Goal: Task Accomplishment & Management: Manage account settings

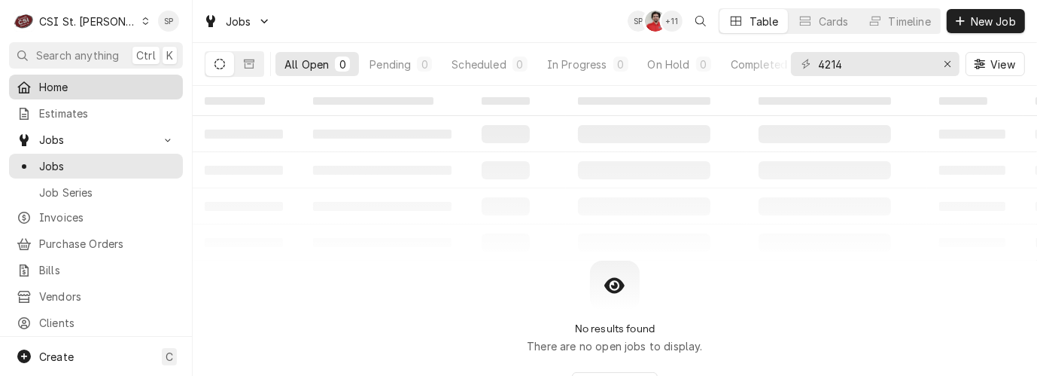
click at [85, 84] on span "Home" at bounding box center [107, 87] width 136 height 16
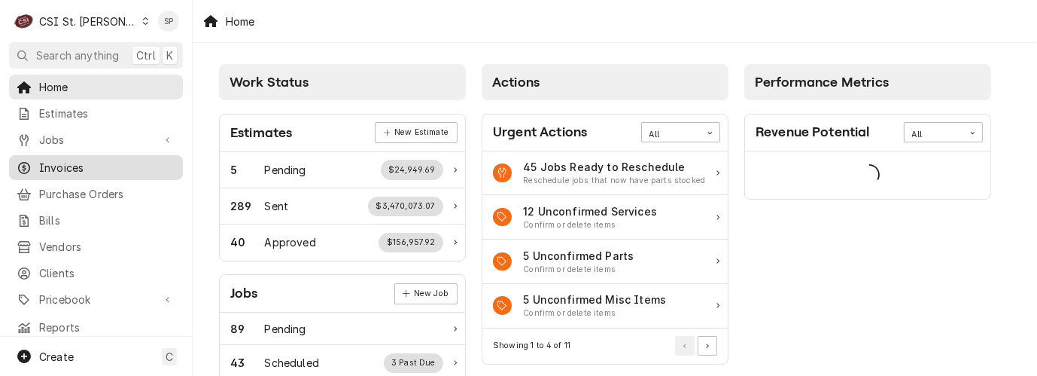
click at [81, 164] on span "Invoices" at bounding box center [107, 168] width 136 height 16
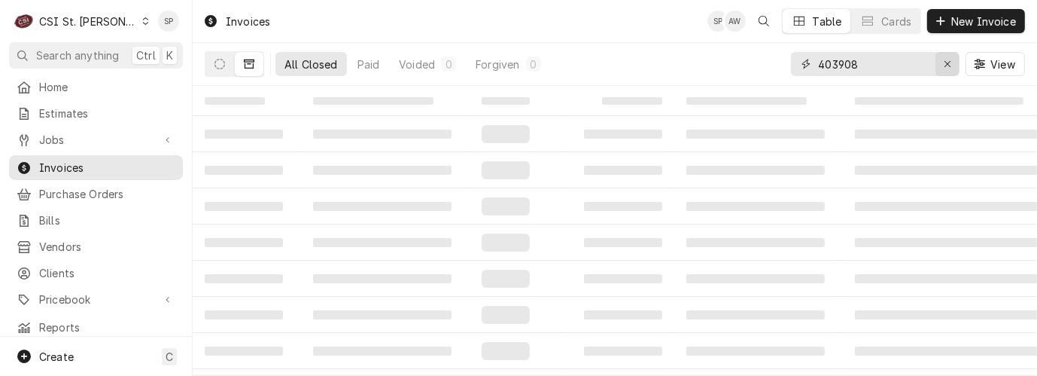
click at [948, 68] on icon "Erase input" at bounding box center [948, 64] width 8 height 11
type input "404004"
click at [246, 65] on icon "Dynamic Content Wrapper" at bounding box center [249, 64] width 11 height 11
click at [222, 59] on icon "Dynamic Content Wrapper" at bounding box center [220, 64] width 11 height 11
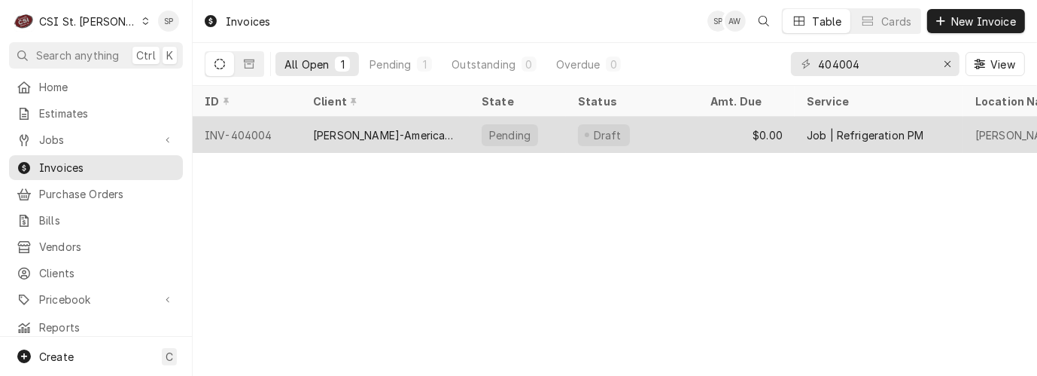
click at [241, 128] on div "INV-404004" at bounding box center [247, 135] width 108 height 36
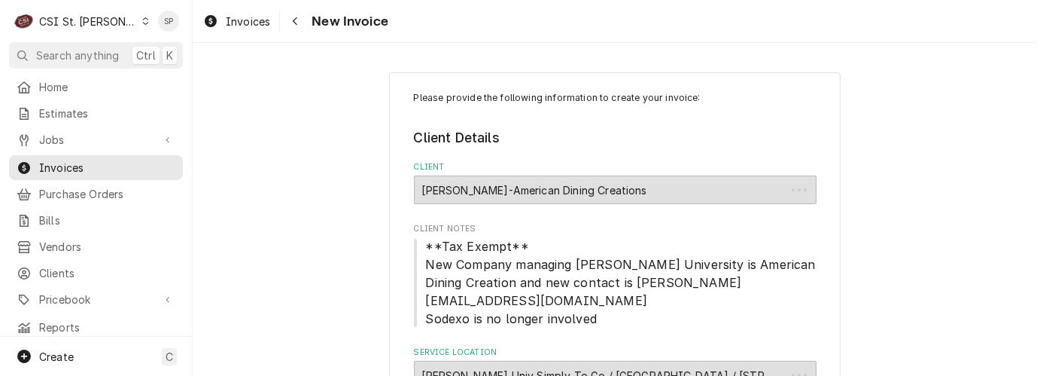
type textarea "x"
click at [88, 160] on span "Invoices" at bounding box center [107, 168] width 136 height 16
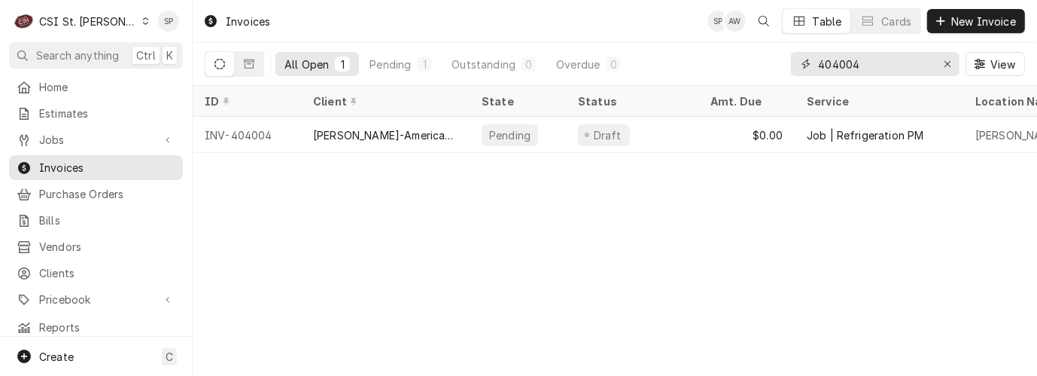
click at [859, 67] on input "404004" at bounding box center [874, 64] width 113 height 24
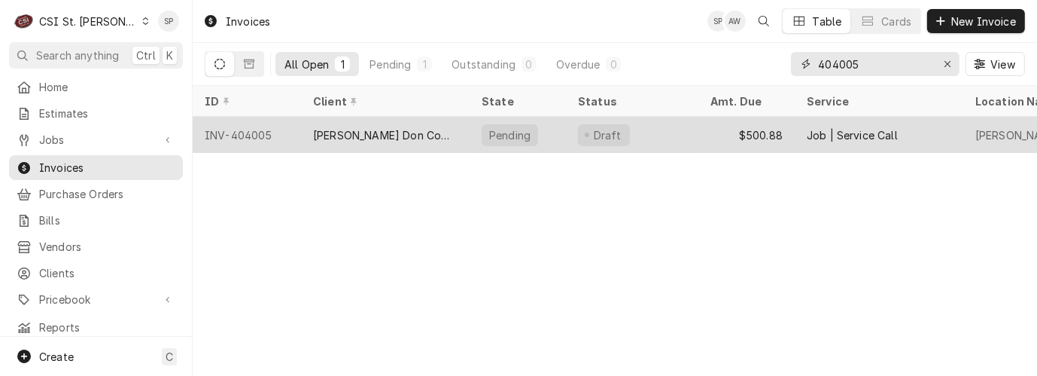
type input "404005"
click at [232, 129] on div "INV-404005" at bounding box center [247, 135] width 108 height 36
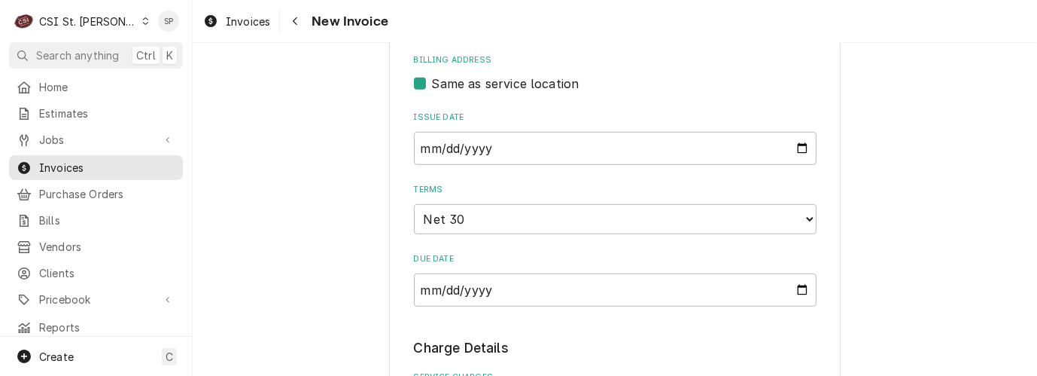
scroll to position [700, 0]
click at [796, 147] on input "2025-09-18" at bounding box center [615, 147] width 403 height 33
type input "2025-09-30"
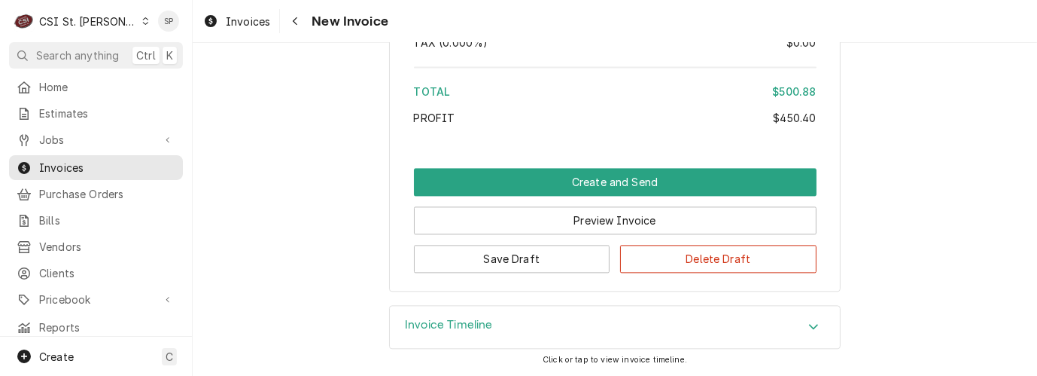
scroll to position [2931, 0]
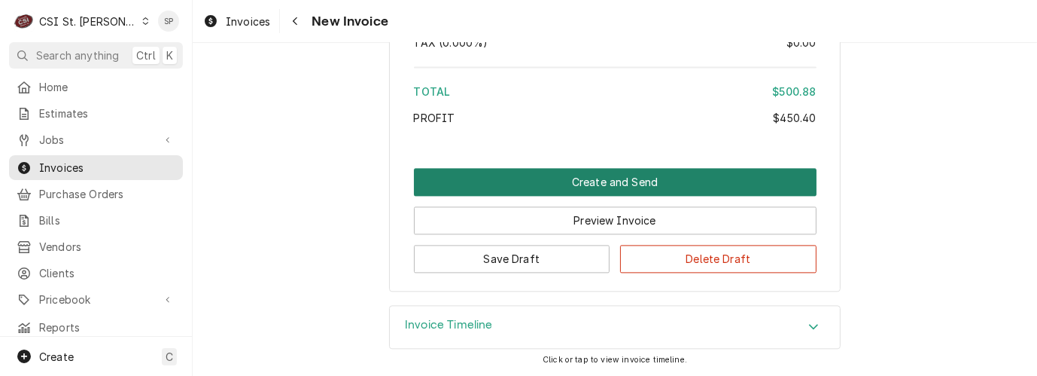
click at [624, 178] on button "Create and Send" at bounding box center [615, 182] width 403 height 28
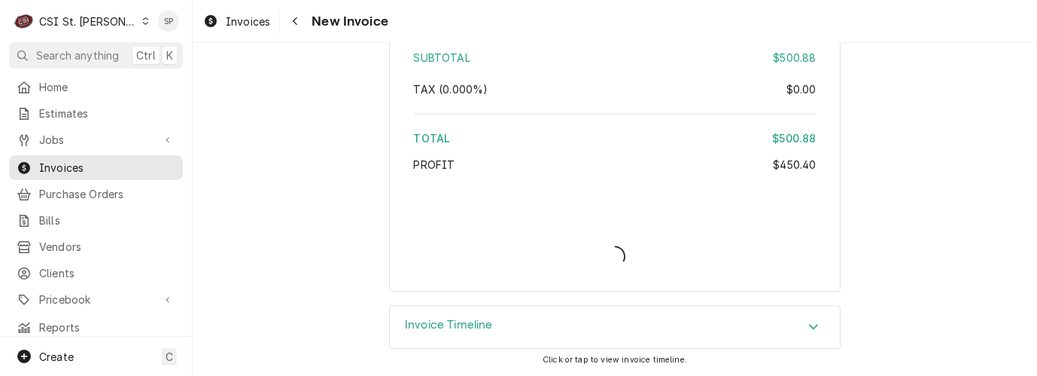
type textarea "x"
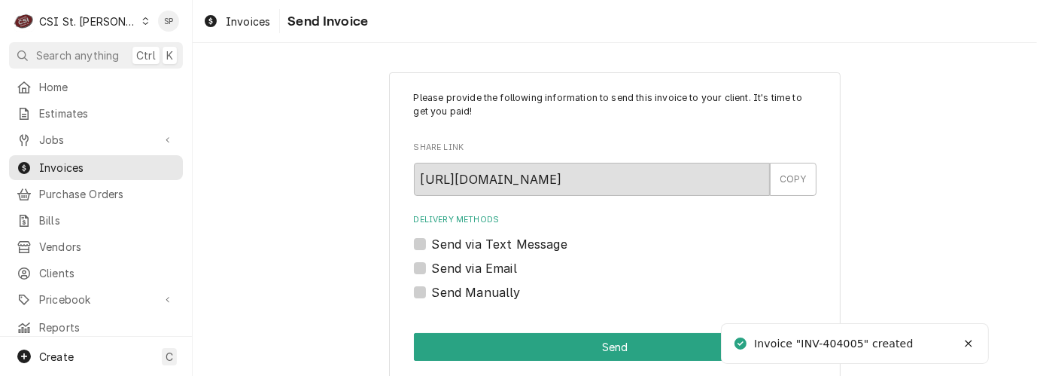
click at [432, 269] on label "Send via Email" at bounding box center [474, 268] width 85 height 18
click at [432, 269] on input "Send via Email" at bounding box center [633, 275] width 403 height 33
checkbox input "true"
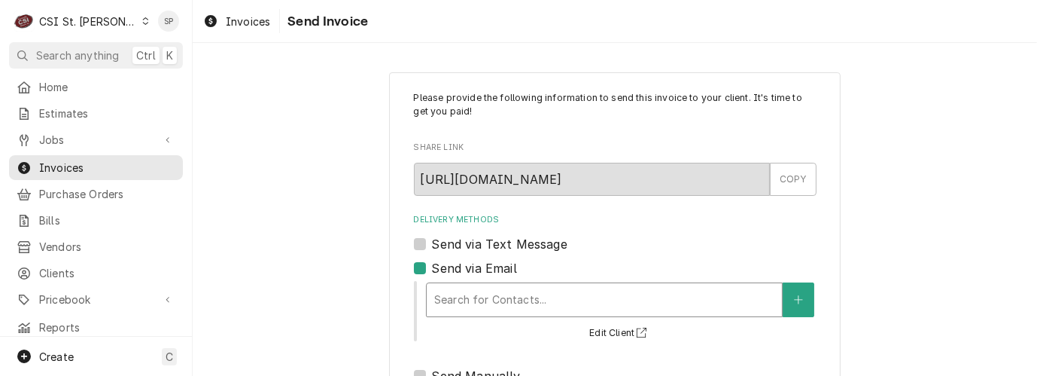
click at [455, 303] on div "Delivery Methods" at bounding box center [604, 299] width 340 height 27
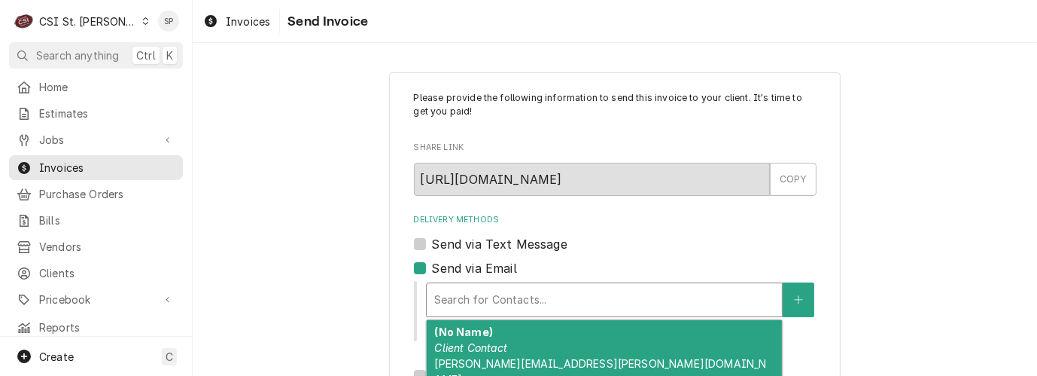
click at [460, 354] on div "(No Name) Client Contact vicky.stuesse@csi1.com" at bounding box center [604, 355] width 355 height 71
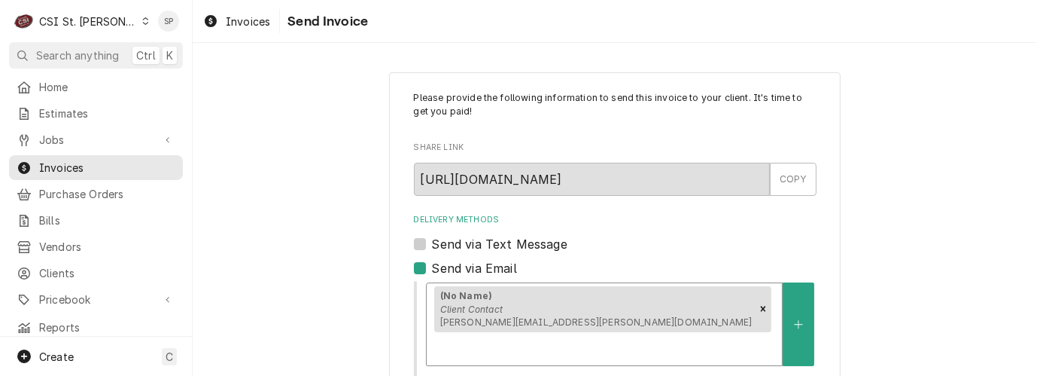
scroll to position [281, 0]
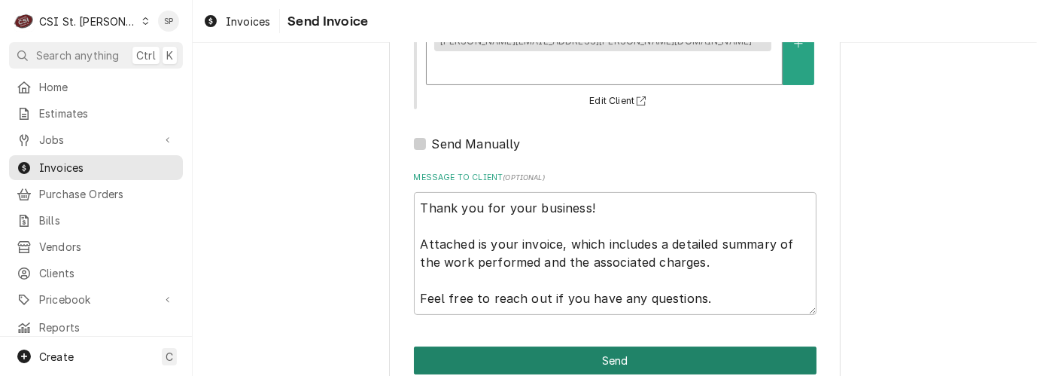
click at [586, 346] on button "Send" at bounding box center [615, 360] width 403 height 28
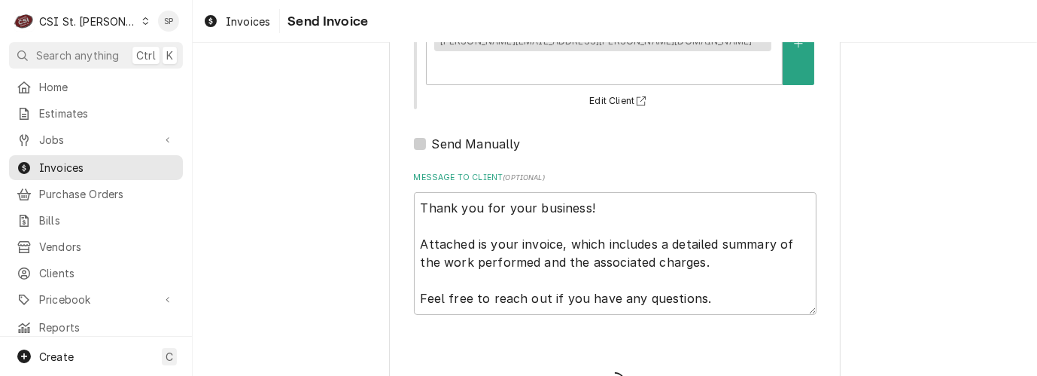
type textarea "x"
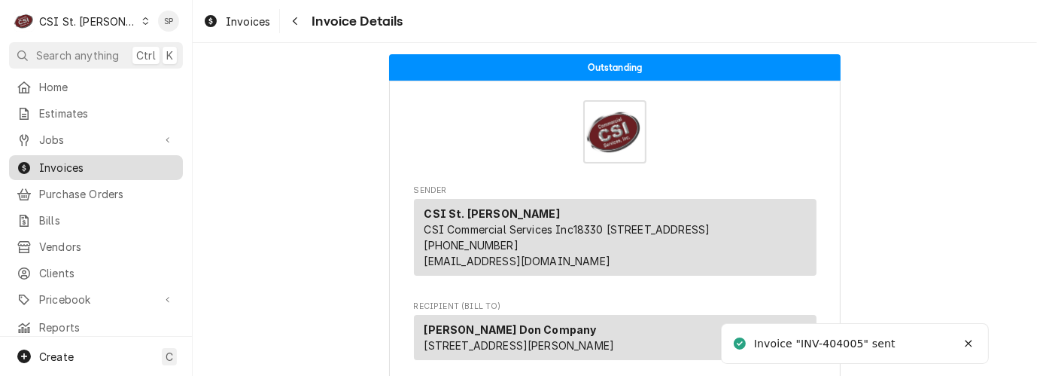
click at [70, 170] on div "Invoices" at bounding box center [96, 167] width 168 height 19
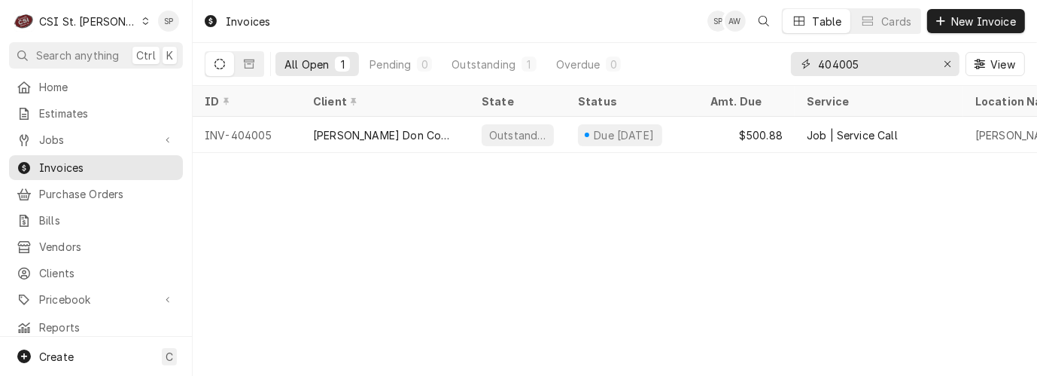
click at [865, 63] on input "404005" at bounding box center [874, 64] width 113 height 24
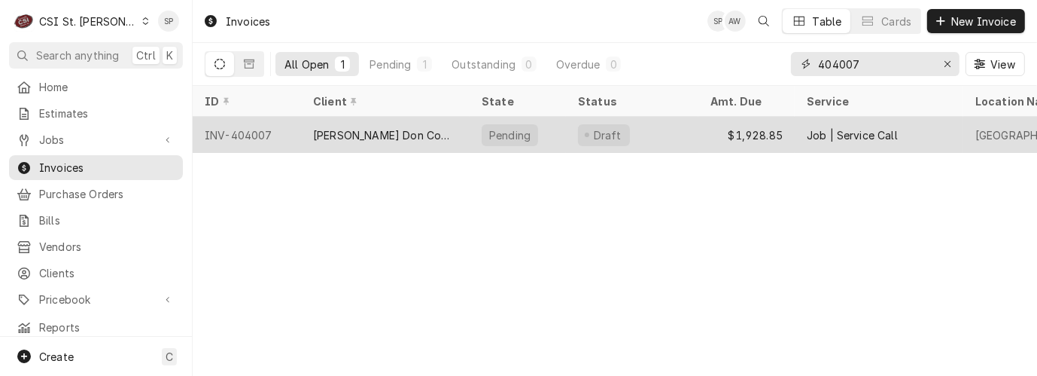
type input "404007"
click at [245, 125] on div "INV-404007" at bounding box center [247, 135] width 108 height 36
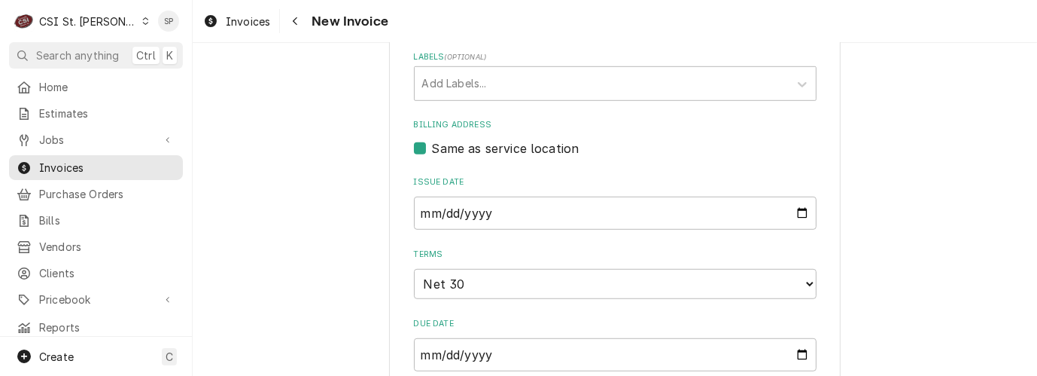
scroll to position [897, 0]
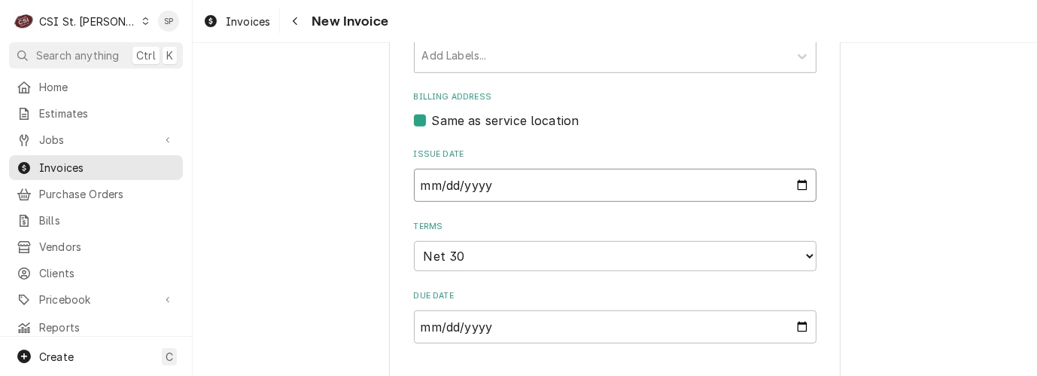
click at [797, 190] on input "2025-09-18" at bounding box center [615, 185] width 403 height 33
type input "2025-09-30"
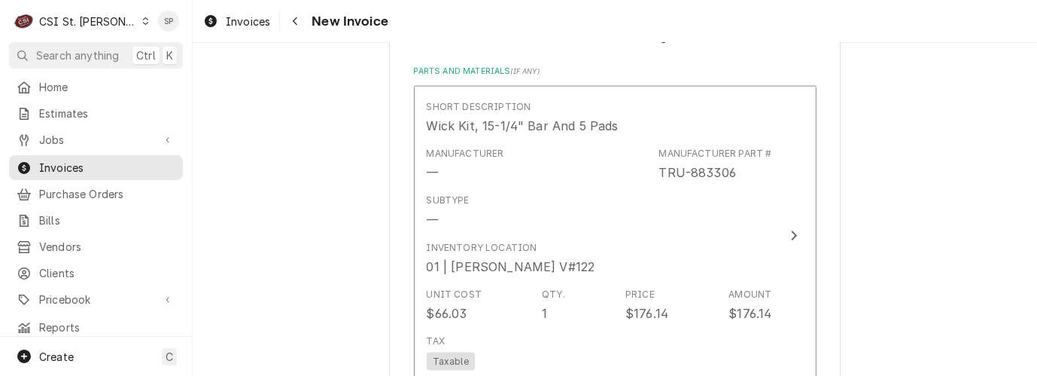
scroll to position [1901, 0]
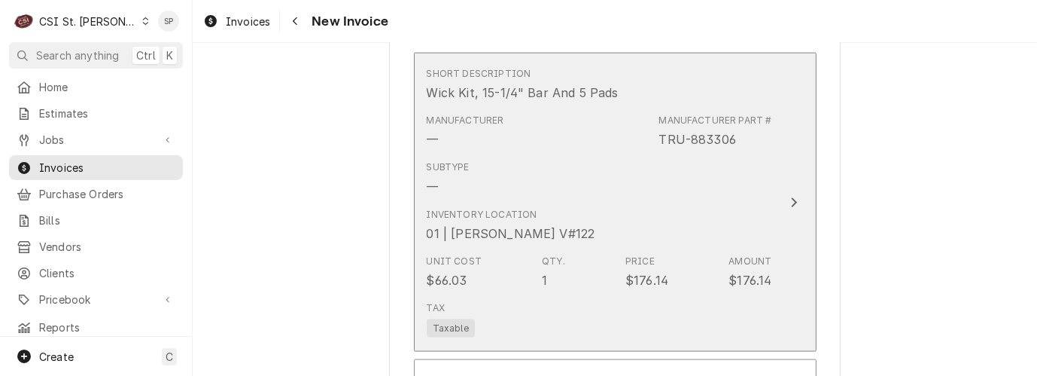
click at [431, 166] on div "Subtype" at bounding box center [448, 167] width 43 height 14
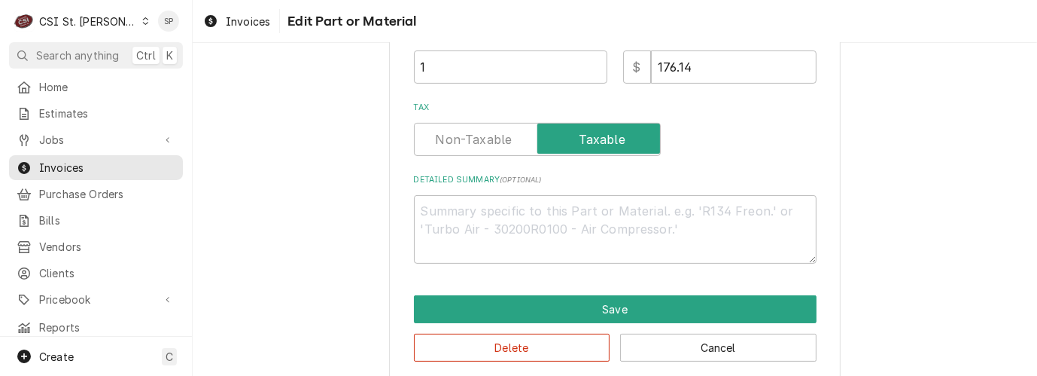
scroll to position [355, 0]
type textarea "x"
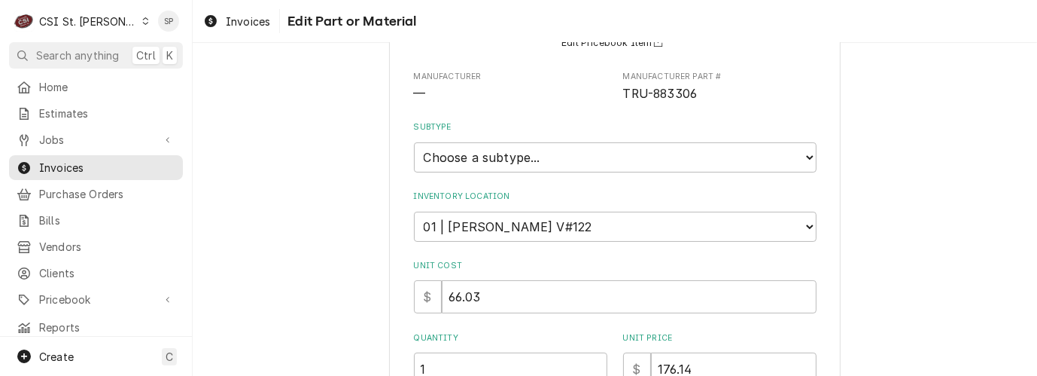
scroll to position [167, 0]
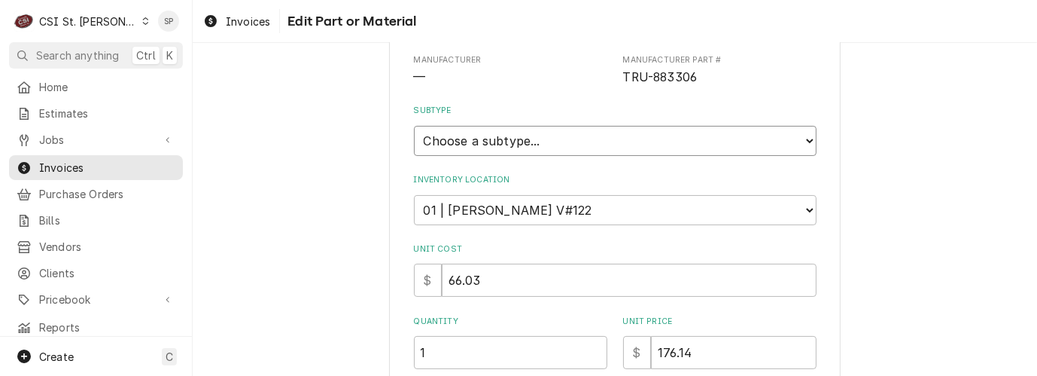
click at [803, 138] on select "Choose a subtype... [#2-DUAL] AFTERHRS-WH-CHG-2 [#2-DUAL] BEV-EQUIP [#2-DUAL] B…" at bounding box center [615, 141] width 403 height 30
select select "7"
click at [414, 126] on select "Choose a subtype... [#2-DUAL] AFTERHRS-WH-CHG-2 [#2-DUAL] BEV-EQUIP [#2-DUAL] B…" at bounding box center [615, 141] width 403 height 30
type textarea "x"
click at [803, 142] on select "Choose a subtype... [#2-DUAL] AFTERHRS-WH-CHG-2 [#2-DUAL] BEV-EQUIP [#2-DUAL] B…" at bounding box center [615, 141] width 403 height 30
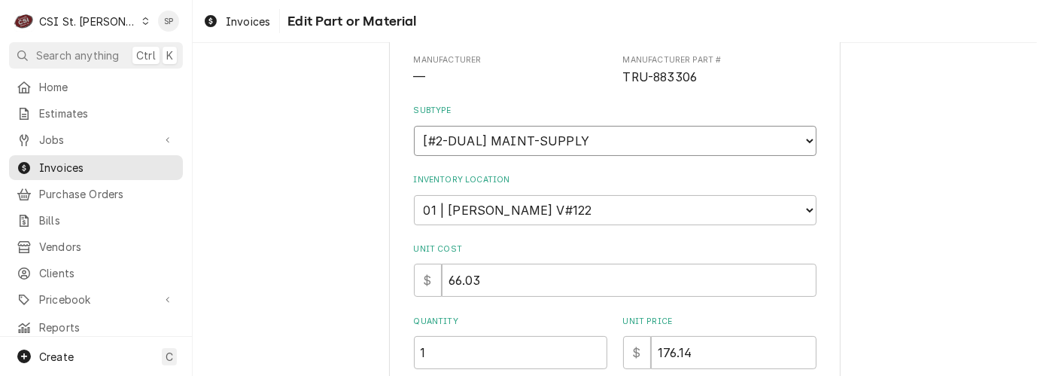
select select "1"
click at [414, 126] on select "Choose a subtype... [#2-DUAL] AFTERHRS-WH-CHG-2 [#2-DUAL] BEV-EQUIP [#2-DUAL] B…" at bounding box center [615, 141] width 403 height 30
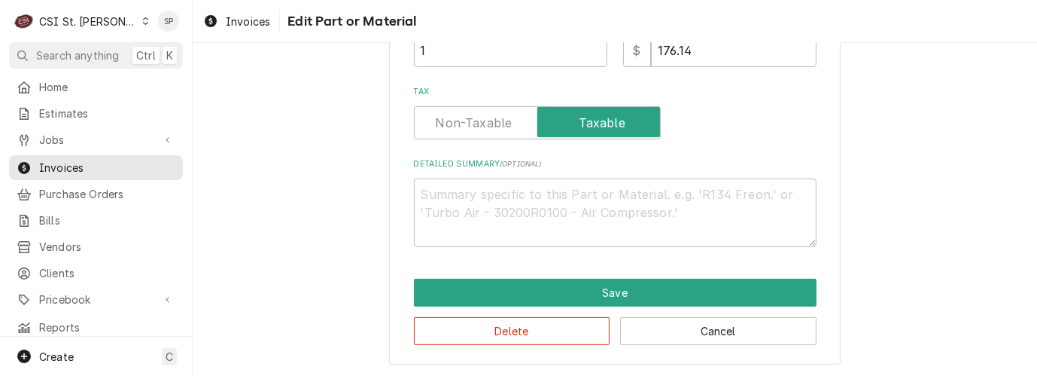
scroll to position [470, 0]
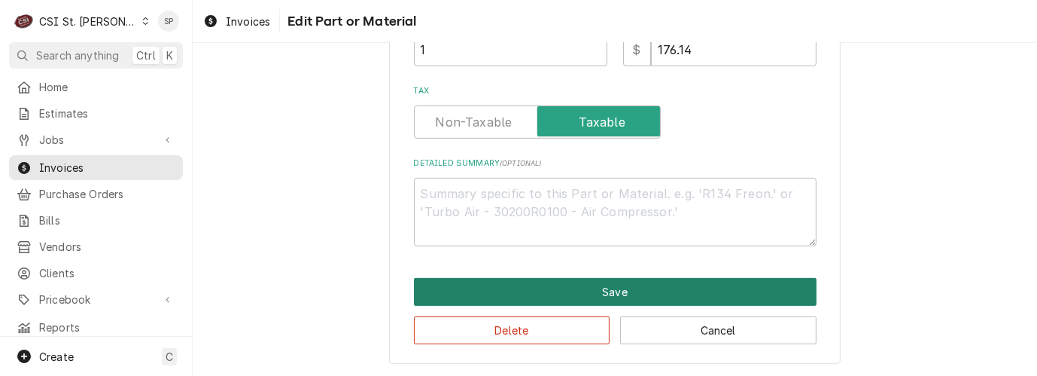
click at [595, 283] on button "Save" at bounding box center [615, 292] width 403 height 28
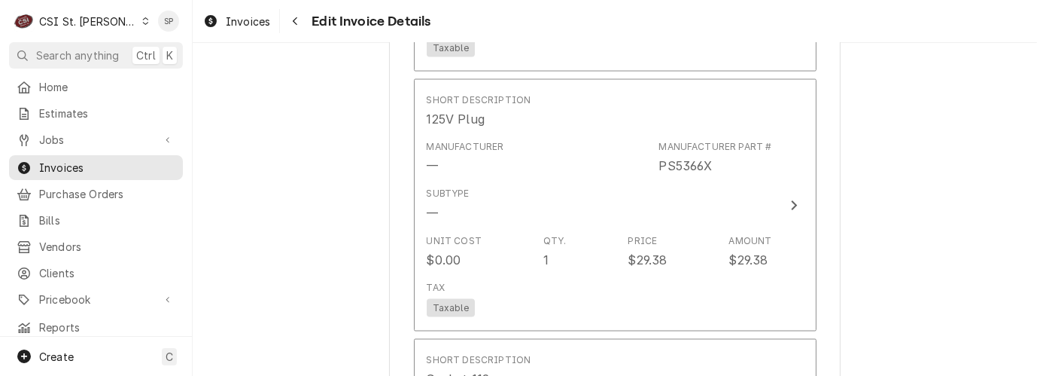
scroll to position [2182, 0]
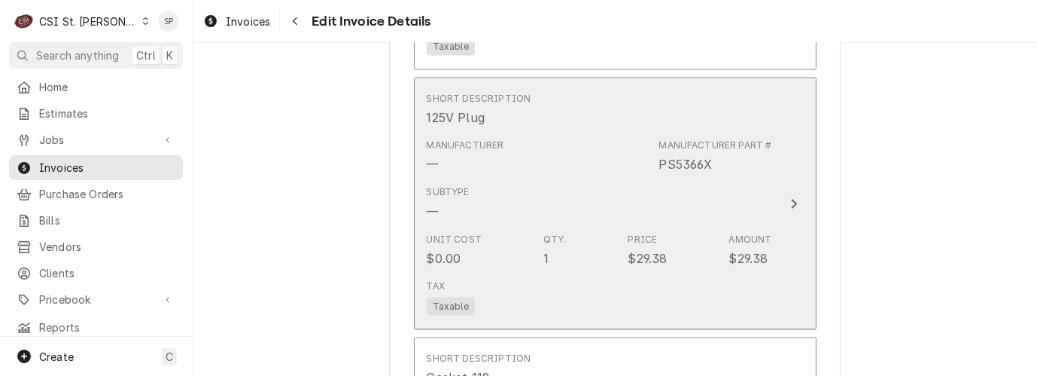
click at [460, 189] on div "Subtype" at bounding box center [448, 192] width 43 height 14
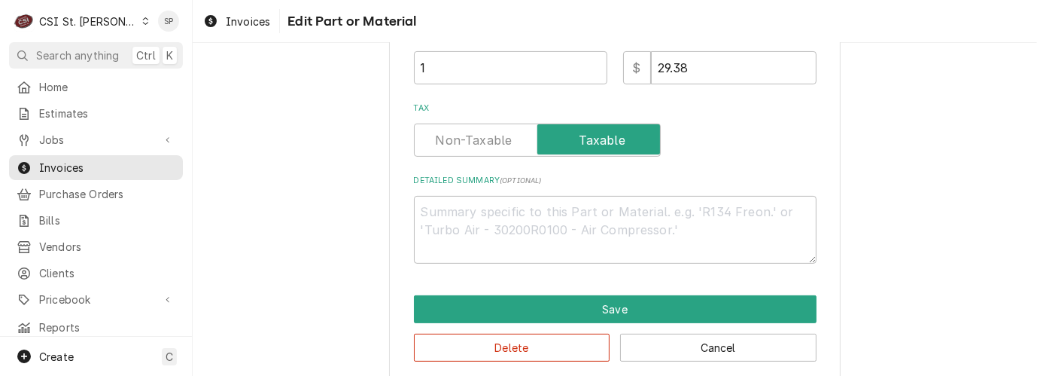
type textarea "x"
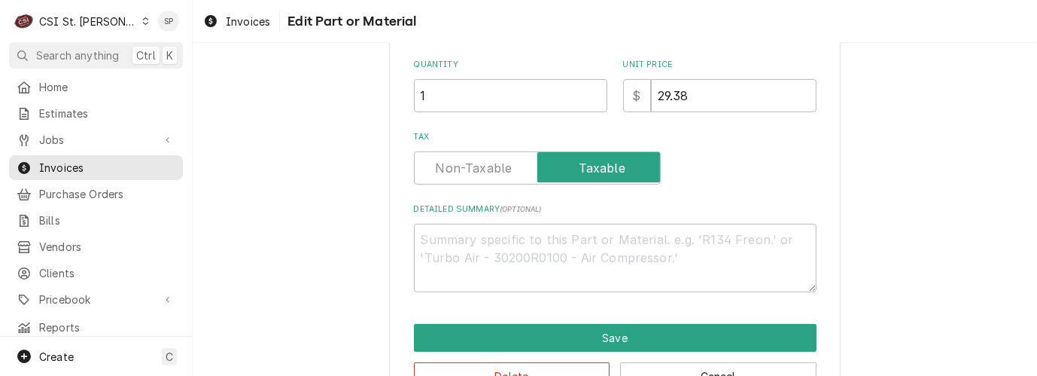
scroll to position [0, 0]
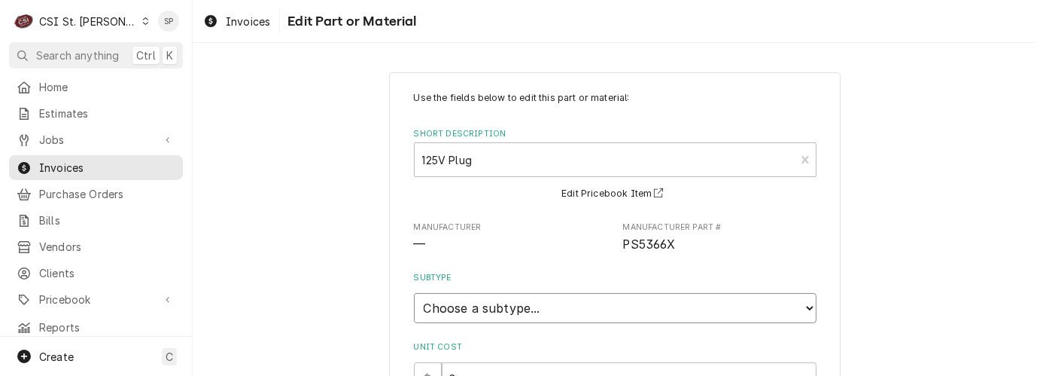
click at [456, 311] on select "Choose a subtype... [#2-DUAL] AFTERHRS-WH-CHG-2 [#2-DUAL] BEV-EQUIP [#2-DUAL] B…" at bounding box center [615, 308] width 403 height 30
select select "1"
click at [414, 293] on select "Choose a subtype... [#2-DUAL] AFTERHRS-WH-CHG-2 [#2-DUAL] BEV-EQUIP [#2-DUAL] B…" at bounding box center [615, 308] width 403 height 30
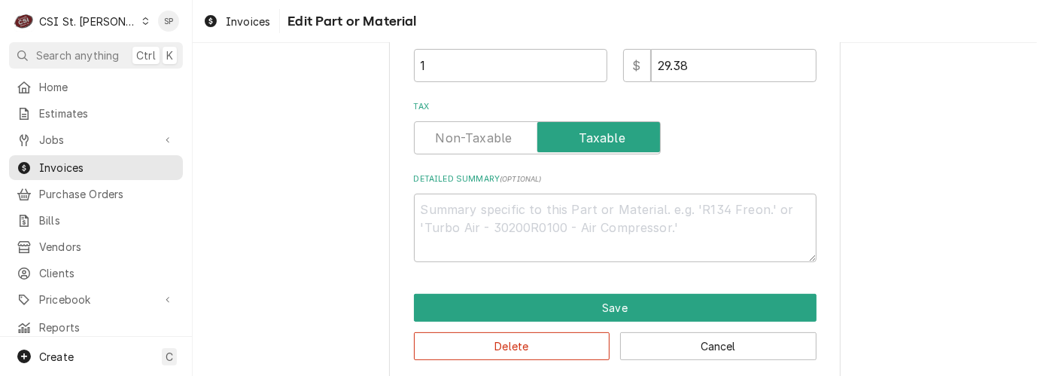
scroll to position [401, 0]
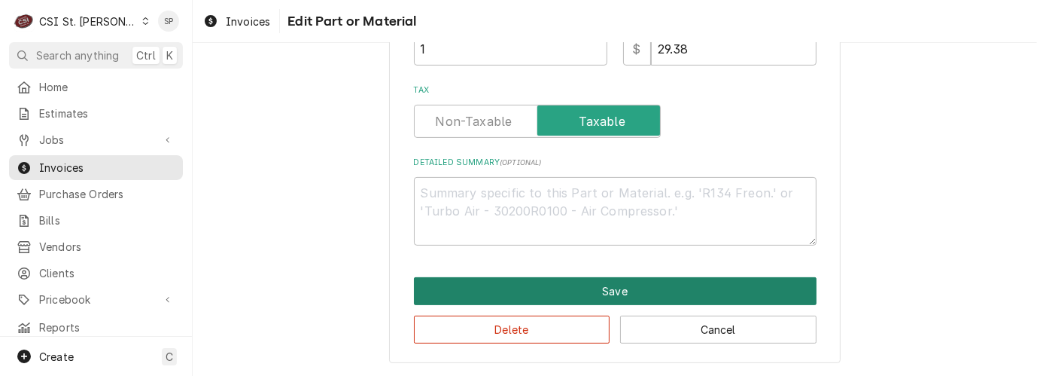
click at [594, 279] on button "Save" at bounding box center [615, 291] width 403 height 28
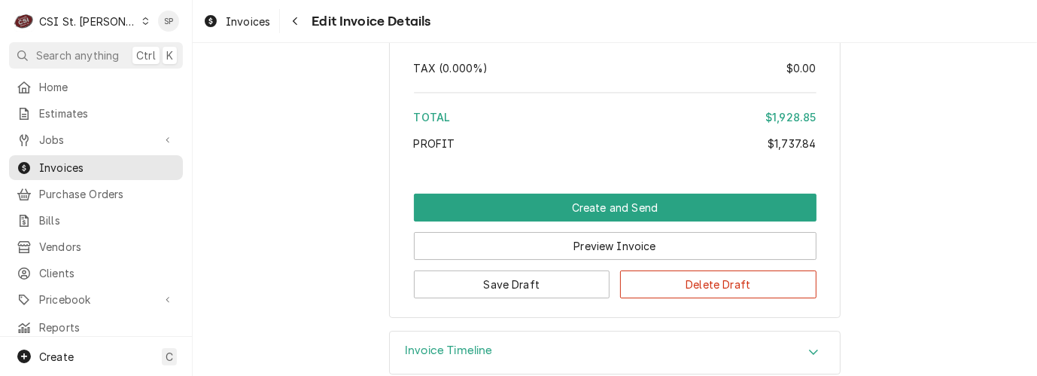
scroll to position [4384, 0]
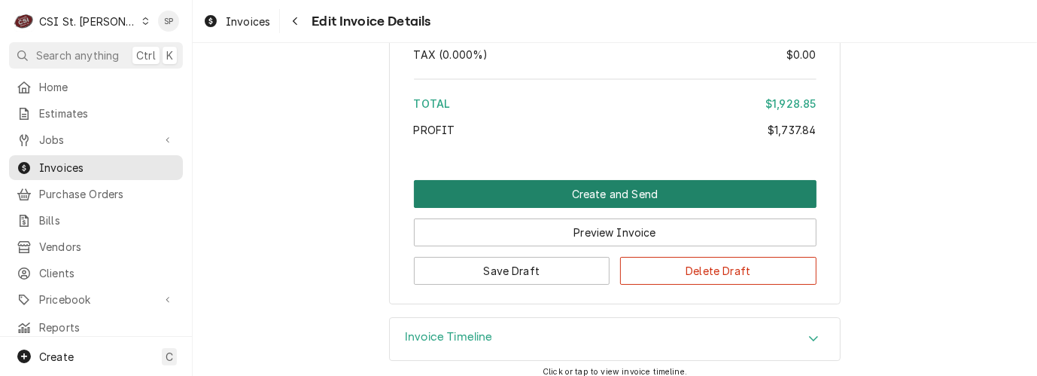
click at [596, 199] on button "Create and Send" at bounding box center [615, 194] width 403 height 28
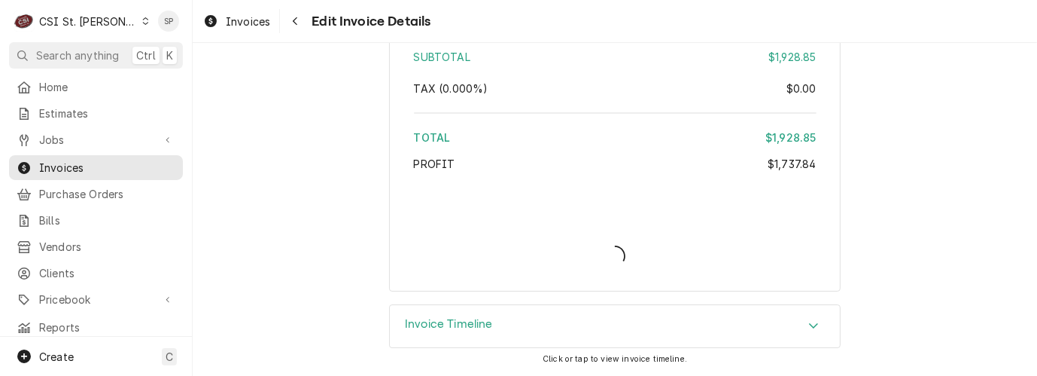
scroll to position [4357, 0]
type textarea "x"
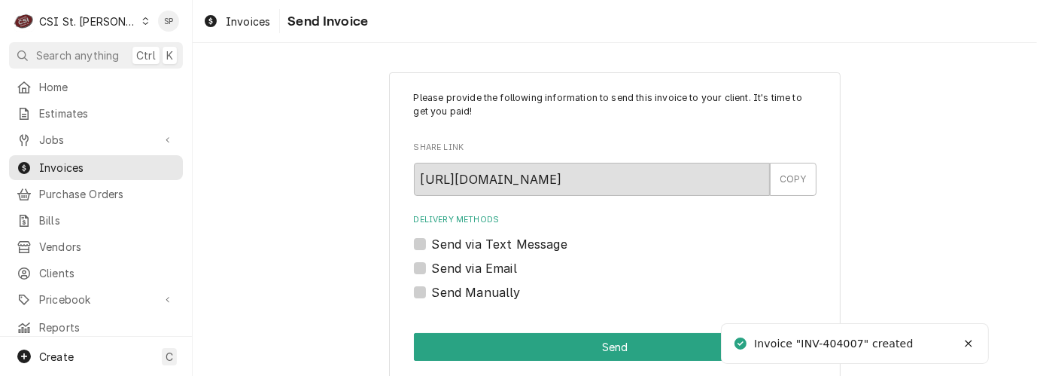
click at [432, 272] on label "Send via Email" at bounding box center [474, 268] width 85 height 18
click at [432, 272] on input "Send via Email" at bounding box center [633, 275] width 403 height 33
checkbox input "true"
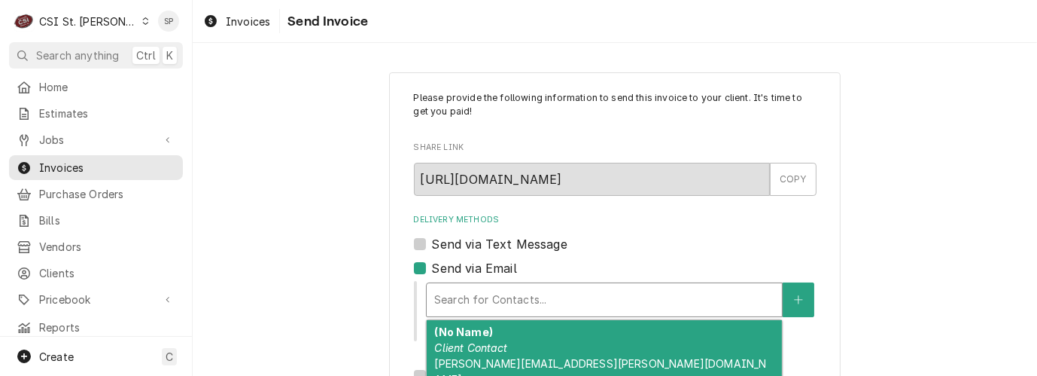
click at [479, 298] on div "Delivery Methods" at bounding box center [604, 299] width 340 height 27
click at [461, 346] on em "Client Contact" at bounding box center [470, 347] width 73 height 13
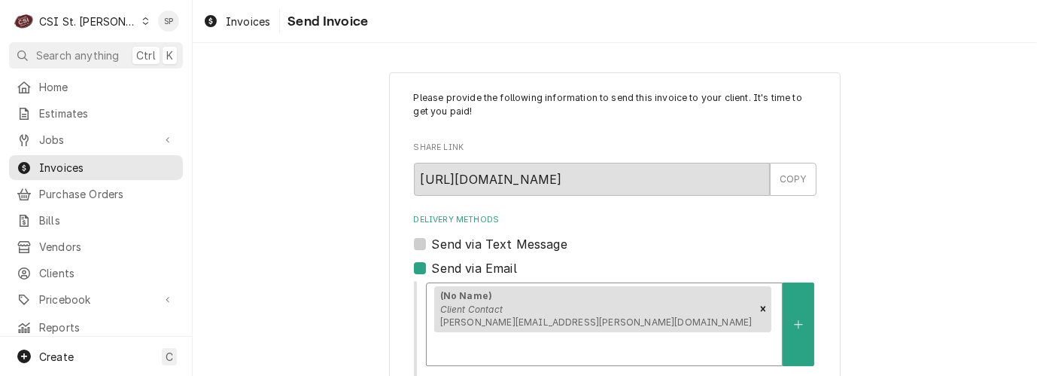
click at [1025, 345] on div "Please provide the following information to send this invoice to your client. I…" at bounding box center [615, 373] width 845 height 629
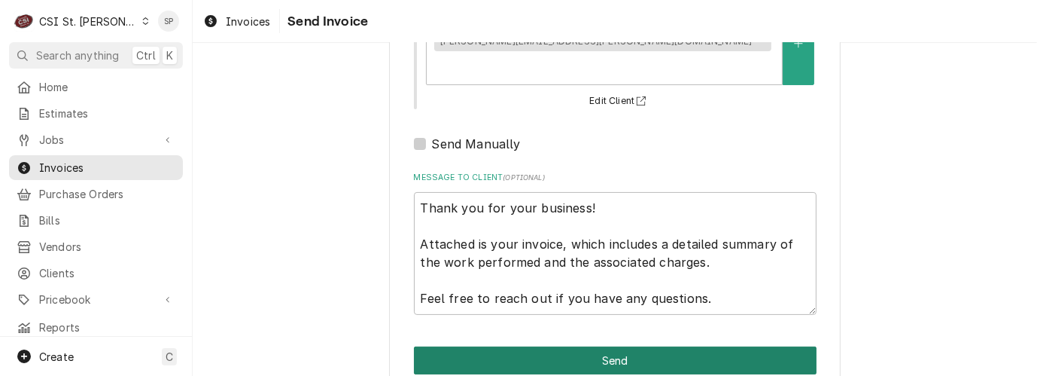
click at [658, 346] on button "Send" at bounding box center [615, 360] width 403 height 28
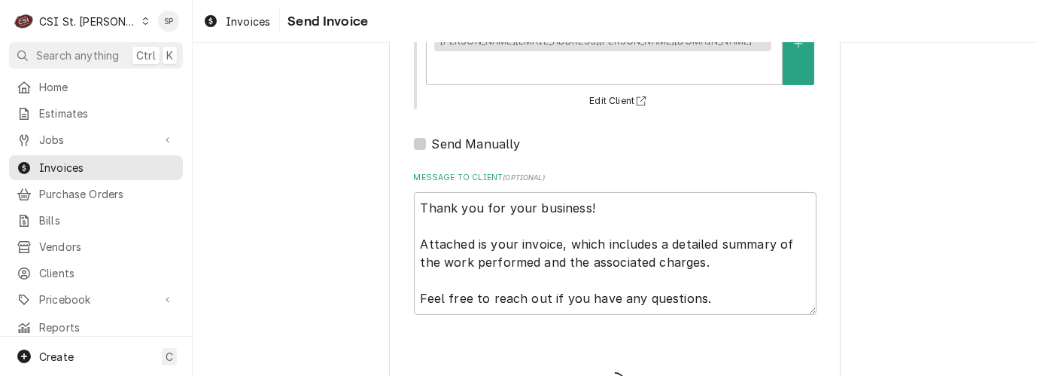
type textarea "x"
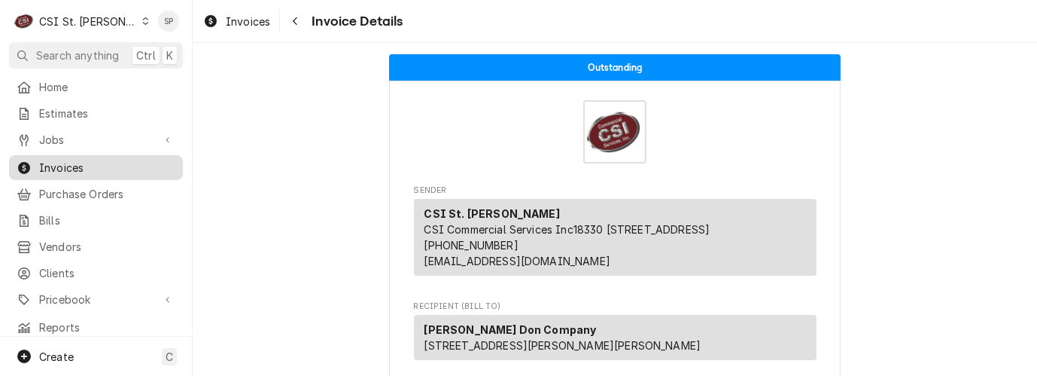
click at [105, 160] on span "Invoices" at bounding box center [107, 168] width 136 height 16
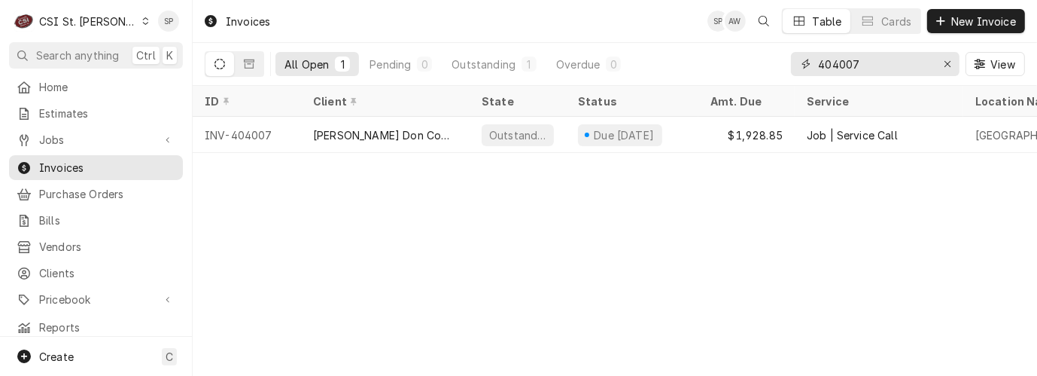
click at [859, 61] on input "404007" at bounding box center [874, 64] width 113 height 24
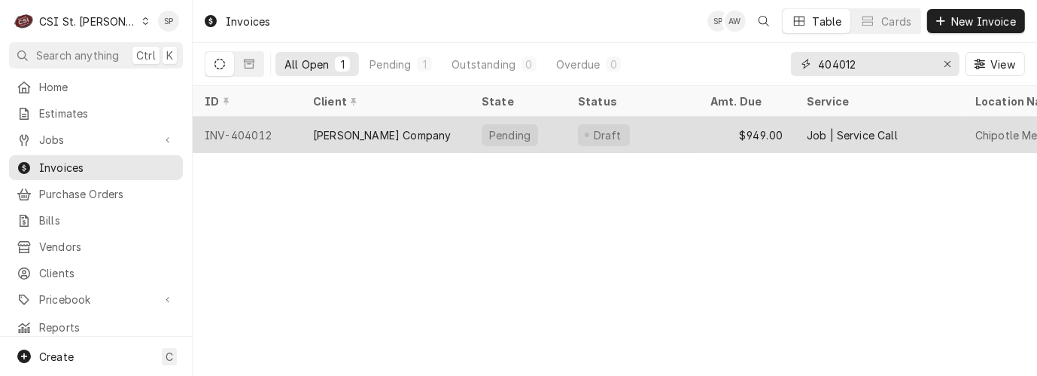
type input "404012"
click at [224, 128] on div "INV-404012" at bounding box center [247, 135] width 108 height 36
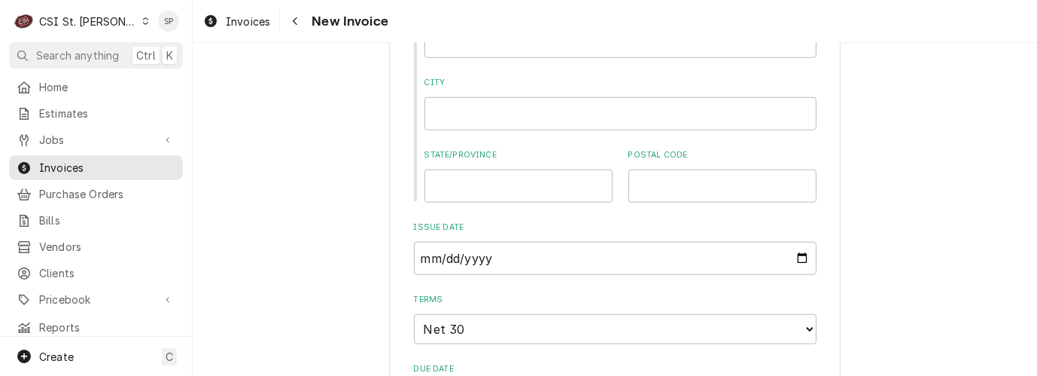
scroll to position [1166, 0]
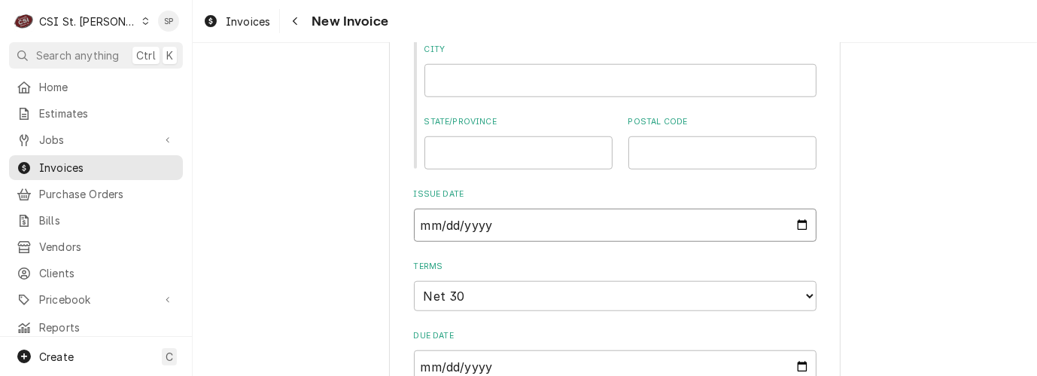
click at [799, 226] on input "2025-09-18" at bounding box center [615, 225] width 403 height 33
type input "2025-09-30"
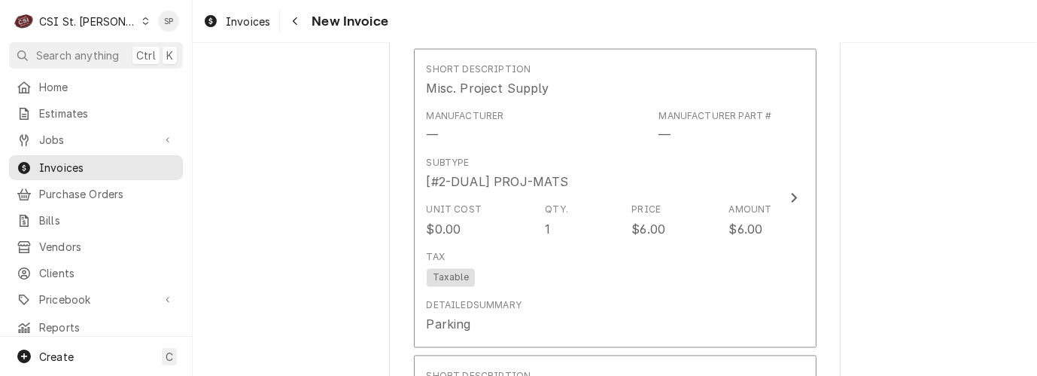
scroll to position [2572, 0]
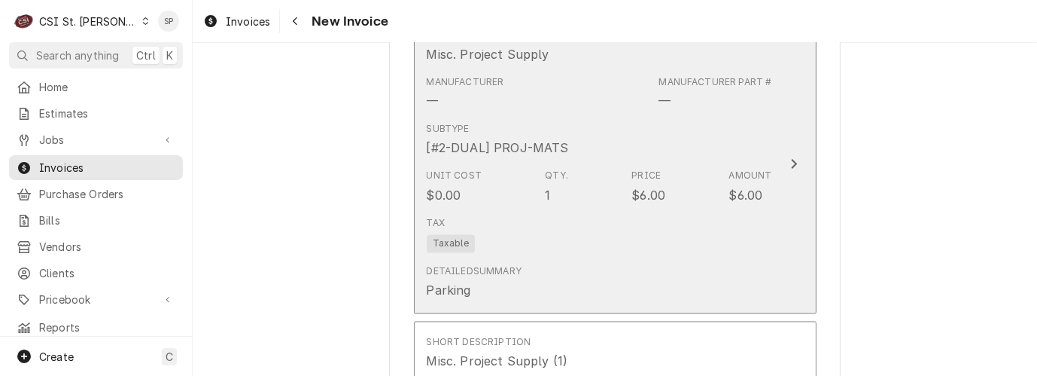
click at [568, 158] on div "Subtype [#2-DUAL] PROJ-MATS" at bounding box center [600, 140] width 346 height 47
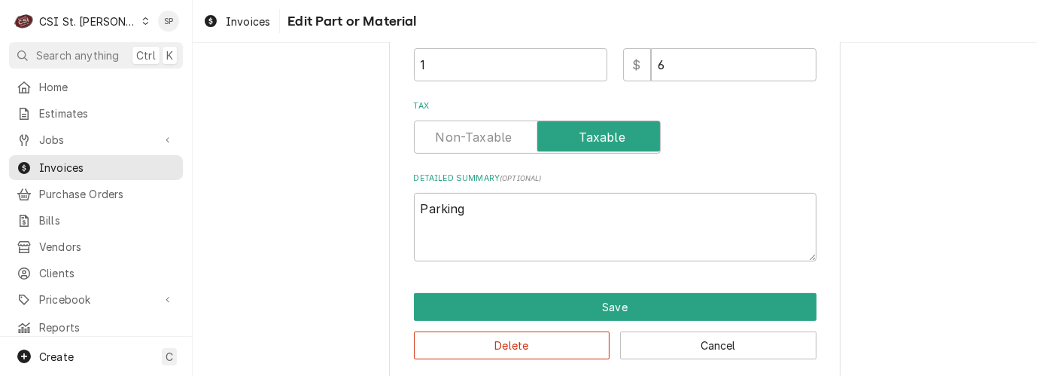
scroll to position [401, 0]
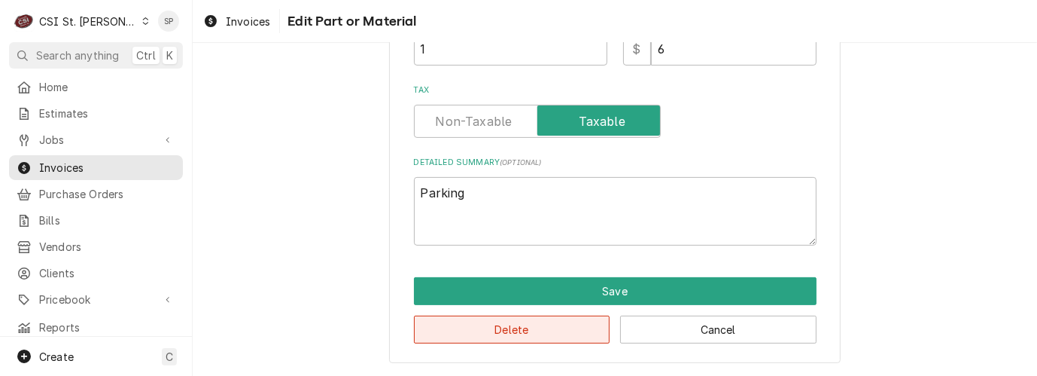
click at [478, 328] on button "Delete" at bounding box center [512, 329] width 196 height 28
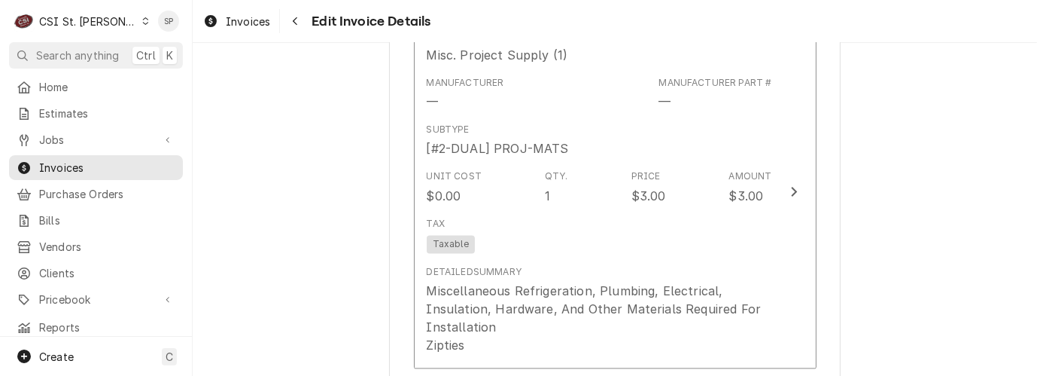
scroll to position [2545, 0]
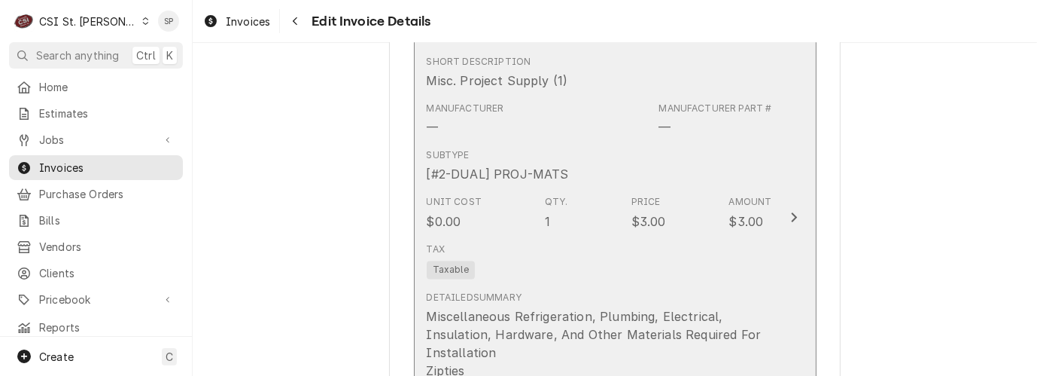
click at [571, 233] on div "Unit Cost $0.00 Qty. 1 Price $3.00 Amount $3.00" at bounding box center [600, 213] width 346 height 47
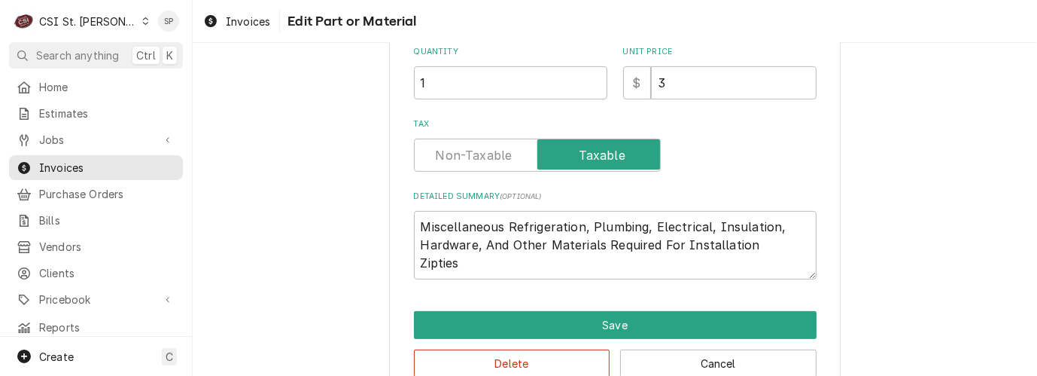
scroll to position [401, 0]
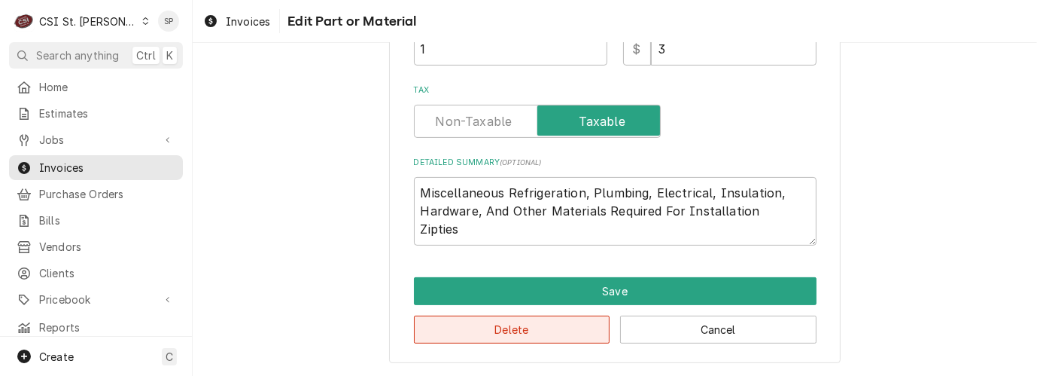
click at [542, 324] on button "Delete" at bounding box center [512, 329] width 196 height 28
type textarea "x"
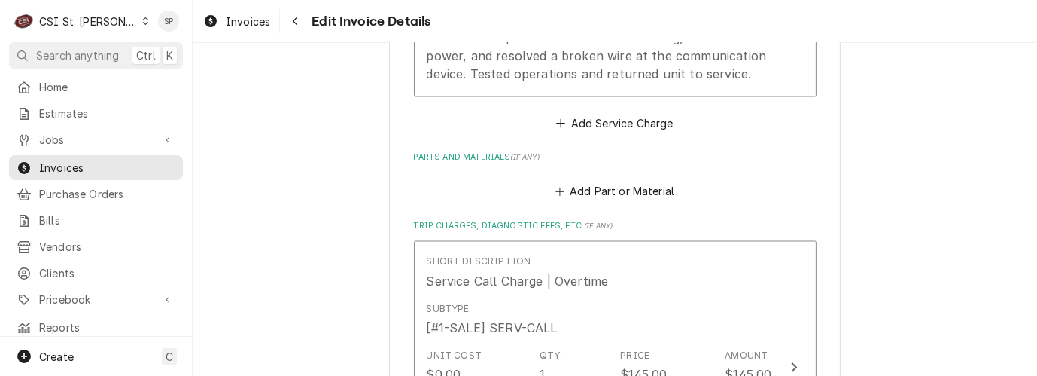
scroll to position [2405, 0]
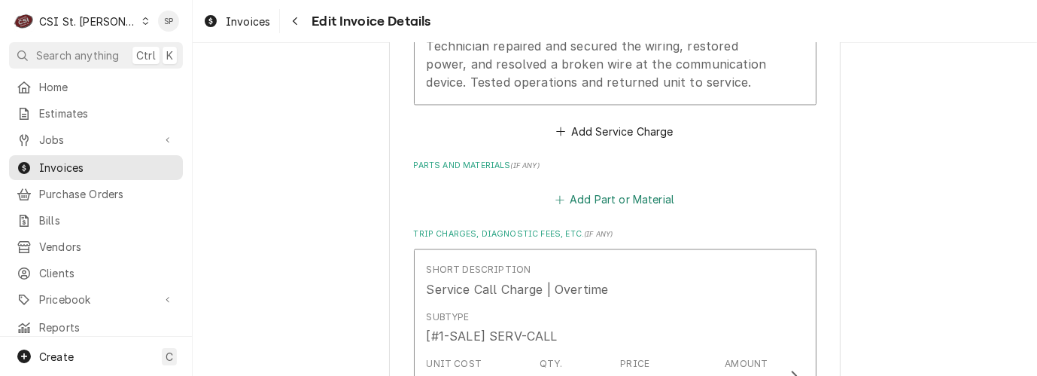
click at [607, 194] on button "Add Part or Material" at bounding box center [615, 199] width 124 height 21
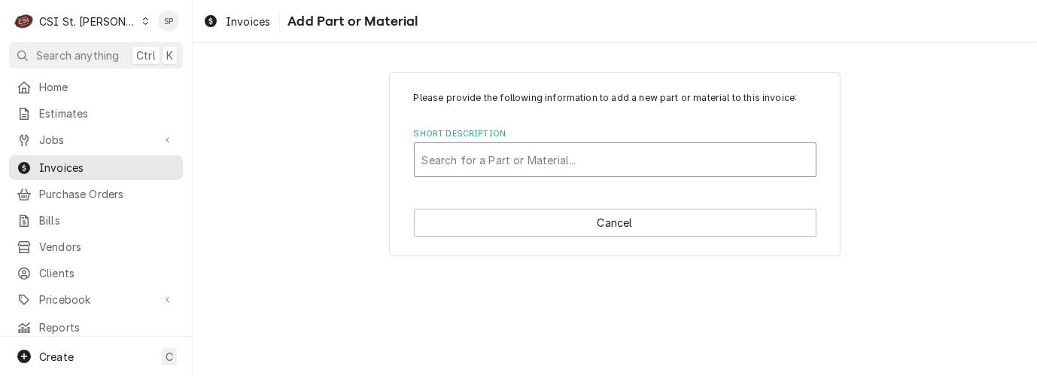
click at [598, 162] on div "Short Description" at bounding box center [615, 159] width 386 height 27
type input "misc par"
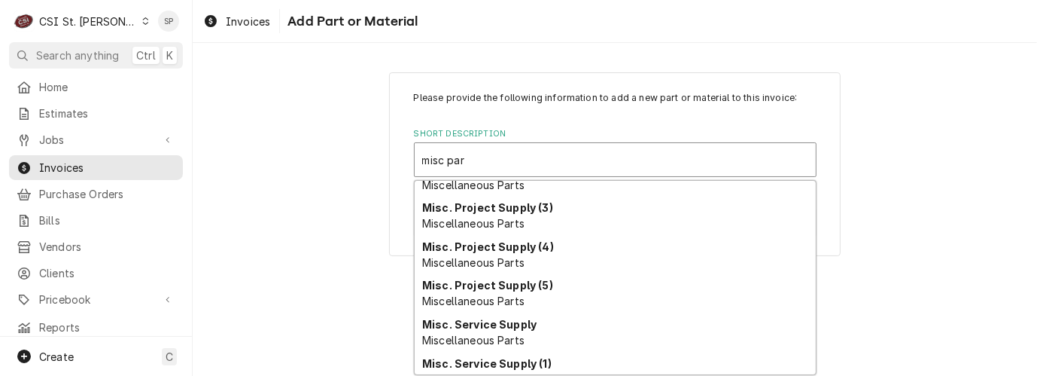
scroll to position [167, 0]
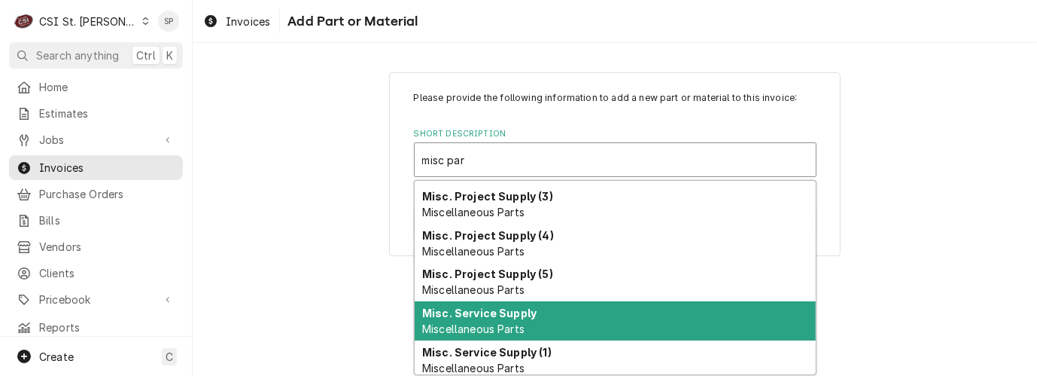
click at [452, 309] on strong "Misc. Service Supply" at bounding box center [479, 312] width 114 height 13
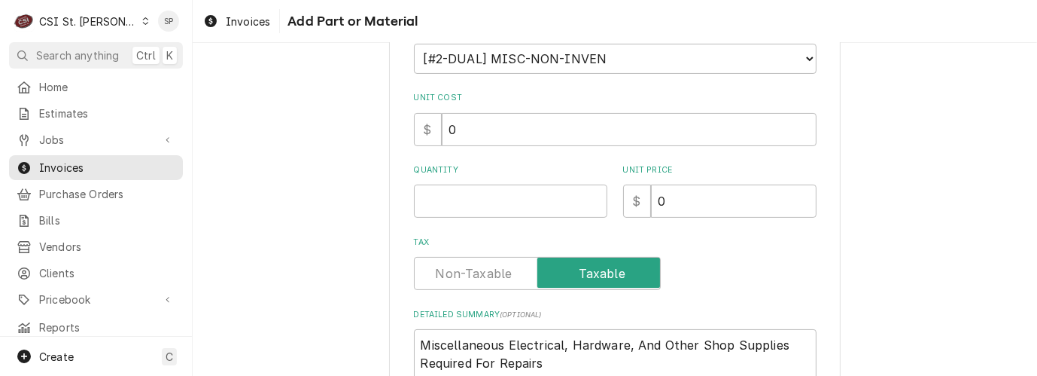
scroll to position [267, 0]
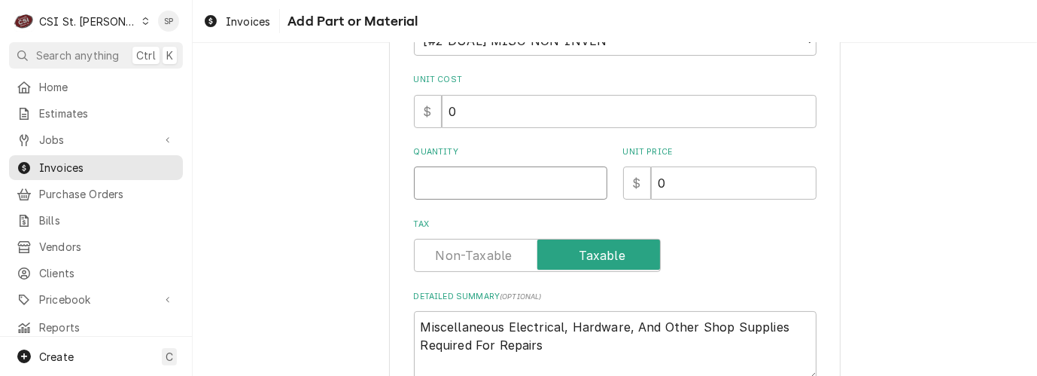
click at [436, 174] on input "Quantity" at bounding box center [510, 182] width 193 height 33
type textarea "x"
type input "1"
type textarea "x"
type input "3"
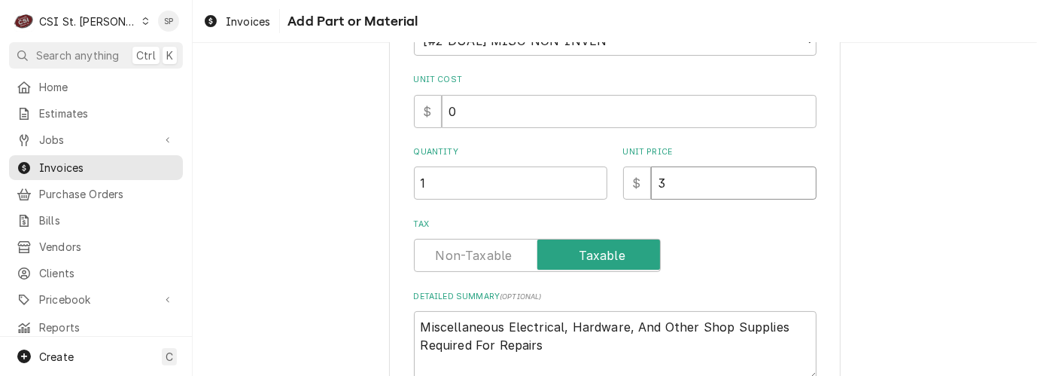
type textarea "x"
type input "35"
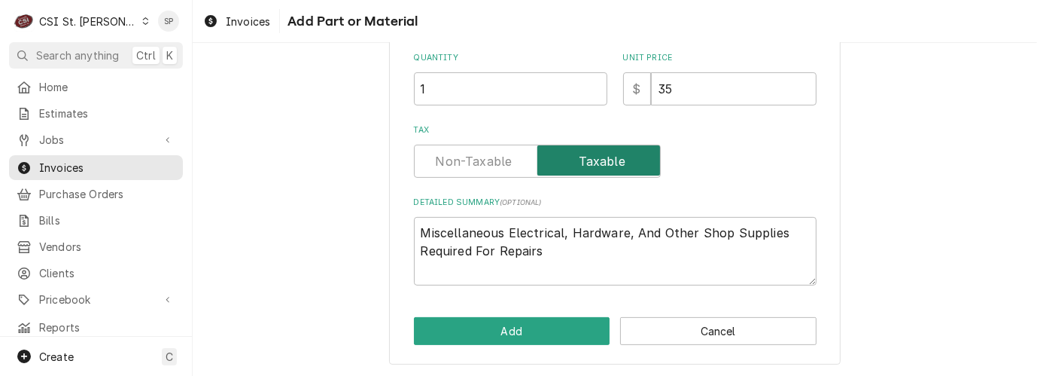
scroll to position [362, 0]
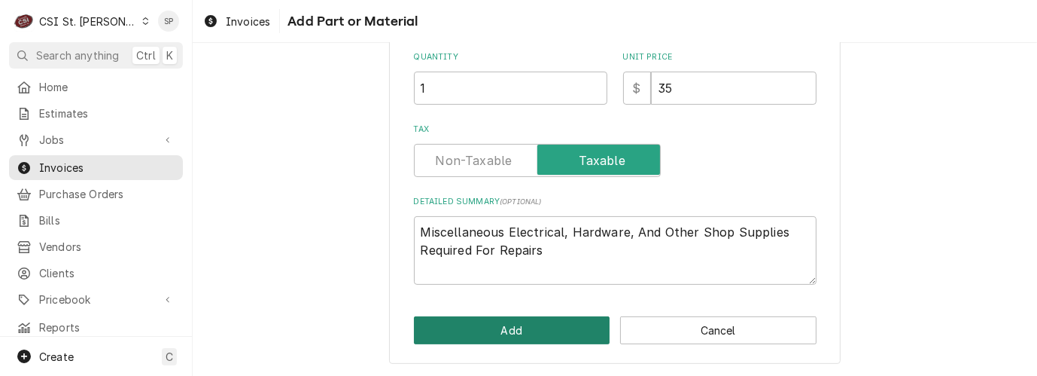
click at [469, 332] on button "Add" at bounding box center [512, 330] width 196 height 28
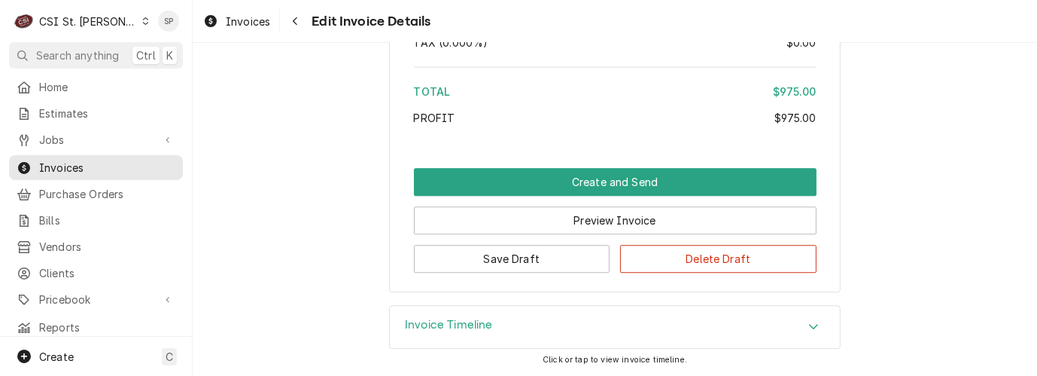
scroll to position [3657, 0]
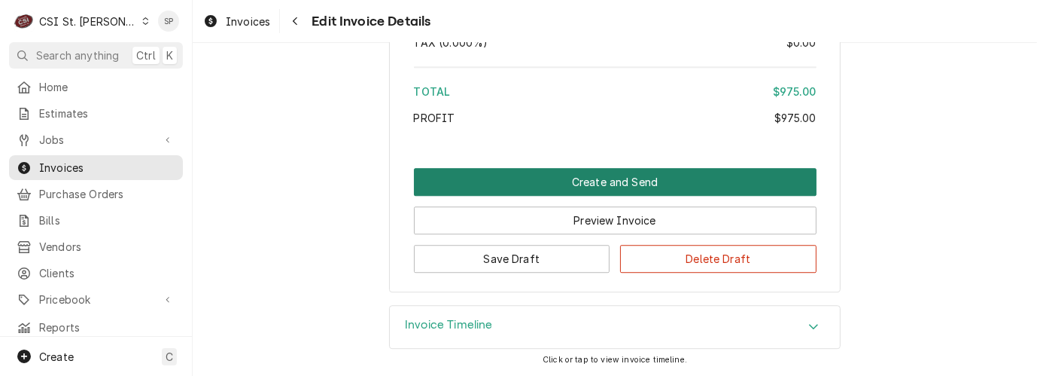
click at [558, 181] on button "Create and Send" at bounding box center [615, 182] width 403 height 28
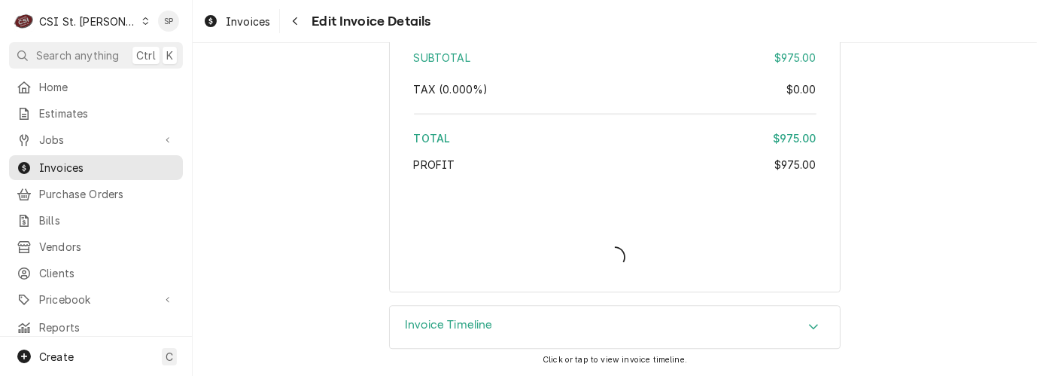
scroll to position [3614, 0]
type textarea "x"
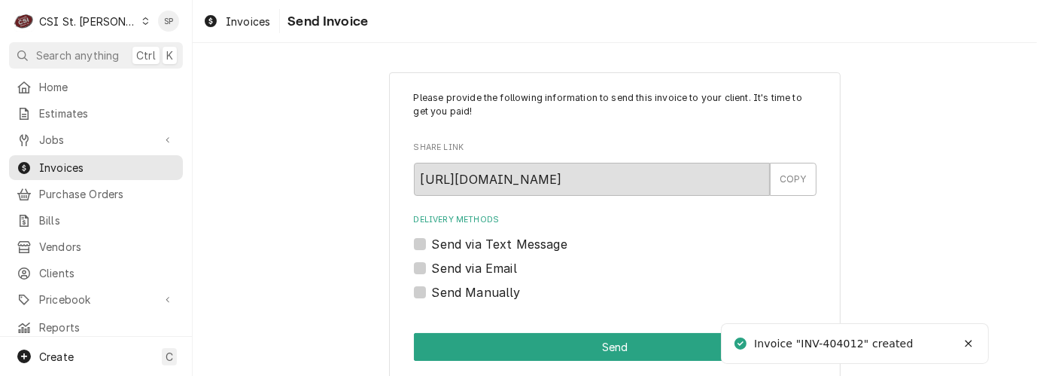
click at [432, 265] on label "Send via Email" at bounding box center [474, 268] width 85 height 18
click at [432, 265] on input "Send via Email" at bounding box center [633, 275] width 403 height 33
checkbox input "true"
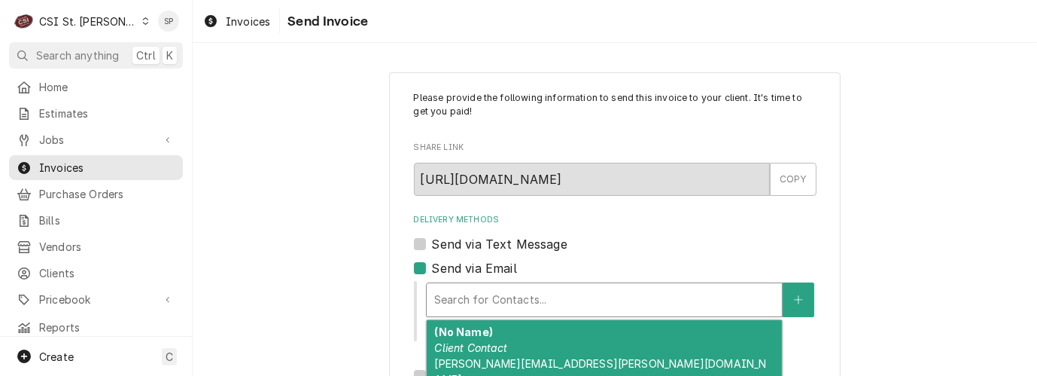
click at [495, 294] on div "Delivery Methods" at bounding box center [604, 299] width 340 height 27
click at [469, 345] on em "Client Contact" at bounding box center [470, 347] width 73 height 13
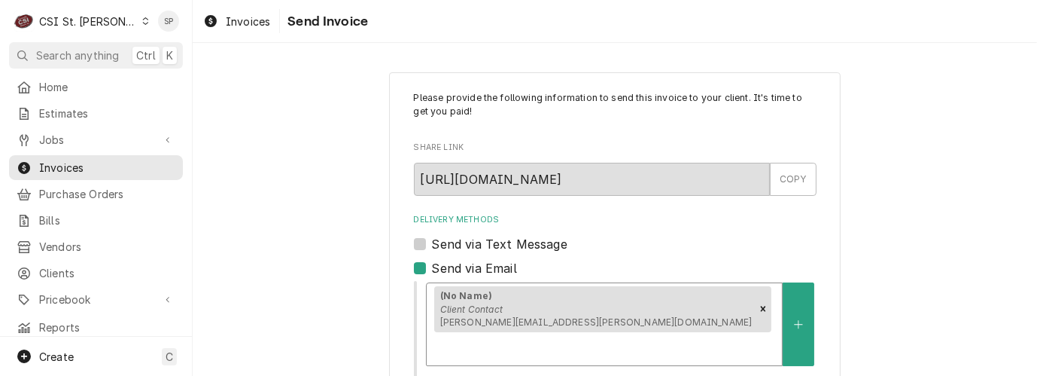
scroll to position [281, 0]
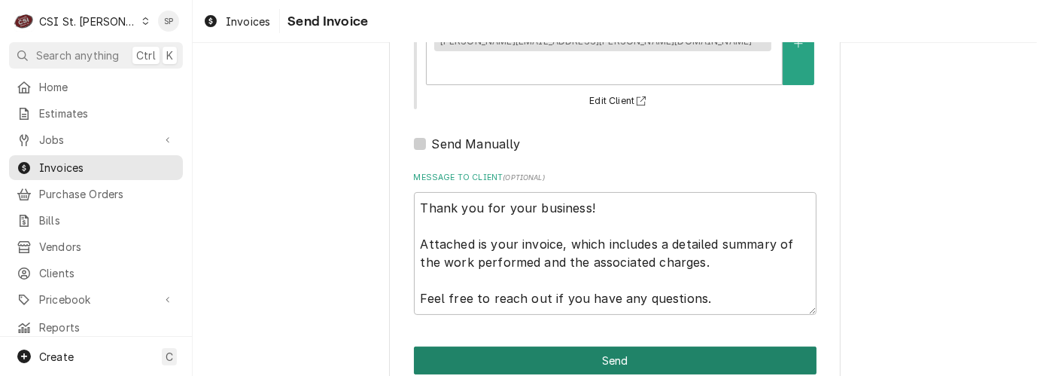
click at [613, 346] on button "Send" at bounding box center [615, 360] width 403 height 28
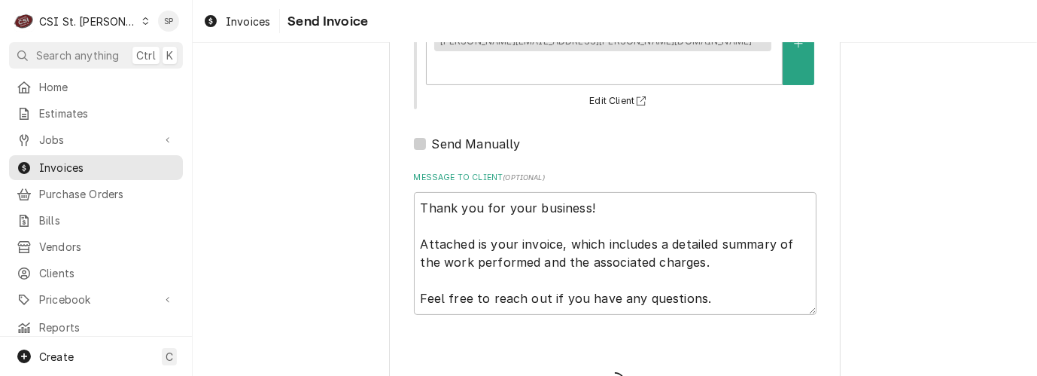
type textarea "x"
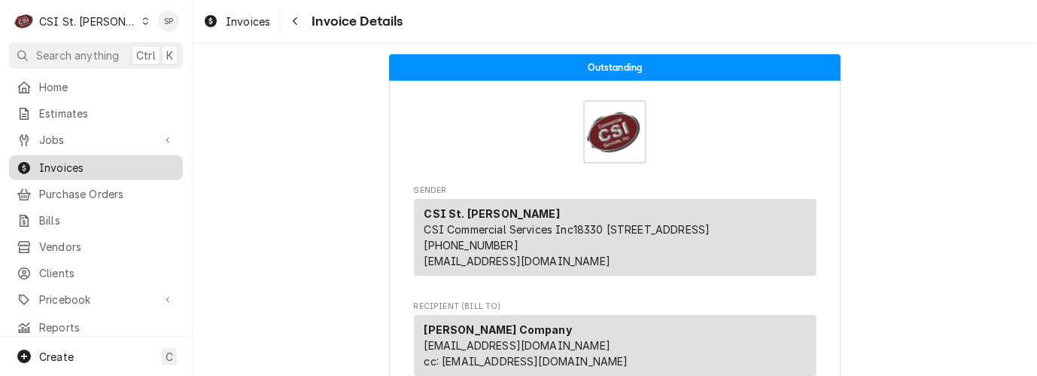
click at [96, 164] on span "Invoices" at bounding box center [107, 168] width 136 height 16
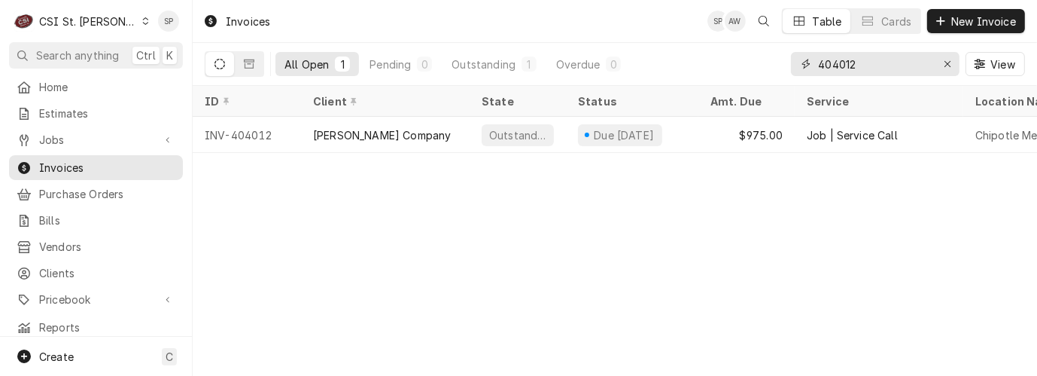
click at [854, 65] on input "404012" at bounding box center [874, 64] width 113 height 24
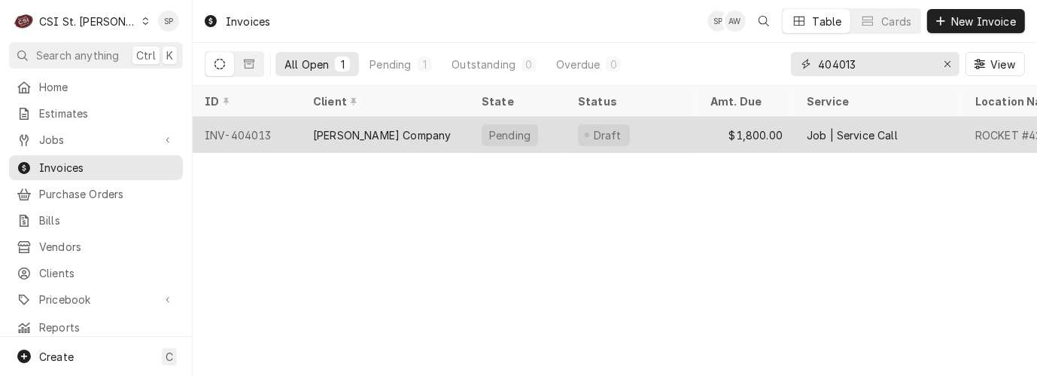
type input "404013"
click at [281, 134] on div "INV-404013" at bounding box center [247, 135] width 108 height 36
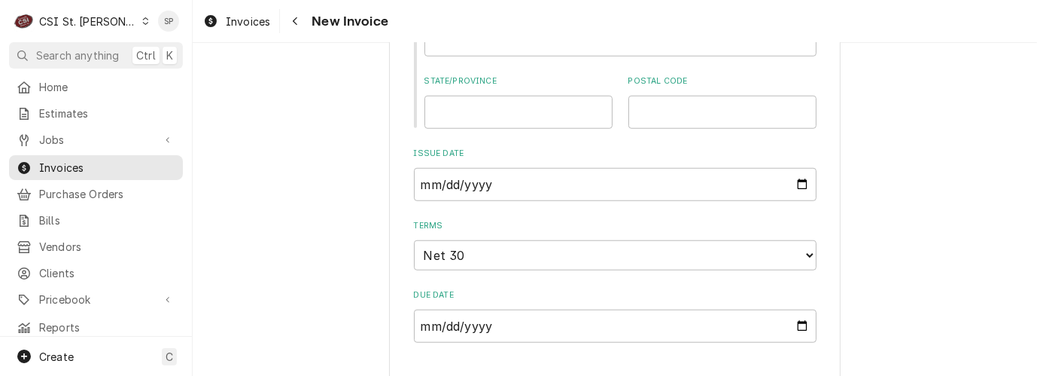
scroll to position [1204, 0]
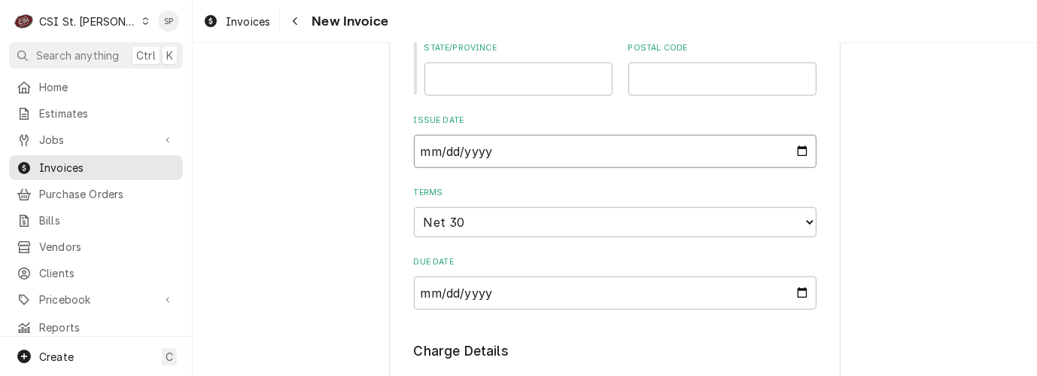
click at [794, 154] on input "[DATE]" at bounding box center [615, 151] width 403 height 33
type textarea "x"
type input "[DATE]"
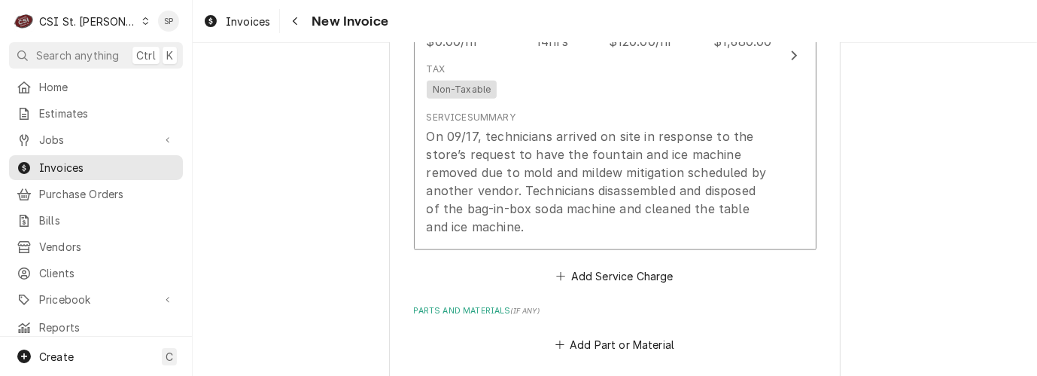
scroll to position [1762, 0]
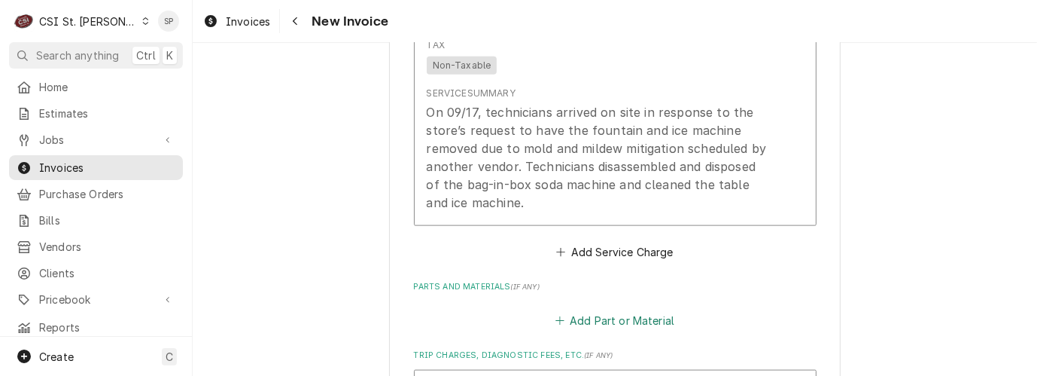
click at [611, 324] on button "Add Part or Material" at bounding box center [615, 319] width 124 height 21
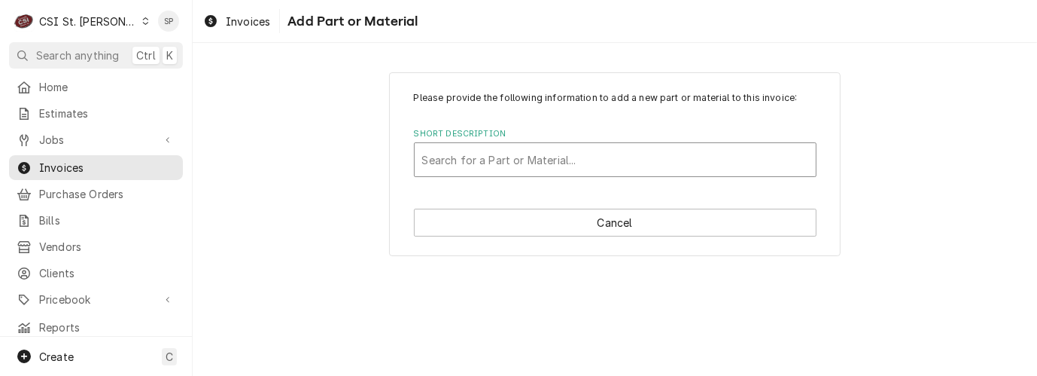
click at [566, 160] on div "Short Description" at bounding box center [615, 159] width 386 height 27
type input "ice clea"
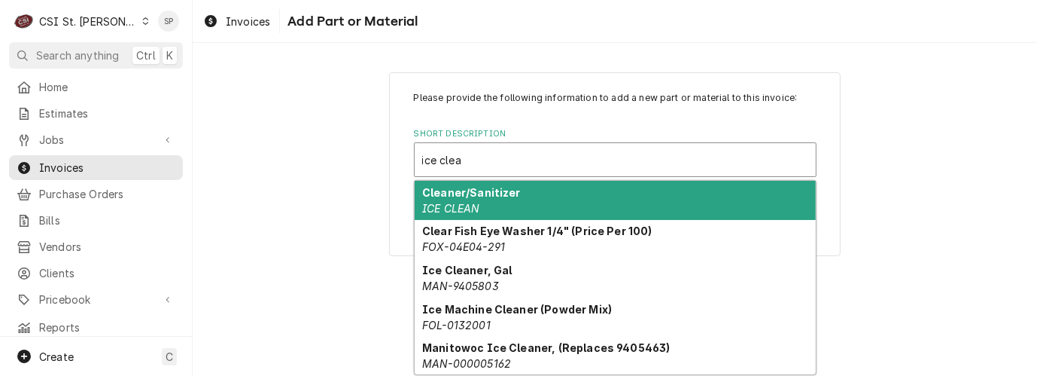
click at [516, 190] on div "Cleaner/Sanitizer ICE CLEAN" at bounding box center [615, 200] width 401 height 39
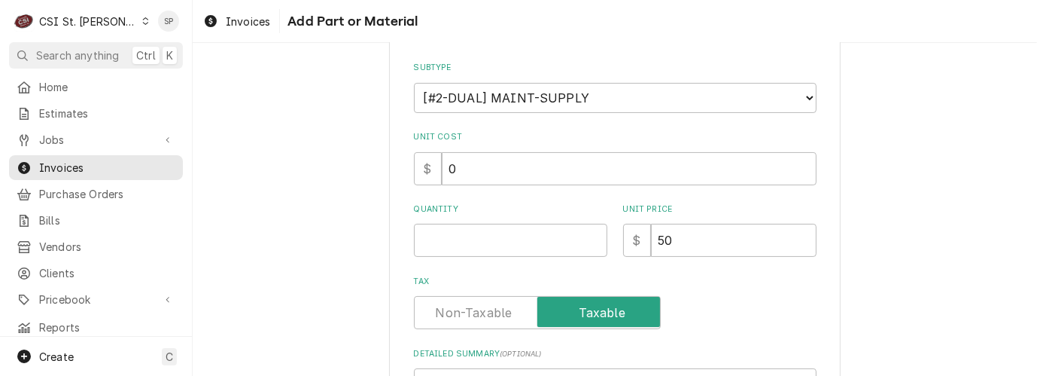
scroll to position [234, 0]
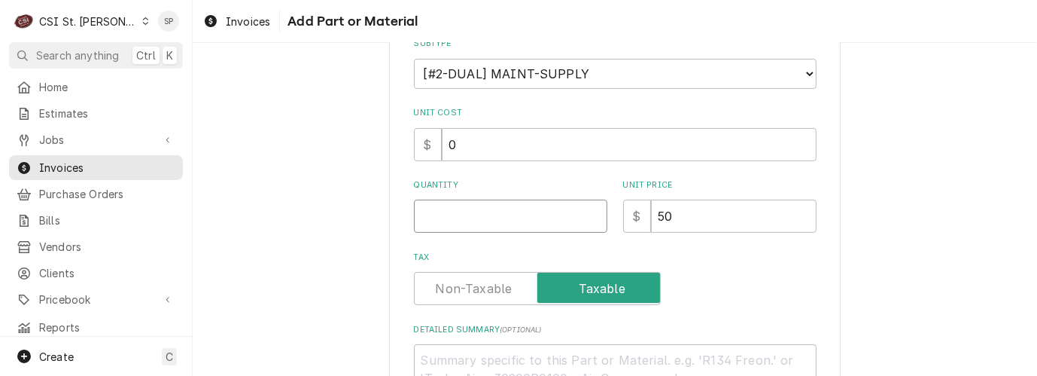
click at [425, 208] on input "Quantity" at bounding box center [510, 215] width 193 height 33
type textarea "x"
type input "1"
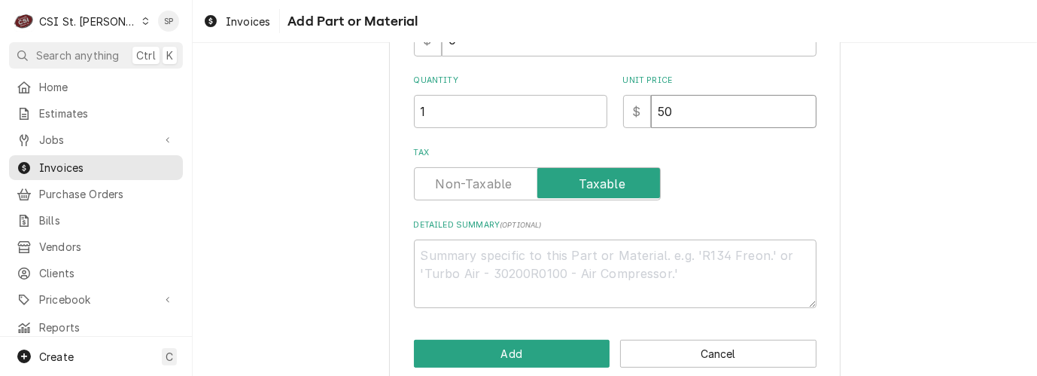
scroll to position [362, 0]
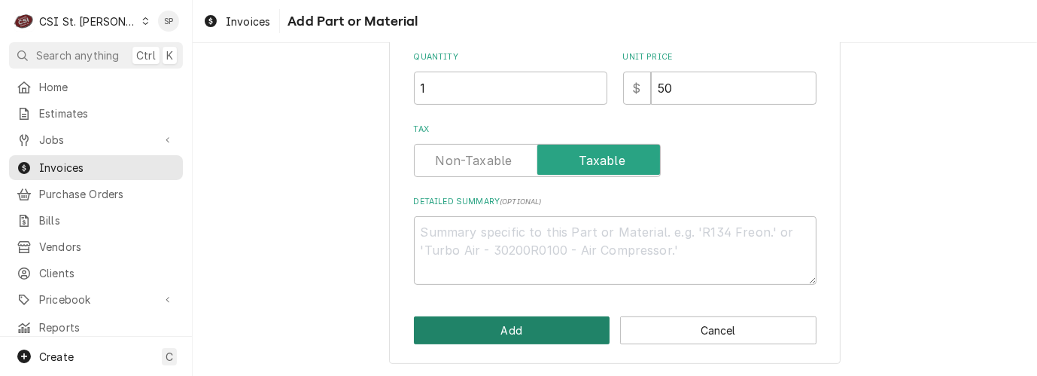
click at [495, 328] on button "Add" at bounding box center [512, 330] width 196 height 28
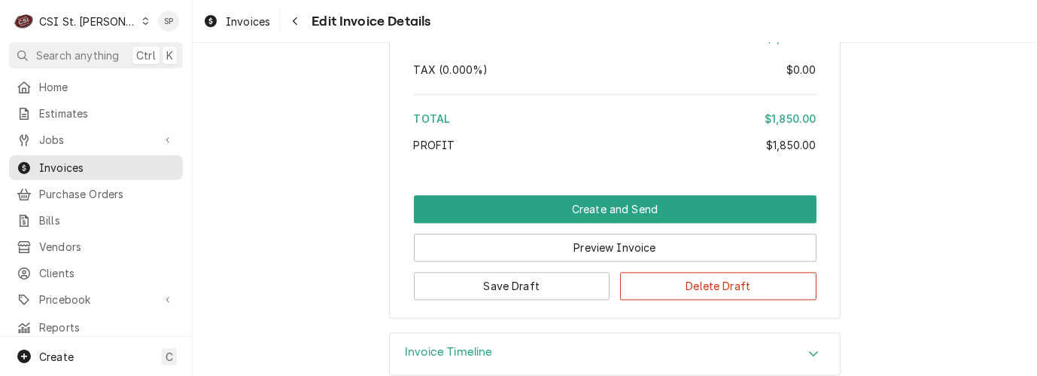
scroll to position [3073, 0]
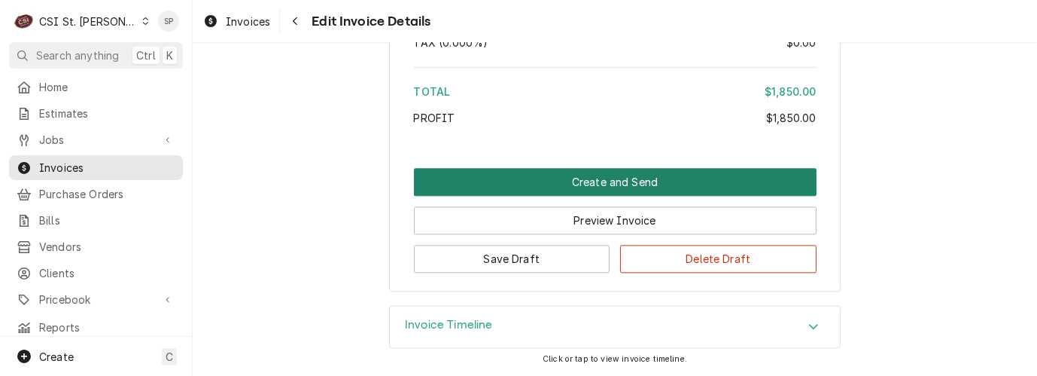
click at [559, 181] on button "Create and Send" at bounding box center [615, 182] width 403 height 28
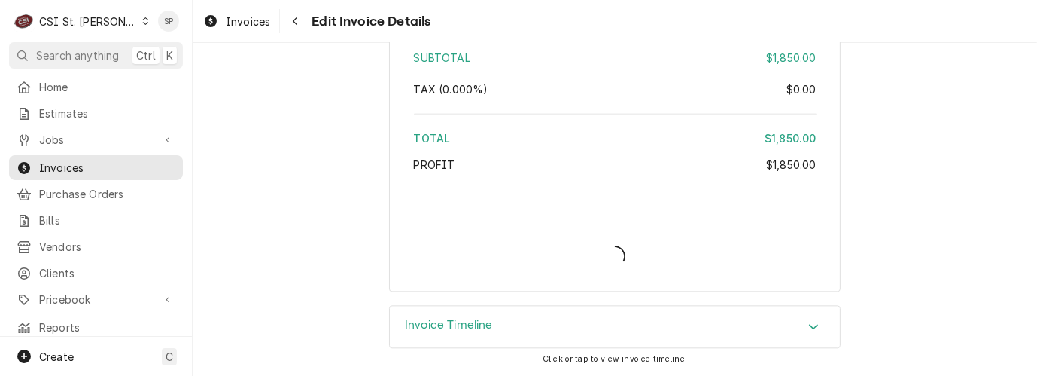
type textarea "x"
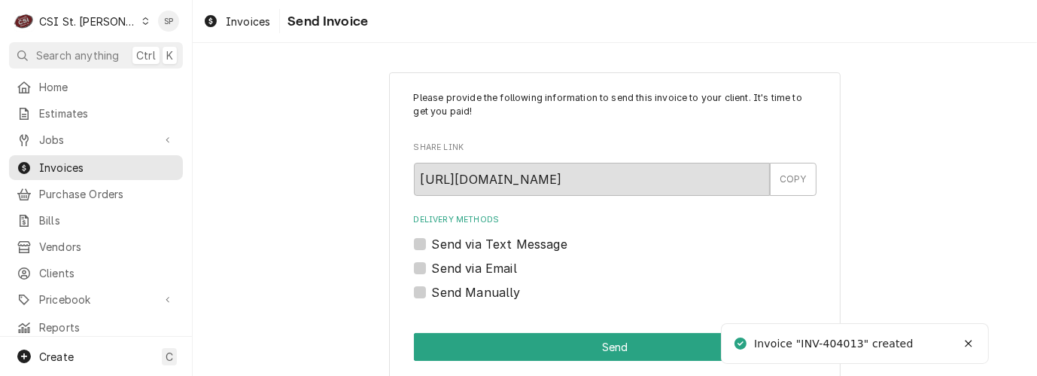
click at [432, 270] on label "Send via Email" at bounding box center [474, 268] width 85 height 18
click at [432, 270] on input "Send via Email" at bounding box center [633, 275] width 403 height 33
checkbox input "true"
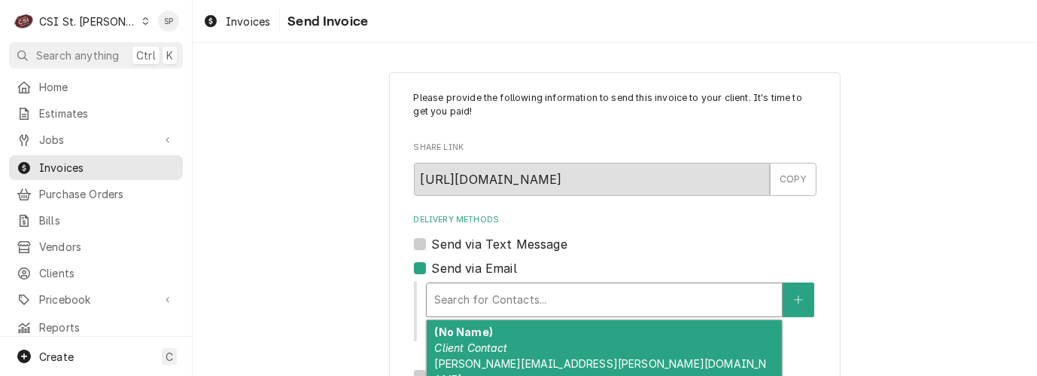
click at [454, 298] on div "Delivery Methods" at bounding box center [604, 299] width 340 height 27
click at [454, 339] on div "(No Name) Client Contact vicky.stuesse@csi1.com" at bounding box center [604, 355] width 355 height 71
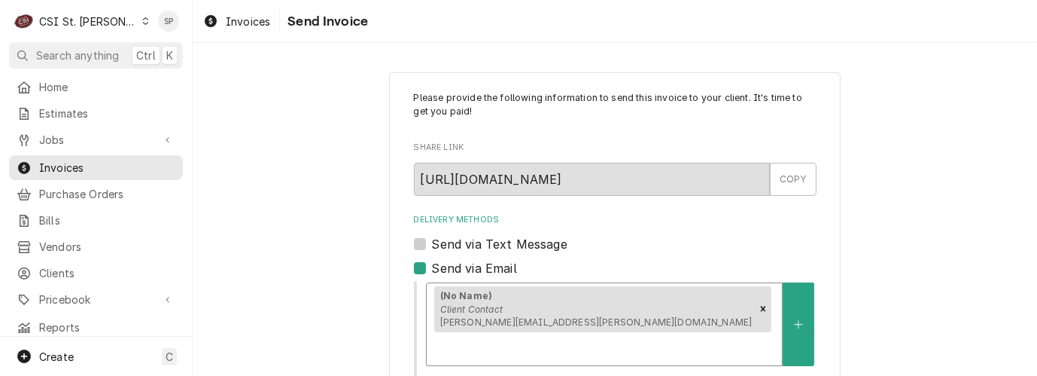
scroll to position [281, 0]
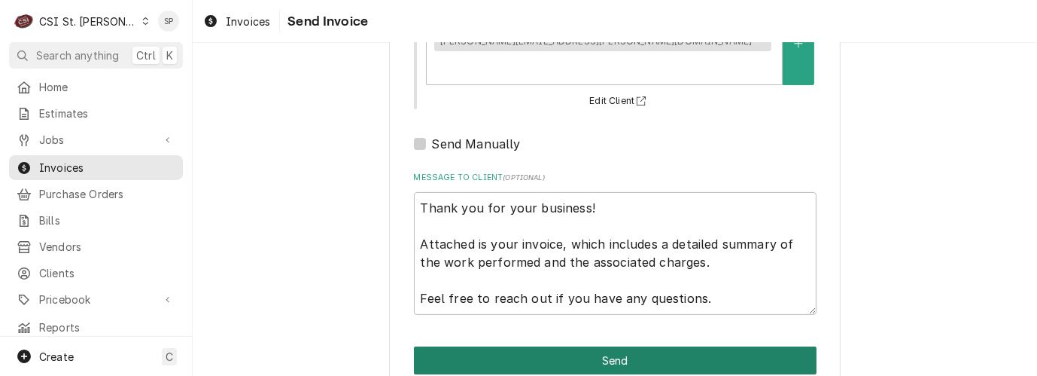
click at [584, 346] on button "Send" at bounding box center [615, 360] width 403 height 28
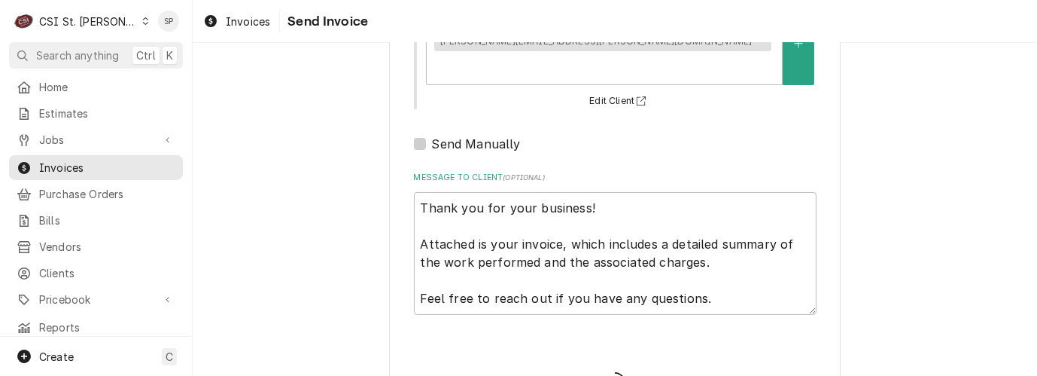
type textarea "x"
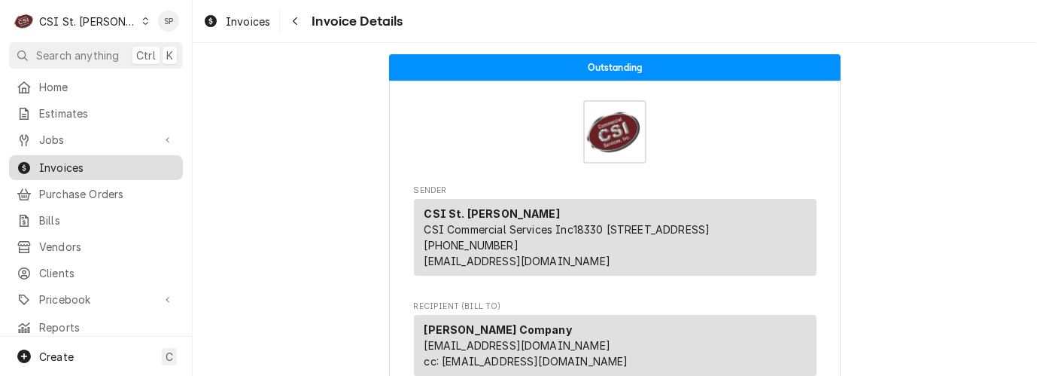
click at [113, 160] on span "Invoices" at bounding box center [107, 168] width 136 height 16
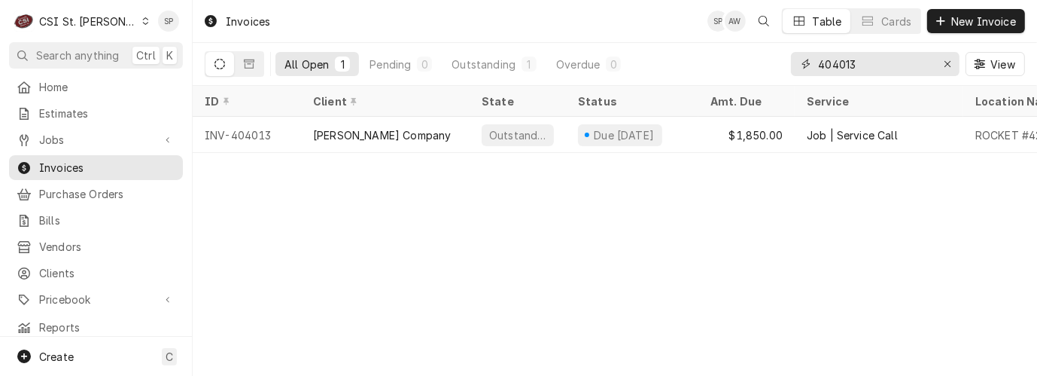
click at [857, 62] on input "404013" at bounding box center [874, 64] width 113 height 24
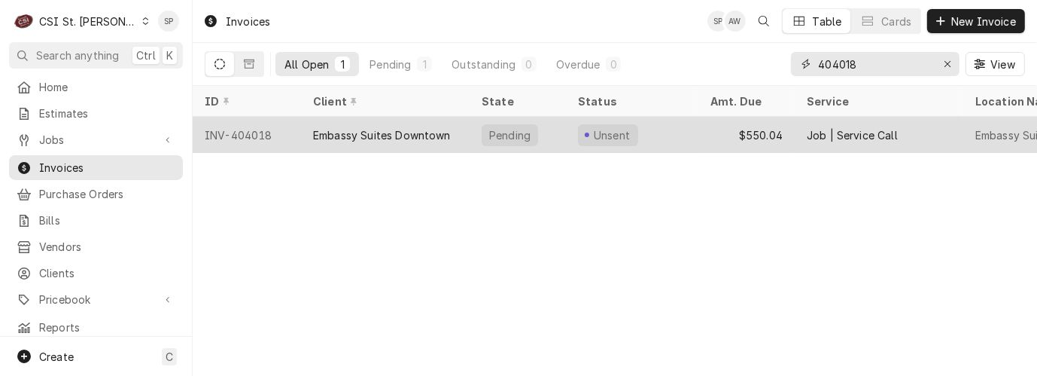
type input "404018"
click at [254, 133] on div "INV-404018" at bounding box center [247, 135] width 108 height 36
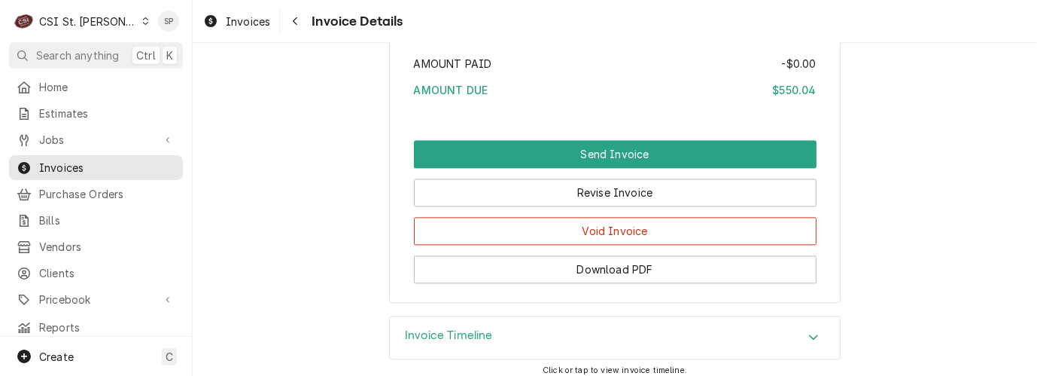
scroll to position [2910, 0]
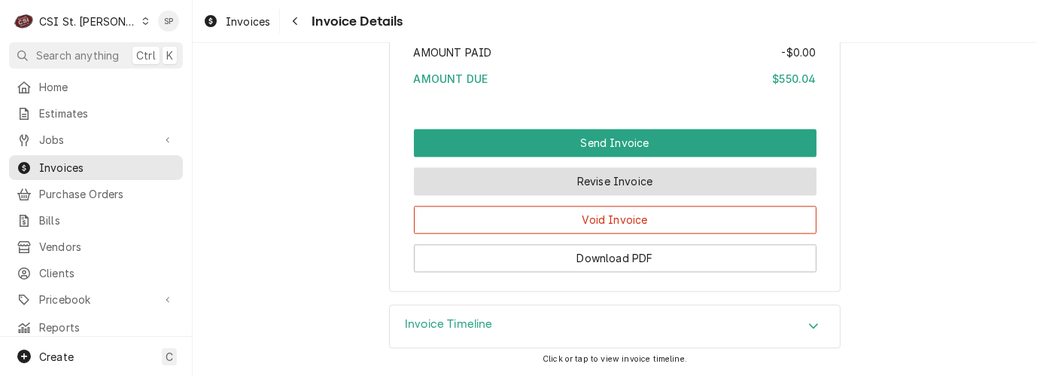
click at [553, 195] on button "Revise Invoice" at bounding box center [615, 181] width 403 height 28
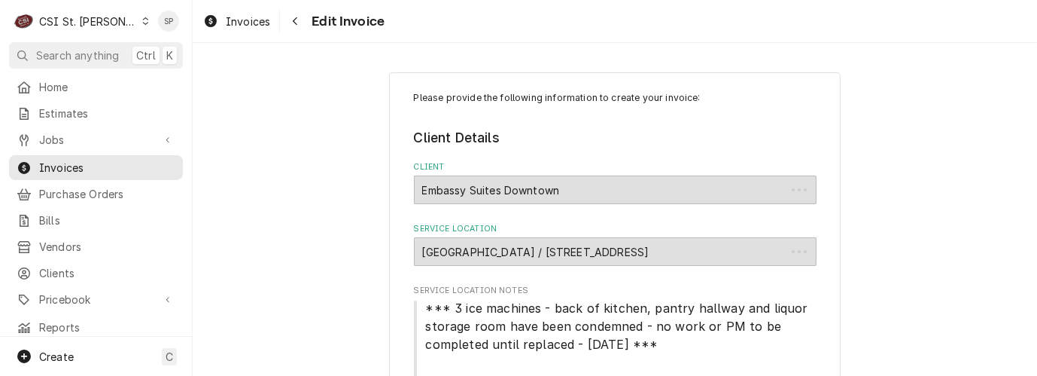
type textarea "x"
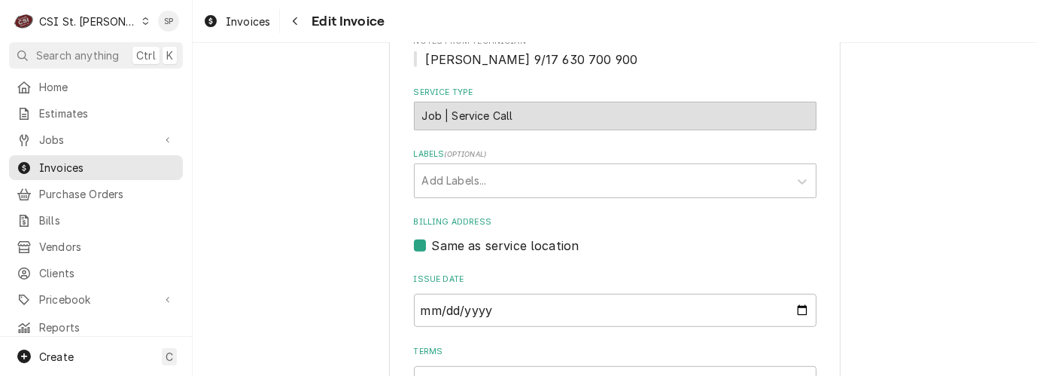
scroll to position [680, 0]
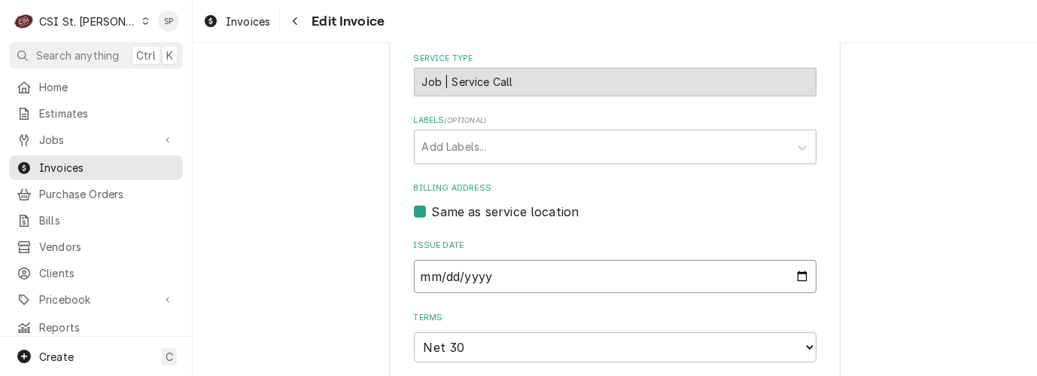
click at [793, 260] on input "2025-09-18" at bounding box center [615, 276] width 403 height 33
type input "2025-09-30"
type textarea "x"
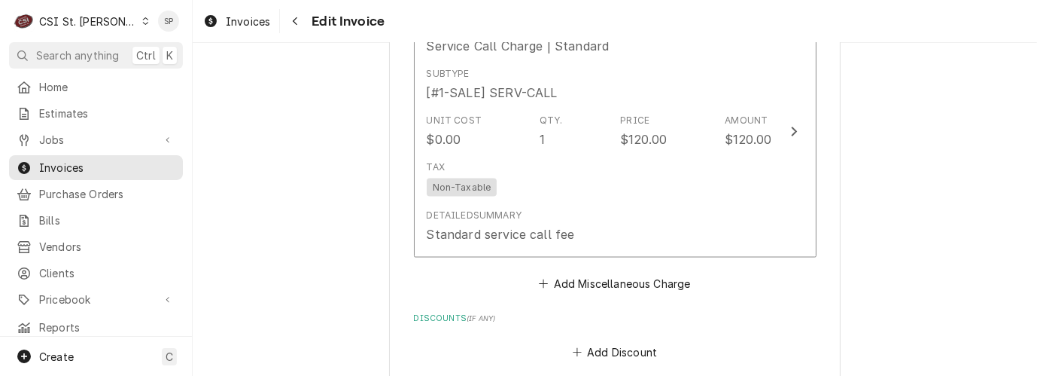
scroll to position [2136, 0]
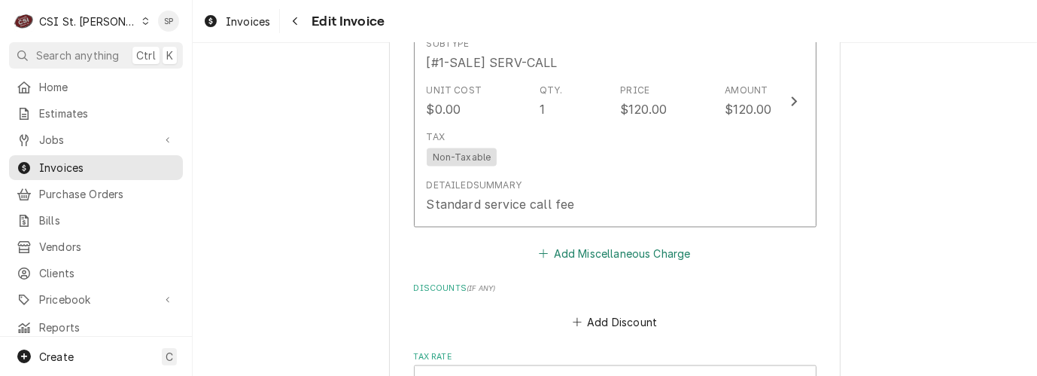
click at [611, 243] on button "Add Miscellaneous Charge" at bounding box center [615, 253] width 157 height 21
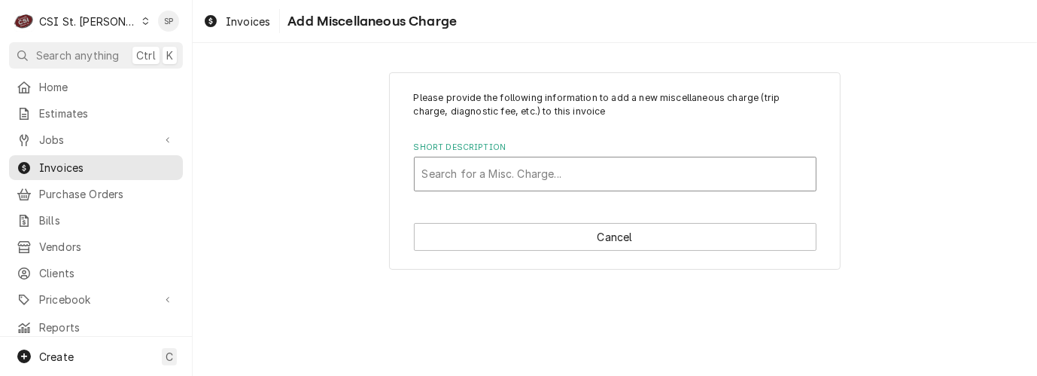
click at [568, 165] on div "Short Description" at bounding box center [615, 173] width 386 height 27
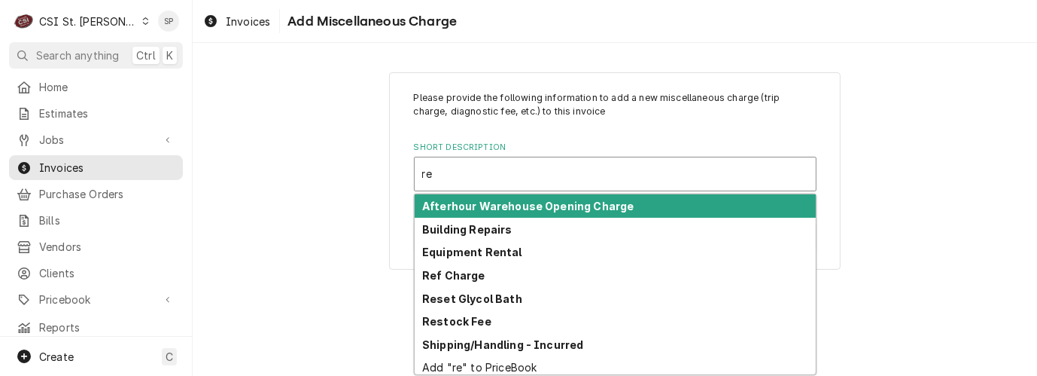
type input "ref"
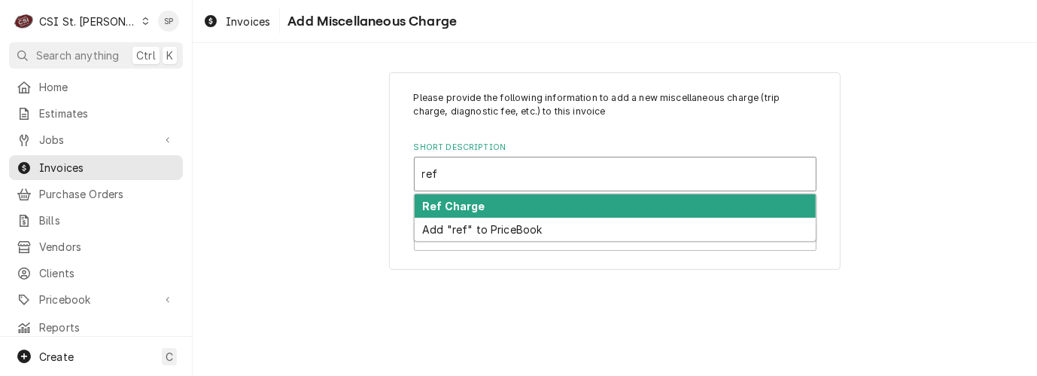
click at [486, 200] on div "Ref Charge" at bounding box center [615, 205] width 401 height 23
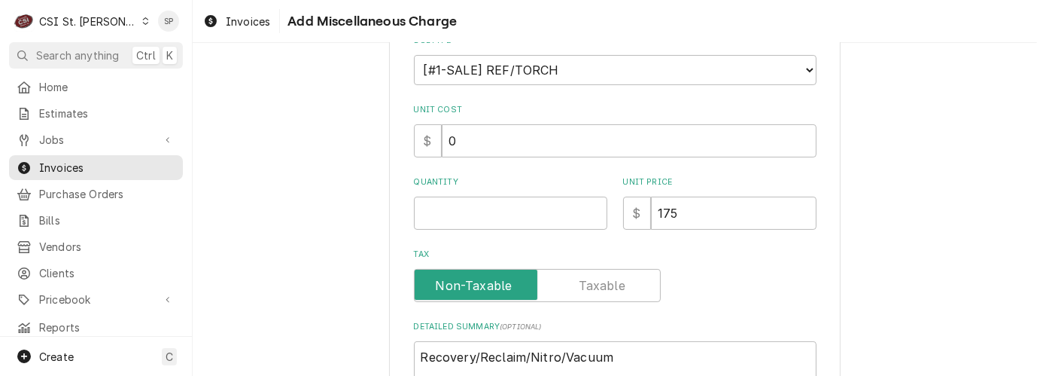
scroll to position [234, 0]
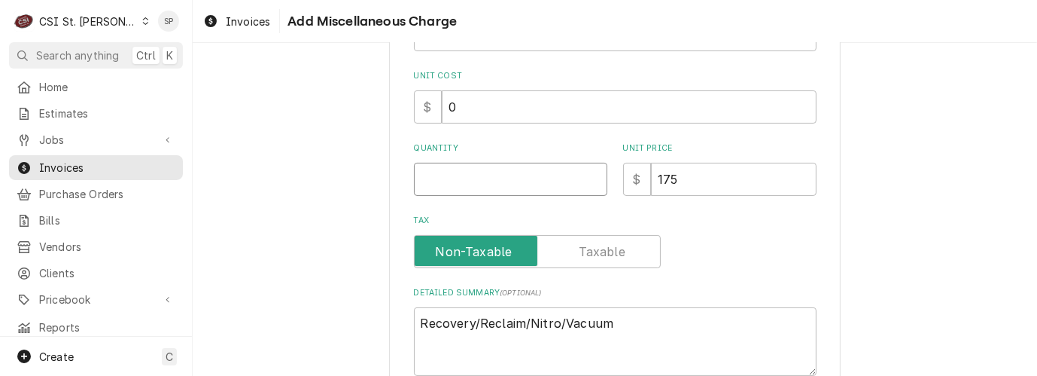
click at [422, 176] on input "Quantity" at bounding box center [510, 179] width 193 height 33
type textarea "x"
type input "1"
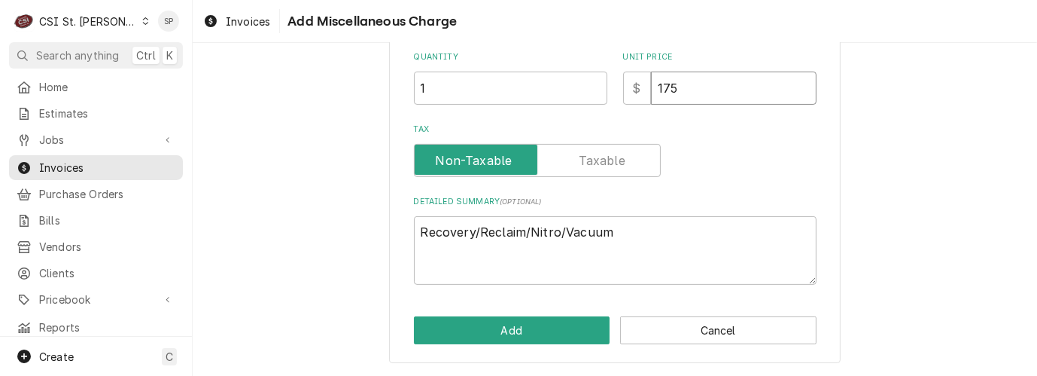
scroll to position [324, 0]
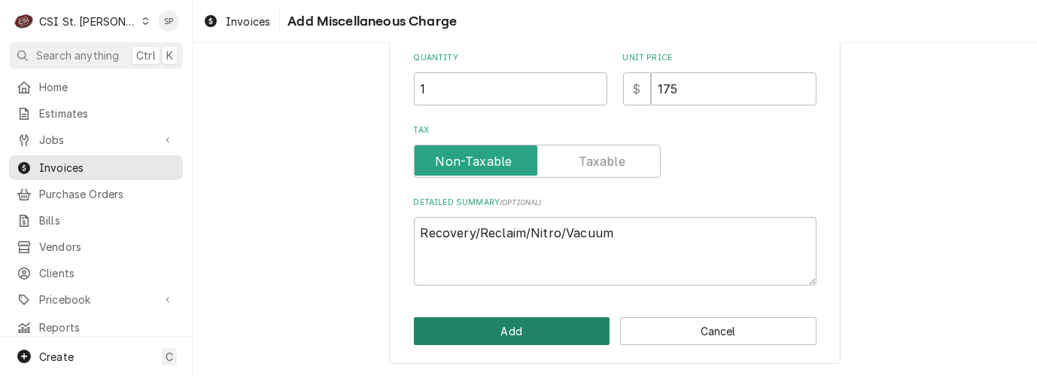
click at [479, 332] on button "Add" at bounding box center [512, 331] width 196 height 28
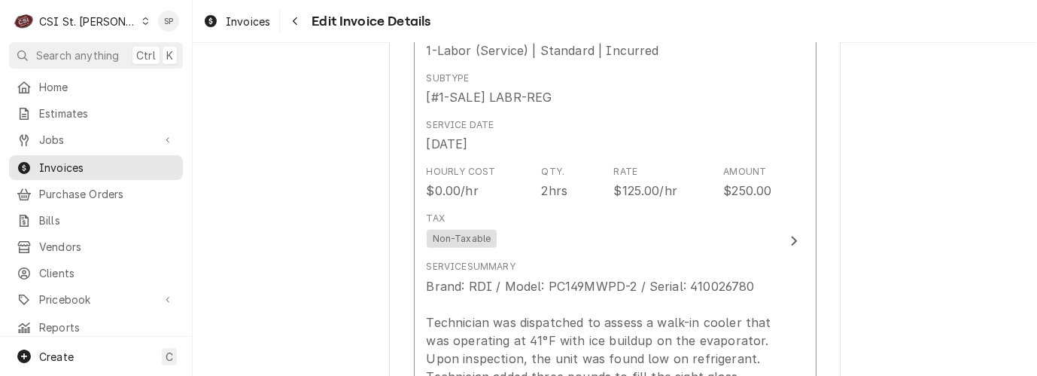
scroll to position [1189, 0]
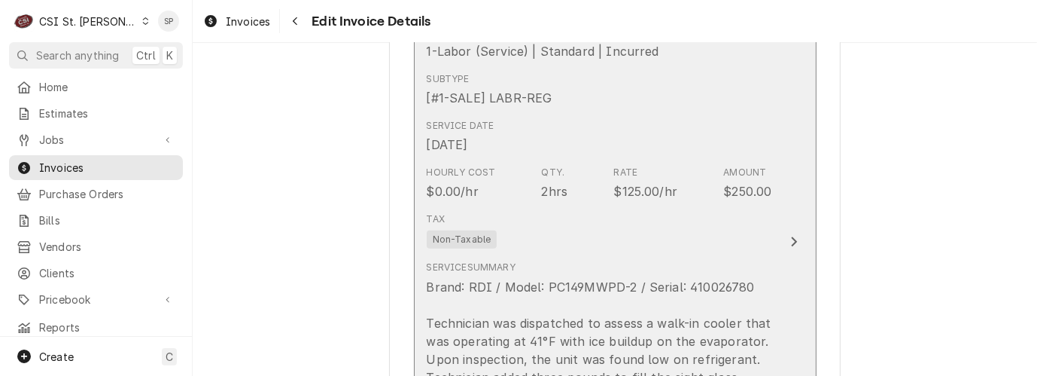
click at [626, 182] on div "$125.00/hr" at bounding box center [646, 191] width 64 height 18
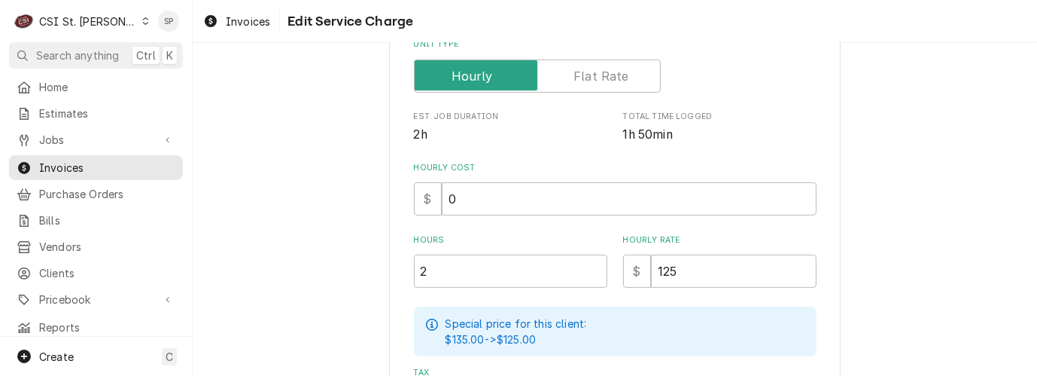
scroll to position [367, 0]
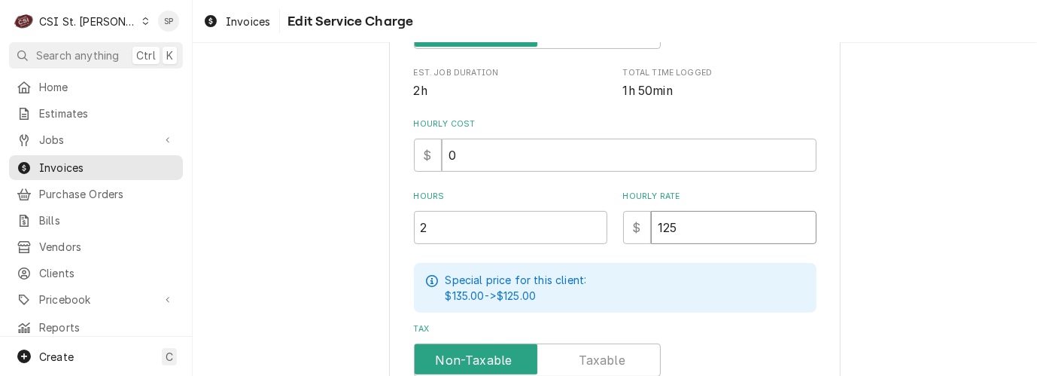
click at [675, 224] on input "125" at bounding box center [734, 227] width 166 height 33
type textarea "x"
type input "12"
type textarea "x"
type input "1"
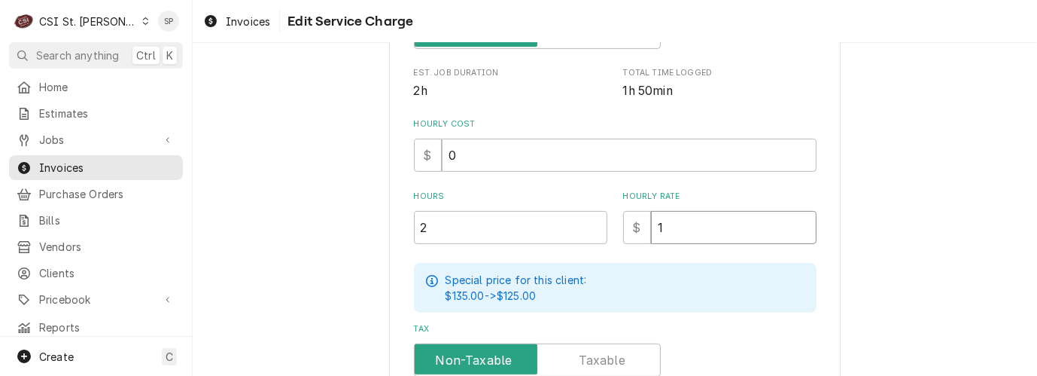
type textarea "x"
type input "13"
type textarea "x"
type input "130"
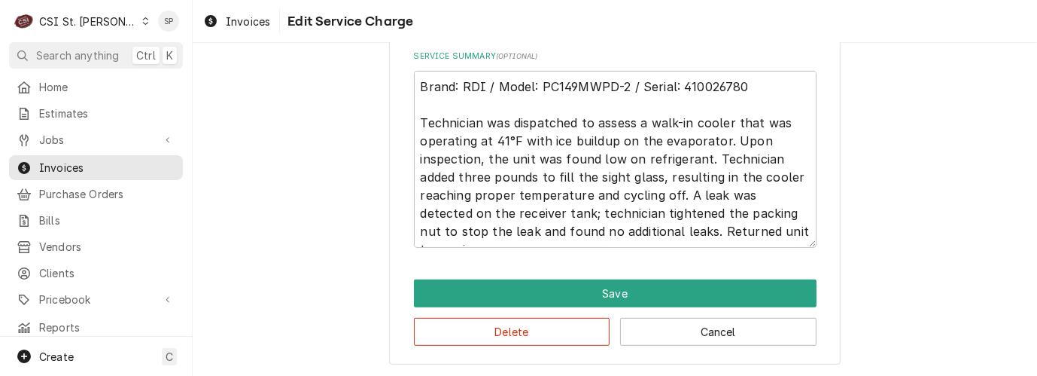
scroll to position [713, 0]
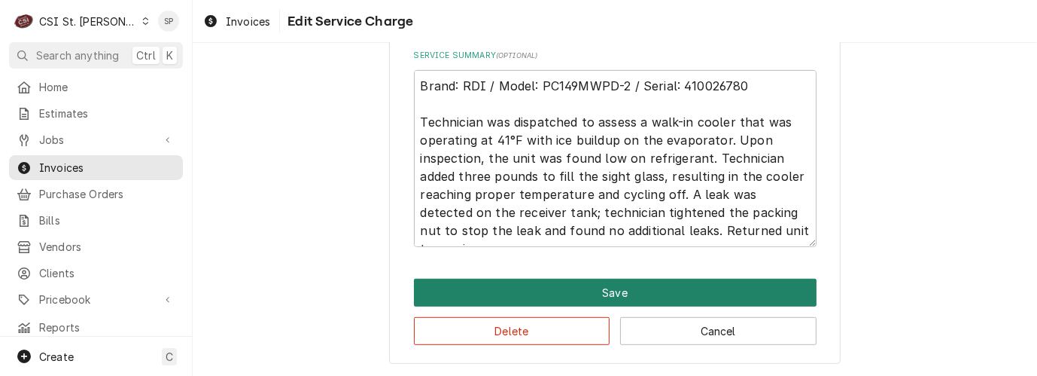
click at [563, 279] on button "Save" at bounding box center [615, 293] width 403 height 28
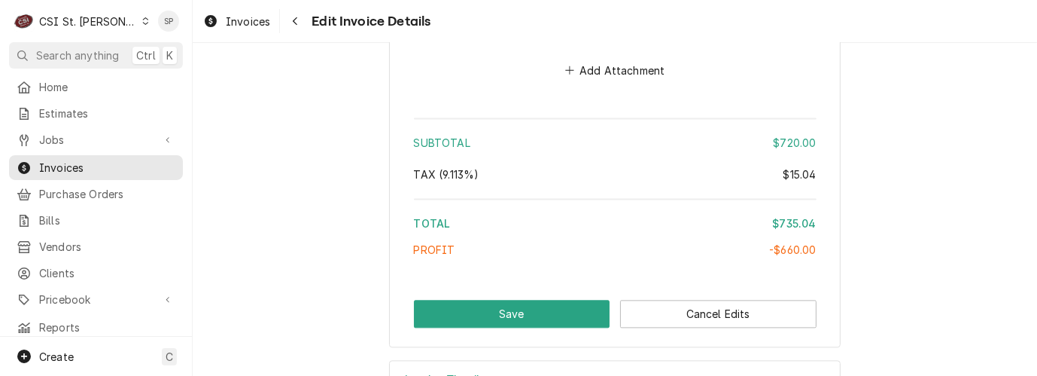
scroll to position [2928, 0]
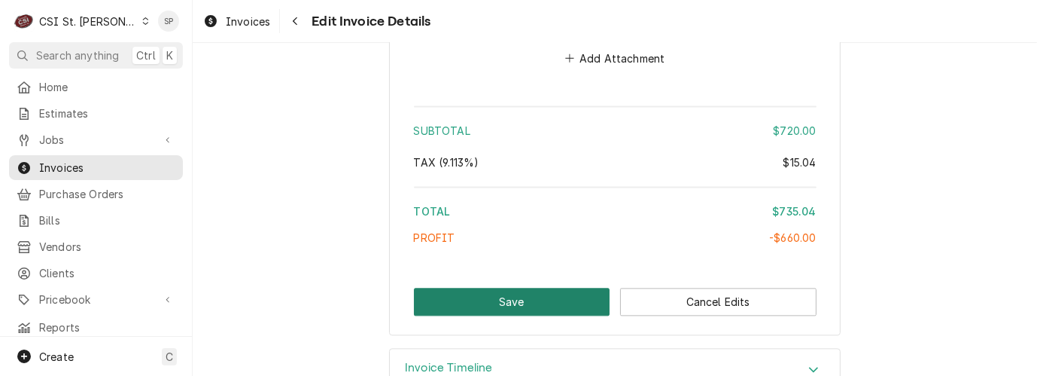
click at [508, 288] on button "Save" at bounding box center [512, 302] width 196 height 28
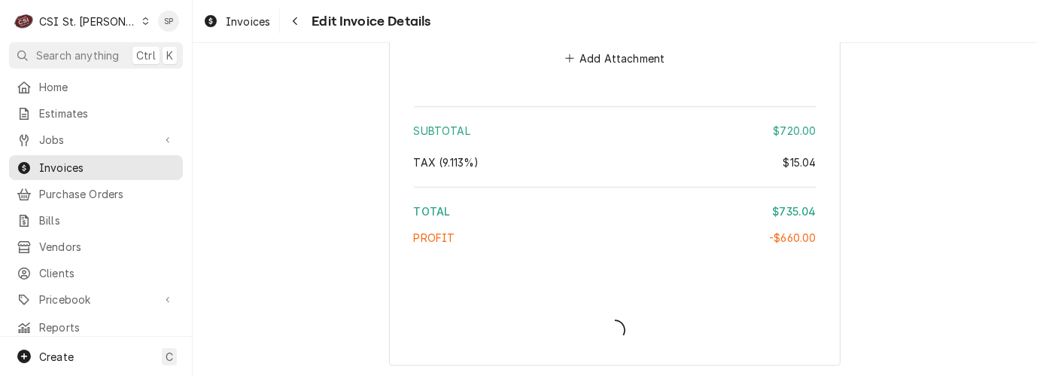
type textarea "x"
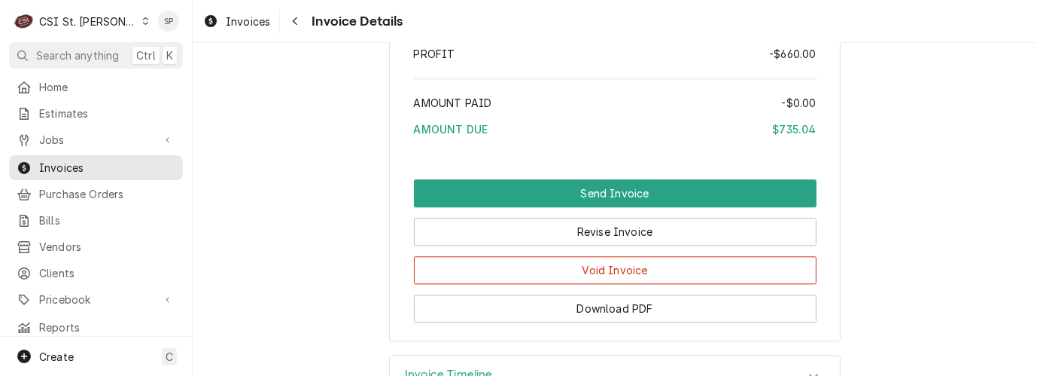
scroll to position [3172, 0]
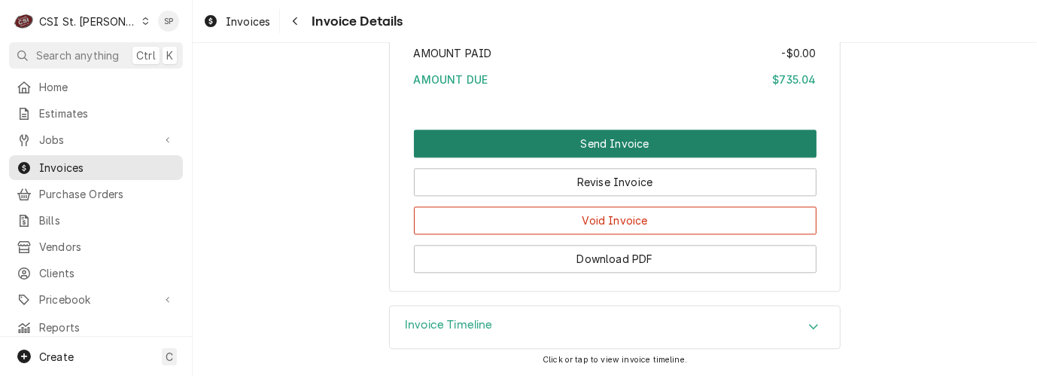
click at [579, 139] on button "Send Invoice" at bounding box center [615, 143] width 403 height 28
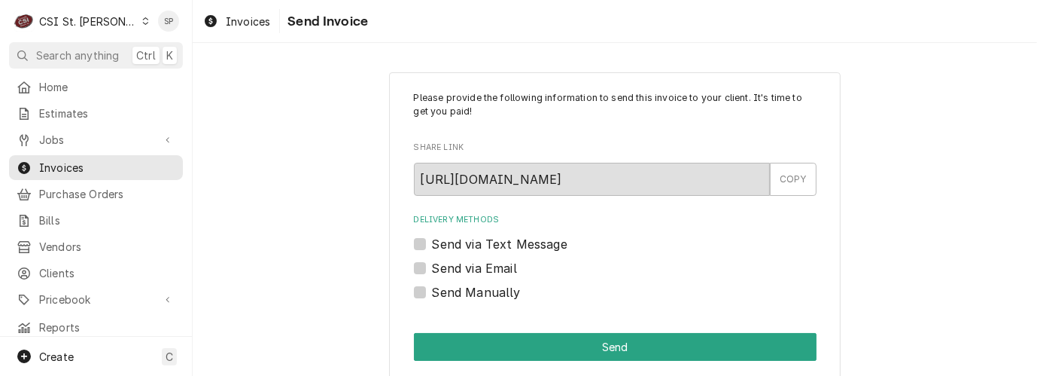
click at [432, 263] on label "Send via Email" at bounding box center [474, 268] width 85 height 18
click at [432, 263] on input "Send via Email" at bounding box center [633, 275] width 403 height 33
checkbox input "true"
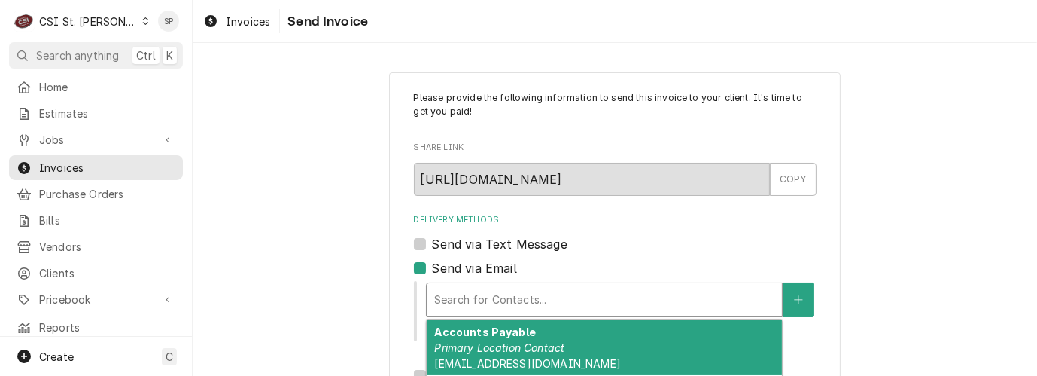
click at [452, 293] on div "Delivery Methods" at bounding box center [604, 299] width 340 height 27
click at [479, 358] on span "stlwa_fc@hilton.com" at bounding box center [527, 363] width 186 height 13
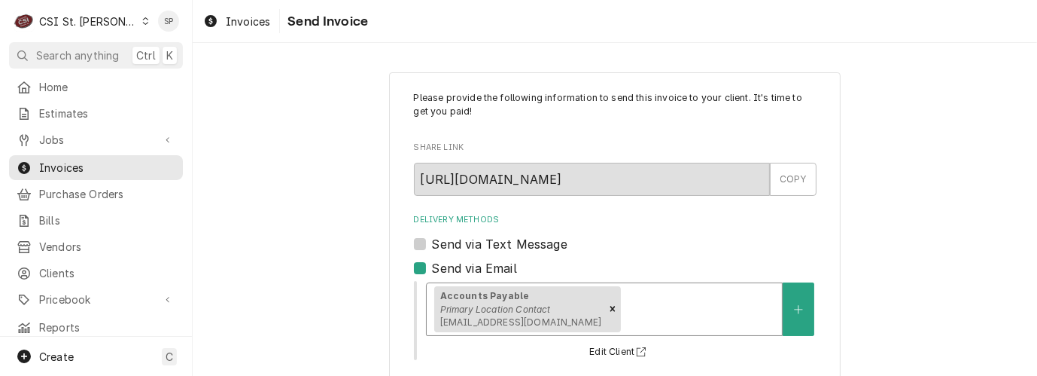
scroll to position [281, 0]
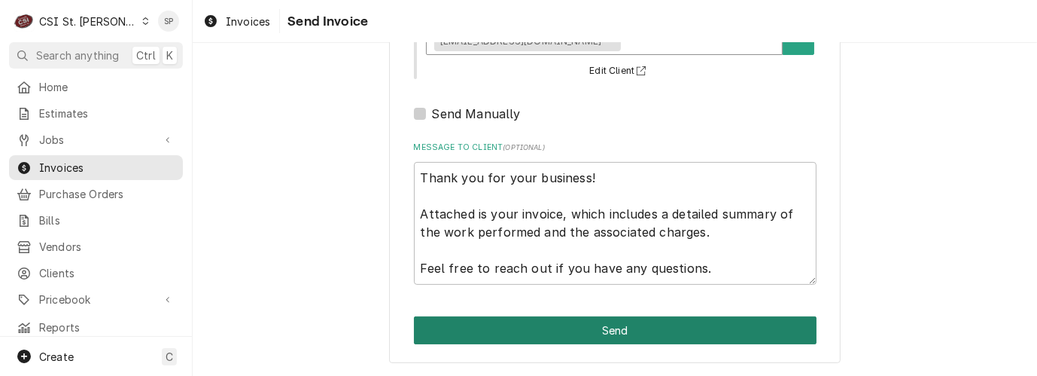
click at [555, 328] on button "Send" at bounding box center [615, 330] width 403 height 28
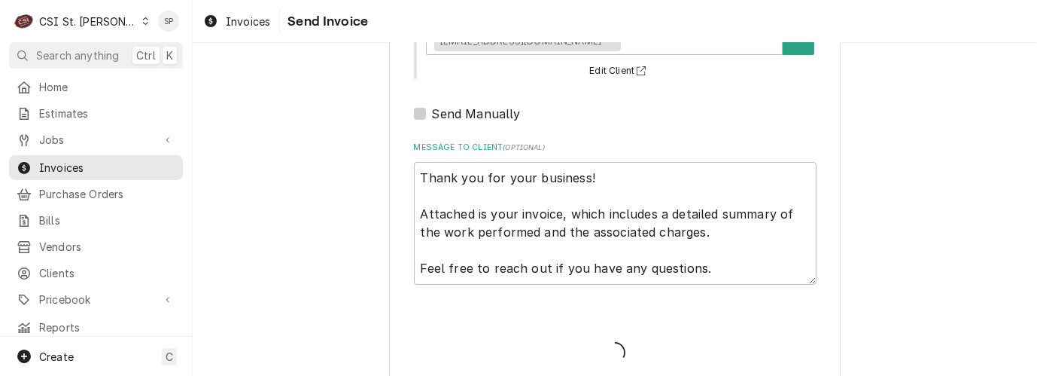
type textarea "x"
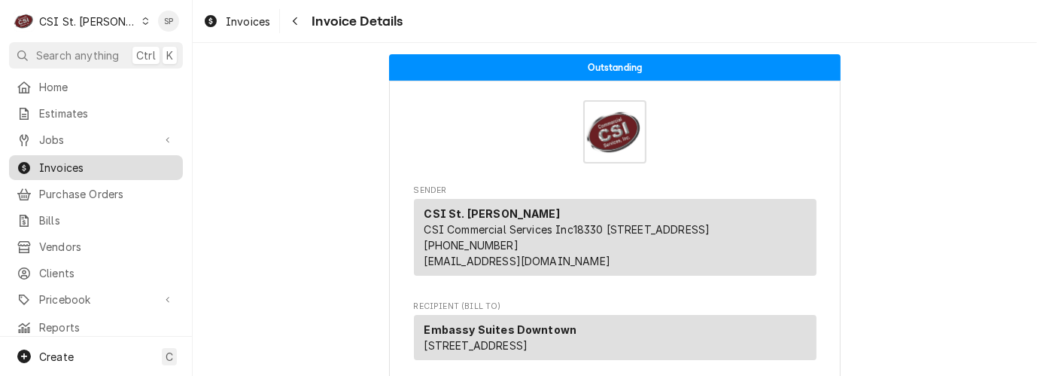
click at [131, 160] on span "Invoices" at bounding box center [107, 168] width 136 height 16
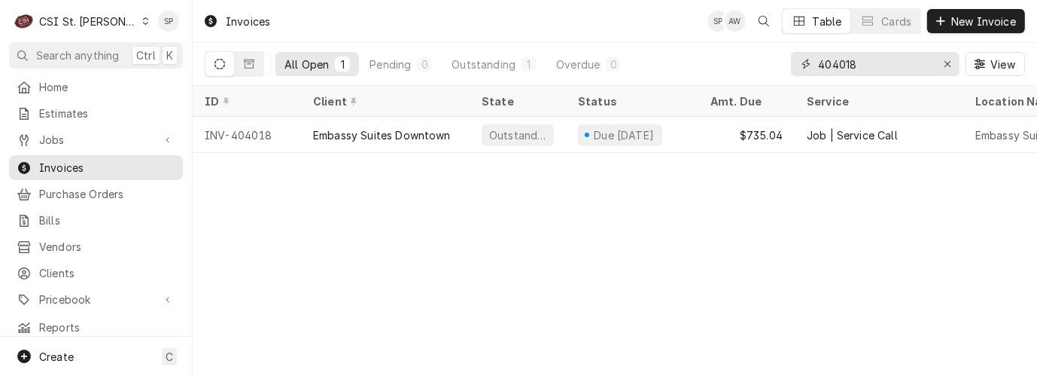
click at [857, 63] on input "404018" at bounding box center [874, 64] width 113 height 24
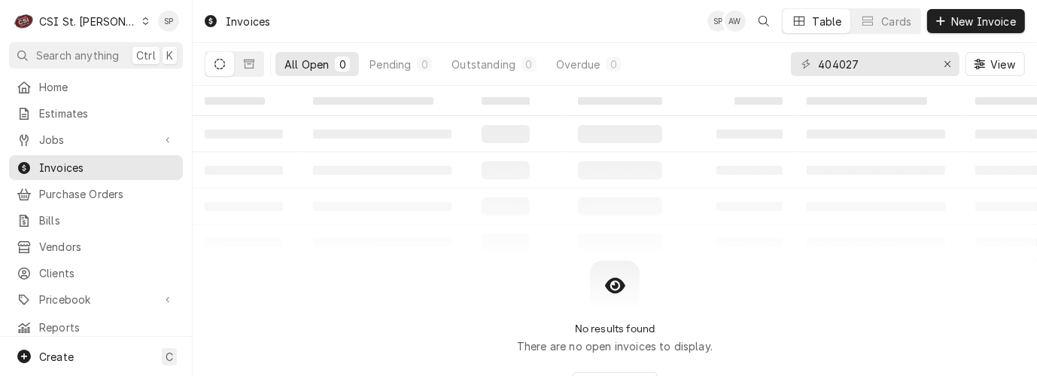
click at [229, 62] on button "Dynamic Content Wrapper" at bounding box center [220, 64] width 29 height 24
click at [382, 68] on div "Pending" at bounding box center [390, 64] width 41 height 16
click at [293, 64] on div "All Open" at bounding box center [307, 64] width 44 height 16
click at [248, 64] on icon "Dynamic Content Wrapper" at bounding box center [249, 64] width 11 height 11
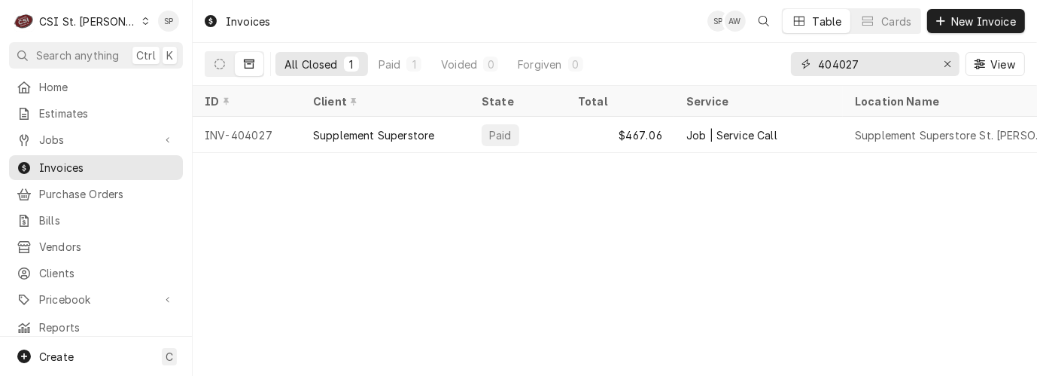
click at [885, 62] on input "404027" at bounding box center [874, 64] width 113 height 24
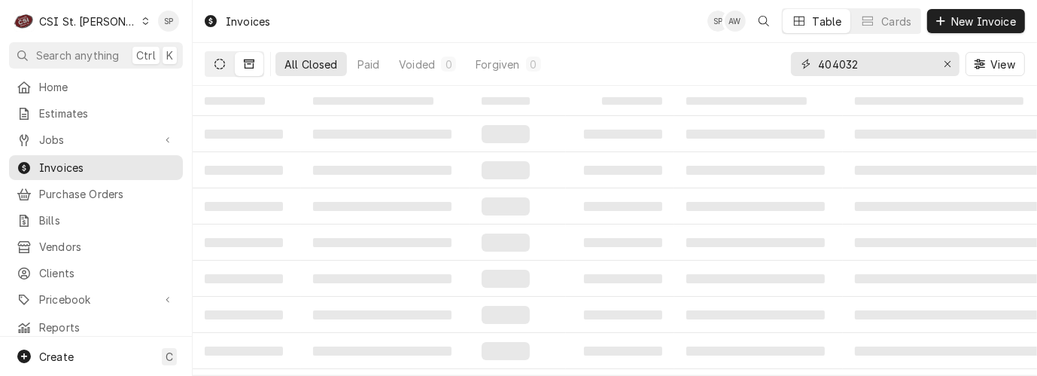
type input "404032"
click at [221, 56] on button "Dynamic Content Wrapper" at bounding box center [220, 64] width 29 height 24
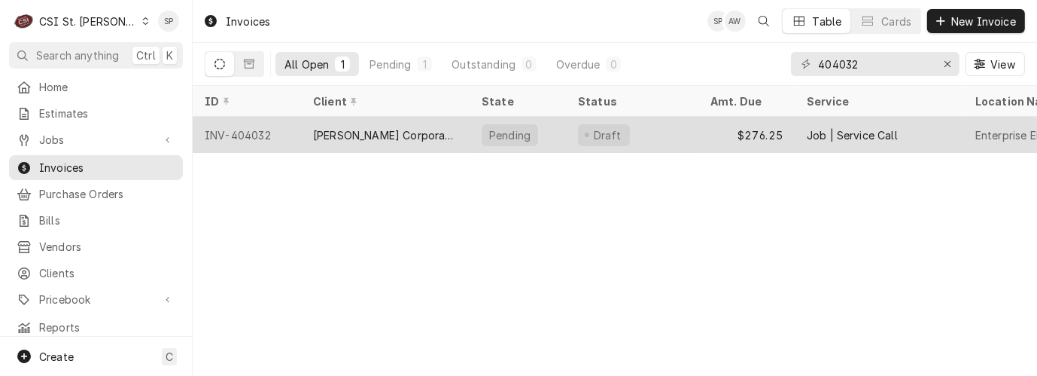
click at [250, 132] on div "INV-404032" at bounding box center [247, 135] width 108 height 36
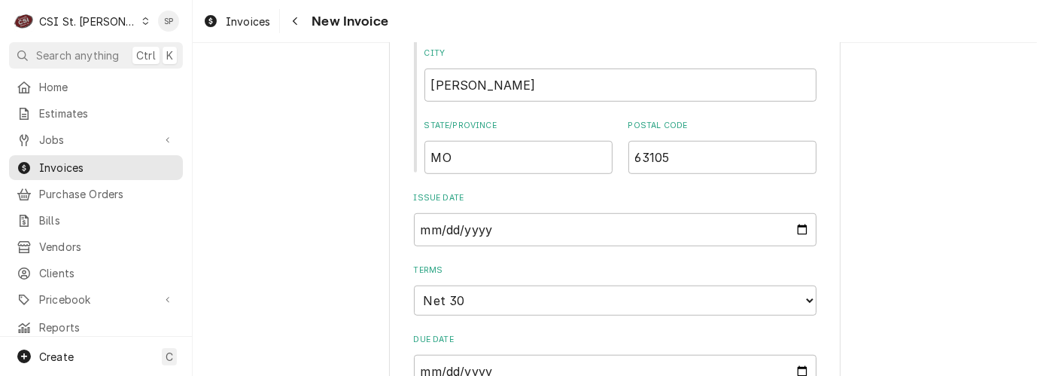
scroll to position [970, 0]
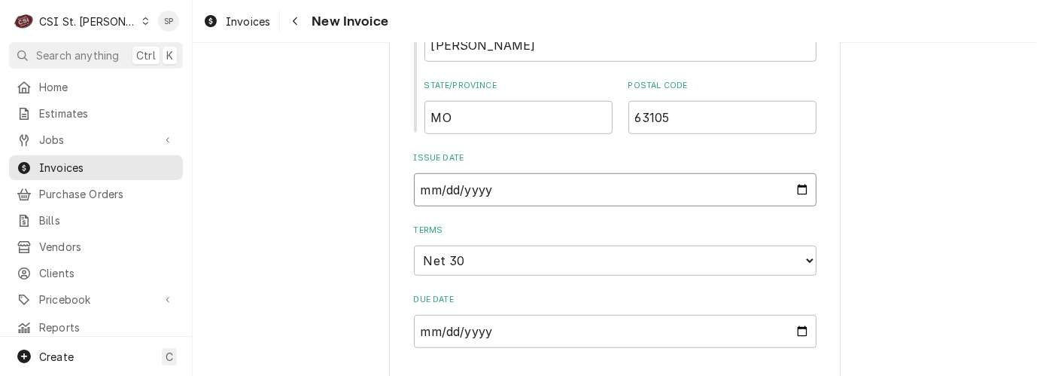
click at [790, 195] on input "2025-09-19" at bounding box center [615, 189] width 403 height 33
type input "2025-09-30"
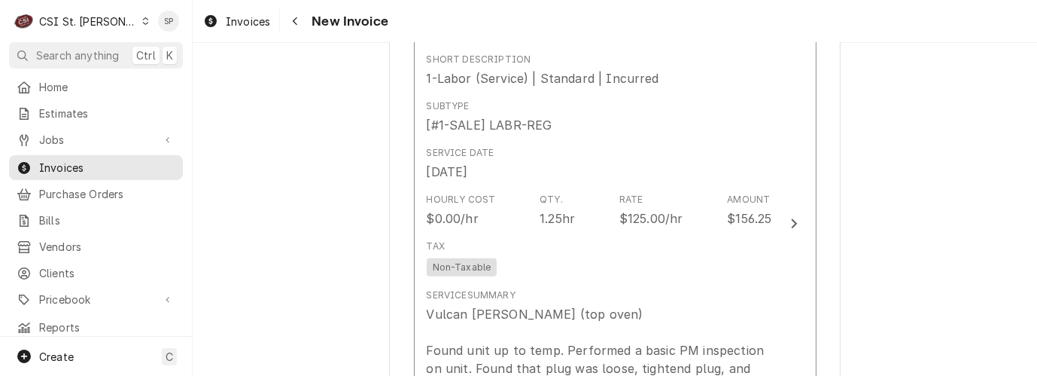
scroll to position [1371, 0]
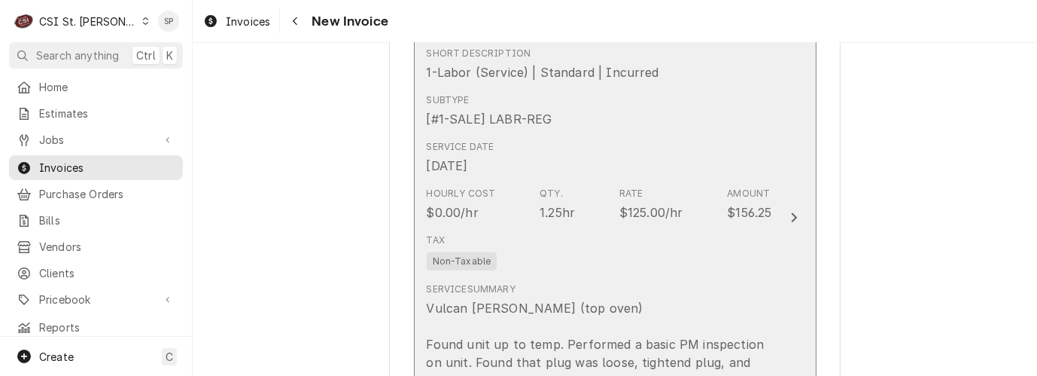
click at [653, 215] on div "$125.00/hr" at bounding box center [652, 212] width 64 height 18
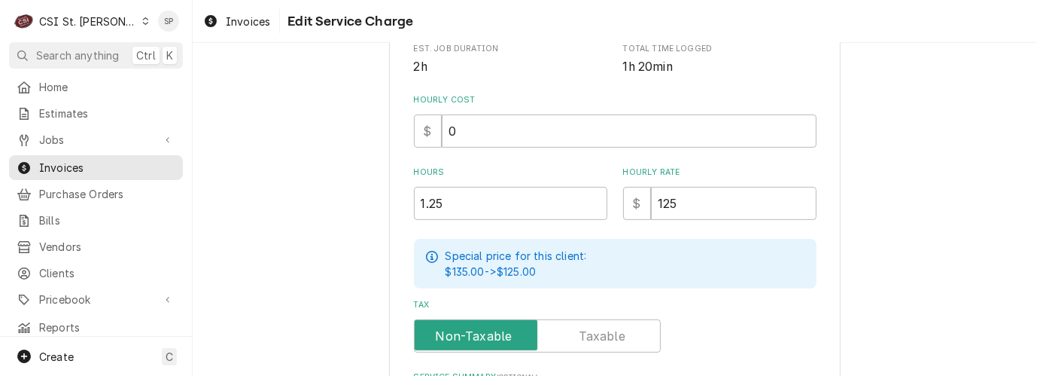
scroll to position [401, 0]
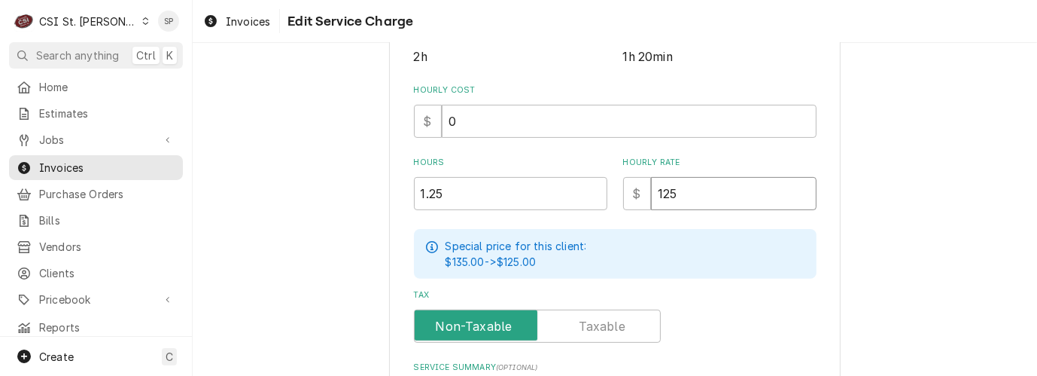
click at [672, 188] on input "125" at bounding box center [734, 193] width 166 height 33
type textarea "x"
type input "12"
type textarea "x"
type input "1"
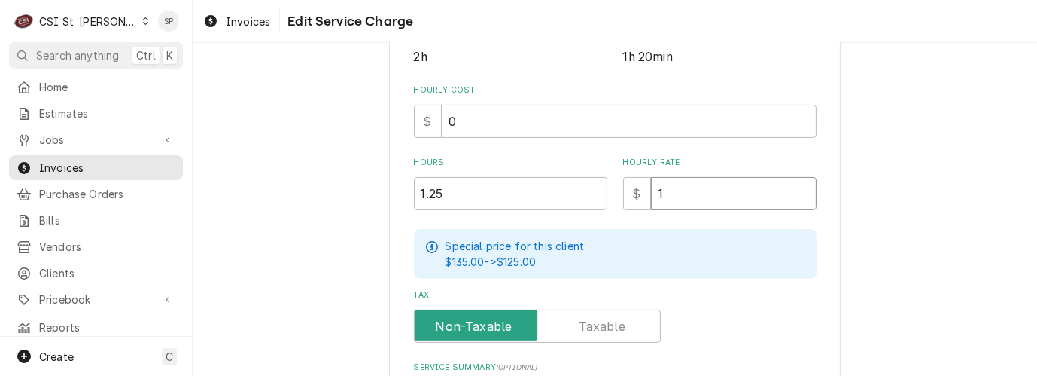
type textarea "x"
type input "13"
type textarea "x"
type input "130"
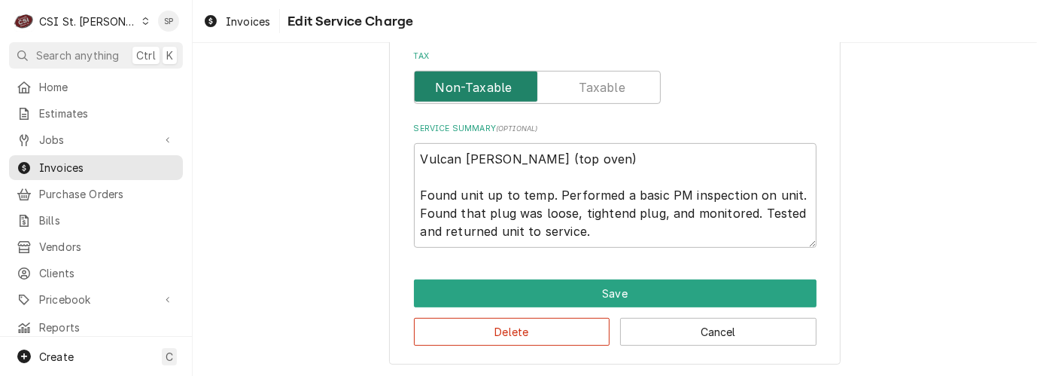
scroll to position [641, 0]
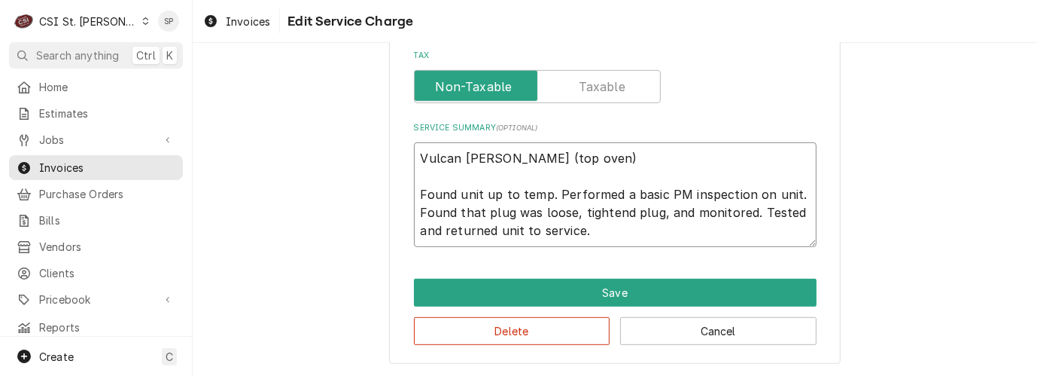
click at [678, 204] on textarea "Vulcan Hart (top oven) Found unit up to temp. Performed a basic PM inspection o…" at bounding box center [615, 194] width 403 height 105
click at [656, 189] on textarea "Vulcan Hart (top oven) Found unit up to temp. Performed a basic PM inspection o…" at bounding box center [615, 194] width 403 height 105
type textarea "x"
type textarea "Vulcan Hart (top oven) Found unit up to temp. Performed a basic M inspection on…"
type textarea "x"
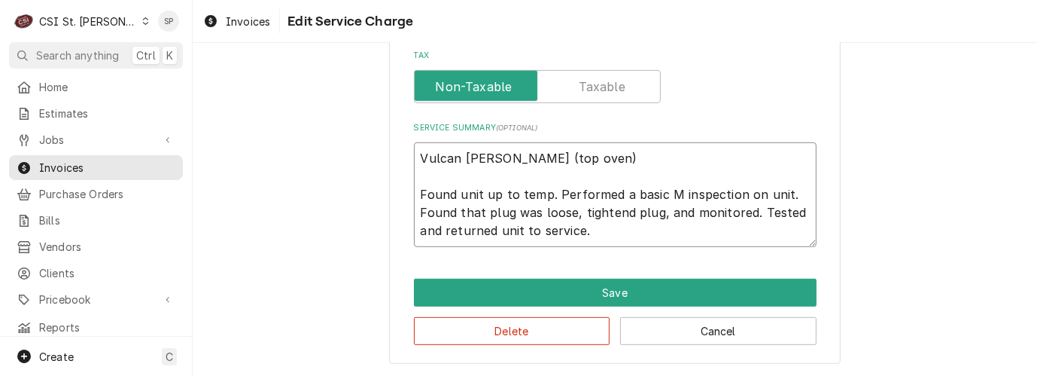
type textarea "Vulcan Hart (top oven) Found unit up to temp. Performed a basic inspection on u…"
type textarea "x"
type textarea "Vulcan Hart (top oven) Found unit up to temp. Performed a basic inspection on u…"
type textarea "x"
type textarea "Vulcan Hart (top oven) Found unit up to temp. Performed a basic nspection on un…"
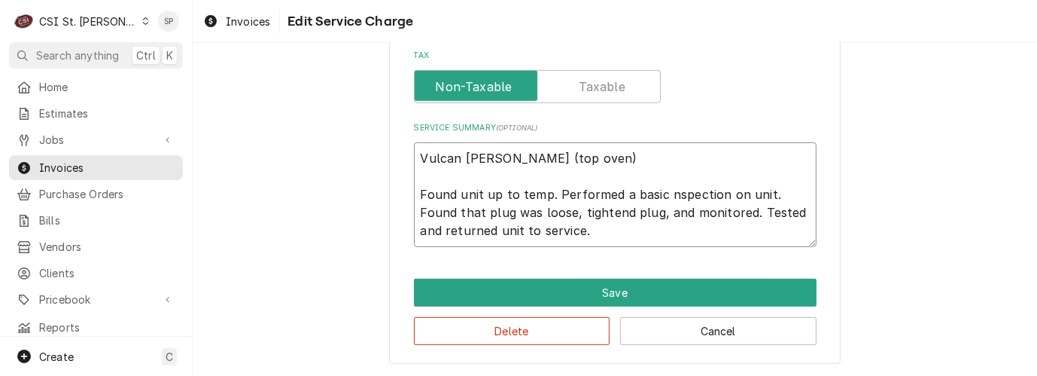
type textarea "x"
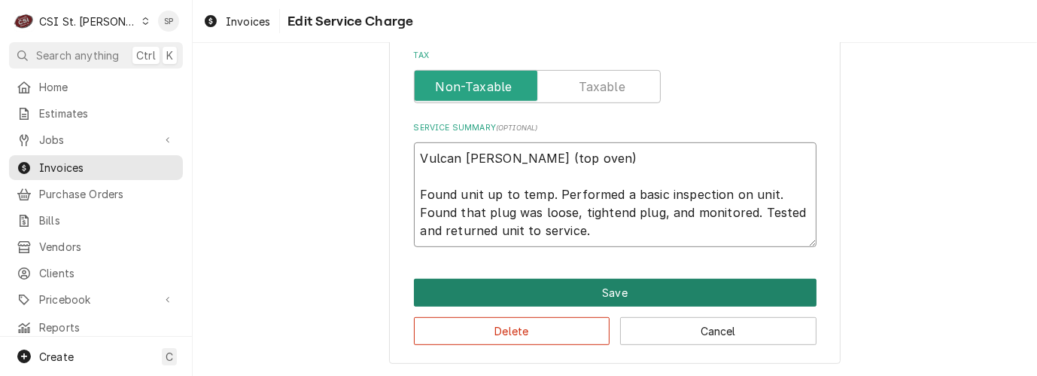
type textarea "Vulcan Hart (top oven) Found unit up to temp. Performed a basic inspection on u…"
click at [585, 288] on button "Save" at bounding box center [615, 293] width 403 height 28
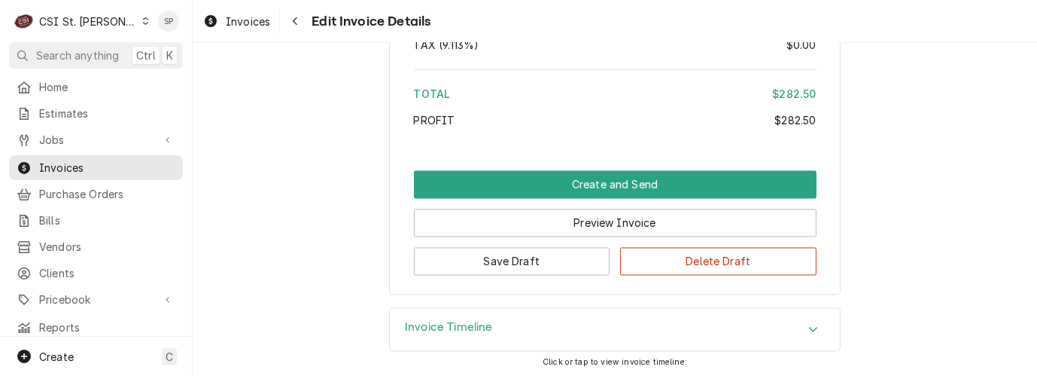
scroll to position [2599, 0]
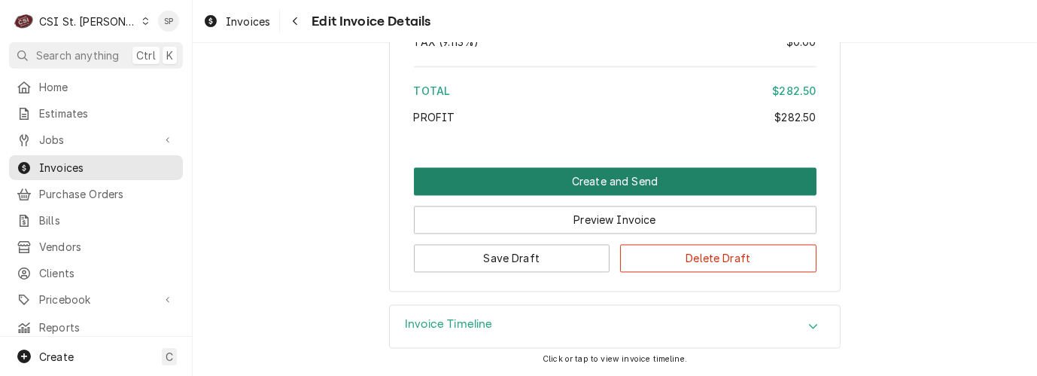
click at [574, 183] on button "Create and Send" at bounding box center [615, 181] width 403 height 28
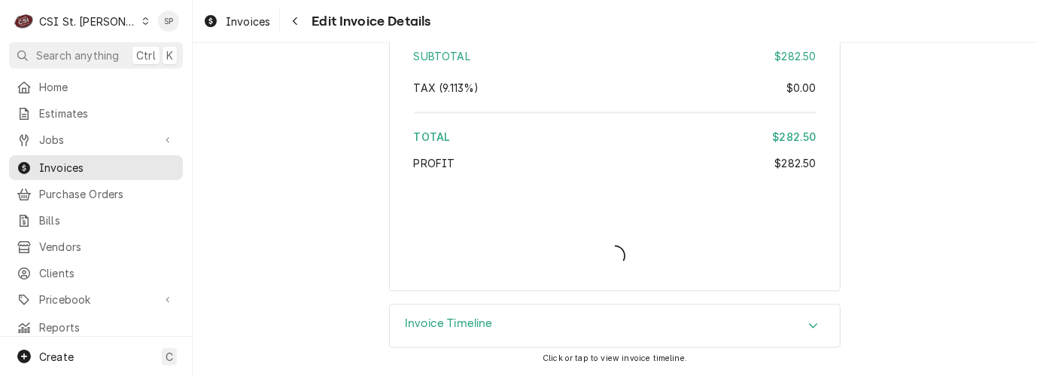
type textarea "x"
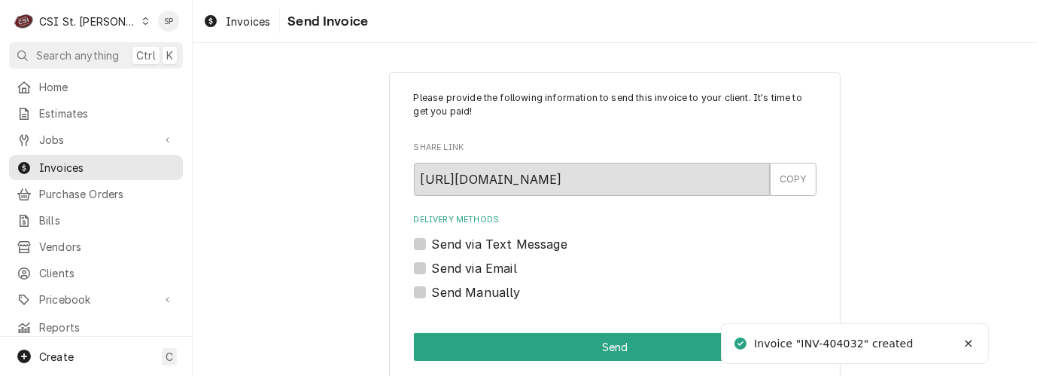
click at [432, 267] on label "Send via Email" at bounding box center [474, 268] width 85 height 18
click at [432, 267] on input "Send via Email" at bounding box center [633, 275] width 403 height 33
checkbox input "true"
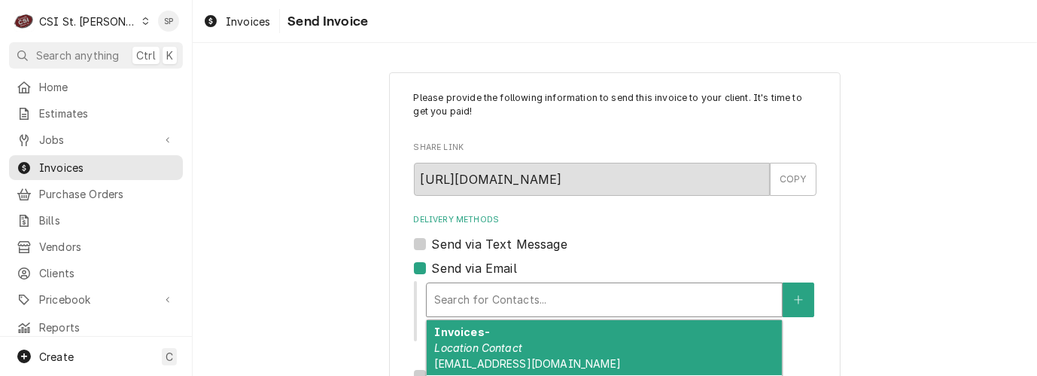
click at [447, 291] on div "Delivery Methods" at bounding box center [604, 299] width 340 height 27
click at [458, 343] on em "Location Contact" at bounding box center [478, 347] width 88 height 13
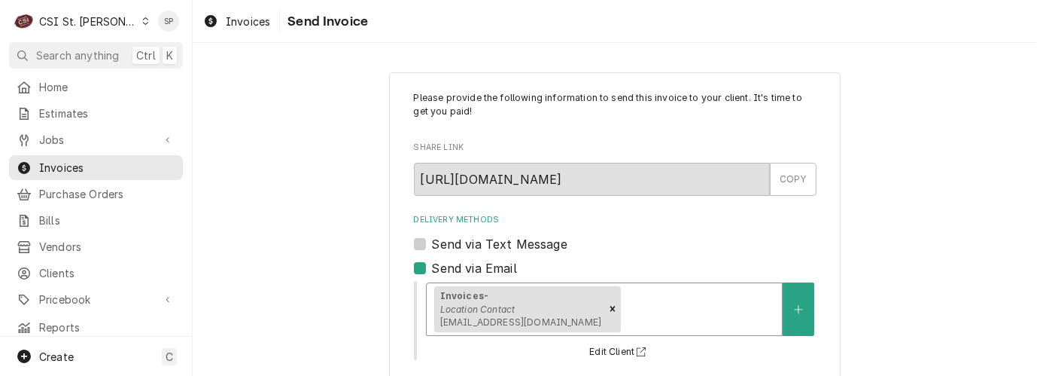
scroll to position [281, 0]
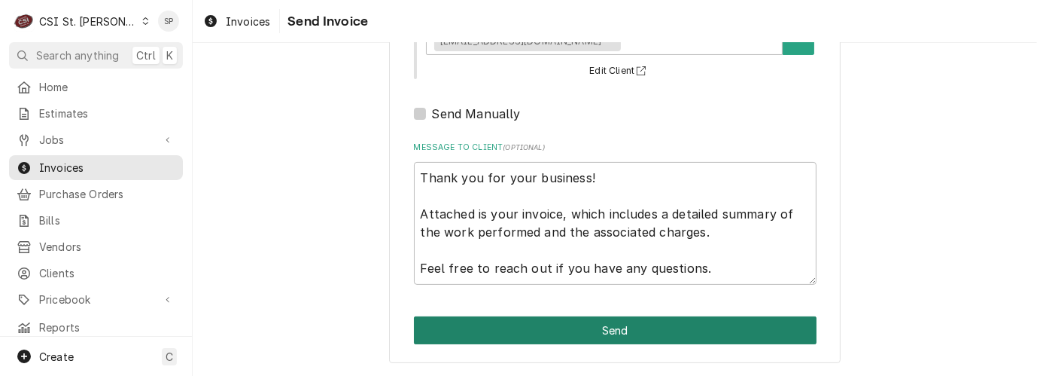
click at [644, 328] on button "Send" at bounding box center [615, 330] width 403 height 28
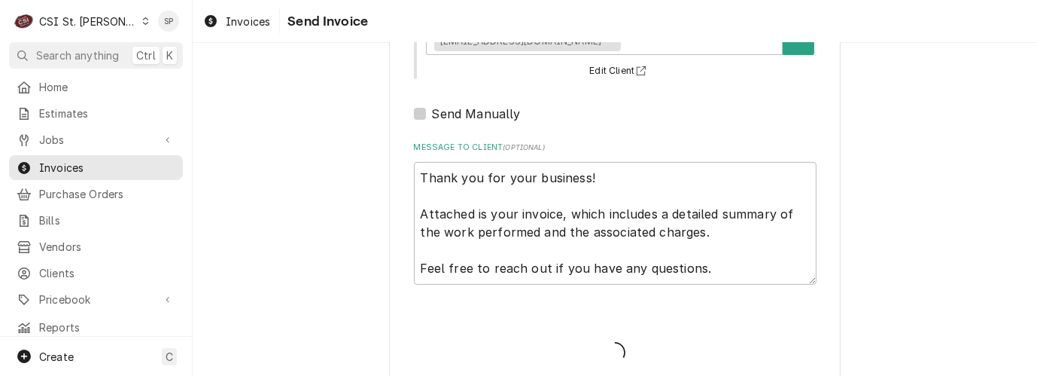
type textarea "x"
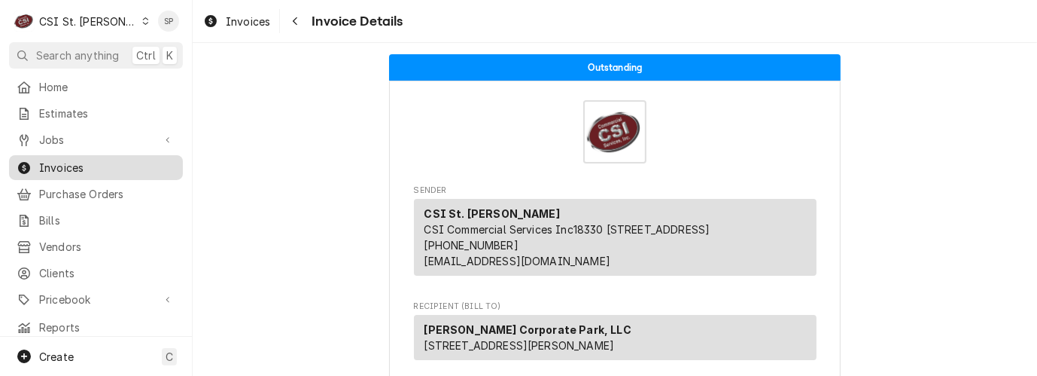
click at [126, 160] on span "Invoices" at bounding box center [107, 168] width 136 height 16
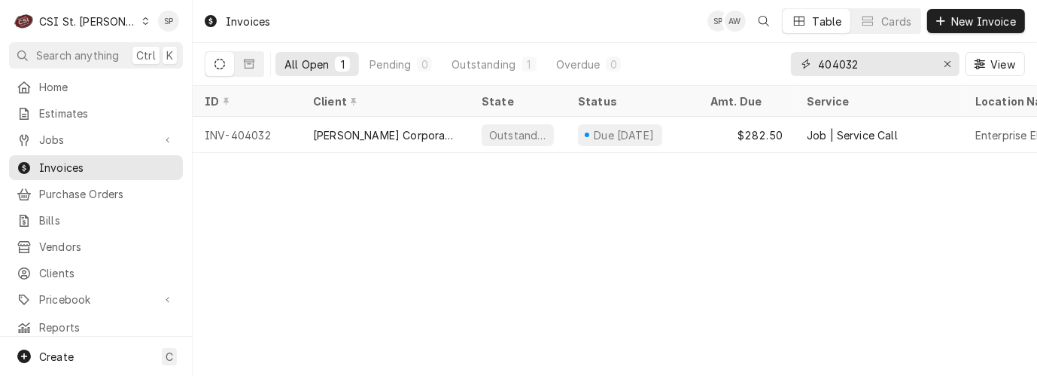
click at [887, 67] on input "404032" at bounding box center [874, 64] width 113 height 24
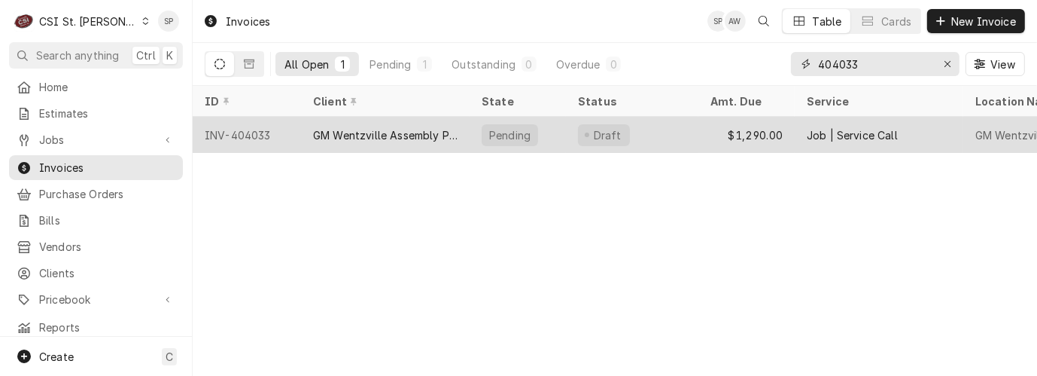
type input "404033"
click at [257, 126] on div "INV-404033" at bounding box center [247, 135] width 108 height 36
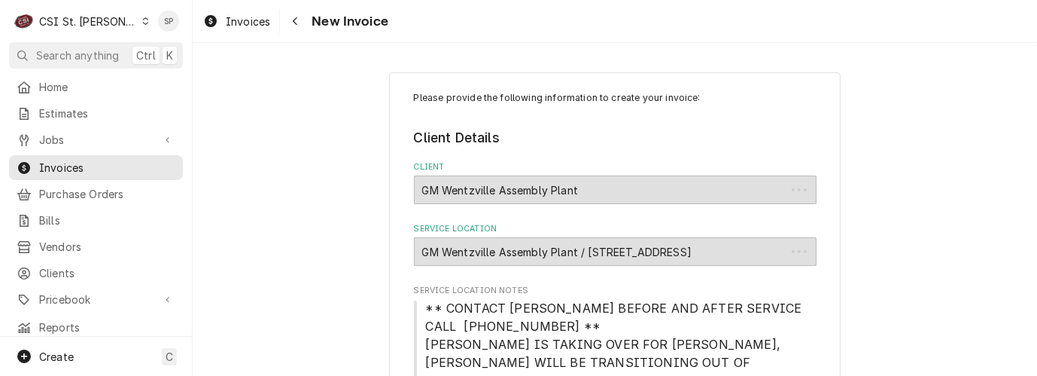
type textarea "x"
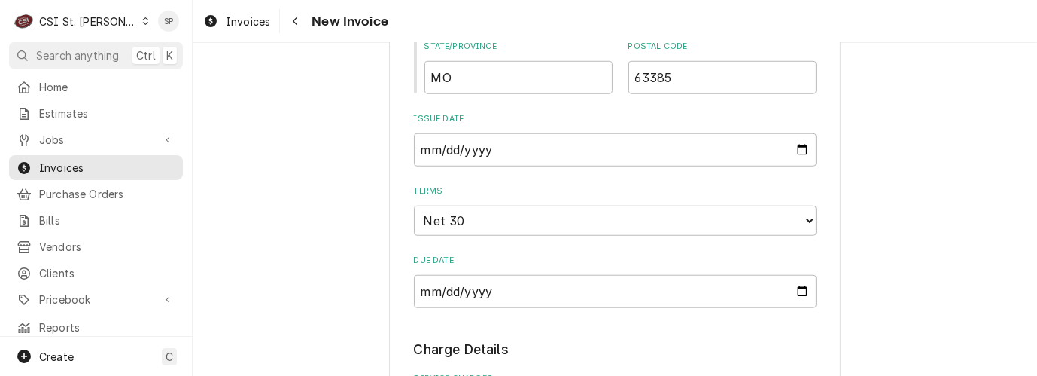
scroll to position [1138, 0]
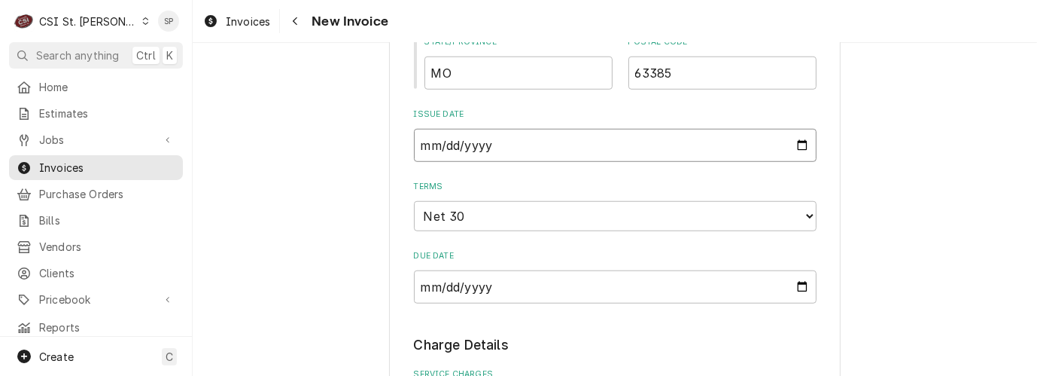
click at [795, 145] on input "2025-09-19" at bounding box center [615, 145] width 403 height 33
type input "2025-09-30"
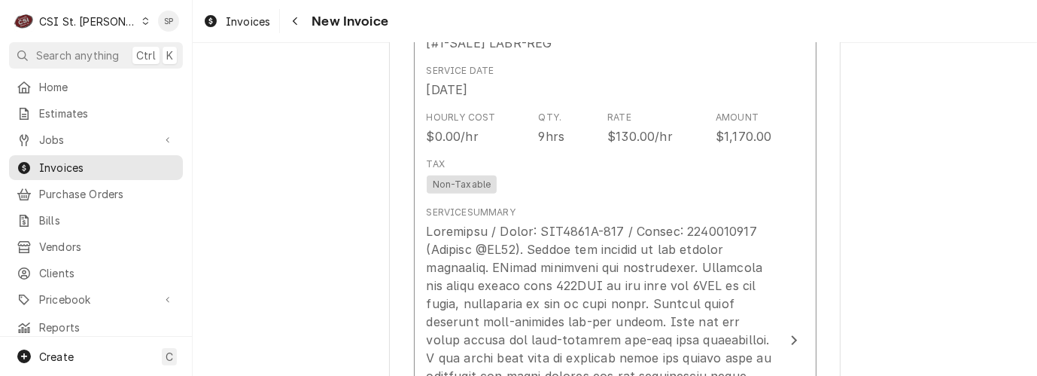
scroll to position [1573, 0]
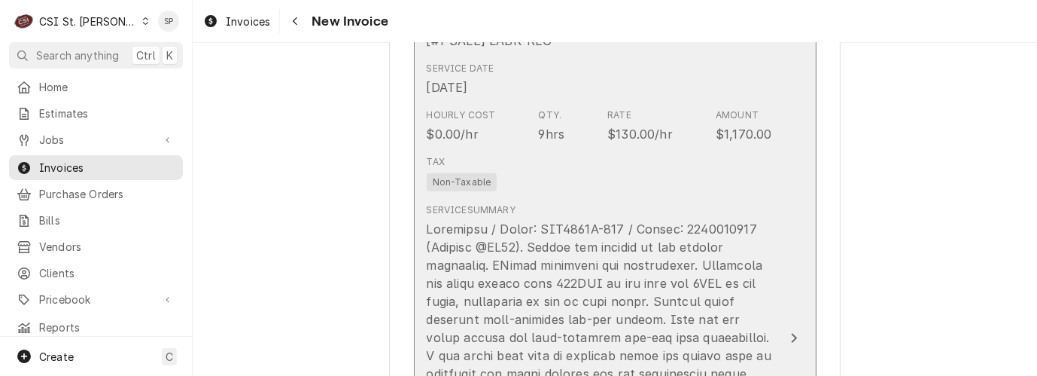
click at [618, 147] on div "Hourly Cost $0.00/hr Qty. 9hrs Rate $130.00/hr Amount $1,170.00" at bounding box center [600, 125] width 346 height 47
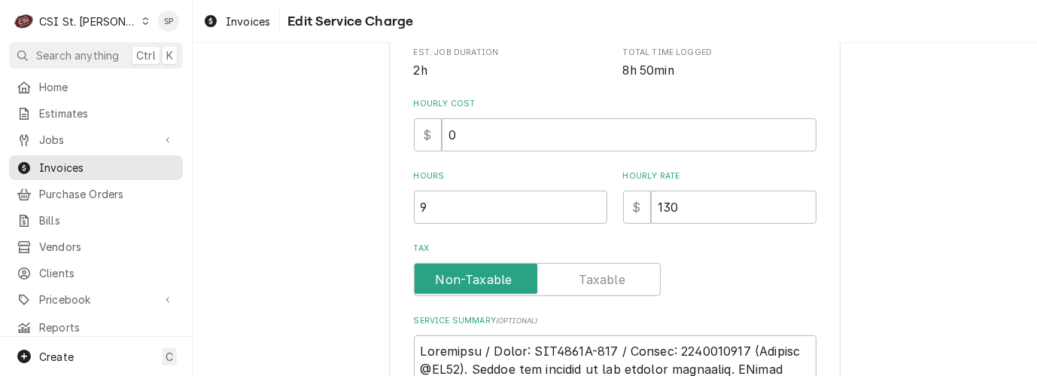
scroll to position [401, 0]
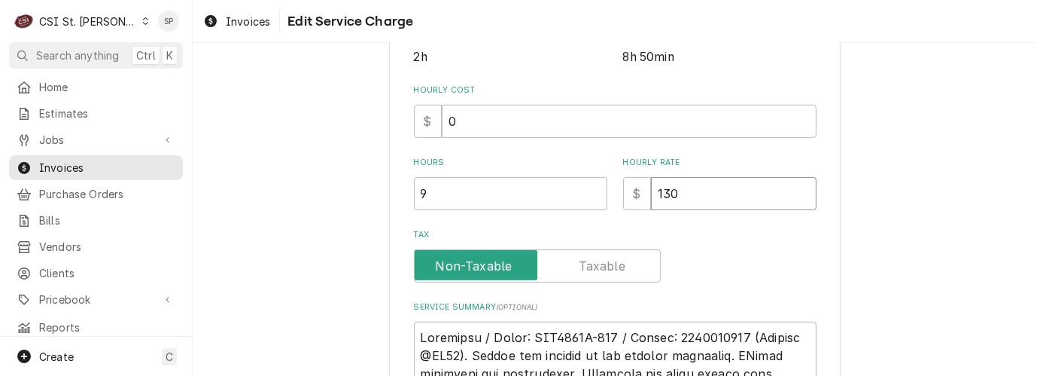
click at [685, 188] on input "130" at bounding box center [734, 193] width 166 height 33
type textarea "x"
type input "13"
type textarea "x"
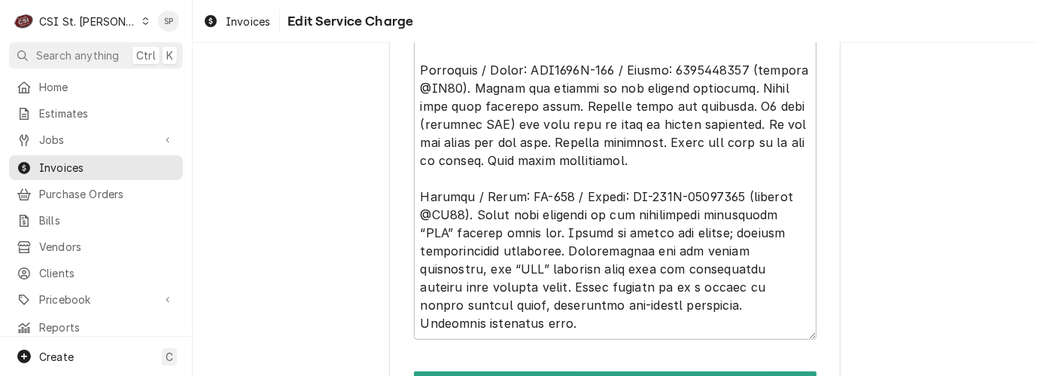
scroll to position [836, 0]
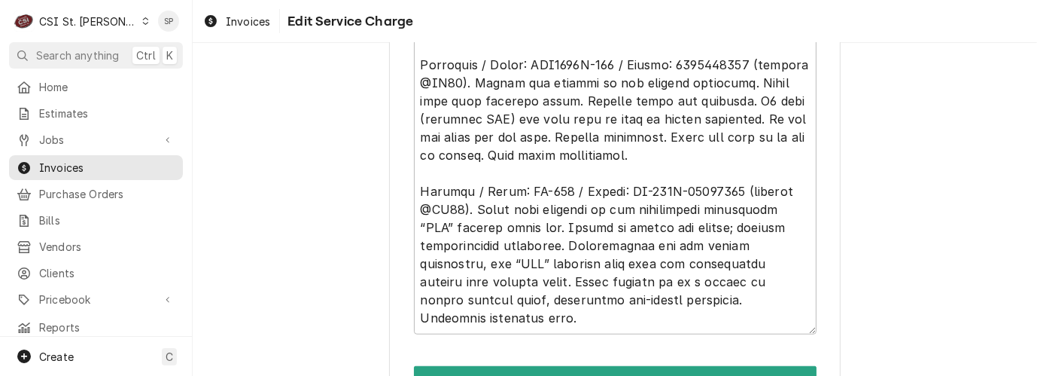
type input "135"
click at [425, 209] on textarea "Service Summary ( optional )" at bounding box center [615, 110] width 403 height 448
type textarea "x"
type textarea "Manitowoc / Model: IDT0300A-161 / Serial: 1120654554 (Located @CC40). Turned ic…"
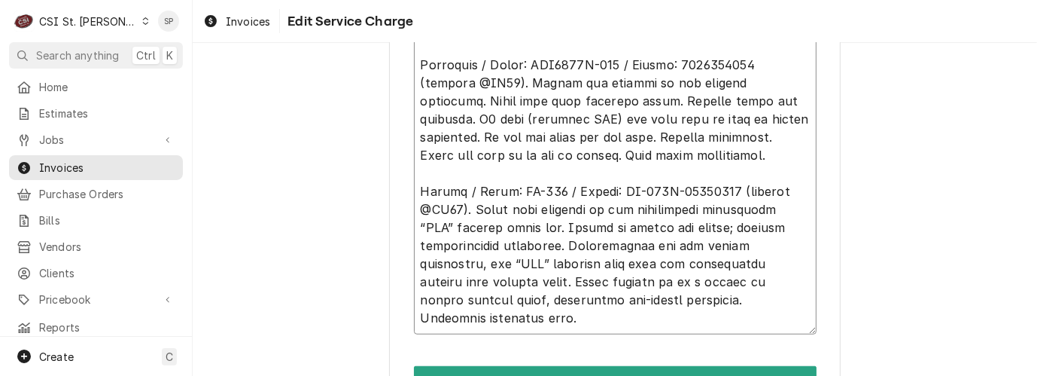
type textarea "x"
type textarea "Manitowoc / Model: IDT0300A-161 / Serial: 1120654554 (Located @CC40). Turned ic…"
type textarea "x"
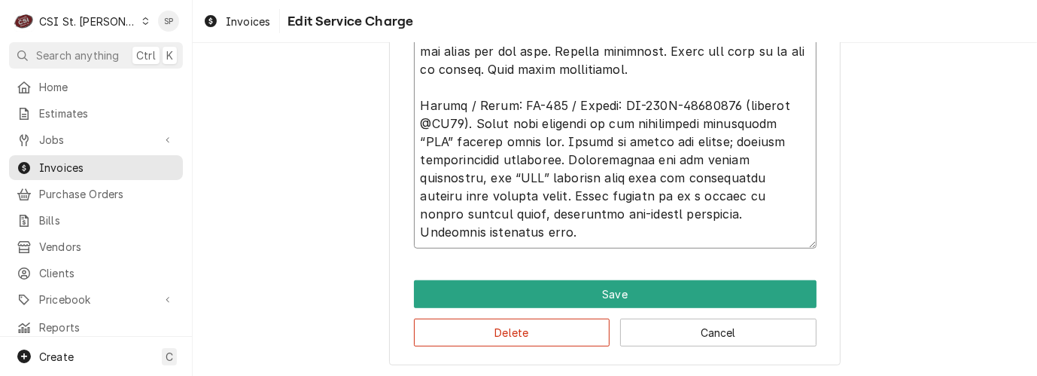
scroll to position [925, 0]
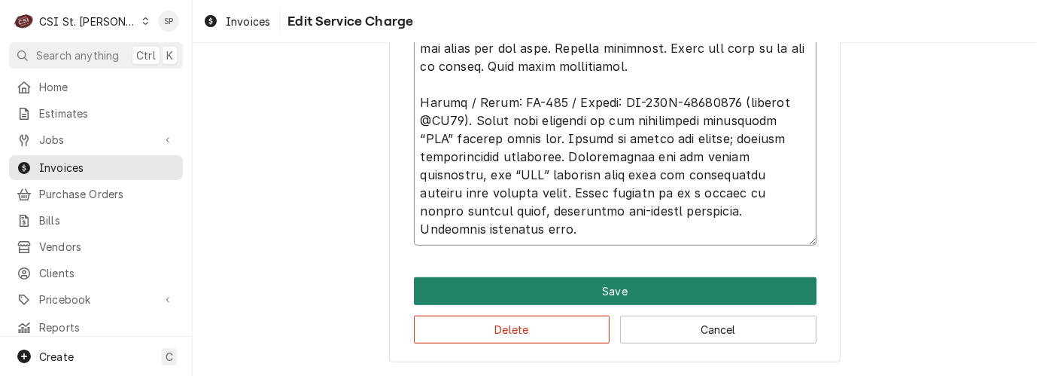
type textarea "Manitowoc / Model: IDT0300A-161 / Serial: 1120654554 (Located @CC40). Turned ic…"
click at [559, 289] on button "Save" at bounding box center [615, 291] width 403 height 28
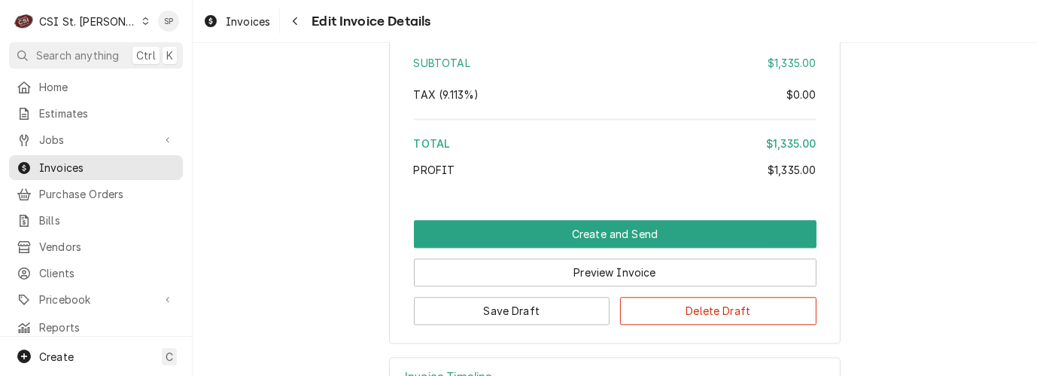
scroll to position [3096, 0]
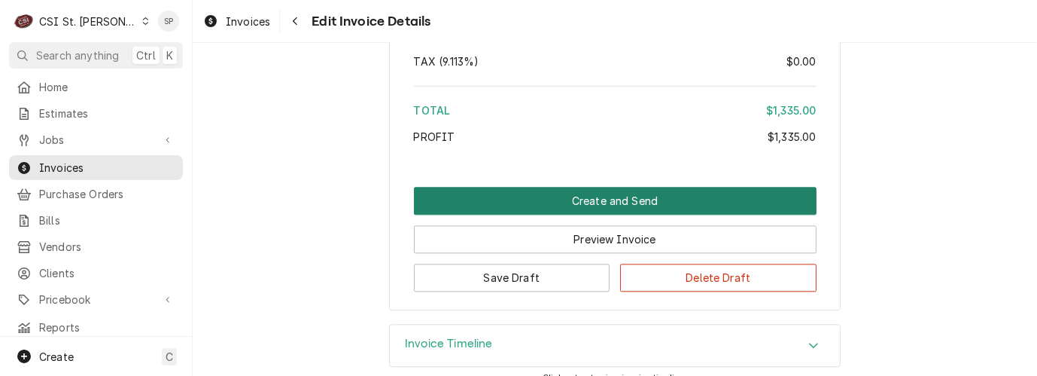
click at [590, 187] on button "Create and Send" at bounding box center [615, 201] width 403 height 28
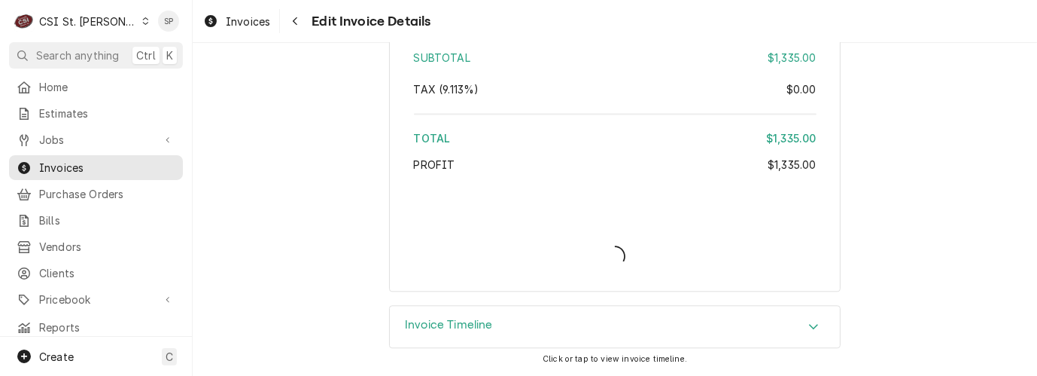
scroll to position [3053, 0]
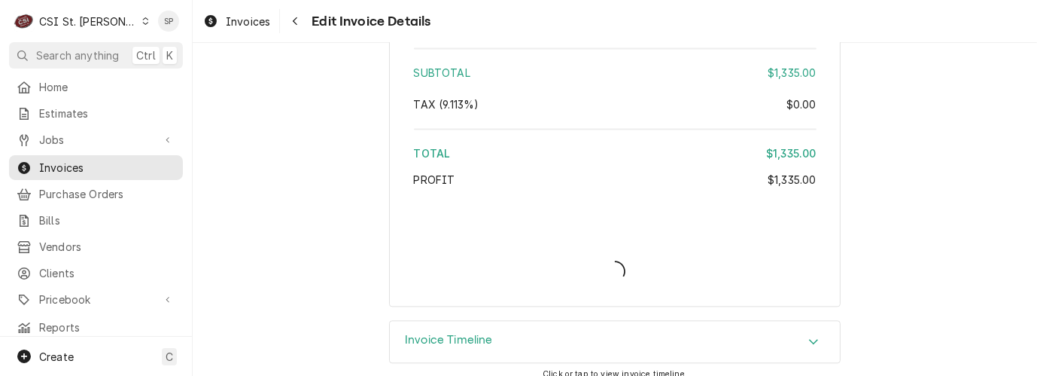
type textarea "x"
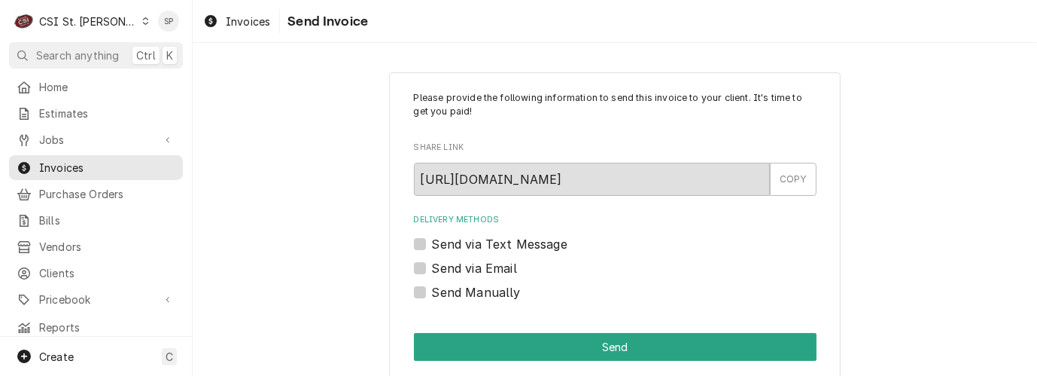
click at [432, 265] on label "Send via Email" at bounding box center [474, 268] width 85 height 18
click at [432, 265] on input "Send via Email" at bounding box center [633, 275] width 403 height 33
checkbox input "true"
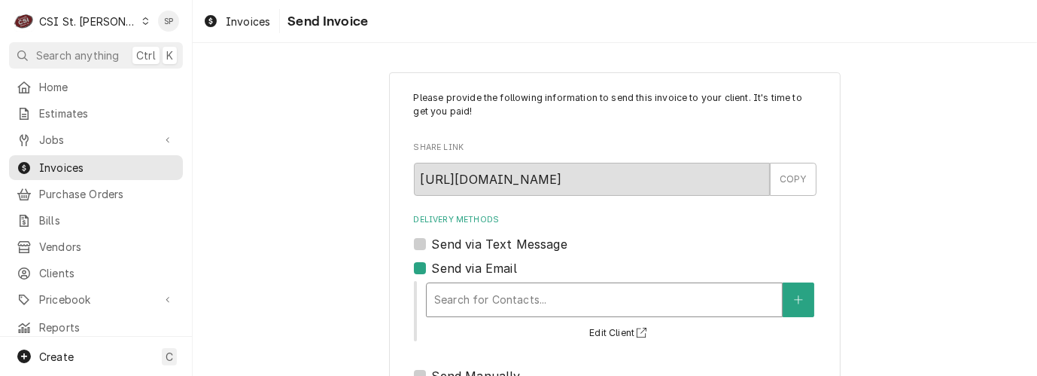
click at [441, 302] on div "Delivery Methods" at bounding box center [604, 299] width 340 height 27
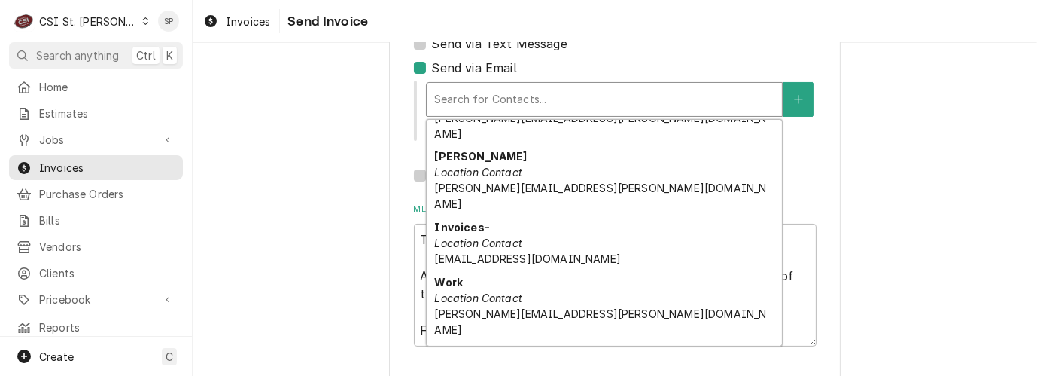
scroll to position [102, 0]
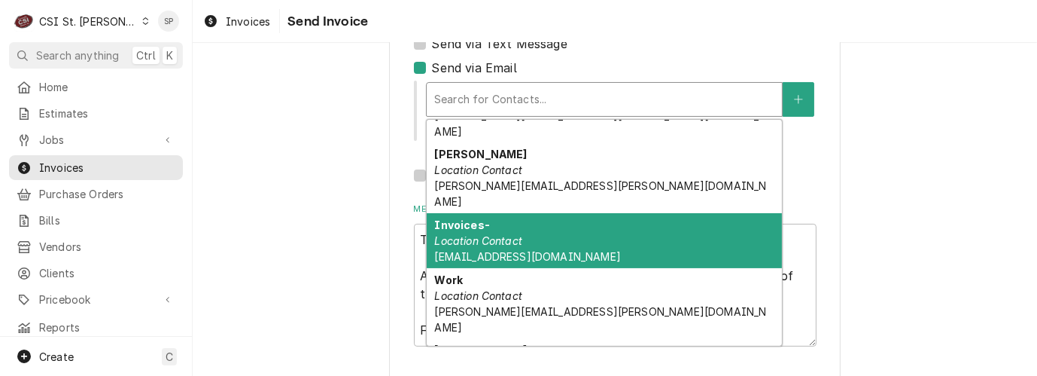
click at [557, 213] on div "Invoices- Location Contact gmwentzvilleap@aramark.com" at bounding box center [604, 240] width 355 height 55
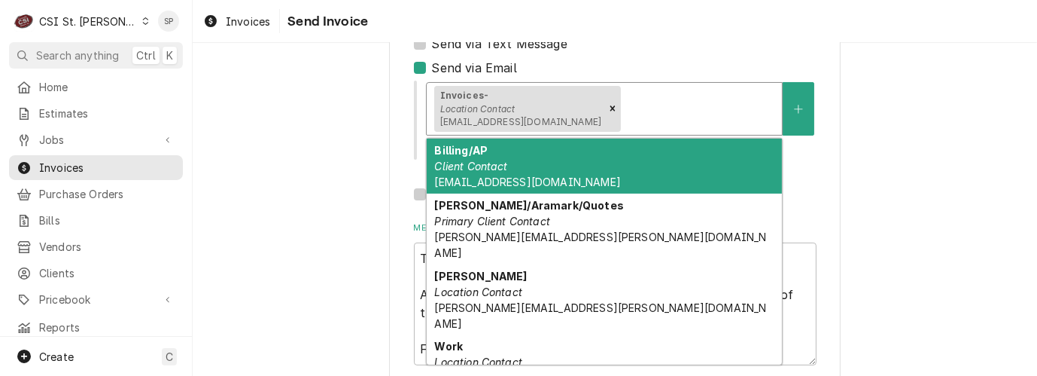
click at [705, 107] on div "Delivery Methods" at bounding box center [699, 108] width 151 height 27
click at [592, 176] on div "Billing/AP Client Contact gmwentzvilleap@aramark.com" at bounding box center [604, 166] width 355 height 55
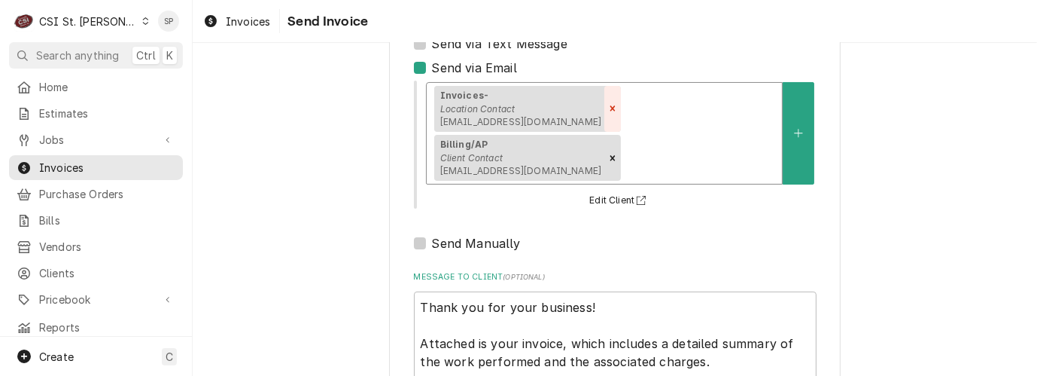
click at [611, 107] on icon "Remove [object Object]" at bounding box center [613, 108] width 5 height 5
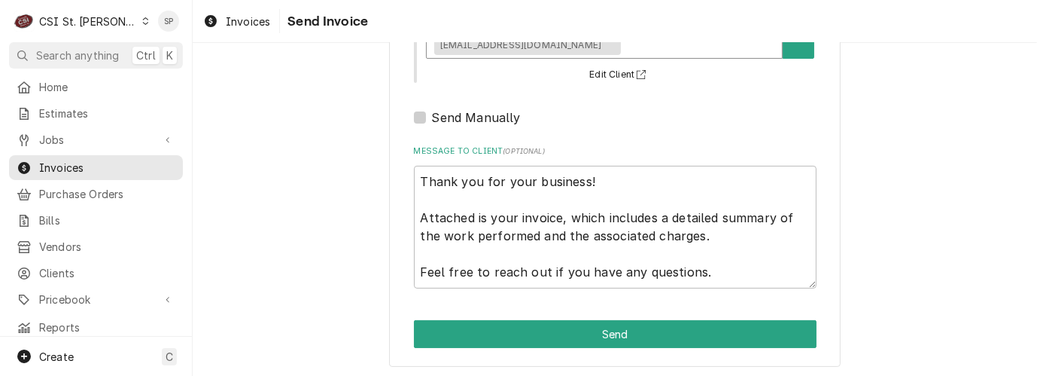
scroll to position [281, 0]
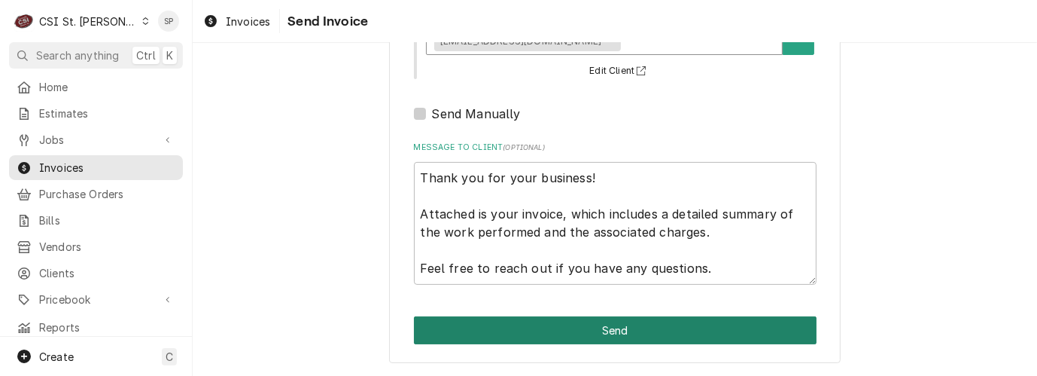
click at [645, 332] on button "Send" at bounding box center [615, 330] width 403 height 28
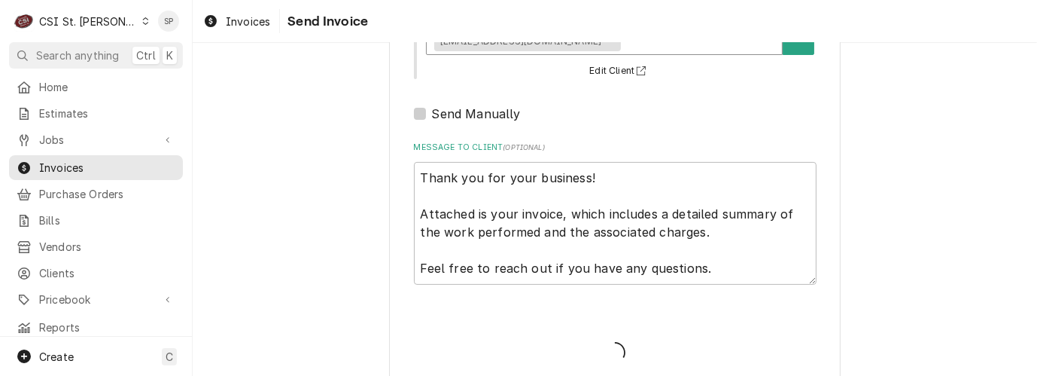
type textarea "x"
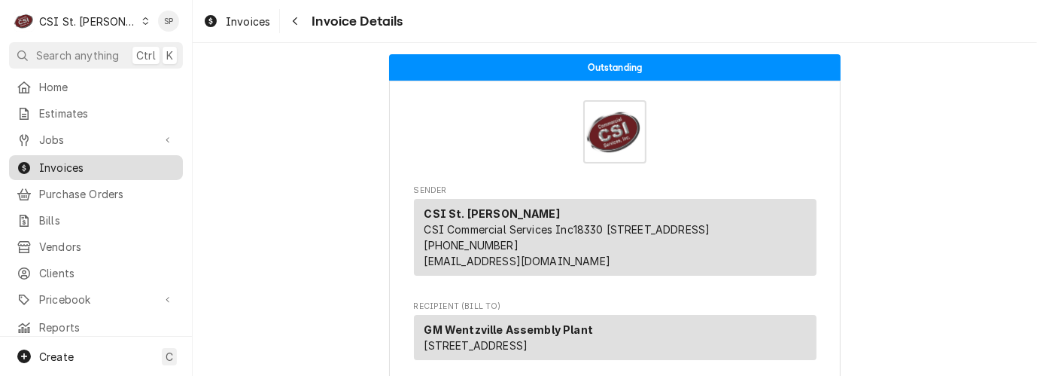
click at [120, 160] on span "Invoices" at bounding box center [107, 168] width 136 height 16
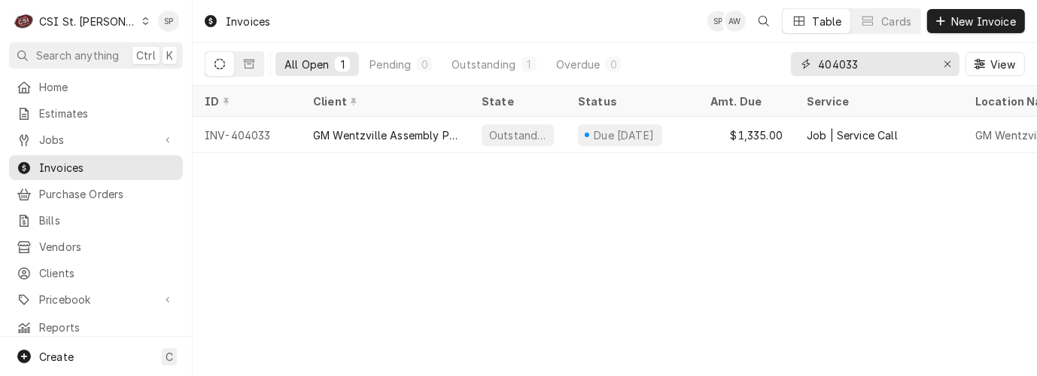
click at [870, 64] on input "404033" at bounding box center [874, 64] width 113 height 24
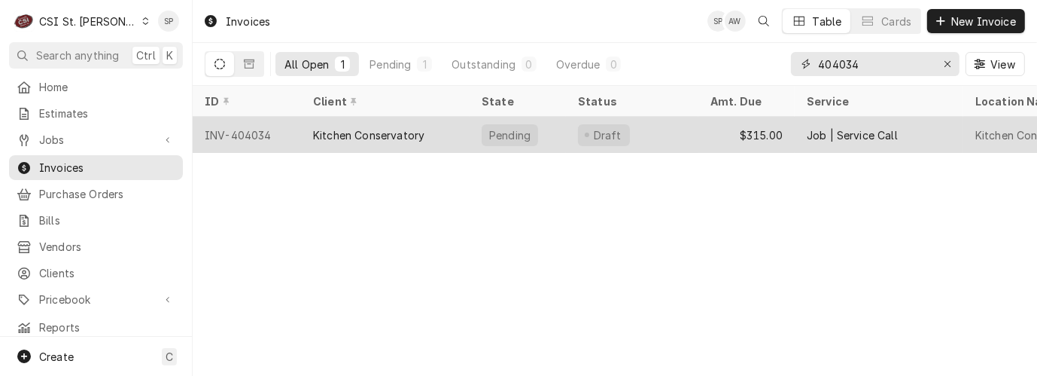
type input "404034"
click at [245, 123] on div "INV-404034" at bounding box center [247, 135] width 108 height 36
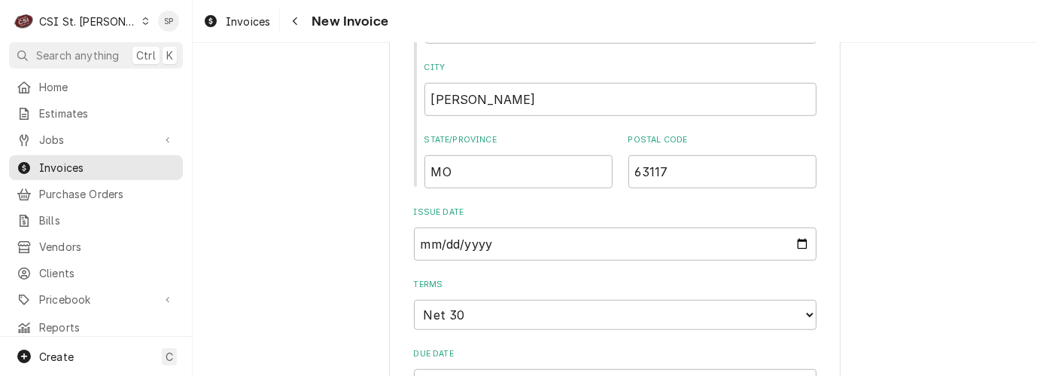
scroll to position [836, 0]
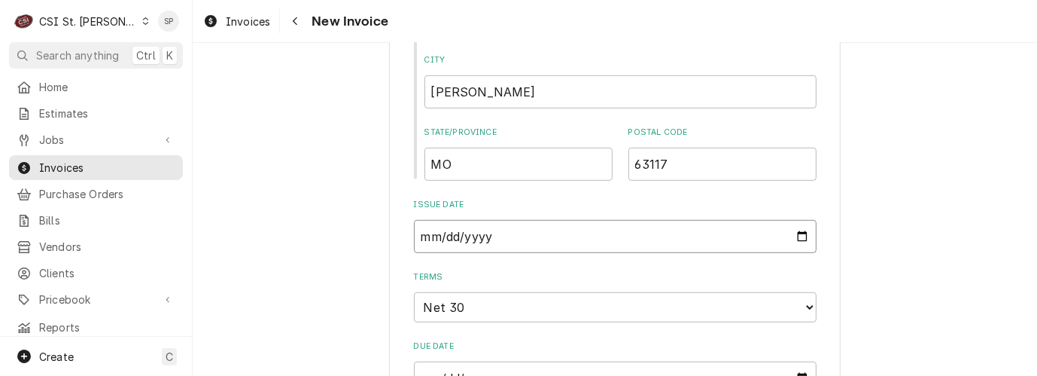
click at [798, 236] on input "2025-09-19" at bounding box center [615, 236] width 403 height 33
type input "2025-09-30"
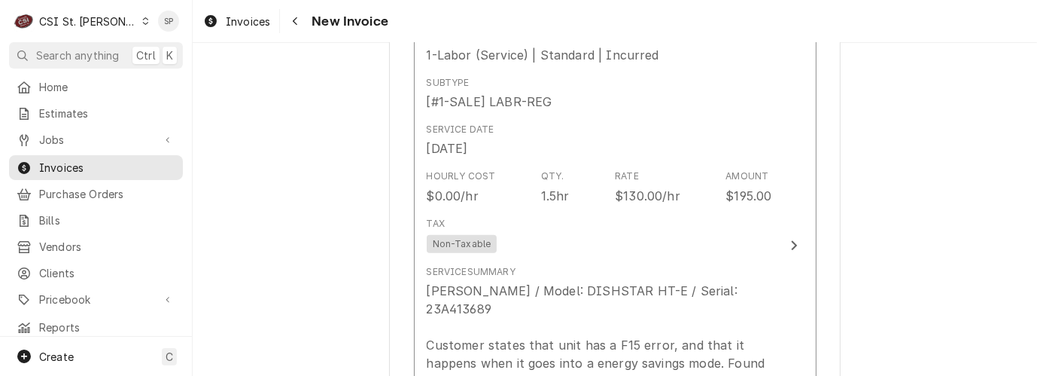
scroll to position [1305, 0]
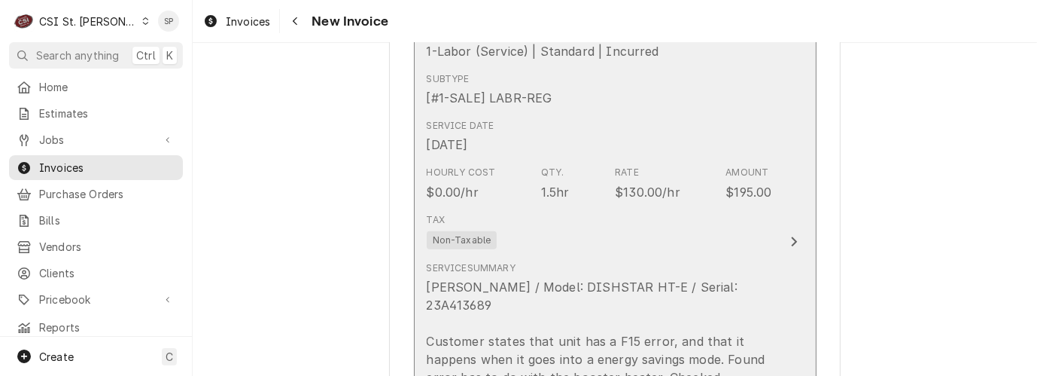
click at [621, 201] on div "$130.00/hr" at bounding box center [647, 192] width 65 height 18
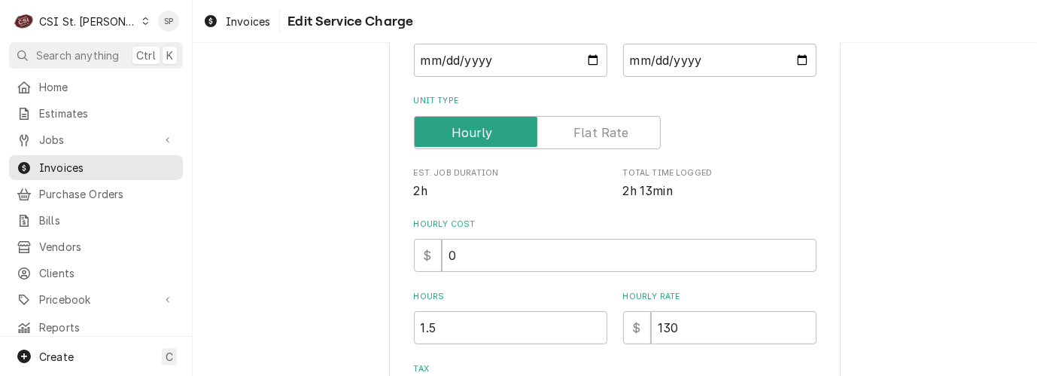
scroll to position [300, 0]
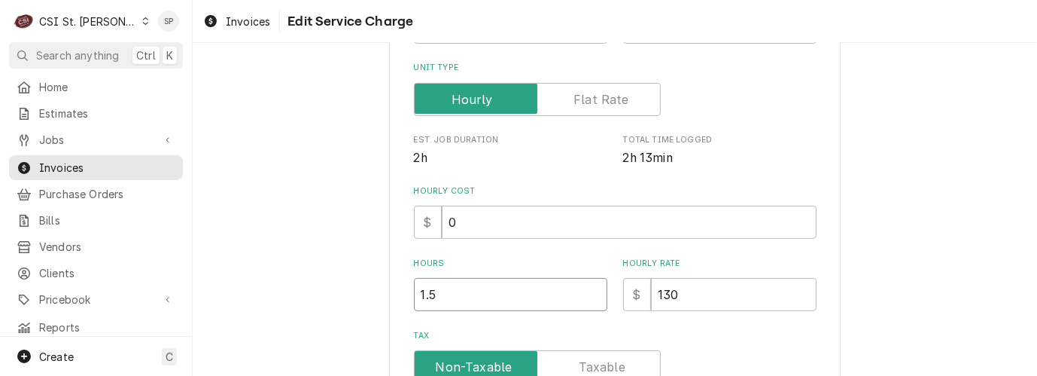
click at [432, 291] on input "1.5" at bounding box center [510, 294] width 193 height 33
type textarea "x"
type input "1"
type textarea "x"
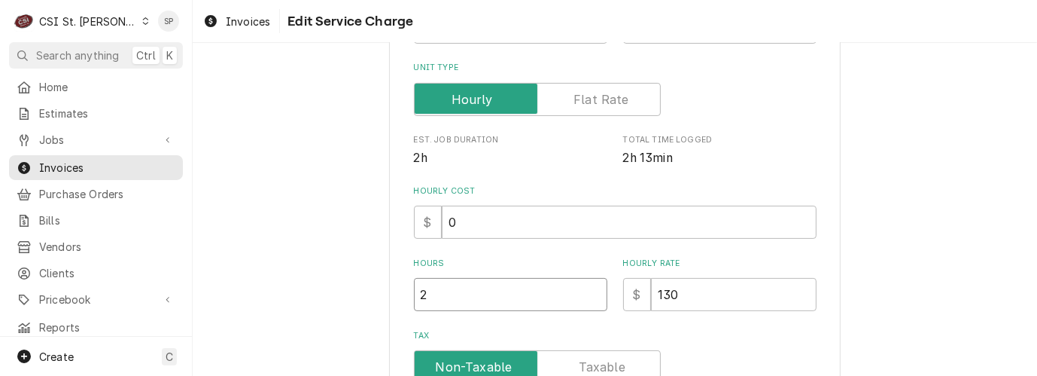
type input "2"
type textarea "x"
type input "1"
type textarea "x"
type input "13"
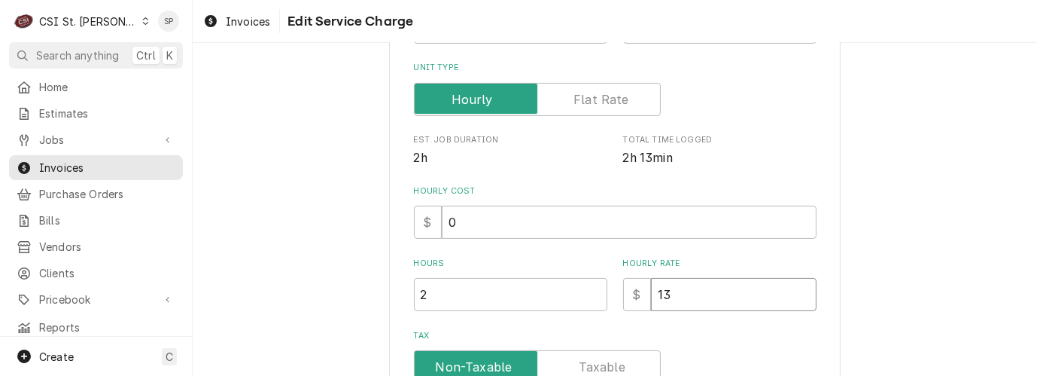
type textarea "x"
type input "135"
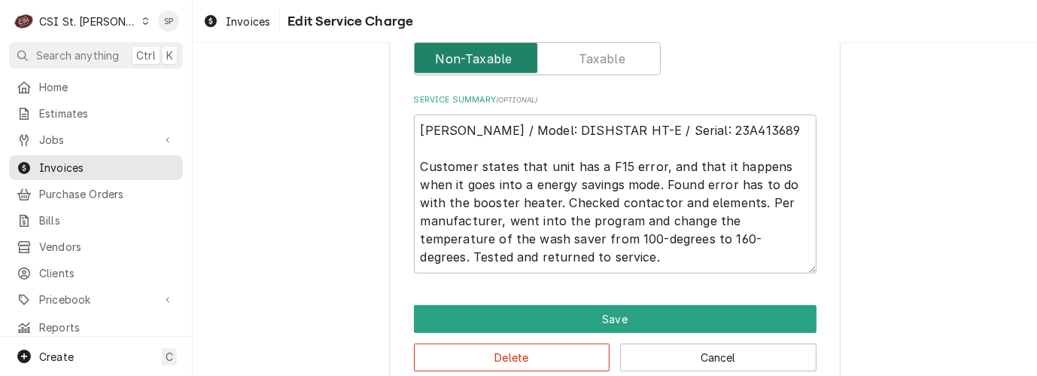
scroll to position [636, 0]
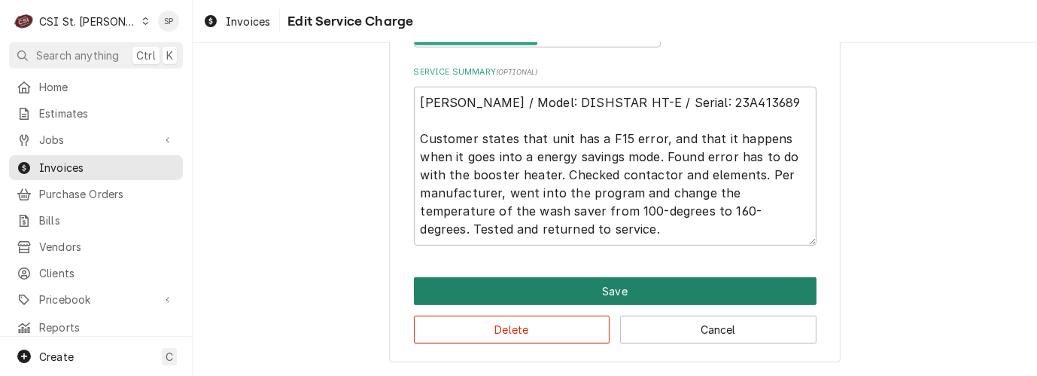
click at [609, 289] on button "Save" at bounding box center [615, 291] width 403 height 28
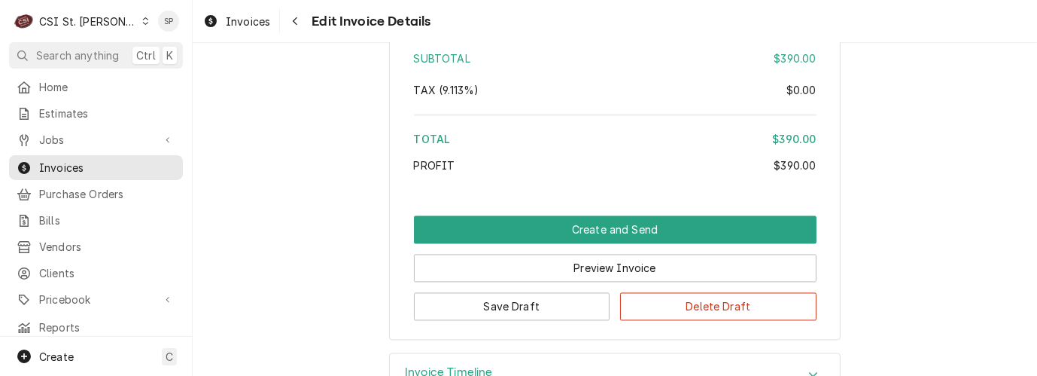
scroll to position [2558, 0]
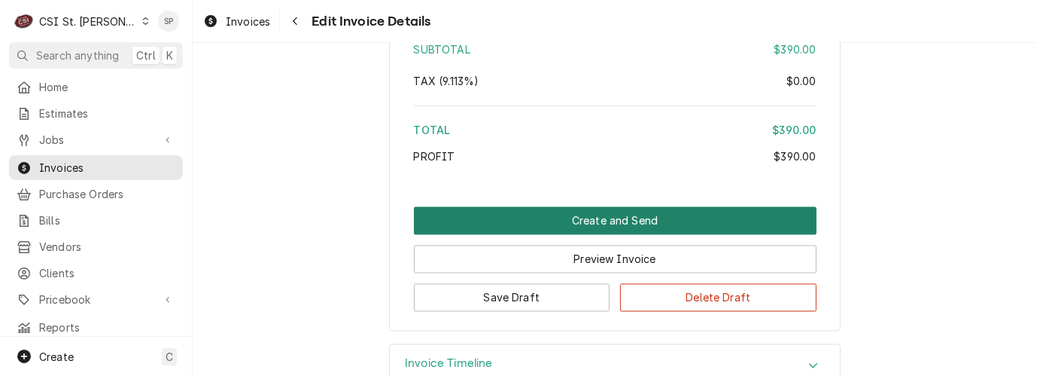
click at [591, 207] on button "Create and Send" at bounding box center [615, 221] width 403 height 28
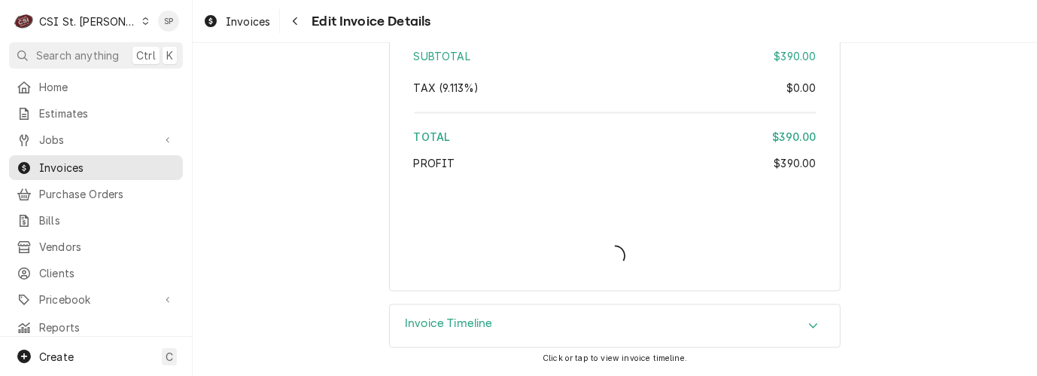
scroll to position [2517, 0]
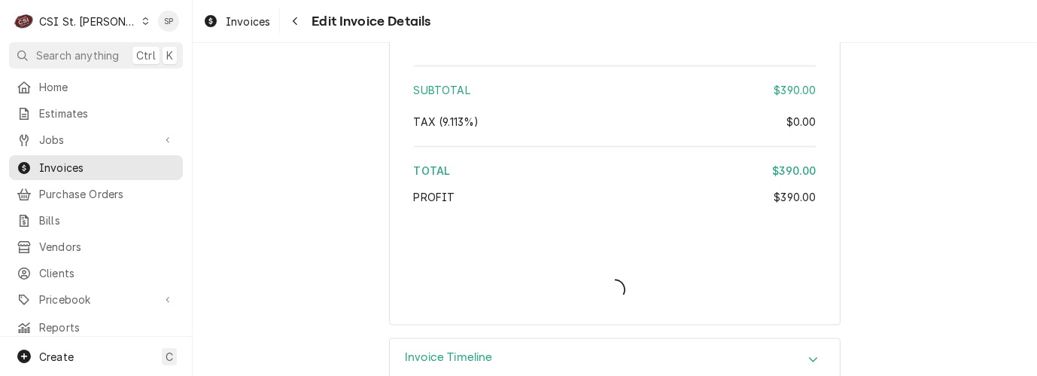
type textarea "x"
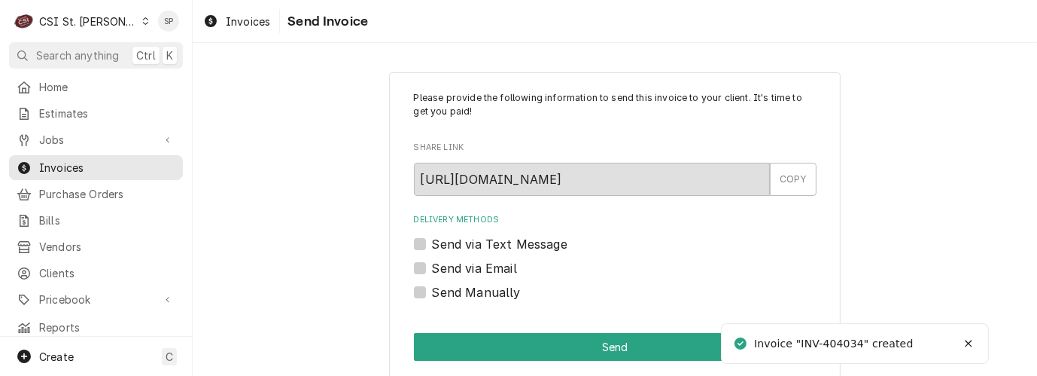
click at [432, 267] on label "Send via Email" at bounding box center [474, 268] width 85 height 18
click at [432, 267] on input "Send via Email" at bounding box center [633, 275] width 403 height 33
checkbox input "true"
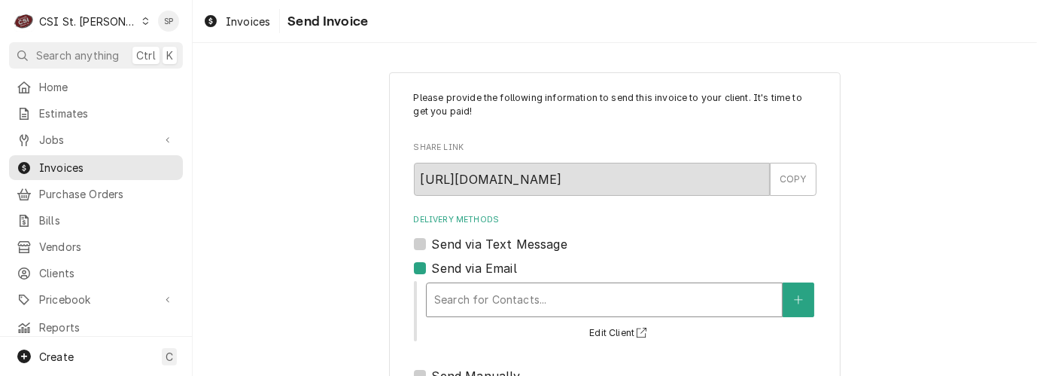
click at [447, 291] on div "Delivery Methods" at bounding box center [604, 299] width 340 height 27
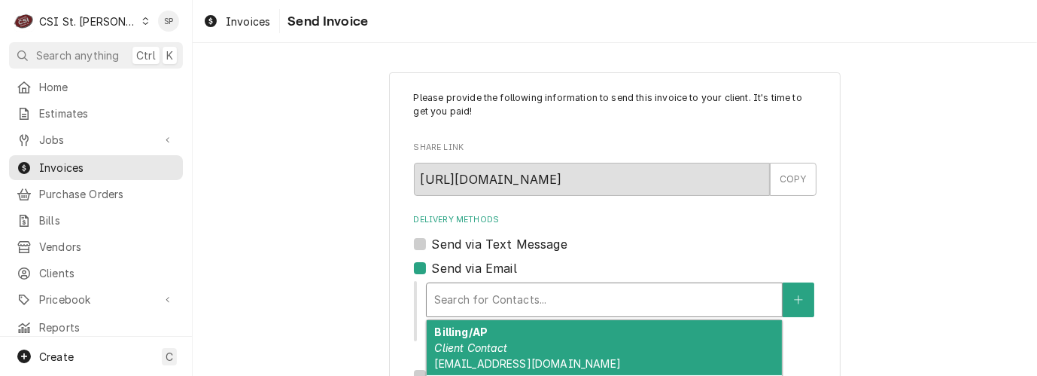
click at [446, 346] on em "Client Contact" at bounding box center [470, 347] width 73 height 13
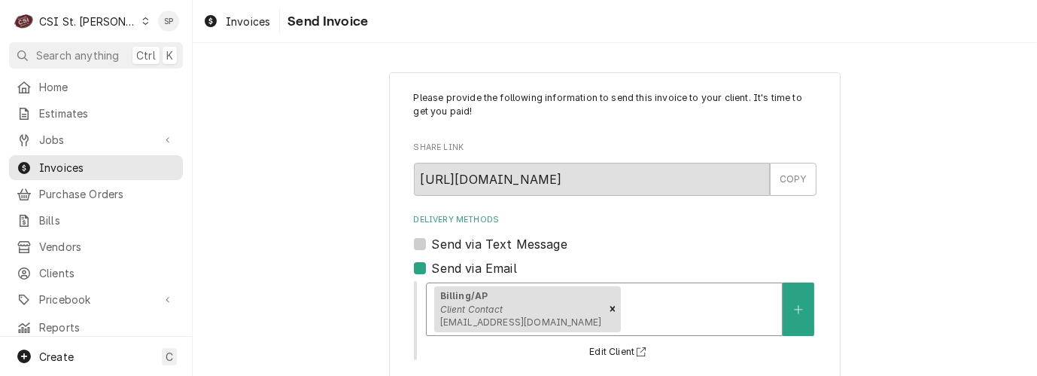
scroll to position [281, 0]
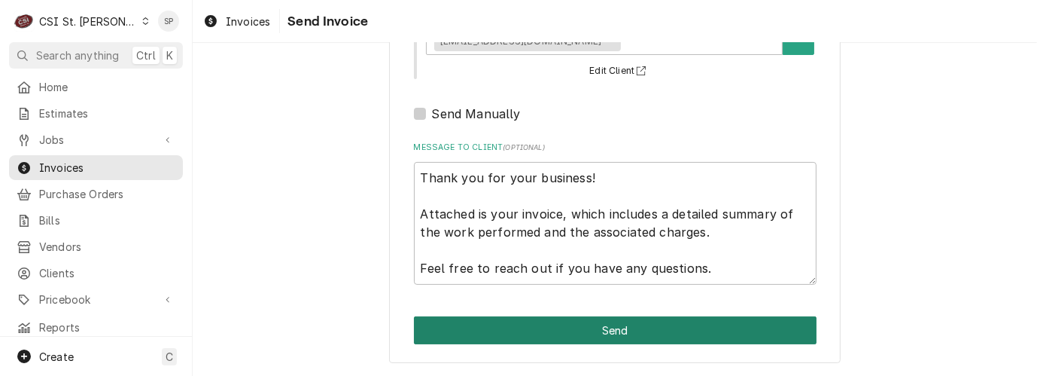
click at [571, 332] on button "Send" at bounding box center [615, 330] width 403 height 28
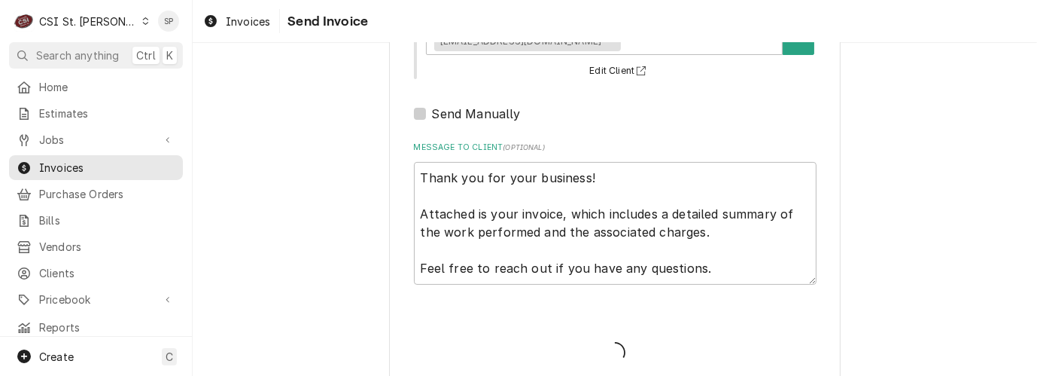
type textarea "x"
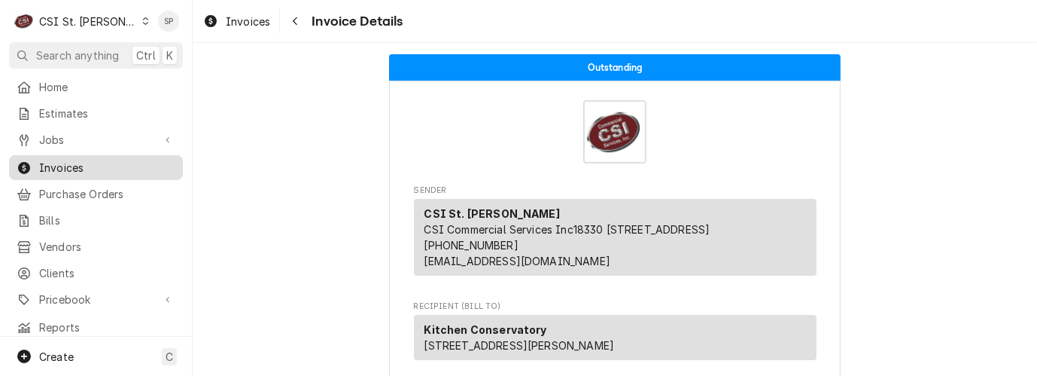
click at [105, 162] on span "Invoices" at bounding box center [107, 168] width 136 height 16
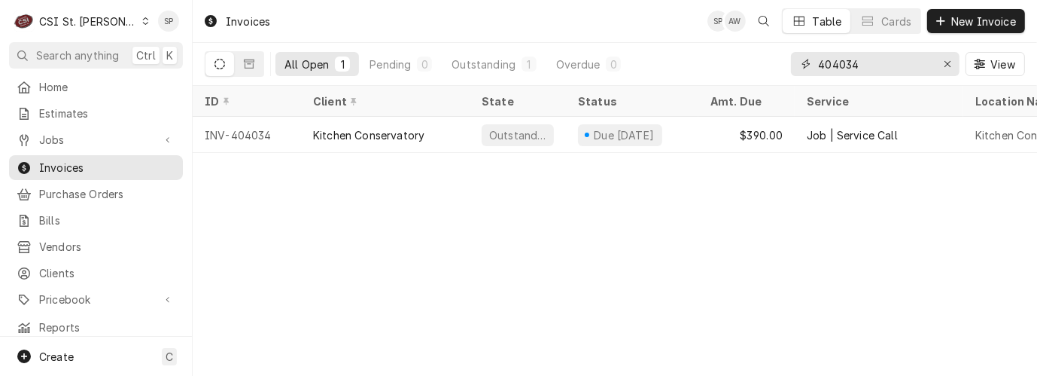
click at [859, 64] on input "404034" at bounding box center [874, 64] width 113 height 24
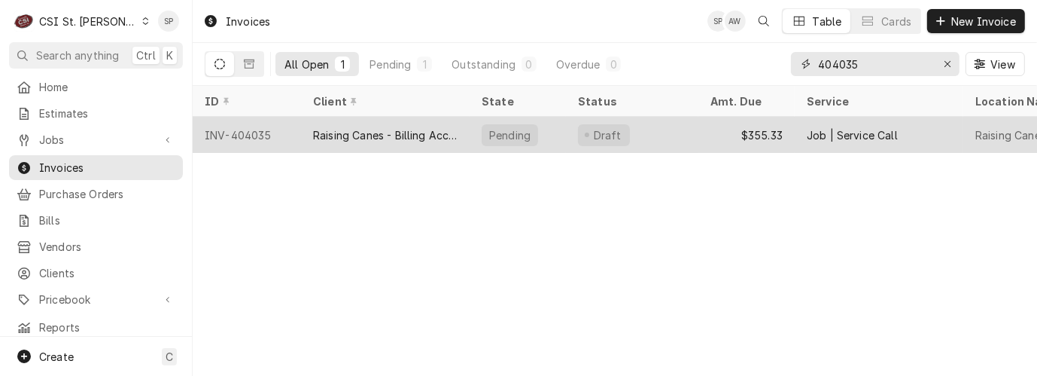
type input "404035"
click at [251, 124] on div "INV-404035" at bounding box center [247, 135] width 108 height 36
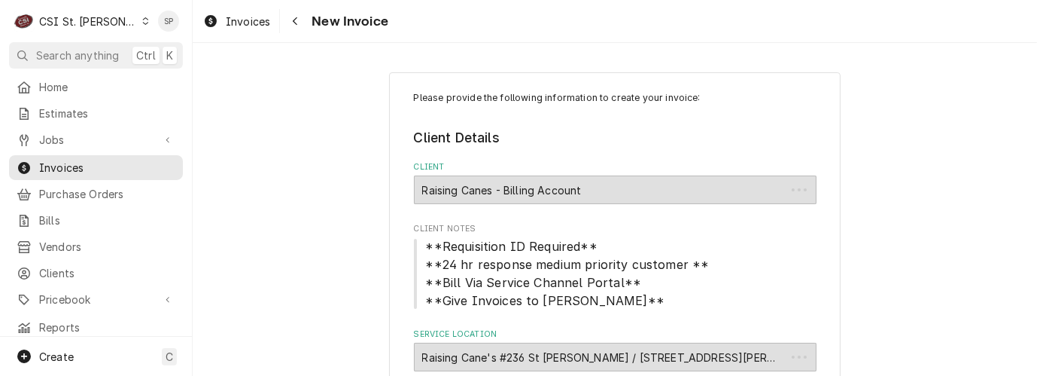
type textarea "x"
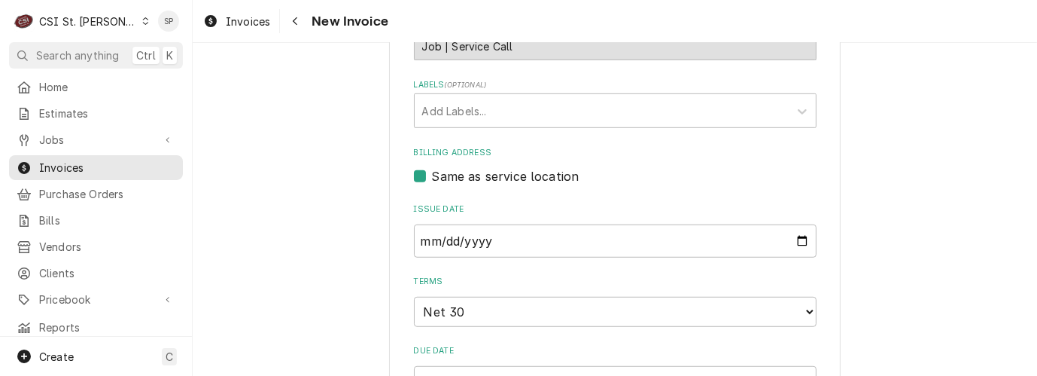
scroll to position [836, 0]
click at [795, 224] on input "2025-09-19" at bounding box center [615, 240] width 403 height 33
type input "2025-09-30"
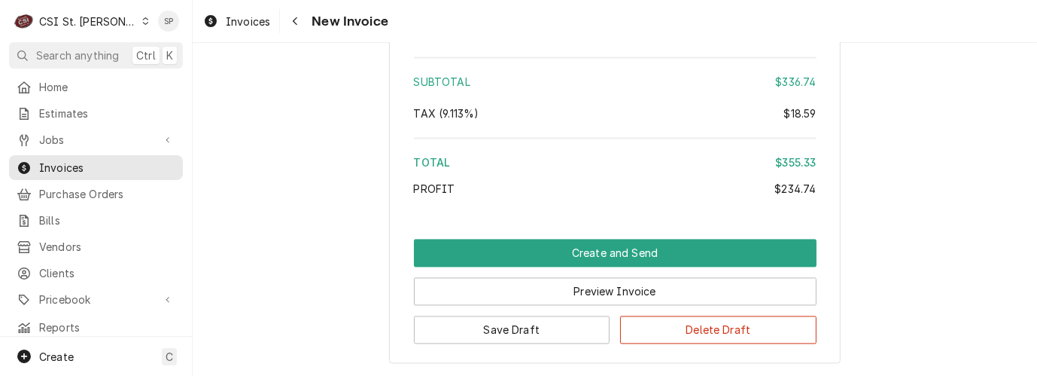
scroll to position [2709, 0]
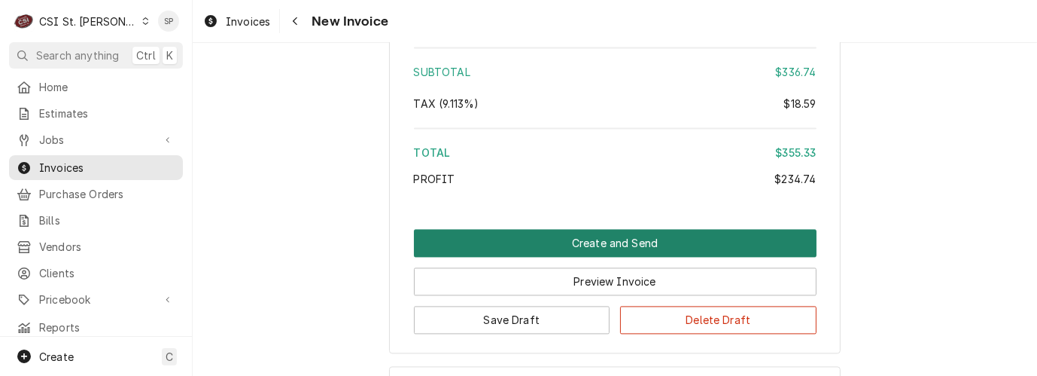
click at [632, 229] on button "Create and Send" at bounding box center [615, 243] width 403 height 28
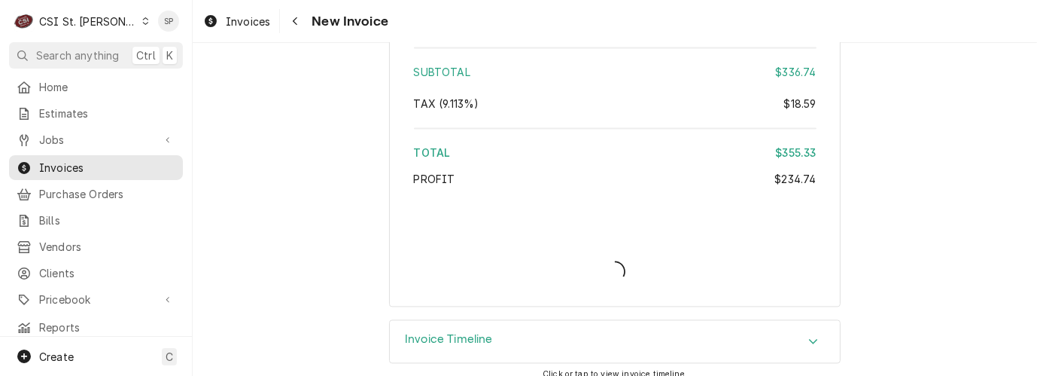
type textarea "x"
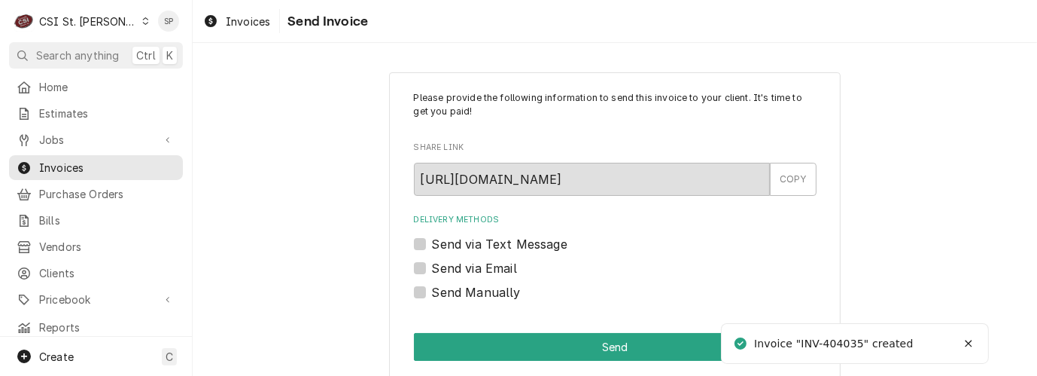
click at [432, 267] on label "Send via Email" at bounding box center [474, 268] width 85 height 18
click at [432, 267] on input "Send via Email" at bounding box center [633, 275] width 403 height 33
checkbox input "true"
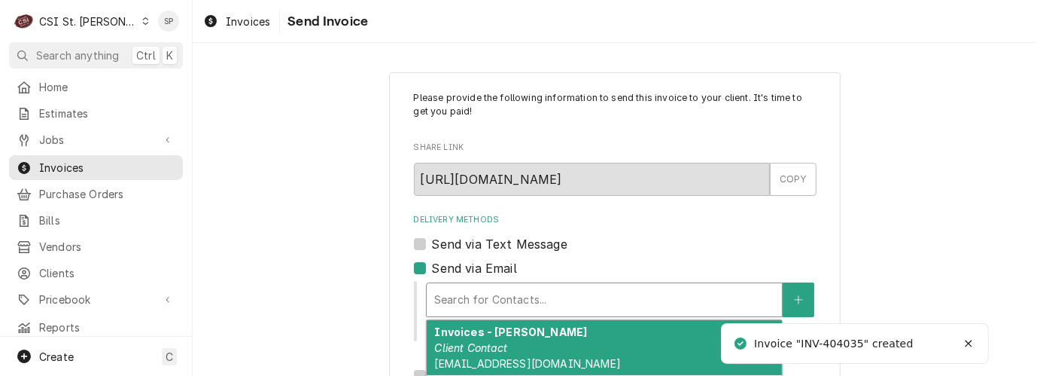
click at [473, 300] on div "Delivery Methods" at bounding box center [604, 299] width 340 height 27
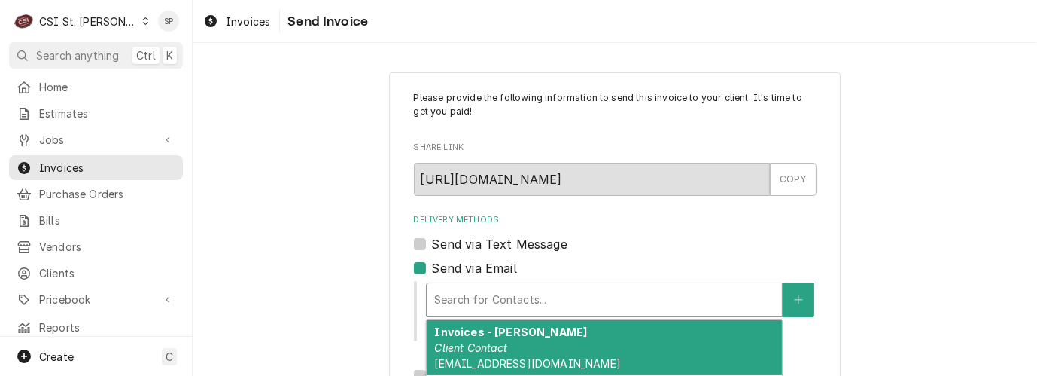
click at [469, 343] on em "Client Contact" at bounding box center [470, 347] width 73 height 13
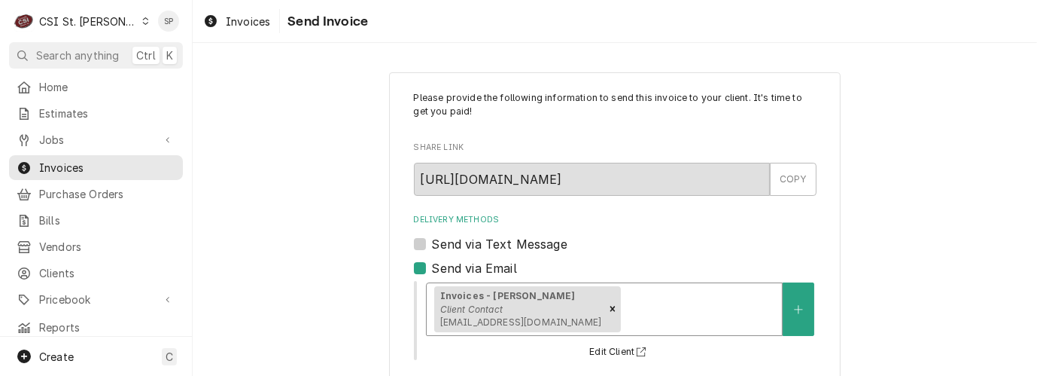
scroll to position [281, 0]
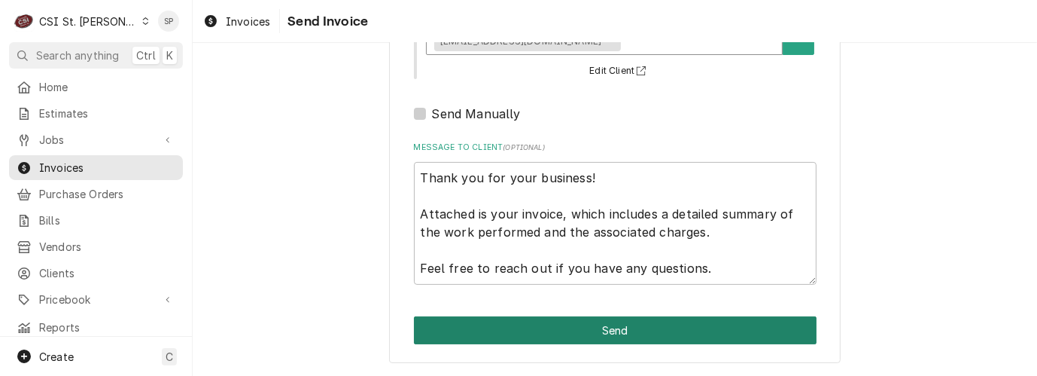
click at [691, 335] on button "Send" at bounding box center [615, 330] width 403 height 28
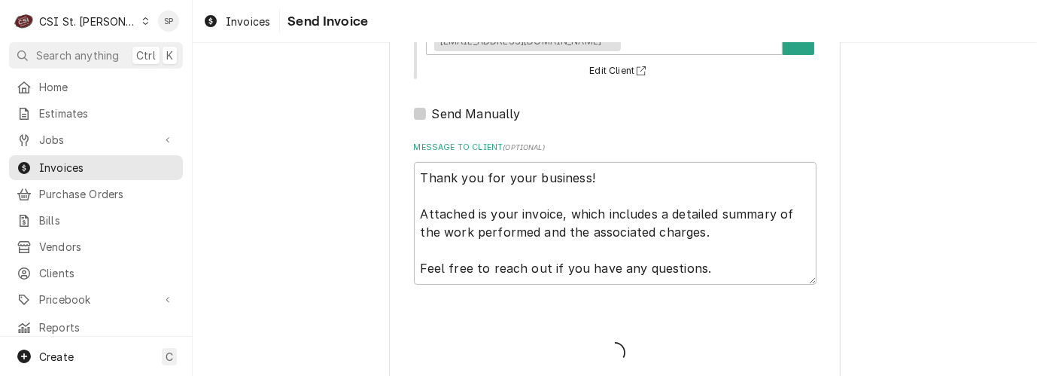
type textarea "x"
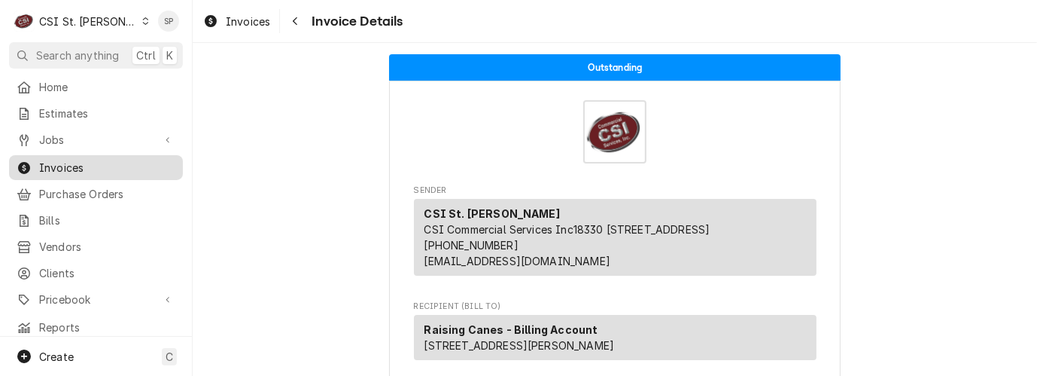
click at [100, 171] on div "Invoices" at bounding box center [96, 167] width 168 height 19
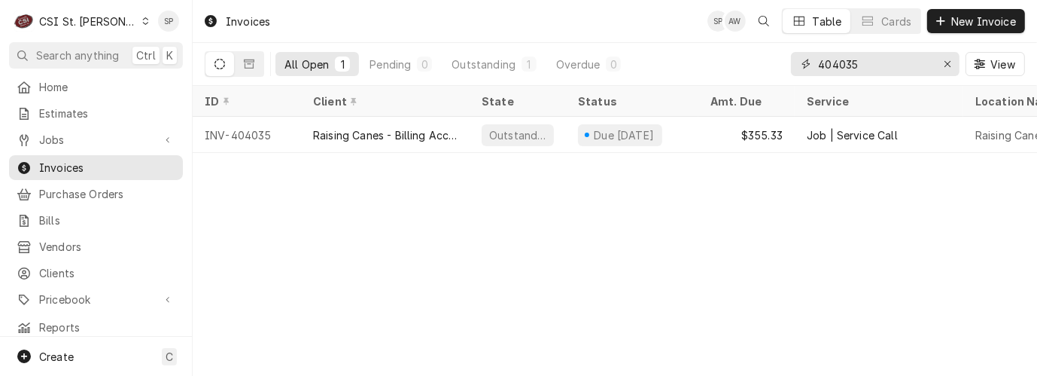
click at [866, 61] on input "404035" at bounding box center [874, 64] width 113 height 24
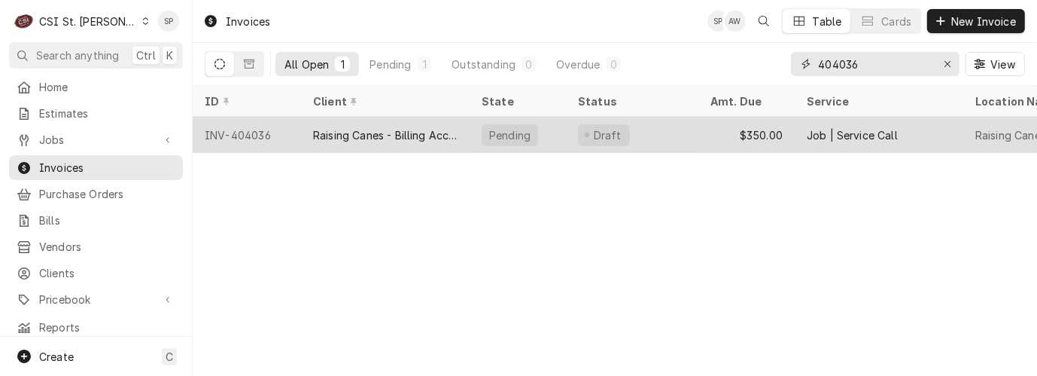
type input "404036"
click at [253, 134] on div "INV-404036" at bounding box center [247, 135] width 108 height 36
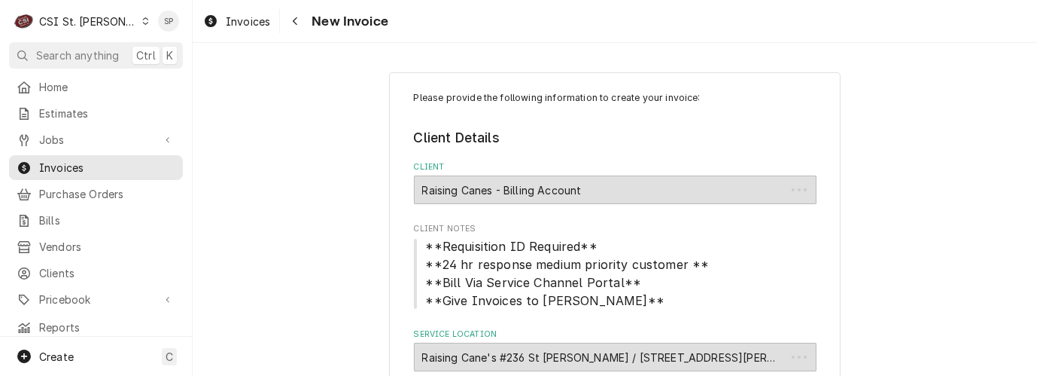
type textarea "x"
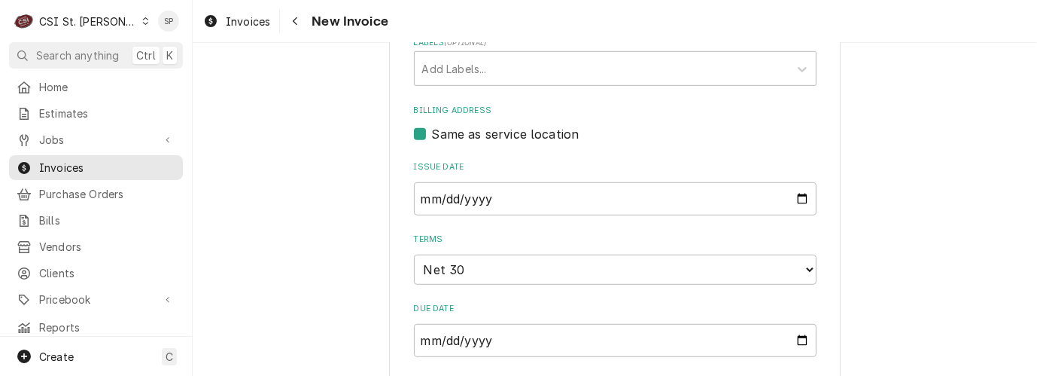
scroll to position [881, 0]
click at [793, 179] on input "2025-09-19" at bounding box center [615, 195] width 403 height 33
type input "2025-09-30"
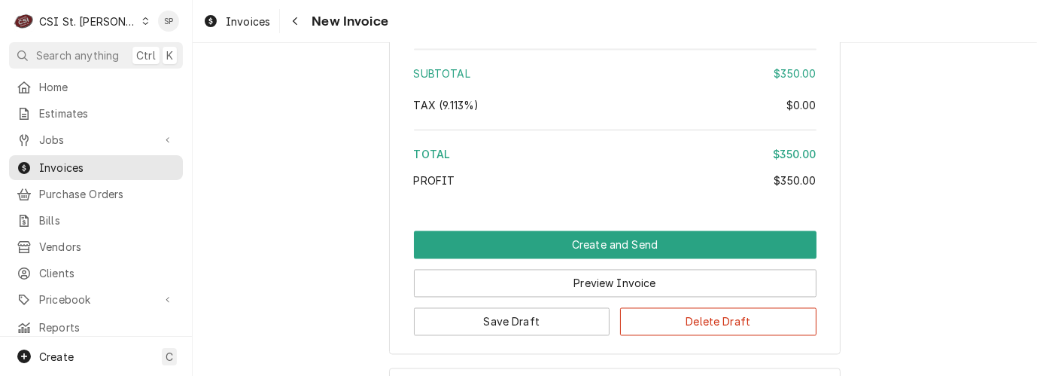
scroll to position [2554, 0]
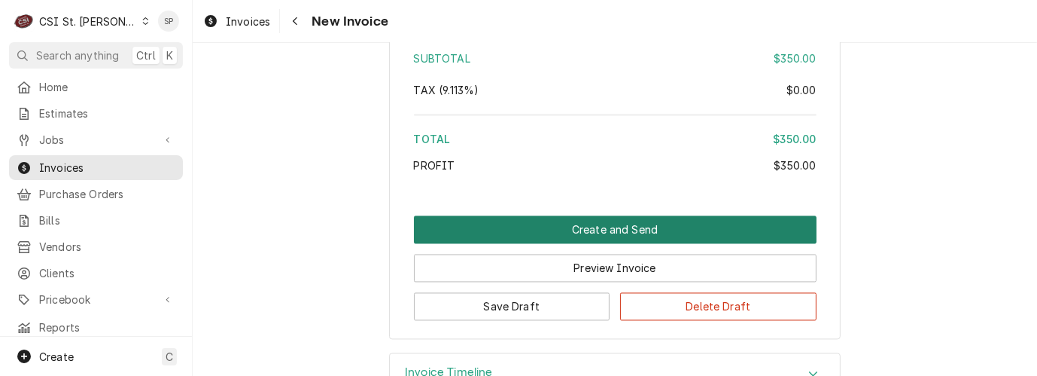
click at [579, 216] on button "Create and Send" at bounding box center [615, 230] width 403 height 28
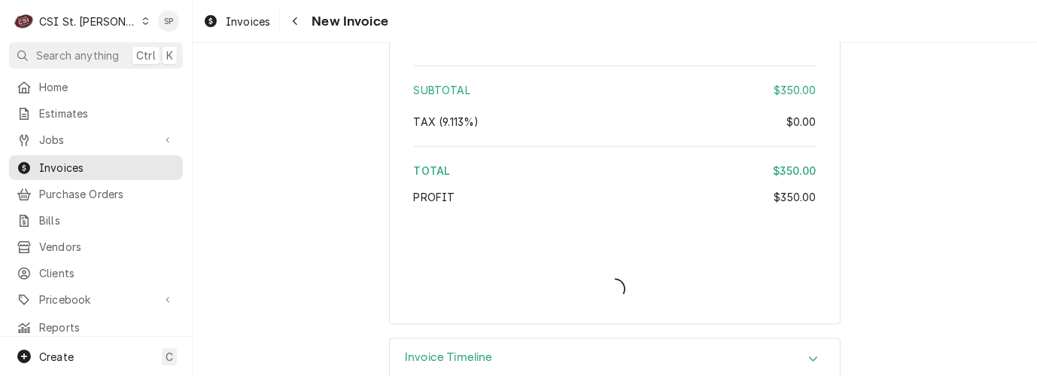
type textarea "x"
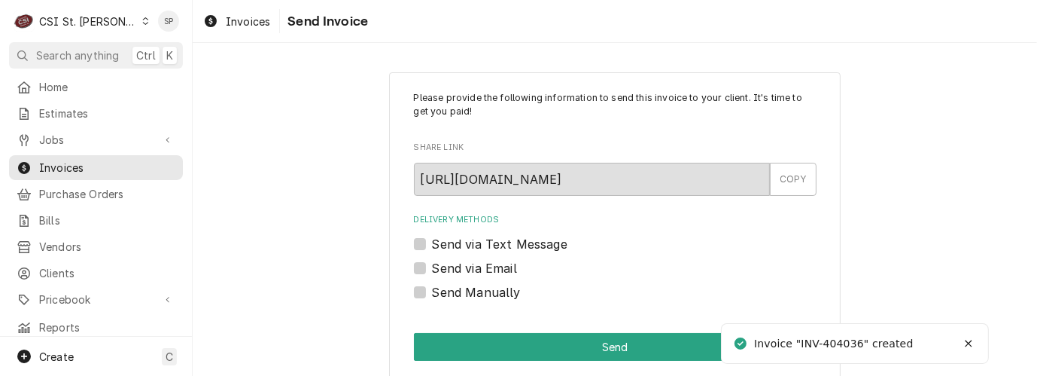
click at [432, 269] on label "Send via Email" at bounding box center [474, 268] width 85 height 18
click at [432, 269] on input "Send via Email" at bounding box center [633, 275] width 403 height 33
checkbox input "true"
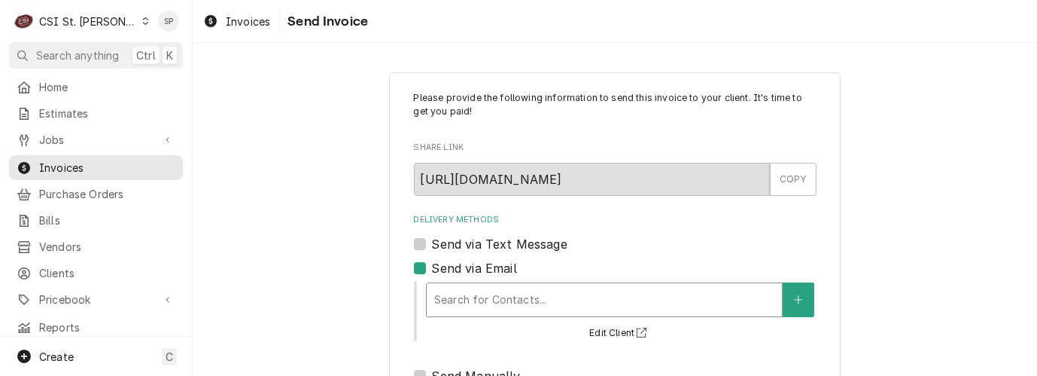
click at [443, 298] on div "Delivery Methods" at bounding box center [604, 299] width 340 height 27
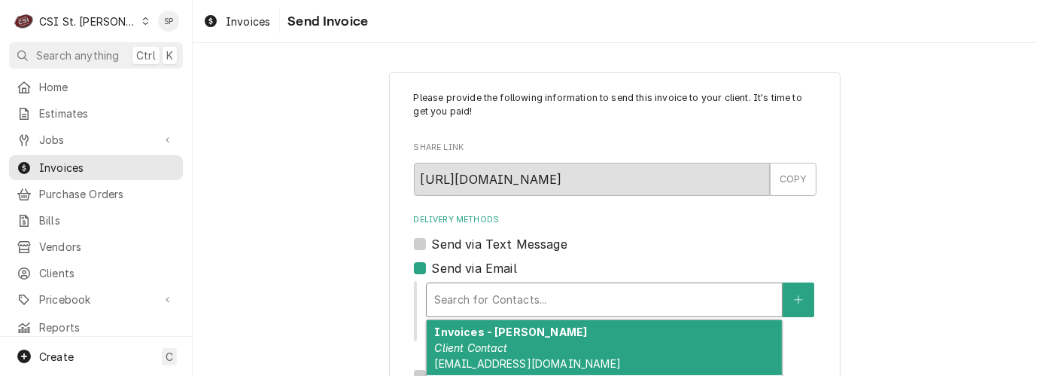
click at [449, 328] on strong "Invoices - Kelsey" at bounding box center [510, 331] width 153 height 13
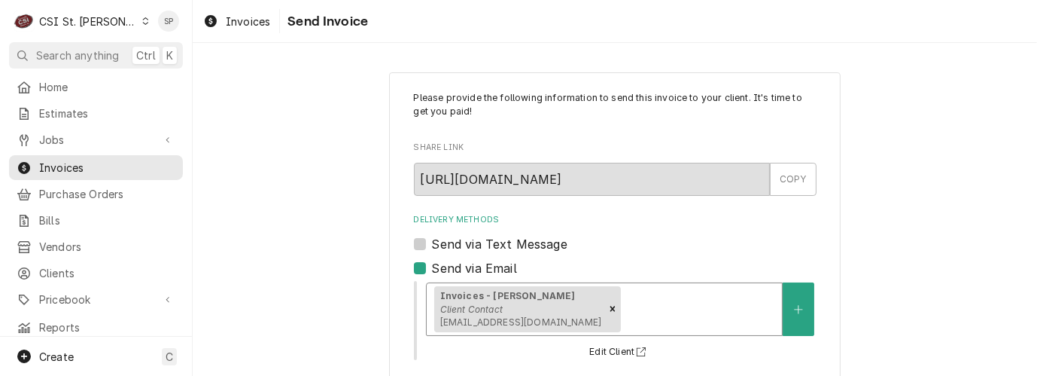
scroll to position [281, 0]
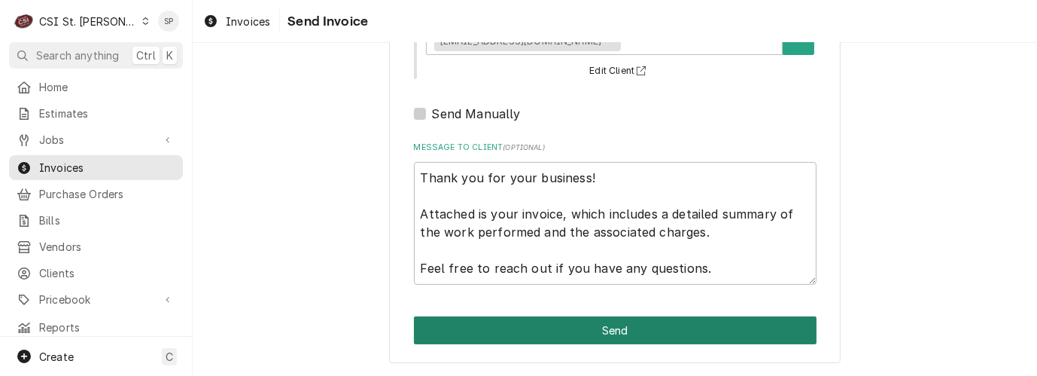
click at [760, 330] on button "Send" at bounding box center [615, 330] width 403 height 28
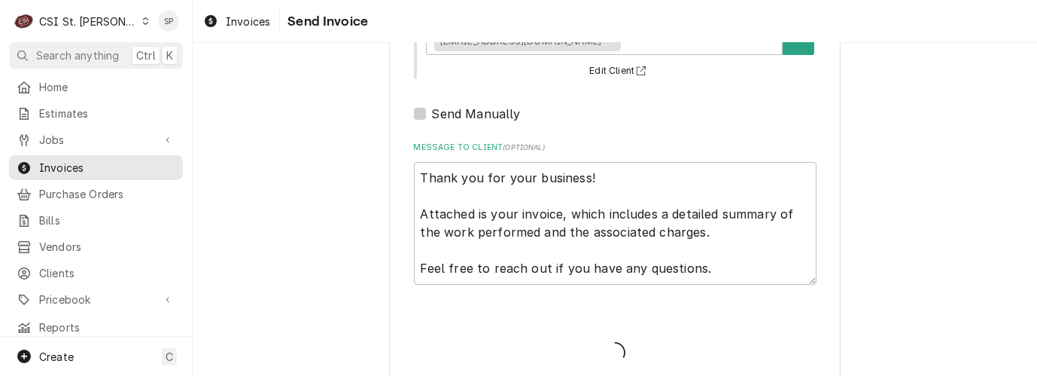
type textarea "x"
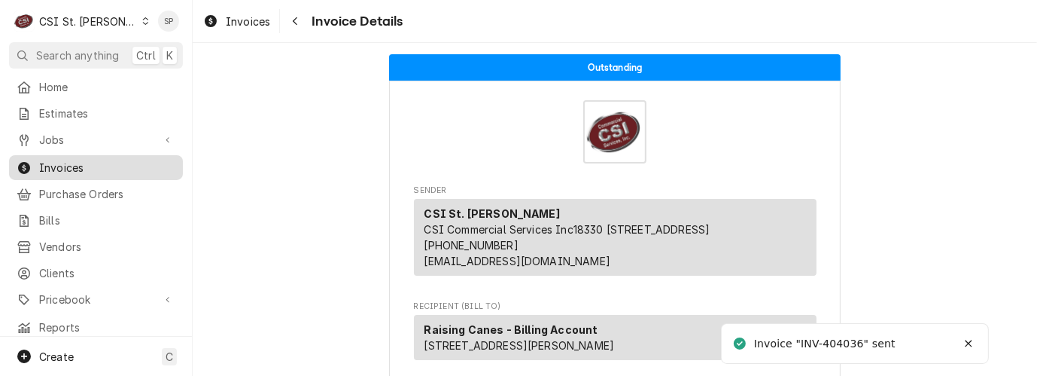
click at [81, 162] on span "Invoices" at bounding box center [107, 168] width 136 height 16
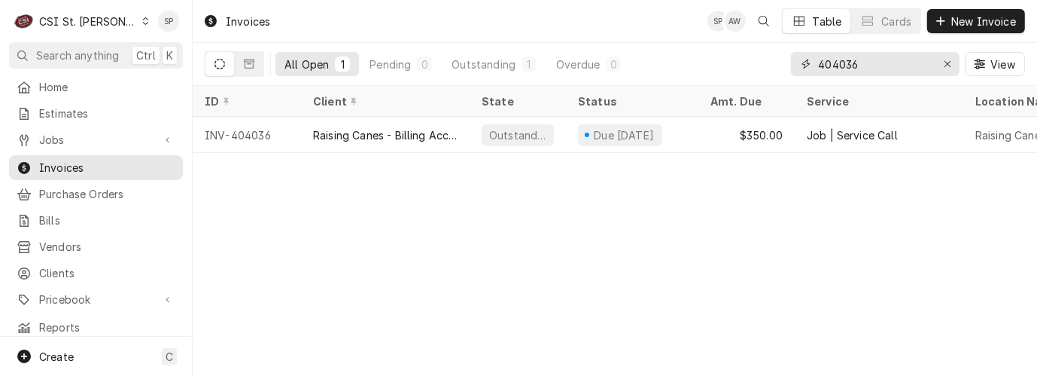
click at [894, 65] on input "404036" at bounding box center [874, 64] width 113 height 24
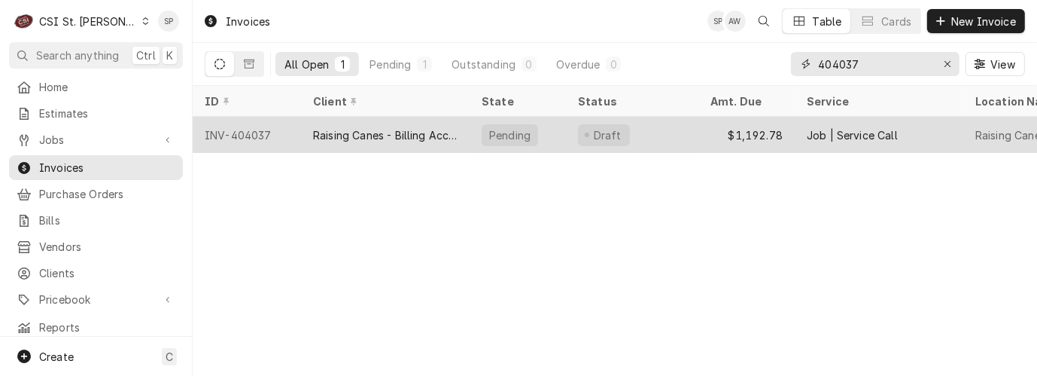
type input "404037"
click at [266, 124] on div "INV-404037" at bounding box center [247, 135] width 108 height 36
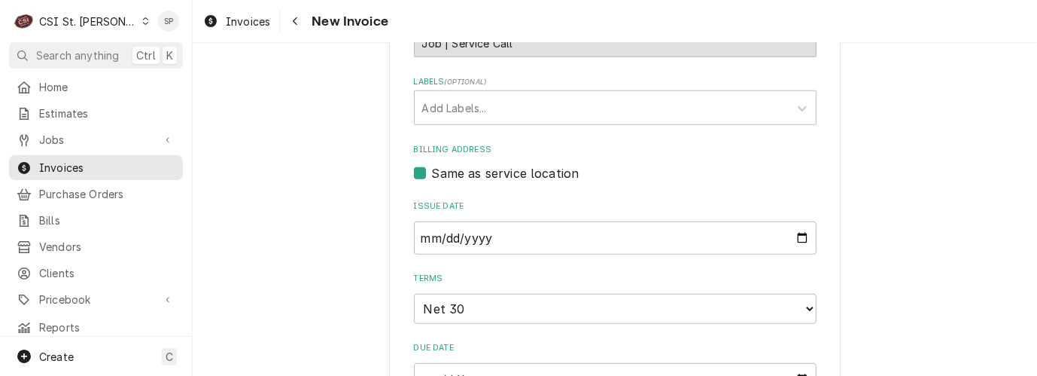
scroll to position [1004, 0]
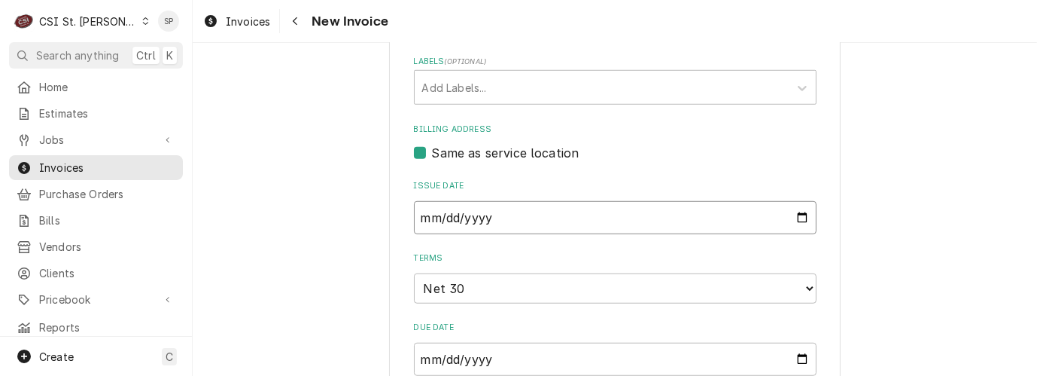
click at [792, 201] on input "2025-09-19" at bounding box center [615, 217] width 403 height 33
type input "2025-09-30"
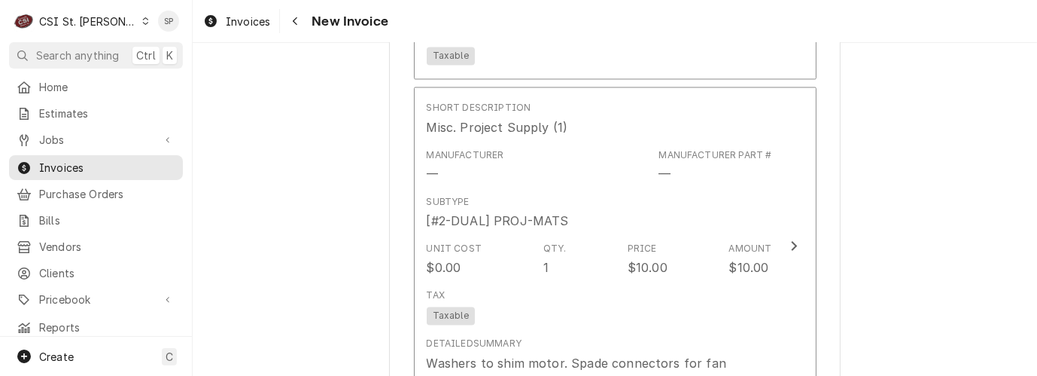
scroll to position [2676, 0]
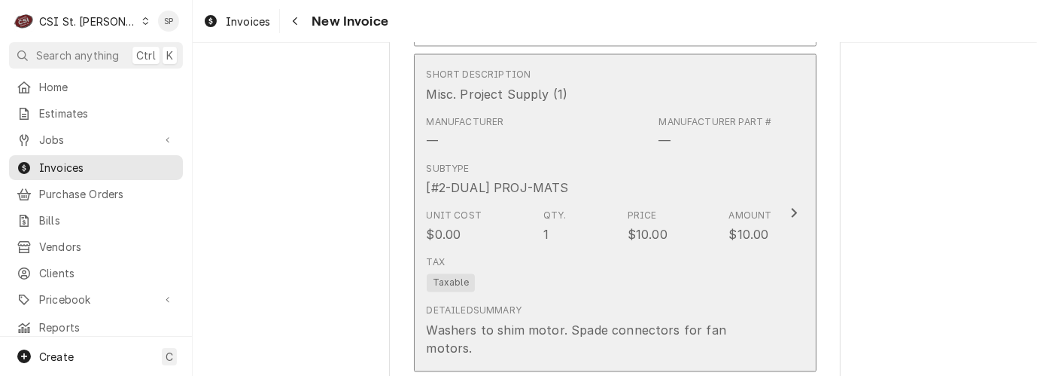
click at [596, 156] on div "Subtype [#2-DUAL] PROJ-MATS" at bounding box center [600, 179] width 346 height 47
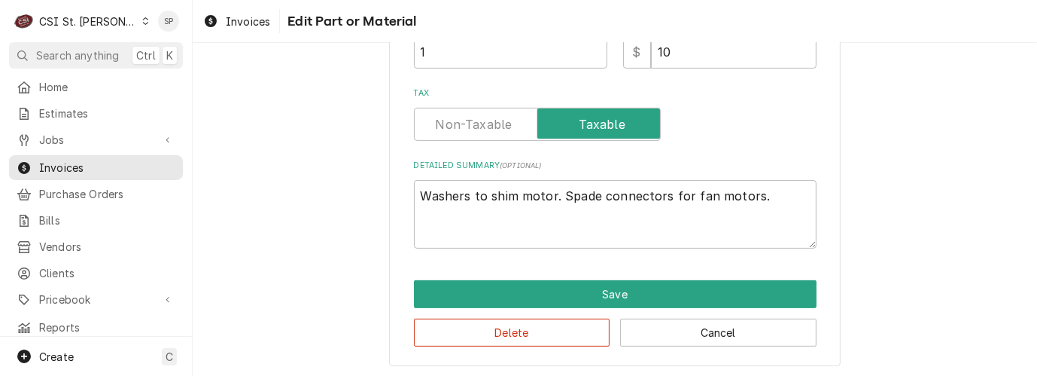
scroll to position [401, 0]
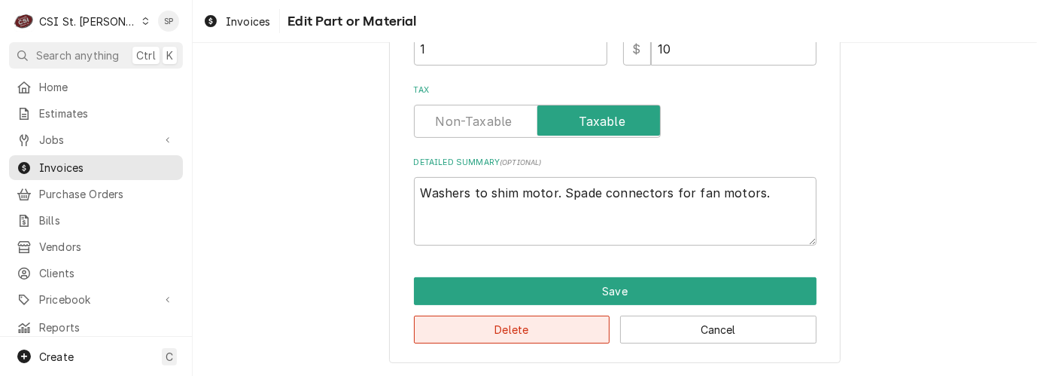
click at [510, 327] on button "Delete" at bounding box center [512, 329] width 196 height 28
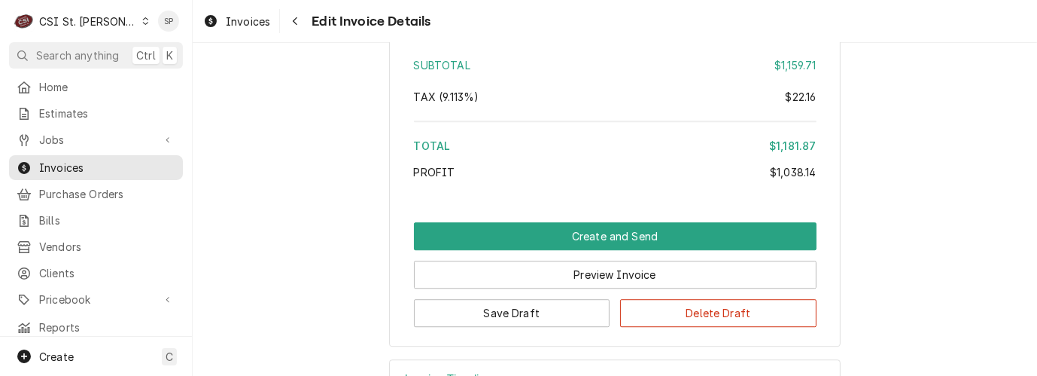
scroll to position [3640, 0]
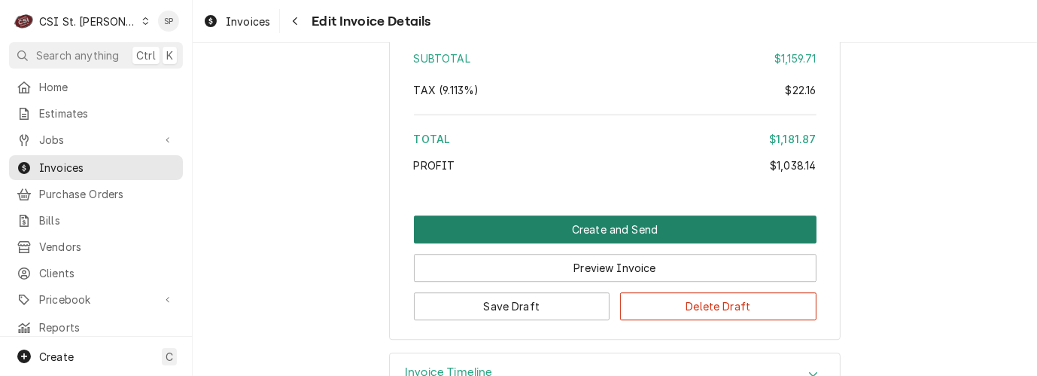
click at [621, 215] on button "Create and Send" at bounding box center [615, 229] width 403 height 28
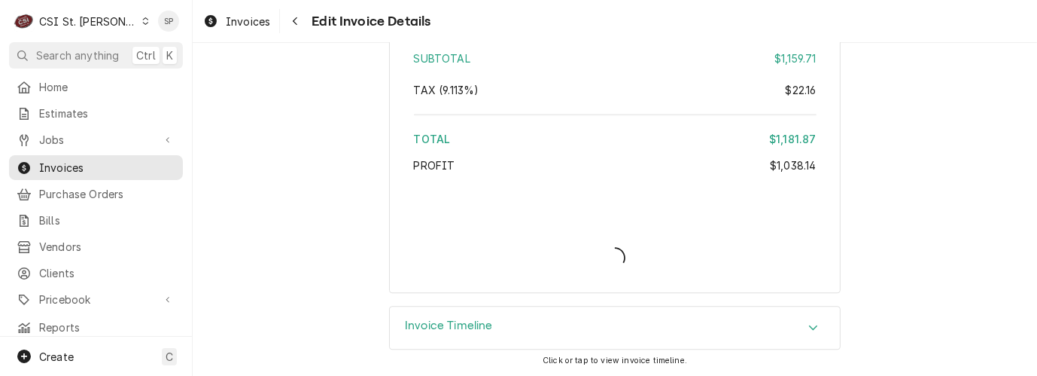
scroll to position [3592, 0]
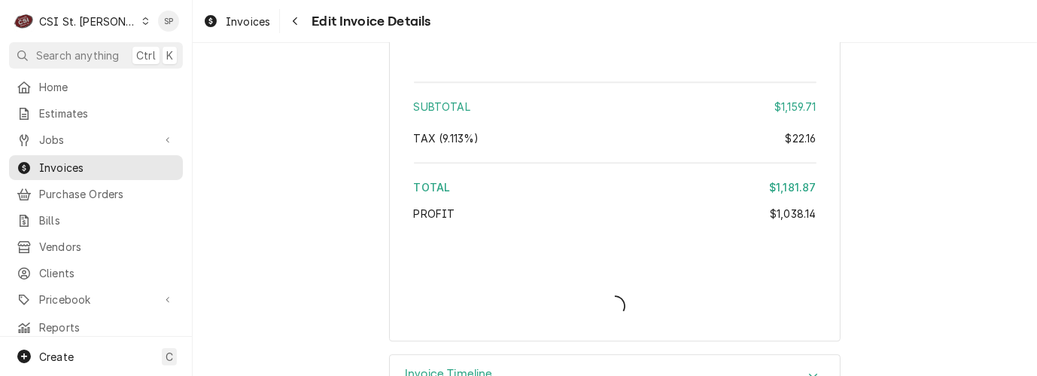
type textarea "x"
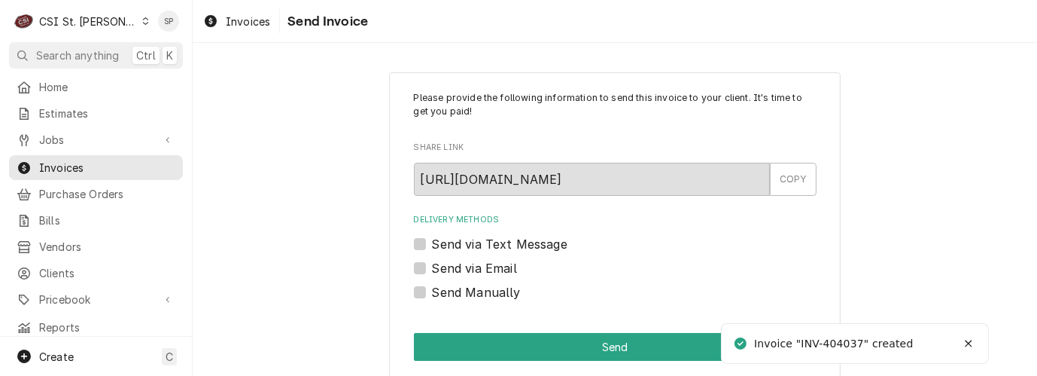
click at [432, 270] on label "Send via Email" at bounding box center [474, 268] width 85 height 18
click at [432, 270] on input "Send via Email" at bounding box center [633, 275] width 403 height 33
checkbox input "true"
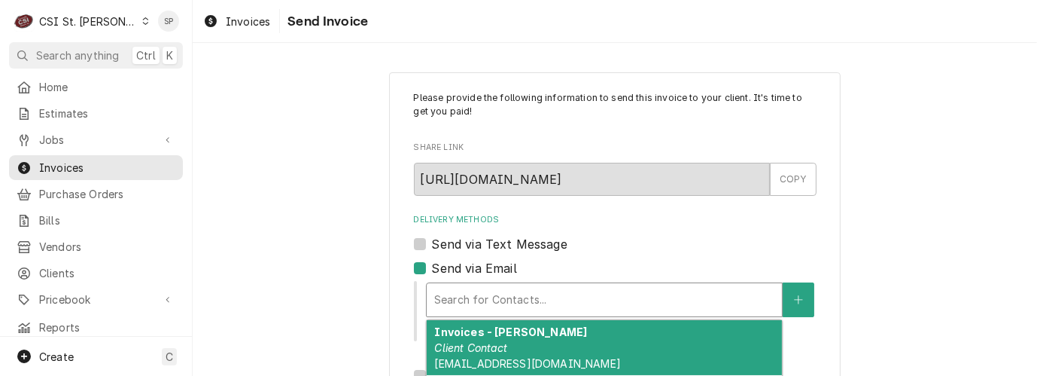
click at [455, 311] on div "Delivery Methods" at bounding box center [604, 299] width 340 height 27
click at [450, 343] on em "Client Contact" at bounding box center [470, 347] width 73 height 13
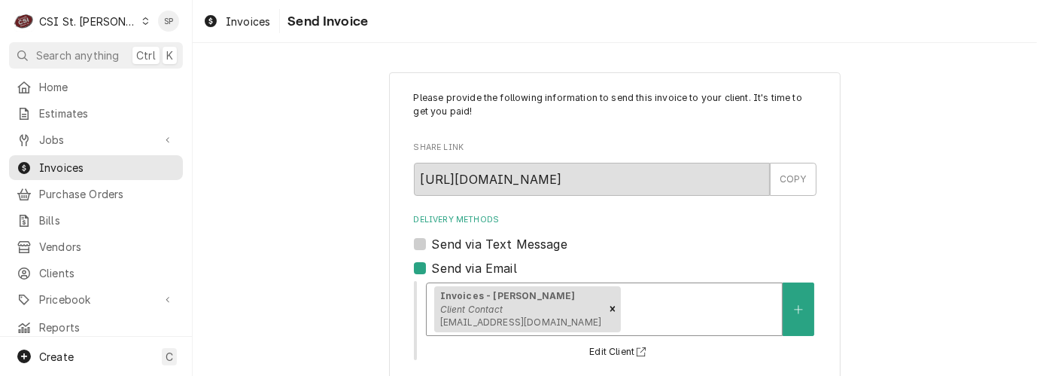
scroll to position [281, 0]
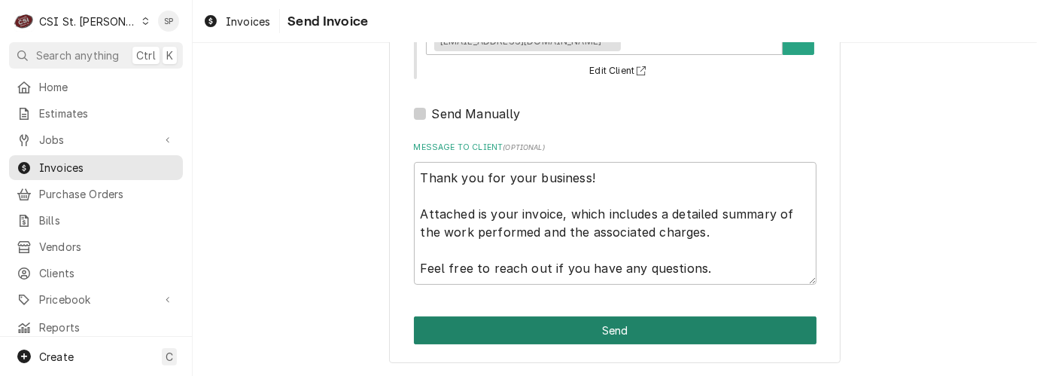
click at [644, 326] on button "Send" at bounding box center [615, 330] width 403 height 28
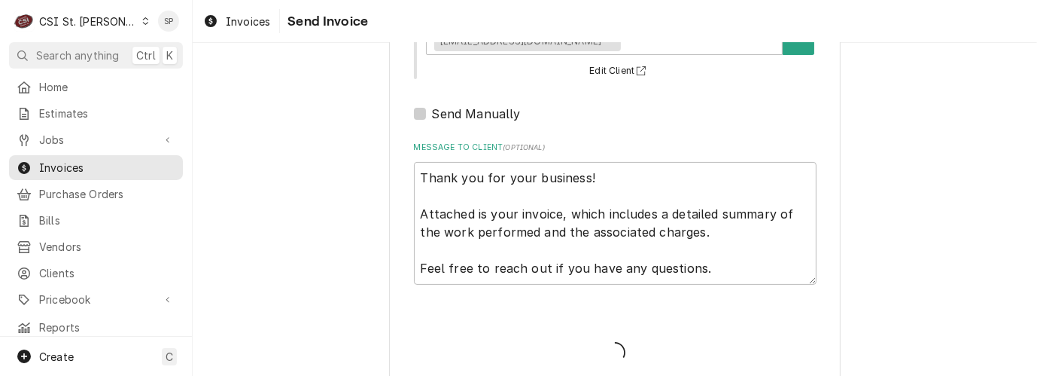
type textarea "x"
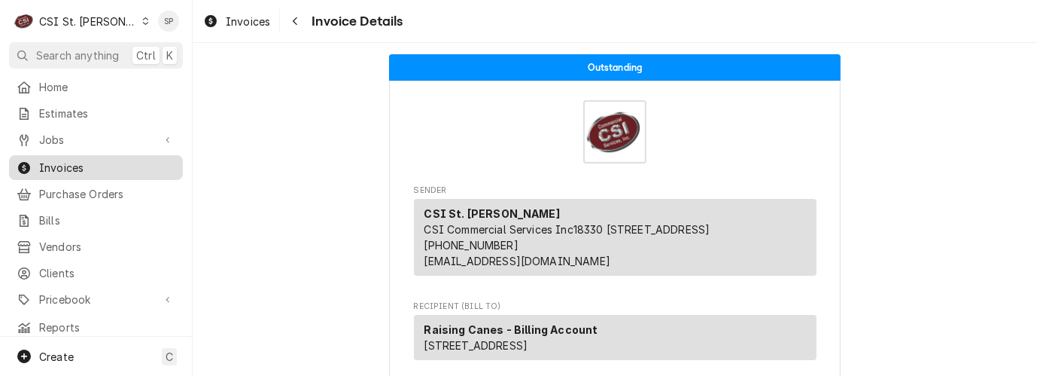
click at [105, 160] on span "Invoices" at bounding box center [107, 168] width 136 height 16
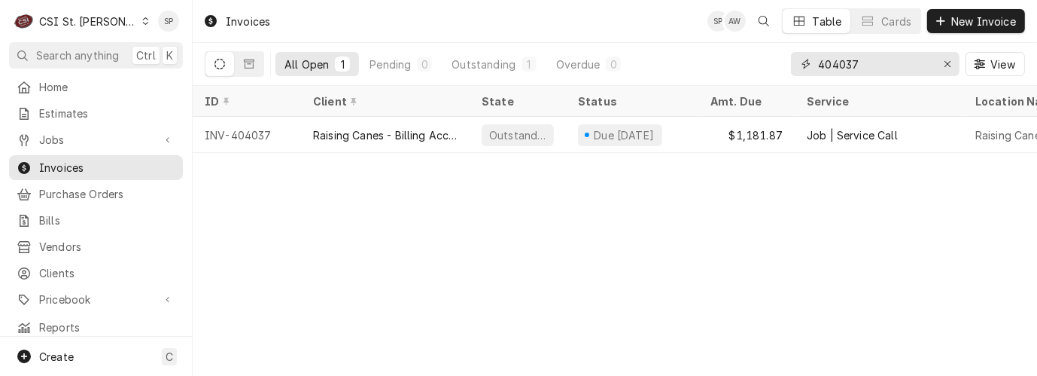
click at [870, 53] on input "404037" at bounding box center [874, 64] width 113 height 24
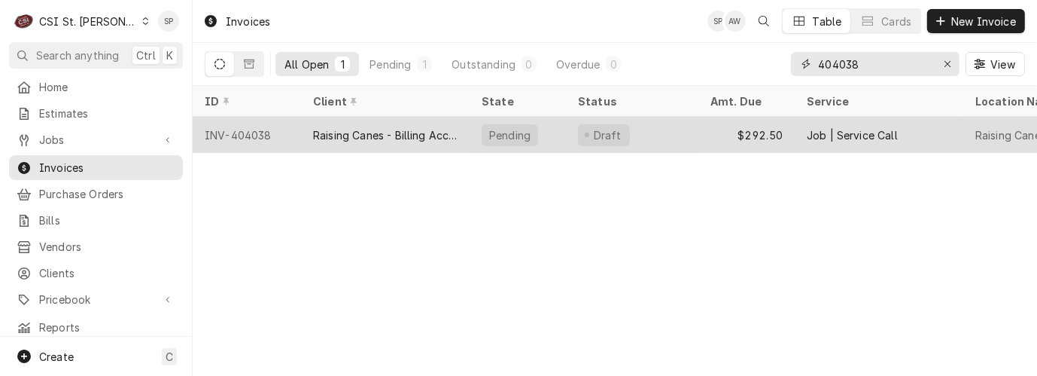
type input "404038"
click at [264, 131] on div "INV-404038" at bounding box center [247, 135] width 108 height 36
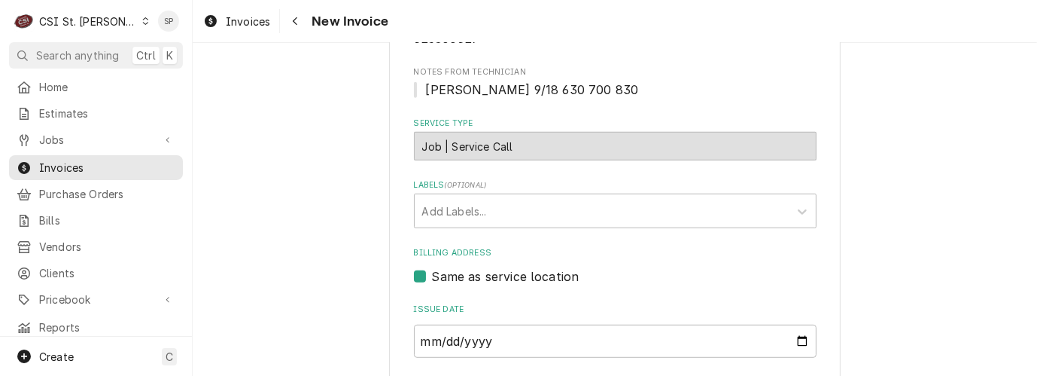
scroll to position [736, 0]
click at [793, 328] on input "2025-09-19" at bounding box center [615, 340] width 403 height 33
type input "2025-09-30"
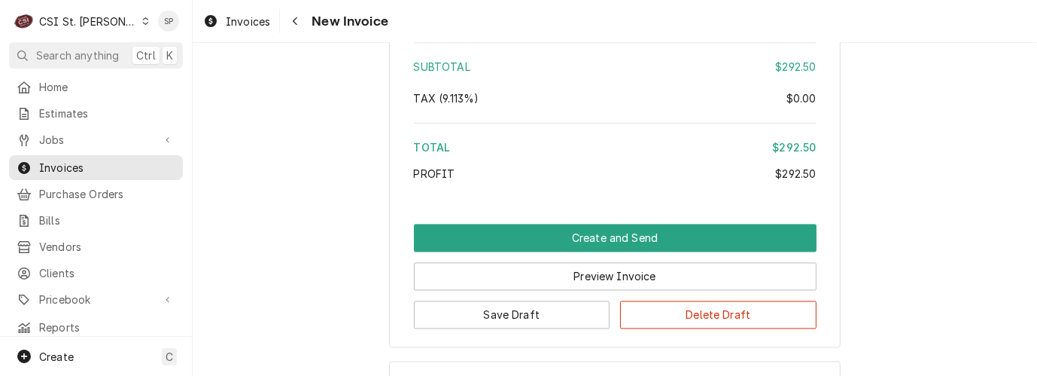
scroll to position [2542, 0]
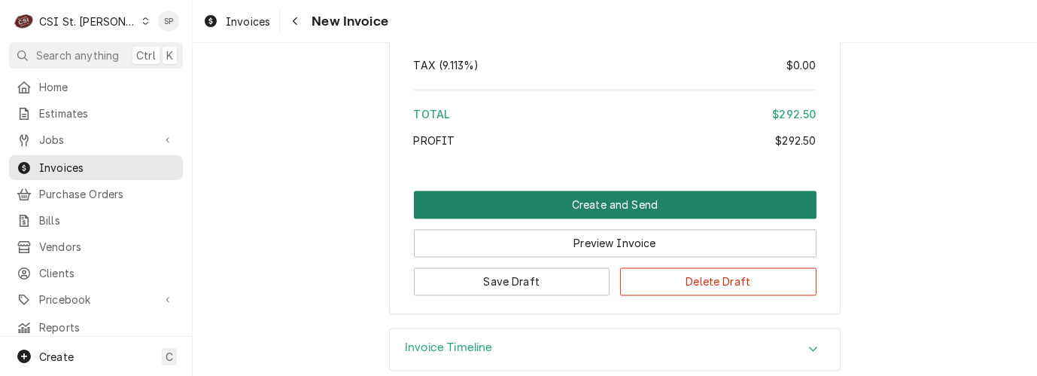
click at [592, 191] on button "Create and Send" at bounding box center [615, 205] width 403 height 28
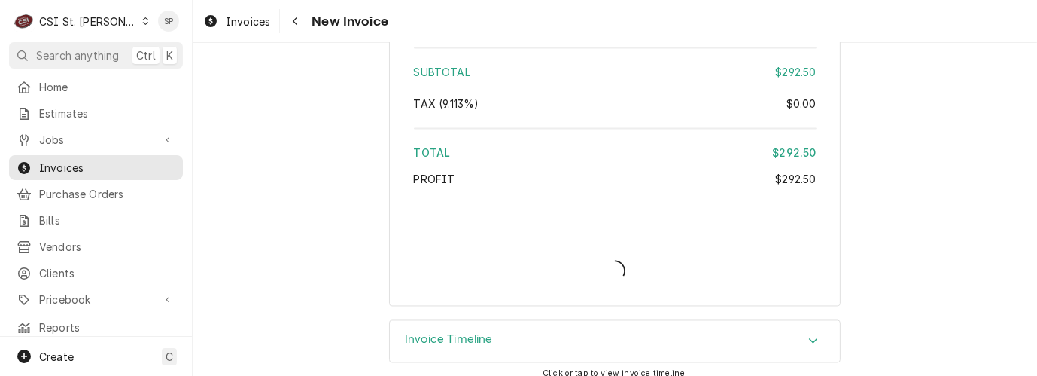
type textarea "x"
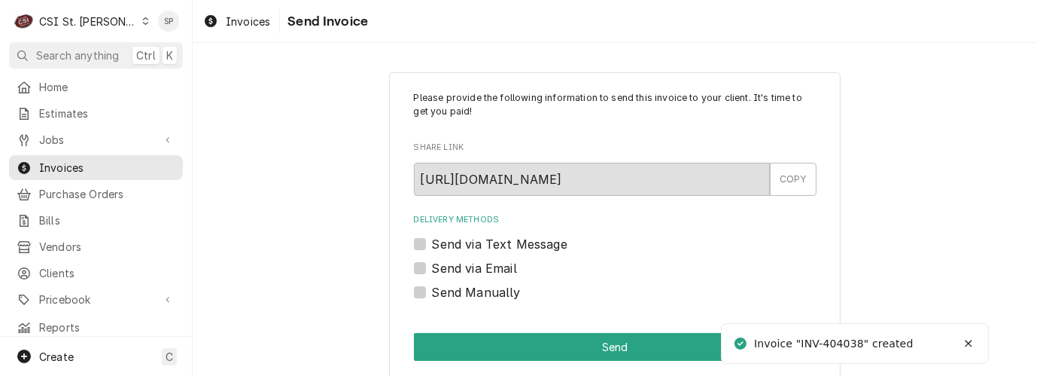
click at [432, 265] on label "Send via Email" at bounding box center [474, 268] width 85 height 18
click at [432, 265] on input "Send via Email" at bounding box center [633, 275] width 403 height 33
checkbox input "true"
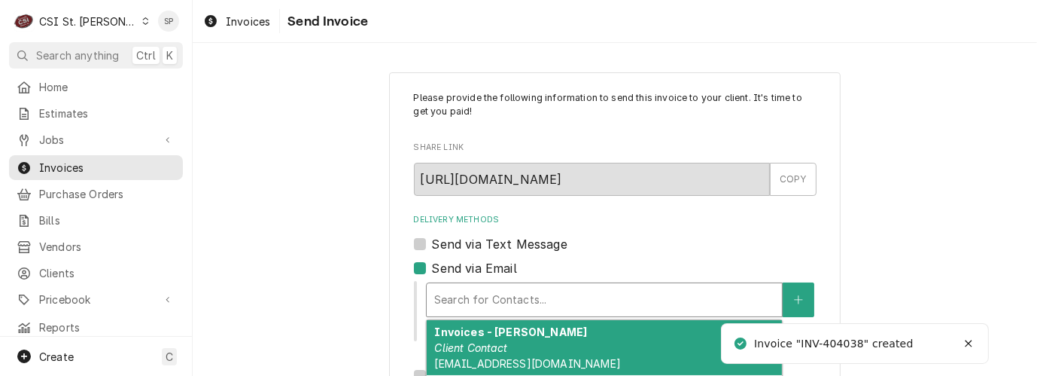
click at [461, 298] on div "Delivery Methods" at bounding box center [604, 299] width 340 height 27
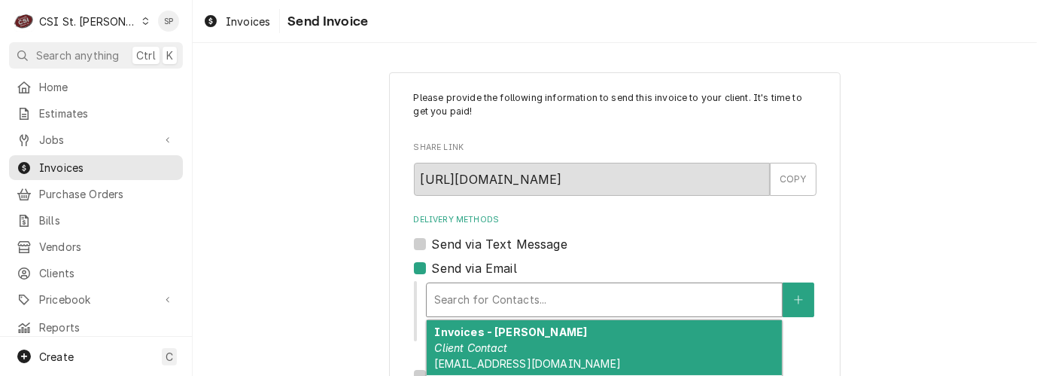
click at [458, 350] on em "Client Contact" at bounding box center [470, 347] width 73 height 13
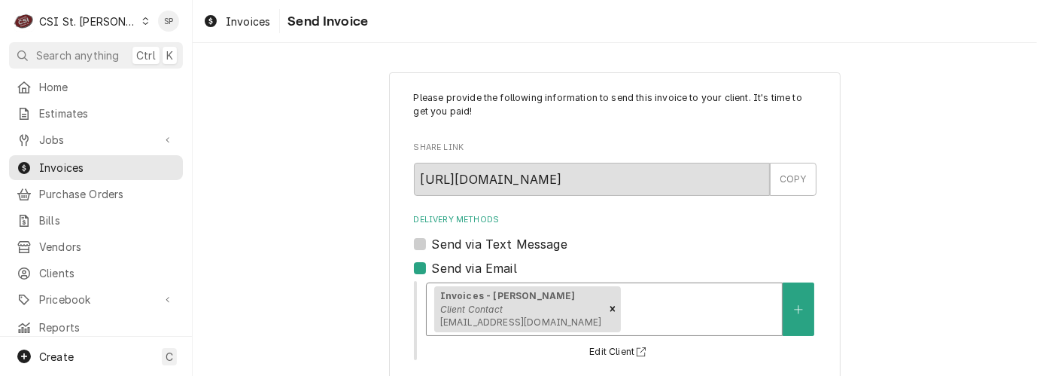
scroll to position [281, 0]
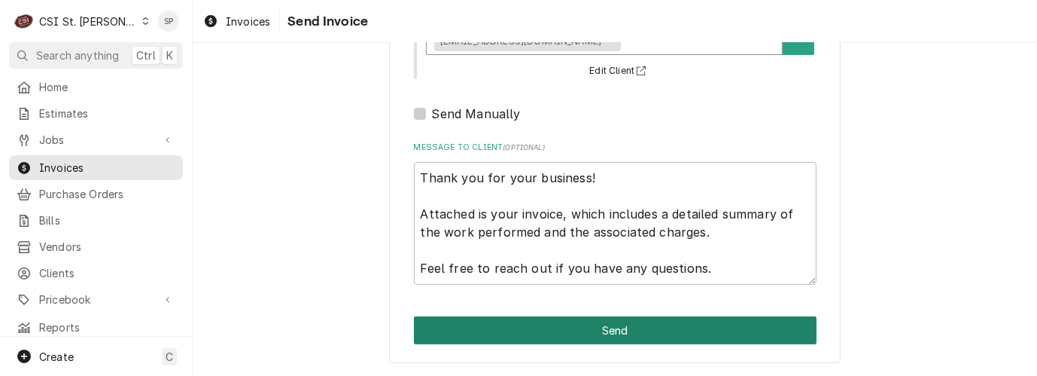
click at [646, 332] on button "Send" at bounding box center [615, 330] width 403 height 28
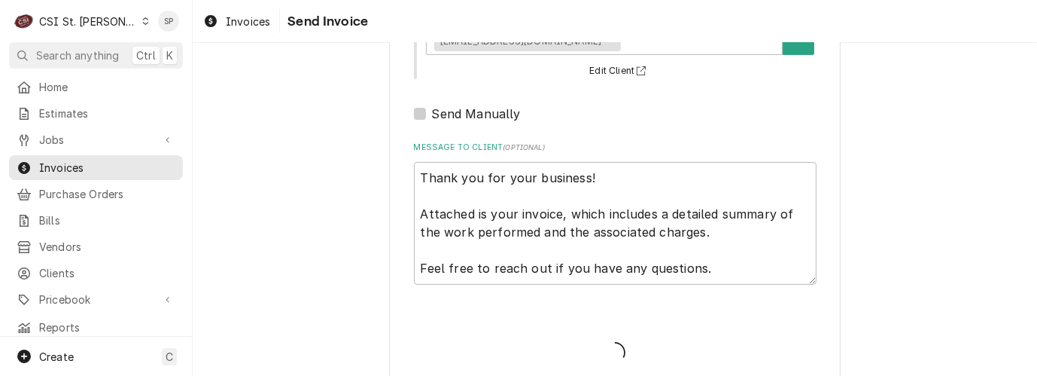
type textarea "x"
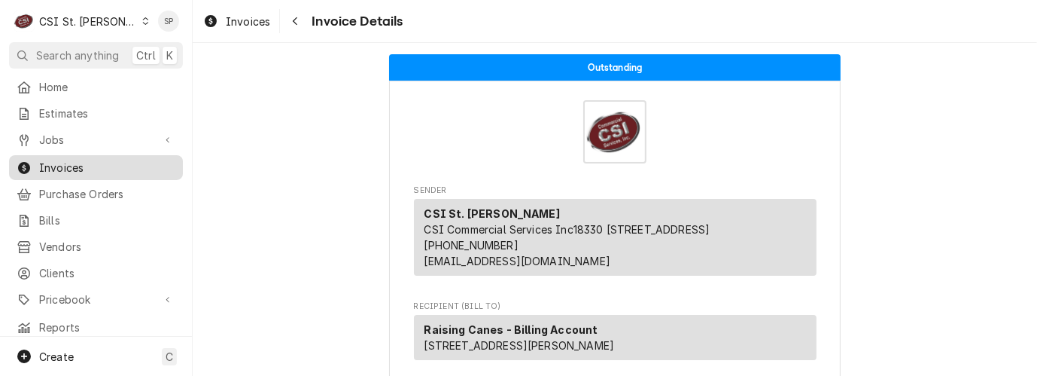
click at [96, 158] on div "Invoices" at bounding box center [96, 167] width 168 height 19
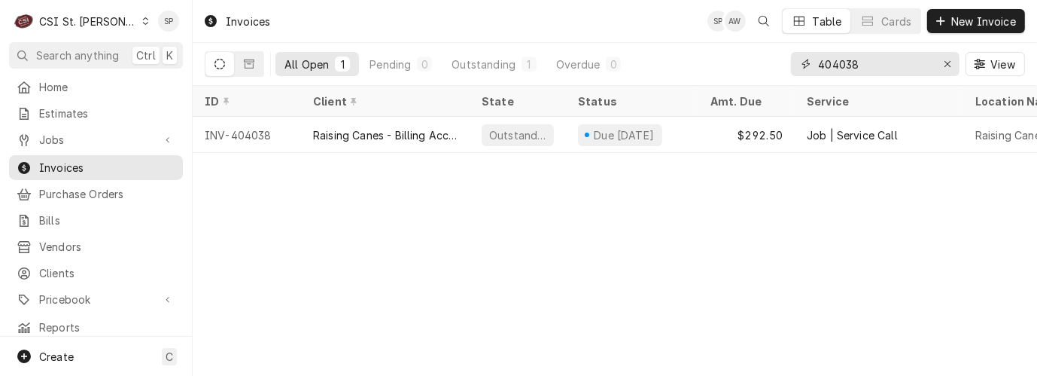
click at [873, 65] on input "404038" at bounding box center [874, 64] width 113 height 24
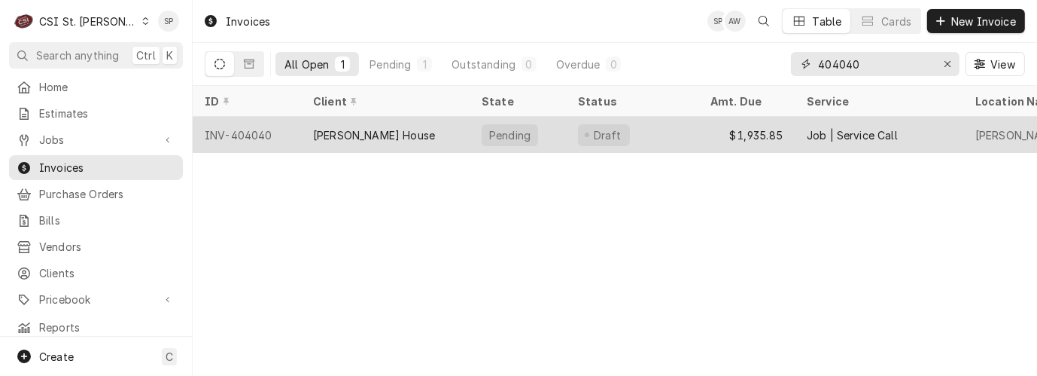
type input "404040"
click at [233, 128] on div "INV-404040" at bounding box center [247, 135] width 108 height 36
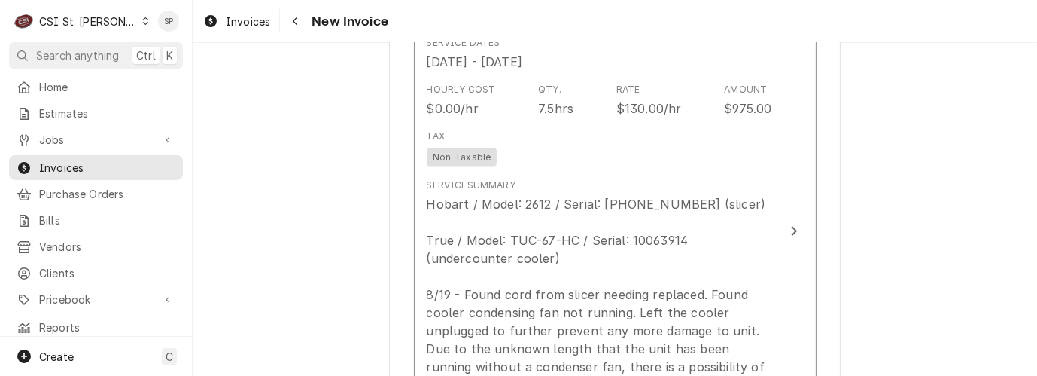
scroll to position [1766, 0]
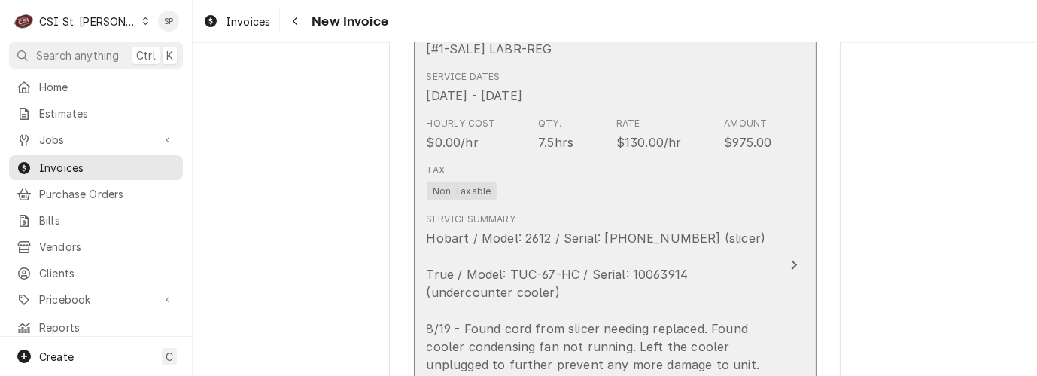
click at [617, 133] on div "$130.00/hr" at bounding box center [649, 142] width 65 height 18
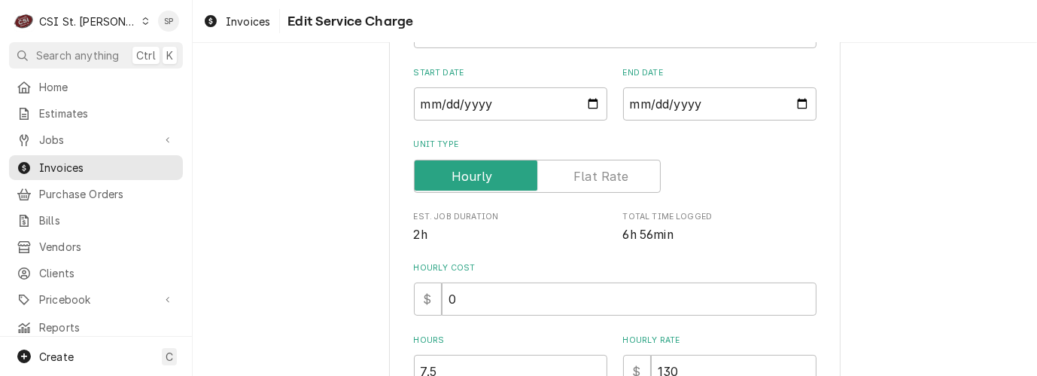
scroll to position [234, 0]
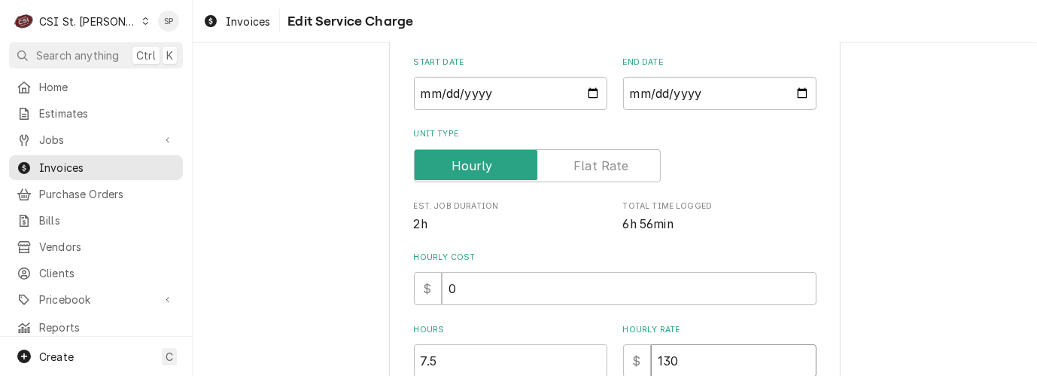
click at [675, 363] on input "130" at bounding box center [734, 360] width 166 height 33
type textarea "x"
type input "13"
type textarea "x"
type input "135"
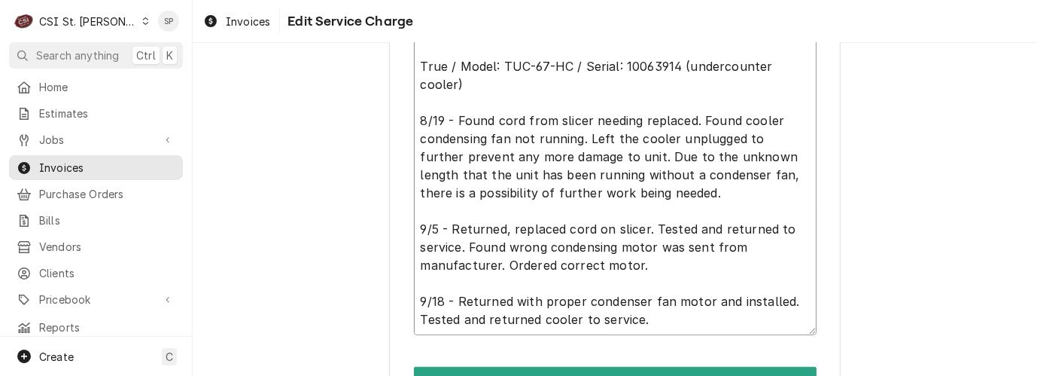
scroll to position [781, 0]
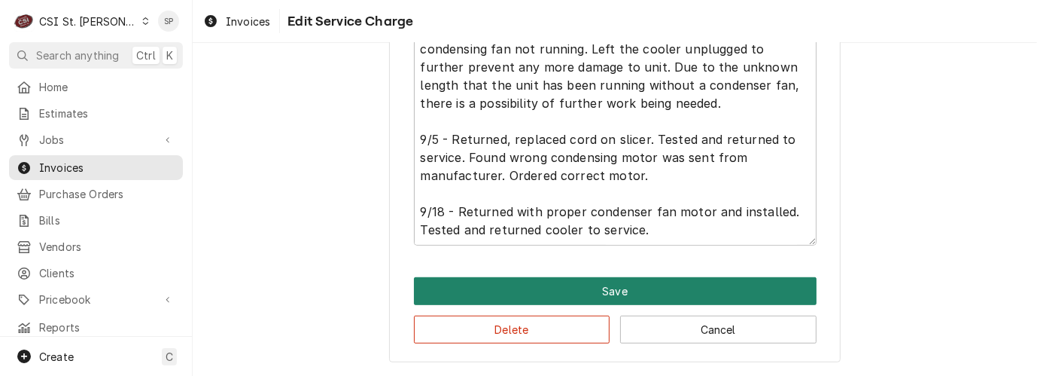
click at [634, 288] on button "Save" at bounding box center [615, 291] width 403 height 28
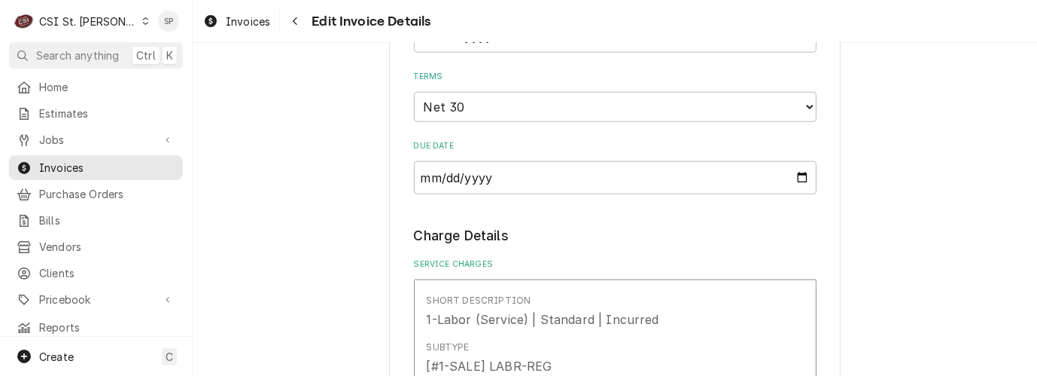
scroll to position [1382, 0]
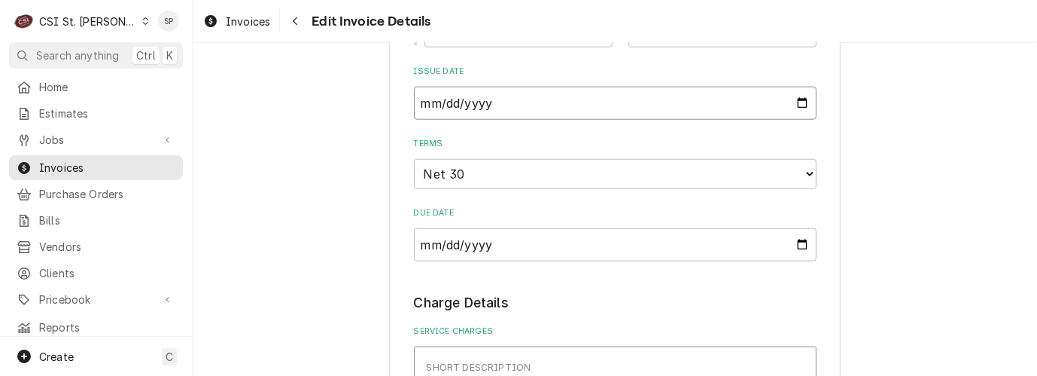
click at [793, 87] on input "[DATE]" at bounding box center [615, 103] width 403 height 33
type textarea "x"
type input "[DATE]"
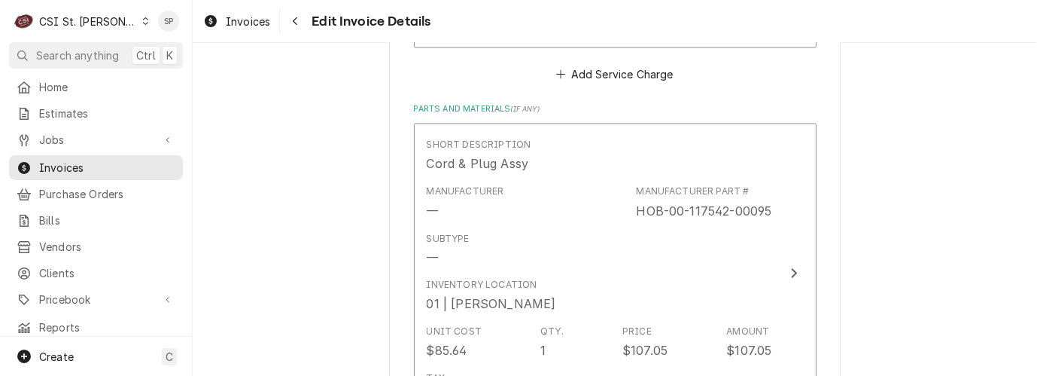
scroll to position [2319, 0]
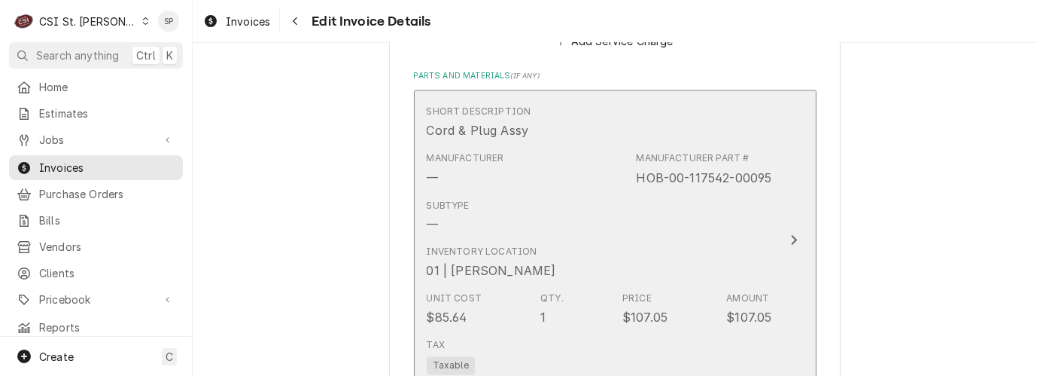
click at [436, 199] on div "Subtype" at bounding box center [448, 206] width 43 height 14
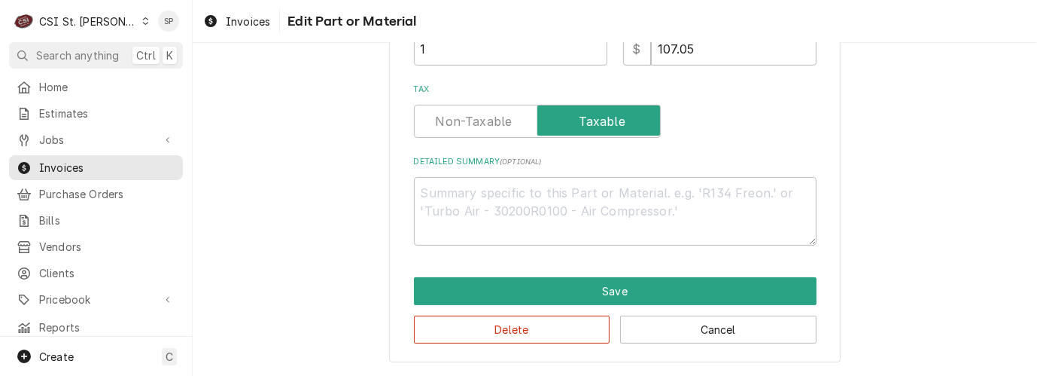
scroll to position [355, 0]
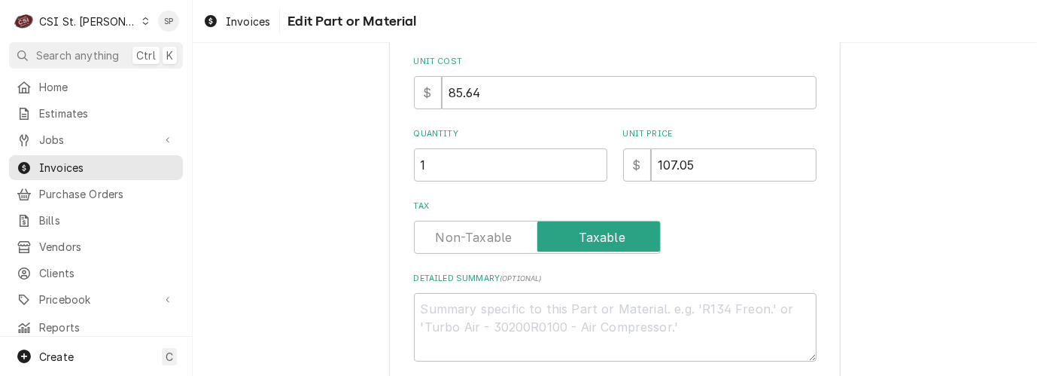
type textarea "x"
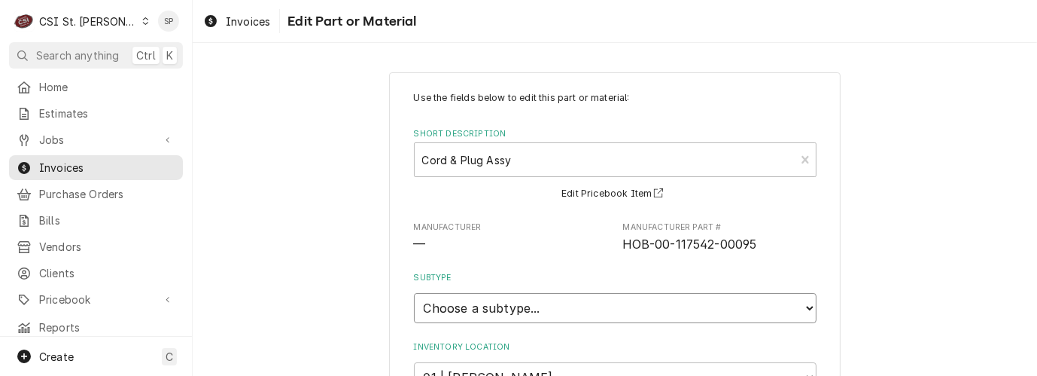
click at [487, 318] on select "Choose a subtype... [#2-DUAL] AFTERHRS-WH-CHG-2 [#2-DUAL] BEV-EQUIP [#2-DUAL] B…" at bounding box center [615, 308] width 403 height 30
select select "1"
click at [414, 293] on select "Choose a subtype... [#2-DUAL] AFTERHRS-WH-CHG-2 [#2-DUAL] BEV-EQUIP [#2-DUAL] B…" at bounding box center [615, 308] width 403 height 30
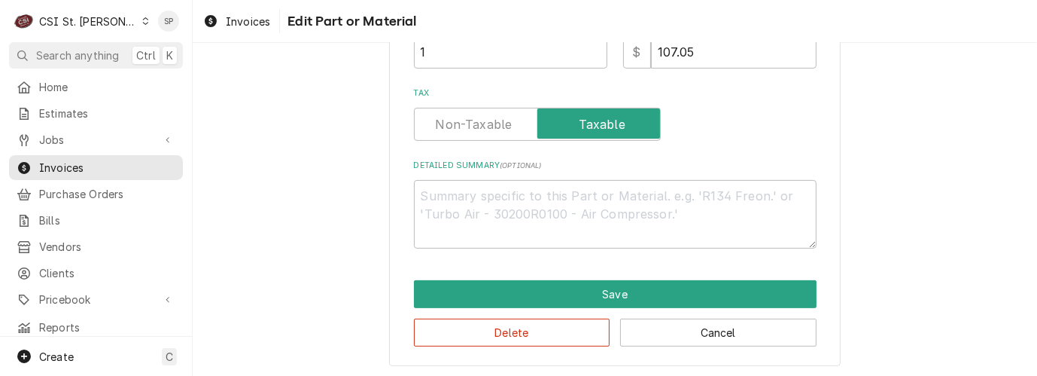
scroll to position [470, 0]
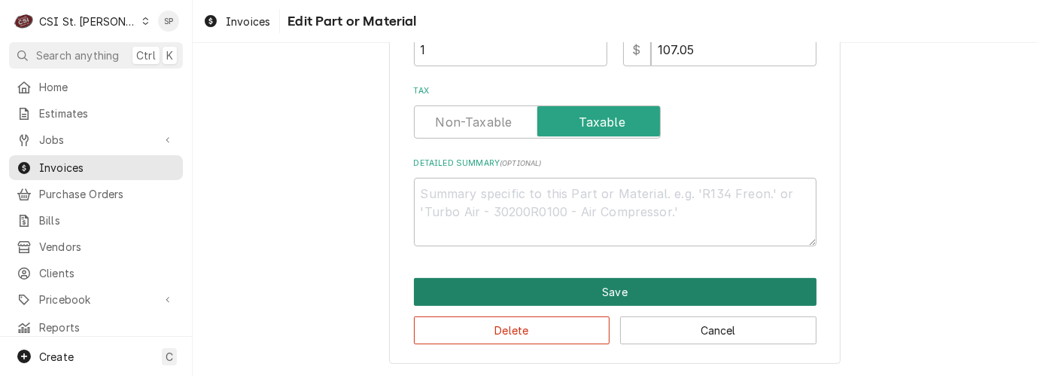
click at [670, 291] on button "Save" at bounding box center [615, 292] width 403 height 28
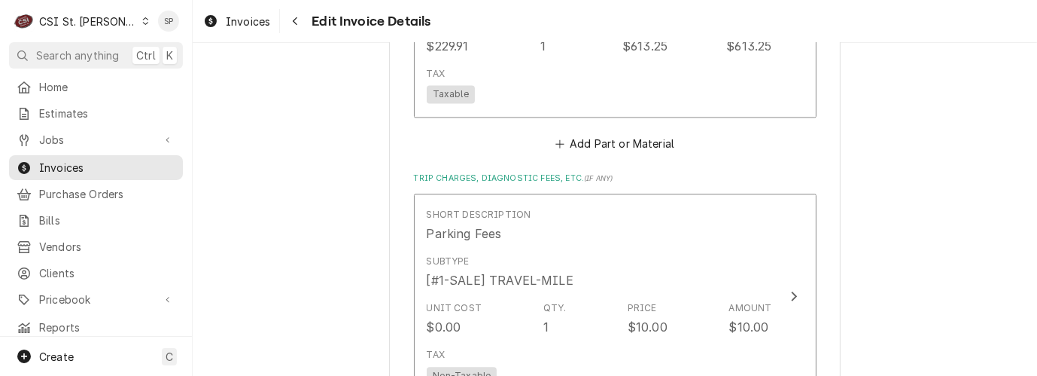
scroll to position [2899, 0]
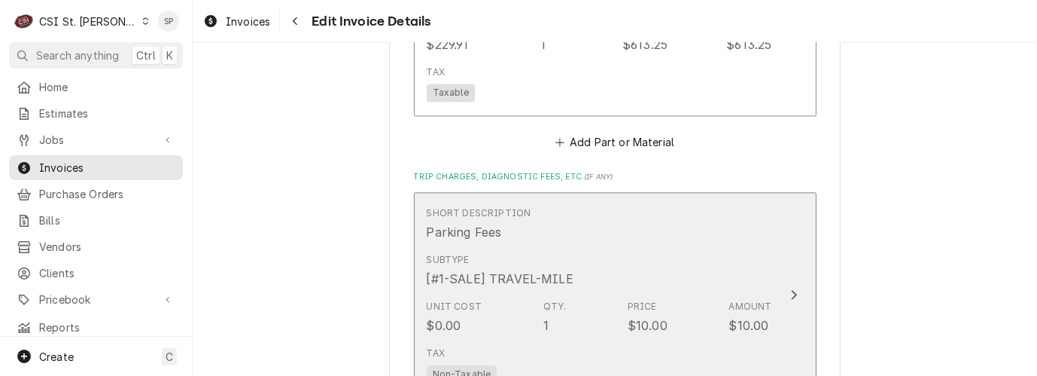
click at [670, 294] on div "Unit Cost $0.00 Qty. 1 Price $10.00 Amount $10.00" at bounding box center [600, 317] width 346 height 47
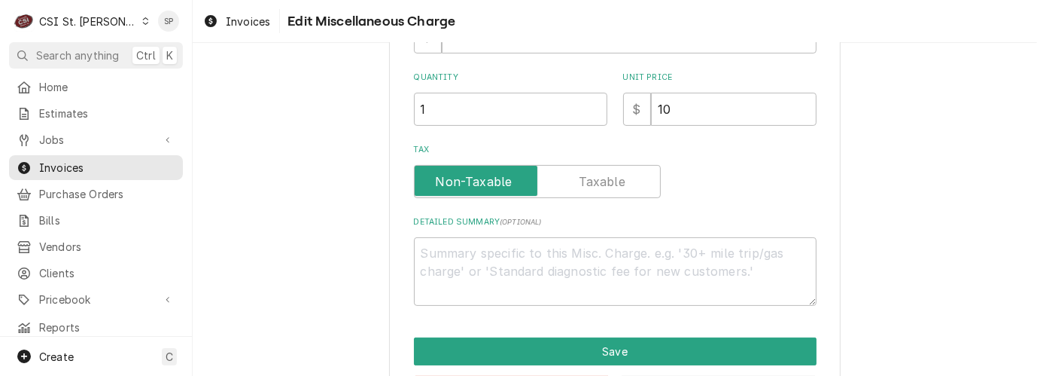
scroll to position [350, 0]
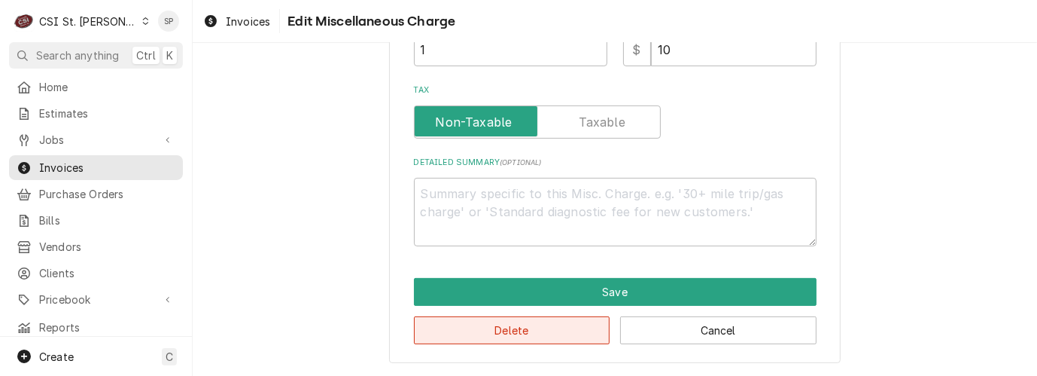
click at [471, 332] on button "Delete" at bounding box center [512, 330] width 196 height 28
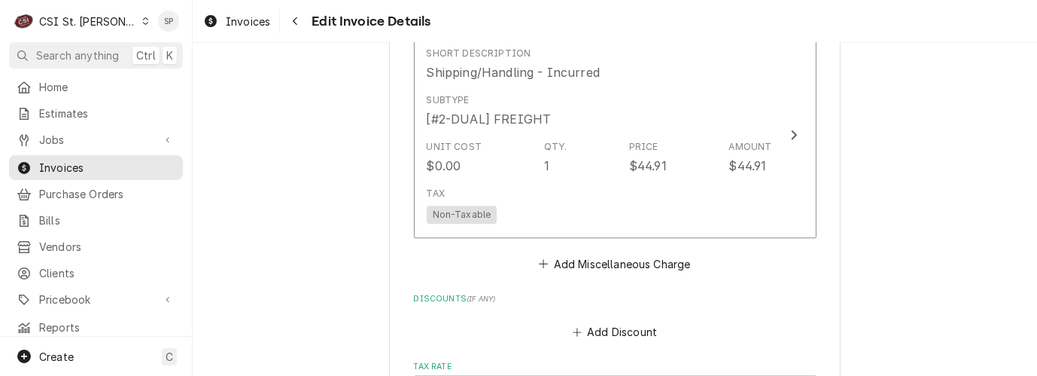
scroll to position [3900, 0]
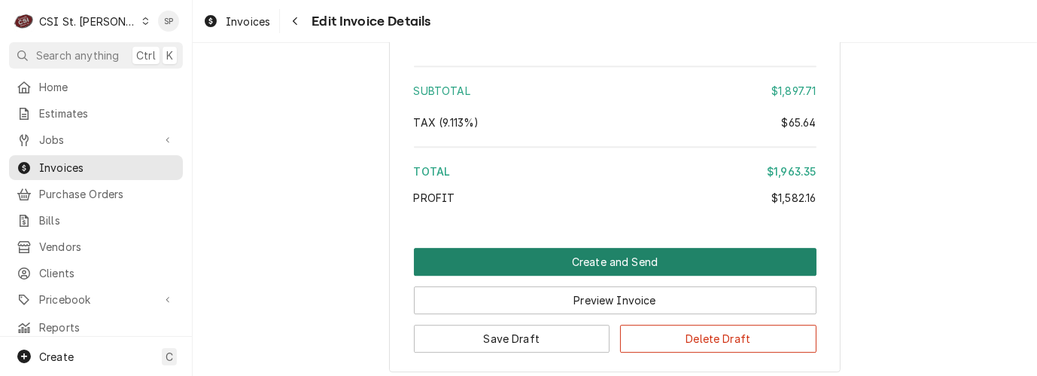
click at [595, 248] on button "Create and Send" at bounding box center [615, 262] width 403 height 28
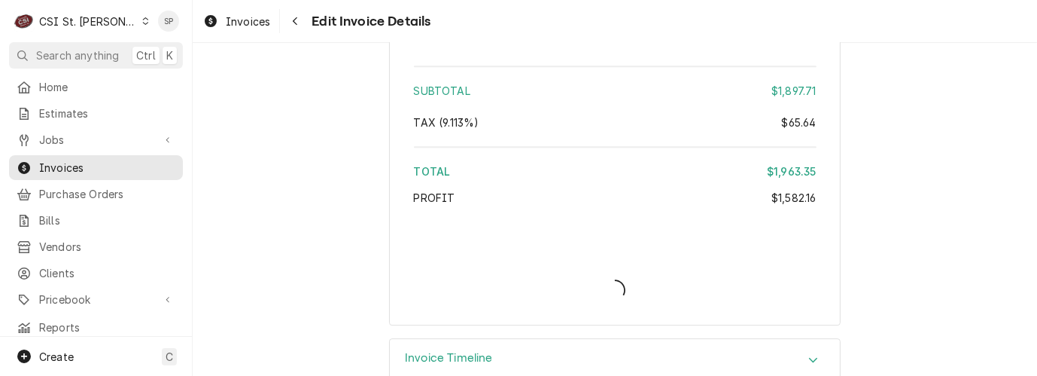
type textarea "x"
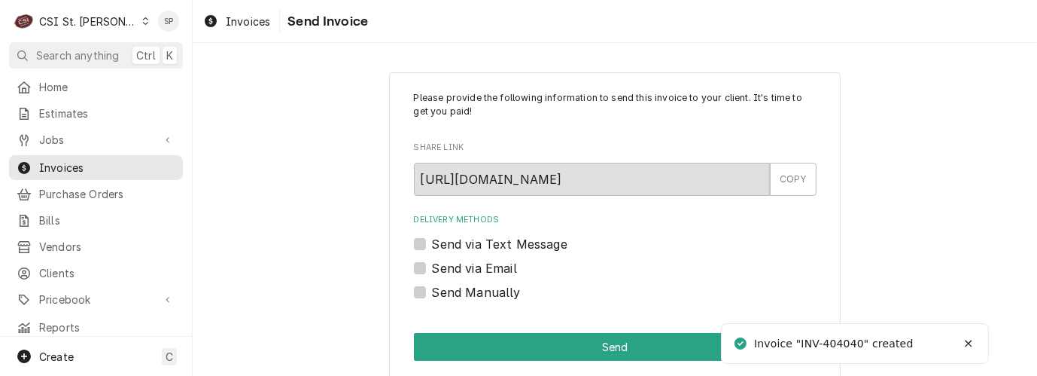
click at [432, 265] on label "Send via Email" at bounding box center [474, 268] width 85 height 18
click at [432, 265] on input "Send via Email" at bounding box center [633, 275] width 403 height 33
checkbox input "true"
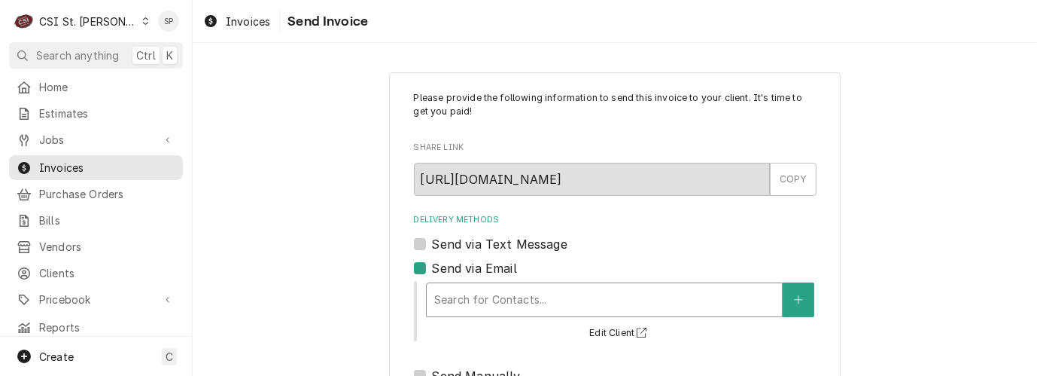
click at [475, 294] on div "Delivery Methods" at bounding box center [604, 299] width 340 height 27
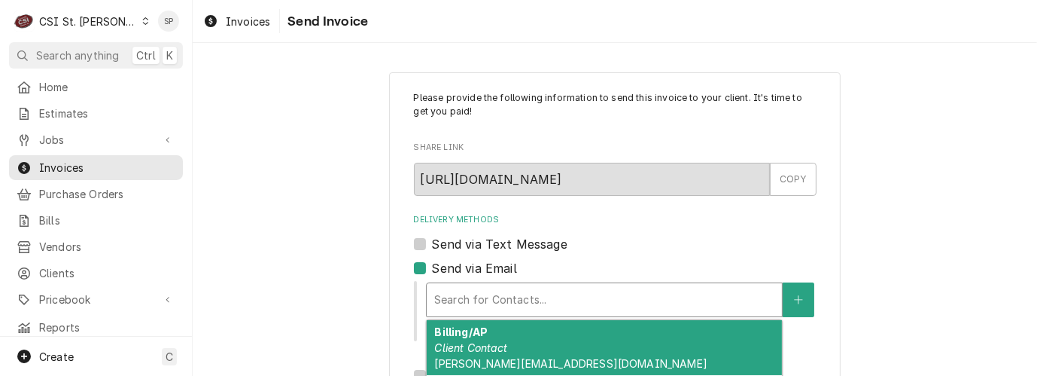
click at [465, 350] on em "Client Contact" at bounding box center [470, 347] width 73 height 13
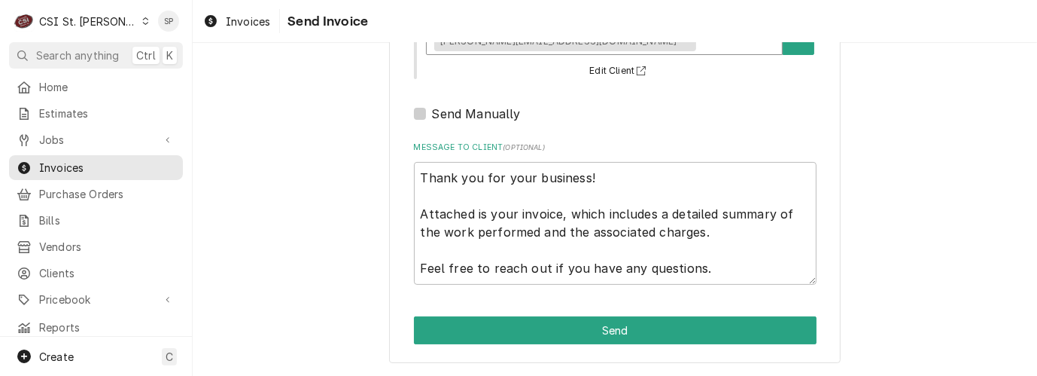
scroll to position [281, 0]
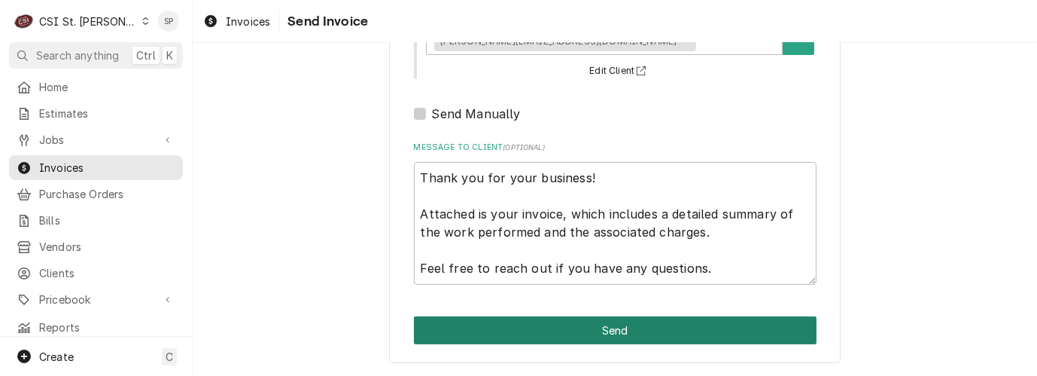
click at [637, 327] on button "Send" at bounding box center [615, 330] width 403 height 28
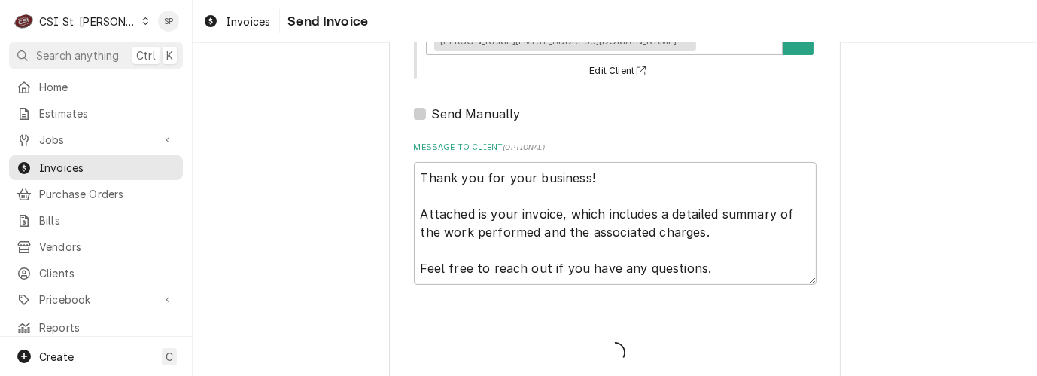
type textarea "x"
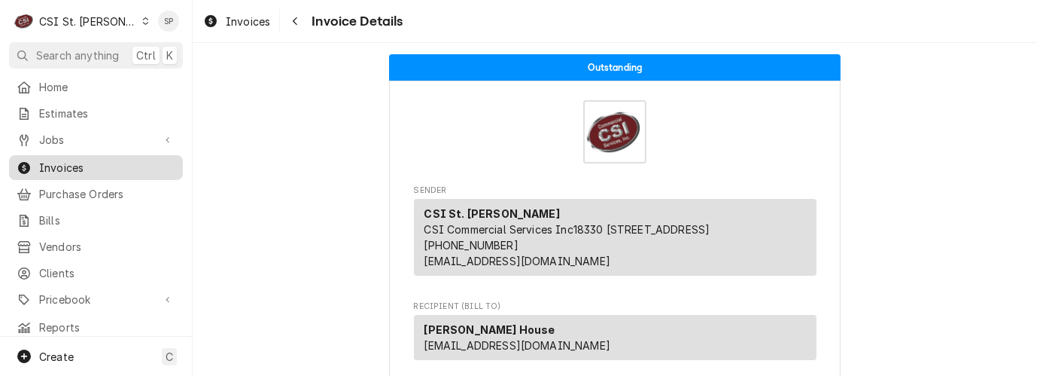
click at [110, 160] on span "Invoices" at bounding box center [107, 168] width 136 height 16
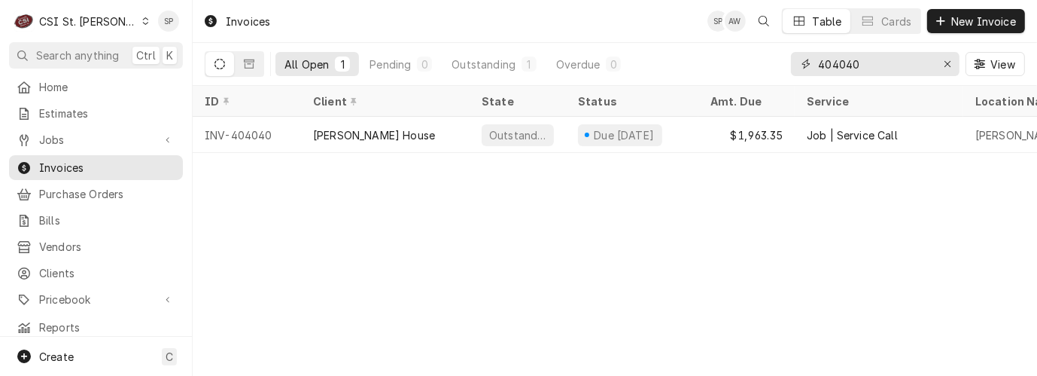
click at [859, 65] on input "404040" at bounding box center [874, 64] width 113 height 24
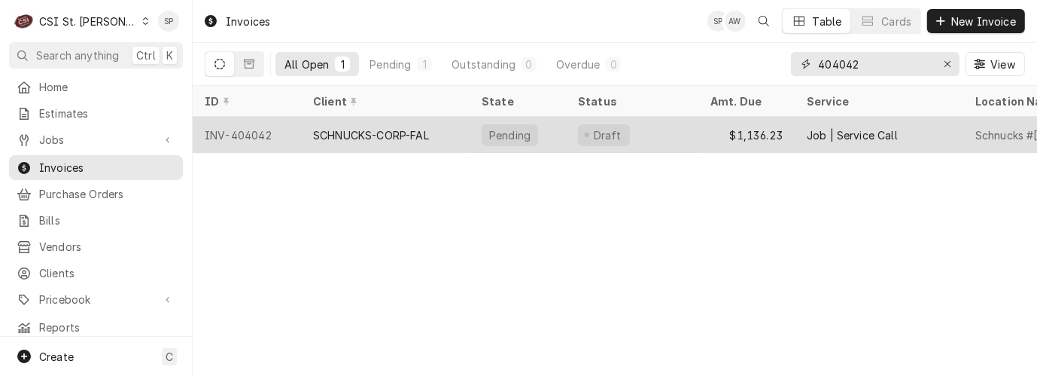
type input "404042"
click at [264, 126] on div "INV-404042" at bounding box center [247, 135] width 108 height 36
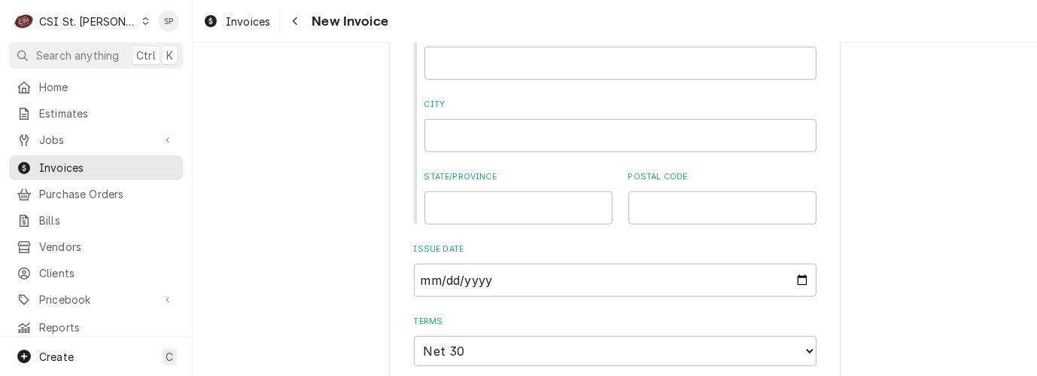
scroll to position [1033, 0]
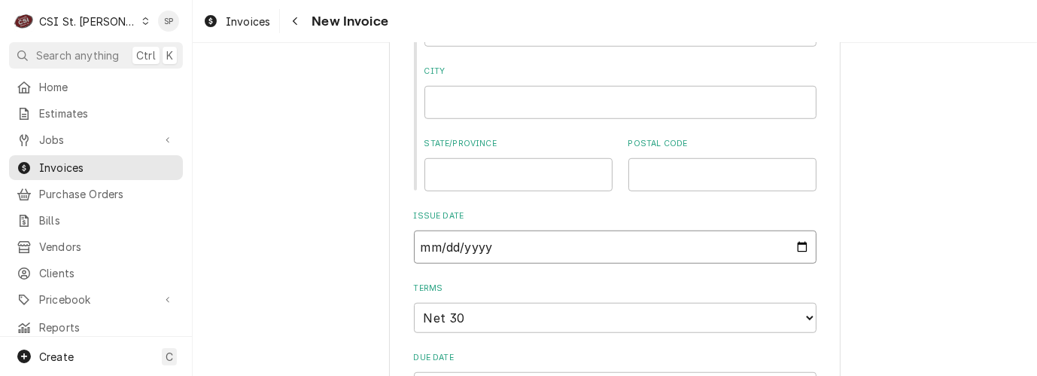
click at [793, 248] on input "2025-09-19" at bounding box center [615, 246] width 403 height 33
type input "2025-09-30"
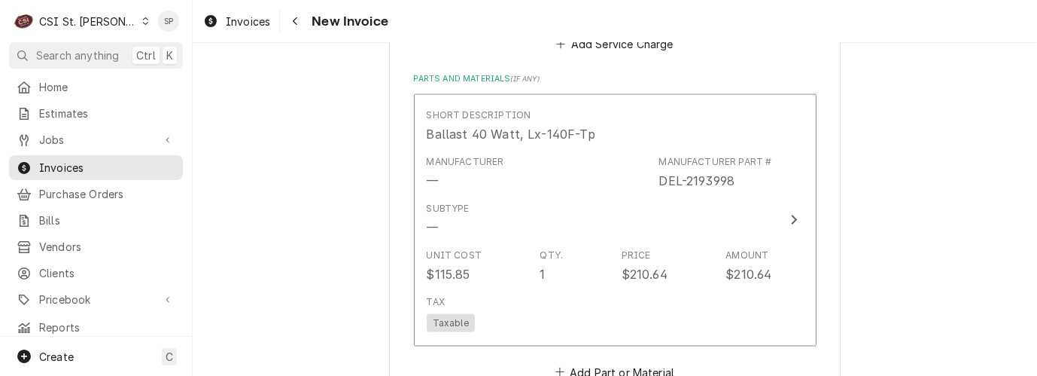
scroll to position [2003, 0]
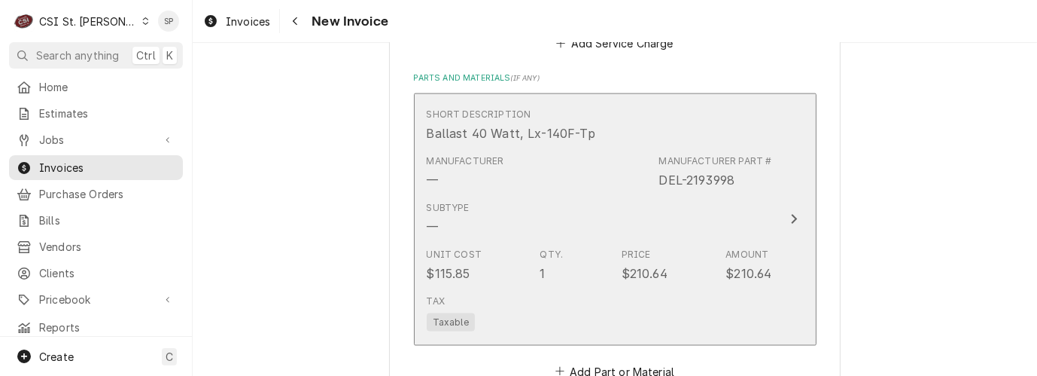
click at [467, 212] on div "Subtype —" at bounding box center [600, 218] width 346 height 47
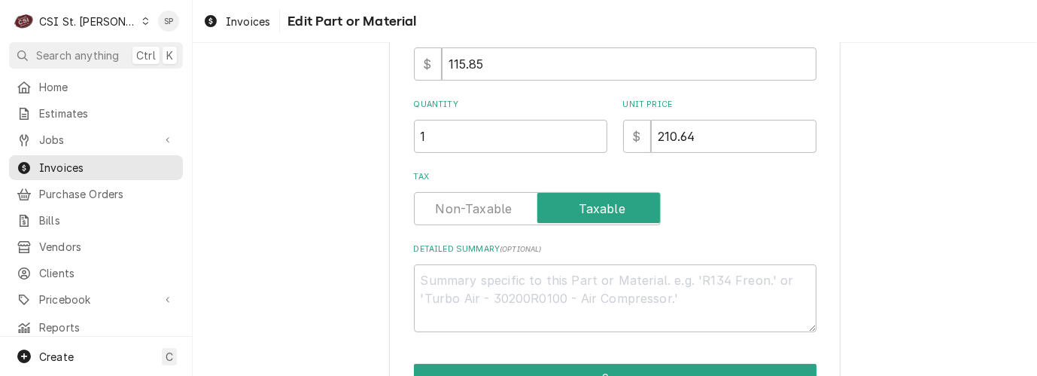
scroll to position [355, 0]
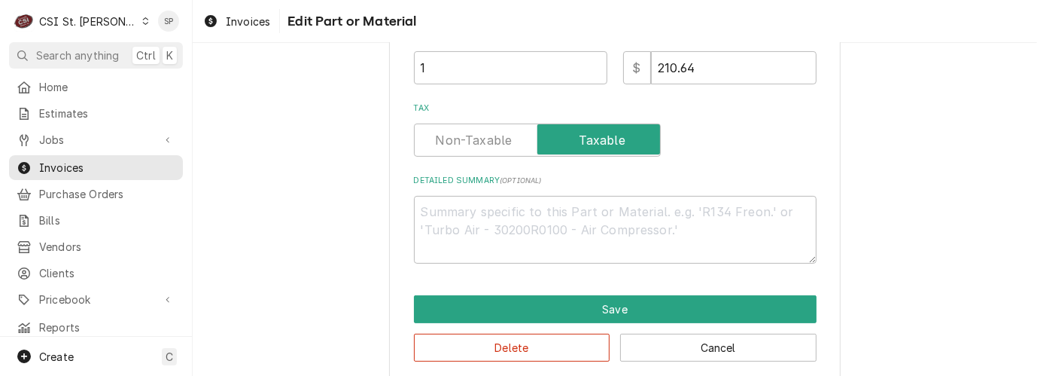
type textarea "x"
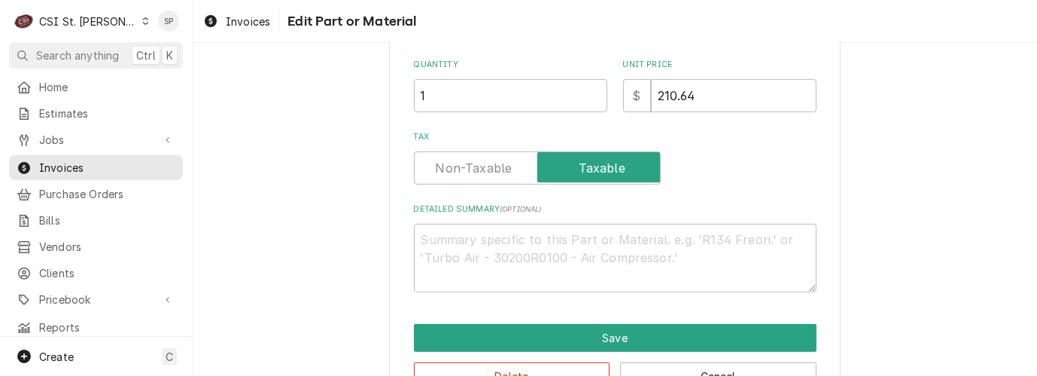
scroll to position [0, 0]
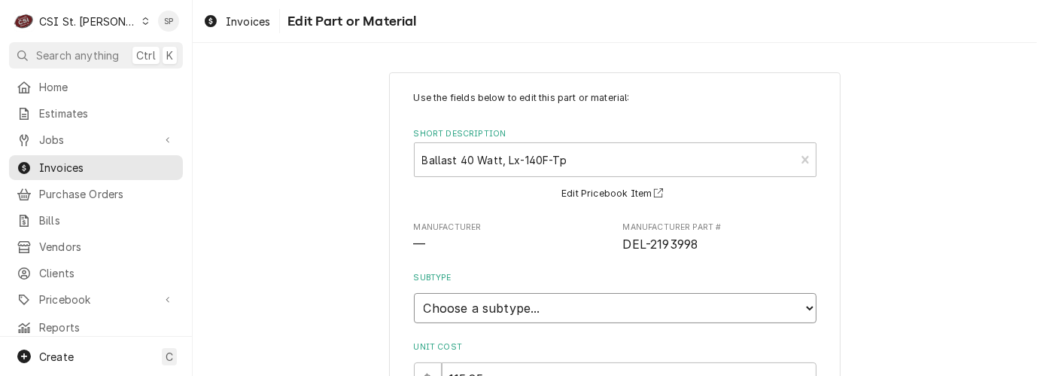
click at [489, 315] on select "Choose a subtype... [#2-DUAL] AFTERHRS-WH-CHG-2 [#2-DUAL] BEV-EQUIP [#2-DUAL] B…" at bounding box center [615, 308] width 403 height 30
select select "1"
click at [414, 293] on select "Choose a subtype... [#2-DUAL] AFTERHRS-WH-CHG-2 [#2-DUAL] BEV-EQUIP [#2-DUAL] B…" at bounding box center [615, 308] width 403 height 30
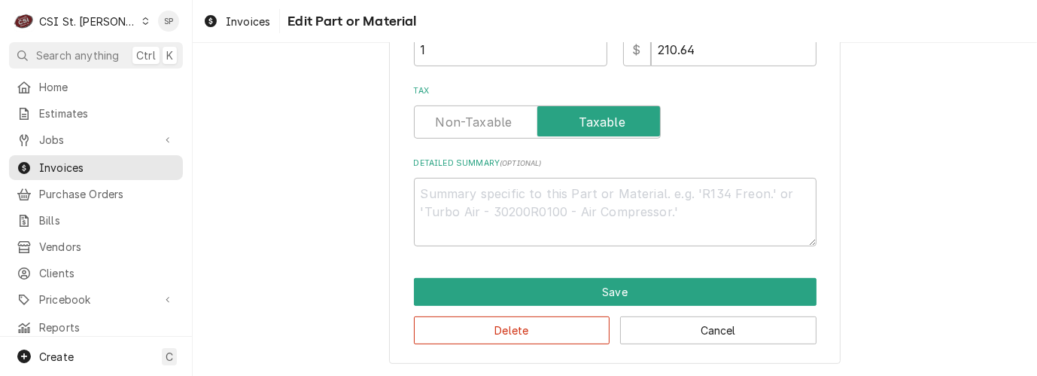
scroll to position [401, 0]
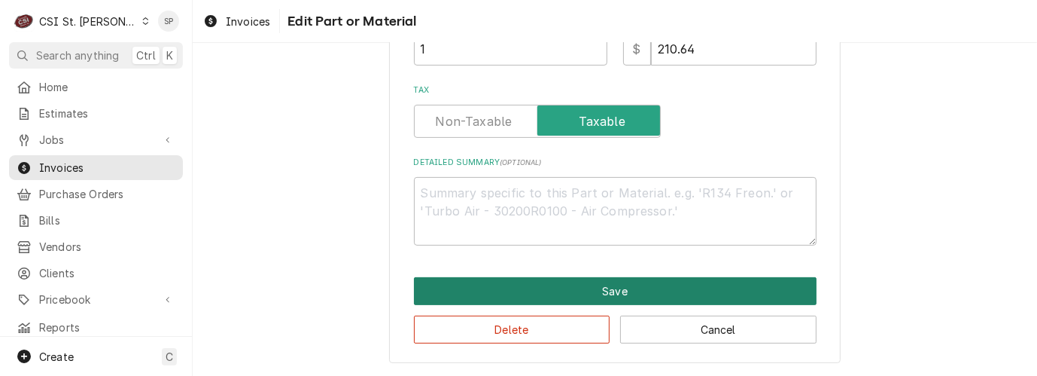
click at [605, 285] on button "Save" at bounding box center [615, 291] width 403 height 28
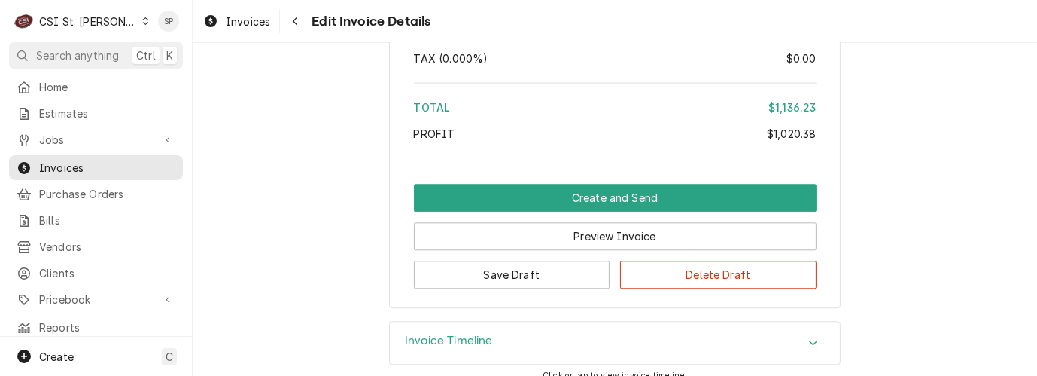
scroll to position [3302, 0]
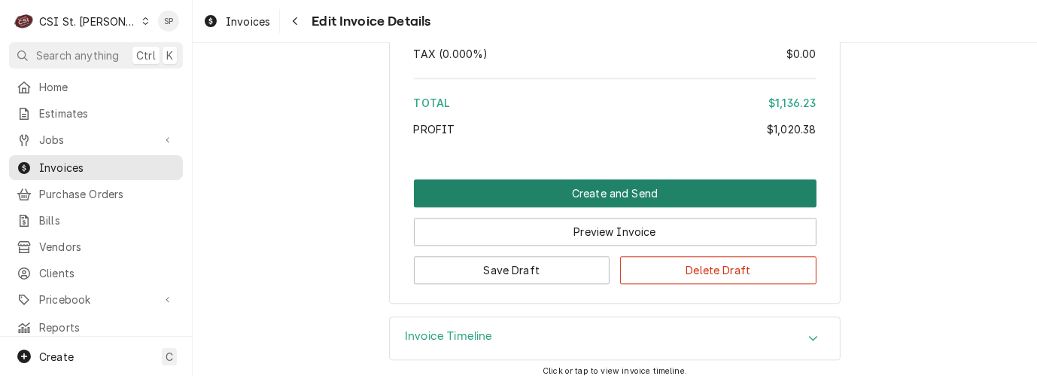
click at [623, 179] on button "Create and Send" at bounding box center [615, 193] width 403 height 28
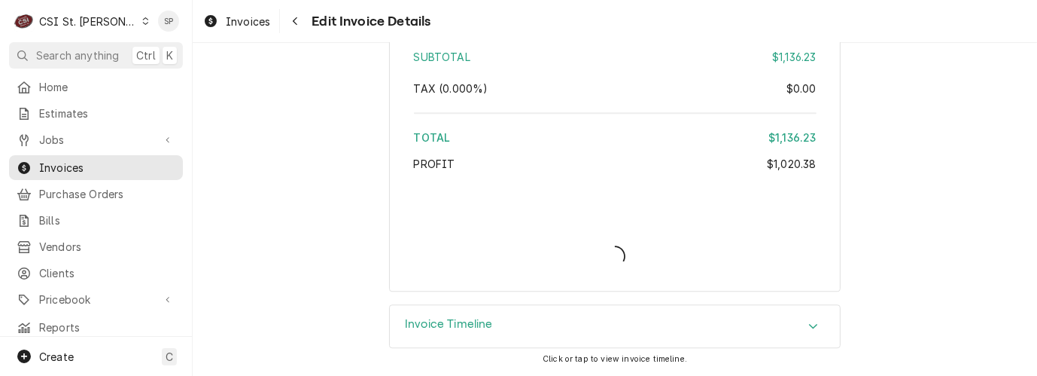
scroll to position [3253, 0]
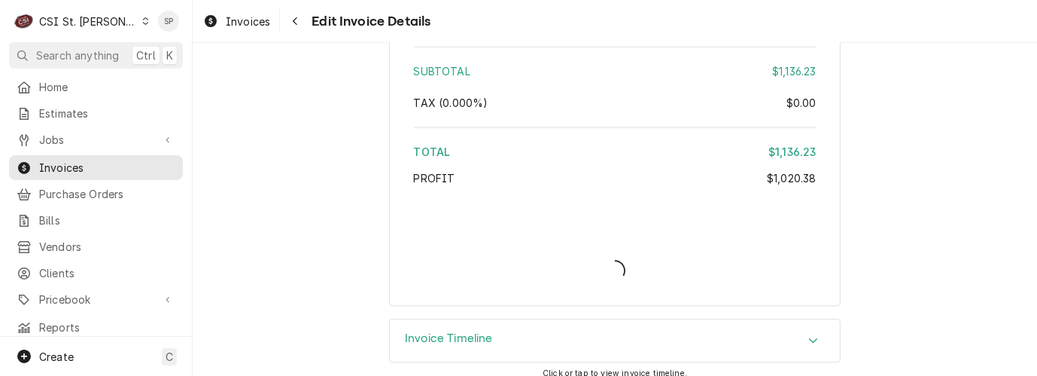
type textarea "x"
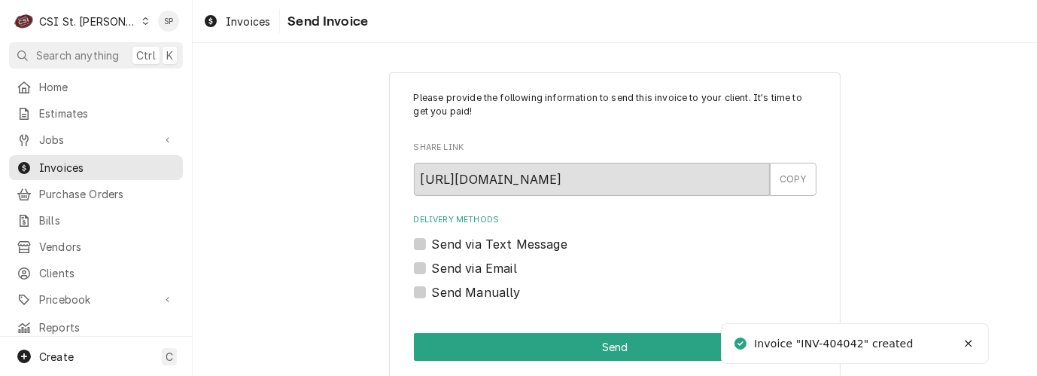
click at [432, 267] on label "Send via Email" at bounding box center [474, 268] width 85 height 18
click at [432, 267] on input "Send via Email" at bounding box center [633, 275] width 403 height 33
checkbox input "true"
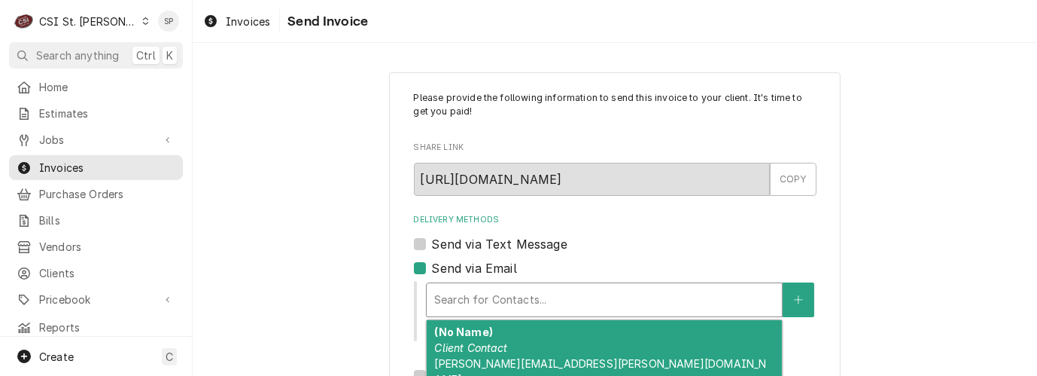
click at [462, 300] on div "Delivery Methods" at bounding box center [604, 299] width 340 height 27
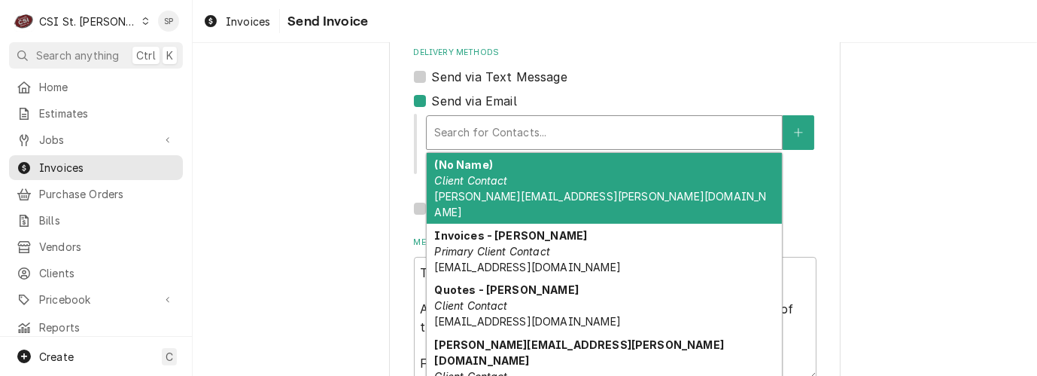
scroll to position [223, 0]
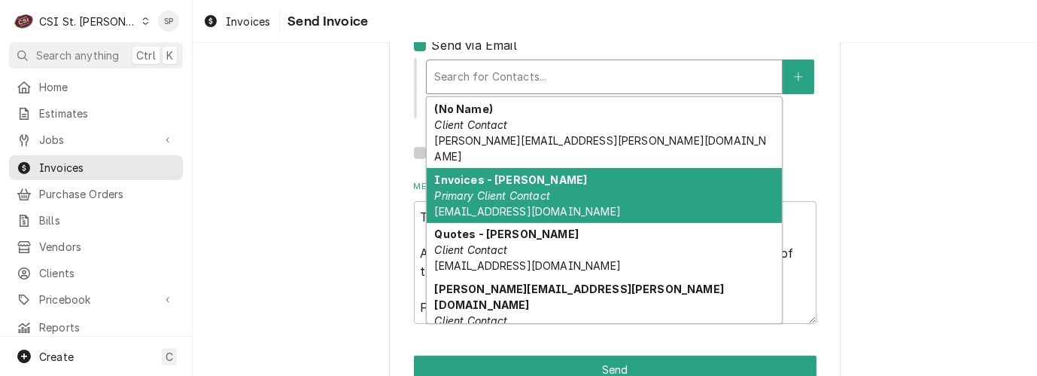
click at [477, 189] on em "Primary Client Contact" at bounding box center [492, 195] width 116 height 13
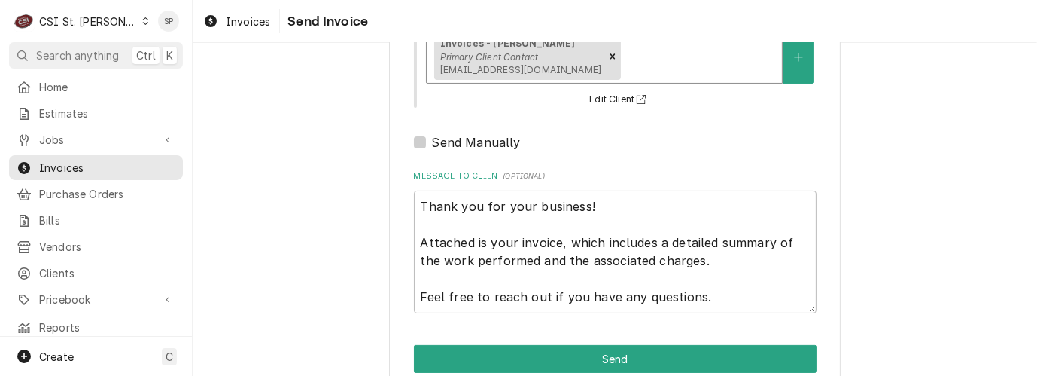
scroll to position [281, 0]
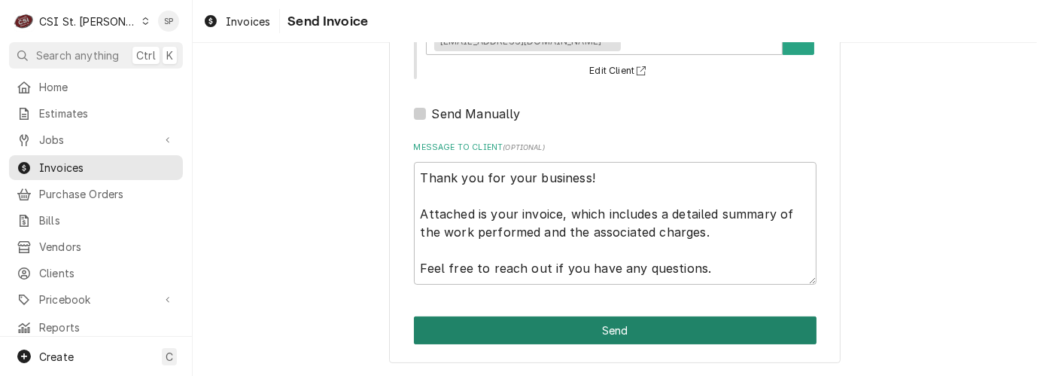
click at [678, 336] on button "Send" at bounding box center [615, 330] width 403 height 28
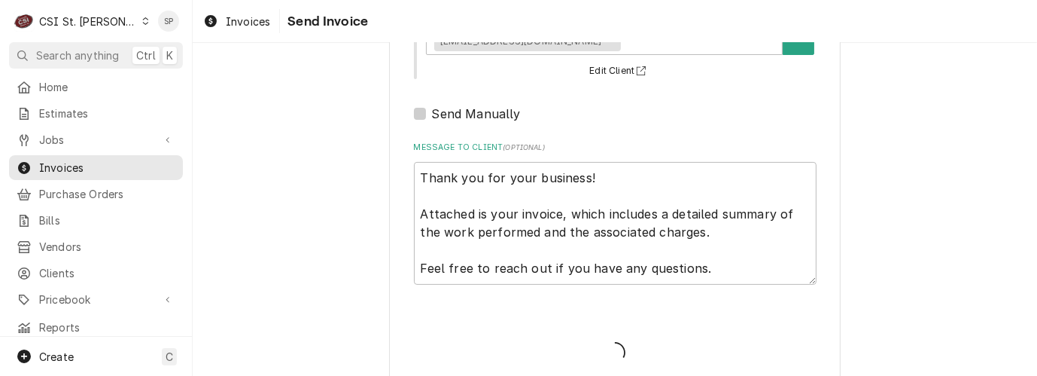
type textarea "x"
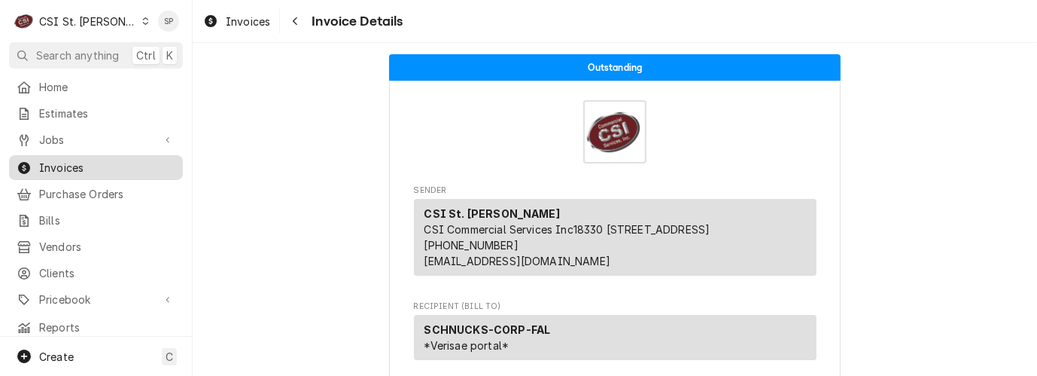
click at [112, 160] on span "Invoices" at bounding box center [107, 168] width 136 height 16
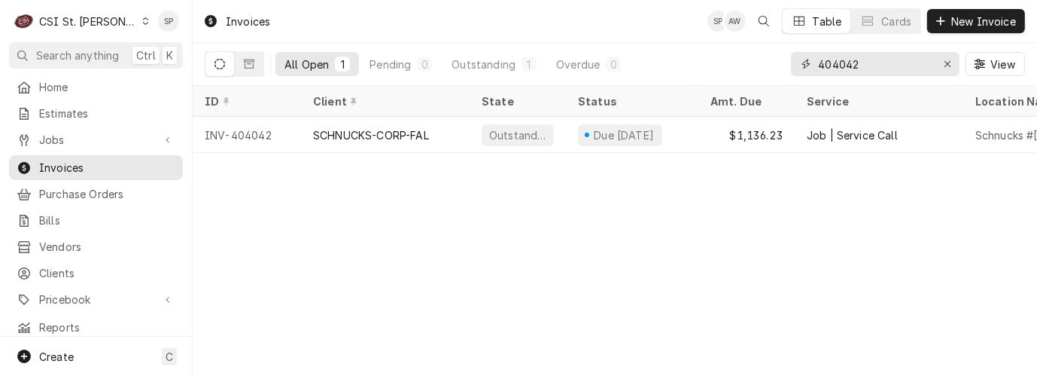
click at [868, 65] on input "404042" at bounding box center [874, 64] width 113 height 24
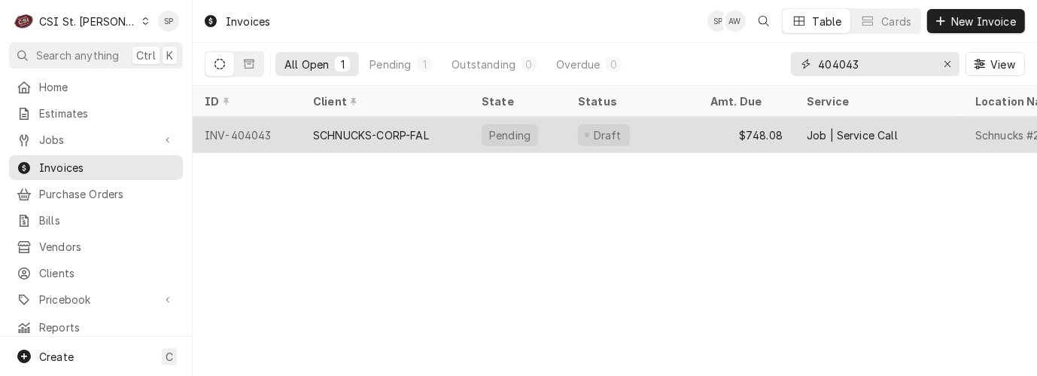
type input "404043"
click at [262, 130] on div "INV-404043" at bounding box center [247, 135] width 108 height 36
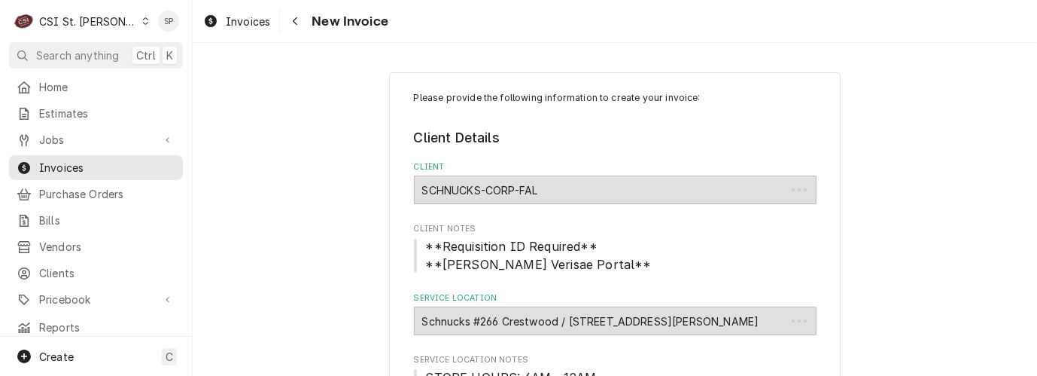
type textarea "x"
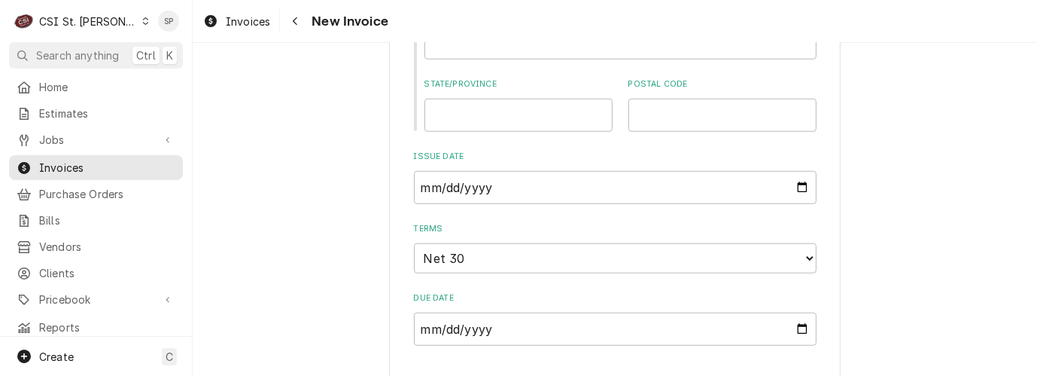
scroll to position [1166, 0]
click at [795, 187] on input "2025-09-19" at bounding box center [615, 185] width 403 height 33
type input "2025-09-30"
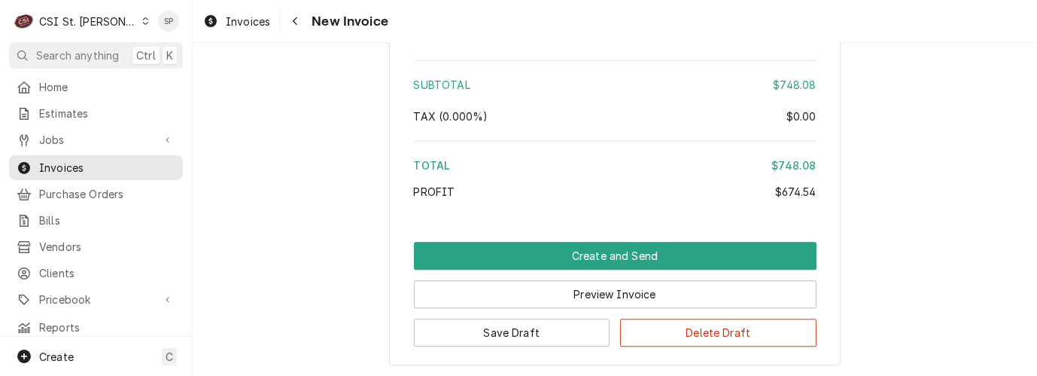
scroll to position [3374, 0]
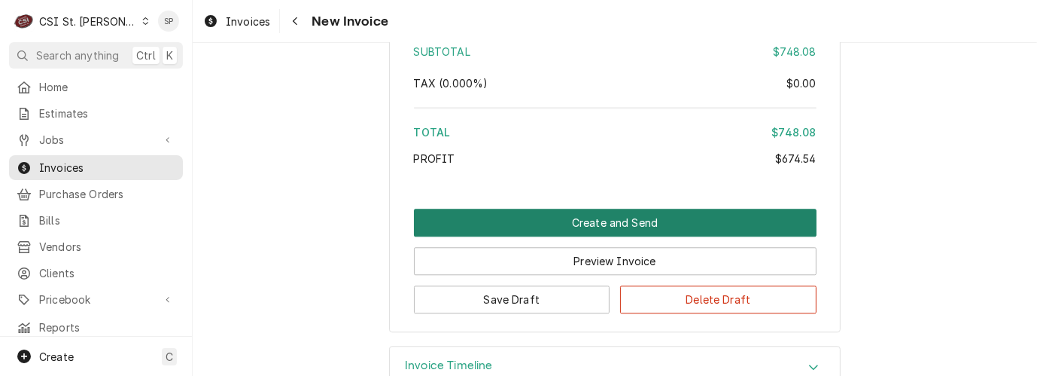
click at [606, 209] on button "Create and Send" at bounding box center [615, 223] width 403 height 28
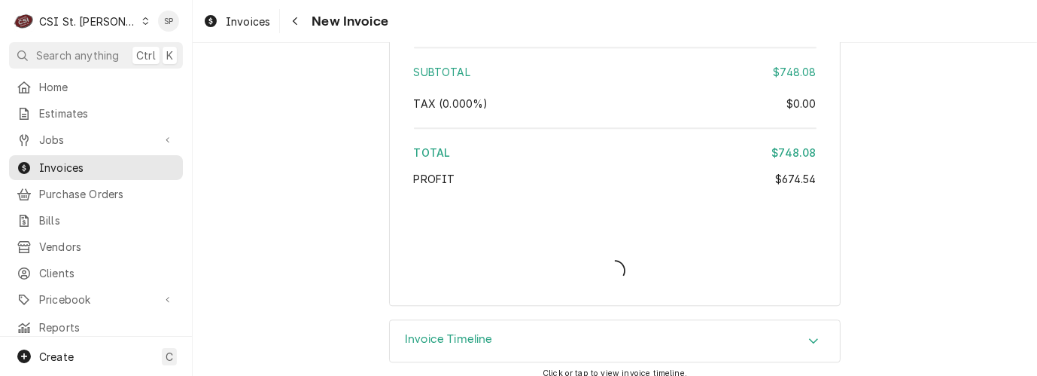
type textarea "x"
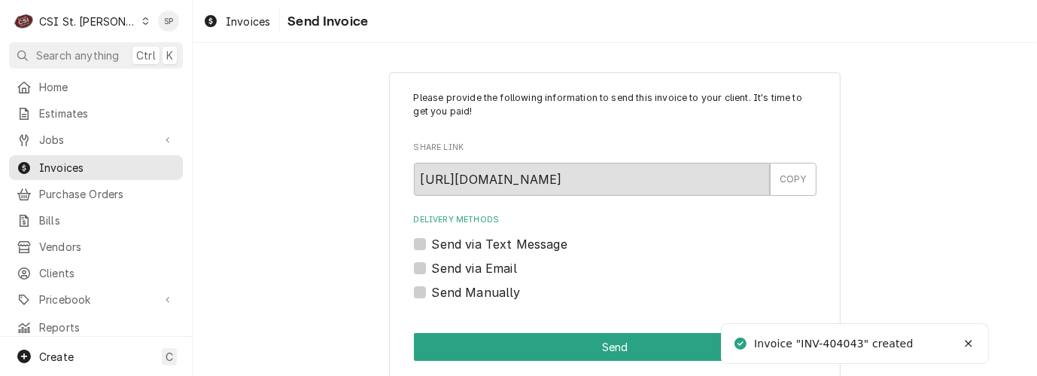
click at [489, 265] on label "Send via Email" at bounding box center [474, 268] width 85 height 18
click at [489, 265] on input "Send via Email" at bounding box center [633, 275] width 403 height 33
checkbox input "true"
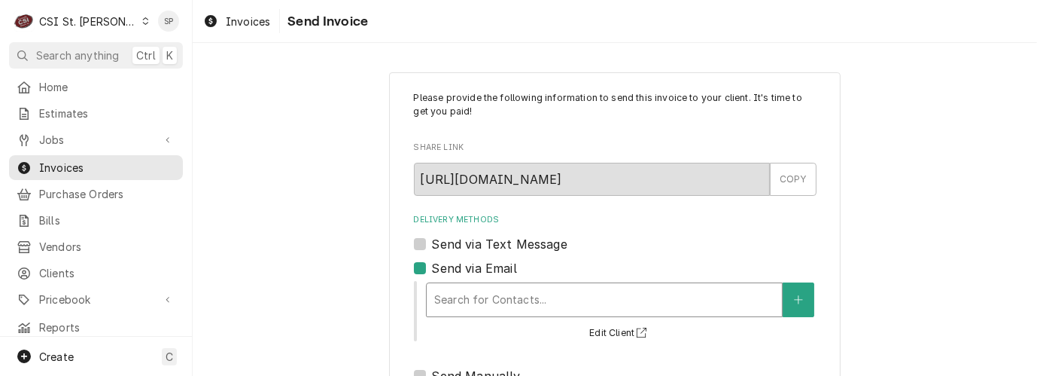
click at [483, 294] on div "Delivery Methods" at bounding box center [604, 299] width 340 height 27
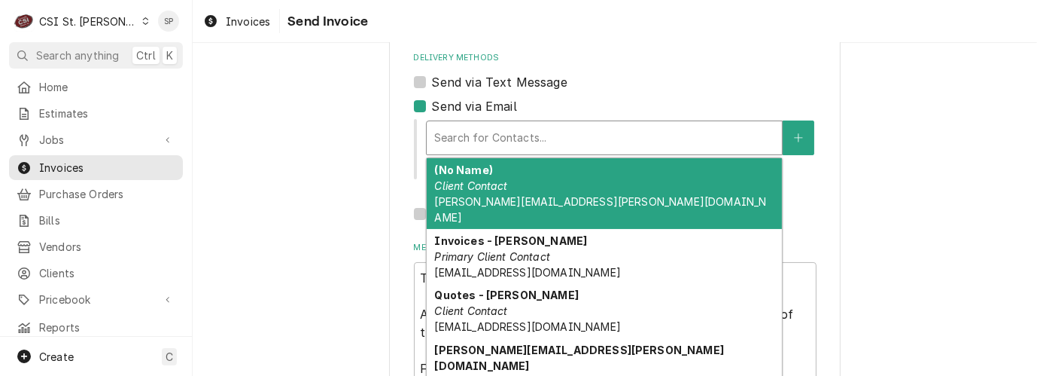
scroll to position [167, 0]
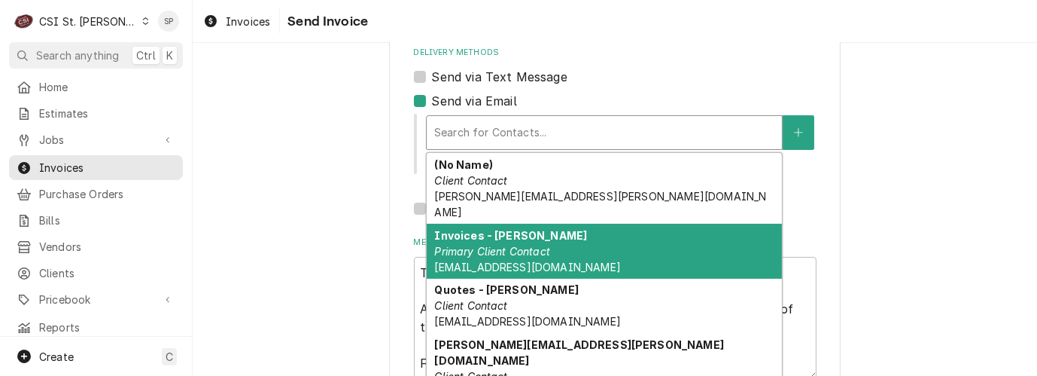
click at [474, 245] on em "Primary Client Contact" at bounding box center [492, 251] width 116 height 13
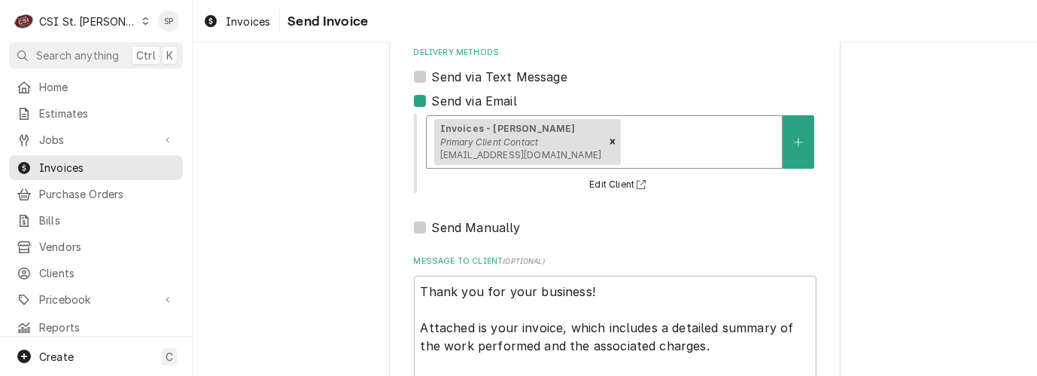
scroll to position [281, 0]
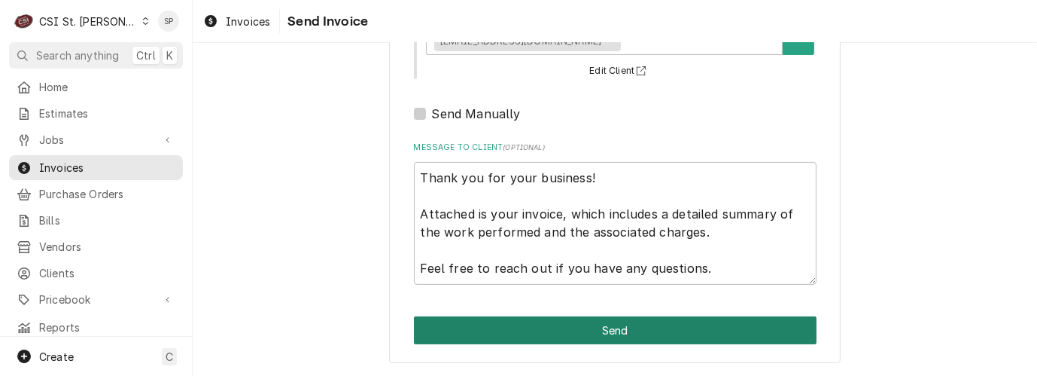
click at [711, 323] on button "Send" at bounding box center [615, 330] width 403 height 28
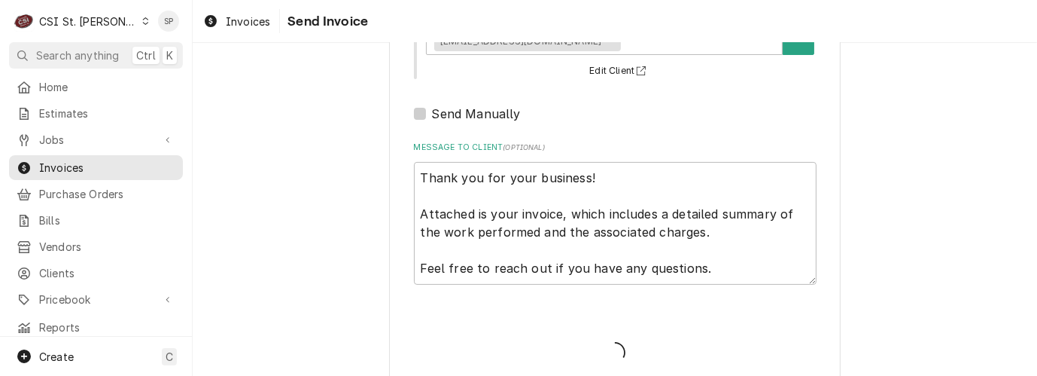
type textarea "x"
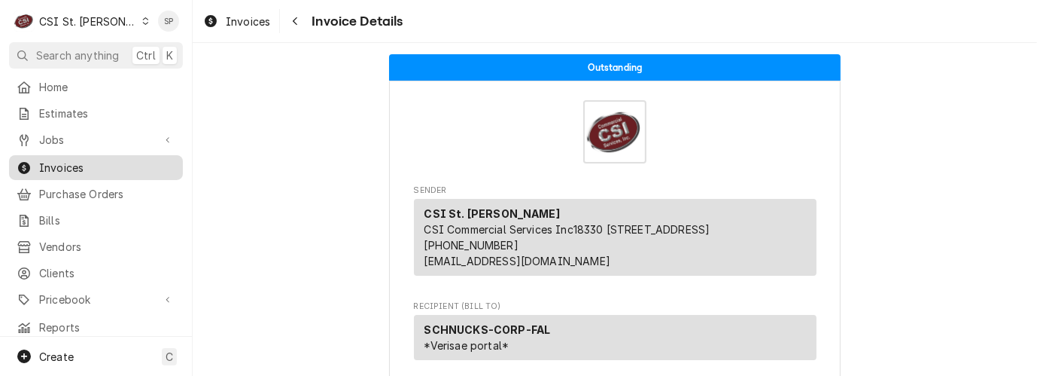
click at [129, 170] on div "Invoices" at bounding box center [96, 167] width 168 height 19
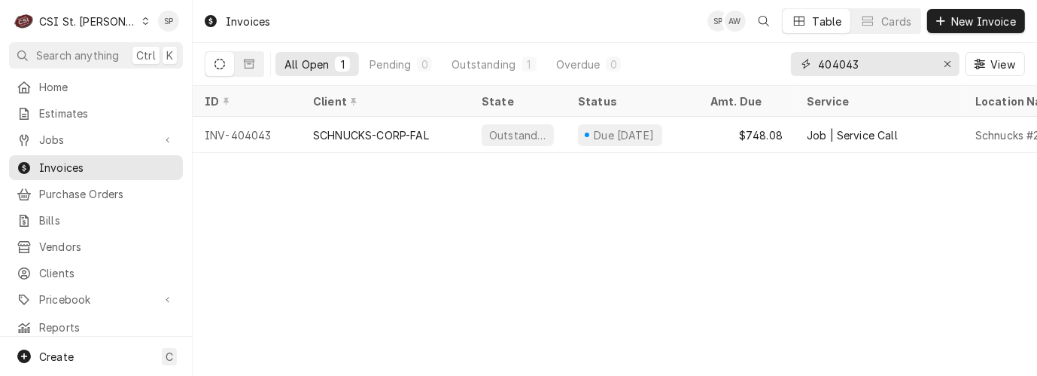
click at [857, 65] on input "404043" at bounding box center [874, 64] width 113 height 24
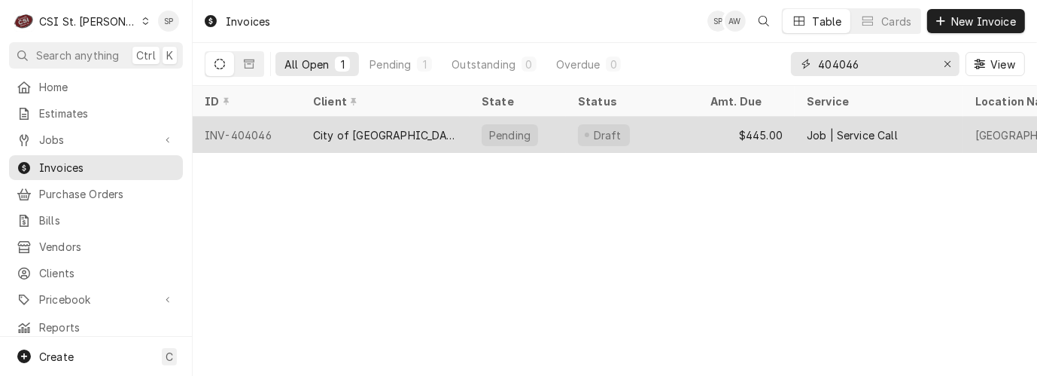
type input "404046"
click at [219, 125] on div "INV-404046" at bounding box center [247, 135] width 108 height 36
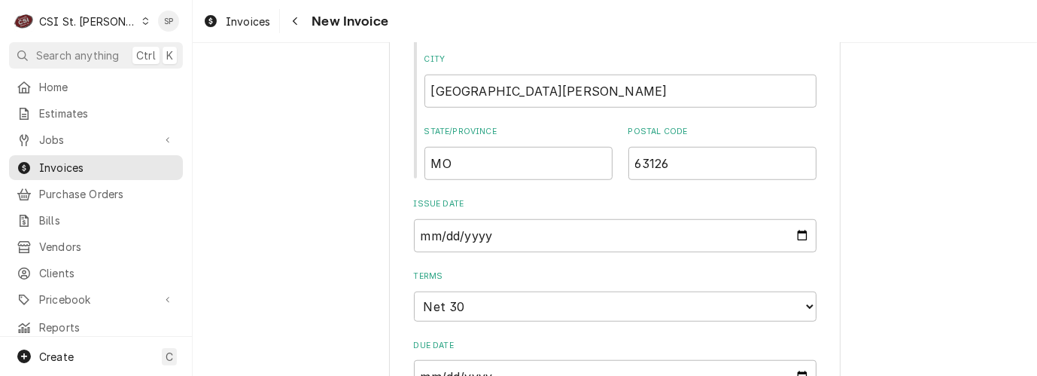
scroll to position [1104, 0]
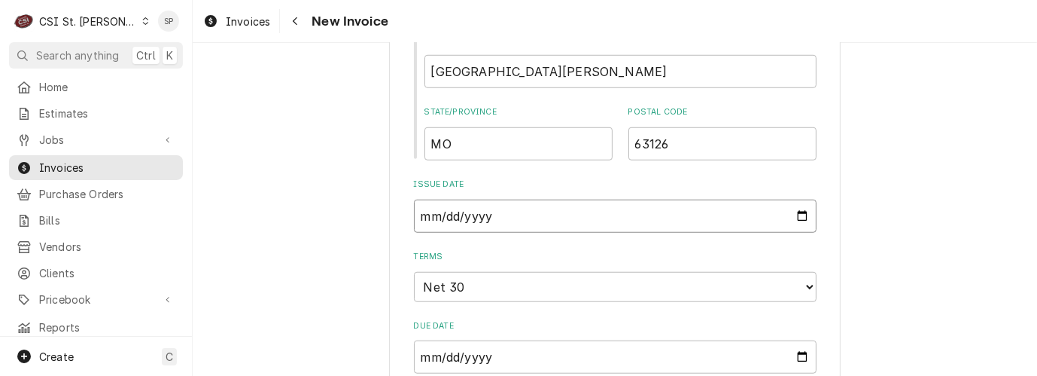
click at [796, 202] on input "2025-09-19" at bounding box center [615, 215] width 403 height 33
type textarea "x"
type input "2025-09-30"
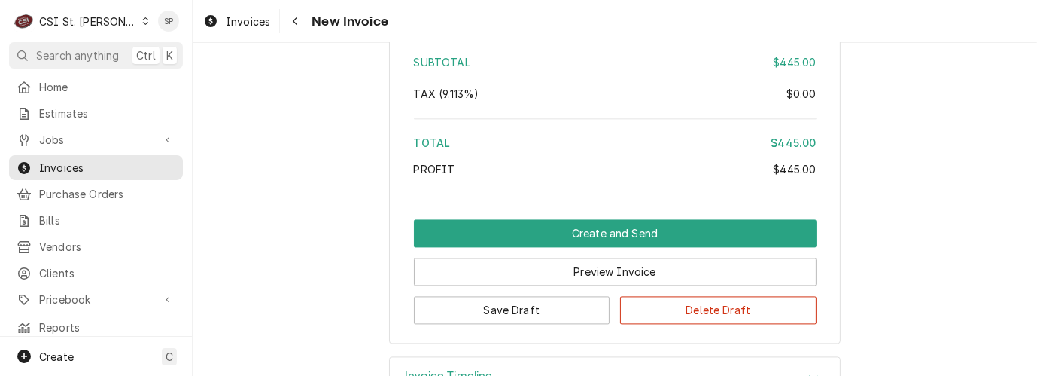
scroll to position [2756, 0]
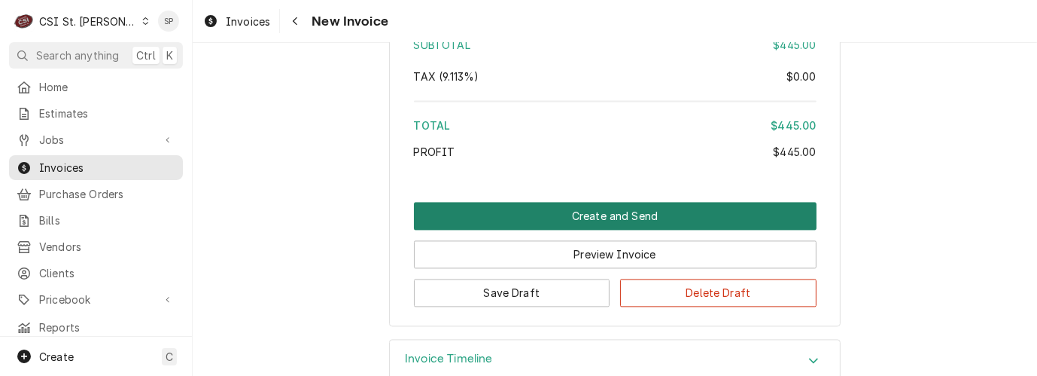
click at [606, 202] on button "Create and Send" at bounding box center [615, 216] width 403 height 28
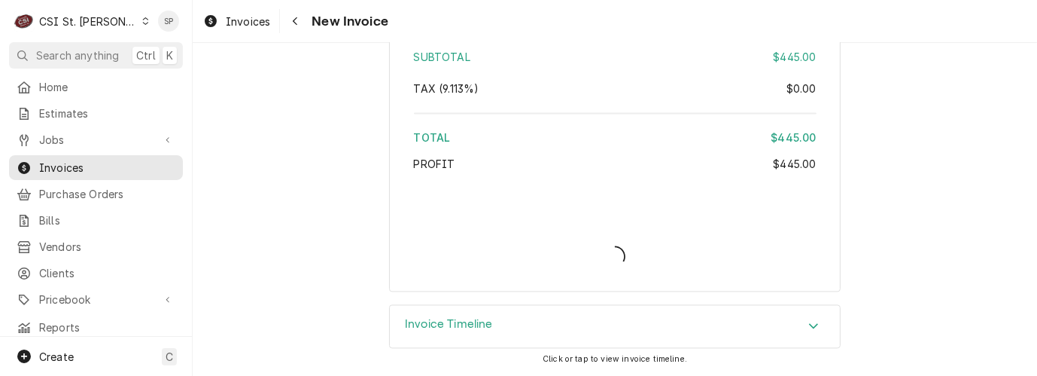
scroll to position [2711, 0]
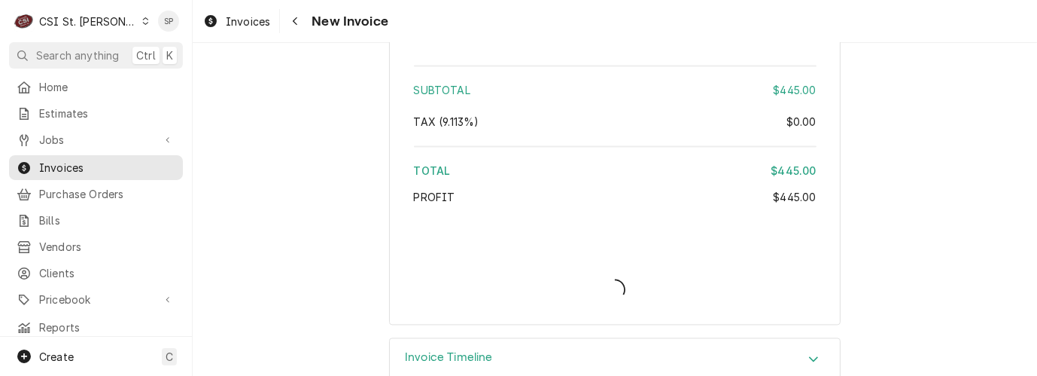
type textarea "x"
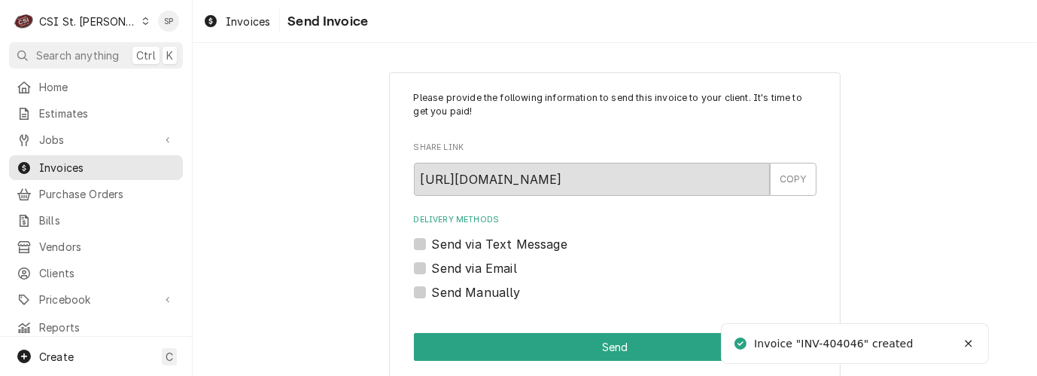
click at [432, 266] on label "Send via Email" at bounding box center [474, 268] width 85 height 18
click at [432, 266] on input "Send via Email" at bounding box center [633, 275] width 403 height 33
checkbox input "true"
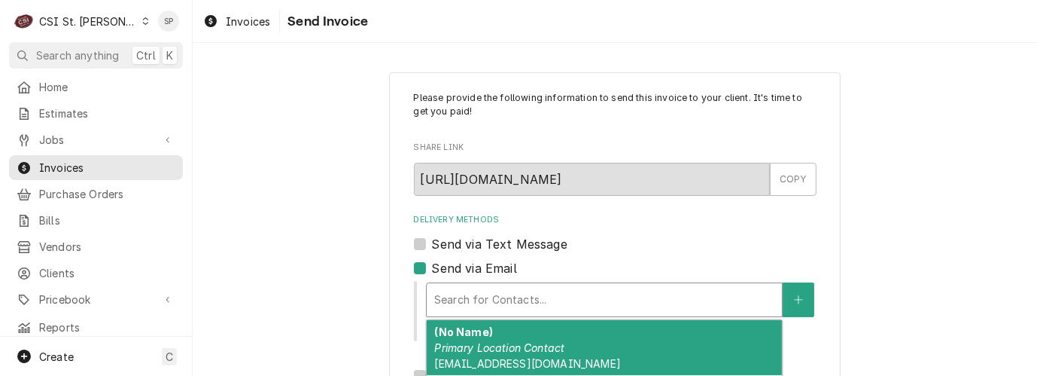
click at [456, 302] on div "Delivery Methods" at bounding box center [604, 299] width 340 height 27
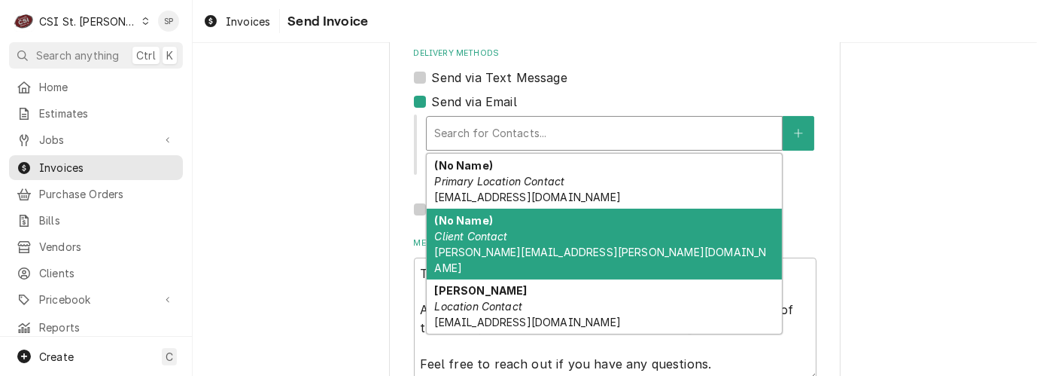
scroll to position [167, 0]
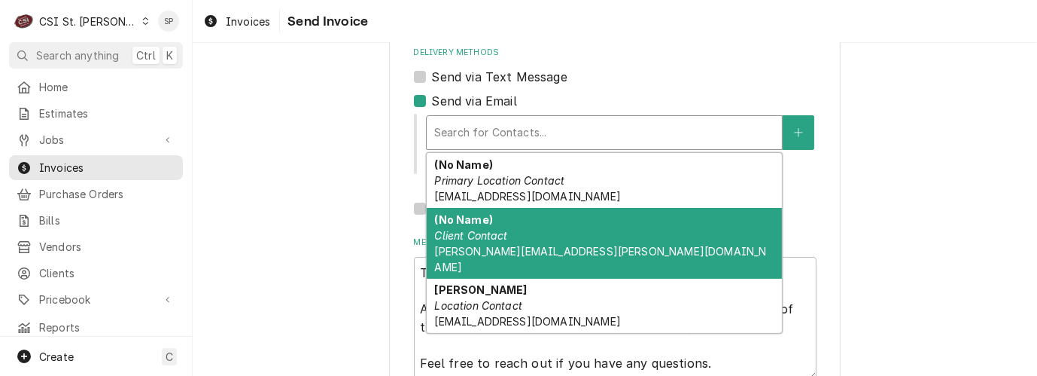
click at [487, 236] on em "Client Contact" at bounding box center [470, 235] width 73 height 13
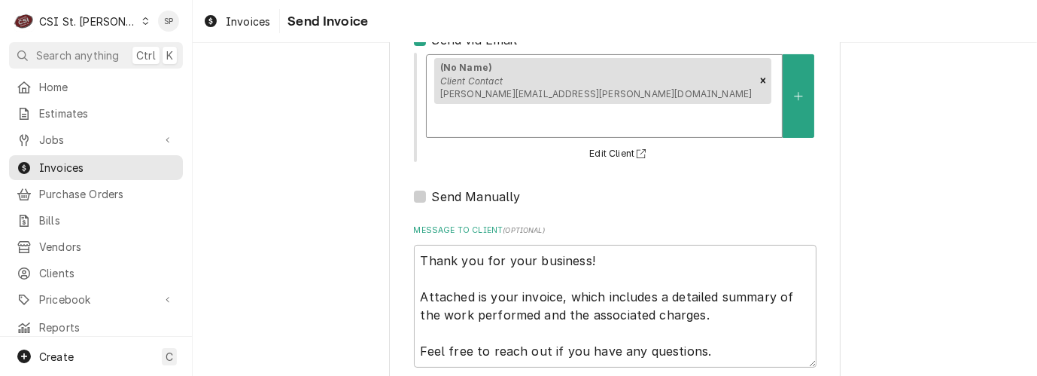
scroll to position [281, 0]
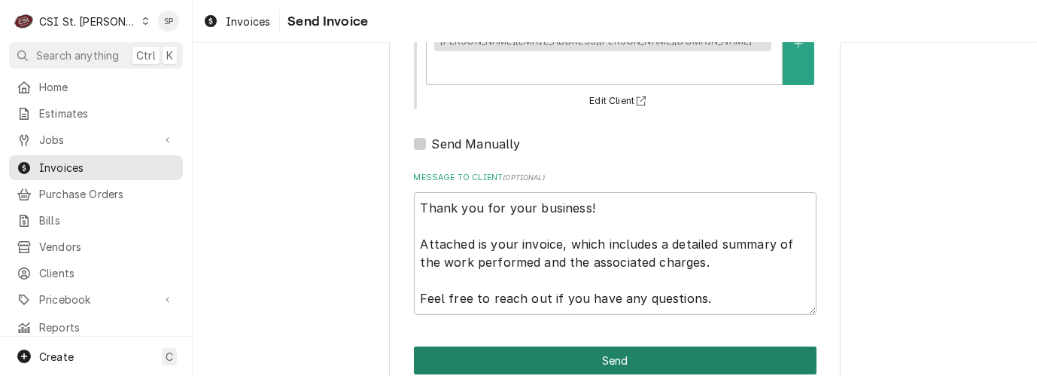
click at [538, 346] on button "Send" at bounding box center [615, 360] width 403 height 28
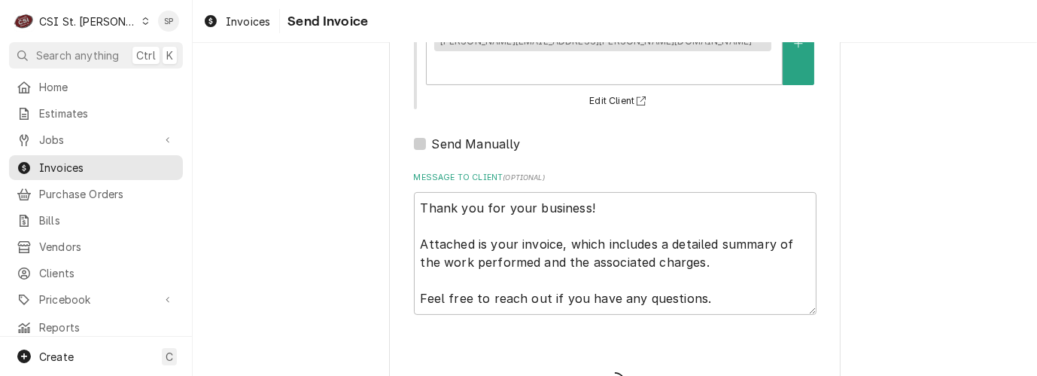
type textarea "x"
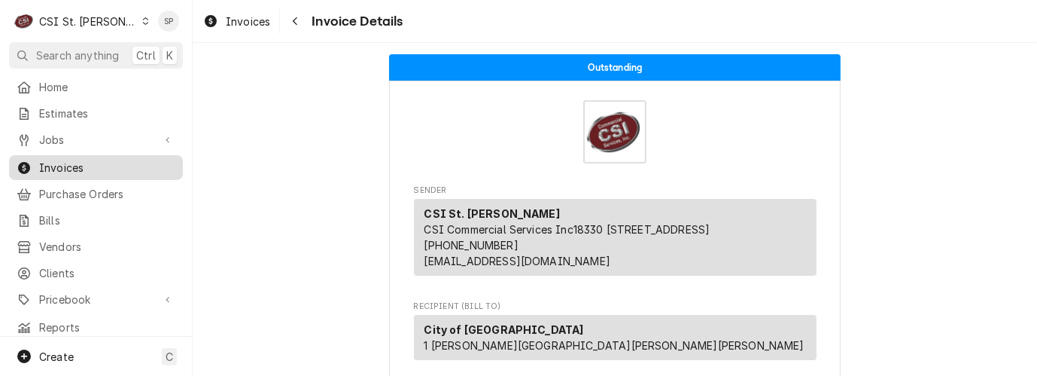
click at [89, 165] on span "Invoices" at bounding box center [107, 168] width 136 height 16
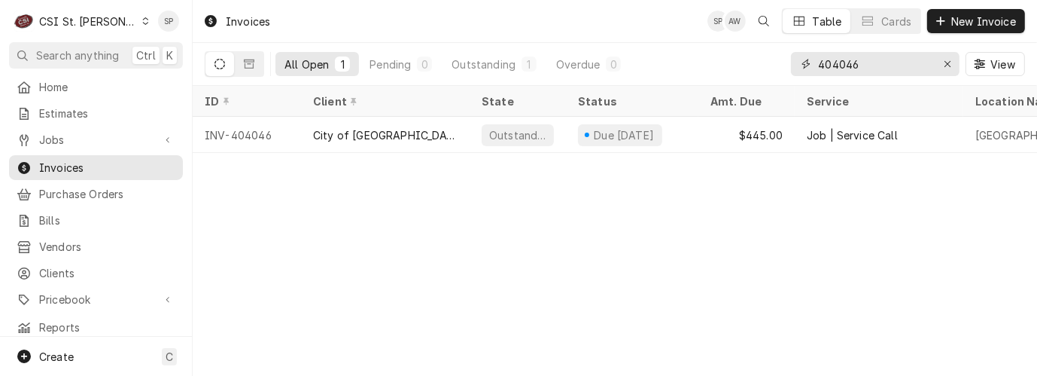
click at [859, 63] on input "404046" at bounding box center [874, 64] width 113 height 24
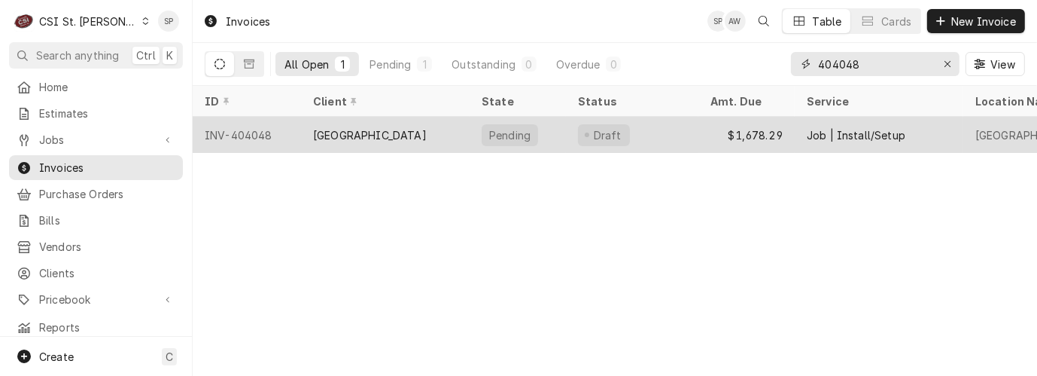
type input "404048"
click at [225, 132] on div "INV-404048" at bounding box center [247, 135] width 108 height 36
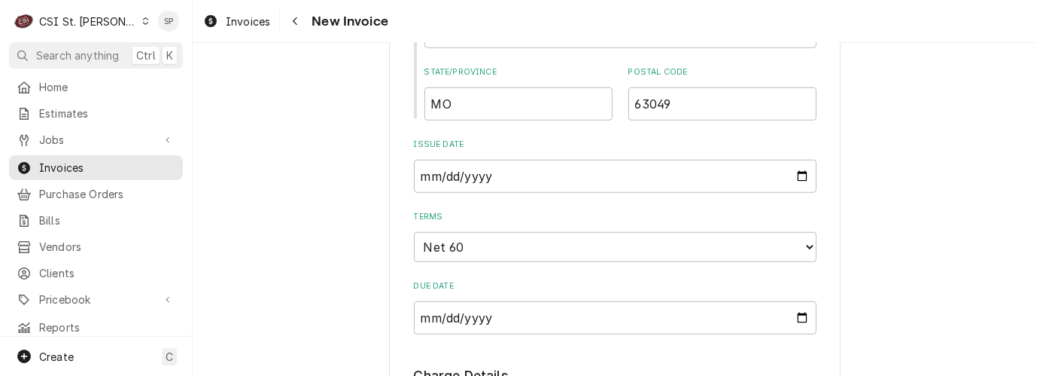
scroll to position [970, 0]
click at [792, 161] on input "2025-09-19" at bounding box center [615, 174] width 403 height 33
type textarea "x"
type input "2025-09-30"
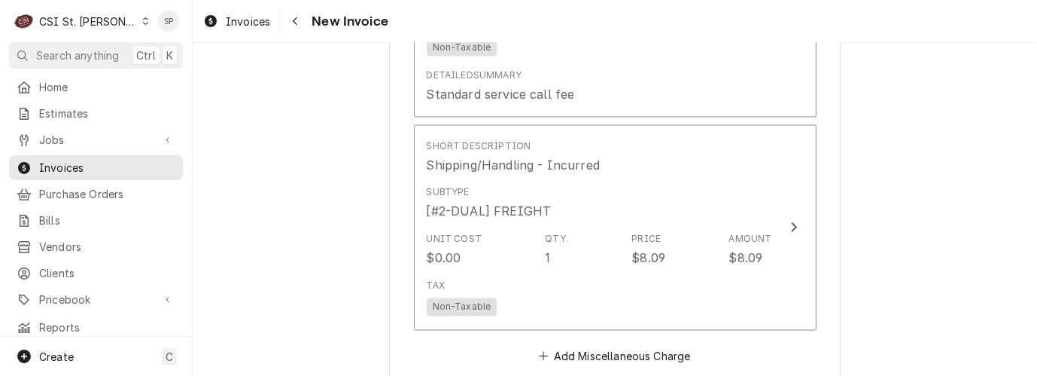
scroll to position [2431, 0]
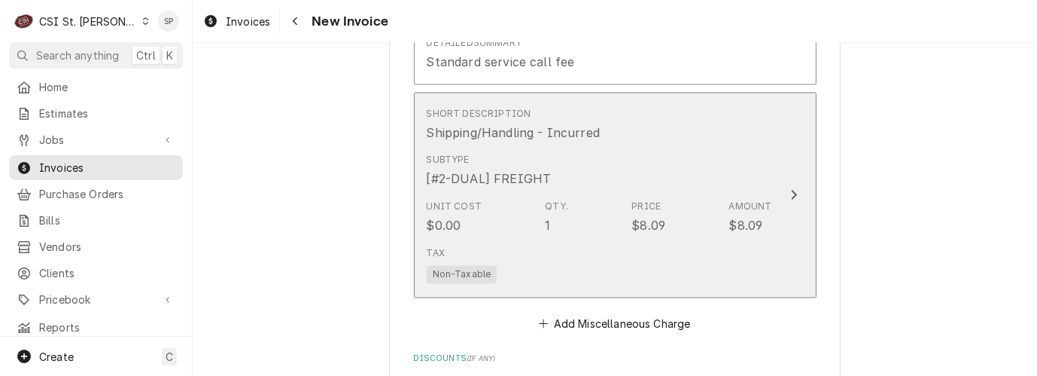
click at [581, 179] on div "Subtype [#2-DUAL] FREIGHT" at bounding box center [600, 171] width 346 height 47
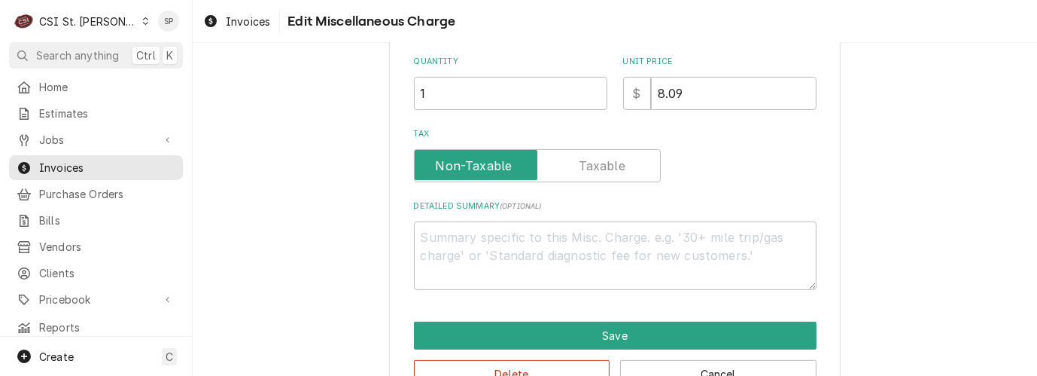
scroll to position [350, 0]
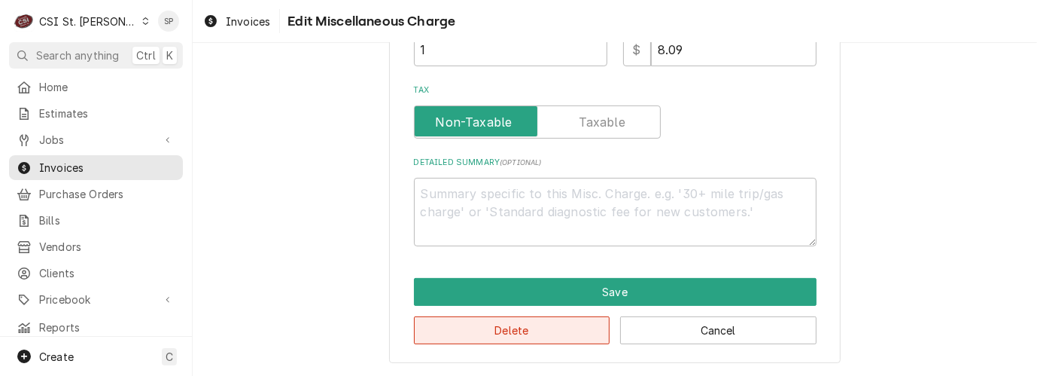
click at [547, 337] on button "Delete" at bounding box center [512, 330] width 196 height 28
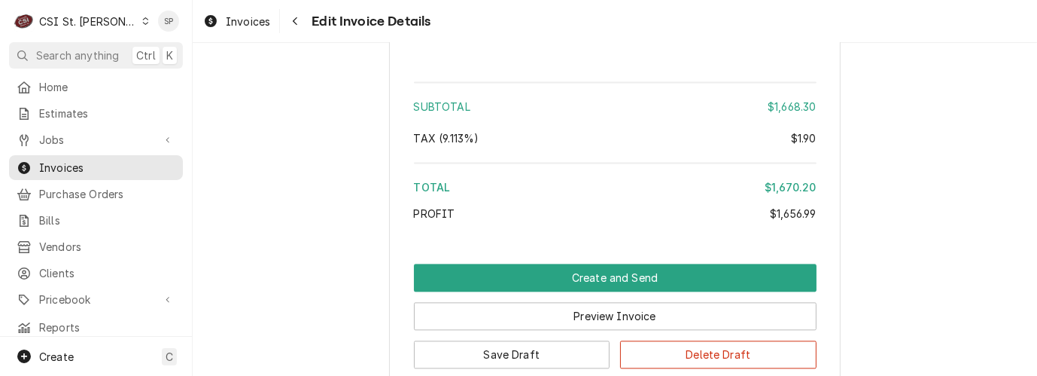
scroll to position [2843, 0]
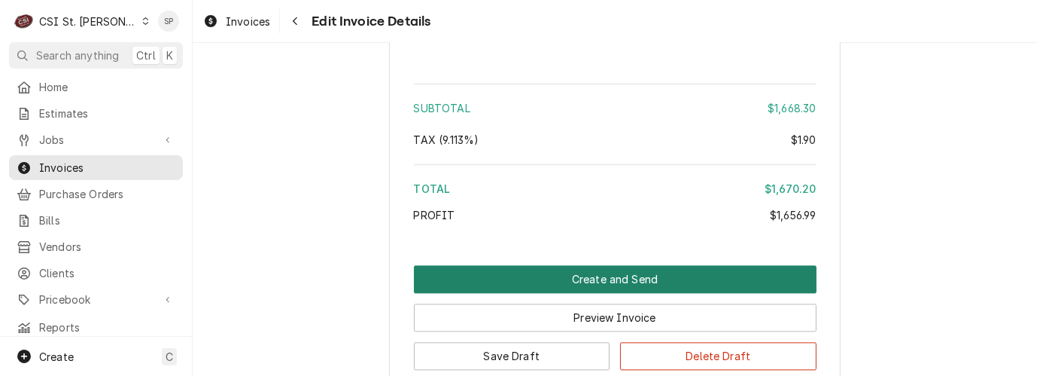
click at [619, 266] on button "Create and Send" at bounding box center [615, 279] width 403 height 28
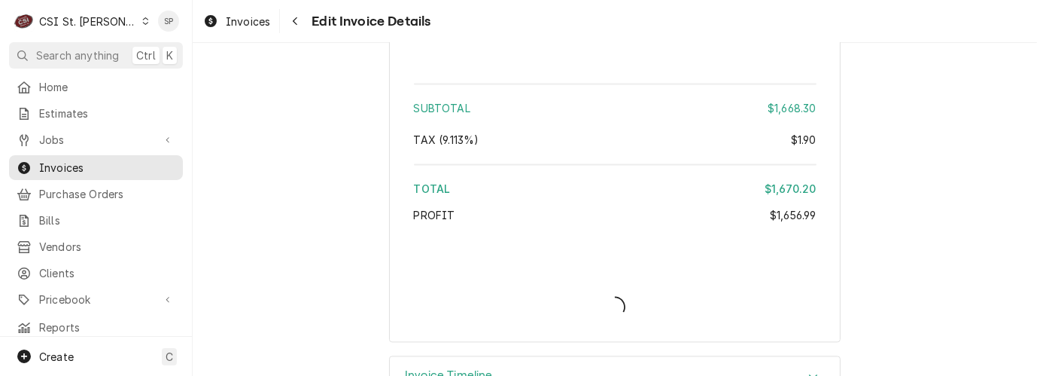
type textarea "x"
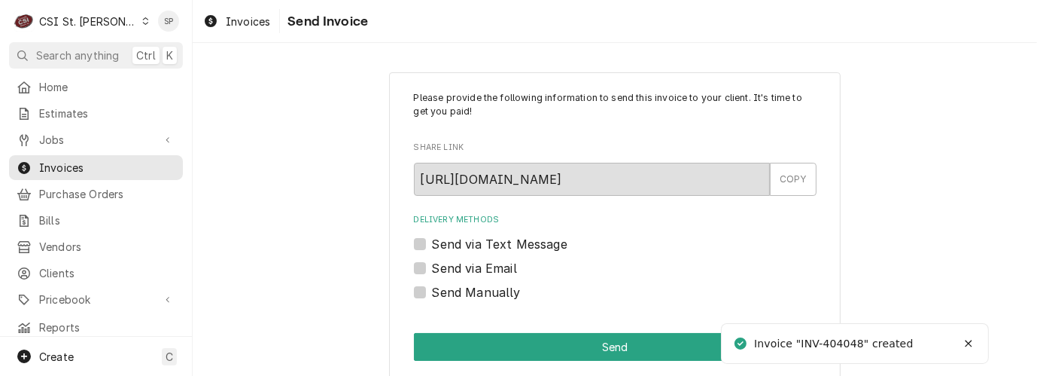
click at [467, 270] on label "Send via Email" at bounding box center [474, 268] width 85 height 18
click at [467, 270] on input "Send via Email" at bounding box center [633, 275] width 403 height 33
checkbox input "true"
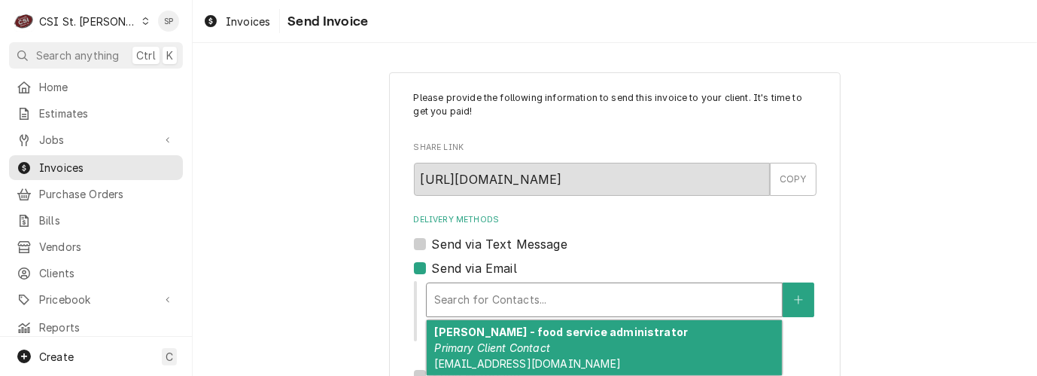
click at [465, 304] on div "Delivery Methods" at bounding box center [604, 299] width 340 height 27
click at [464, 332] on strong "Christina Carden - food service administrator" at bounding box center [561, 331] width 254 height 13
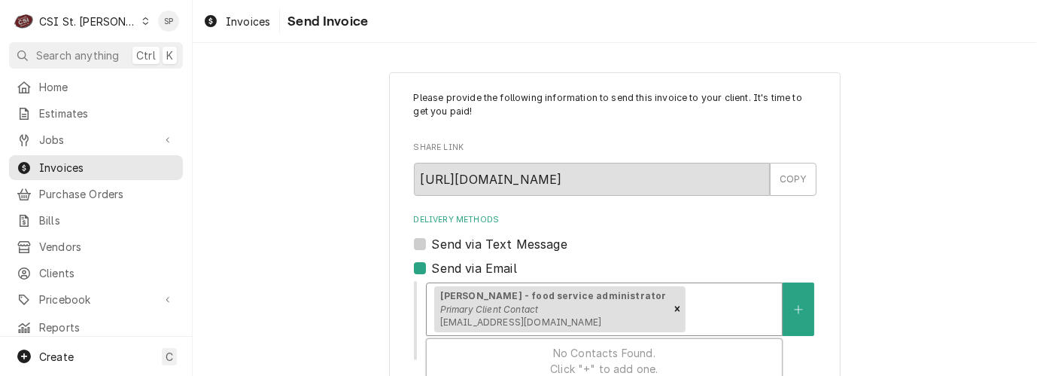
click at [689, 311] on div "Delivery Methods" at bounding box center [732, 308] width 86 height 27
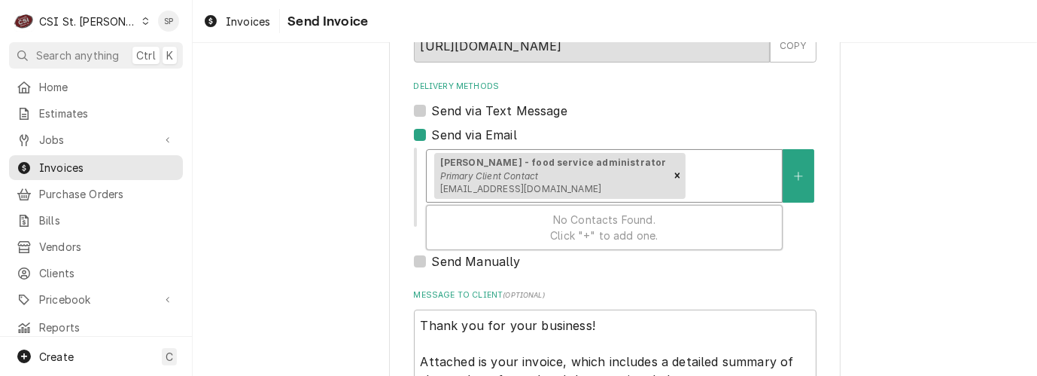
scroll to position [134, 0]
click at [573, 220] on span "No Contacts Found. Click "+" to add one." at bounding box center [604, 226] width 108 height 29
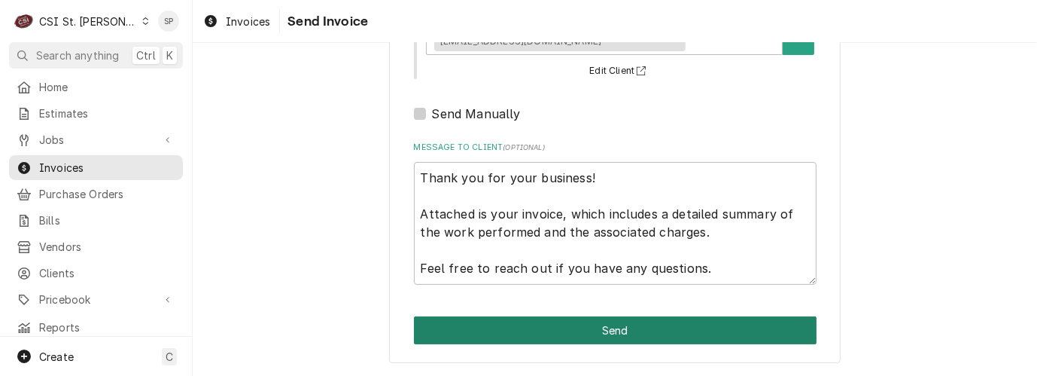
click at [589, 330] on button "Send" at bounding box center [615, 330] width 403 height 28
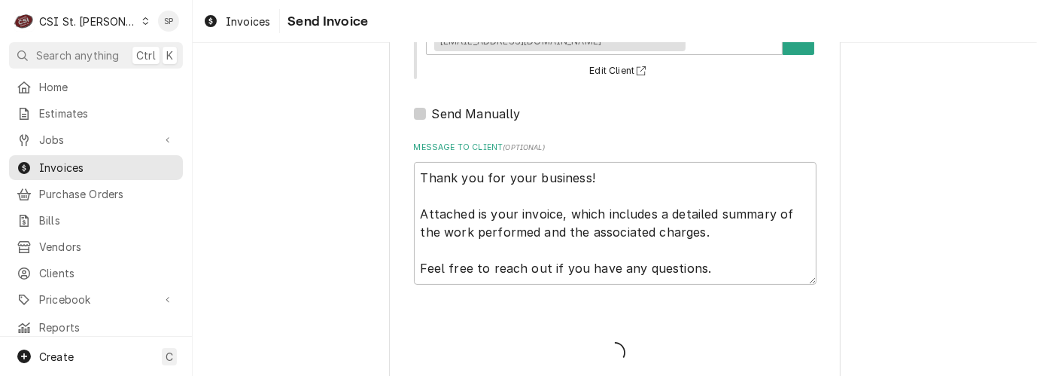
type textarea "x"
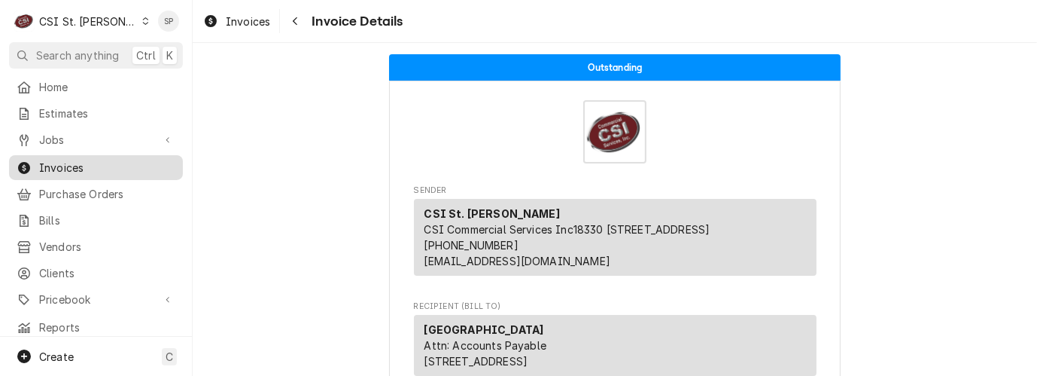
click at [85, 162] on span "Invoices" at bounding box center [107, 168] width 136 height 16
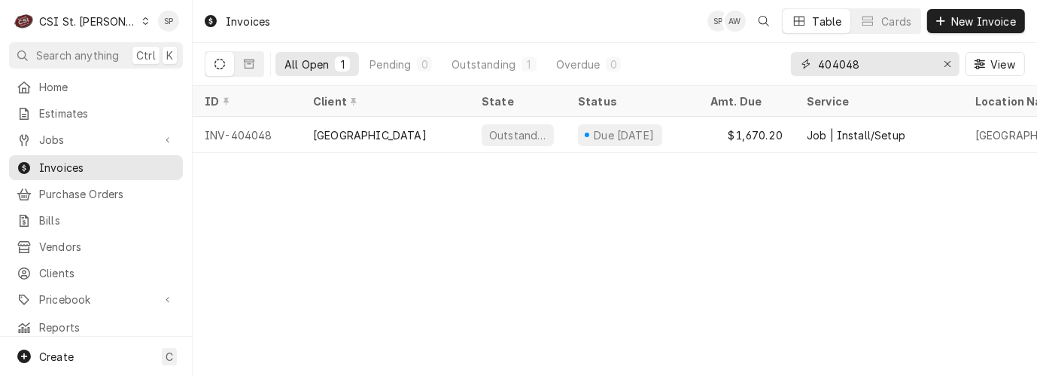
click at [861, 59] on input "404048" at bounding box center [874, 64] width 113 height 24
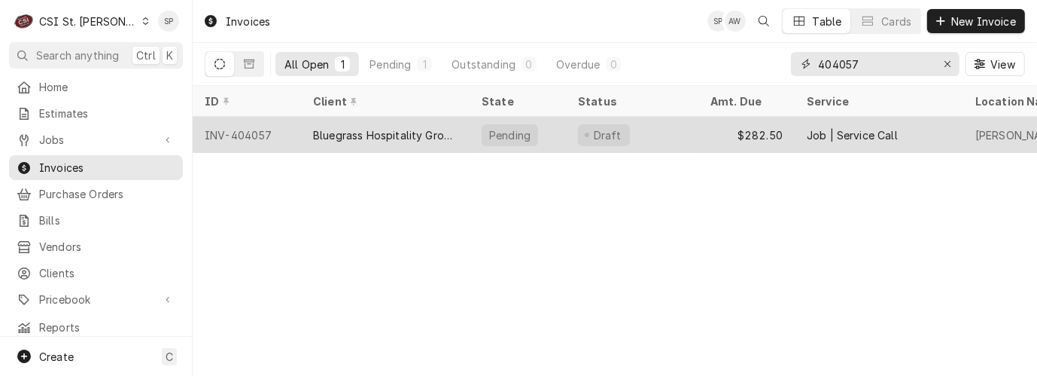
type input "404057"
click at [249, 131] on div "INV-404057" at bounding box center [247, 135] width 108 height 36
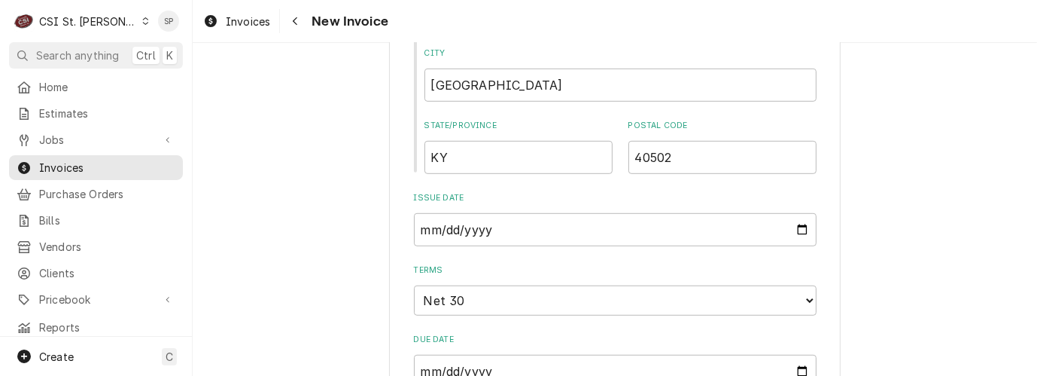
scroll to position [836, 0]
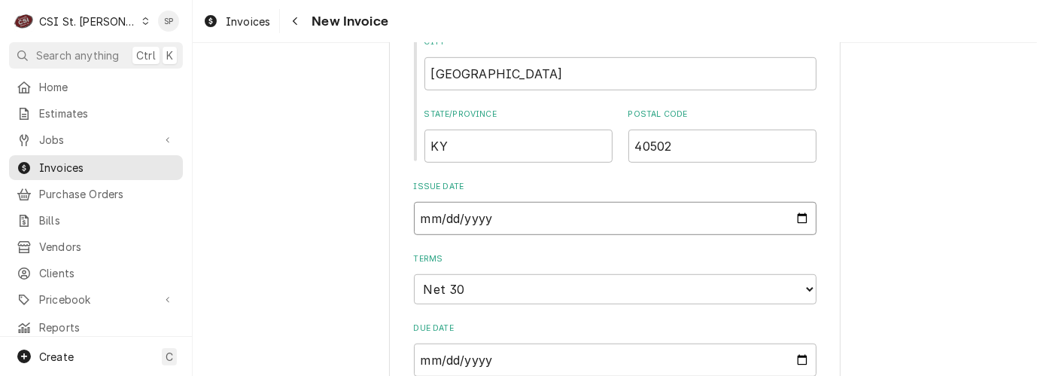
click at [790, 222] on input "2025-09-19" at bounding box center [615, 218] width 403 height 33
type textarea "x"
type input "2025-09-30"
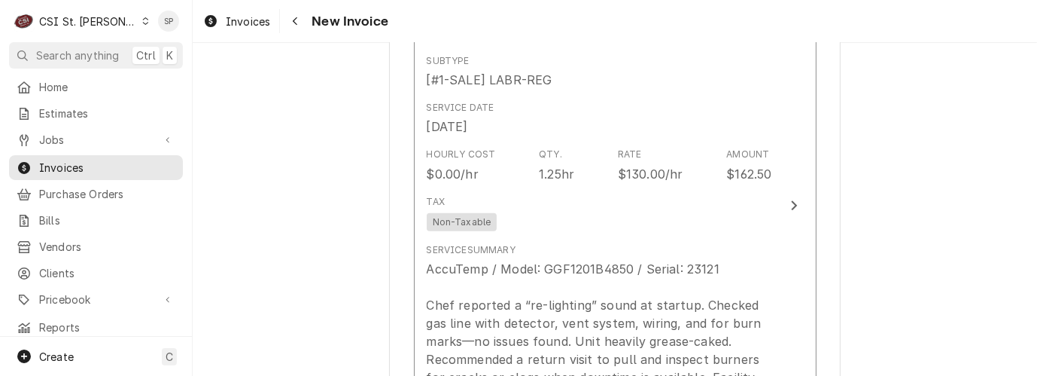
scroll to position [1338, 0]
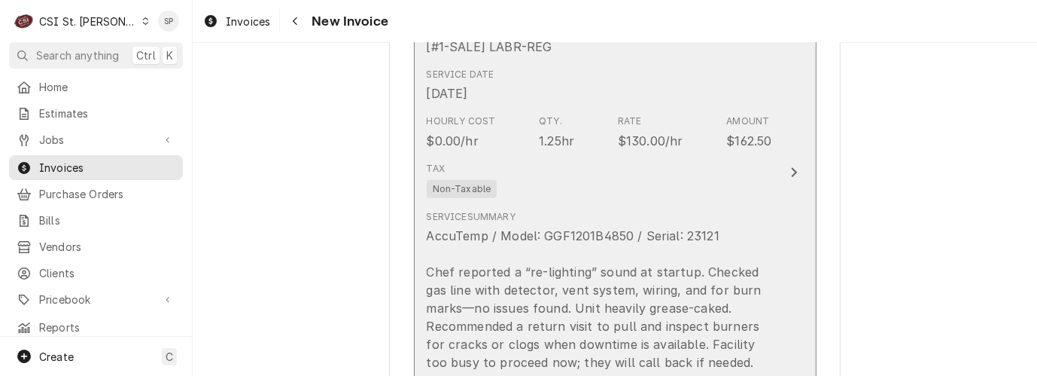
click at [643, 132] on div "$130.00/hr" at bounding box center [650, 141] width 65 height 18
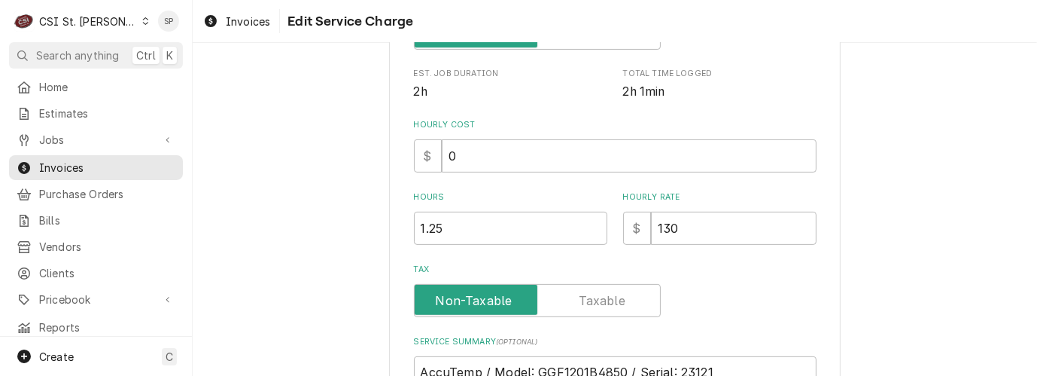
scroll to position [367, 0]
click at [670, 228] on input "130" at bounding box center [734, 227] width 166 height 33
type textarea "x"
type input "13"
type textarea "x"
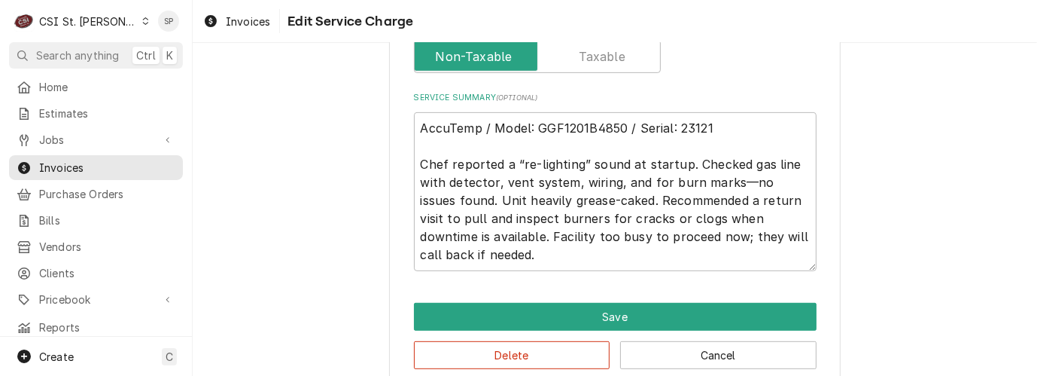
scroll to position [635, 0]
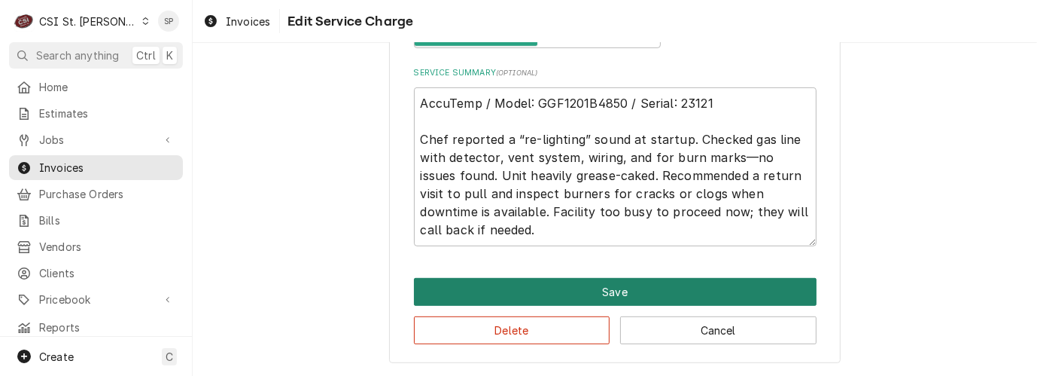
type input "135"
click at [626, 285] on button "Save" at bounding box center [615, 292] width 403 height 28
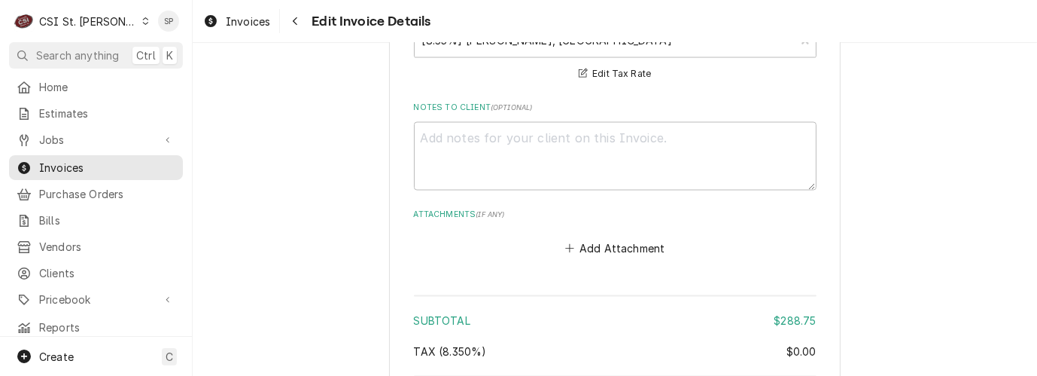
scroll to position [2524, 0]
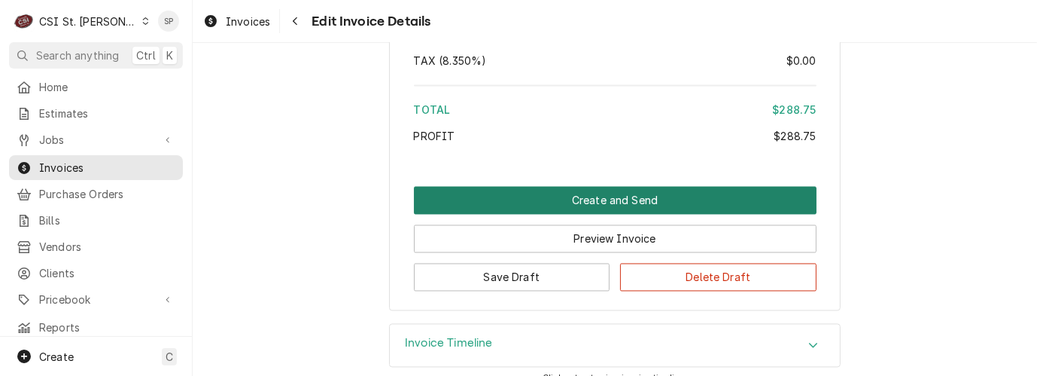
click at [566, 198] on button "Create and Send" at bounding box center [615, 201] width 403 height 28
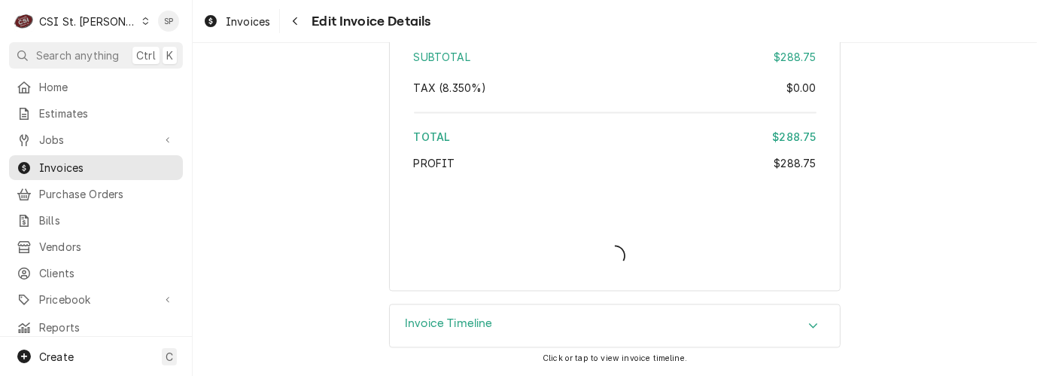
scroll to position [2500, 0]
type textarea "x"
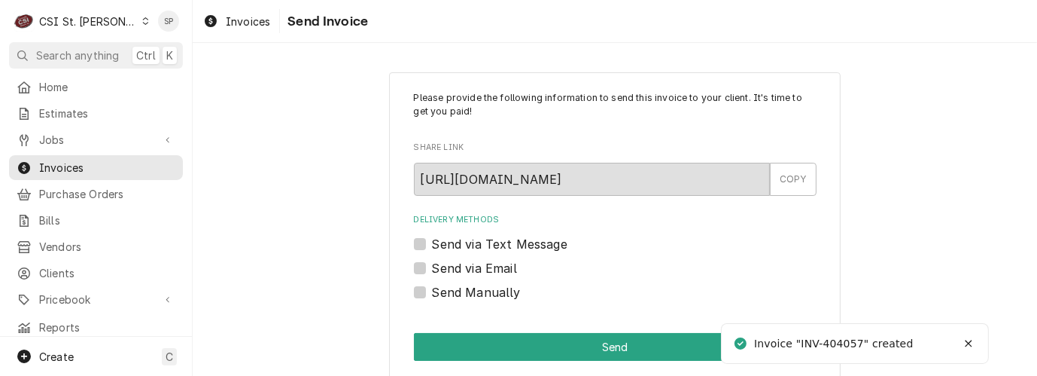
click at [432, 266] on label "Send via Email" at bounding box center [474, 268] width 85 height 18
click at [432, 266] on input "Send via Email" at bounding box center [633, 275] width 403 height 33
checkbox input "true"
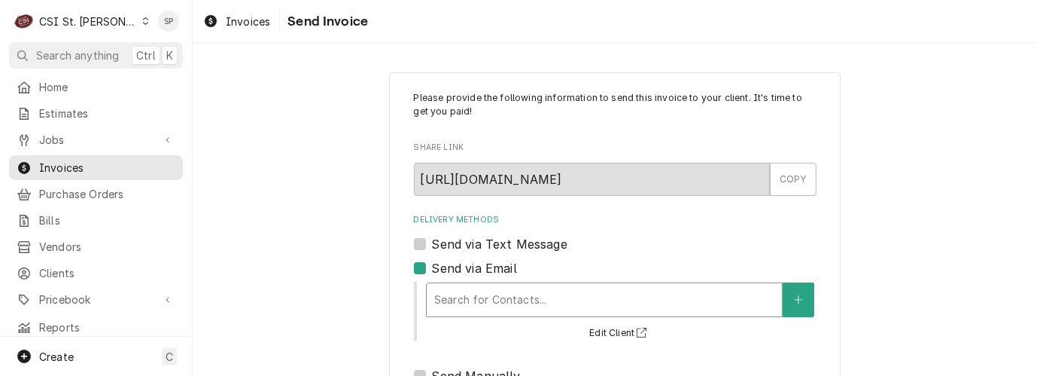
click at [479, 293] on div "Delivery Methods" at bounding box center [604, 299] width 340 height 27
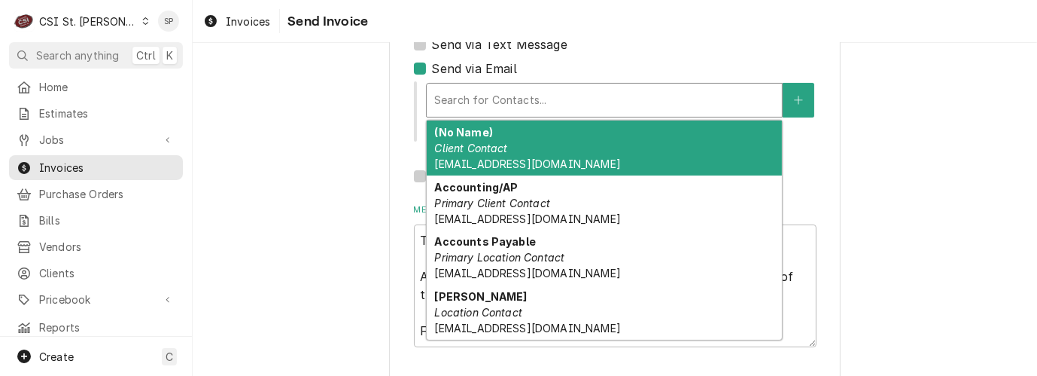
scroll to position [200, 0]
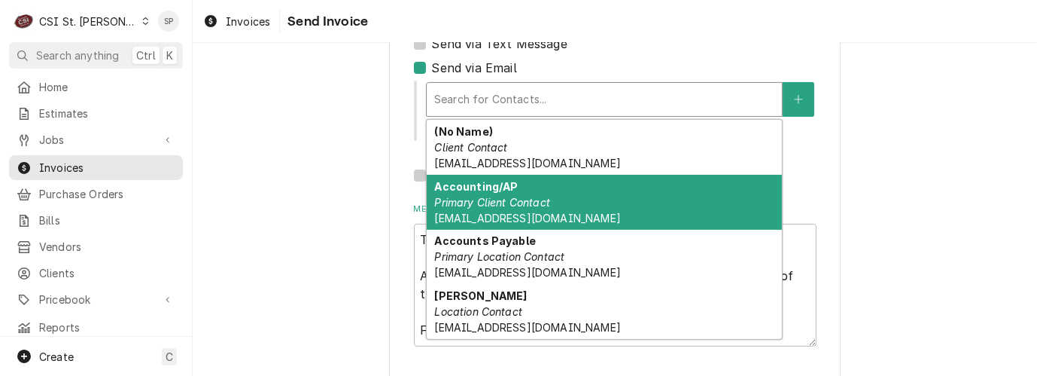
click at [523, 190] on div "Accounting/AP Primary Client Contact bhgaccounting@bhglex.com" at bounding box center [604, 202] width 355 height 55
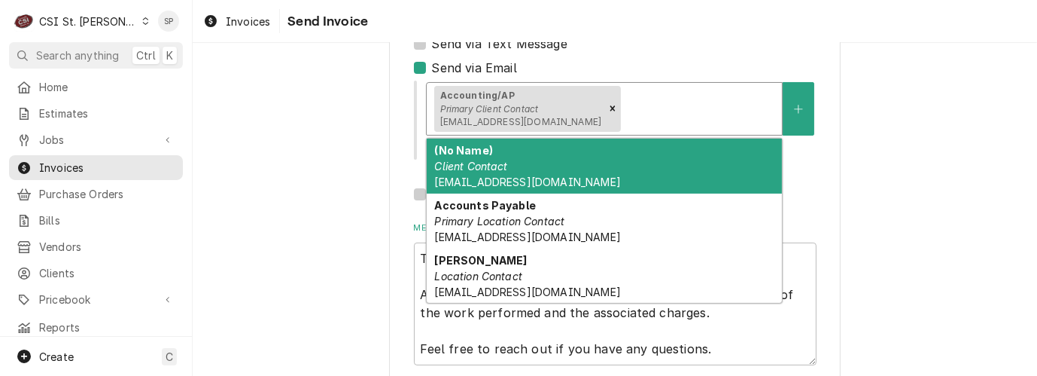
click at [632, 97] on div "Delivery Methods" at bounding box center [699, 108] width 151 height 27
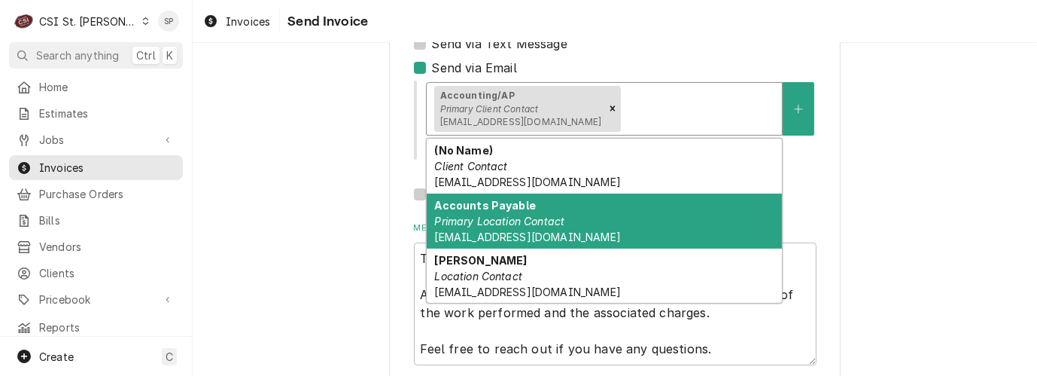
click at [483, 241] on span "drakesofallonredbook@bhglex.com" at bounding box center [527, 236] width 186 height 13
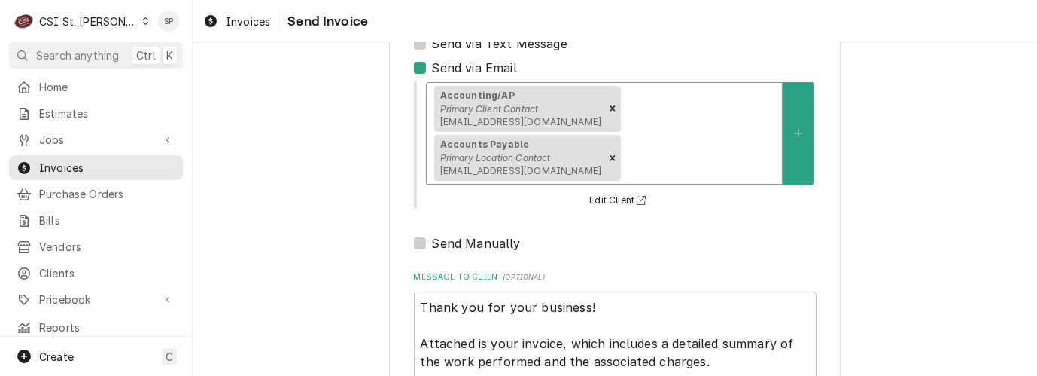
scroll to position [281, 0]
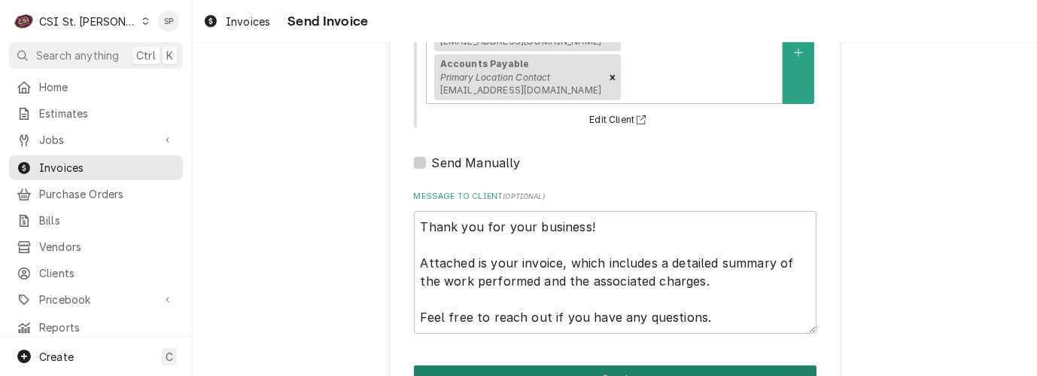
click at [650, 365] on button "Send" at bounding box center [615, 379] width 403 height 28
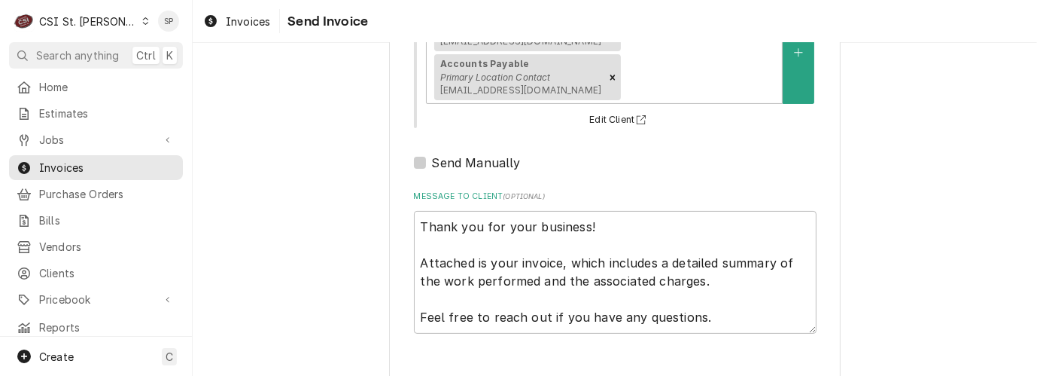
type textarea "x"
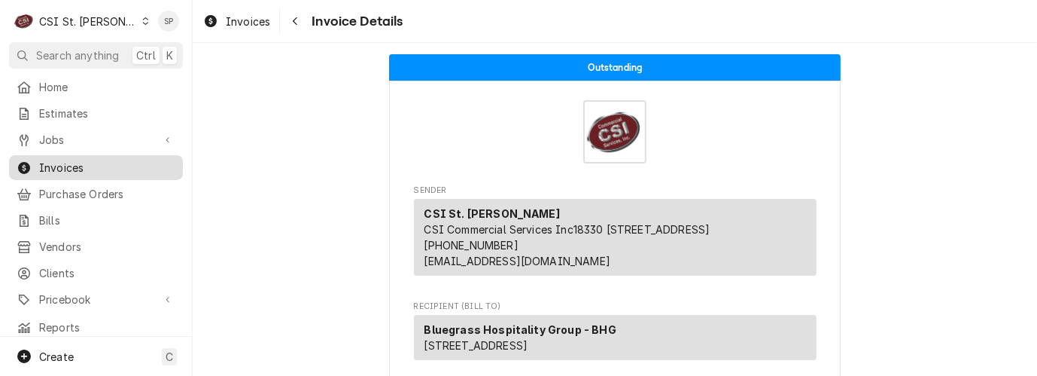
click at [84, 166] on span "Invoices" at bounding box center [107, 168] width 136 height 16
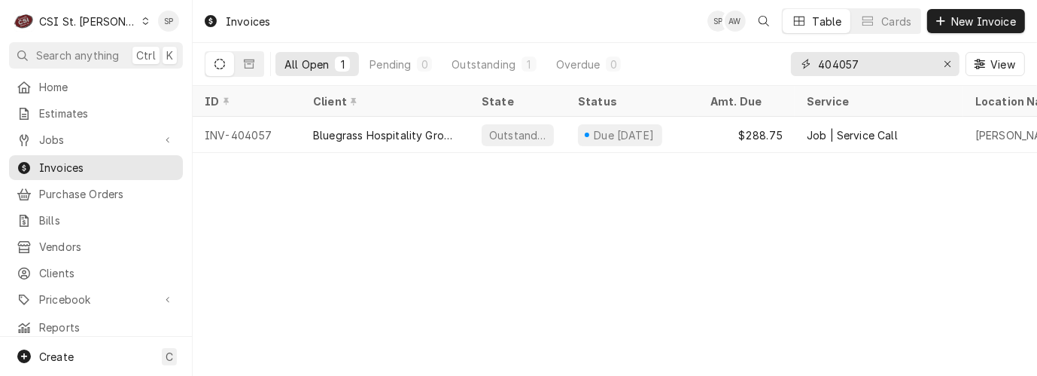
click at [866, 62] on input "404057" at bounding box center [874, 64] width 113 height 24
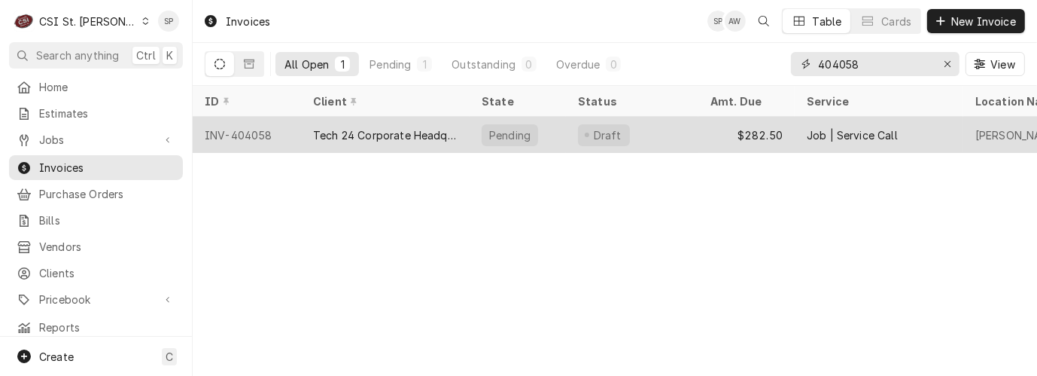
type input "404058"
click at [266, 132] on div "INV-404058" at bounding box center [247, 135] width 108 height 36
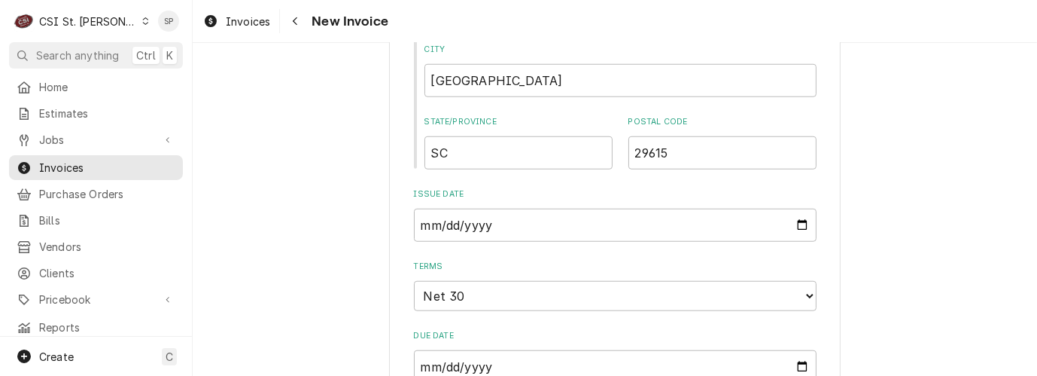
scroll to position [1171, 0]
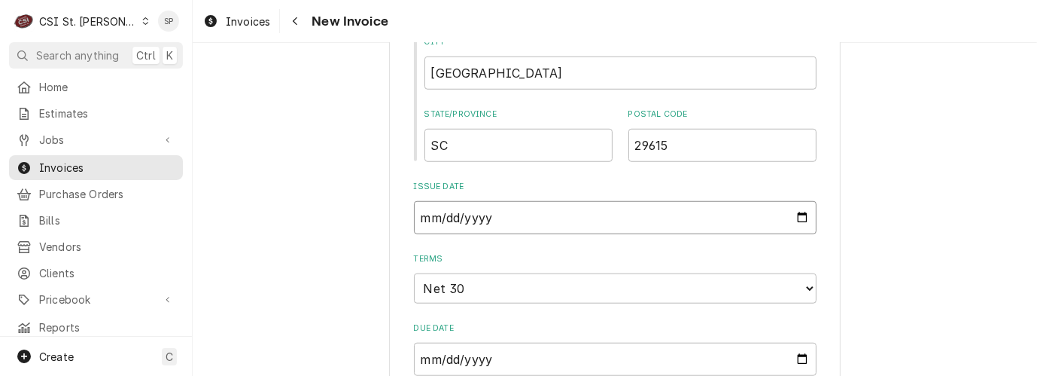
click at [794, 201] on input "2025-09-19" at bounding box center [615, 217] width 403 height 33
type textarea "x"
type input "2025-09-30"
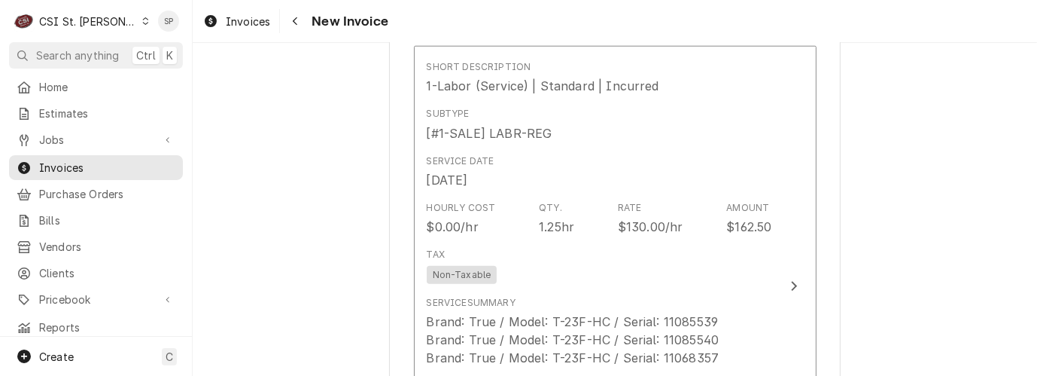
scroll to position [1606, 0]
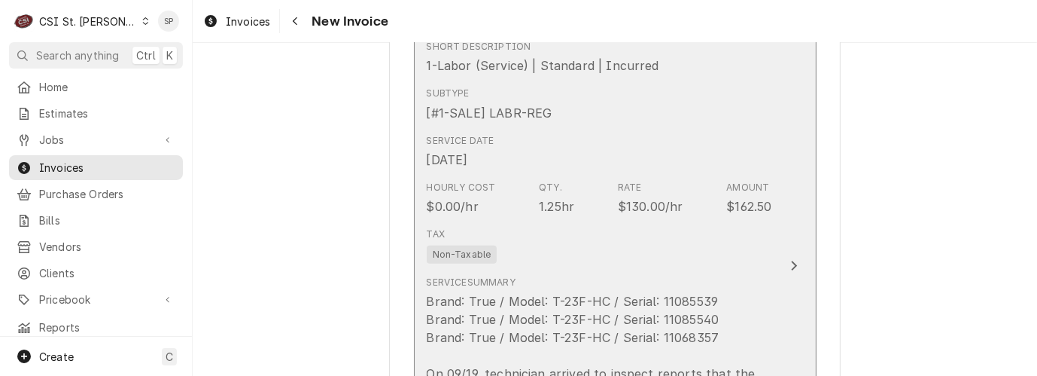
click at [611, 176] on div "Hourly Cost $0.00/hr Qty. 1.25hr Rate $130.00/hr Amount $162.50" at bounding box center [600, 198] width 346 height 47
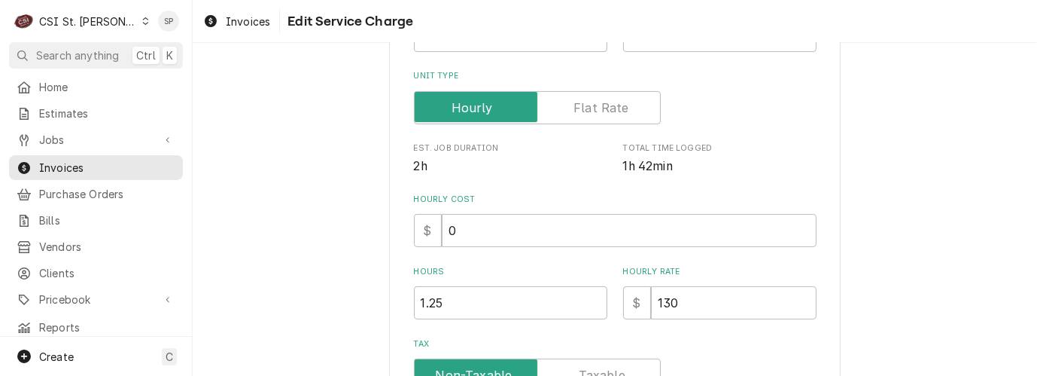
scroll to position [301, 0]
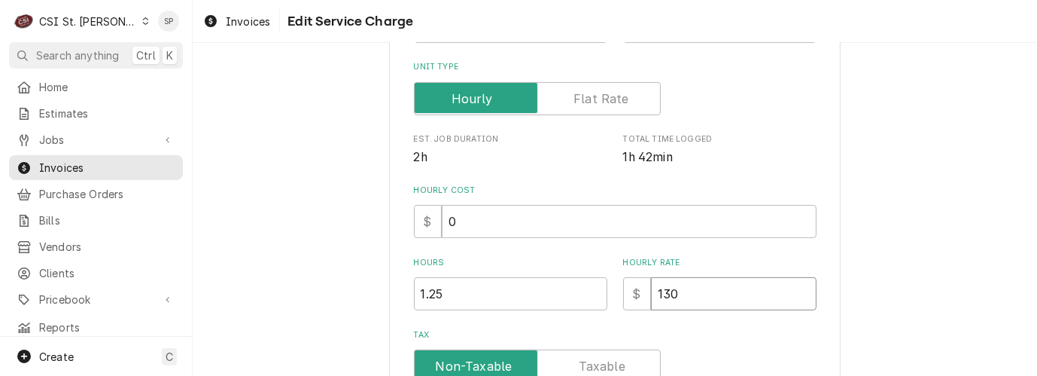
click at [691, 289] on input "130" at bounding box center [734, 293] width 166 height 33
type textarea "x"
type input "13"
type textarea "x"
type input "135"
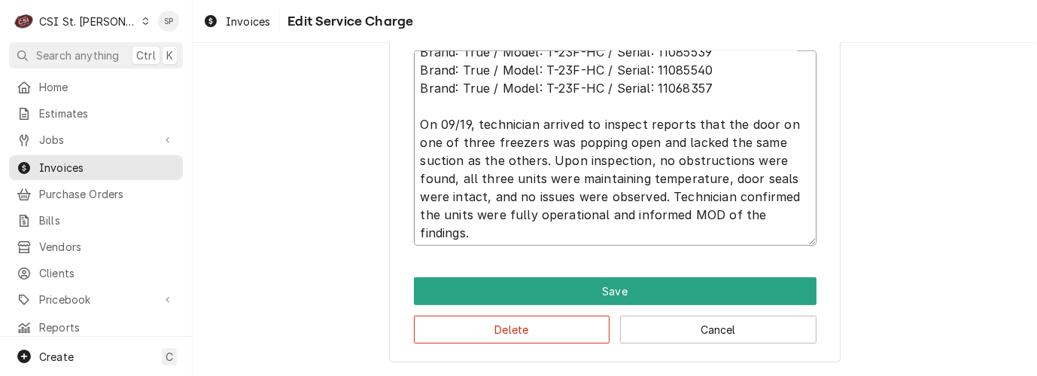
scroll to position [17, 0]
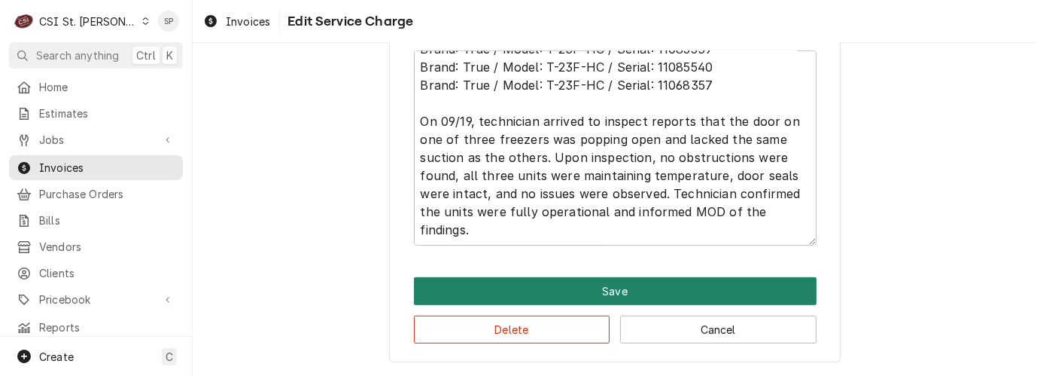
click at [543, 282] on button "Save" at bounding box center [615, 291] width 403 height 28
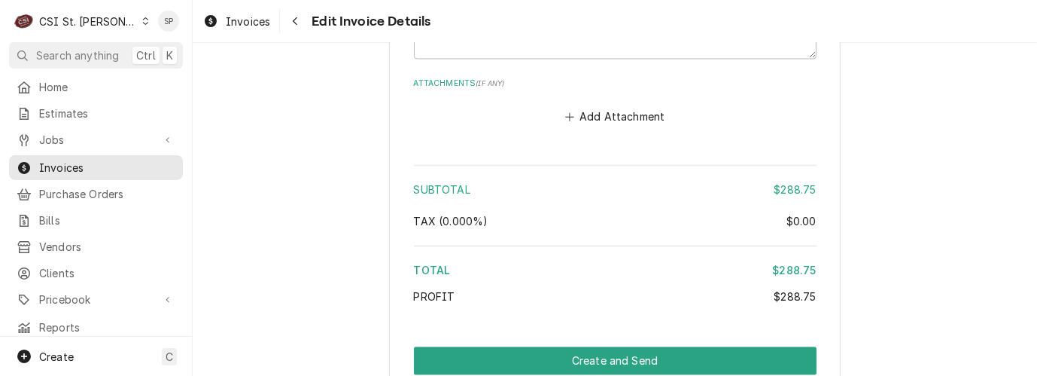
scroll to position [2752, 0]
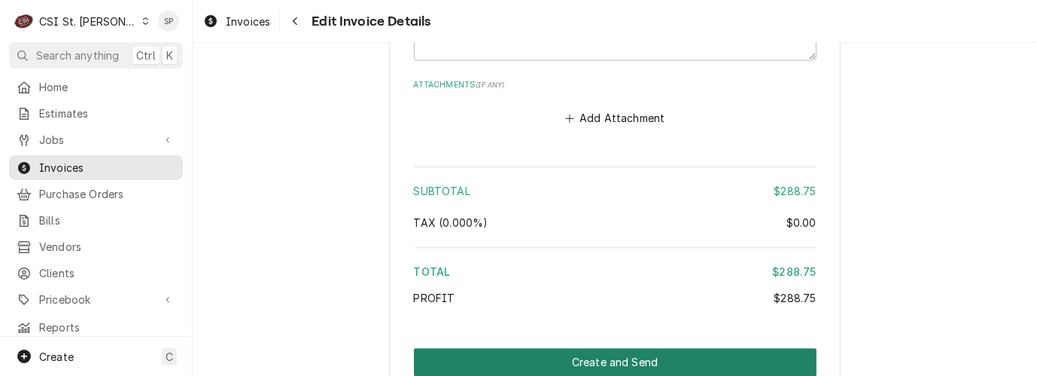
click at [647, 348] on button "Create and Send" at bounding box center [615, 362] width 403 height 28
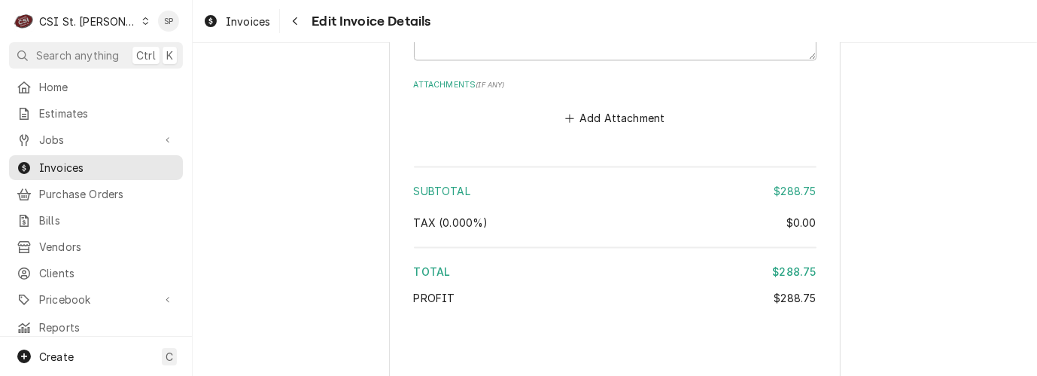
type textarea "x"
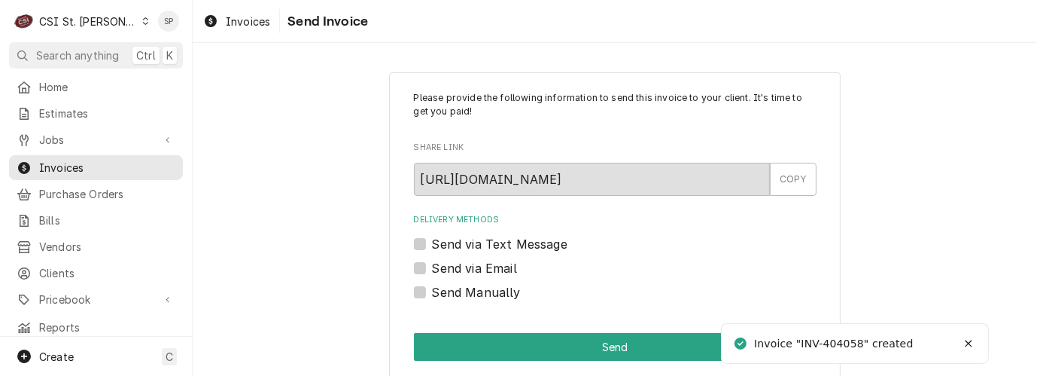
click at [432, 266] on label "Send via Email" at bounding box center [474, 268] width 85 height 18
click at [432, 266] on input "Send via Email" at bounding box center [633, 275] width 403 height 33
checkbox input "true"
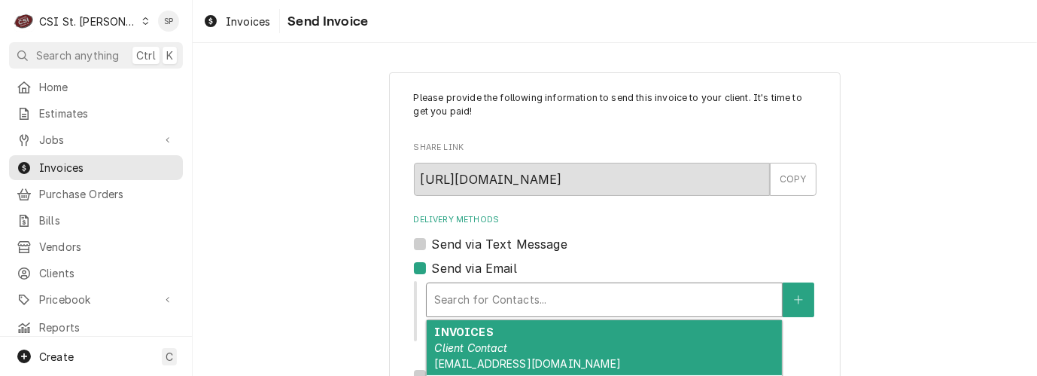
click at [512, 298] on div "Delivery Methods" at bounding box center [604, 299] width 340 height 27
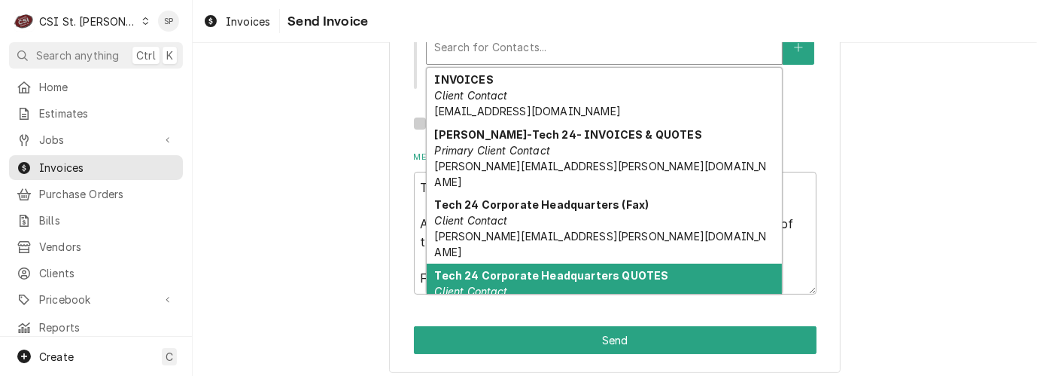
scroll to position [263, 0]
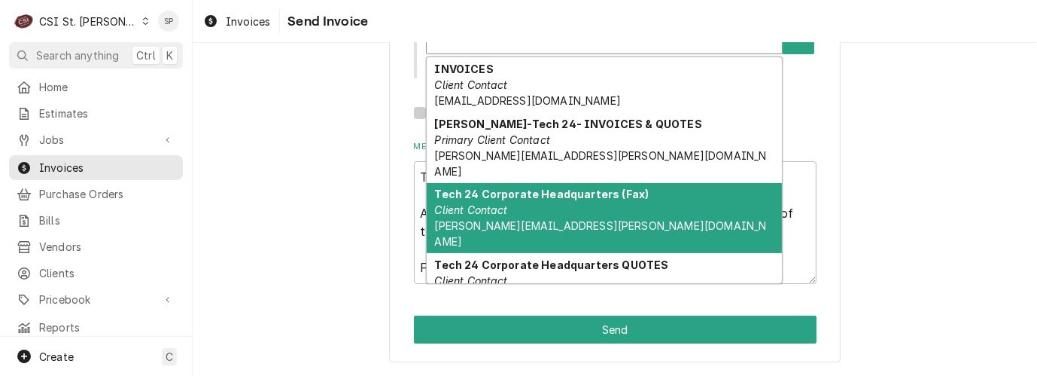
click at [469, 203] on em "Client Contact" at bounding box center [470, 209] width 73 height 13
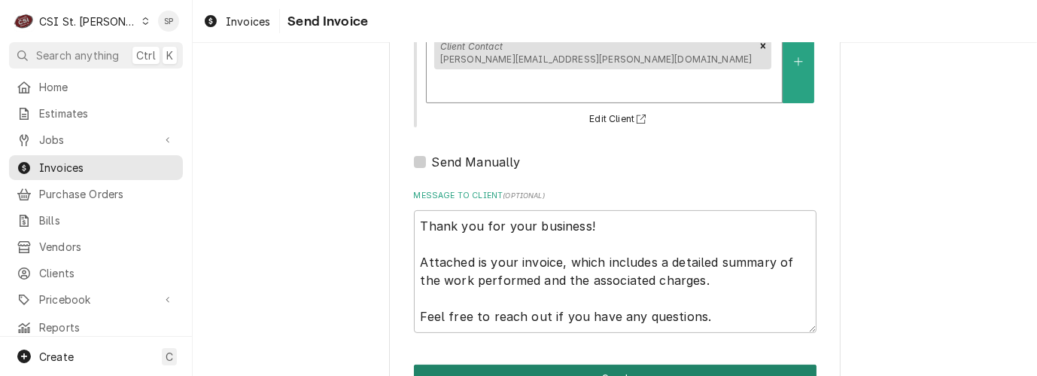
click at [672, 364] on button "Send" at bounding box center [615, 378] width 403 height 28
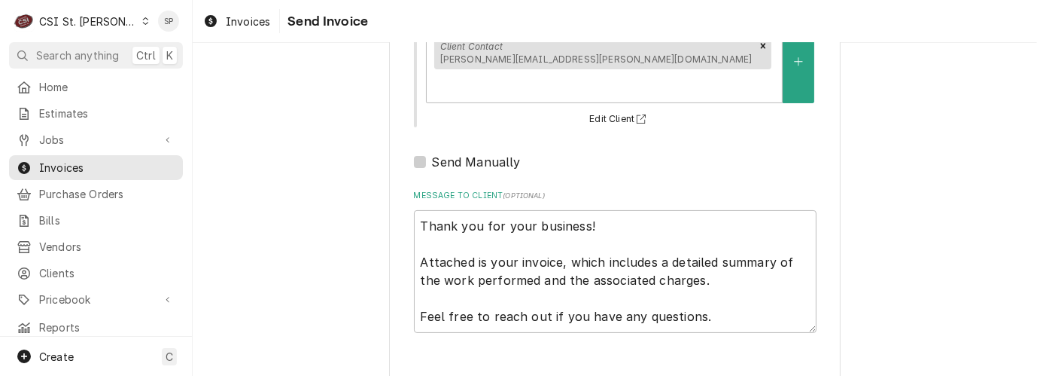
type textarea "x"
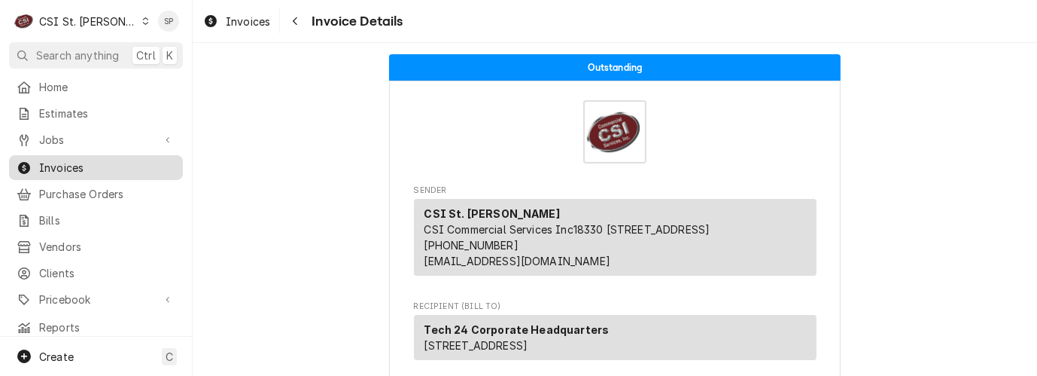
click at [132, 163] on span "Invoices" at bounding box center [107, 168] width 136 height 16
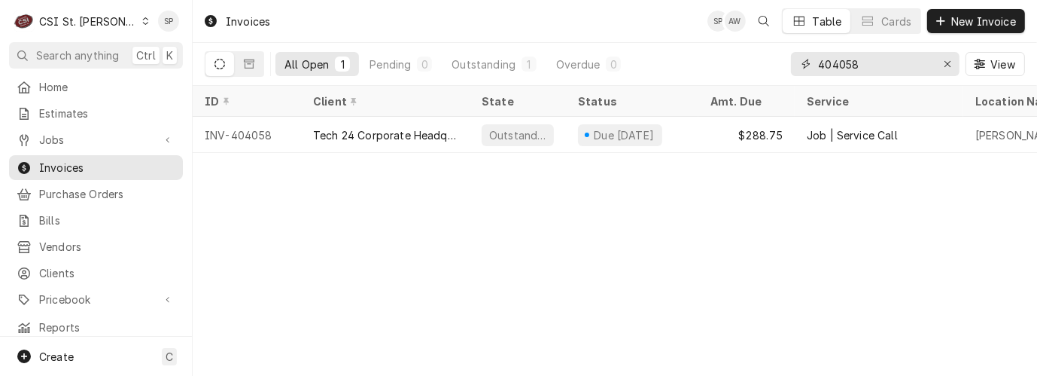
click at [877, 57] on input "404058" at bounding box center [874, 64] width 113 height 24
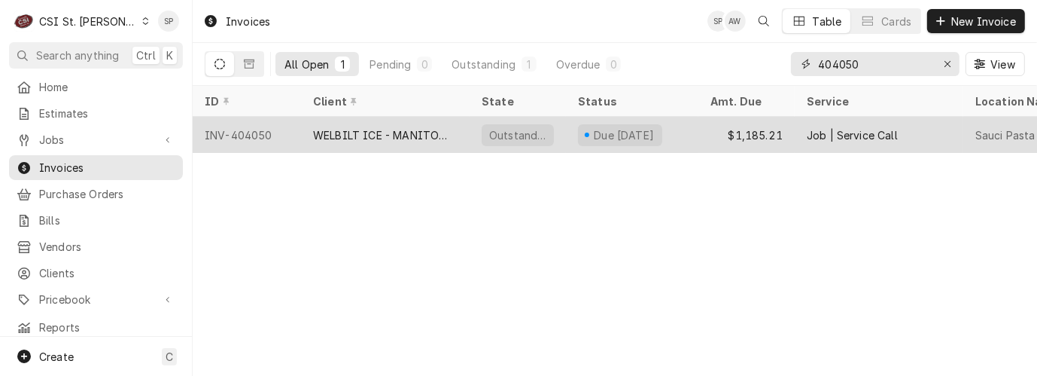
type input "404050"
click at [248, 133] on div "INV-404050" at bounding box center [247, 135] width 108 height 36
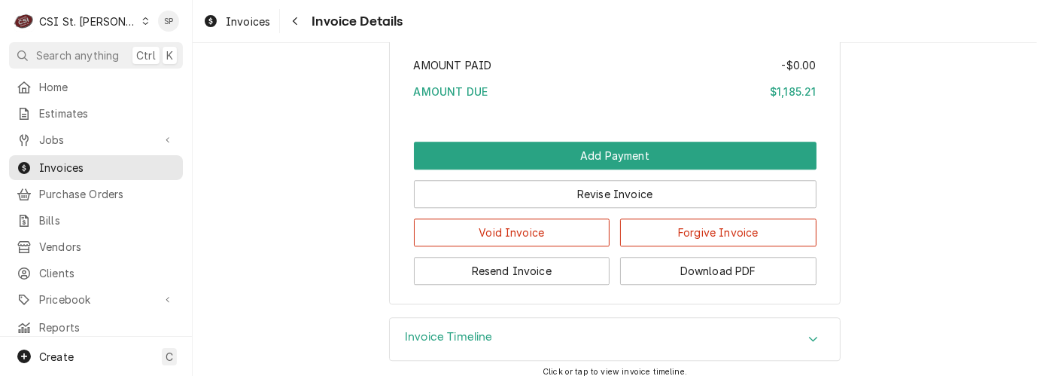
scroll to position [3479, 0]
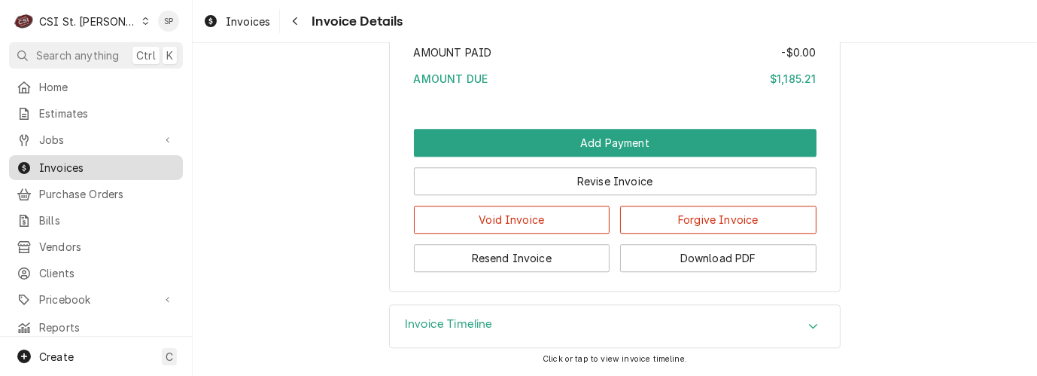
click at [85, 160] on span "Invoices" at bounding box center [107, 168] width 136 height 16
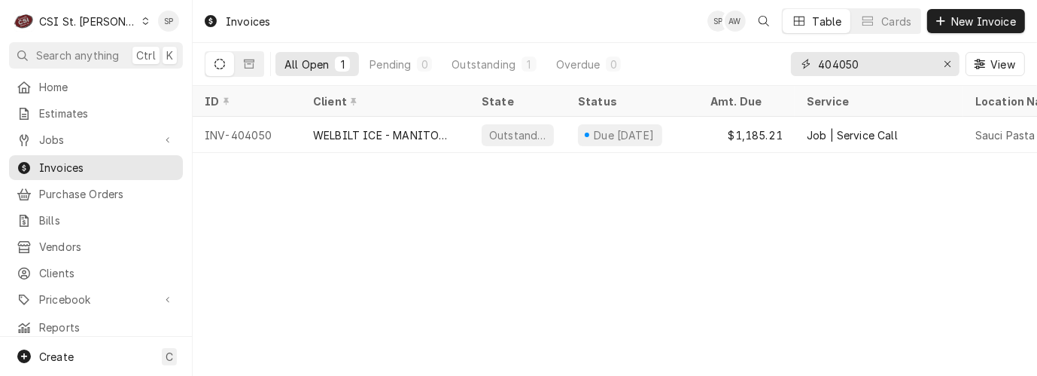
click at [865, 65] on input "404050" at bounding box center [874, 64] width 113 height 24
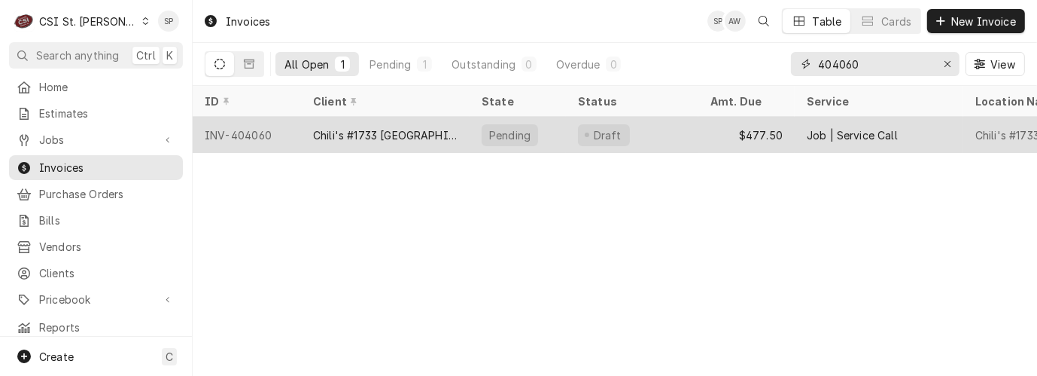
type input "404060"
click at [258, 133] on div "INV-404060" at bounding box center [247, 135] width 108 height 36
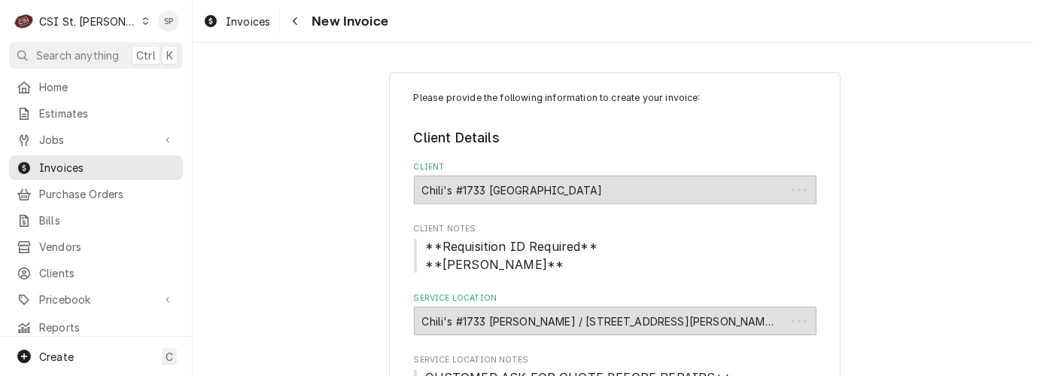
type textarea "x"
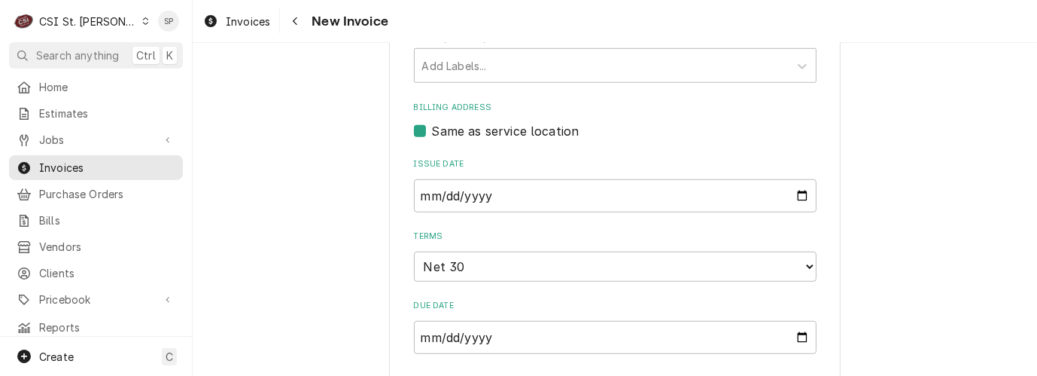
scroll to position [937, 0]
click at [798, 194] on input "2025-09-19" at bounding box center [615, 194] width 403 height 33
type input "2025-09-30"
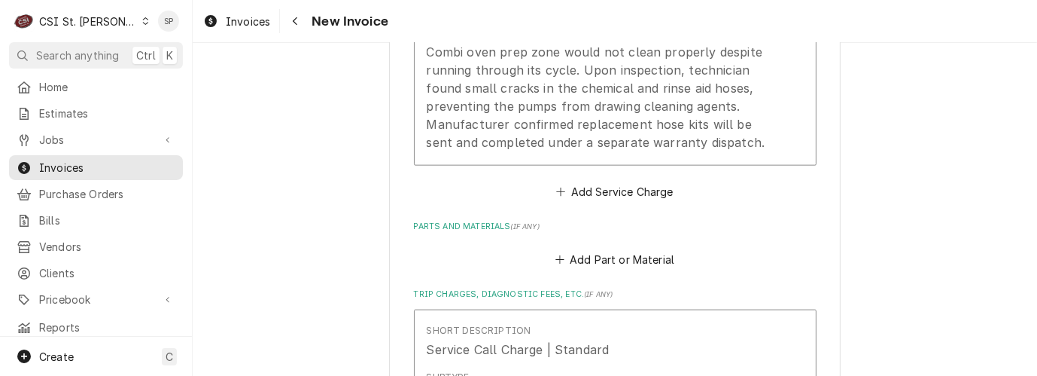
scroll to position [1378, 0]
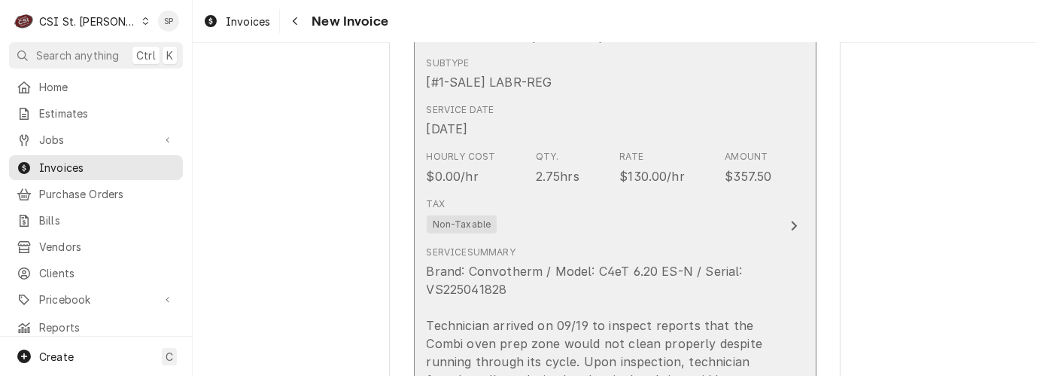
click at [662, 183] on div "$130.00/hr" at bounding box center [652, 176] width 65 height 18
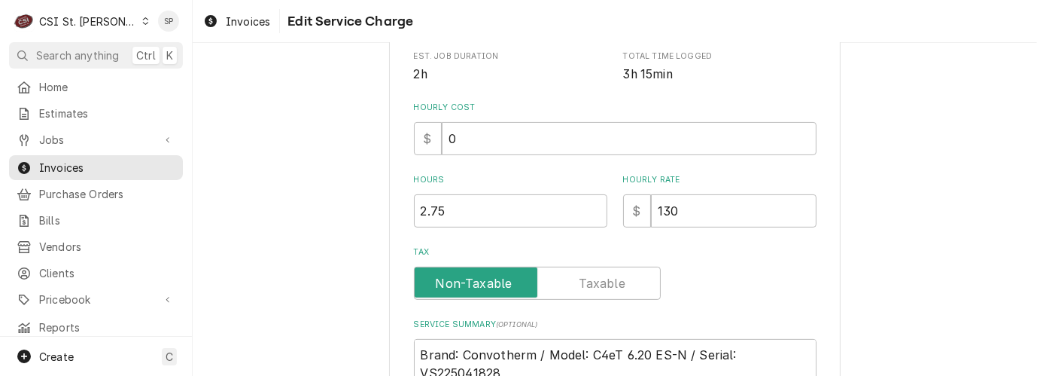
scroll to position [400, 0]
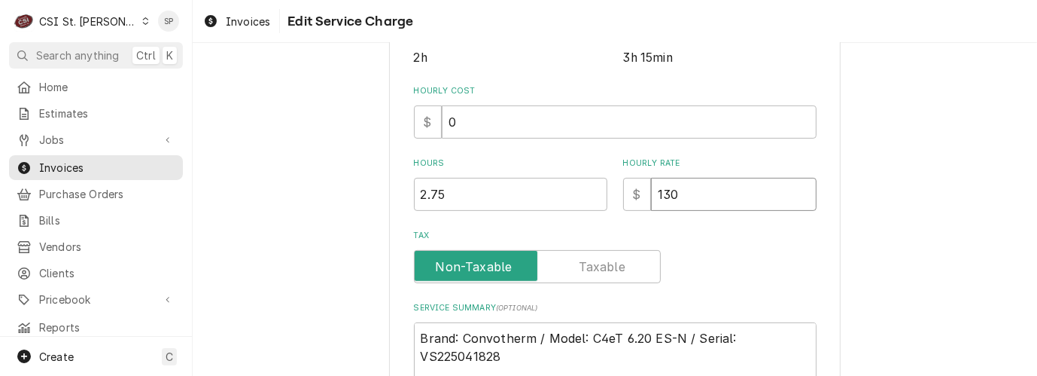
click at [705, 187] on input "130" at bounding box center [734, 194] width 166 height 33
type textarea "x"
type input "13"
type textarea "x"
type input "135"
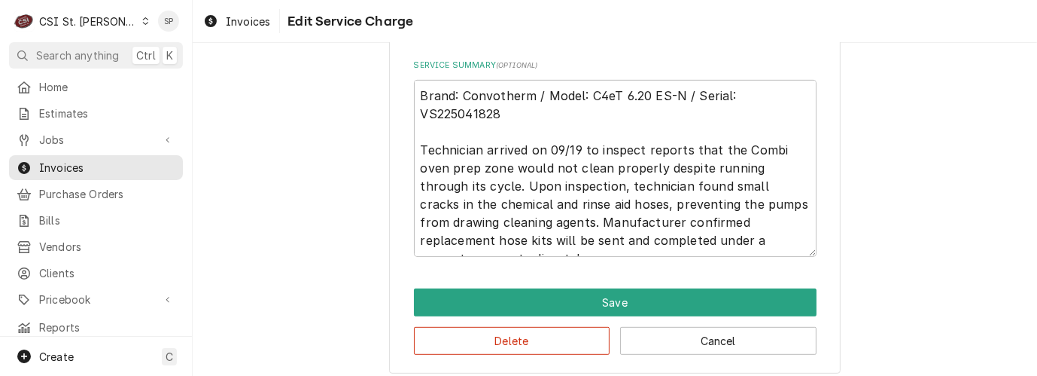
scroll to position [654, 0]
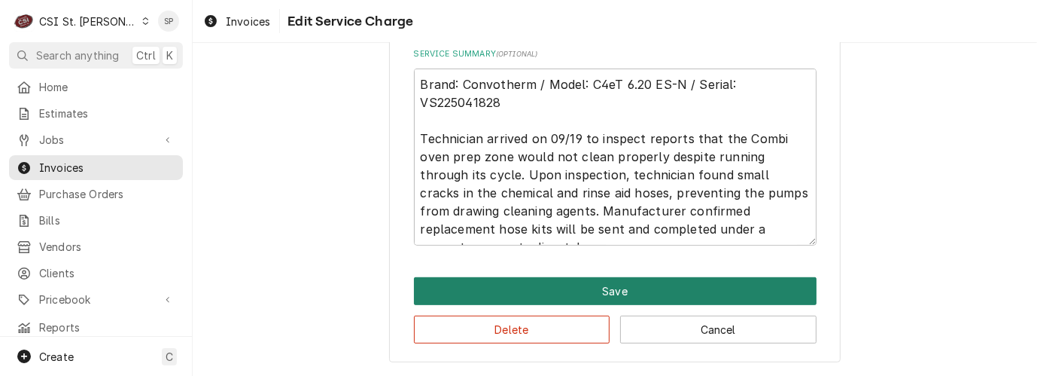
click at [525, 282] on button "Save" at bounding box center [615, 291] width 403 height 28
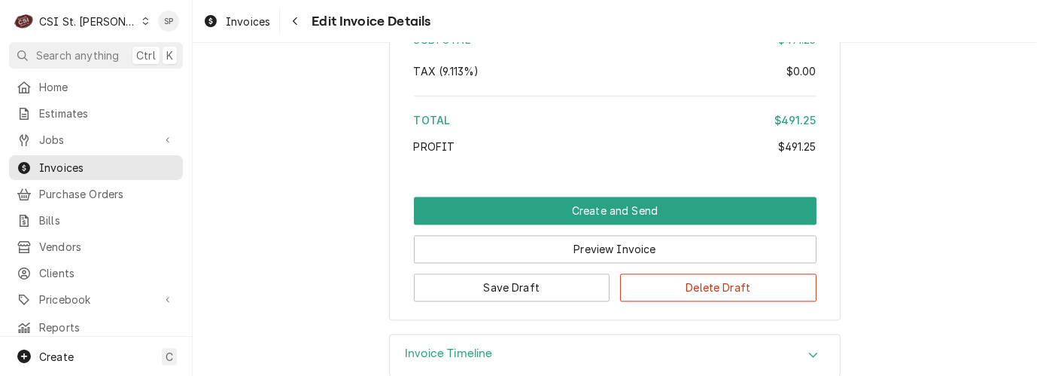
scroll to position [2659, 0]
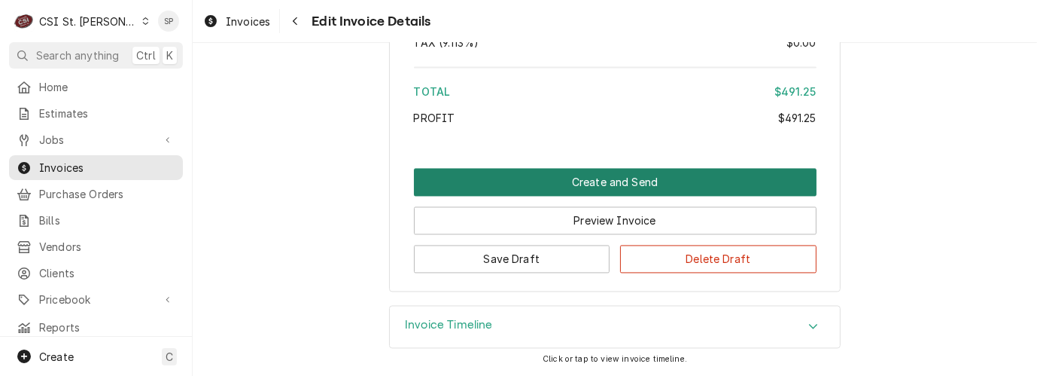
click at [561, 179] on button "Create and Send" at bounding box center [615, 182] width 403 height 28
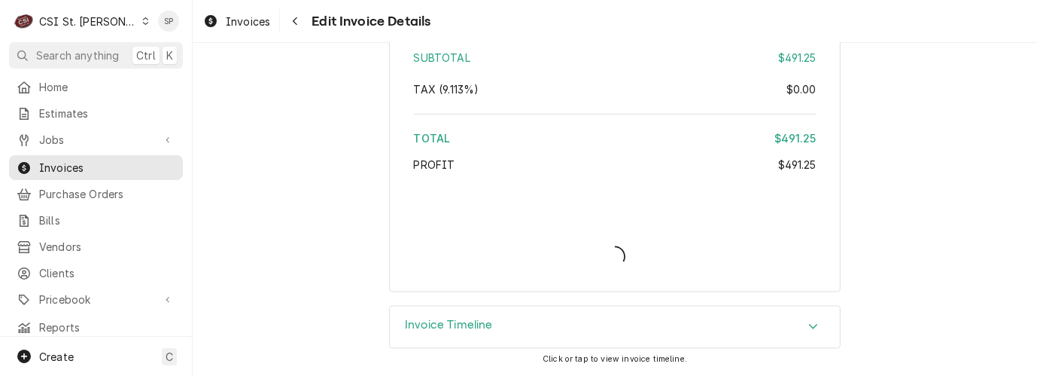
scroll to position [2612, 0]
type textarea "x"
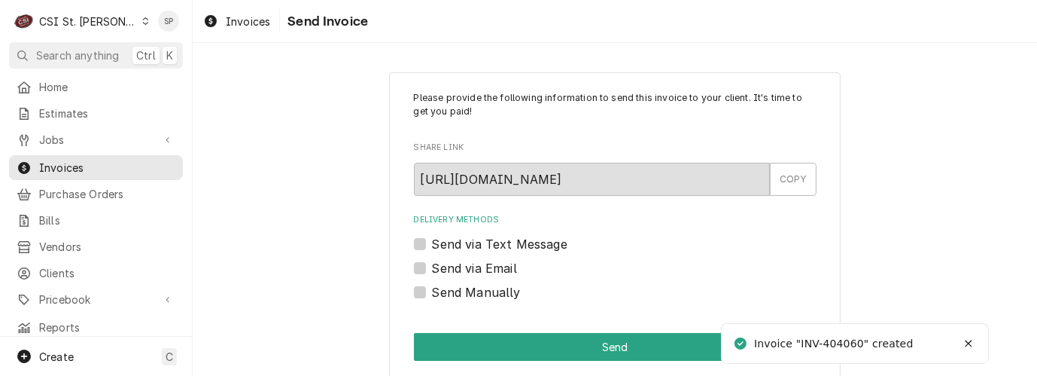
click at [432, 265] on label "Send via Email" at bounding box center [474, 268] width 85 height 18
click at [432, 265] on input "Send via Email" at bounding box center [633, 275] width 403 height 33
checkbox input "true"
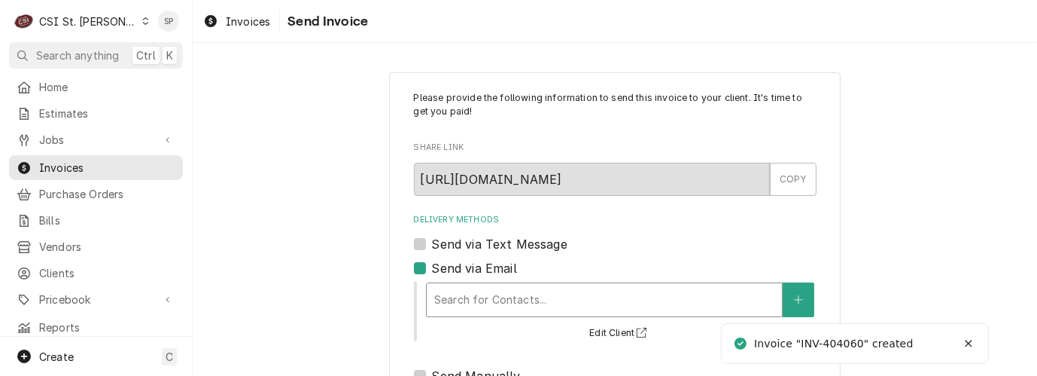
type textarea "x"
click at [436, 298] on div "Delivery Methods" at bounding box center [604, 299] width 340 height 27
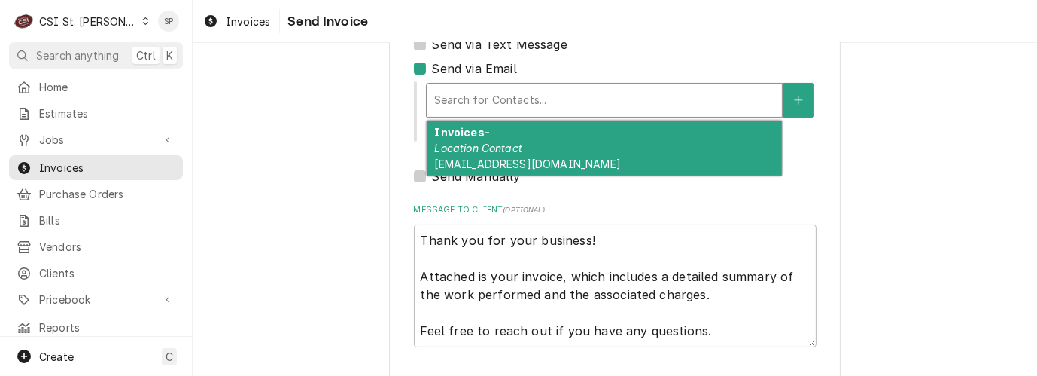
scroll to position [200, 0]
click at [708, 96] on div "Delivery Methods" at bounding box center [604, 99] width 340 height 27
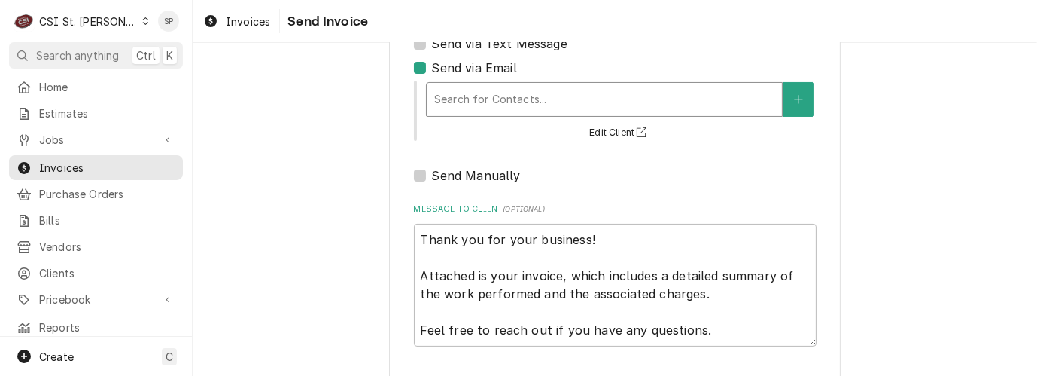
click at [708, 96] on div "Delivery Methods" at bounding box center [604, 99] width 340 height 27
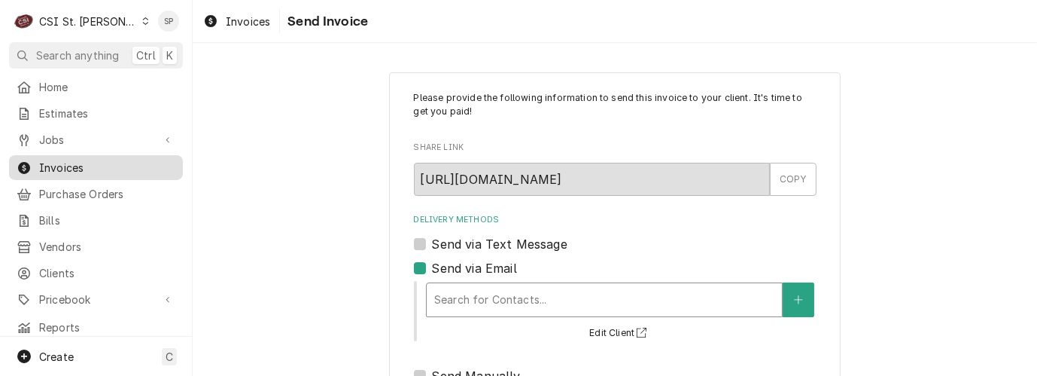
click at [83, 161] on span "Invoices" at bounding box center [107, 168] width 136 height 16
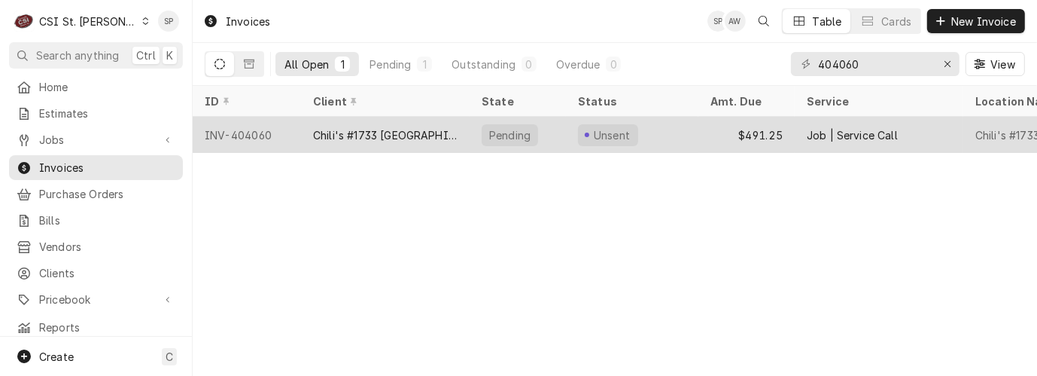
click at [245, 127] on div "INV-404060" at bounding box center [247, 135] width 108 height 36
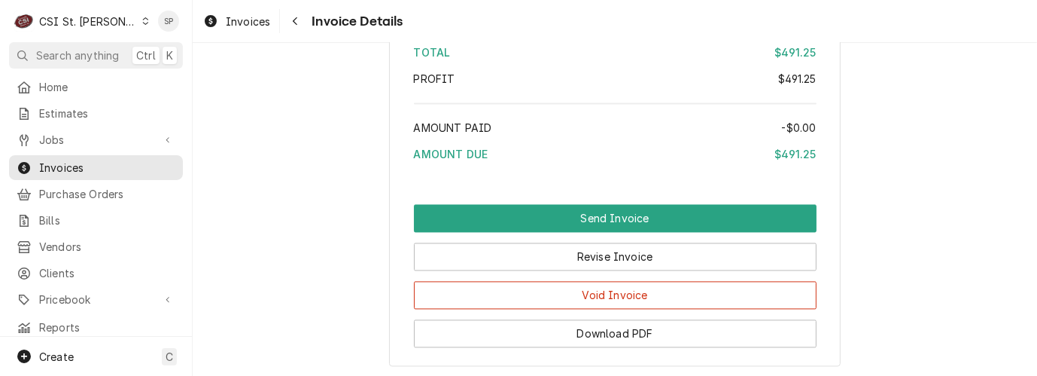
scroll to position [2731, 0]
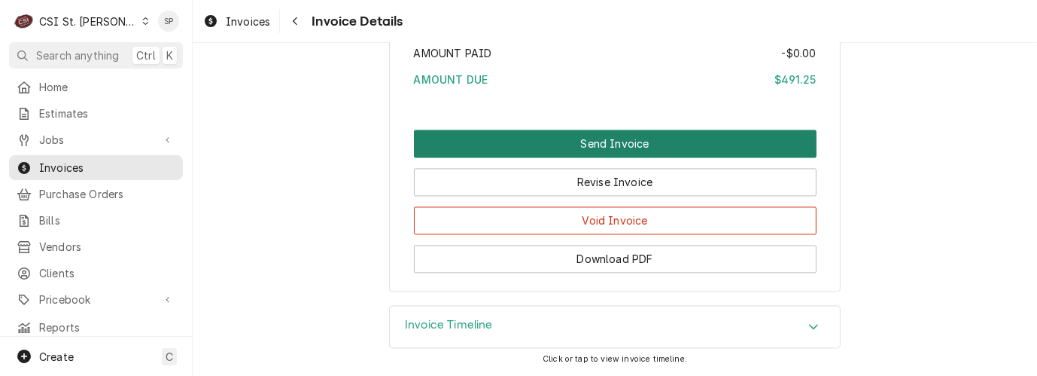
click at [523, 135] on button "Send Invoice" at bounding box center [615, 143] width 403 height 28
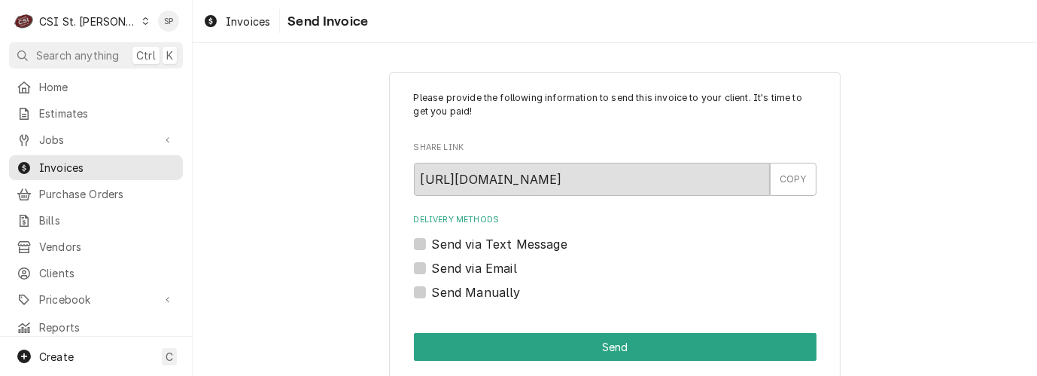
click at [443, 265] on label "Send via Email" at bounding box center [474, 268] width 85 height 18
click at [443, 265] on input "Send via Email" at bounding box center [633, 275] width 403 height 33
checkbox input "true"
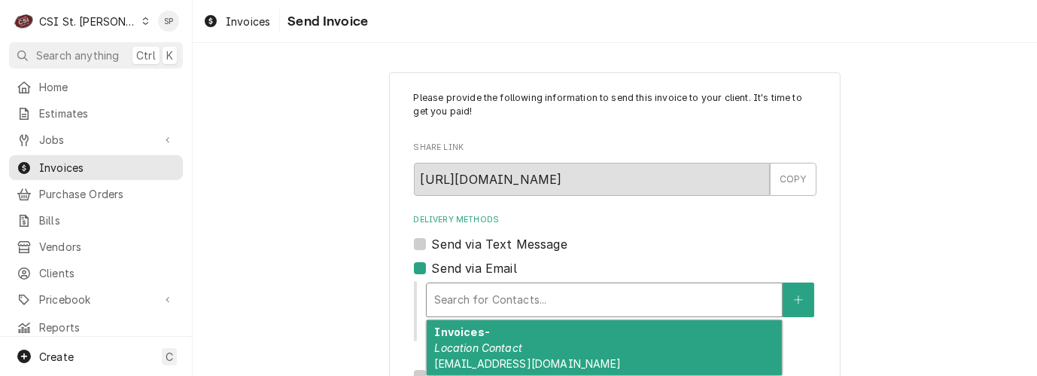
click at [469, 294] on div "Delivery Methods" at bounding box center [604, 299] width 340 height 27
click at [686, 341] on div "Invoices- Location Contact c01733@chilis.com" at bounding box center [604, 347] width 355 height 55
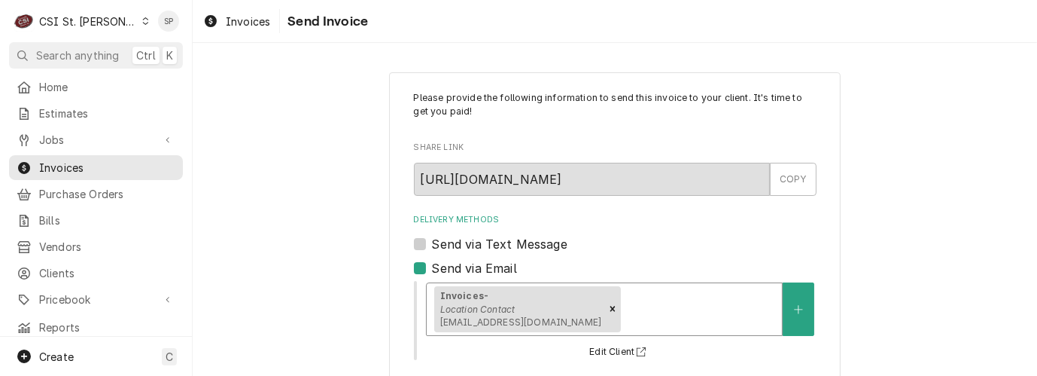
scroll to position [281, 0]
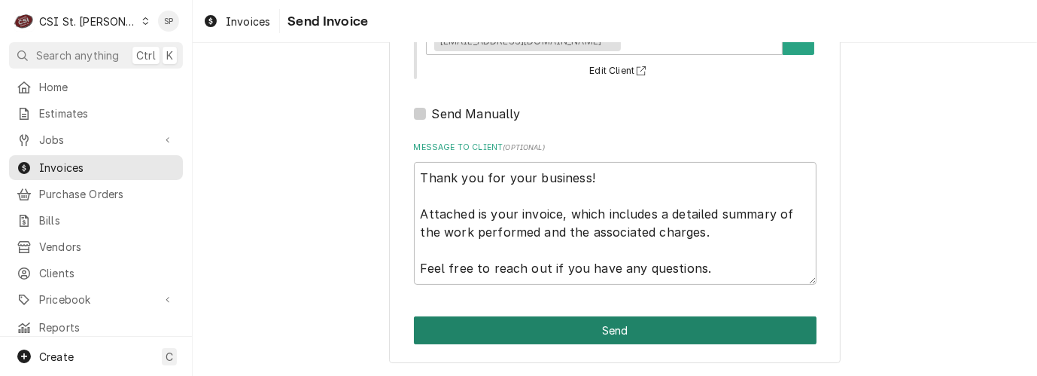
click at [625, 330] on button "Send" at bounding box center [615, 330] width 403 height 28
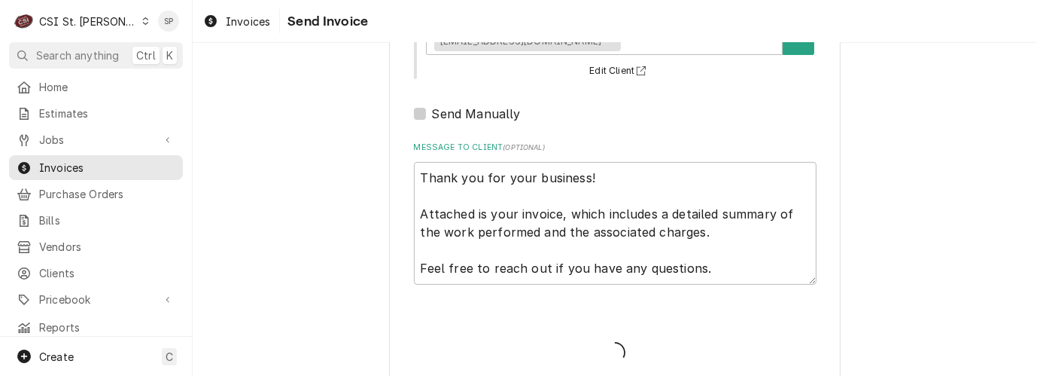
type textarea "x"
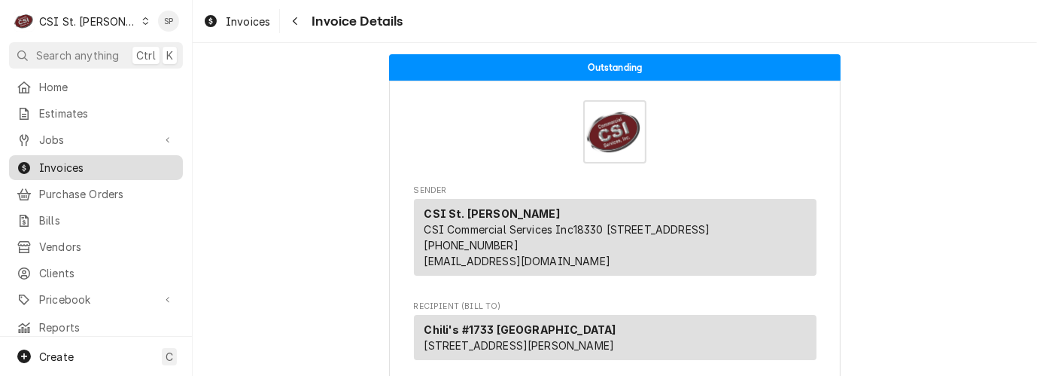
click at [104, 164] on span "Invoices" at bounding box center [107, 168] width 136 height 16
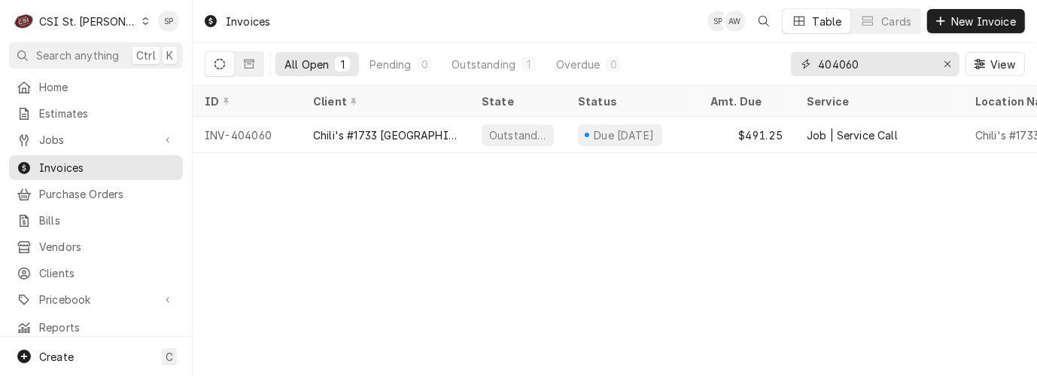
click at [863, 70] on input "404060" at bounding box center [874, 64] width 113 height 24
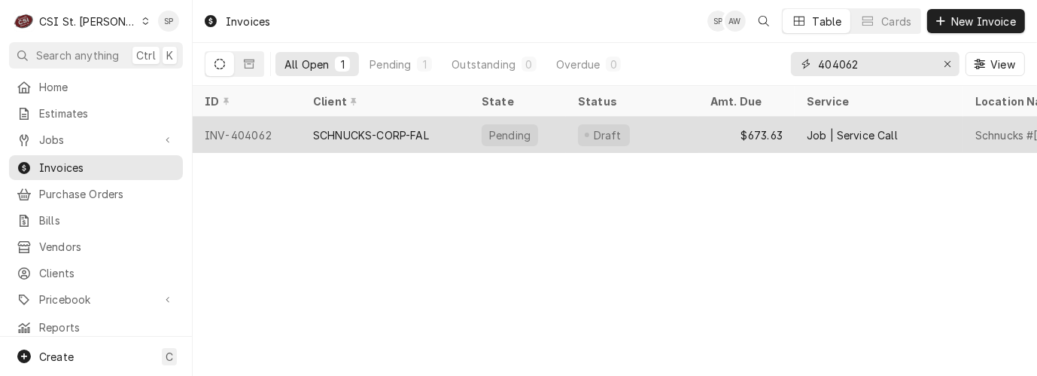
type input "404062"
click at [269, 127] on div "INV-404062" at bounding box center [247, 135] width 108 height 36
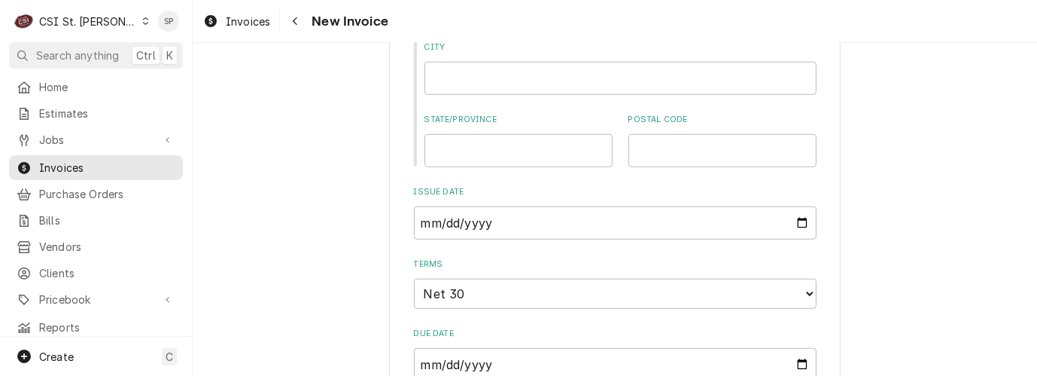
scroll to position [1037, 0]
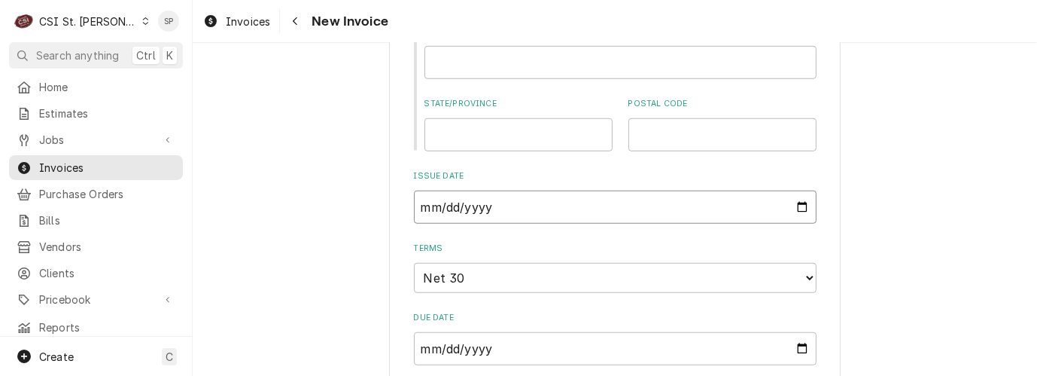
click at [796, 191] on input "[DATE]" at bounding box center [615, 206] width 403 height 33
type input "2025-09-30"
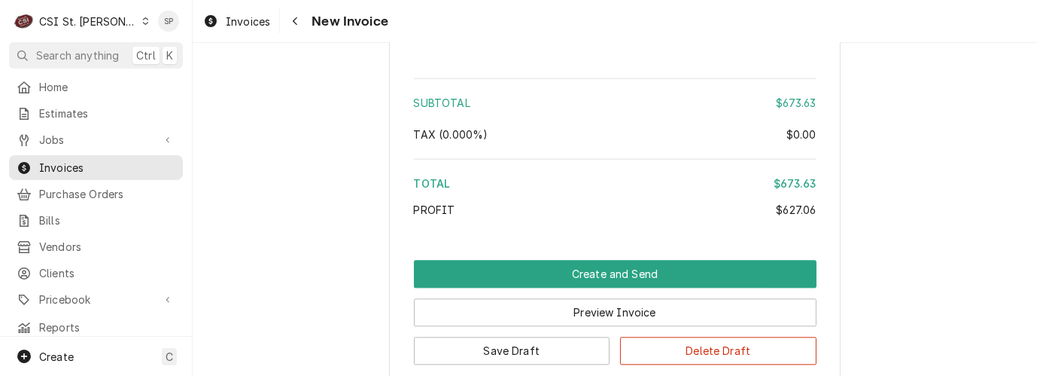
scroll to position [3212, 0]
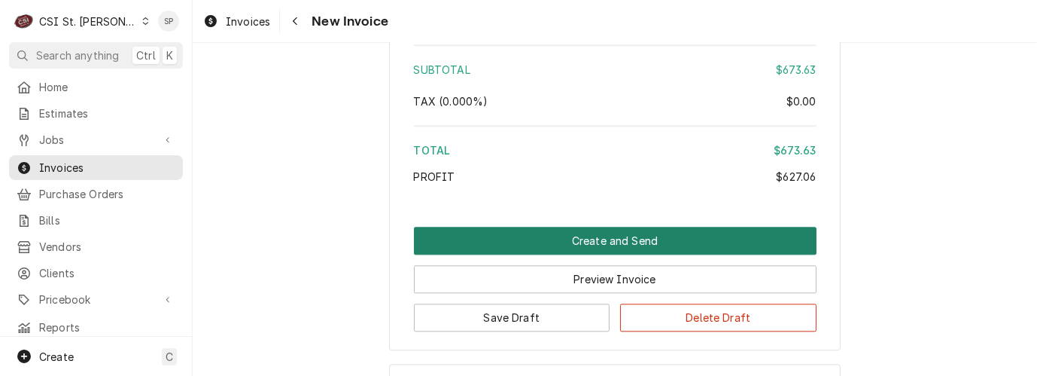
click at [585, 227] on button "Create and Send" at bounding box center [615, 241] width 403 height 28
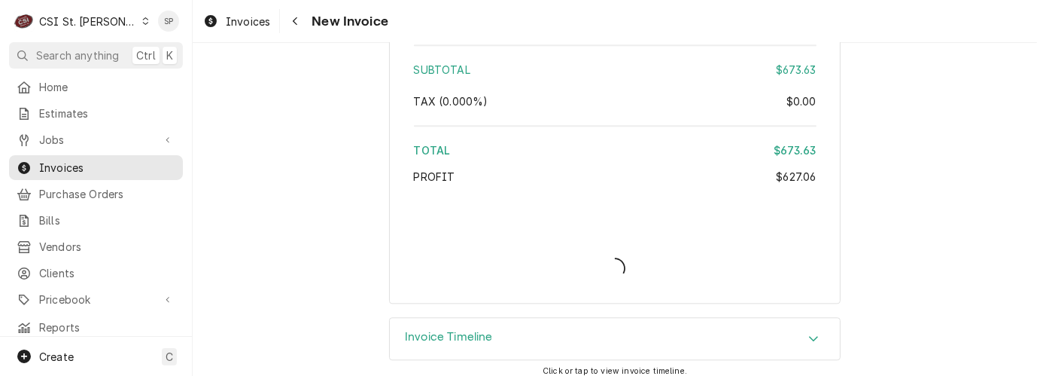
scroll to position [3192, 0]
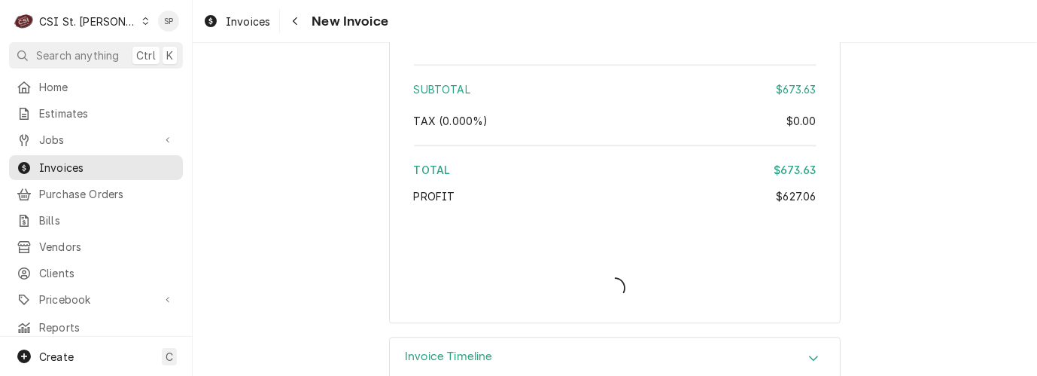
type textarea "x"
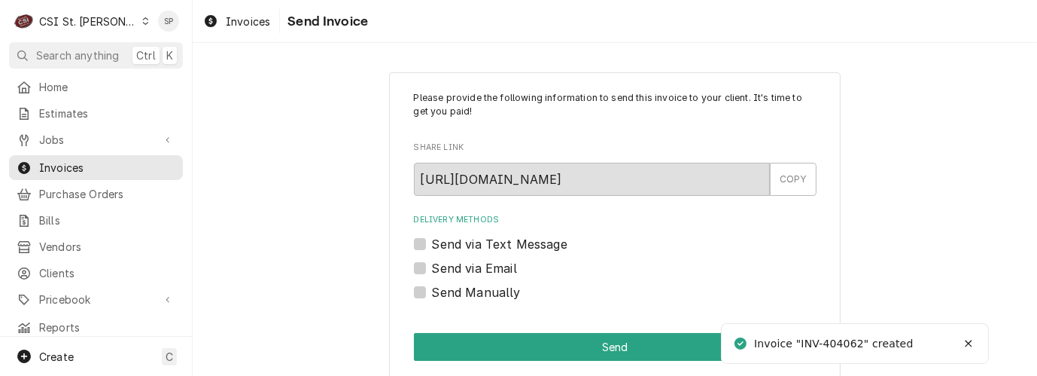
click at [434, 269] on label "Send via Email" at bounding box center [474, 268] width 85 height 18
click at [434, 269] on input "Send via Email" at bounding box center [633, 275] width 403 height 33
checkbox input "true"
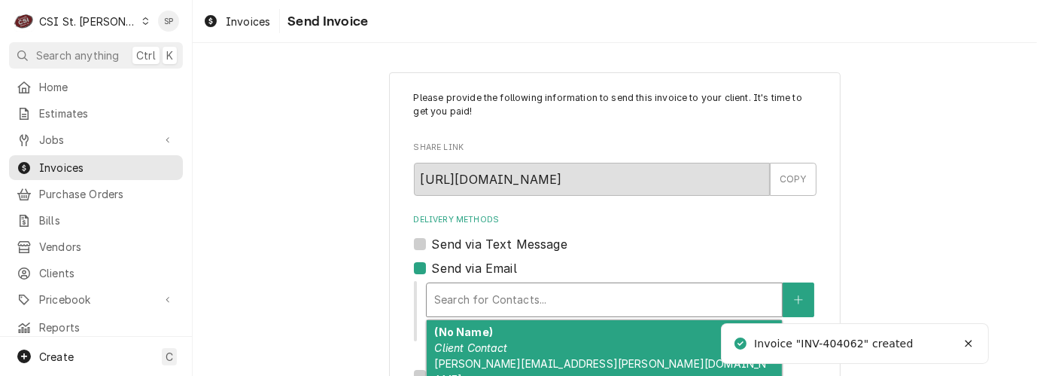
click at [483, 297] on div "Delivery Methods" at bounding box center [604, 299] width 340 height 27
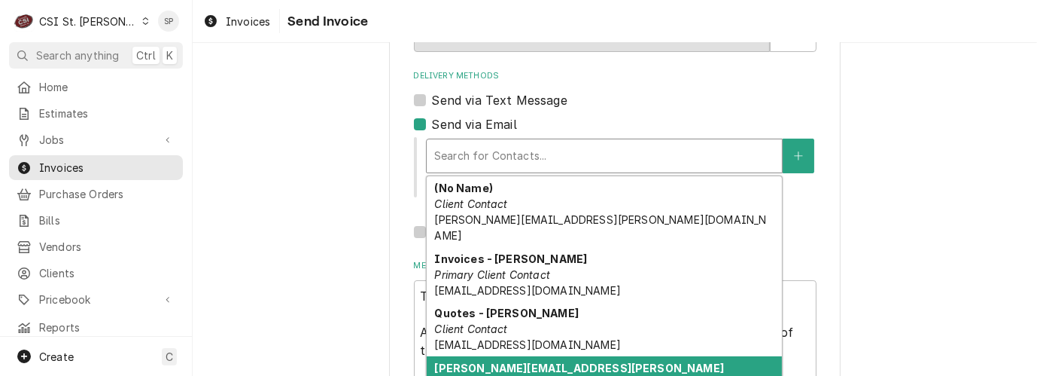
scroll to position [167, 0]
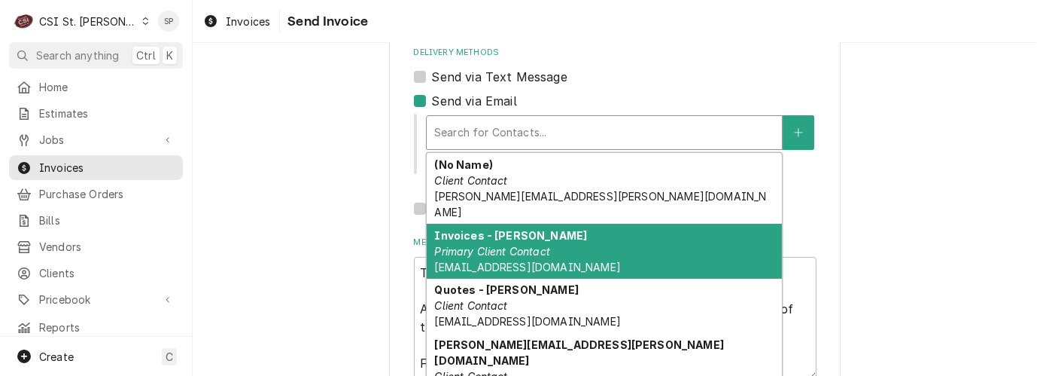
click at [419, 227] on div "Please provide the following information to send this invoice to your client. I…" at bounding box center [615, 151] width 403 height 455
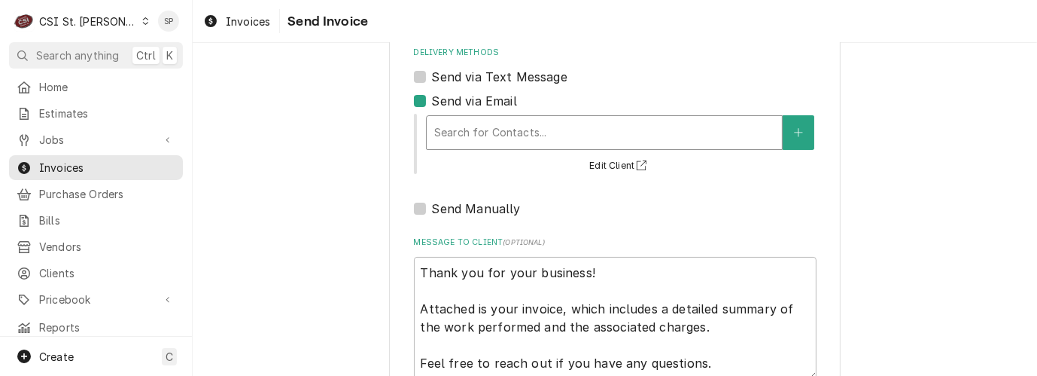
click at [516, 144] on div "Delivery Methods" at bounding box center [604, 132] width 340 height 27
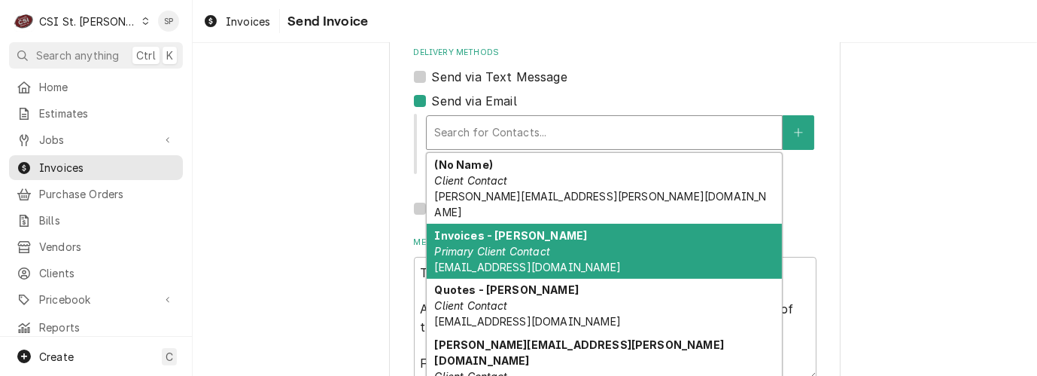
click at [473, 245] on em "Primary Client Contact" at bounding box center [492, 251] width 116 height 13
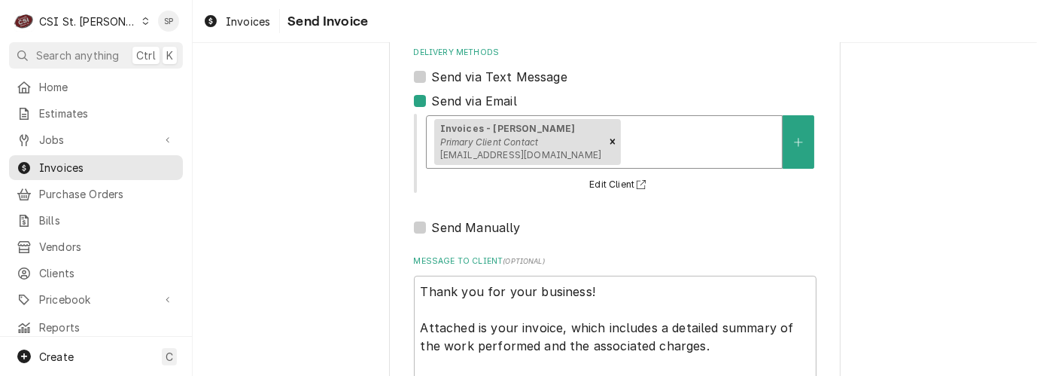
scroll to position [281, 0]
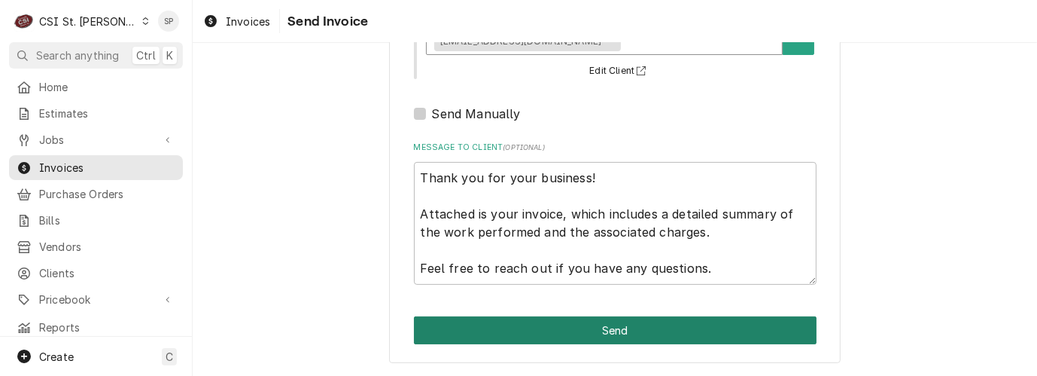
click at [670, 343] on button "Send" at bounding box center [615, 330] width 403 height 28
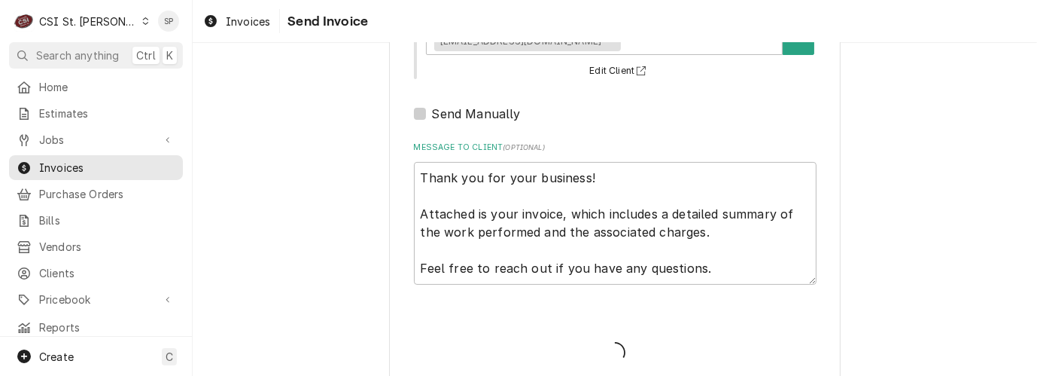
type textarea "x"
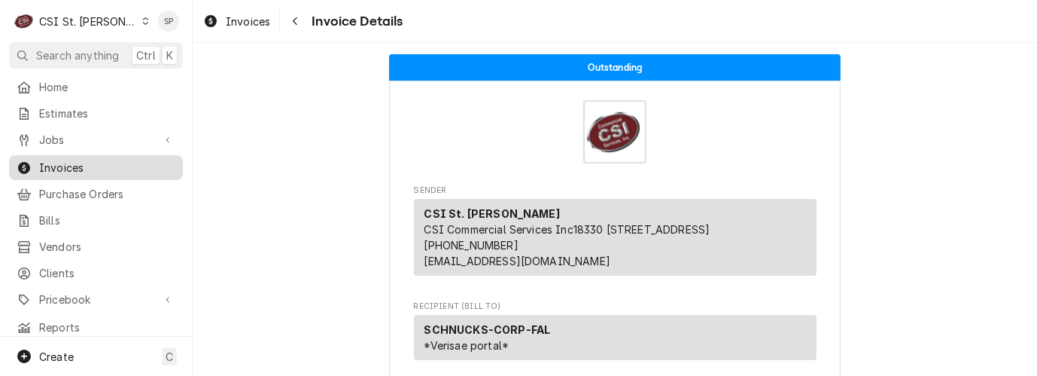
click at [105, 164] on span "Invoices" at bounding box center [107, 168] width 136 height 16
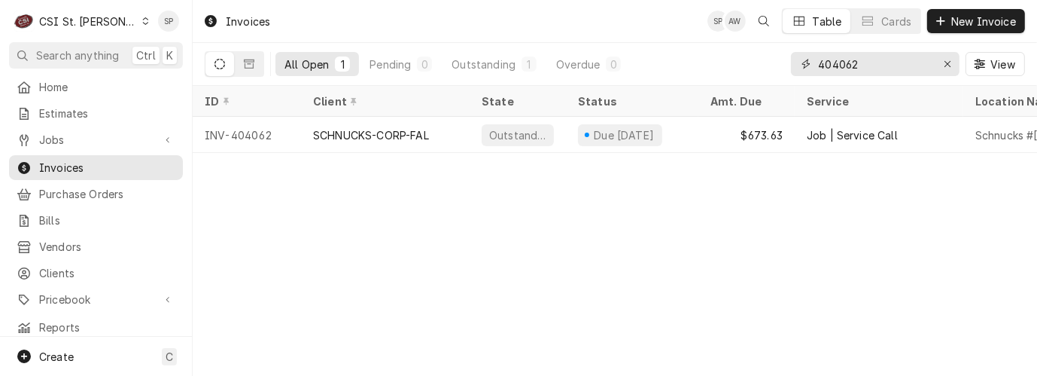
click at [864, 68] on input "404062" at bounding box center [874, 64] width 113 height 24
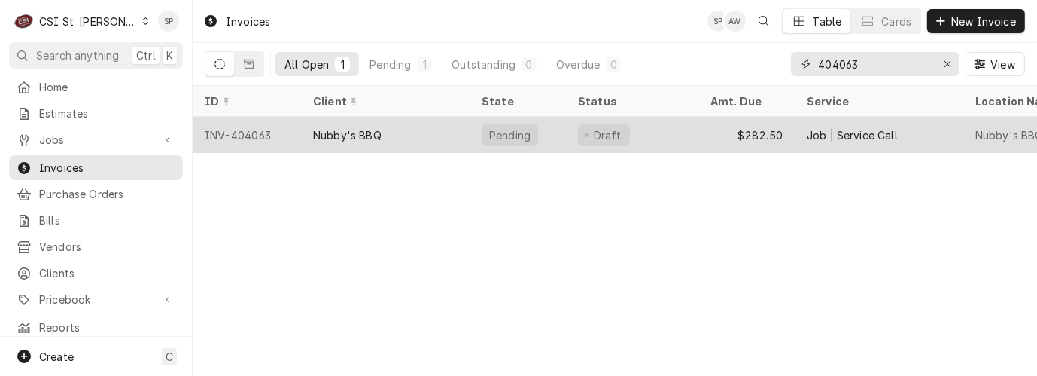
type input "404063"
click at [234, 125] on div "INV-404063" at bounding box center [247, 135] width 108 height 36
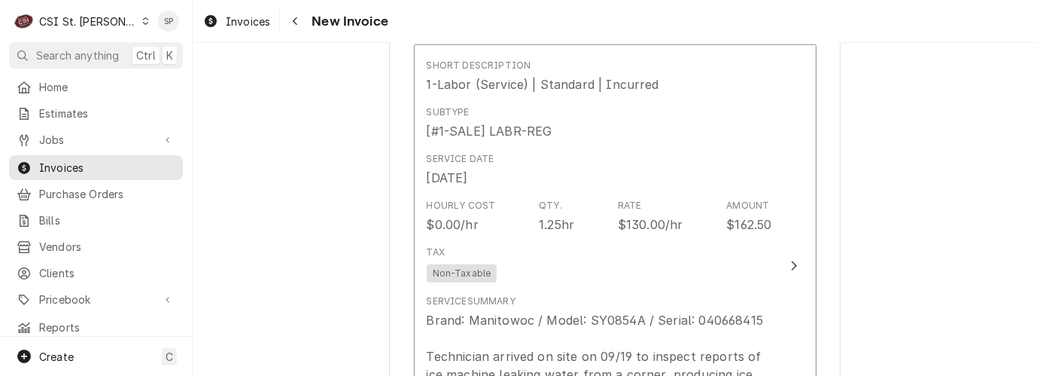
scroll to position [1655, 0]
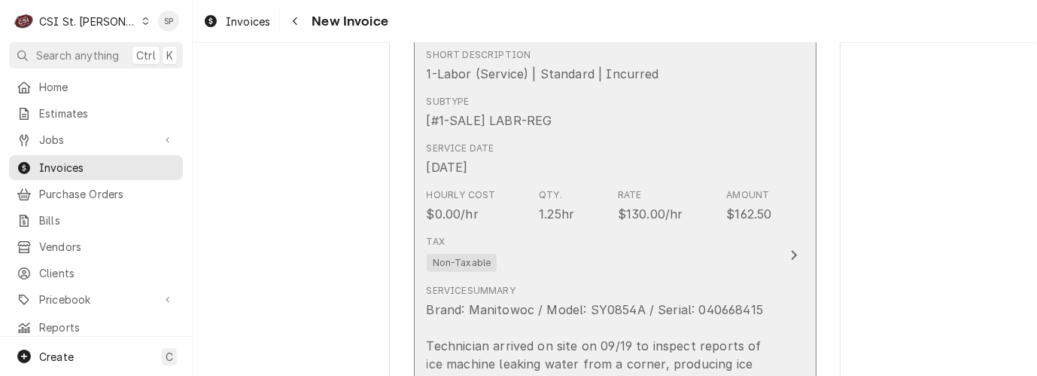
click at [646, 239] on div "Tax Non-Taxable" at bounding box center [600, 253] width 346 height 48
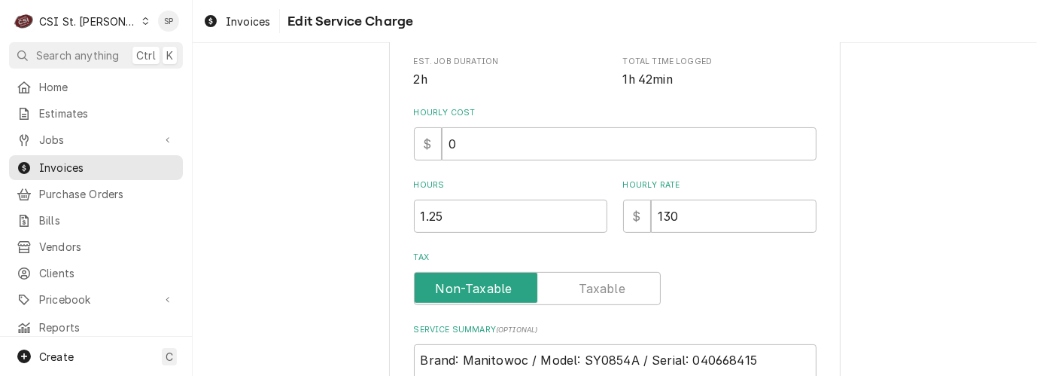
scroll to position [401, 0]
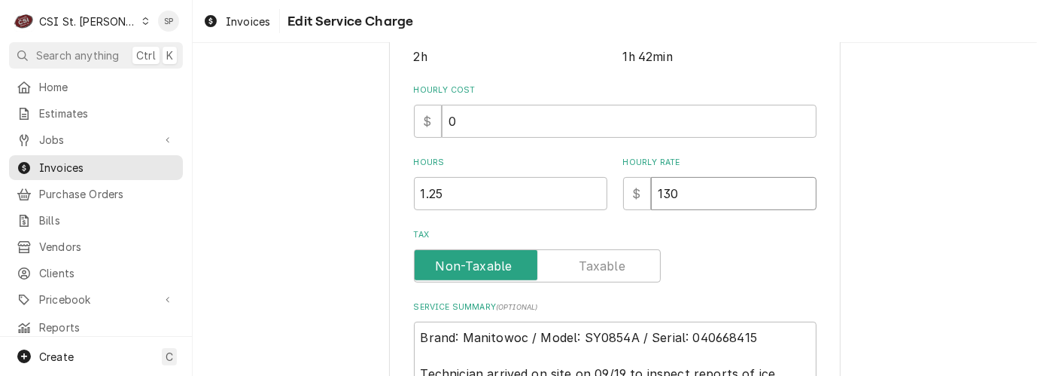
click at [684, 198] on input "130" at bounding box center [734, 193] width 166 height 33
type textarea "x"
type input "13"
type textarea "x"
type input "1"
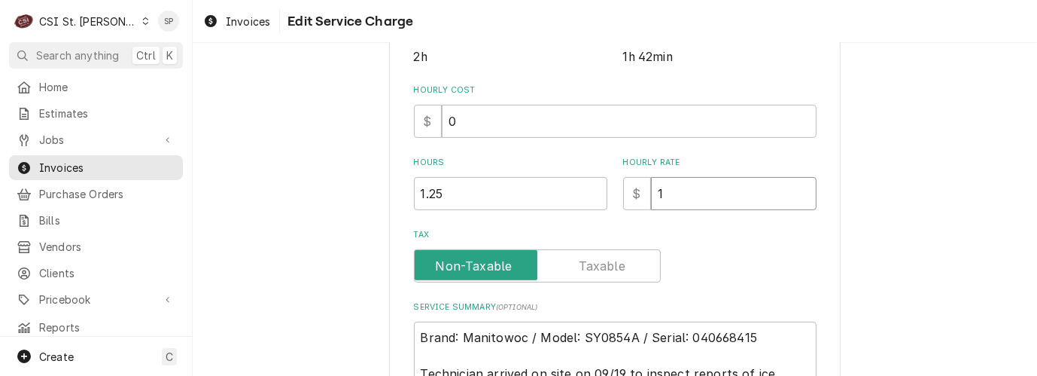
type textarea "x"
type input "0"
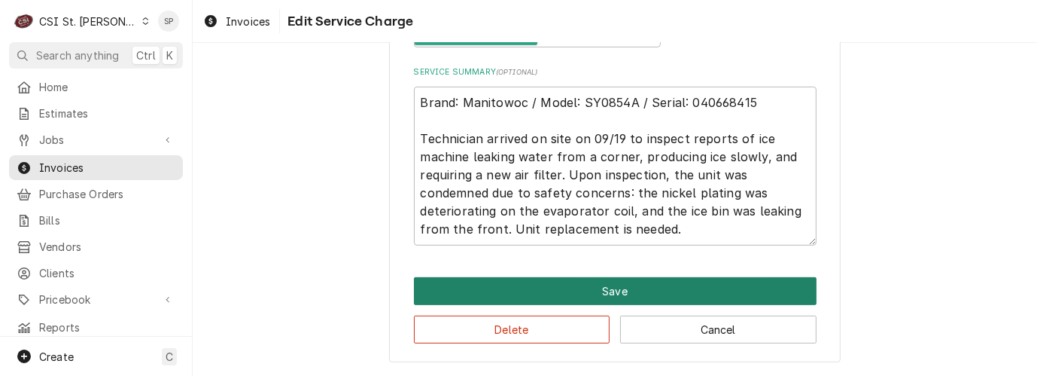
click at [607, 283] on button "Save" at bounding box center [615, 291] width 403 height 28
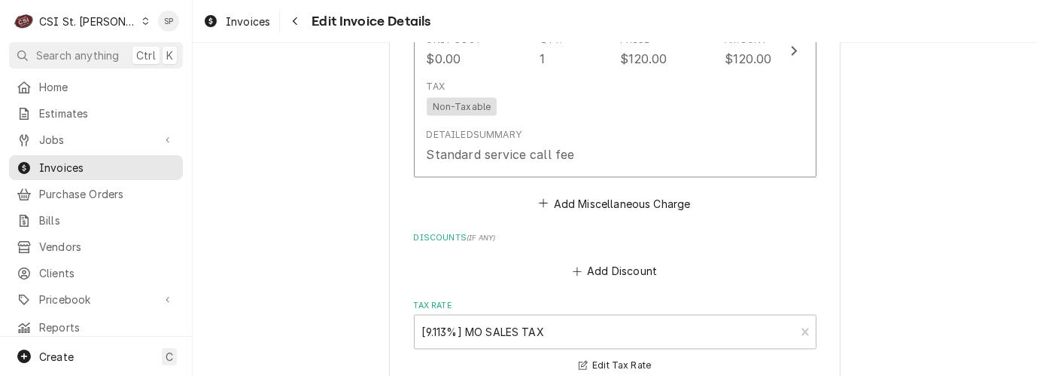
scroll to position [2344, 0]
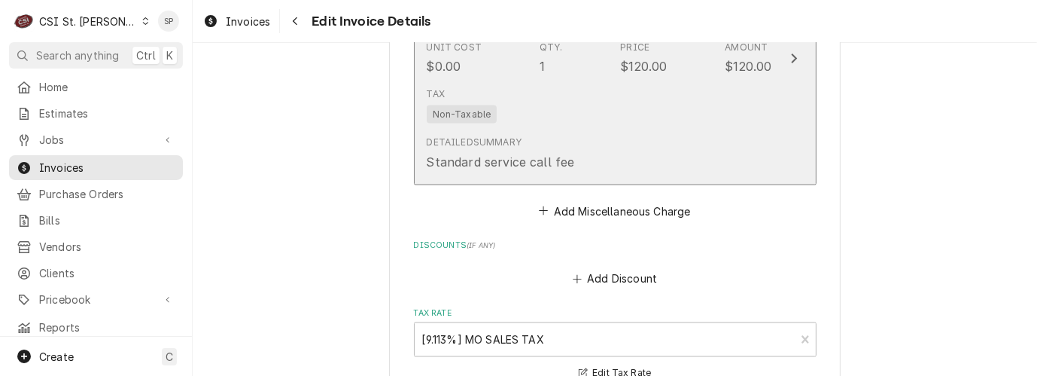
click at [535, 136] on div "Detailed Summary Standard service call fee" at bounding box center [501, 153] width 148 height 35
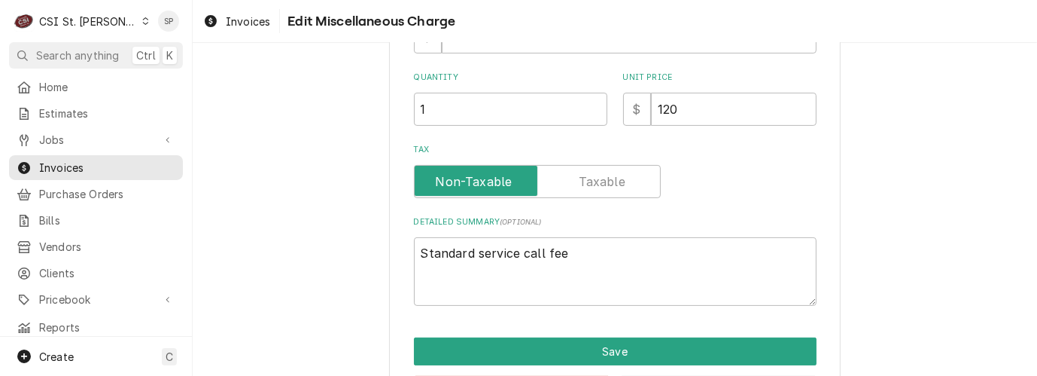
scroll to position [350, 0]
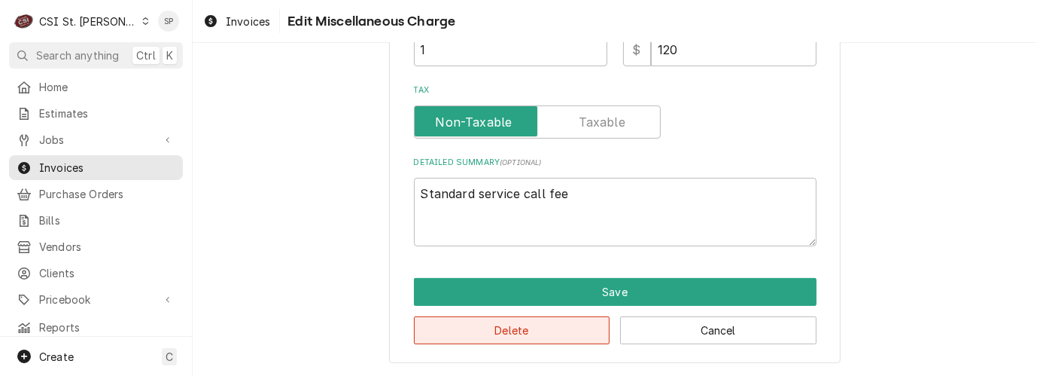
click at [571, 337] on button "Delete" at bounding box center [512, 330] width 196 height 28
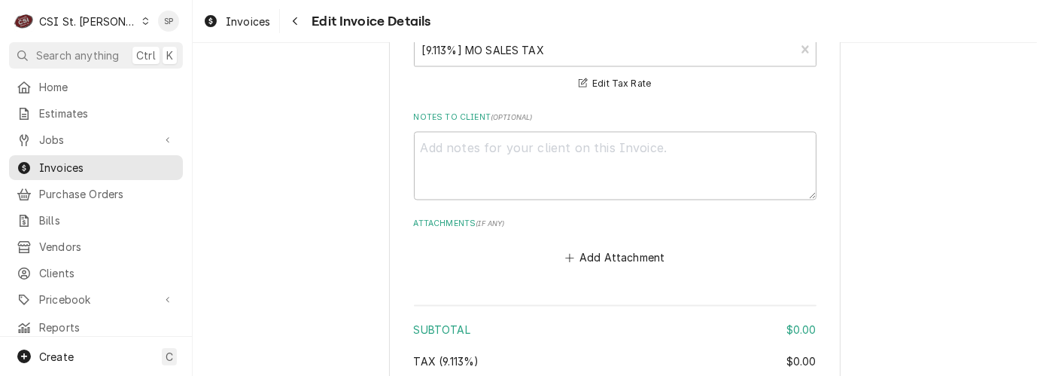
scroll to position [2661, 0]
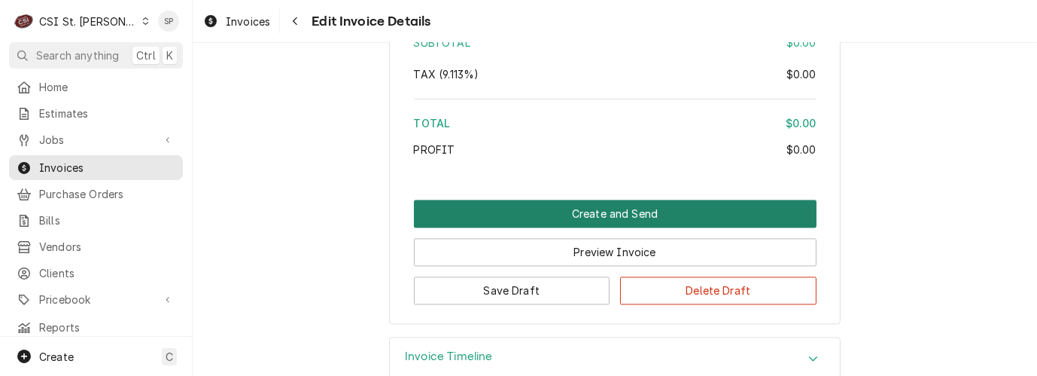
click at [557, 199] on button "Create and Send" at bounding box center [615, 213] width 403 height 28
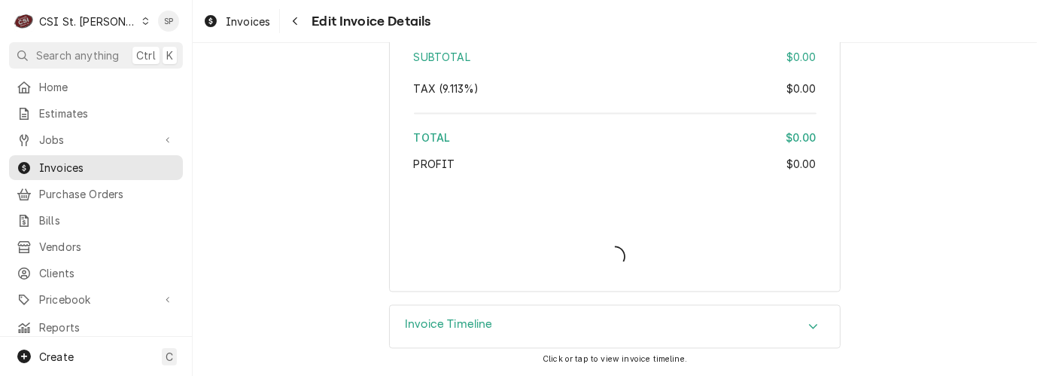
scroll to position [2613, 0]
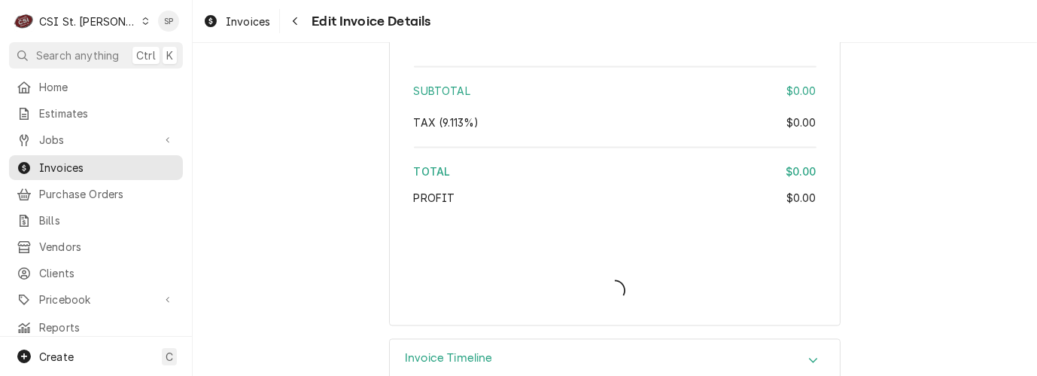
type textarea "x"
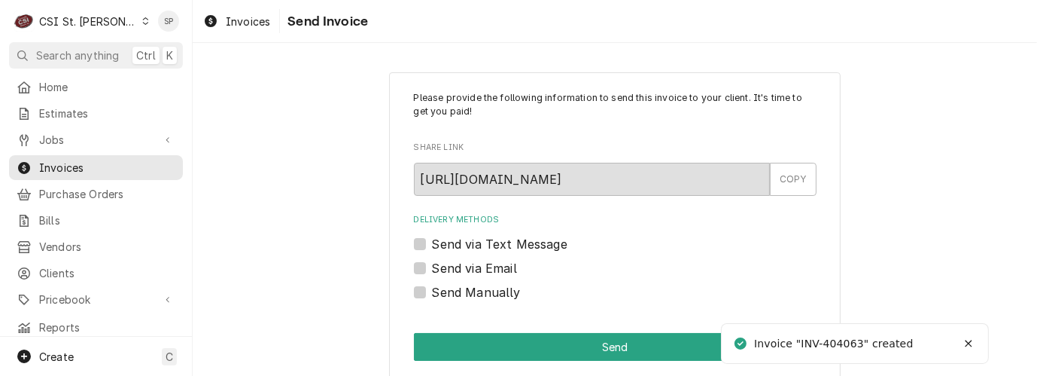
click at [432, 291] on label "Send Manually" at bounding box center [476, 292] width 89 height 18
click at [432, 291] on input "Send Manually" at bounding box center [633, 299] width 403 height 33
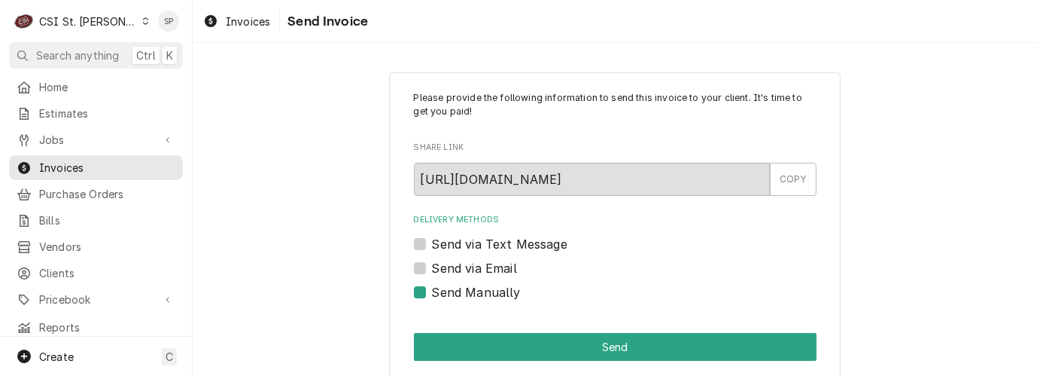
click at [432, 291] on label "Send Manually" at bounding box center [476, 292] width 89 height 18
click at [432, 291] on input "Send Manually" at bounding box center [633, 299] width 403 height 33
click at [432, 291] on label "Send Manually" at bounding box center [476, 292] width 89 height 18
click at [432, 291] on input "Send Manually" at bounding box center [633, 299] width 403 height 33
checkbox input "true"
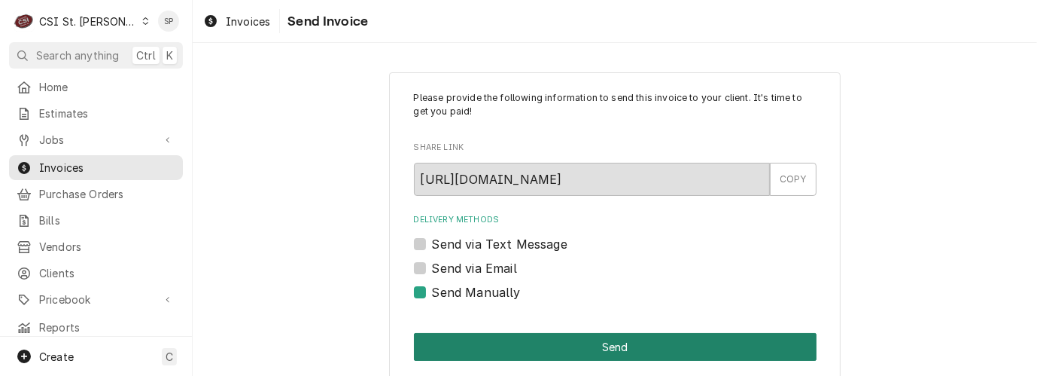
click at [477, 347] on button "Send" at bounding box center [615, 347] width 403 height 28
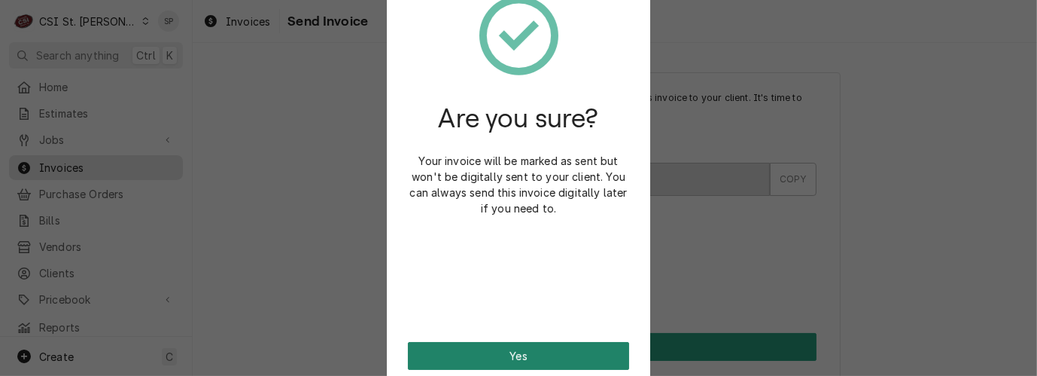
click at [477, 352] on button "Yes" at bounding box center [518, 356] width 221 height 28
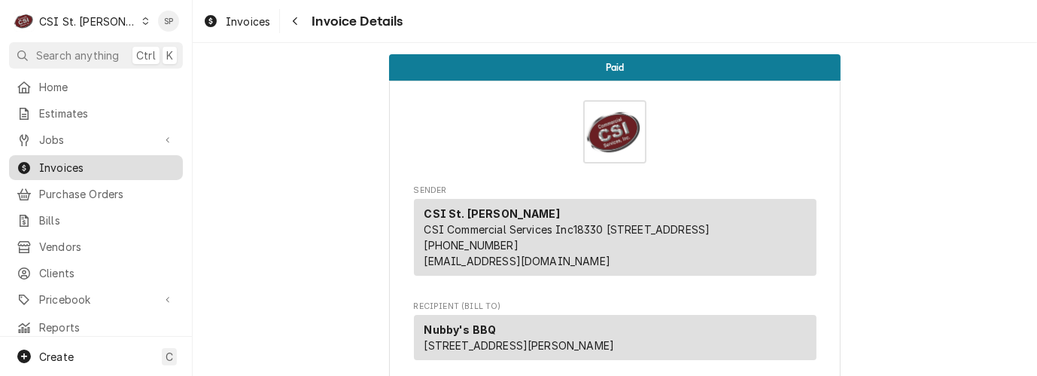
click at [93, 165] on span "Invoices" at bounding box center [107, 168] width 136 height 16
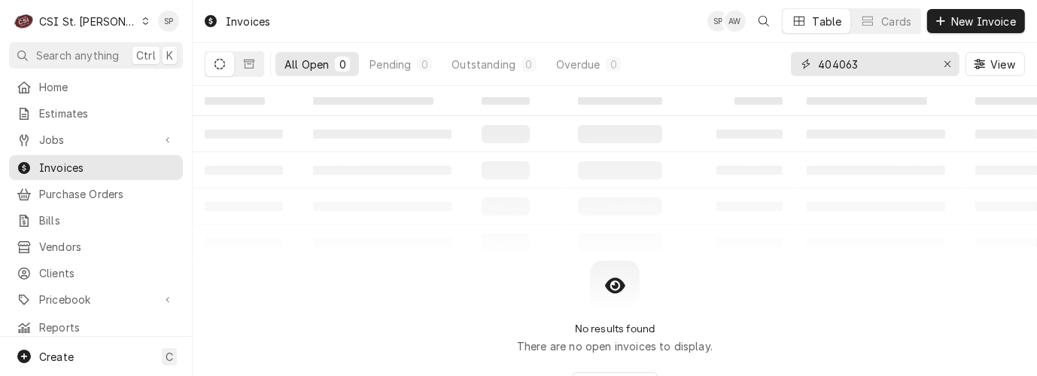
click at [877, 62] on input "404063" at bounding box center [874, 64] width 113 height 24
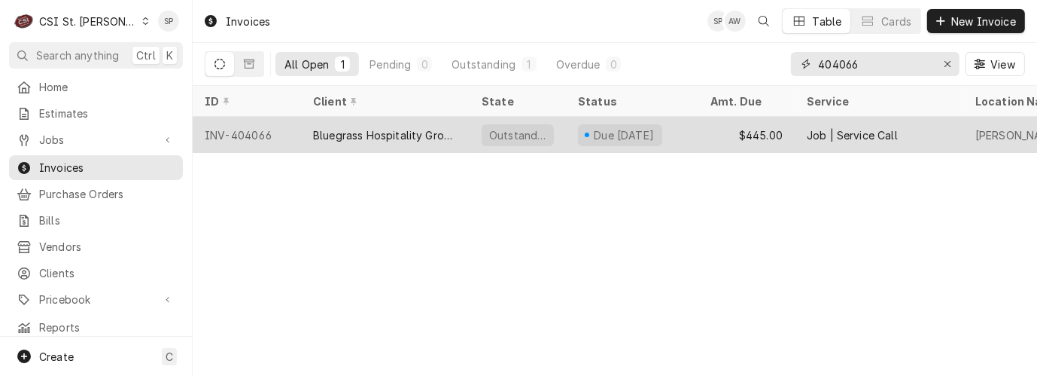
type input "404066"
click at [238, 123] on div "INV-404066" at bounding box center [247, 135] width 108 height 36
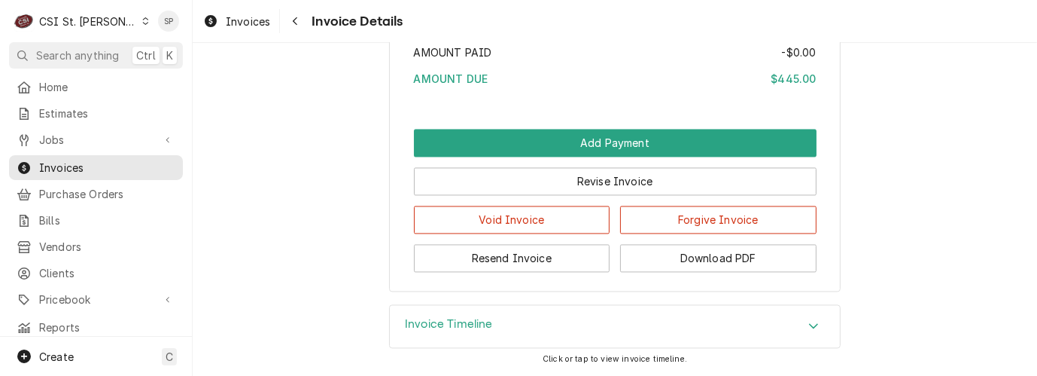
scroll to position [2703, 0]
click at [52, 160] on span "Invoices" at bounding box center [107, 168] width 136 height 16
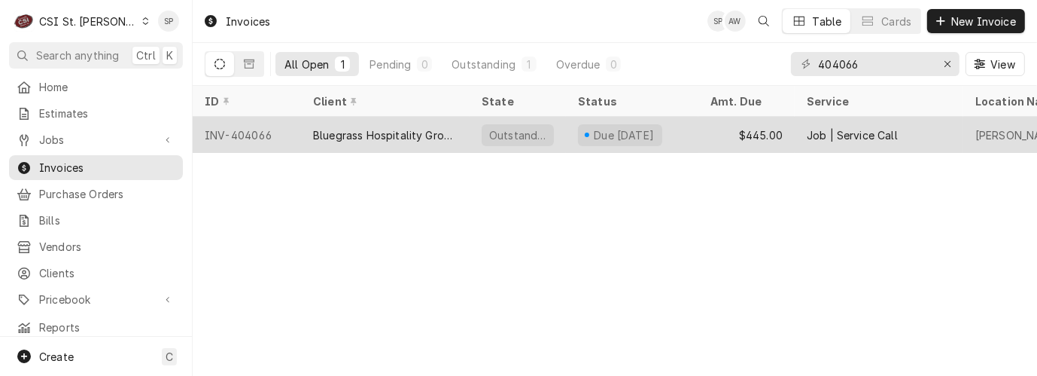
click at [236, 129] on div "INV-404066" at bounding box center [247, 135] width 108 height 36
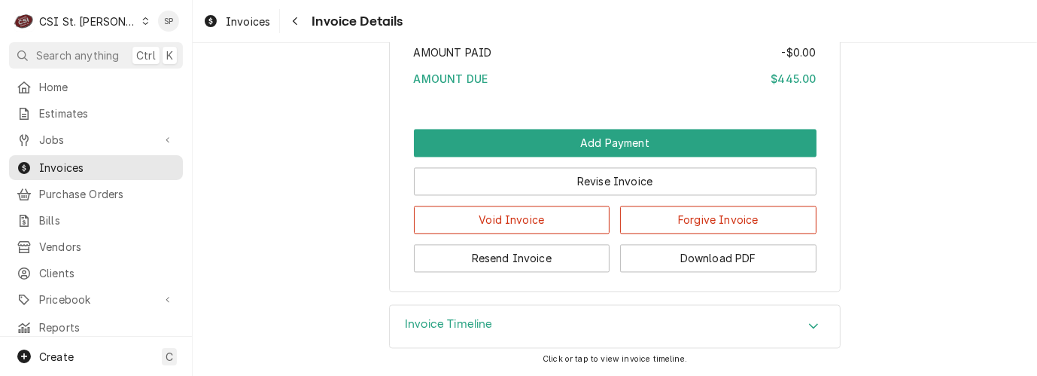
scroll to position [2703, 0]
click at [809, 322] on icon "Accordion Header" at bounding box center [814, 325] width 11 height 12
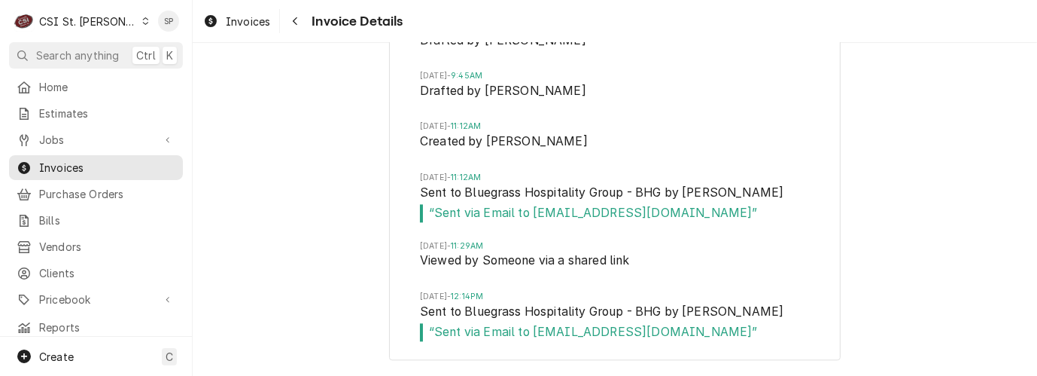
scroll to position [3046, 0]
click at [100, 160] on span "Invoices" at bounding box center [107, 168] width 136 height 16
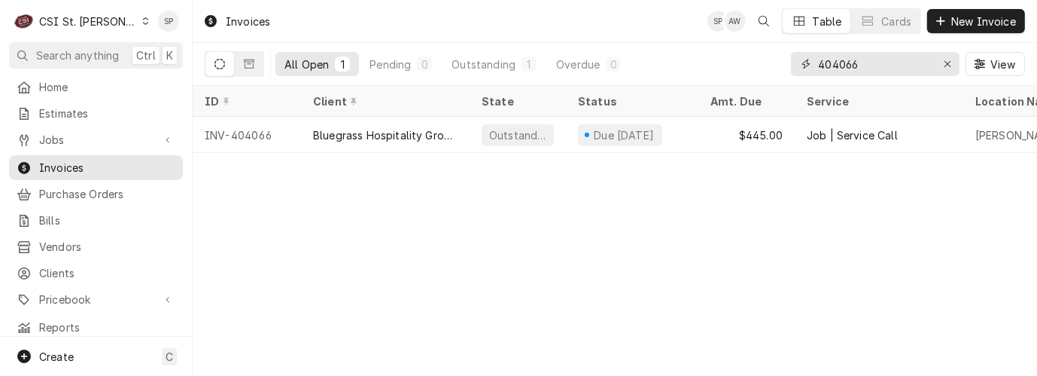
click at [863, 62] on input "404066" at bounding box center [874, 64] width 113 height 24
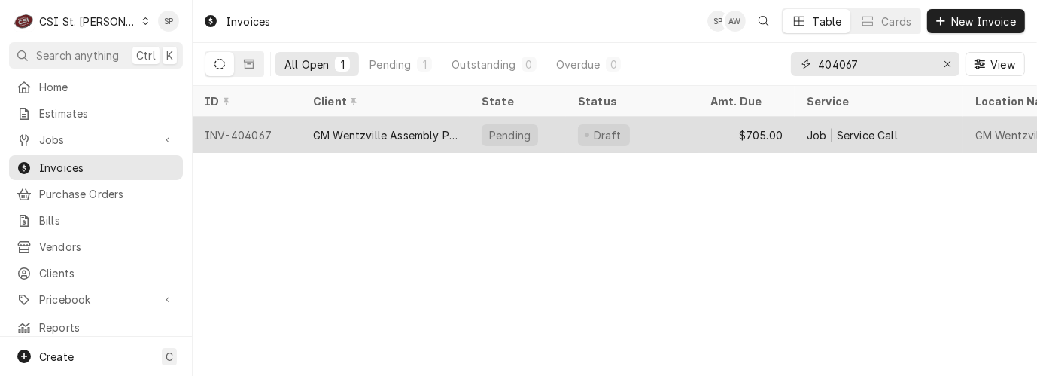
type input "404067"
click at [238, 136] on div "INV-404067" at bounding box center [247, 135] width 108 height 36
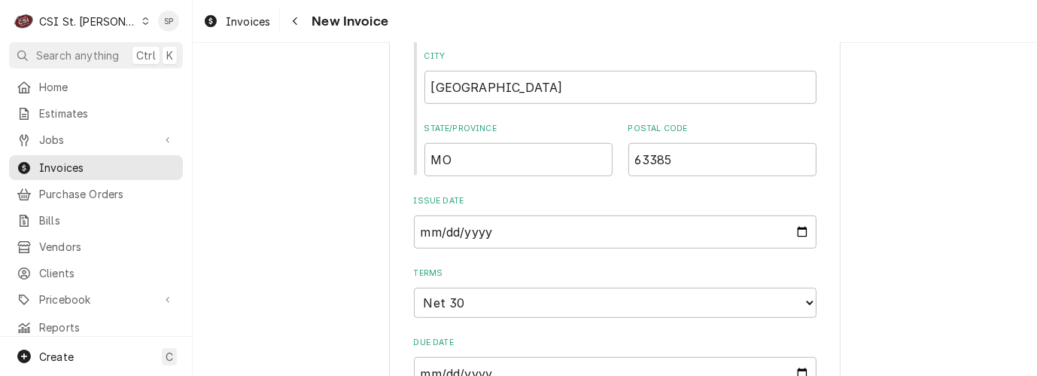
scroll to position [1030, 0]
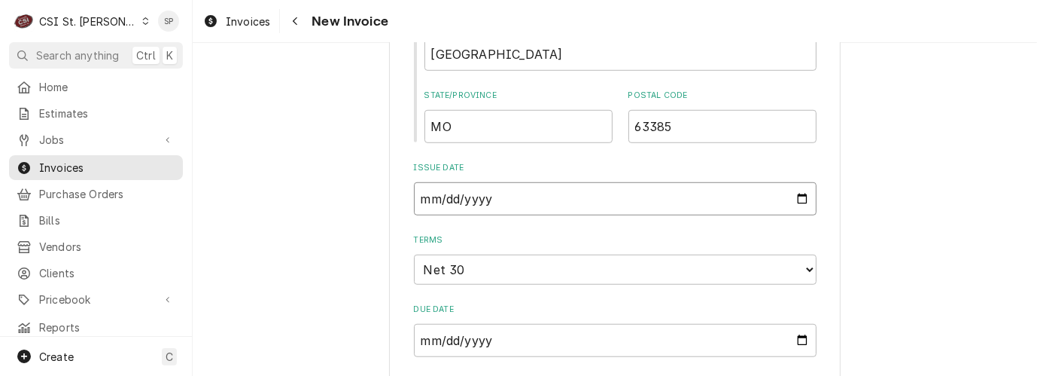
click at [792, 199] on input "[DATE]" at bounding box center [615, 198] width 403 height 33
type input "[DATE]"
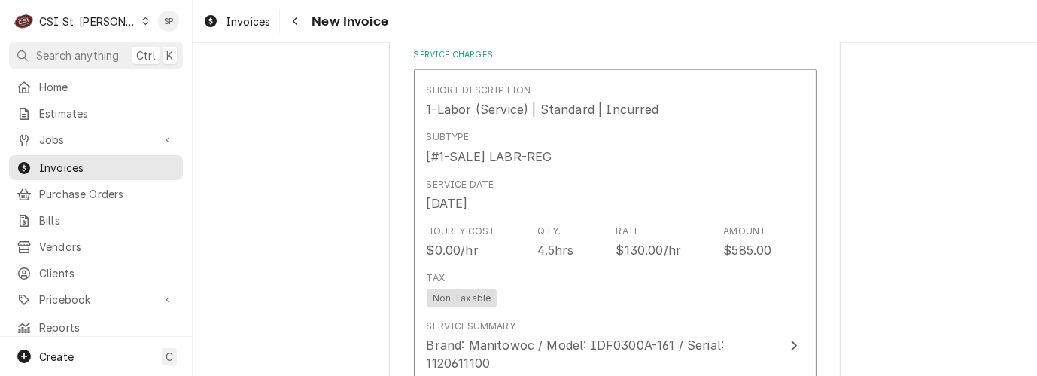
scroll to position [1432, 0]
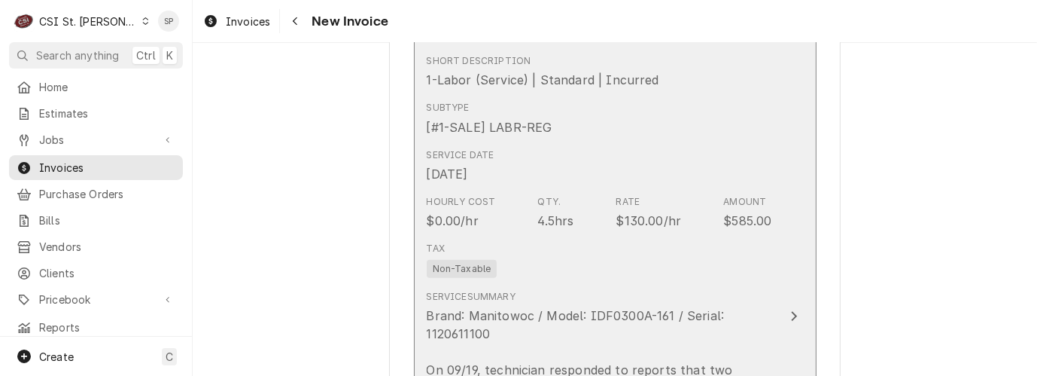
click at [617, 216] on div "$130.00/hr" at bounding box center [649, 221] width 65 height 18
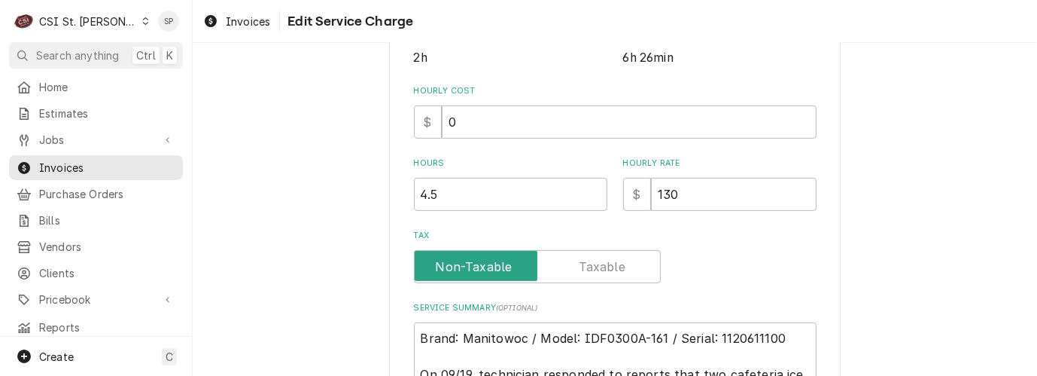
scroll to position [401, 0]
click at [677, 189] on input "130" at bounding box center [734, 193] width 166 height 33
type textarea "x"
type input "13"
type textarea "x"
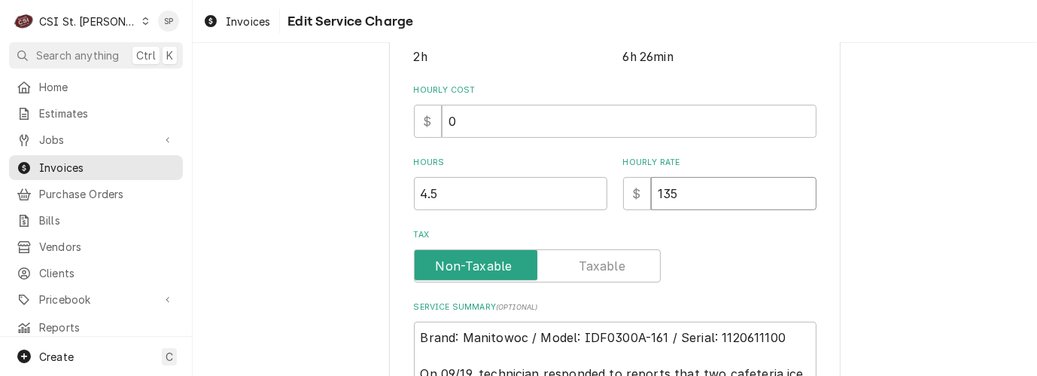
type input "135"
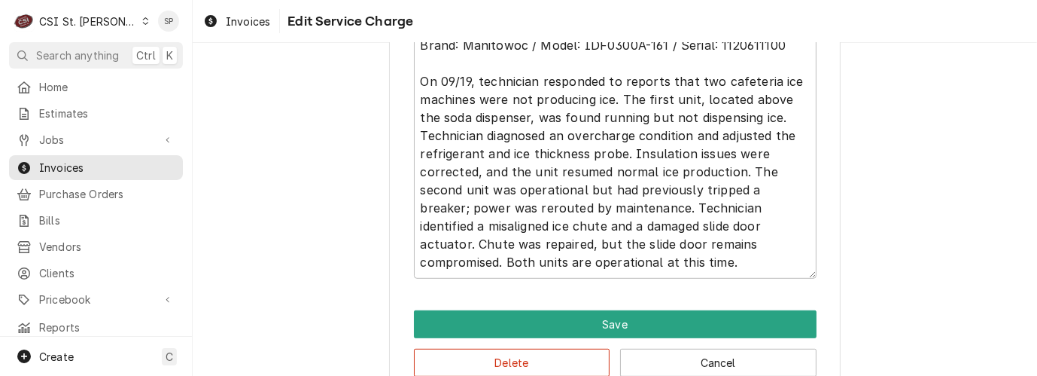
scroll to position [702, 0]
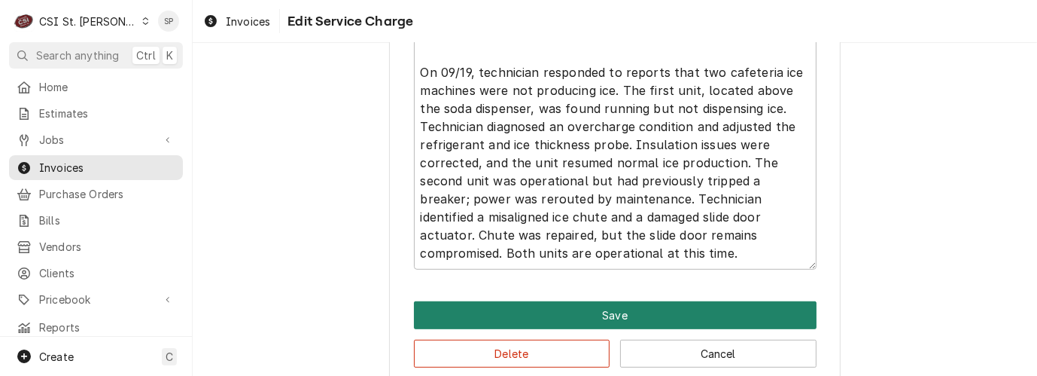
click at [595, 313] on button "Save" at bounding box center [615, 315] width 403 height 28
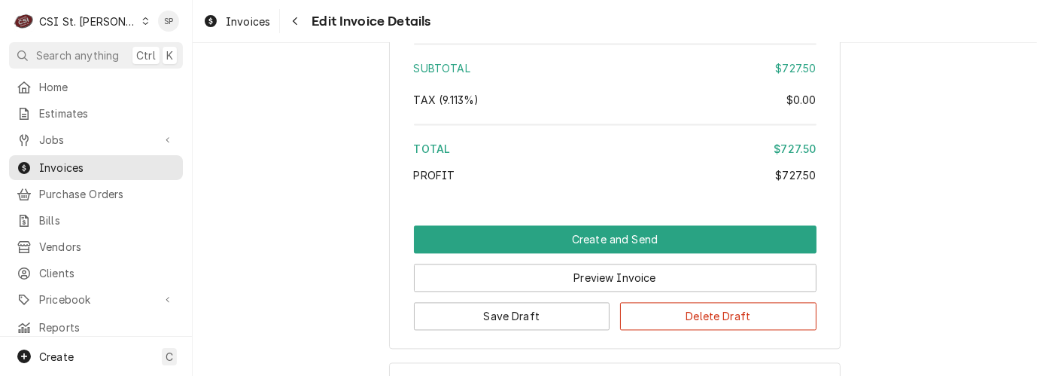
scroll to position [2820, 0]
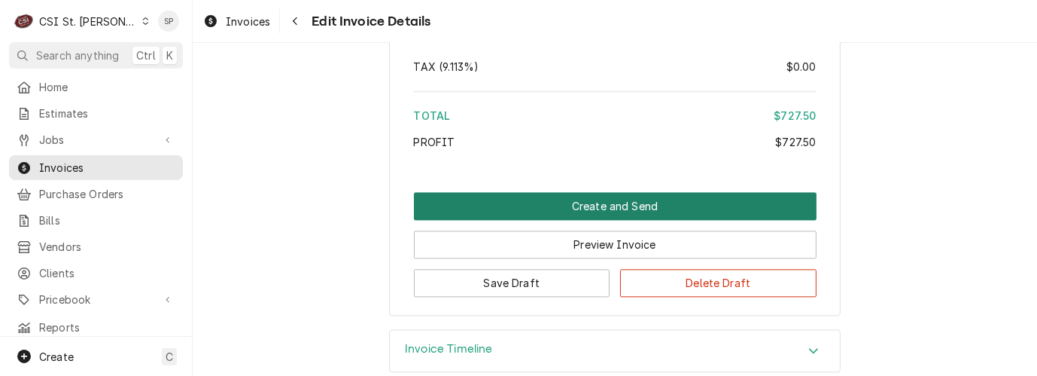
click at [580, 212] on button "Create and Send" at bounding box center [615, 206] width 403 height 28
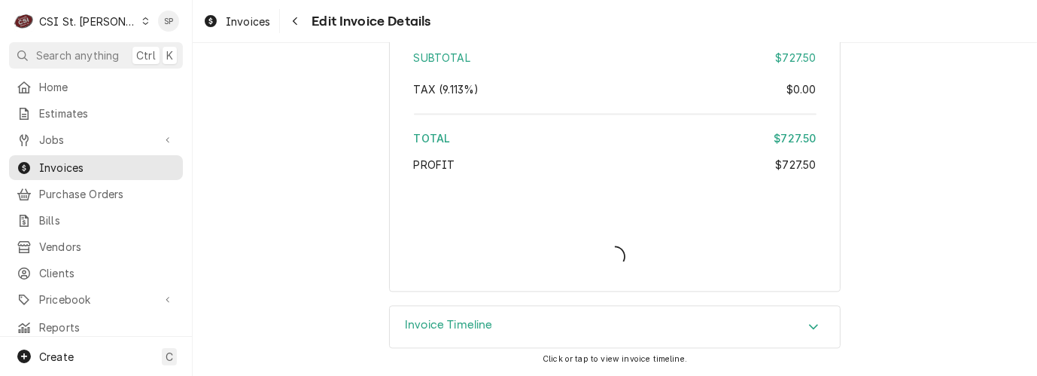
type textarea "x"
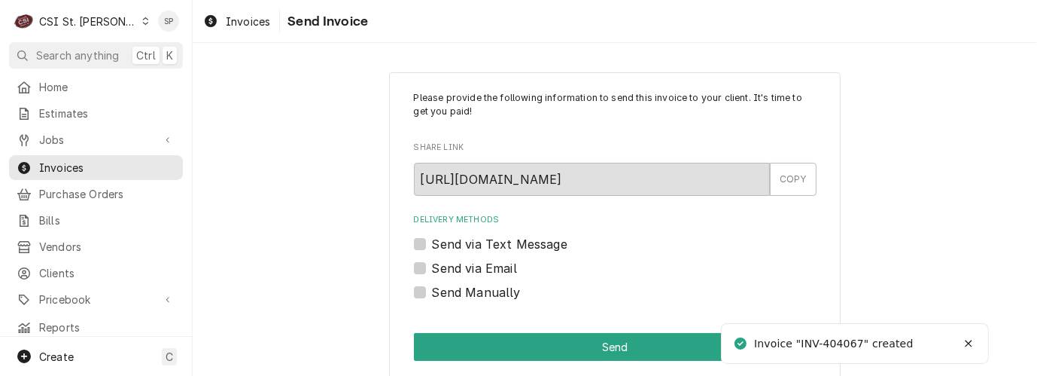
click at [432, 267] on label "Send via Email" at bounding box center [474, 268] width 85 height 18
click at [432, 267] on input "Send via Email" at bounding box center [633, 275] width 403 height 33
checkbox input "true"
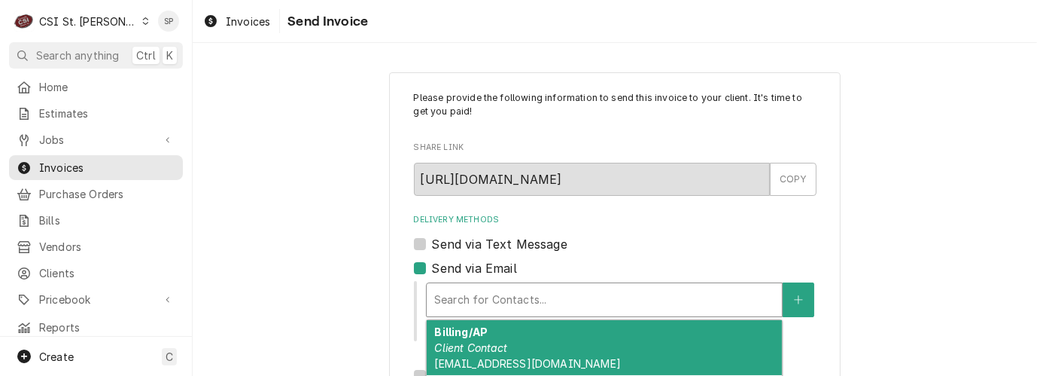
click at [471, 300] on div "Delivery Methods" at bounding box center [604, 299] width 340 height 27
click at [473, 339] on div "Billing/AP Client Contact gmwentzvilleap@aramark.com" at bounding box center [604, 347] width 355 height 55
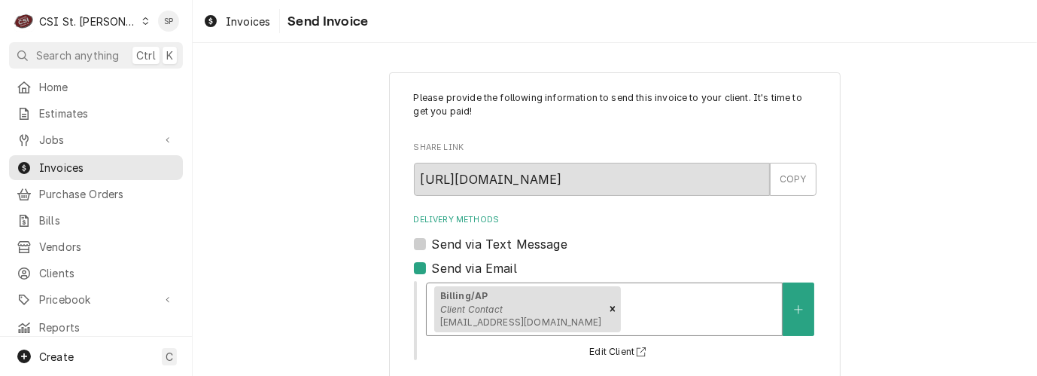
scroll to position [281, 0]
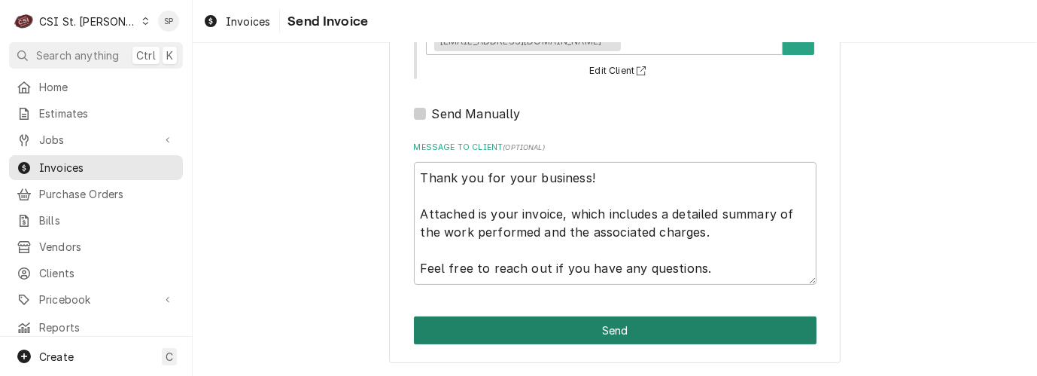
click at [565, 321] on button "Send" at bounding box center [615, 330] width 403 height 28
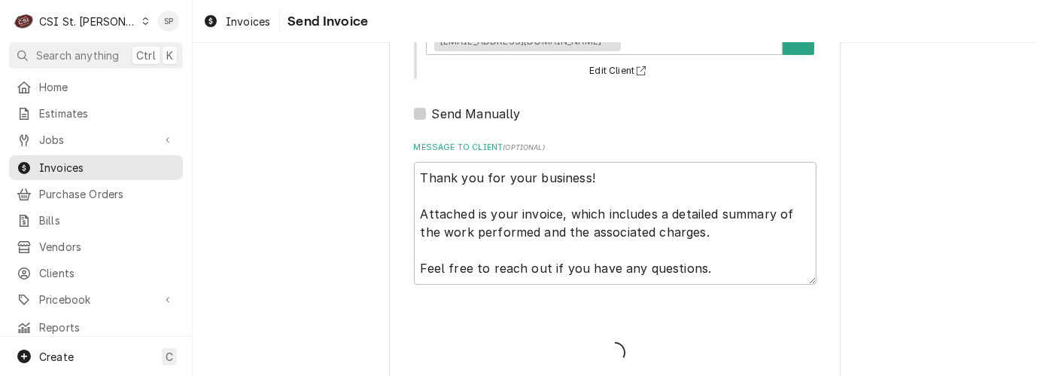
type textarea "x"
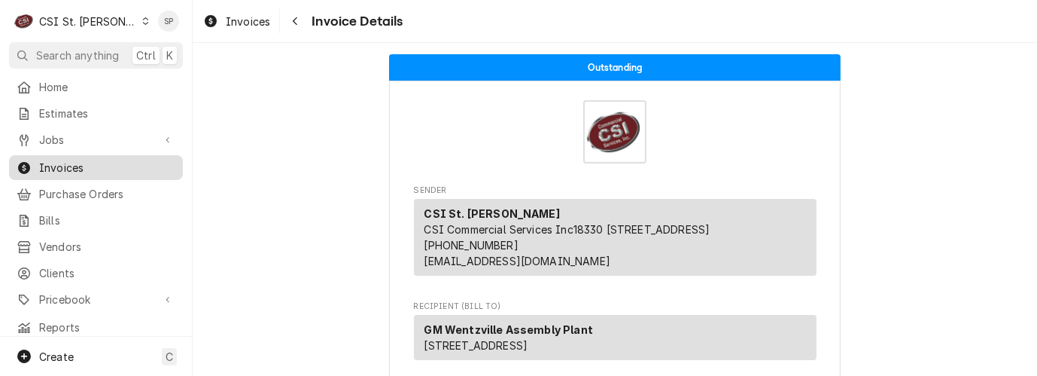
click at [118, 163] on span "Invoices" at bounding box center [107, 168] width 136 height 16
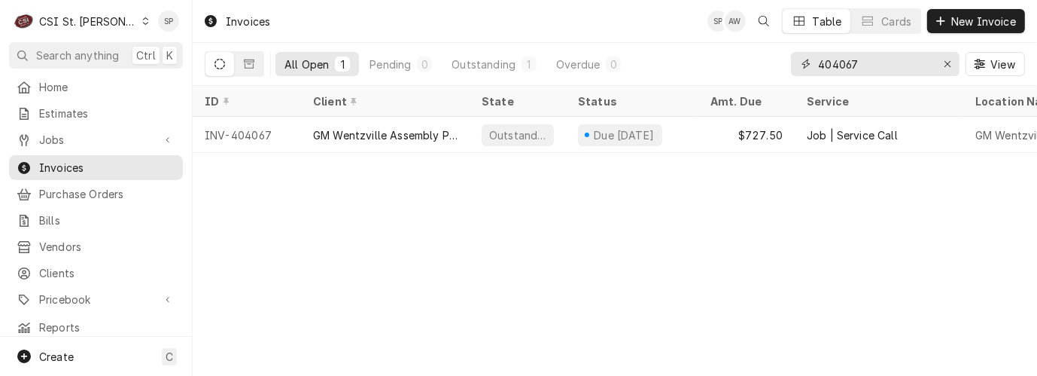
click at [866, 56] on input "404067" at bounding box center [874, 64] width 113 height 24
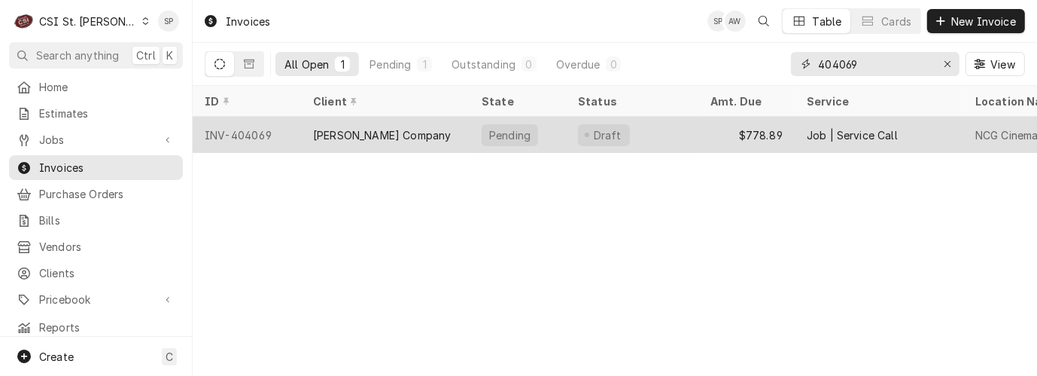
type input "404069"
click at [266, 137] on div "INV-404069" at bounding box center [247, 135] width 108 height 36
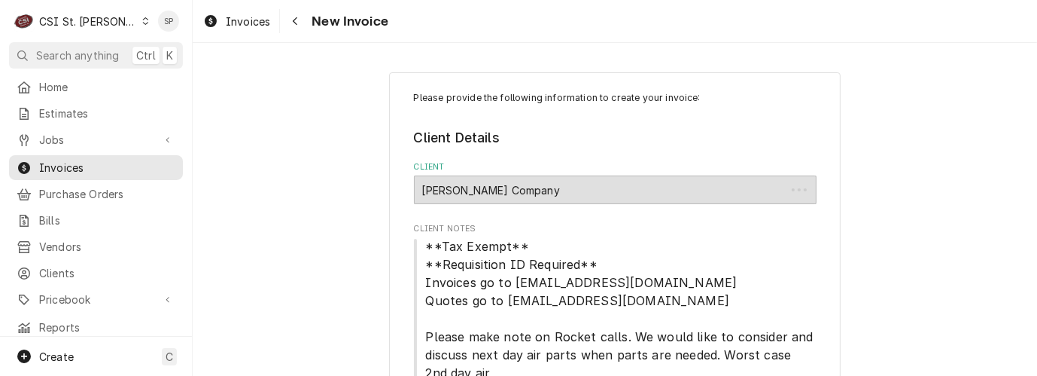
type textarea "x"
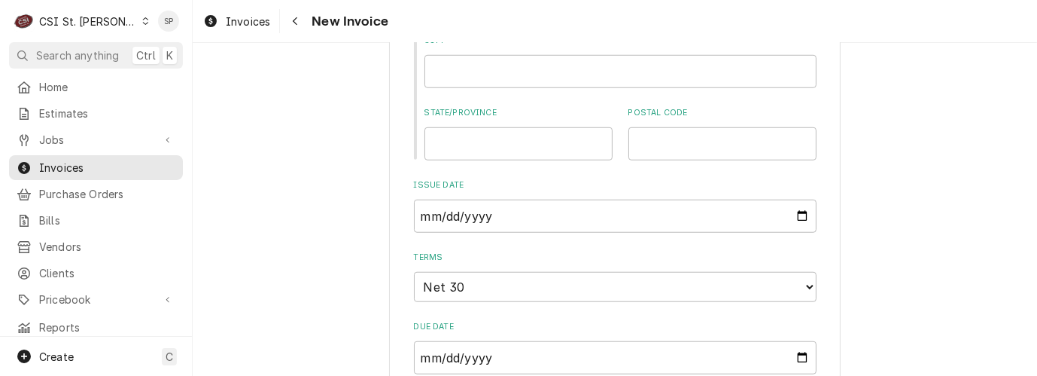
scroll to position [1138, 0]
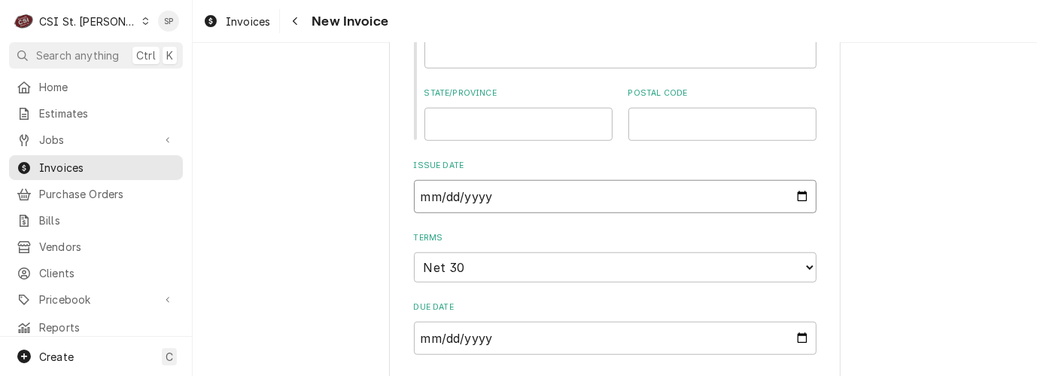
click at [794, 199] on input "2025-09-22" at bounding box center [615, 196] width 403 height 33
type input "2025-09-30"
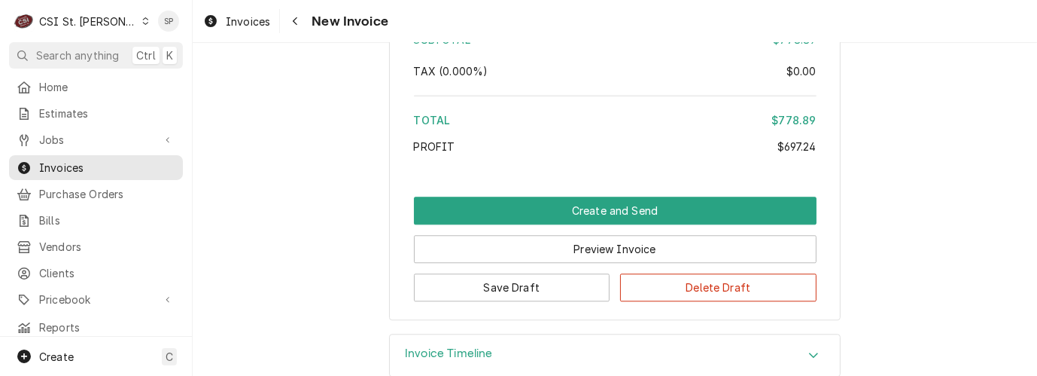
scroll to position [3384, 0]
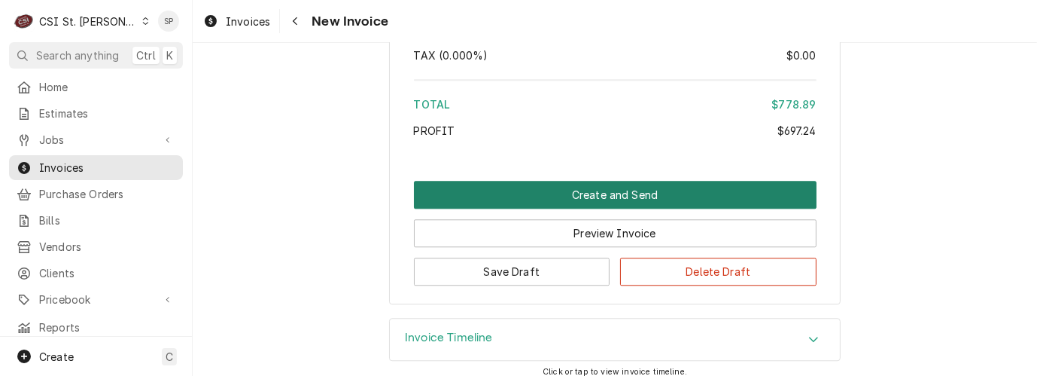
click at [538, 183] on button "Create and Send" at bounding box center [615, 195] width 403 height 28
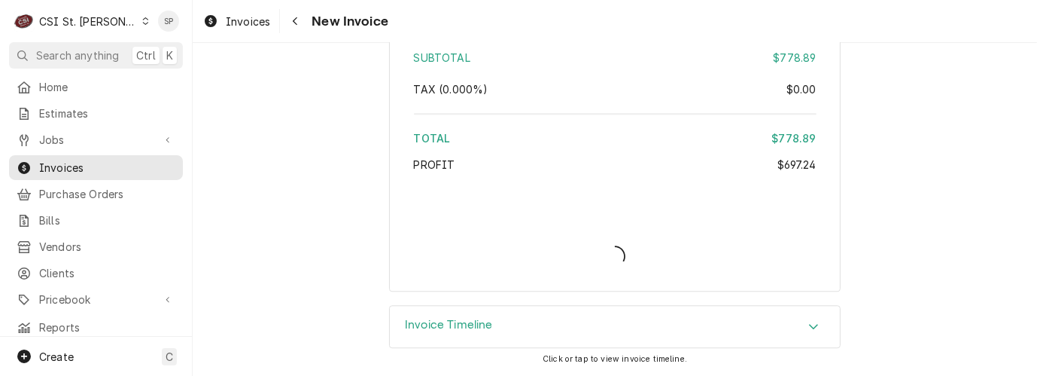
scroll to position [3336, 0]
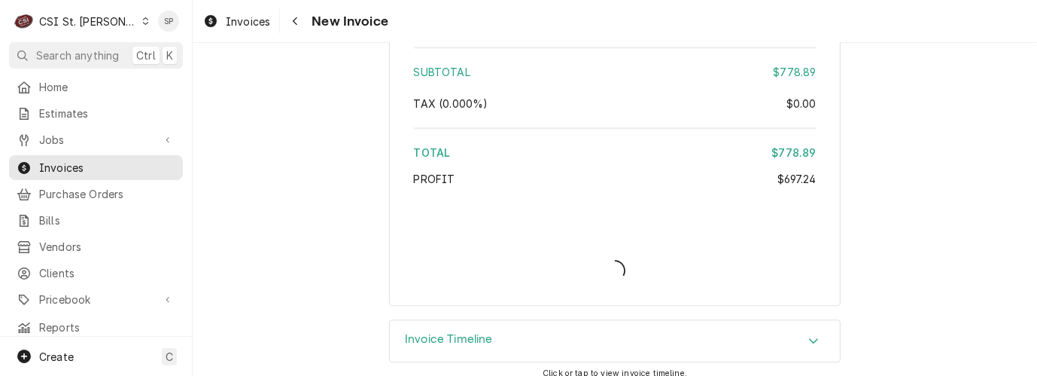
type textarea "x"
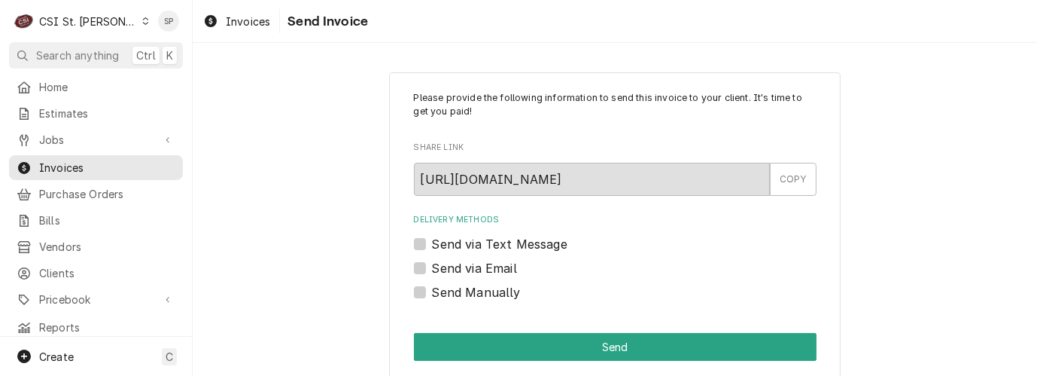
click at [432, 269] on label "Send via Email" at bounding box center [474, 268] width 85 height 18
click at [432, 269] on input "Send via Email" at bounding box center [633, 275] width 403 height 33
checkbox input "true"
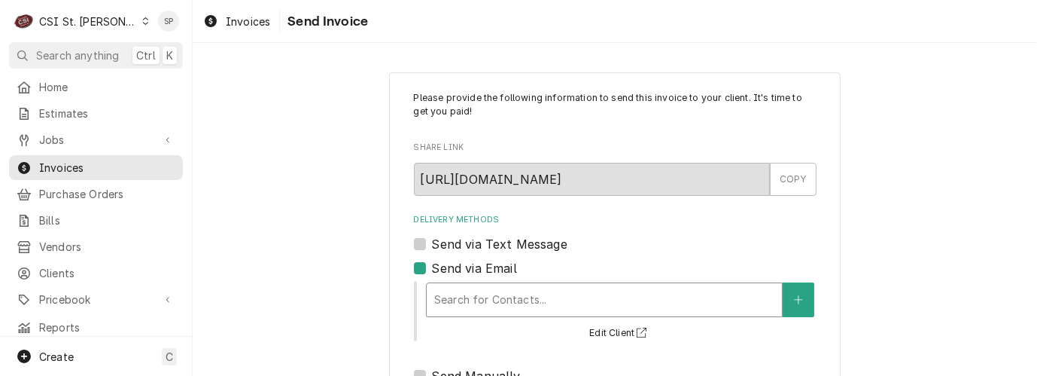
click at [447, 291] on div "Delivery Methods" at bounding box center [604, 299] width 340 height 27
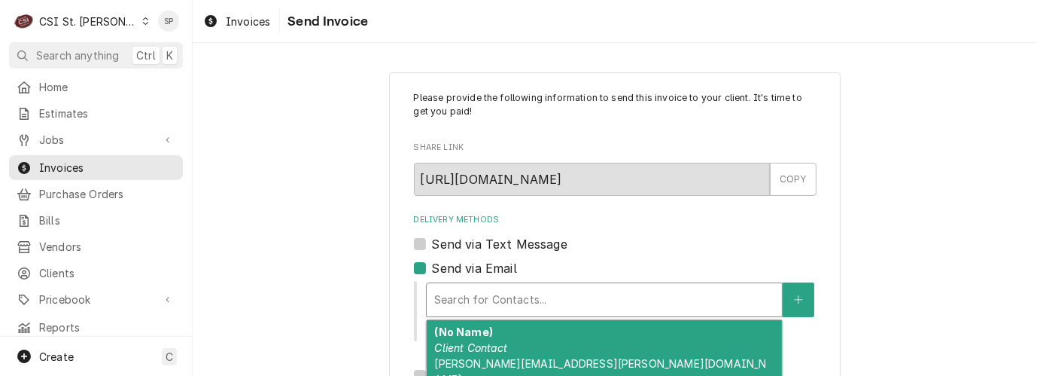
click at [447, 350] on em "Client Contact" at bounding box center [470, 347] width 73 height 13
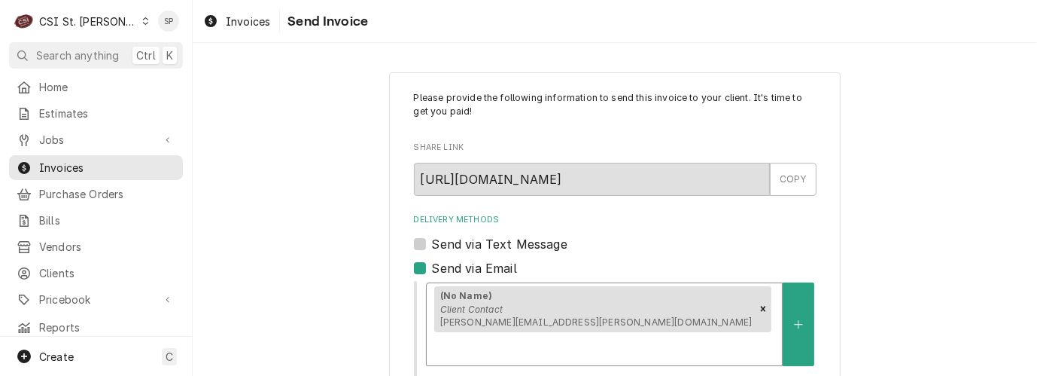
scroll to position [281, 0]
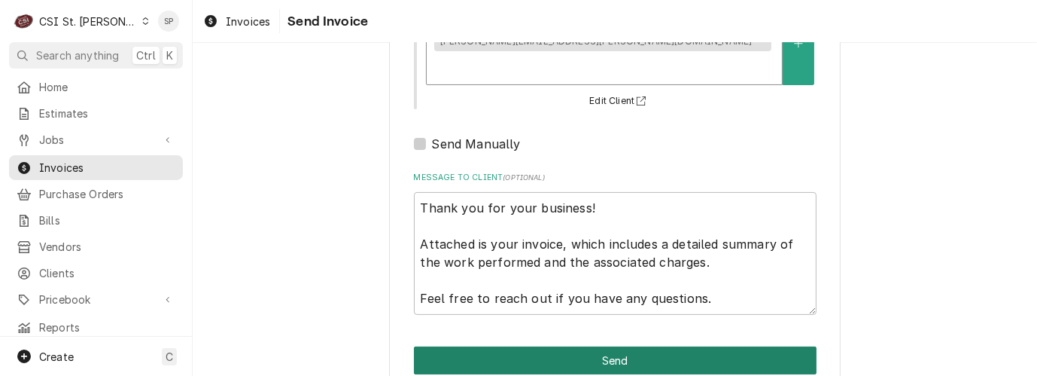
click at [620, 346] on button "Send" at bounding box center [615, 360] width 403 height 28
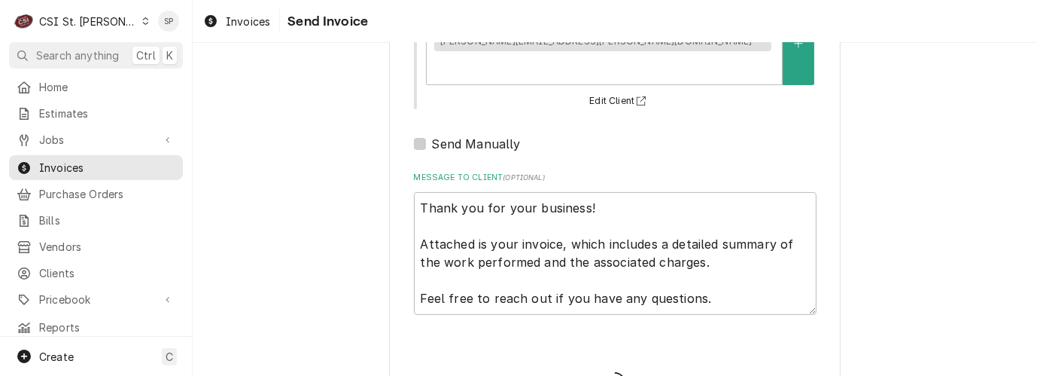
type textarea "x"
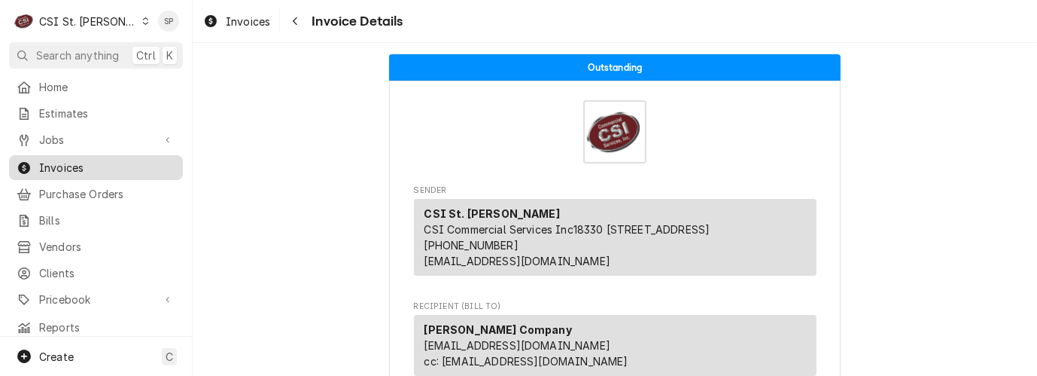
click at [124, 163] on span "Invoices" at bounding box center [107, 168] width 136 height 16
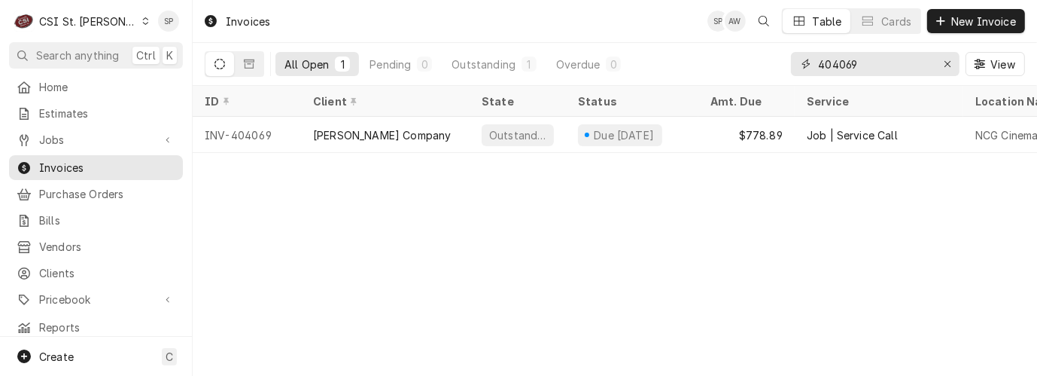
click at [869, 66] on input "404069" at bounding box center [874, 64] width 113 height 24
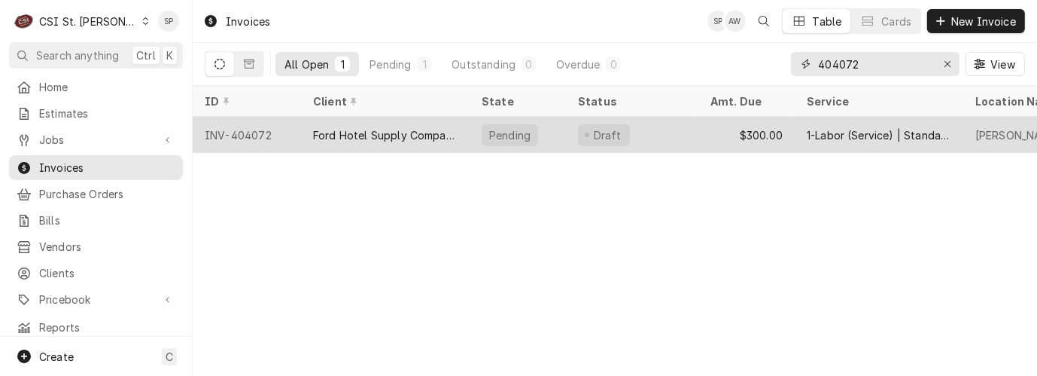
type input "404072"
click at [228, 129] on div "INV-404072" at bounding box center [247, 135] width 108 height 36
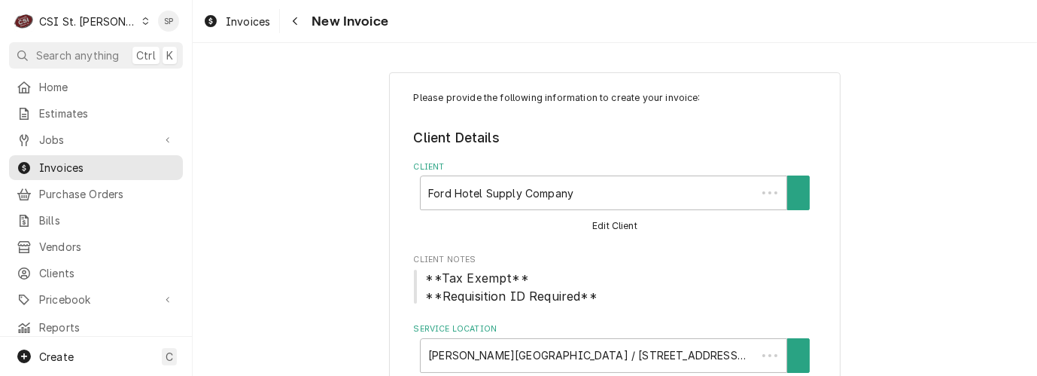
type textarea "x"
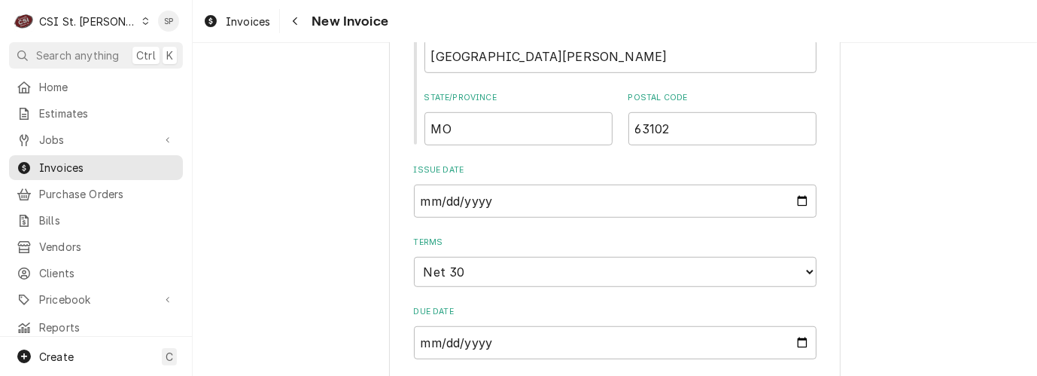
scroll to position [870, 0]
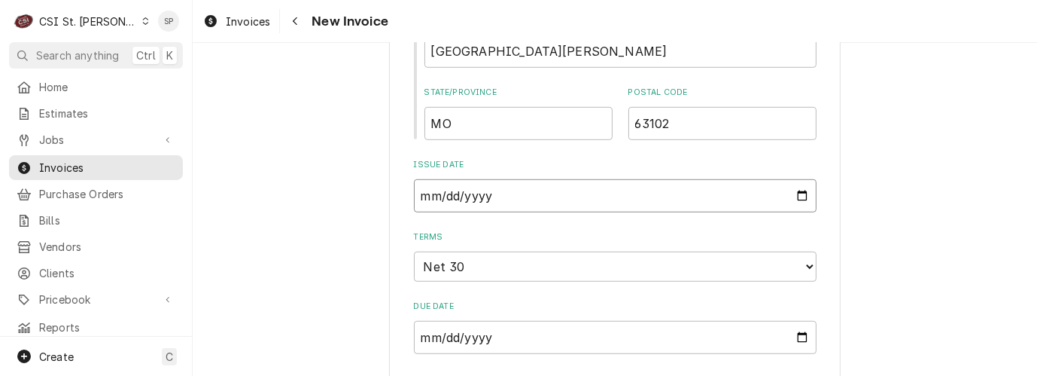
click at [795, 200] on input "2025-09-22" at bounding box center [615, 195] width 403 height 33
type input "2025-09-30"
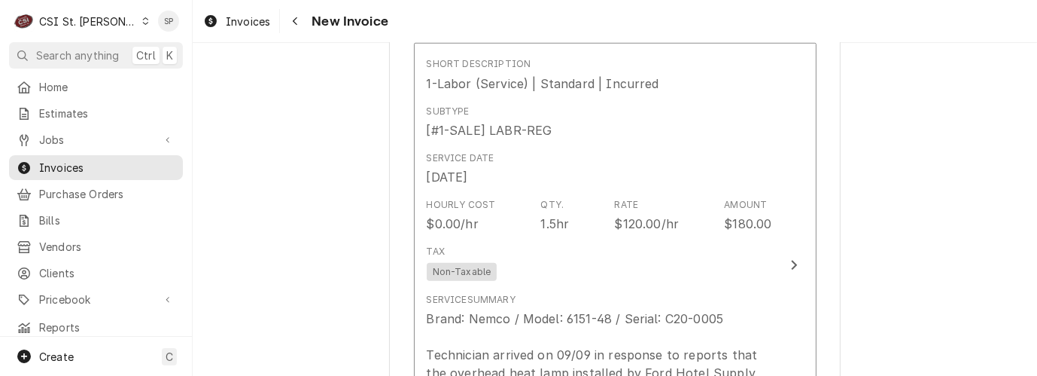
scroll to position [1271, 0]
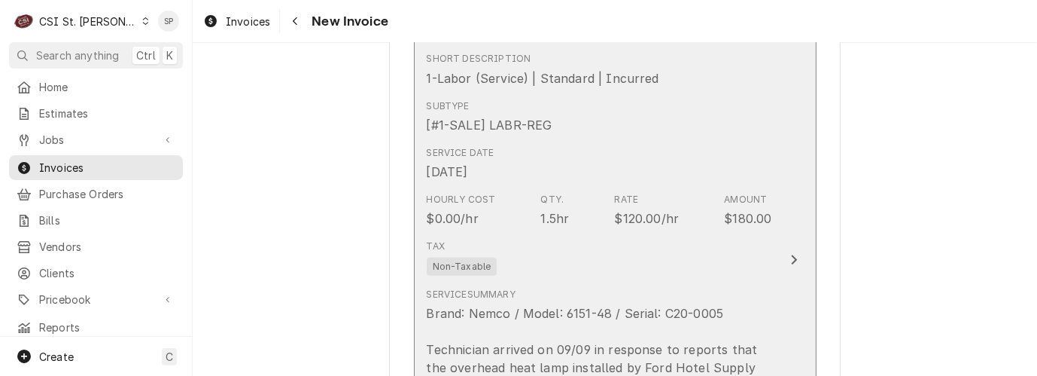
click at [651, 221] on div "$120.00/hr" at bounding box center [647, 218] width 65 height 18
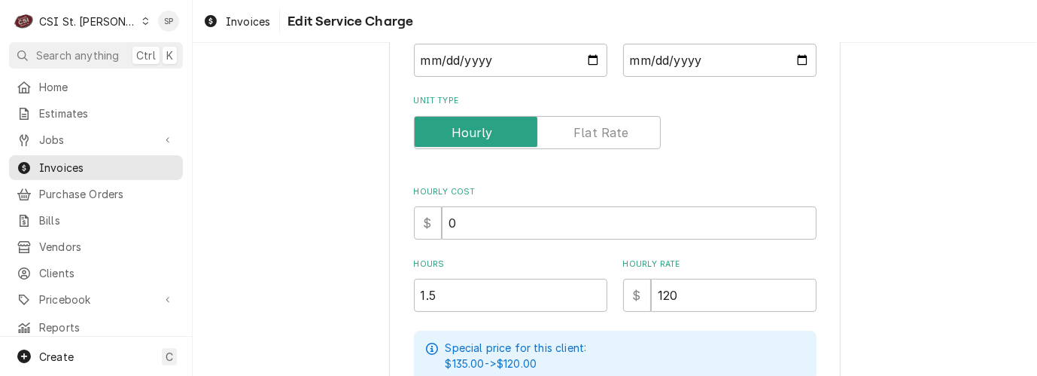
scroll to position [301, 0]
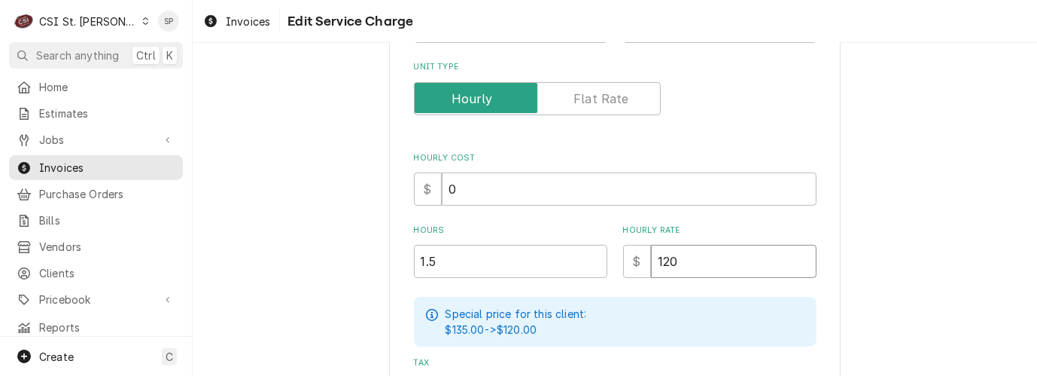
click at [678, 260] on input "120" at bounding box center [734, 261] width 166 height 33
type textarea "x"
type input "12"
type textarea "x"
type input "1"
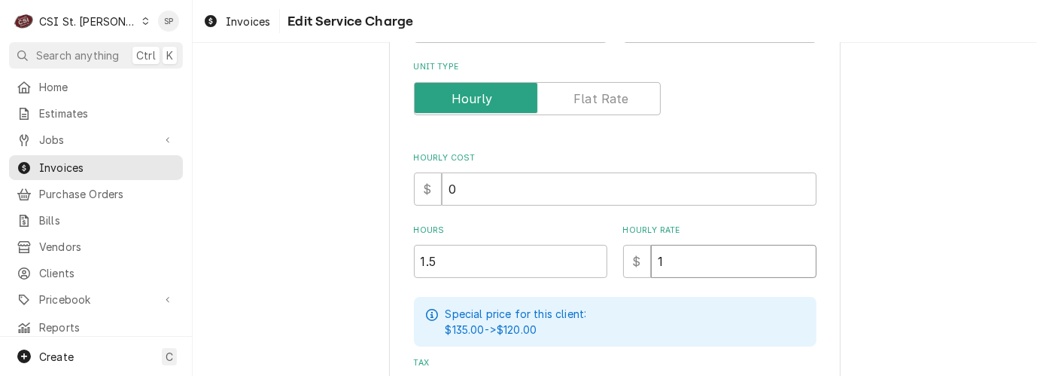
type textarea "x"
type input "13"
type textarea "x"
type input "139"
type textarea "x"
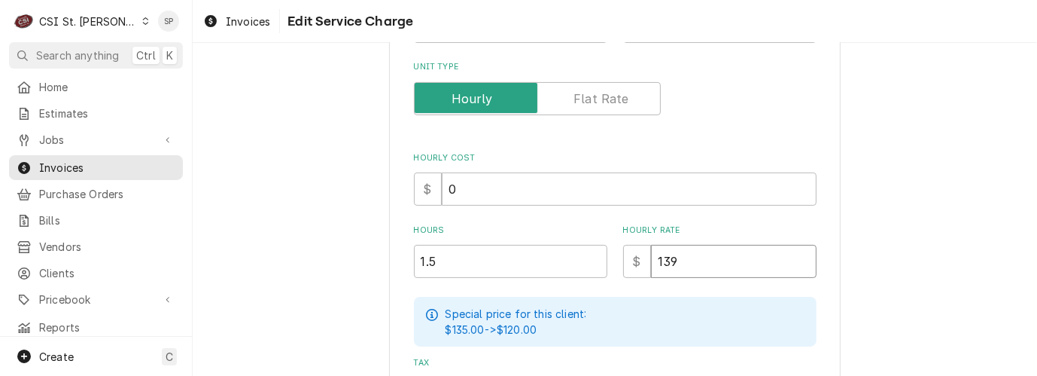
type input "13"
type textarea "x"
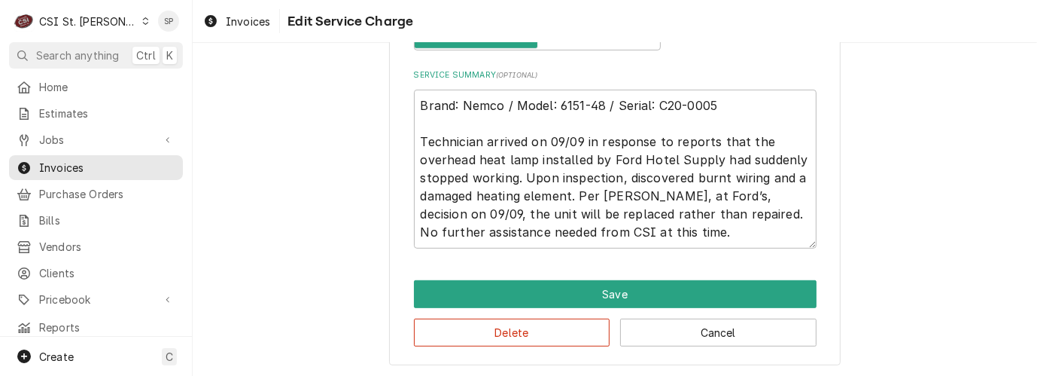
scroll to position [662, 0]
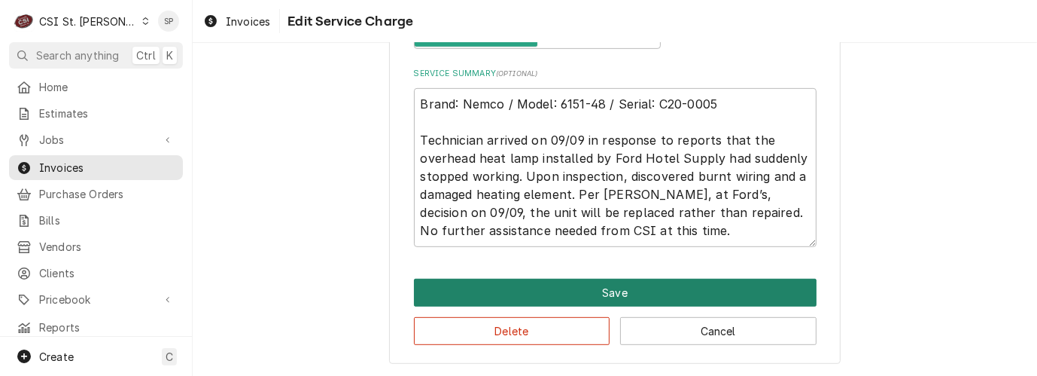
type input "130"
click at [577, 291] on button "Save" at bounding box center [615, 293] width 403 height 28
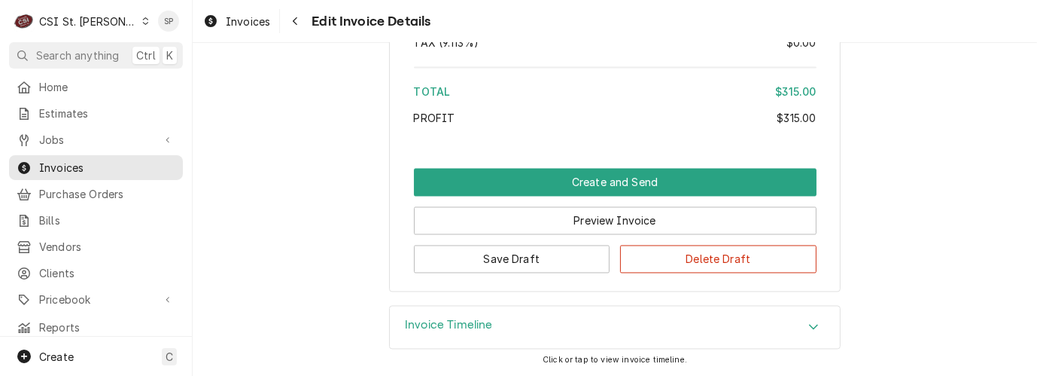
scroll to position [2575, 0]
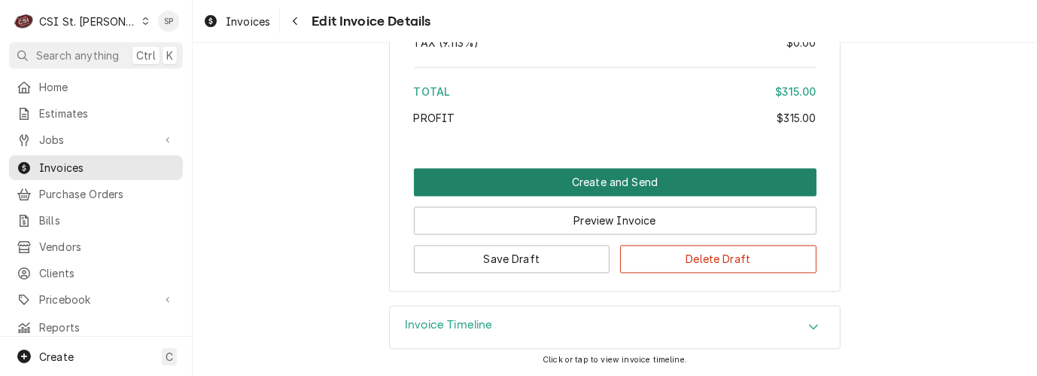
click at [595, 176] on button "Create and Send" at bounding box center [615, 182] width 403 height 28
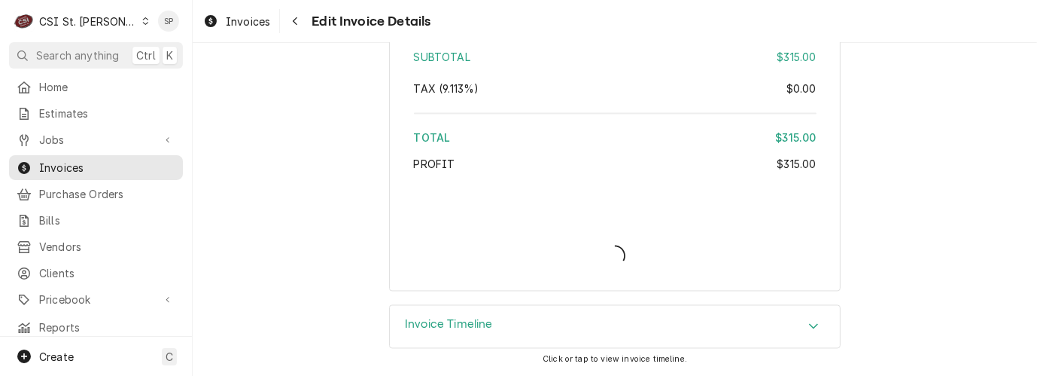
type textarea "x"
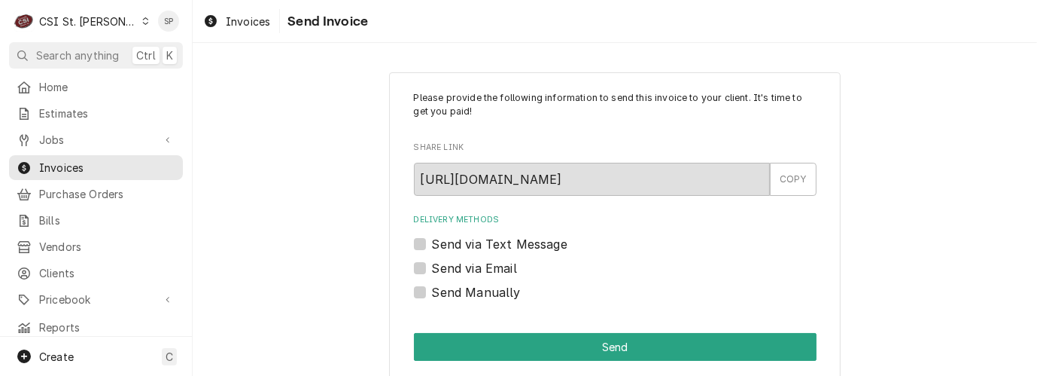
click at [432, 269] on label "Send via Email" at bounding box center [474, 268] width 85 height 18
click at [432, 269] on input "Send via Email" at bounding box center [633, 275] width 403 height 33
checkbox input "true"
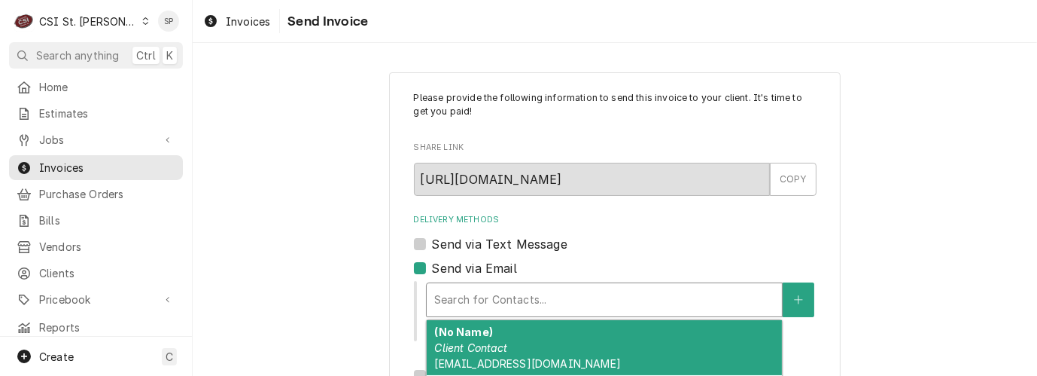
click at [550, 298] on div "Delivery Methods" at bounding box center [604, 299] width 340 height 27
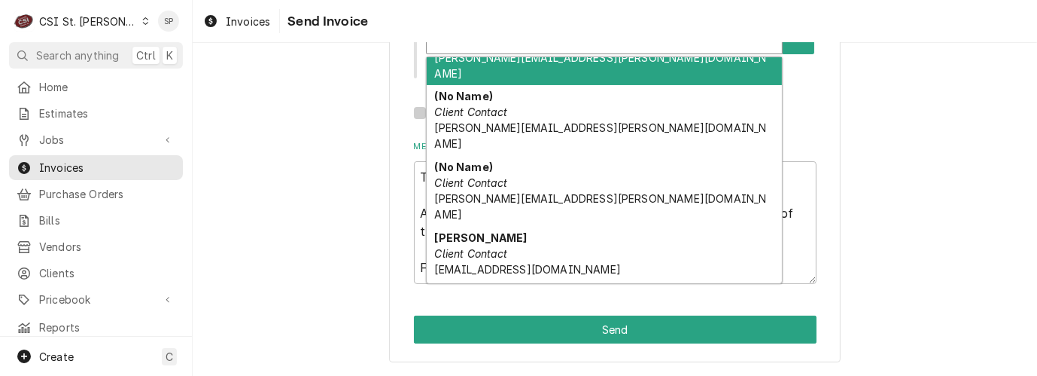
scroll to position [100, 0]
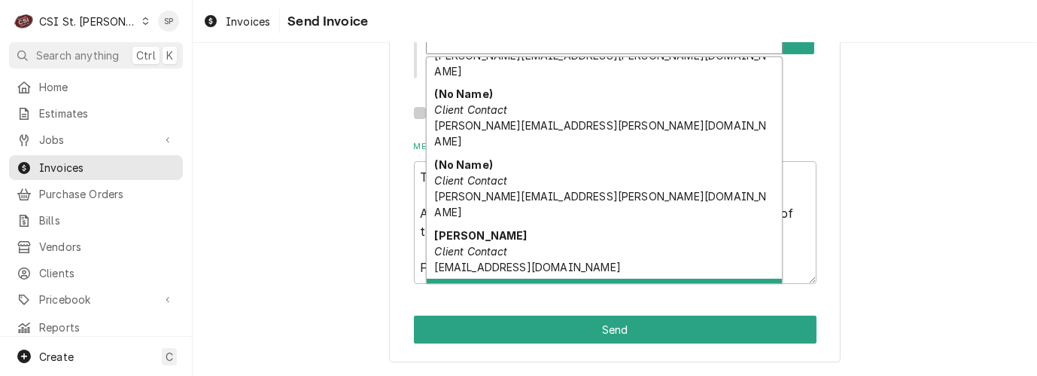
click at [486, 299] on em "Client Contact" at bounding box center [470, 305] width 73 height 13
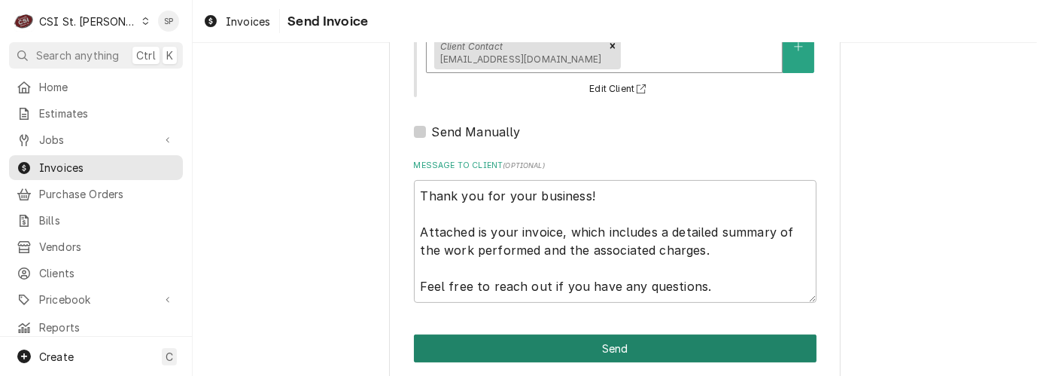
click at [516, 347] on button "Send" at bounding box center [615, 348] width 403 height 28
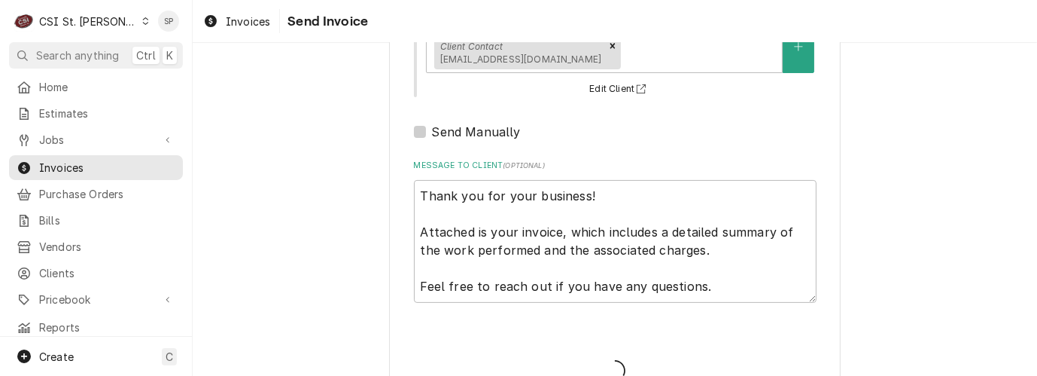
type textarea "x"
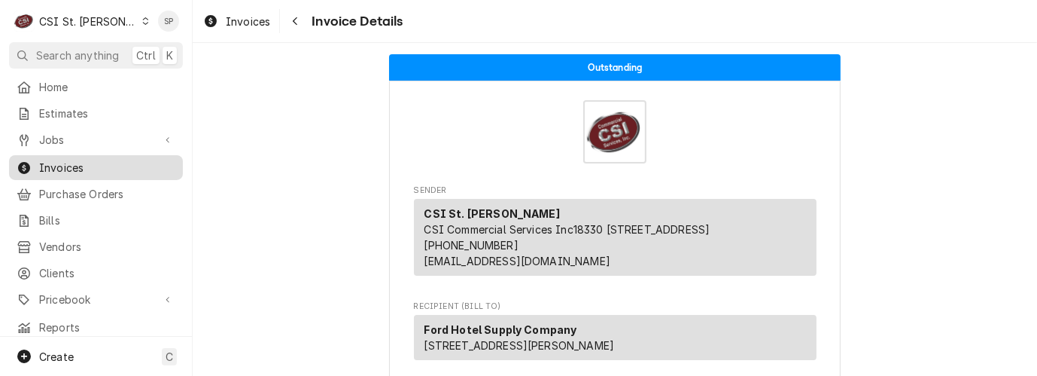
click at [48, 160] on span "Invoices" at bounding box center [107, 168] width 136 height 16
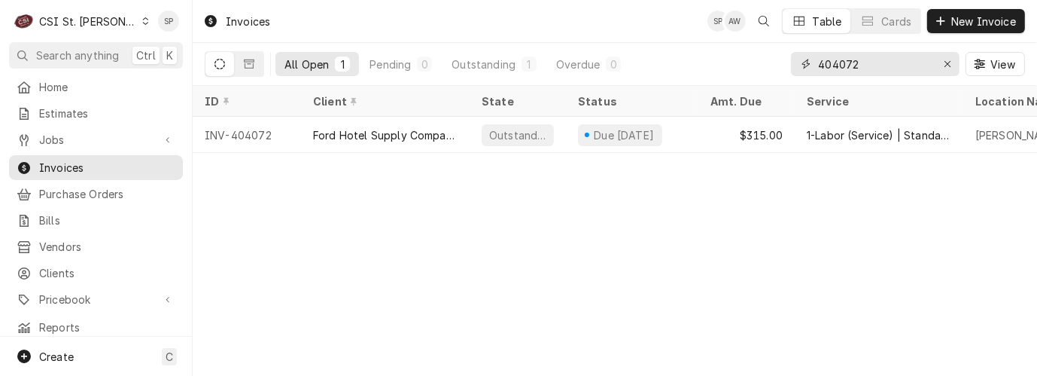
click at [868, 61] on input "404072" at bounding box center [874, 64] width 113 height 24
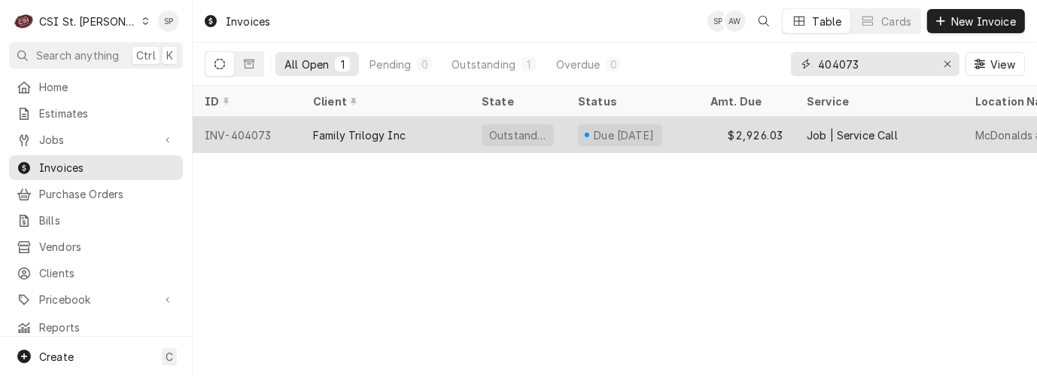
type input "404073"
click at [257, 130] on div "INV-404073" at bounding box center [247, 135] width 108 height 36
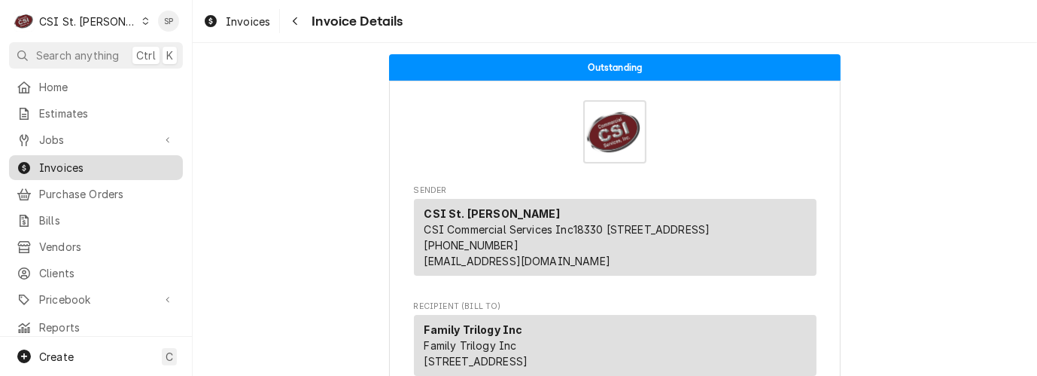
click at [102, 167] on span "Invoices" at bounding box center [107, 168] width 136 height 16
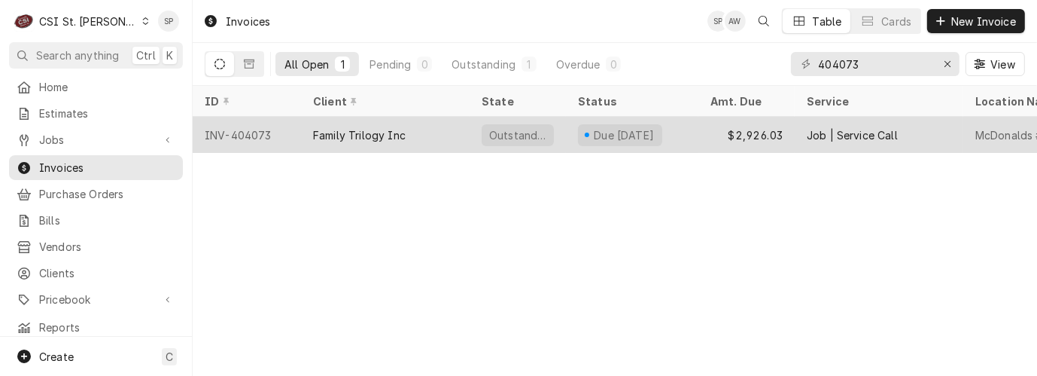
click at [245, 132] on div "INV-404073" at bounding box center [247, 135] width 108 height 36
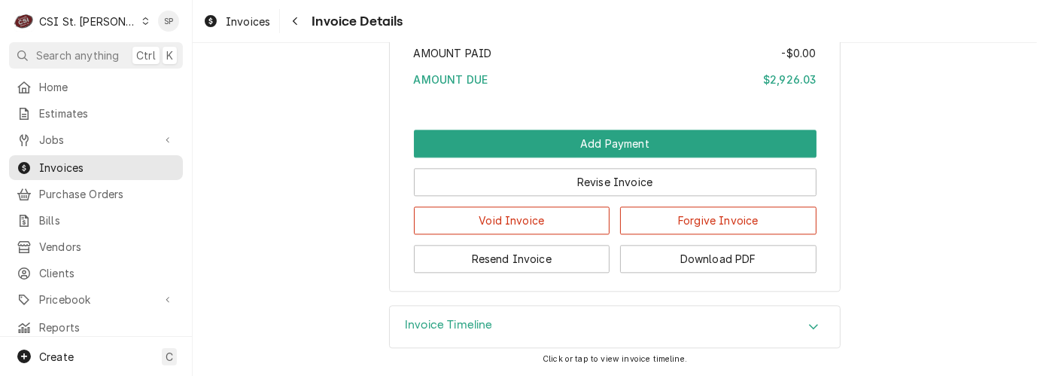
scroll to position [3113, 0]
click at [809, 330] on icon "Accordion Header" at bounding box center [814, 326] width 11 height 12
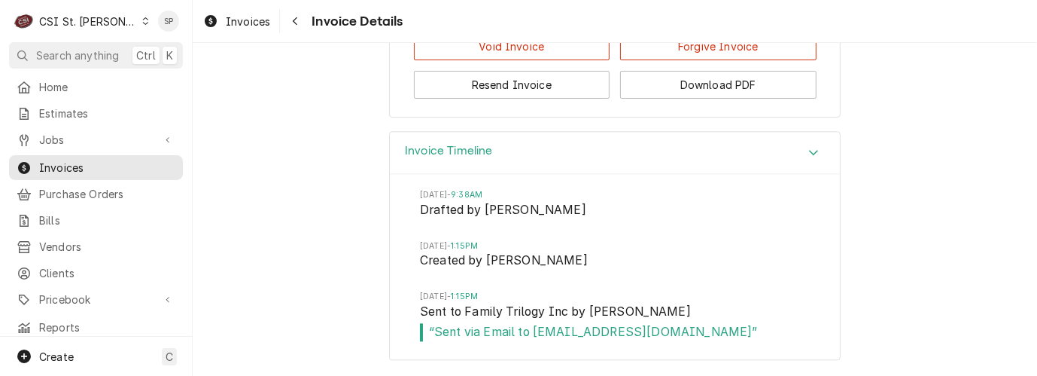
scroll to position [3288, 0]
click at [129, 160] on span "Invoices" at bounding box center [107, 168] width 136 height 16
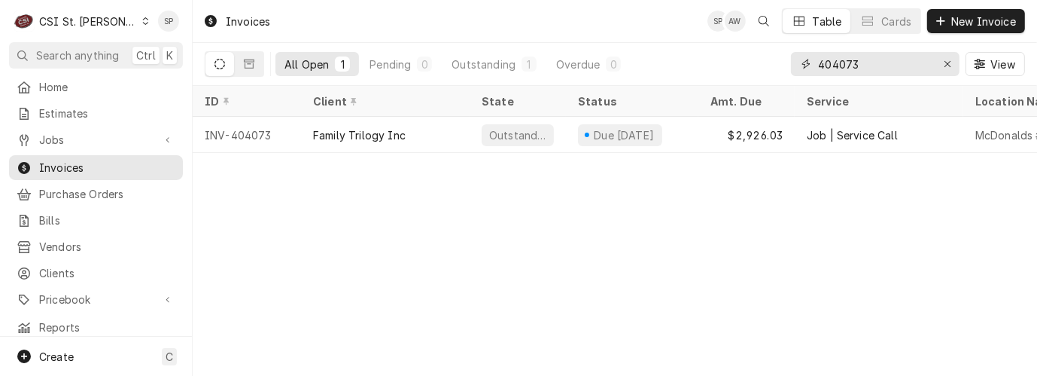
click at [860, 63] on input "404073" at bounding box center [874, 64] width 113 height 24
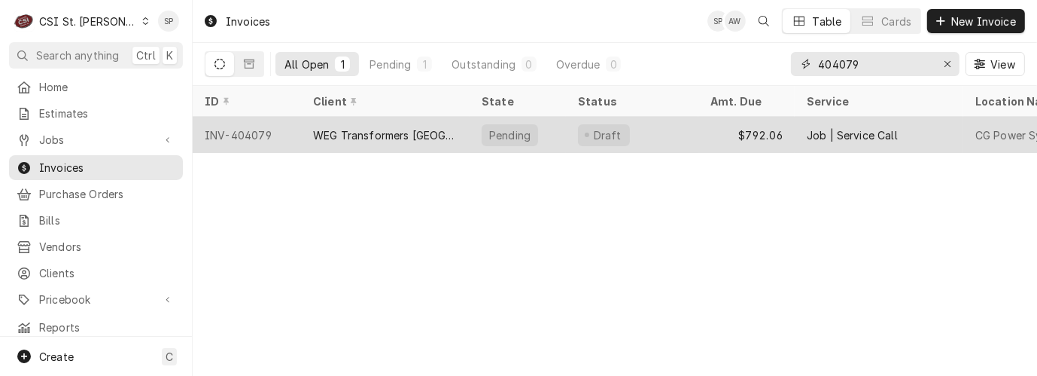
type input "404079"
click at [238, 133] on div "INV-404079" at bounding box center [247, 135] width 108 height 36
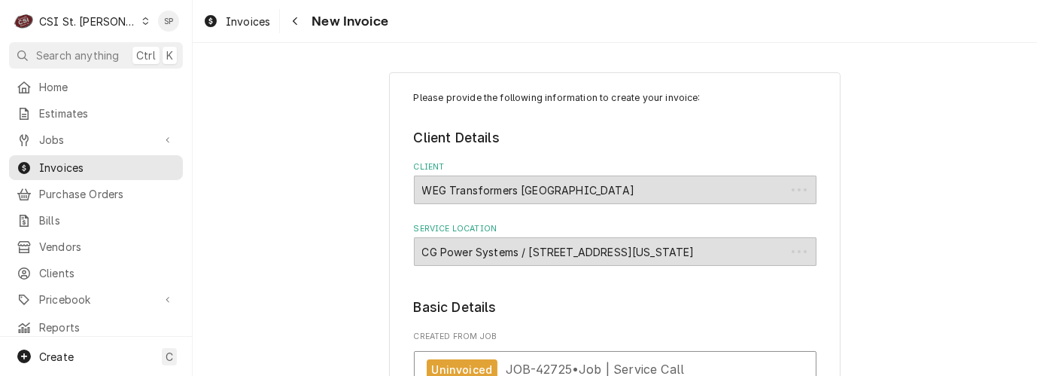
type textarea "x"
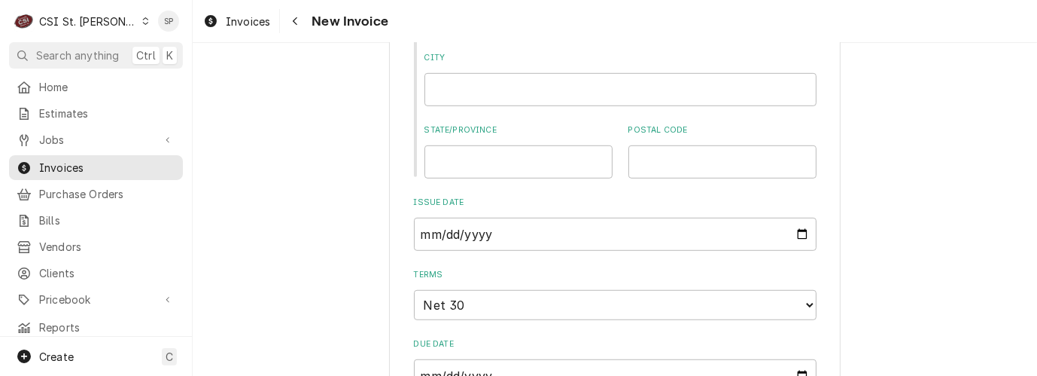
scroll to position [836, 0]
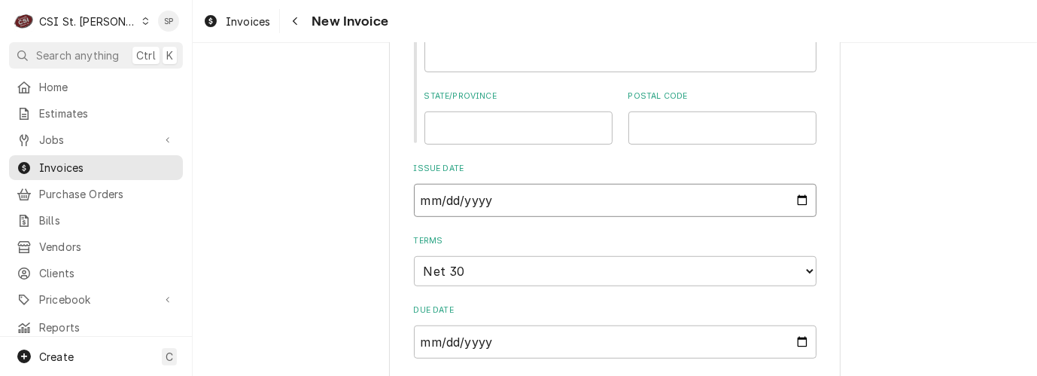
click at [796, 207] on input "2025-09-23" at bounding box center [615, 200] width 403 height 33
type input "2025-09-30"
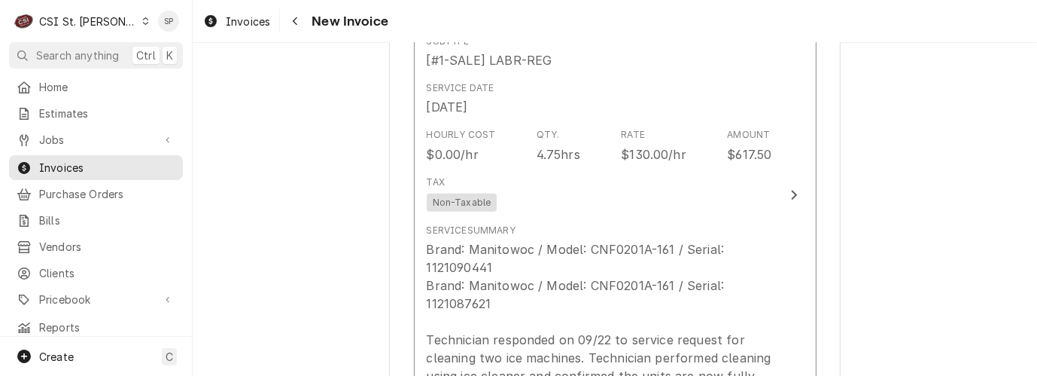
scroll to position [1338, 0]
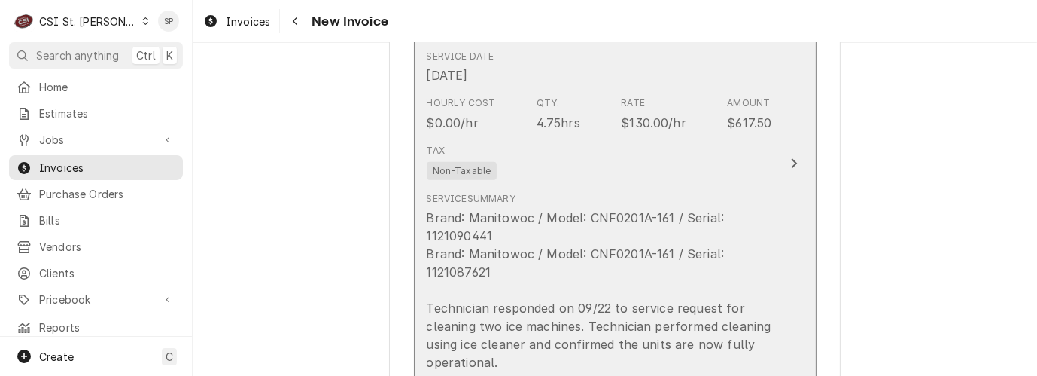
click at [577, 133] on div "Hourly Cost $0.00/hr Qty. 4.75hrs Rate $130.00/hr Amount $617.50" at bounding box center [600, 113] width 346 height 47
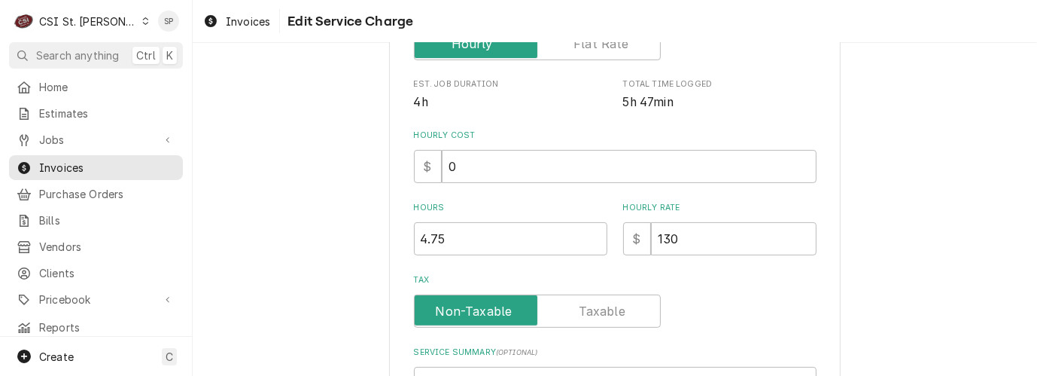
scroll to position [390, 0]
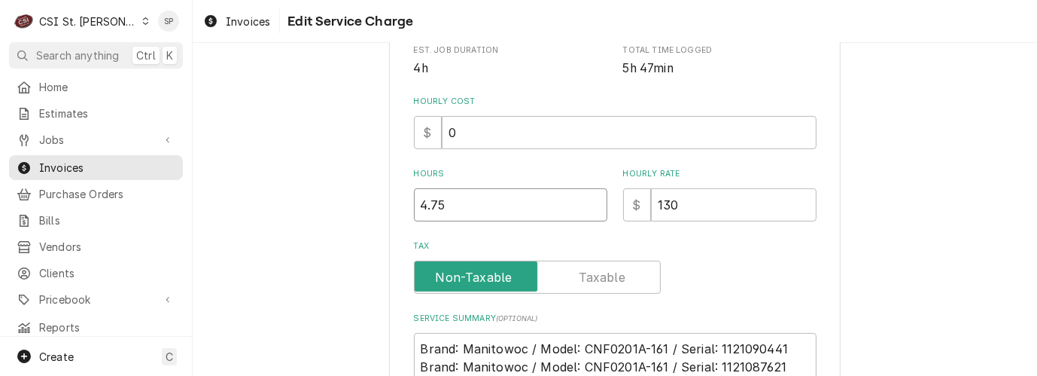
click at [464, 196] on input "4.75" at bounding box center [510, 204] width 193 height 33
type textarea "x"
type input "4.7"
type textarea "x"
type input "4"
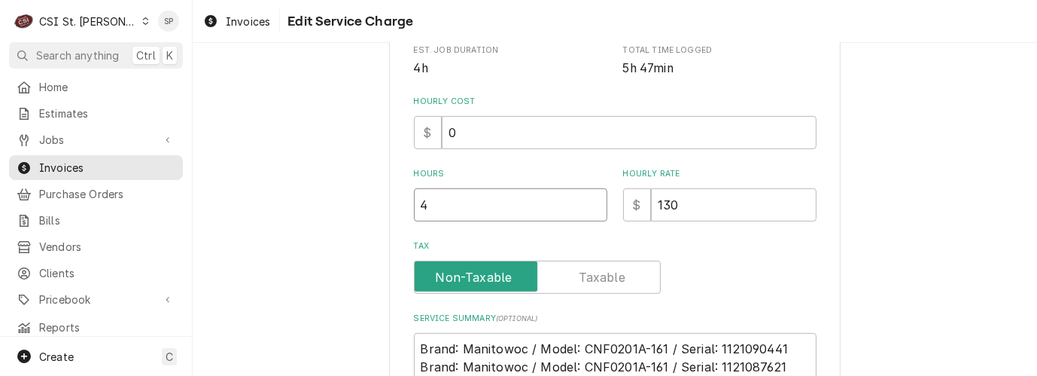
type textarea "x"
type input "5"
type textarea "x"
type input "5.2"
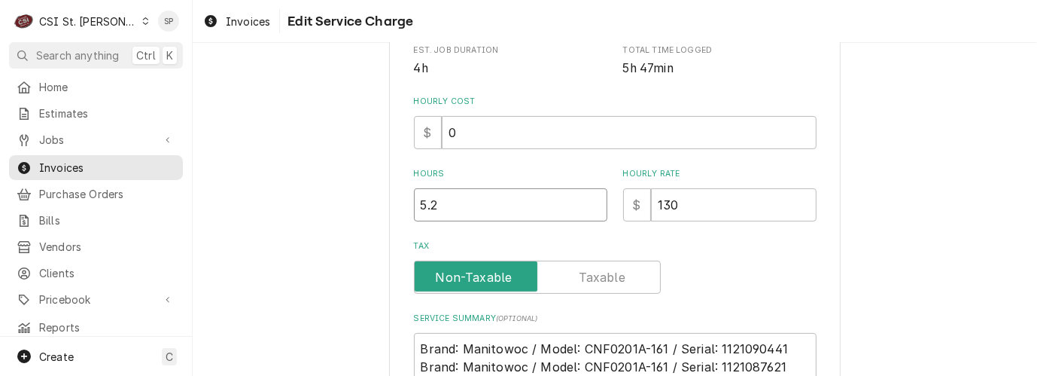
type textarea "x"
type input "5.25"
type textarea "x"
type input "1"
type textarea "x"
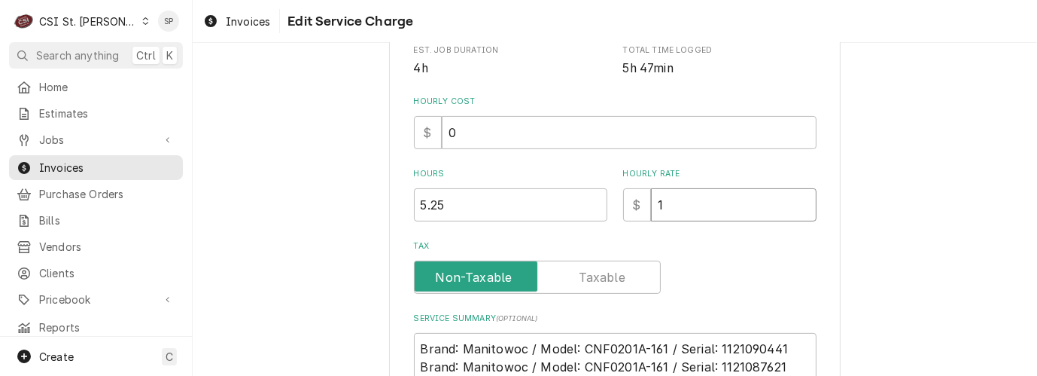
type input "13"
type textarea "x"
type input "135"
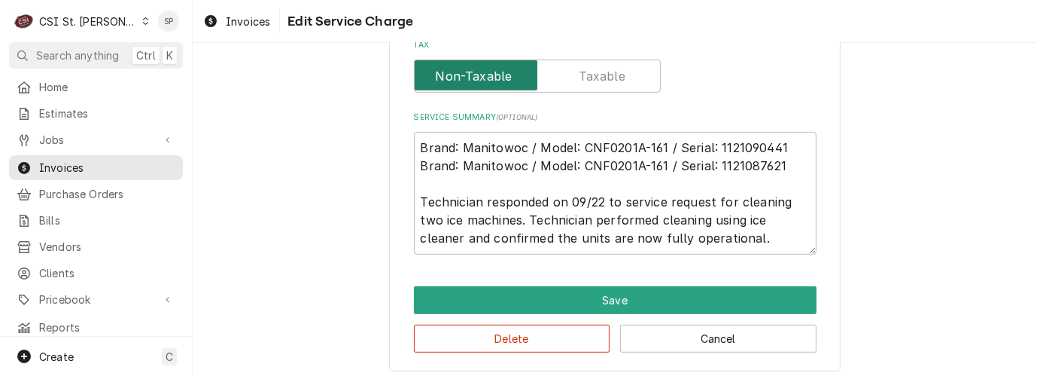
scroll to position [600, 0]
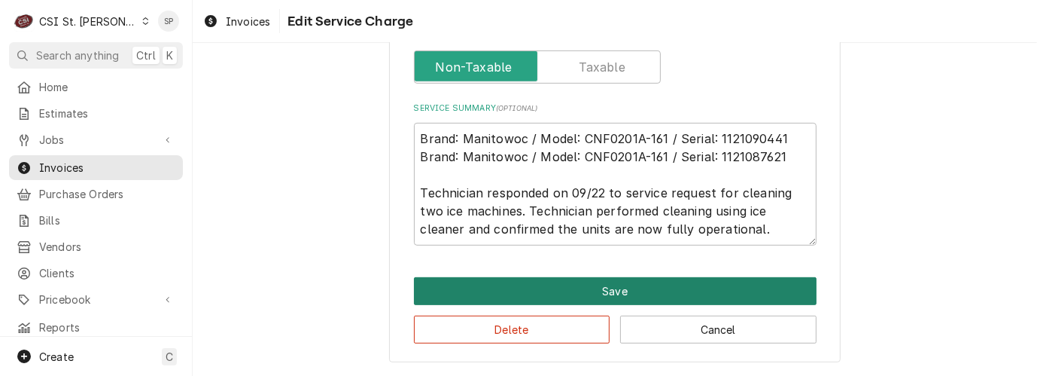
click at [589, 285] on button "Save" at bounding box center [615, 291] width 403 height 28
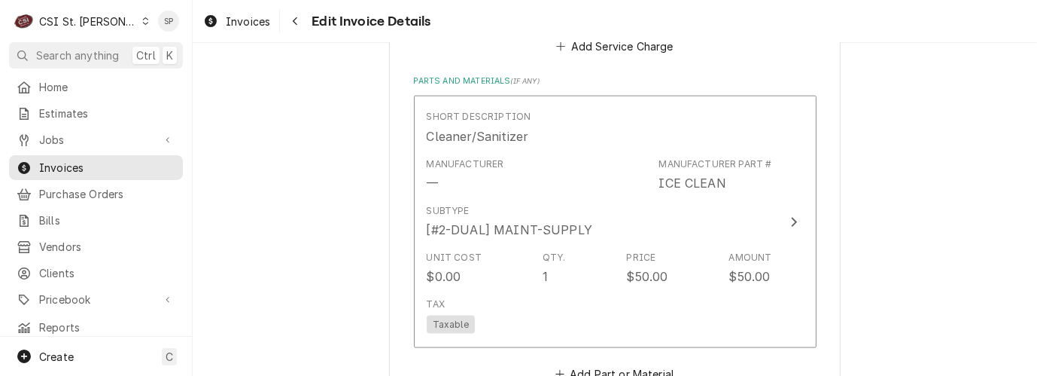
scroll to position [1734, 0]
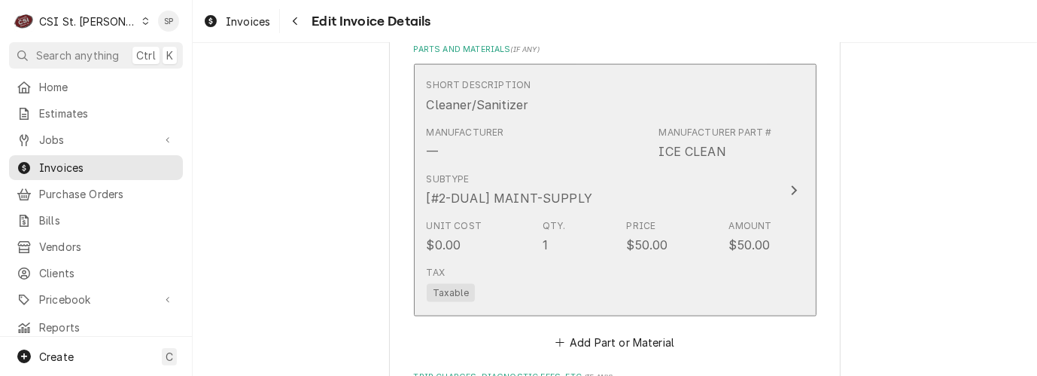
click at [503, 241] on div "Unit Cost $0.00 Qty. 1 Price $50.00 Amount $50.00" at bounding box center [600, 236] width 346 height 47
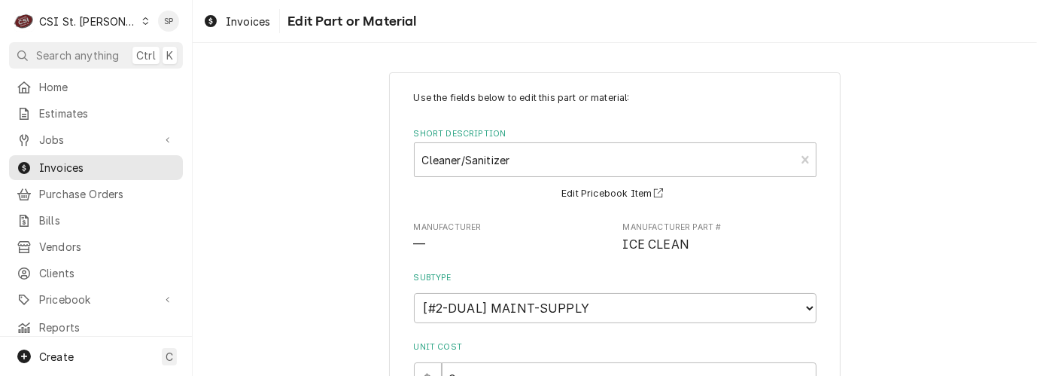
scroll to position [291, 0]
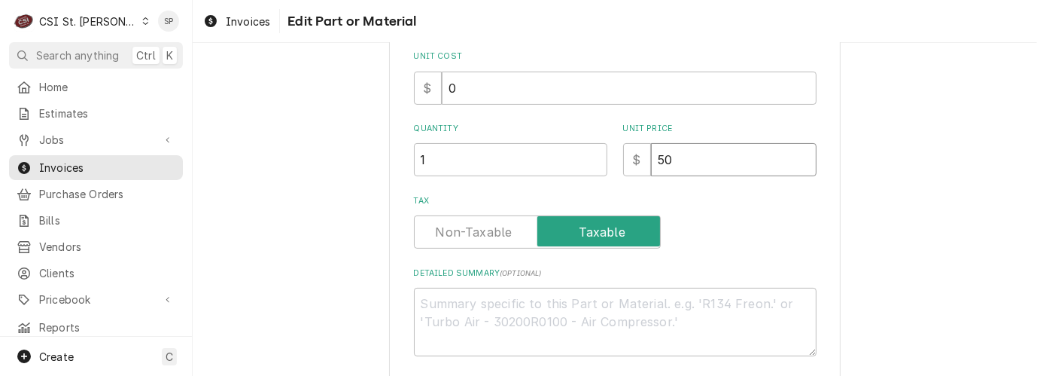
click at [681, 158] on input "50" at bounding box center [734, 159] width 166 height 33
type textarea "x"
type input "5"
type textarea "x"
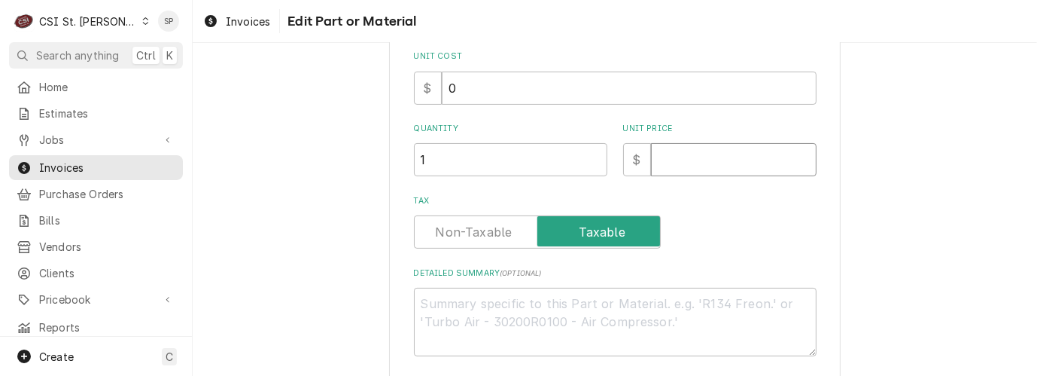
type input "7"
type textarea "x"
type input "75"
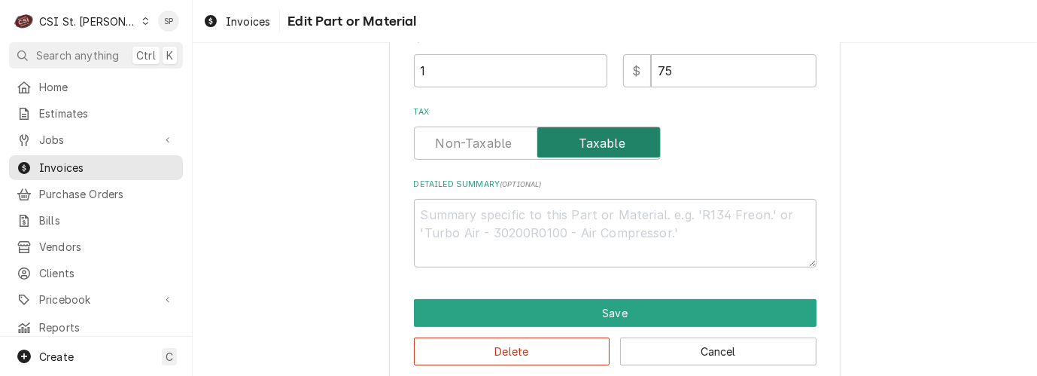
scroll to position [401, 0]
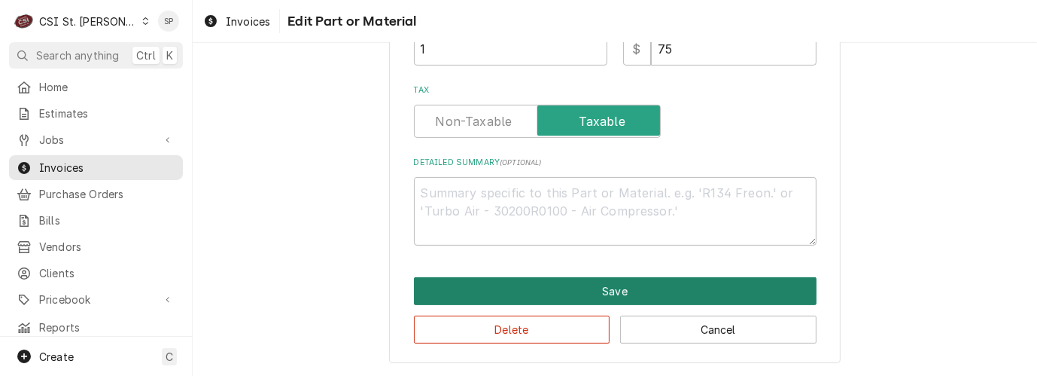
click at [589, 294] on button "Save" at bounding box center [615, 291] width 403 height 28
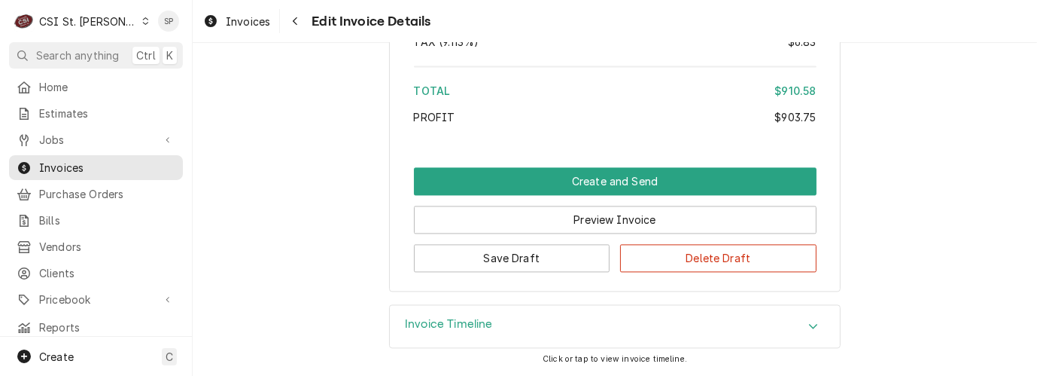
scroll to position [2808, 0]
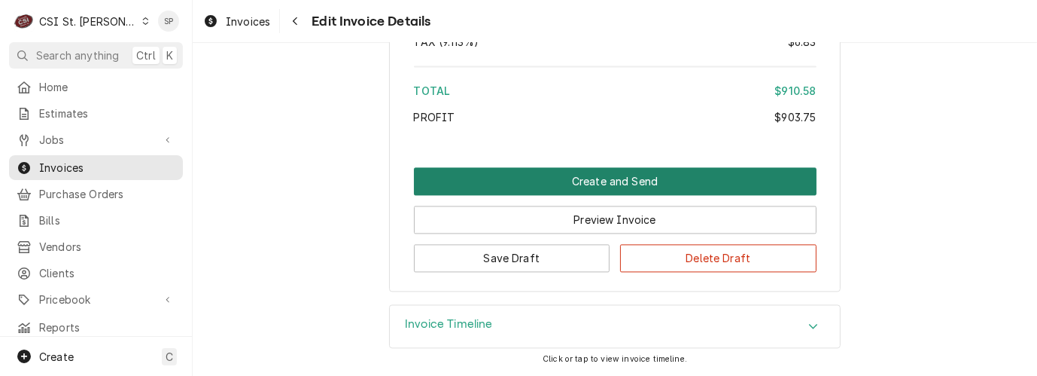
click at [580, 174] on button "Create and Send" at bounding box center [615, 181] width 403 height 28
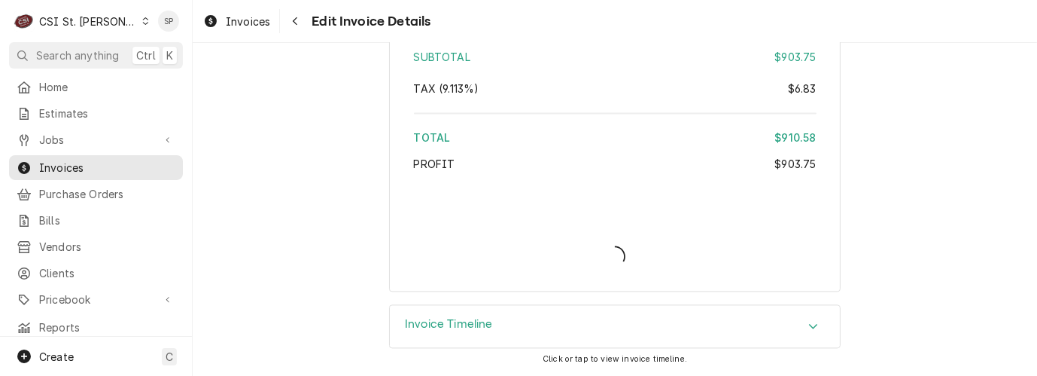
scroll to position [2760, 0]
type textarea "x"
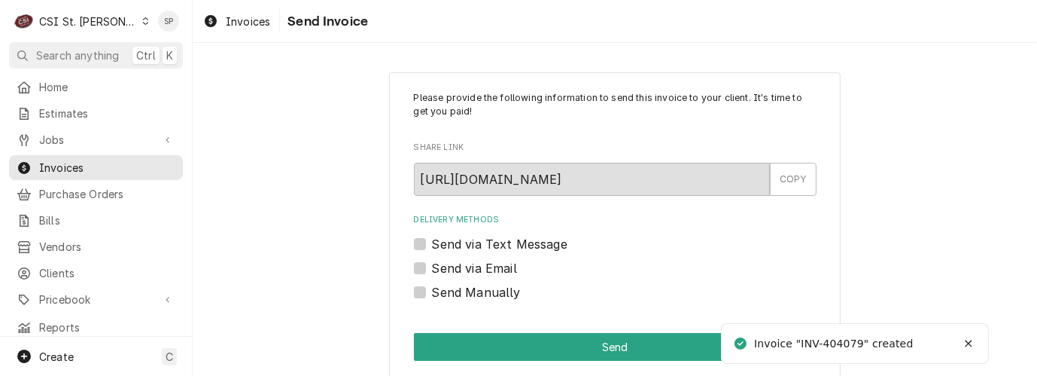
click at [432, 265] on label "Send via Email" at bounding box center [474, 268] width 85 height 18
click at [432, 265] on input "Send via Email" at bounding box center [633, 275] width 403 height 33
checkbox input "true"
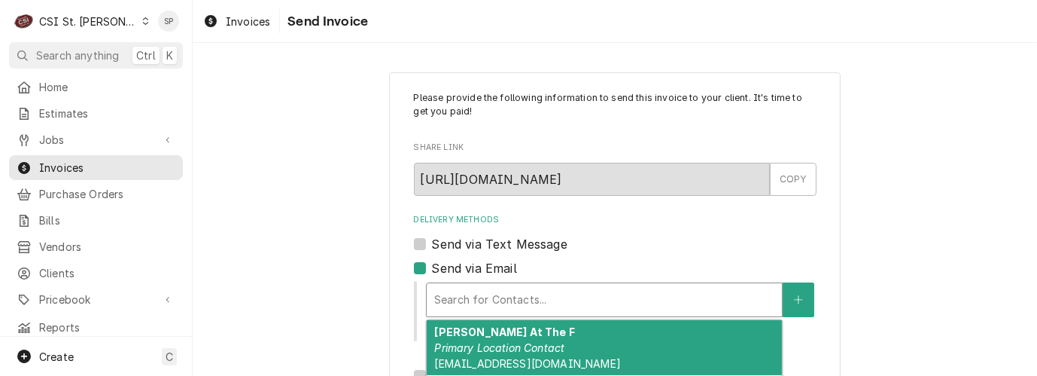
click at [464, 288] on div "Delivery Methods" at bounding box center [604, 299] width 340 height 27
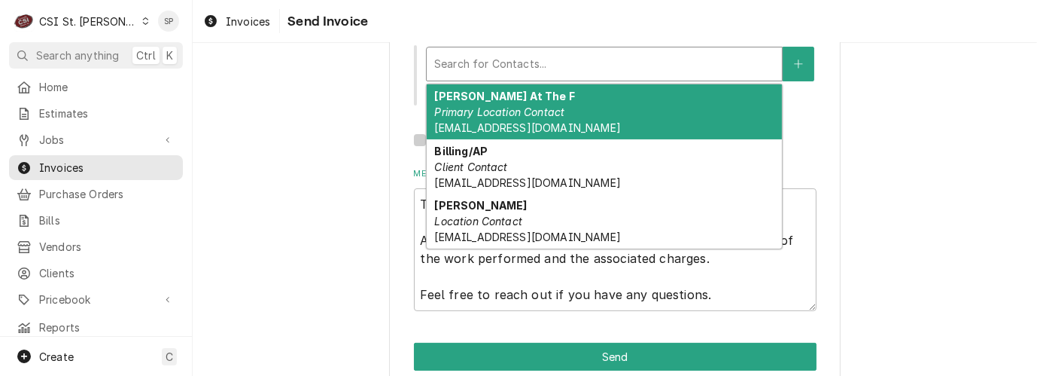
scroll to position [263, 0]
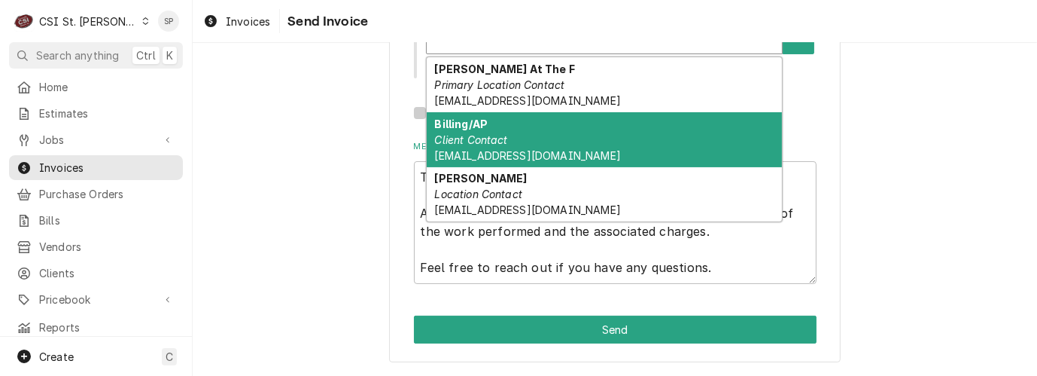
click at [489, 139] on em "Client Contact" at bounding box center [470, 139] width 73 height 13
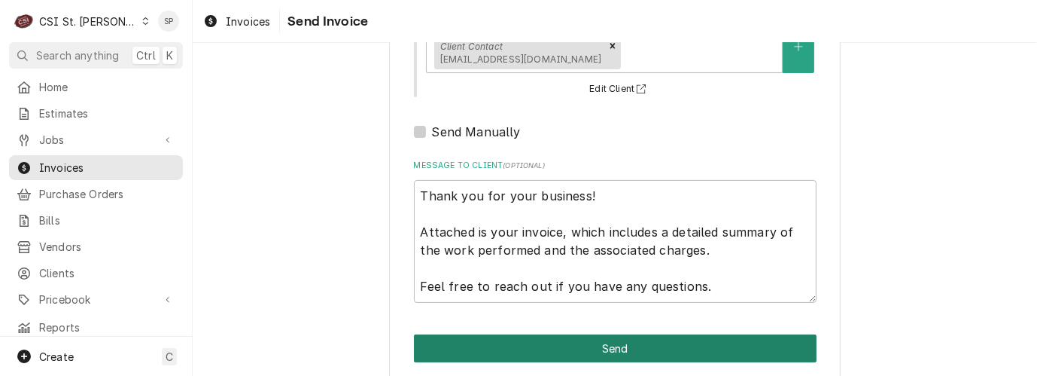
click at [619, 349] on button "Send" at bounding box center [615, 348] width 403 height 28
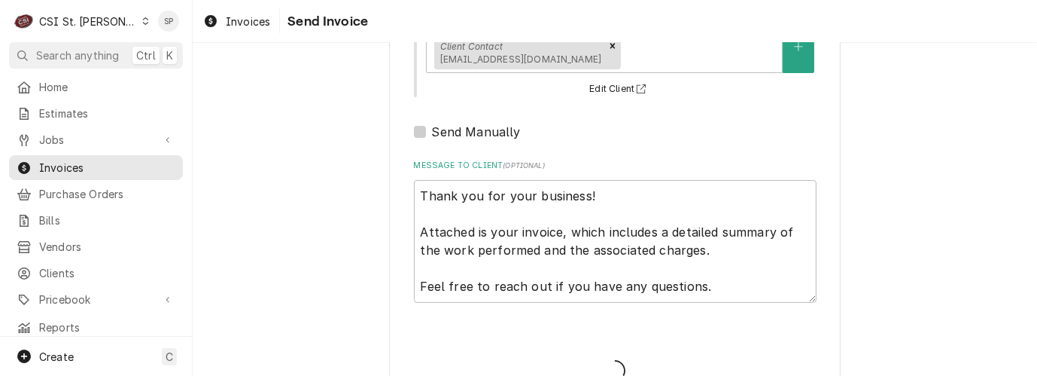
type textarea "x"
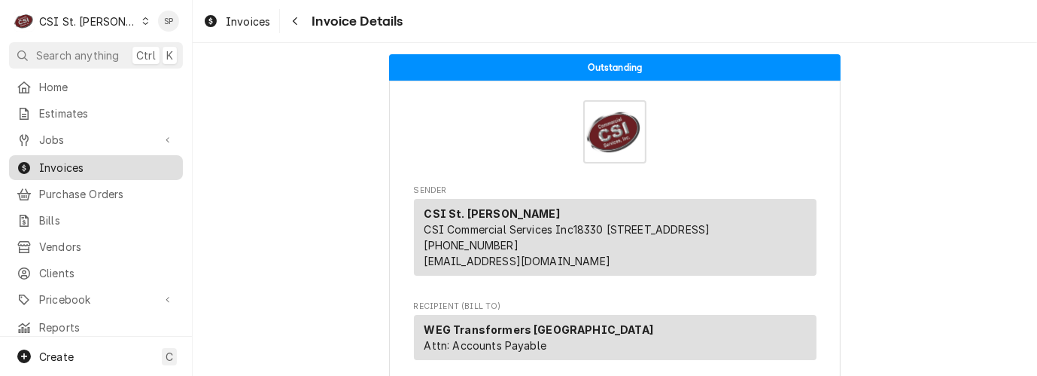
click at [106, 160] on span "Invoices" at bounding box center [107, 168] width 136 height 16
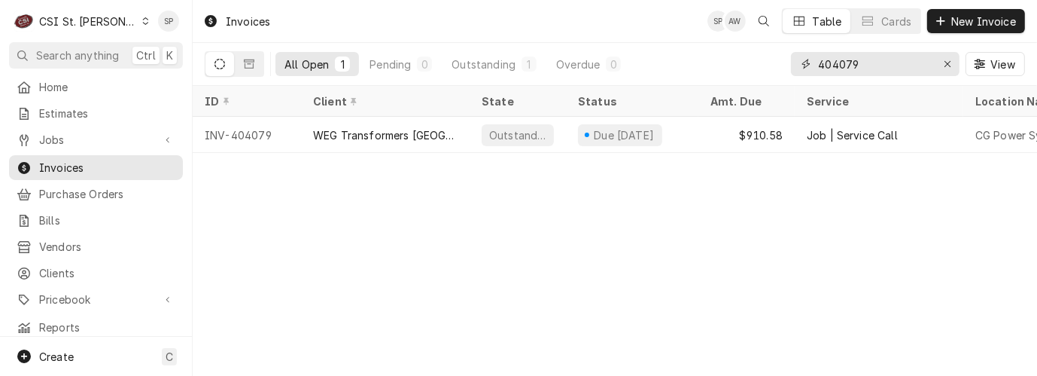
click at [857, 64] on input "404079" at bounding box center [874, 64] width 113 height 24
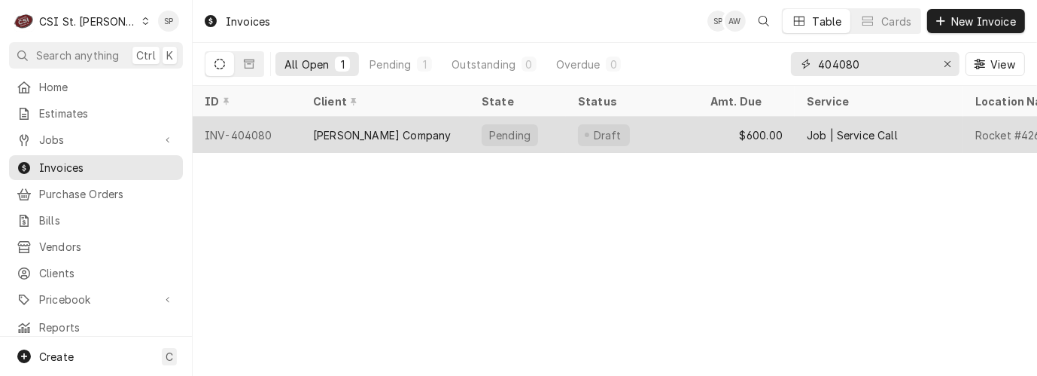
type input "404080"
click at [257, 120] on div "INV-404080" at bounding box center [247, 135] width 108 height 36
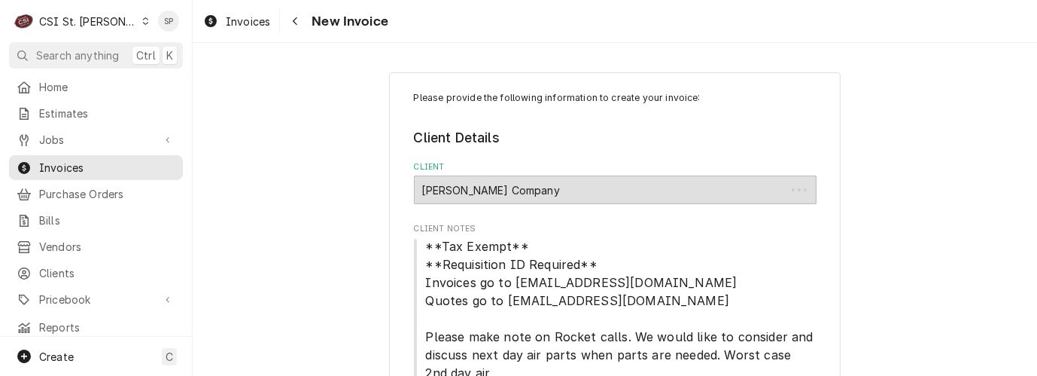
type textarea "x"
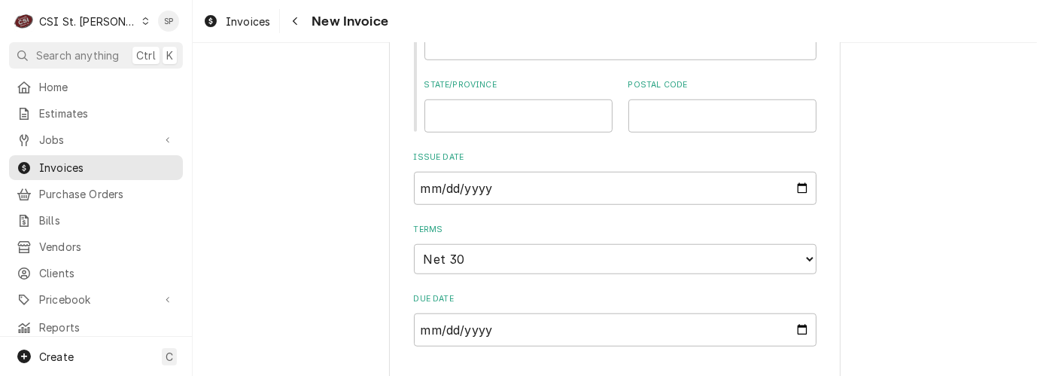
scroll to position [1104, 0]
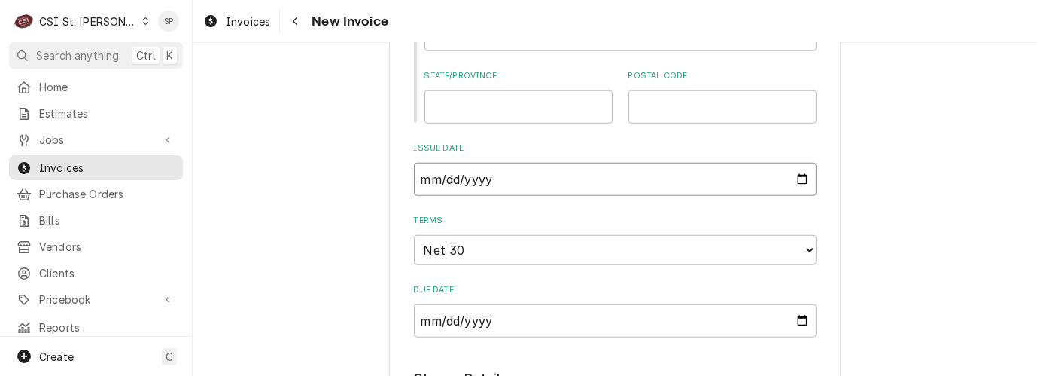
click at [794, 180] on input "2025-09-23" at bounding box center [615, 179] width 403 height 33
type input "2025-09-30"
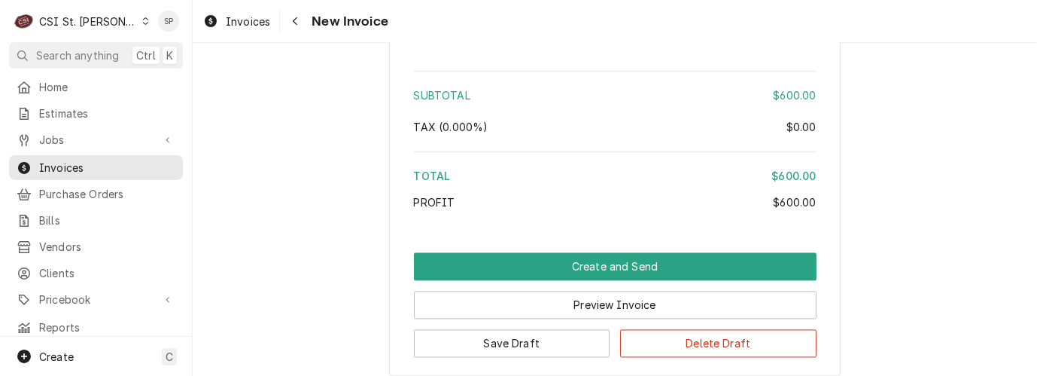
scroll to position [2776, 0]
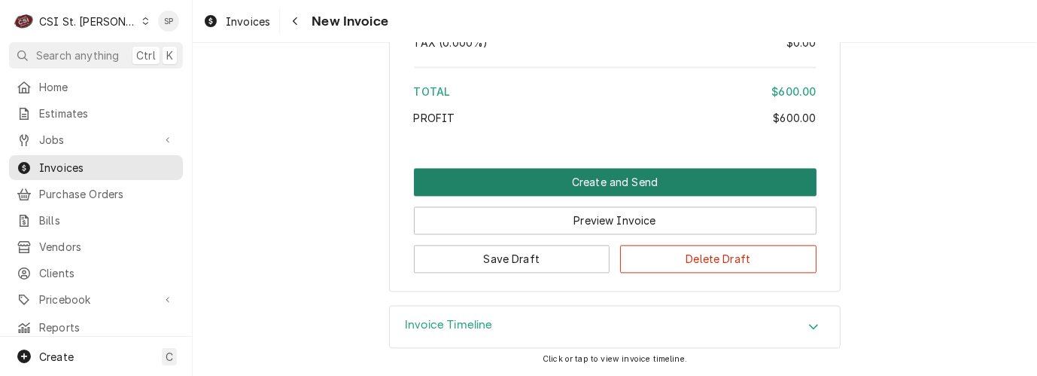
click at [592, 172] on button "Create and Send" at bounding box center [615, 182] width 403 height 28
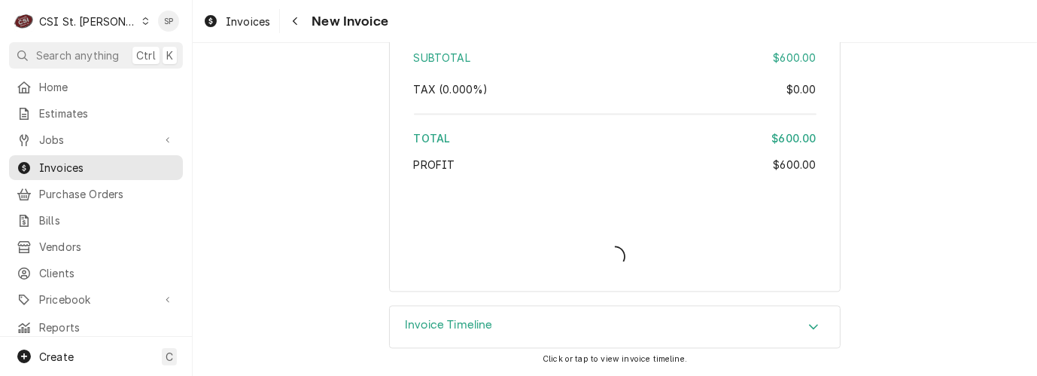
scroll to position [2728, 0]
type textarea "x"
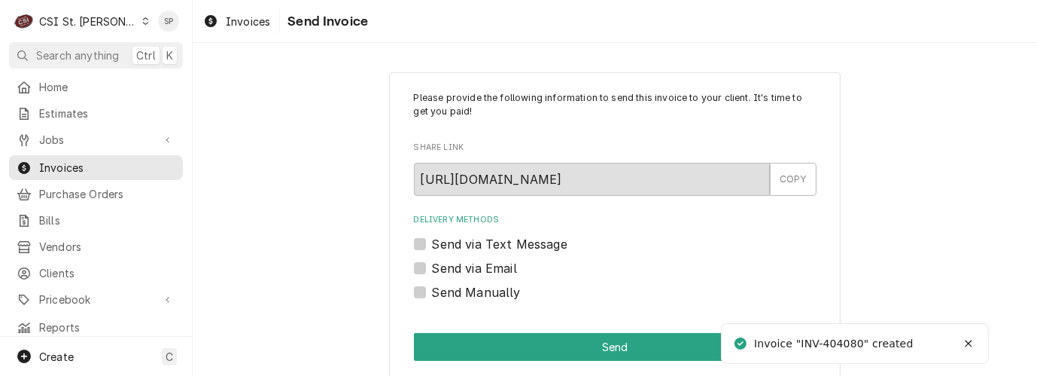
click at [432, 267] on label "Send via Email" at bounding box center [474, 268] width 85 height 18
click at [432, 267] on input "Send via Email" at bounding box center [633, 275] width 403 height 33
checkbox input "true"
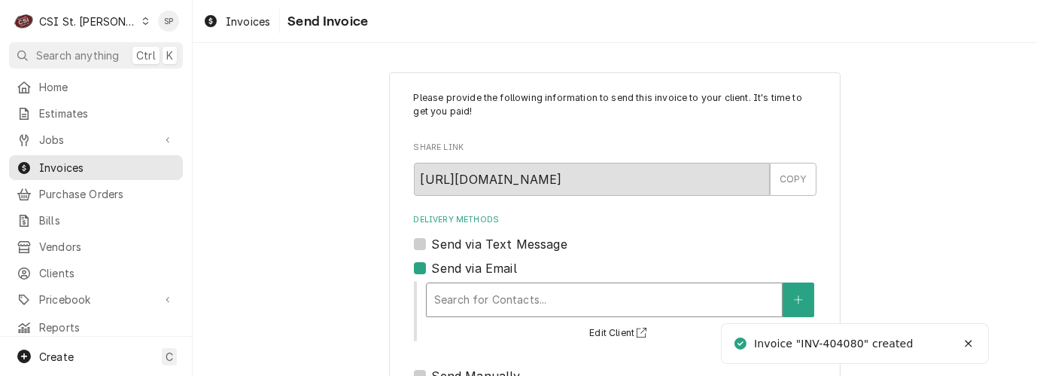
click at [437, 300] on div "Delivery Methods" at bounding box center [604, 299] width 340 height 27
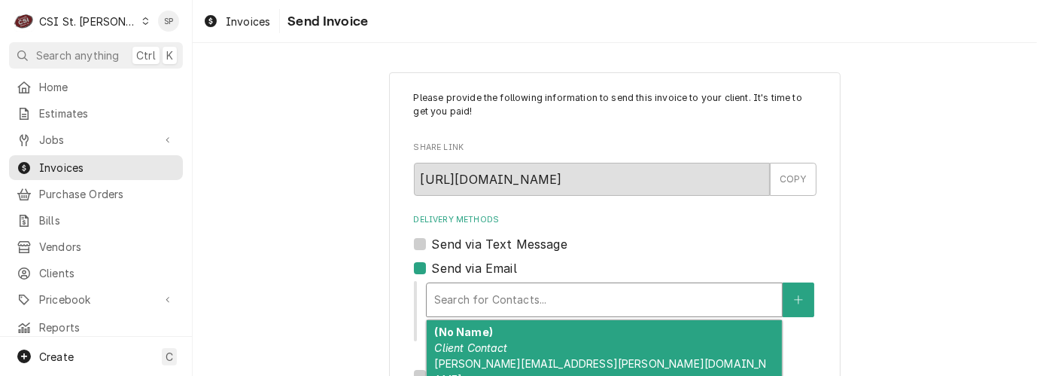
click at [449, 328] on strong "(No Name)" at bounding box center [463, 331] width 58 height 13
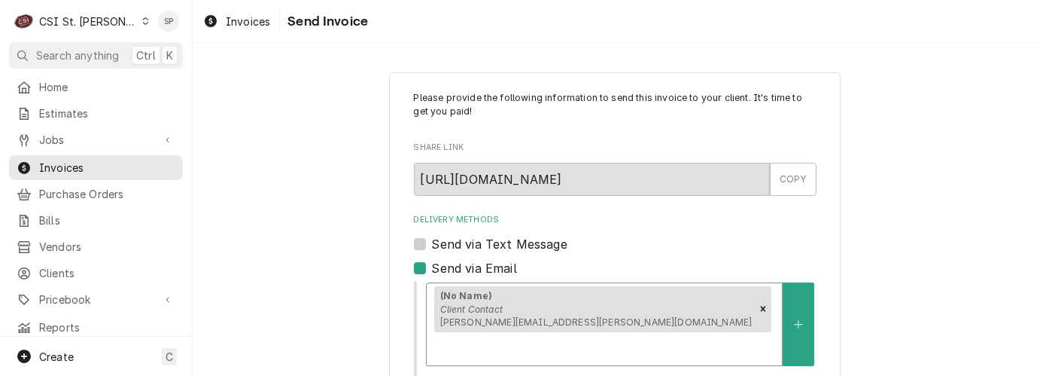
scroll to position [281, 0]
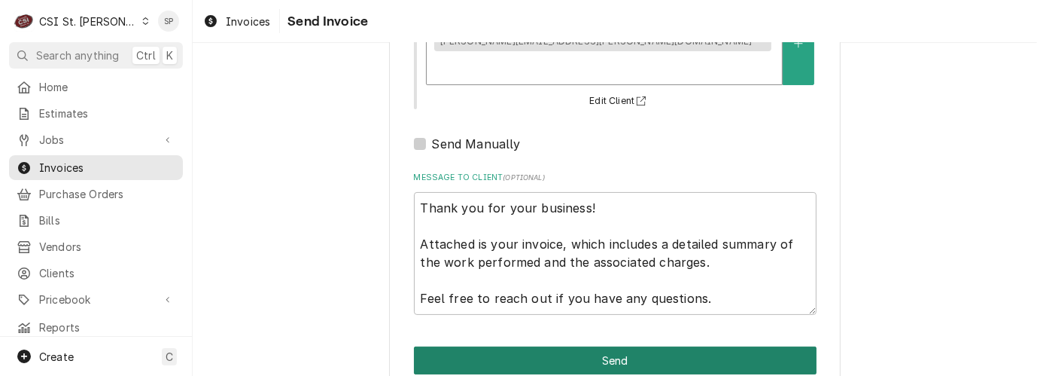
click at [691, 346] on button "Send" at bounding box center [615, 360] width 403 height 28
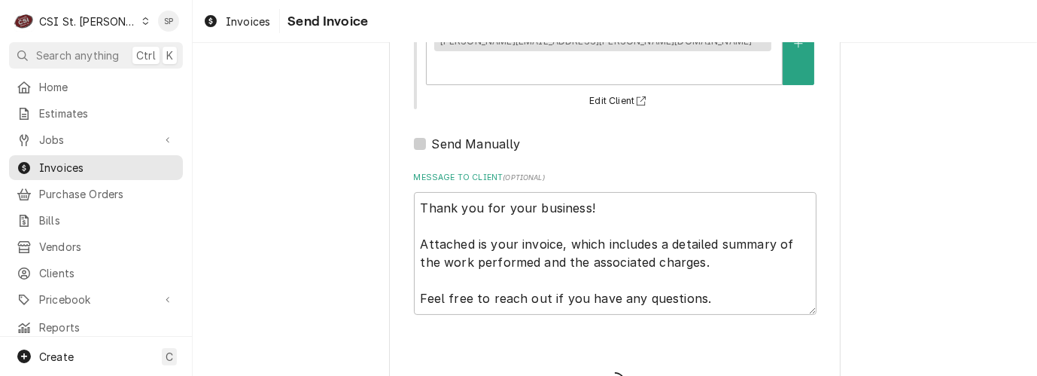
type textarea "x"
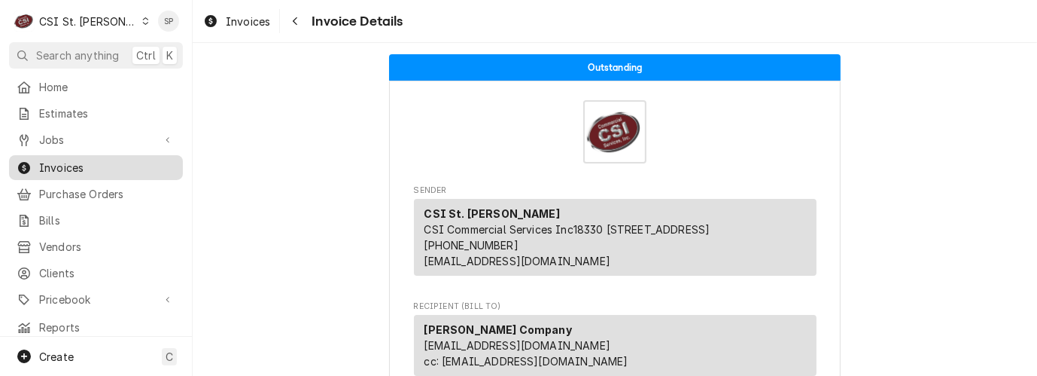
click at [81, 168] on span "Invoices" at bounding box center [107, 168] width 136 height 16
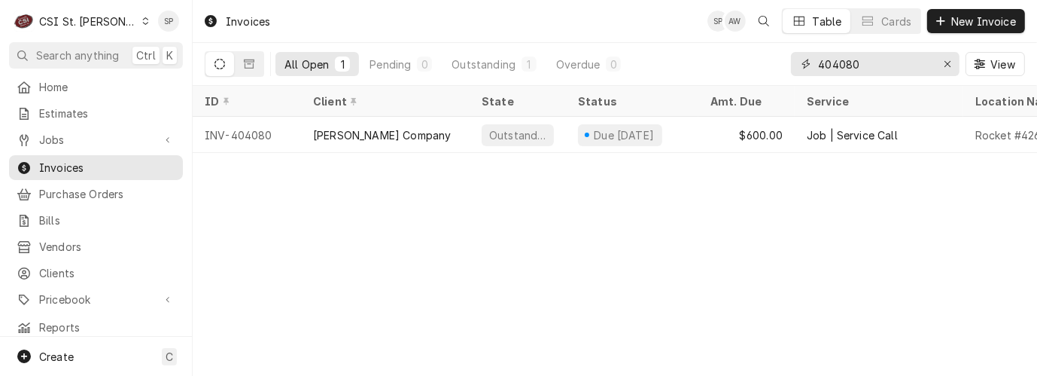
click at [860, 63] on input "404080" at bounding box center [874, 64] width 113 height 24
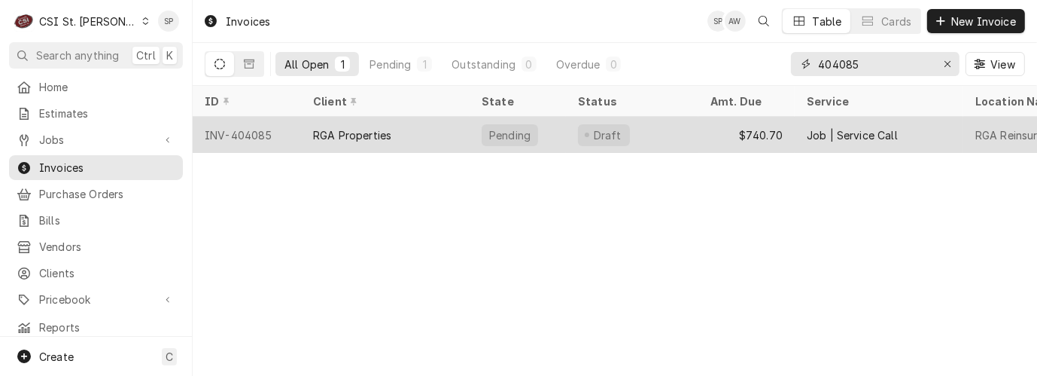
type input "404085"
click at [261, 135] on div "INV-404085" at bounding box center [247, 135] width 108 height 36
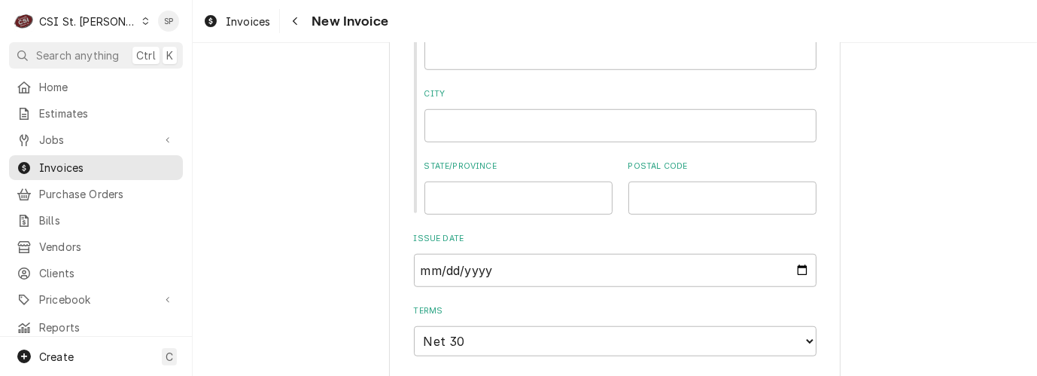
scroll to position [1104, 0]
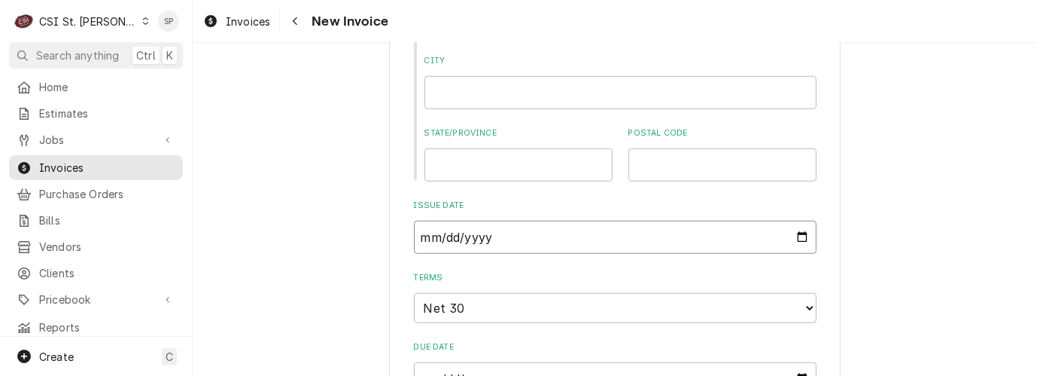
click at [796, 221] on input "2025-09-23" at bounding box center [615, 237] width 403 height 33
click at [794, 224] on input "2025-09-23" at bounding box center [615, 237] width 403 height 33
type input "2025-09-30"
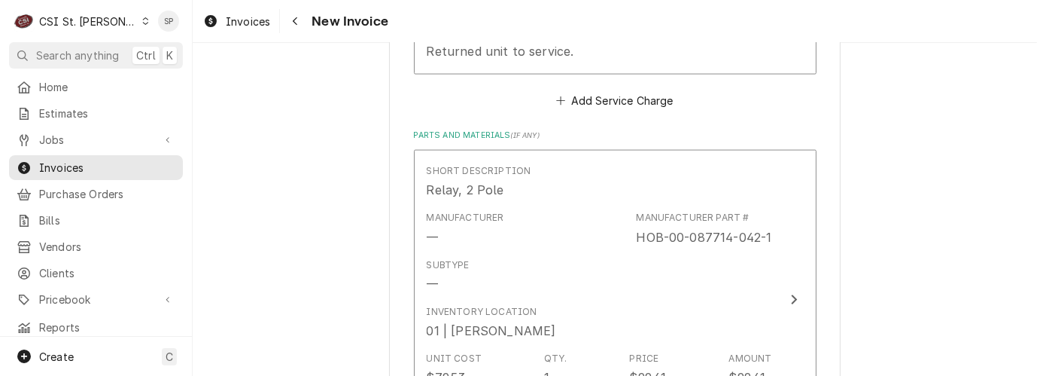
scroll to position [2040, 0]
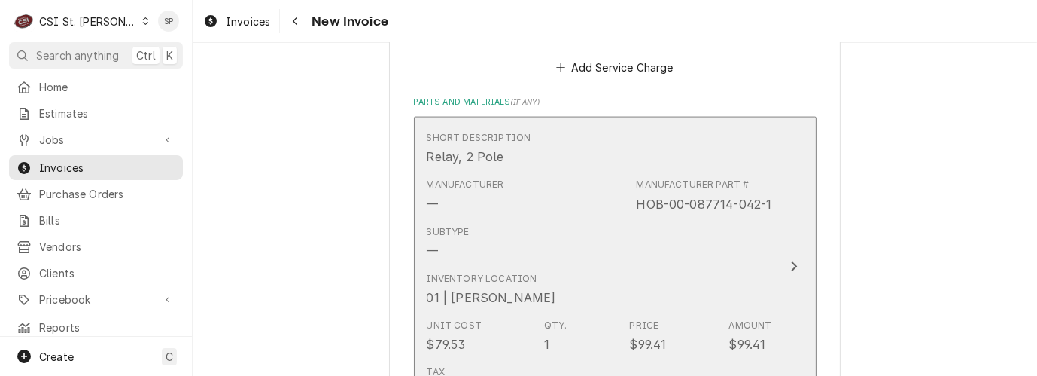
click at [528, 219] on div "Subtype —" at bounding box center [600, 242] width 346 height 47
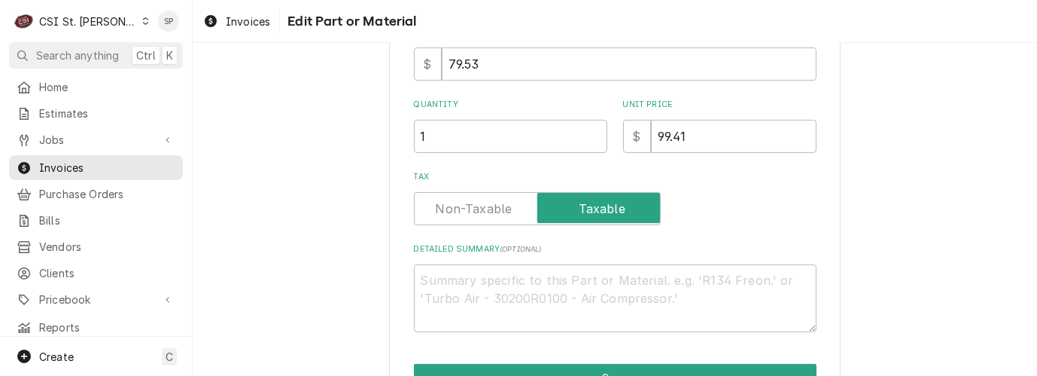
scroll to position [355, 0]
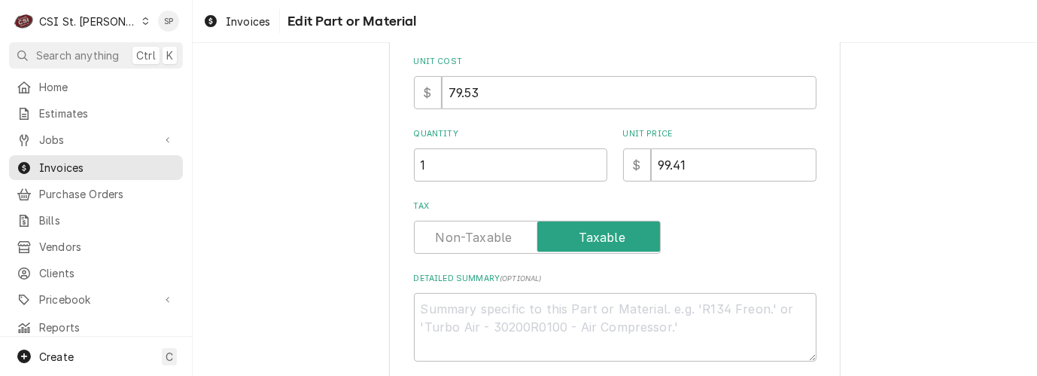
type textarea "x"
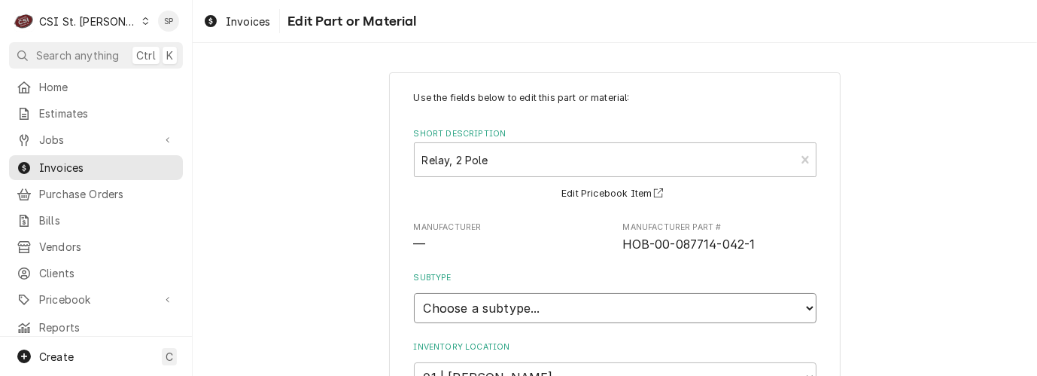
click at [436, 304] on select "Choose a subtype... [#2-DUAL] AFTERHRS-WH-CHG-2 [#2-DUAL] BEV-EQUIP [#2-DUAL] B…" at bounding box center [615, 308] width 403 height 30
select select "1"
click at [414, 293] on select "Choose a subtype... [#2-DUAL] AFTERHRS-WH-CHG-2 [#2-DUAL] BEV-EQUIP [#2-DUAL] B…" at bounding box center [615, 308] width 403 height 30
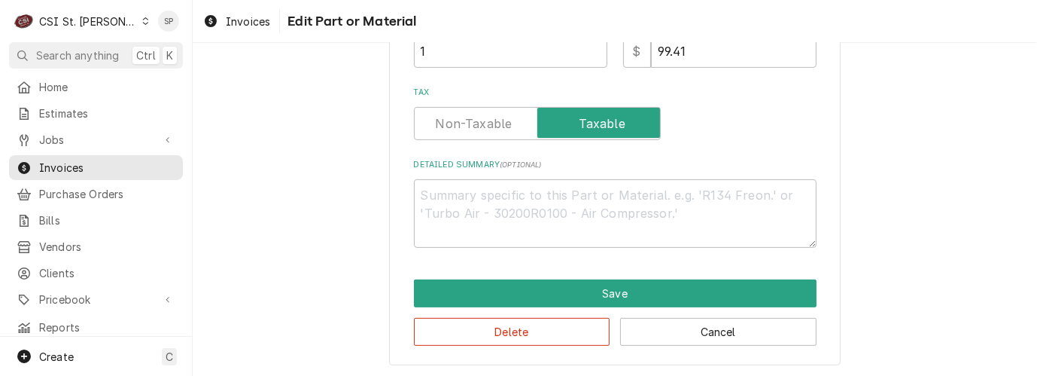
scroll to position [470, 0]
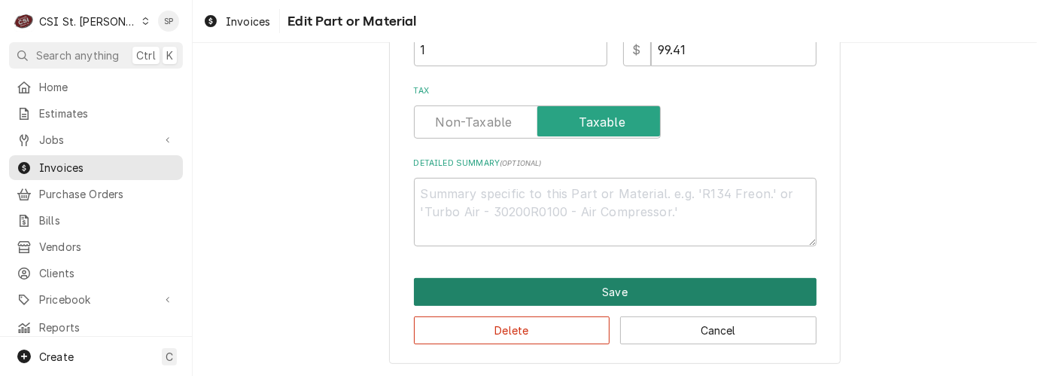
click at [617, 283] on button "Save" at bounding box center [615, 292] width 403 height 28
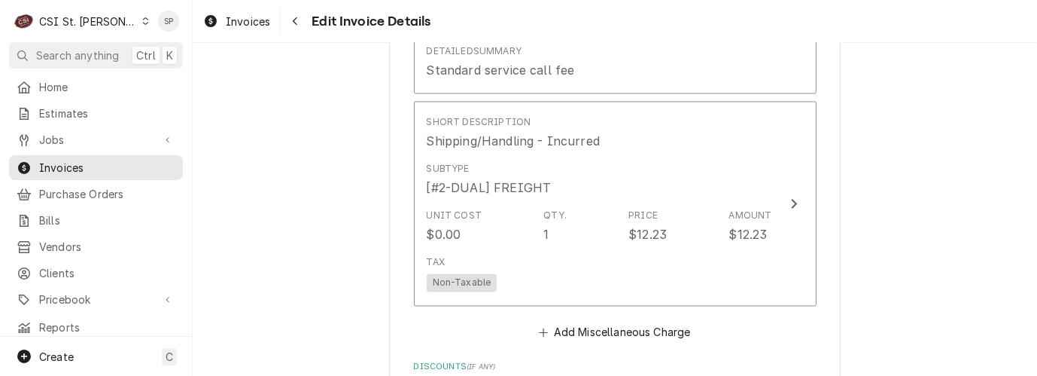
scroll to position [2690, 0]
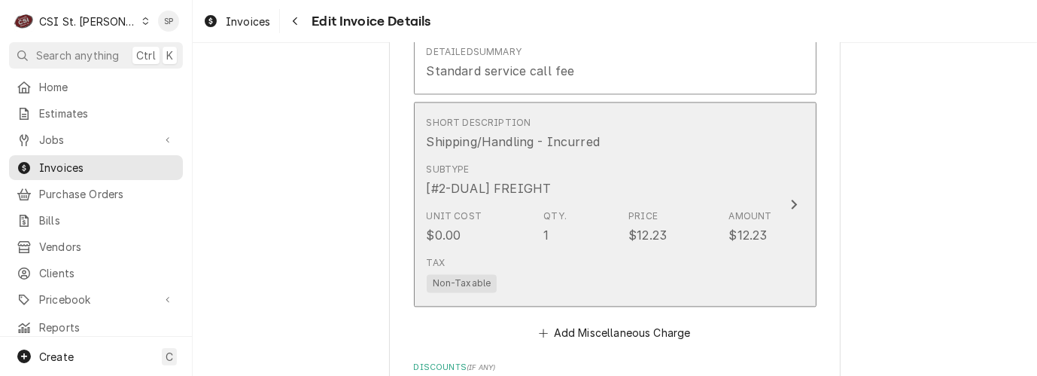
click at [651, 158] on div "Subtype [#2-DUAL] FREIGHT" at bounding box center [600, 180] width 346 height 47
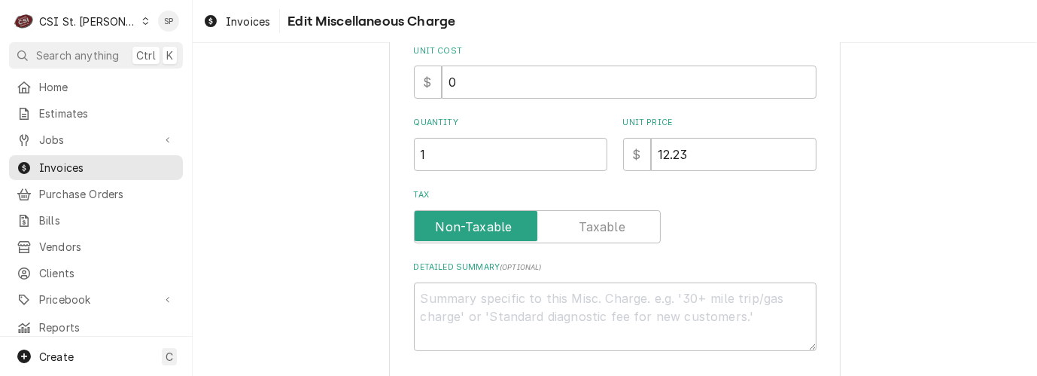
scroll to position [267, 0]
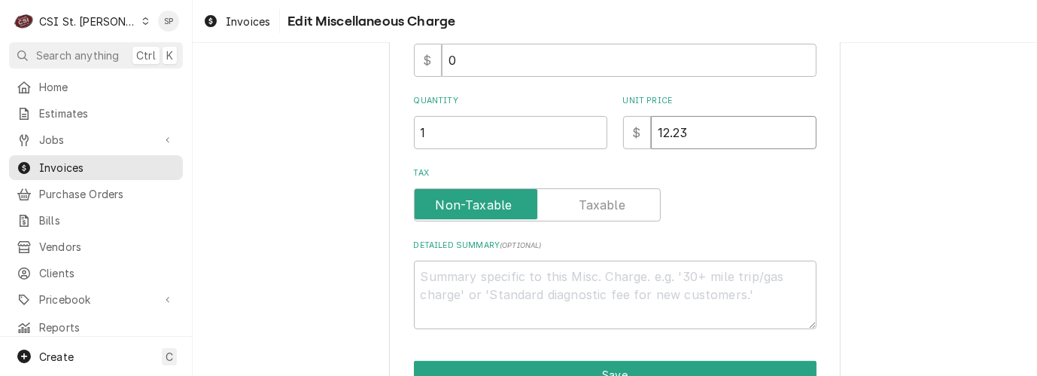
click at [697, 123] on input "12.23" at bounding box center [734, 132] width 166 height 33
type textarea "x"
type input "12.2"
type textarea "x"
type input "12"
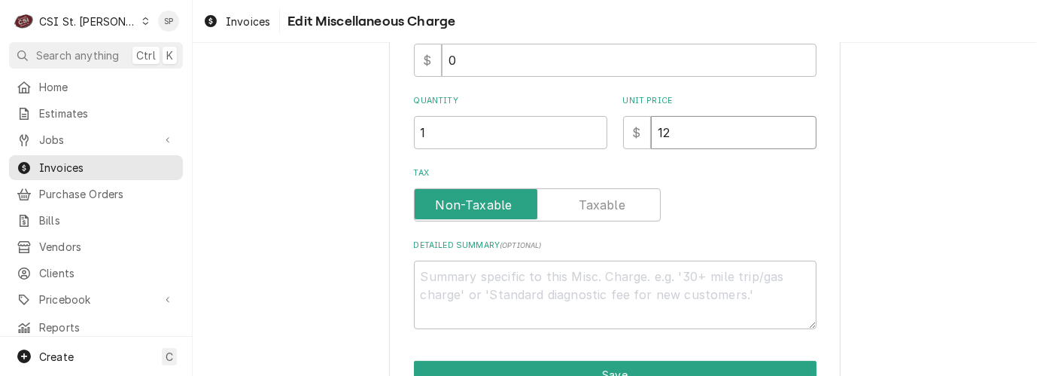
type textarea "x"
type input "1"
type textarea "x"
type input "1"
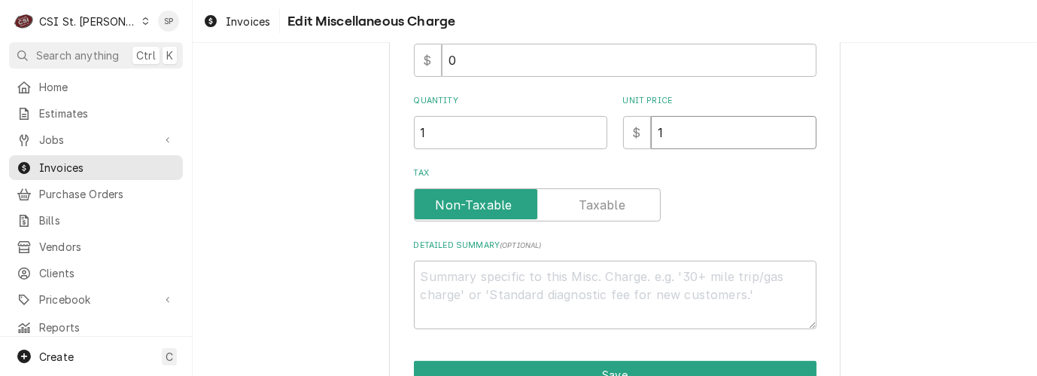
type textarea "x"
type input "15"
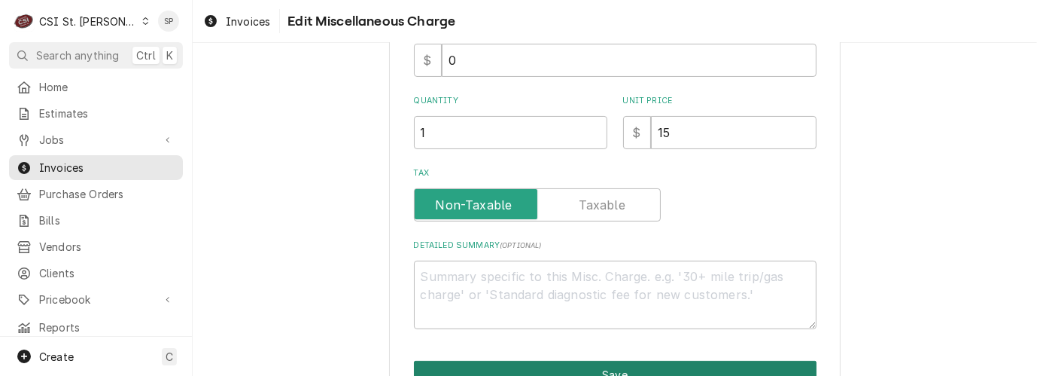
click at [582, 367] on button "Save" at bounding box center [615, 375] width 403 height 28
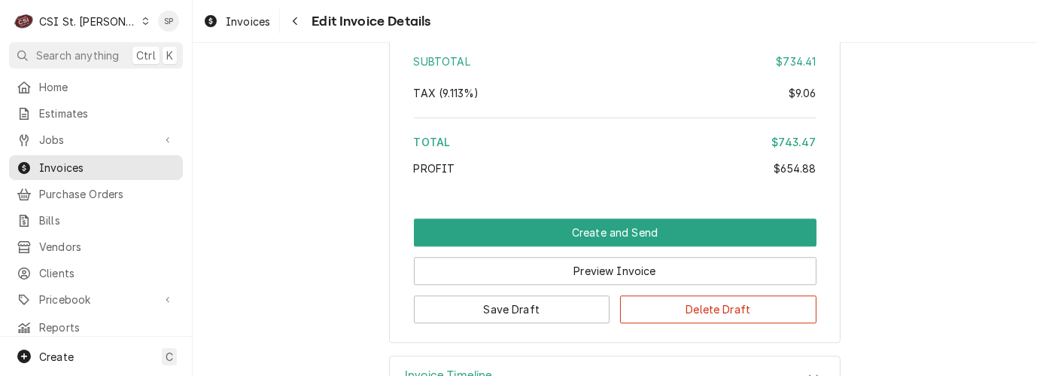
scroll to position [3379, 0]
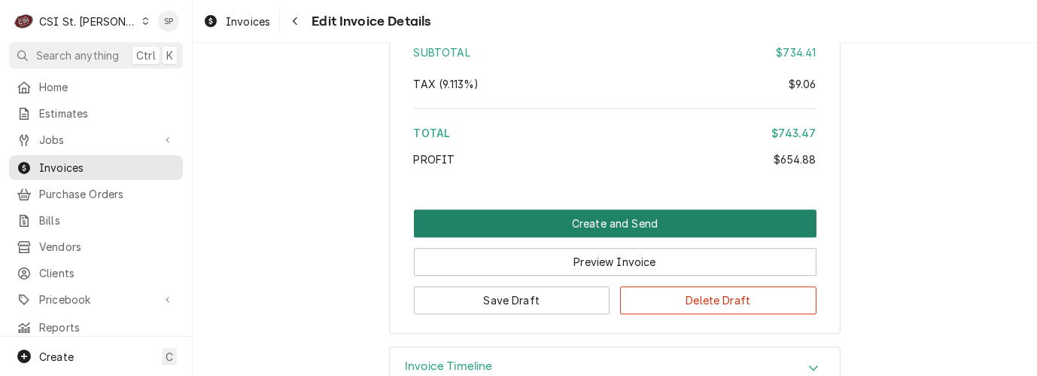
click at [626, 209] on button "Create and Send" at bounding box center [615, 223] width 403 height 28
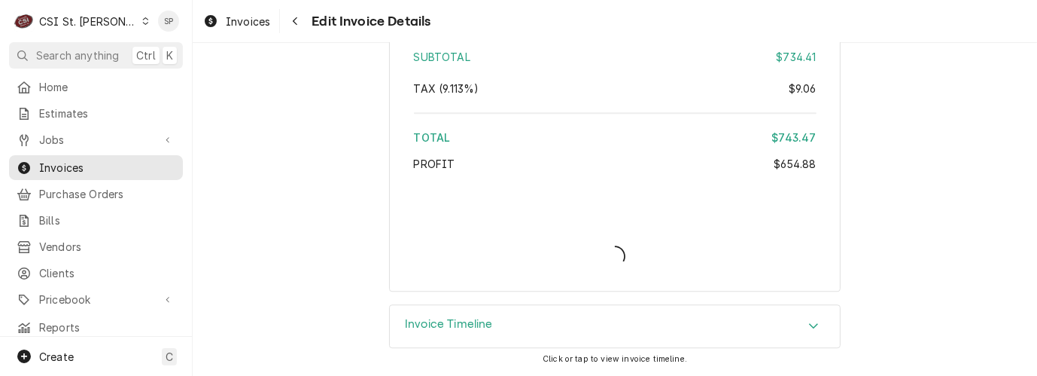
scroll to position [3343, 0]
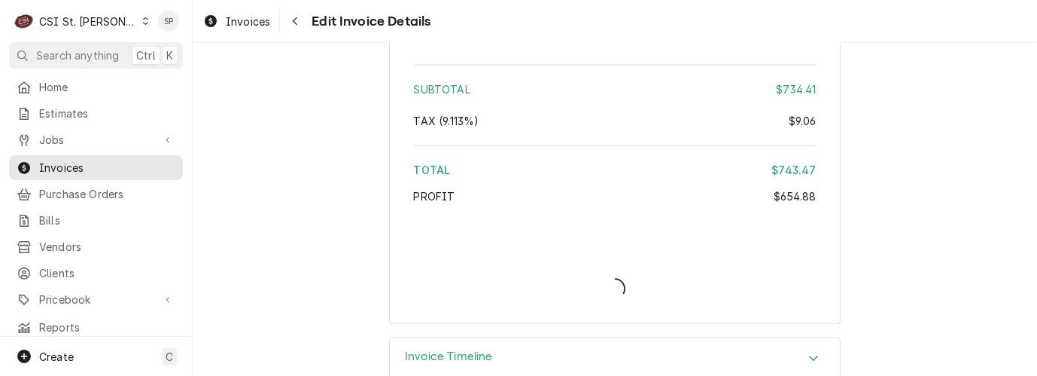
type textarea "x"
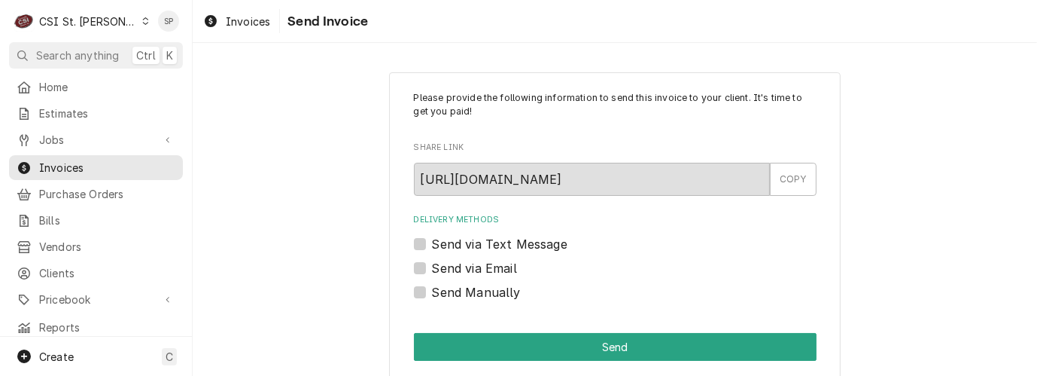
click at [432, 265] on label "Send via Email" at bounding box center [474, 268] width 85 height 18
click at [432, 265] on input "Send via Email" at bounding box center [633, 275] width 403 height 33
checkbox input "true"
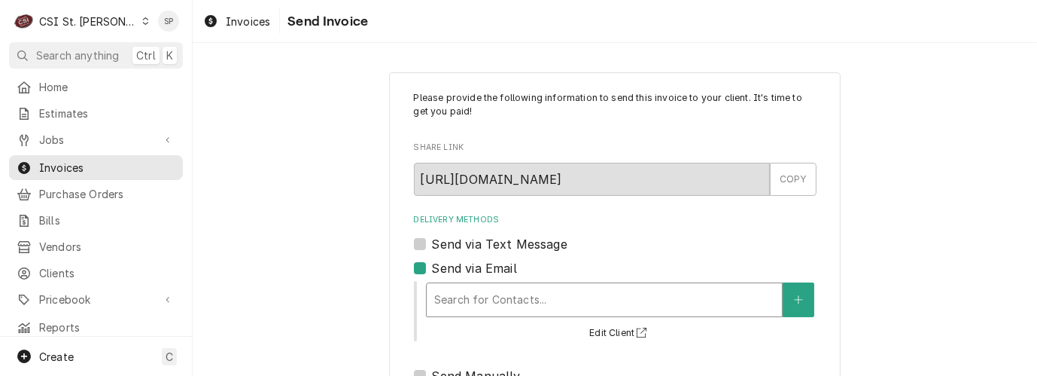
click at [469, 297] on div "Delivery Methods" at bounding box center [604, 299] width 340 height 27
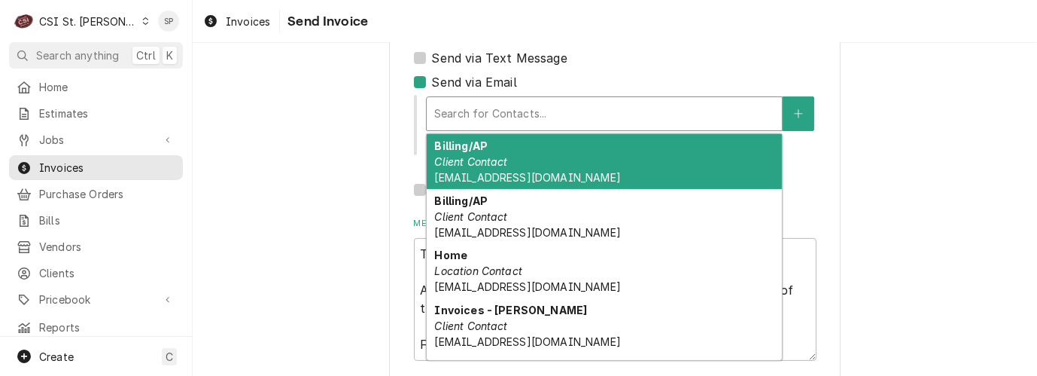
scroll to position [200, 0]
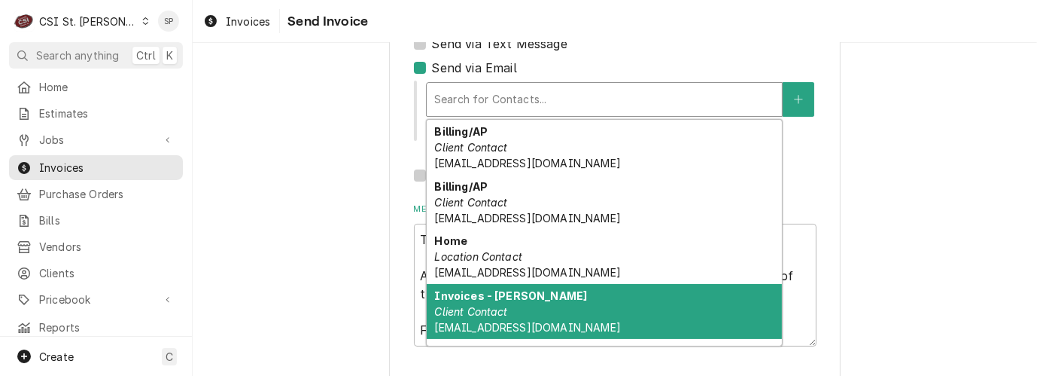
click at [504, 324] on span "vickys@csi1.com" at bounding box center [527, 327] width 186 height 13
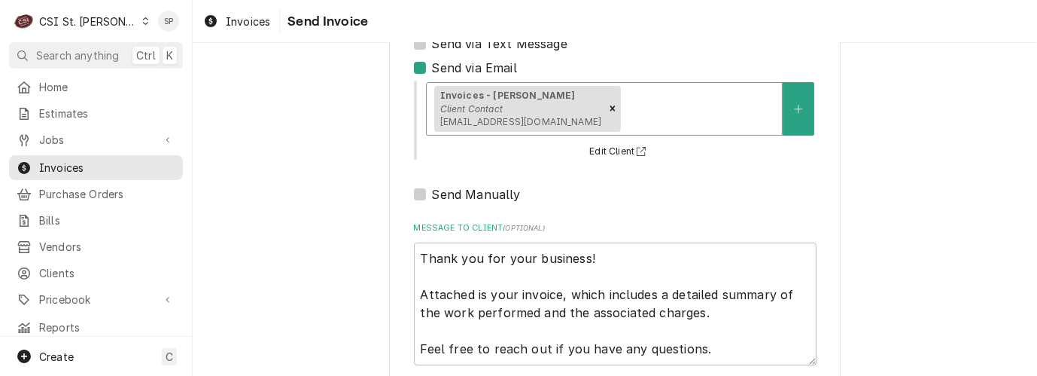
scroll to position [281, 0]
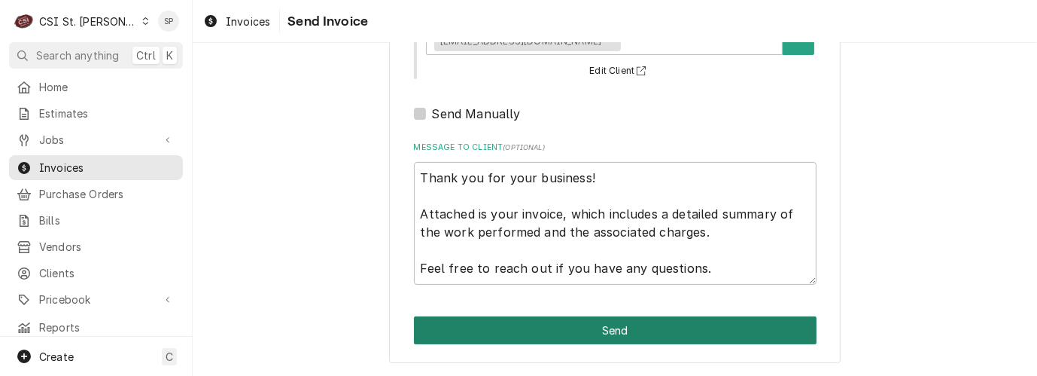
click at [614, 319] on button "Send" at bounding box center [615, 330] width 403 height 28
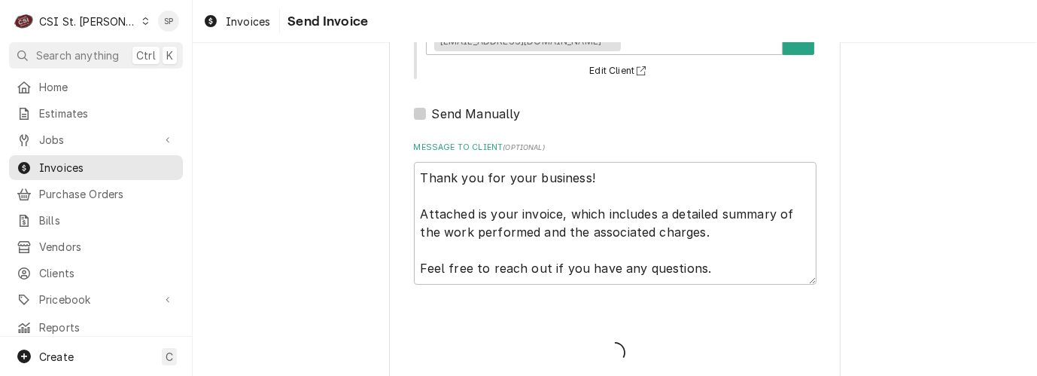
type textarea "x"
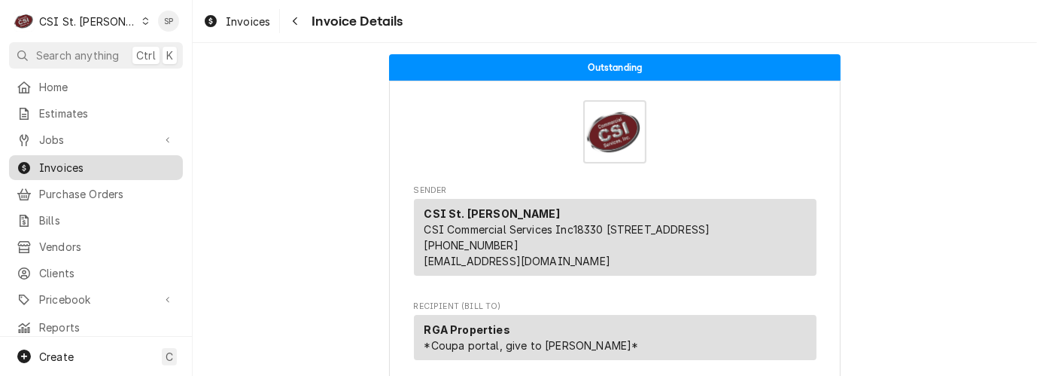
click at [101, 161] on span "Invoices" at bounding box center [107, 168] width 136 height 16
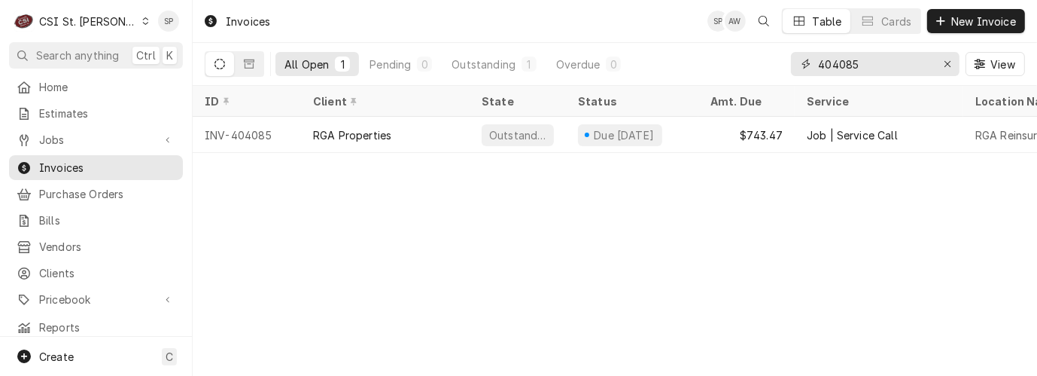
click at [863, 60] on input "404085" at bounding box center [874, 64] width 113 height 24
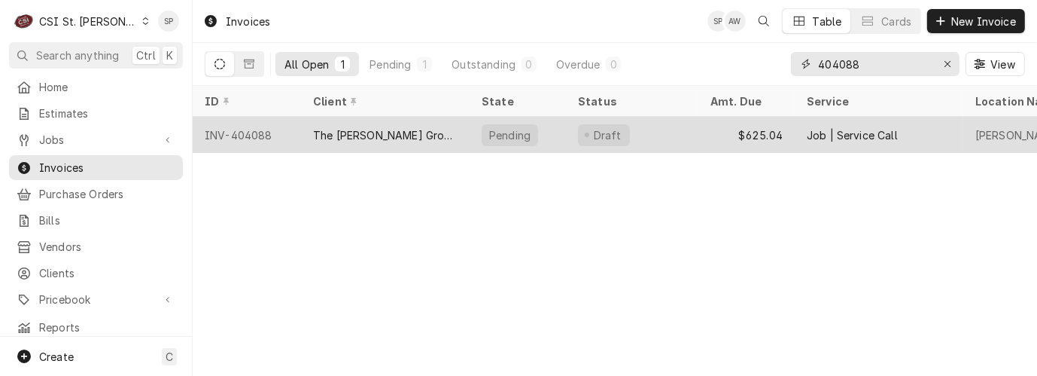
type input "404088"
click at [250, 127] on div "INV-404088" at bounding box center [247, 135] width 108 height 36
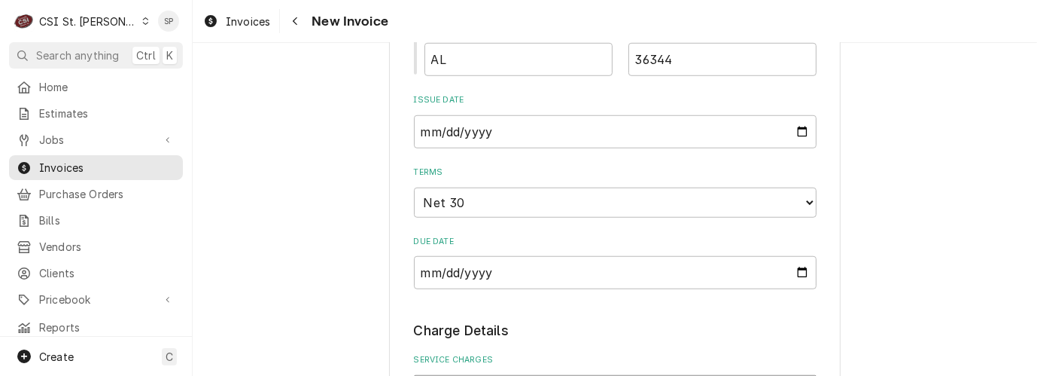
scroll to position [1064, 0]
click at [790, 129] on input "2025-09-23" at bounding box center [615, 129] width 403 height 33
type input "2025-09-30"
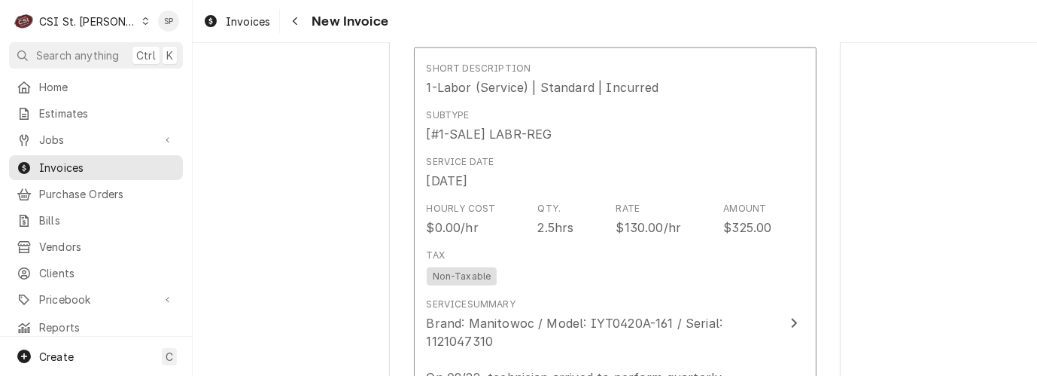
scroll to position [1398, 0]
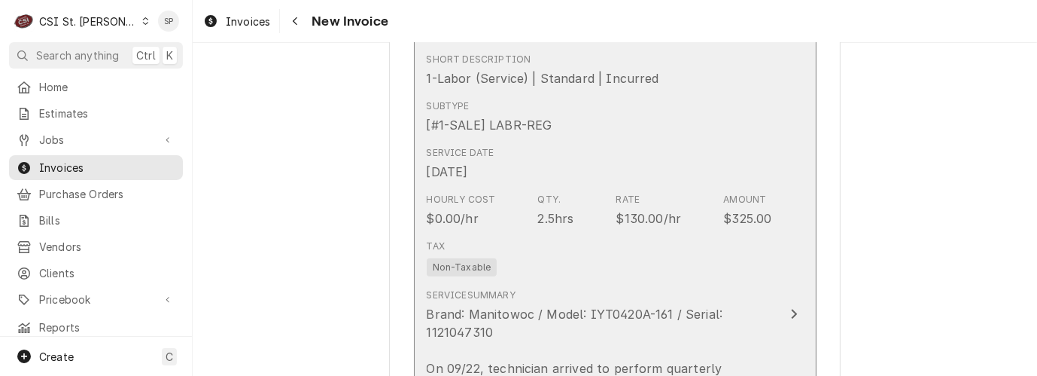
click at [649, 209] on div "Rate $130.00/hr" at bounding box center [649, 210] width 65 height 35
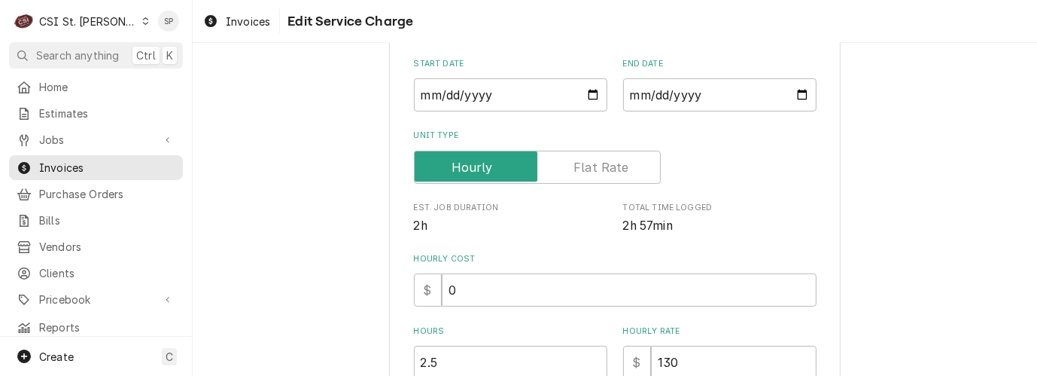
scroll to position [234, 0]
click at [687, 350] on input "130" at bounding box center [734, 360] width 166 height 33
type textarea "x"
type input "13"
type textarea "x"
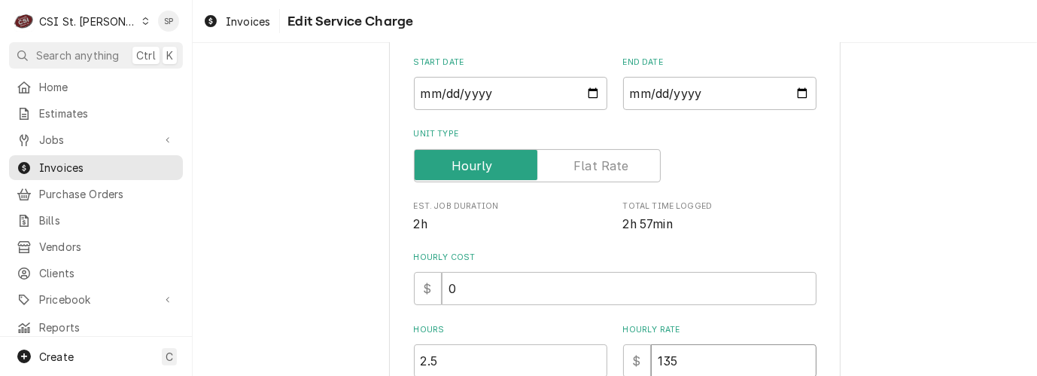
type input "135"
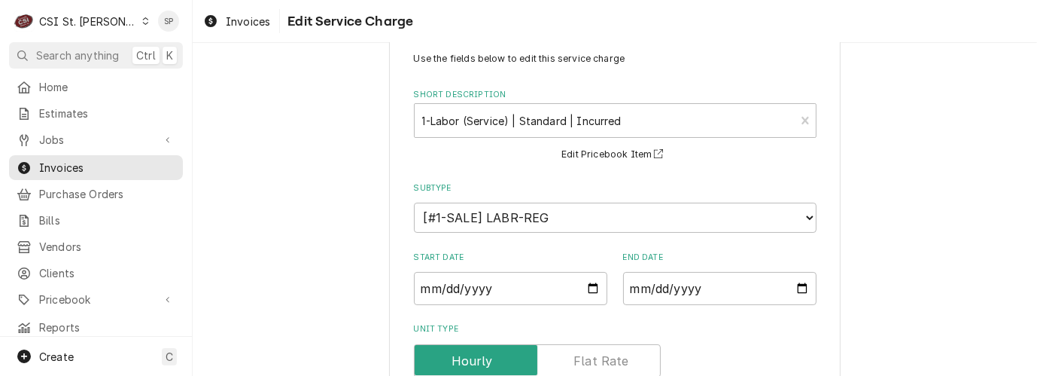
scroll to position [0, 0]
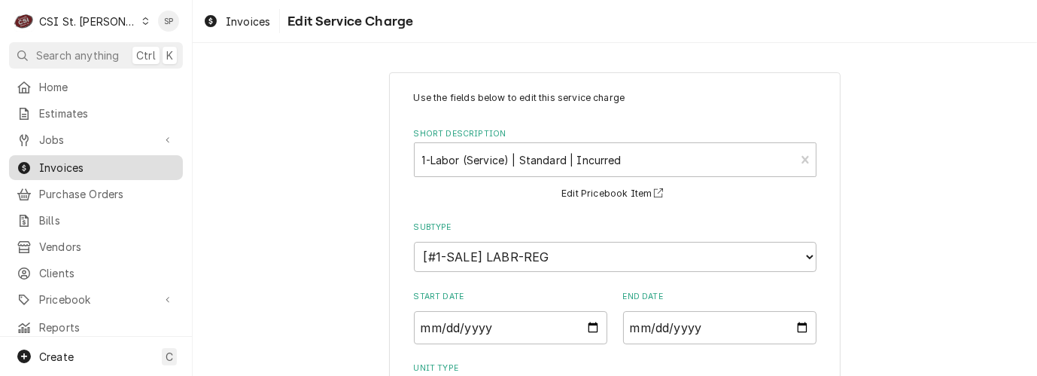
click at [76, 160] on span "Invoices" at bounding box center [107, 168] width 136 height 16
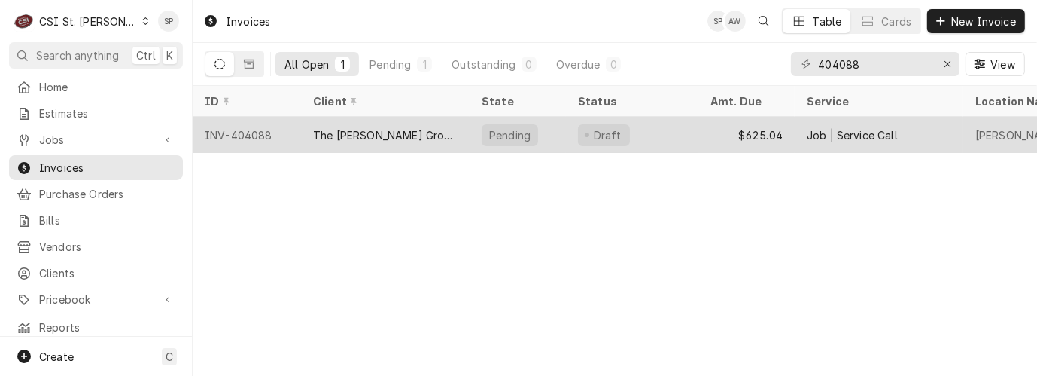
click at [248, 129] on div "INV-404088" at bounding box center [247, 135] width 108 height 36
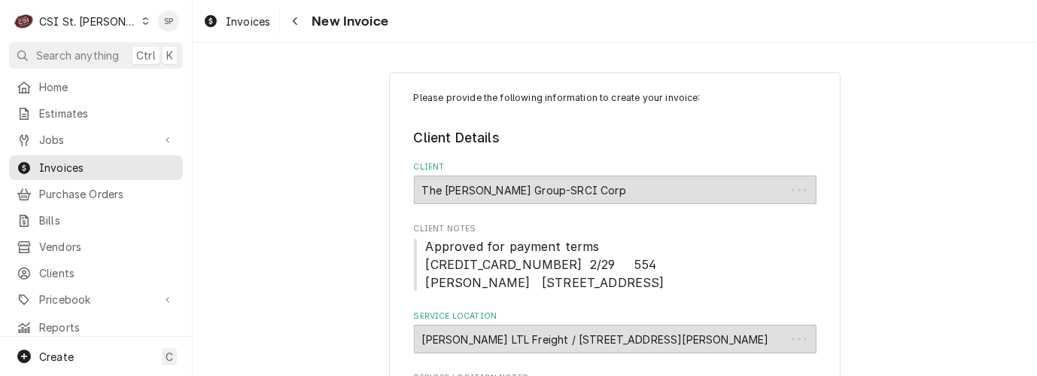
type textarea "x"
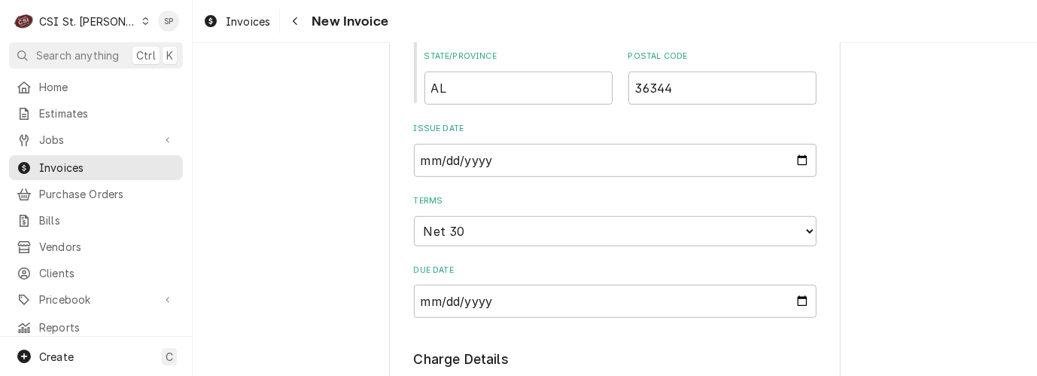
scroll to position [1071, 0]
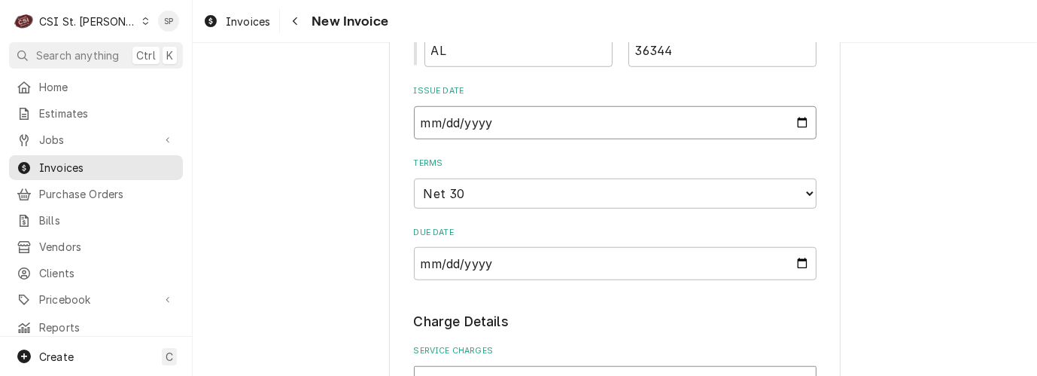
click at [792, 123] on input "2025-09-23" at bounding box center [615, 122] width 403 height 33
type input "2025-09-30"
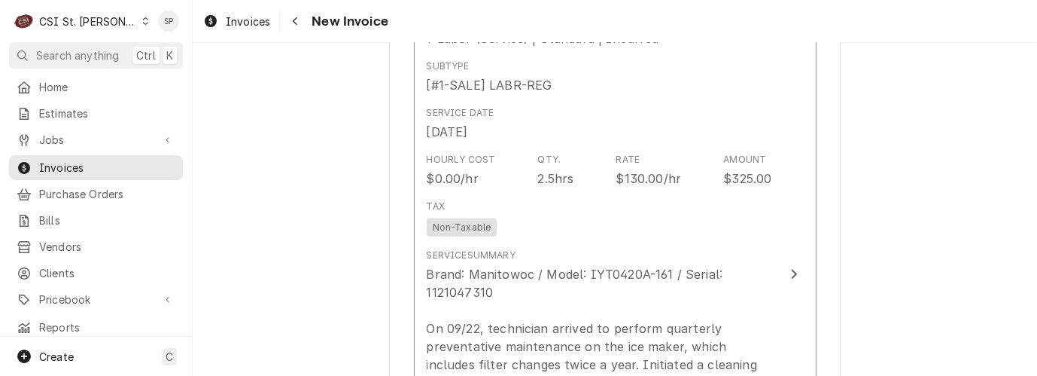
scroll to position [1472, 0]
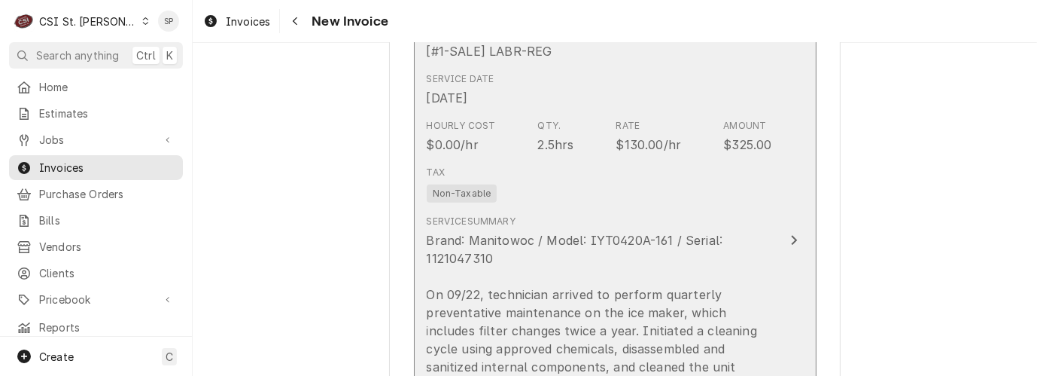
click at [631, 181] on div "Tax Non-Taxable" at bounding box center [600, 184] width 346 height 48
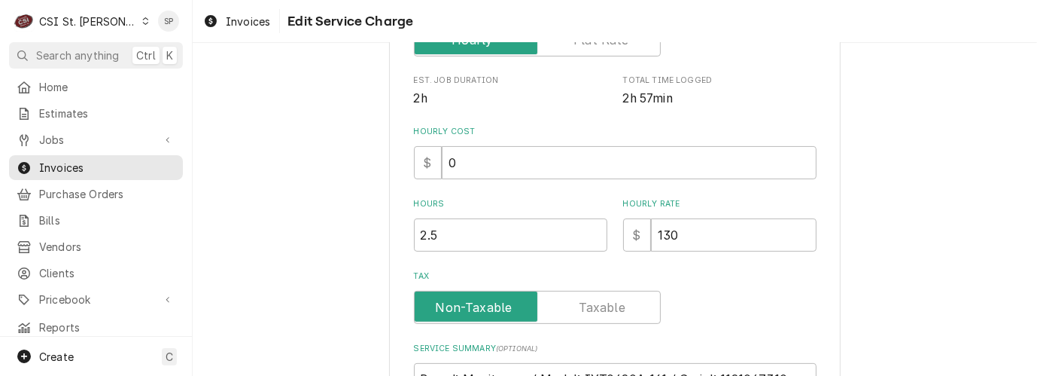
scroll to position [367, 0]
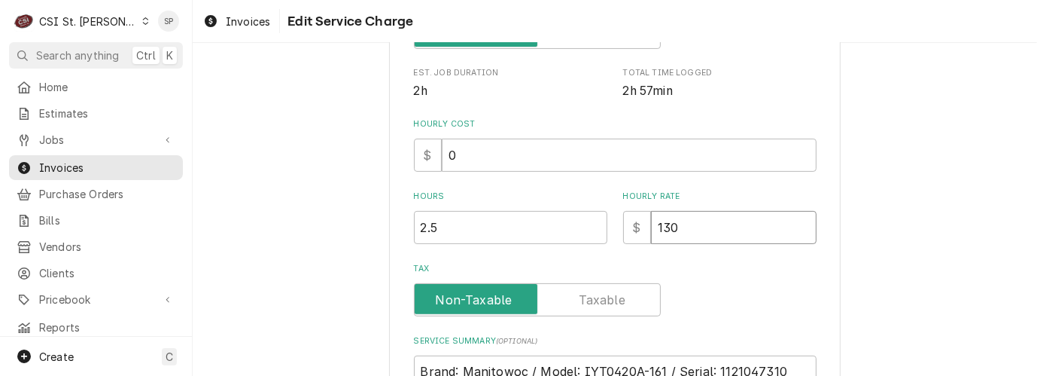
click at [678, 217] on input "130" at bounding box center [734, 227] width 166 height 33
type textarea "x"
type input "13"
type textarea "x"
type input "135"
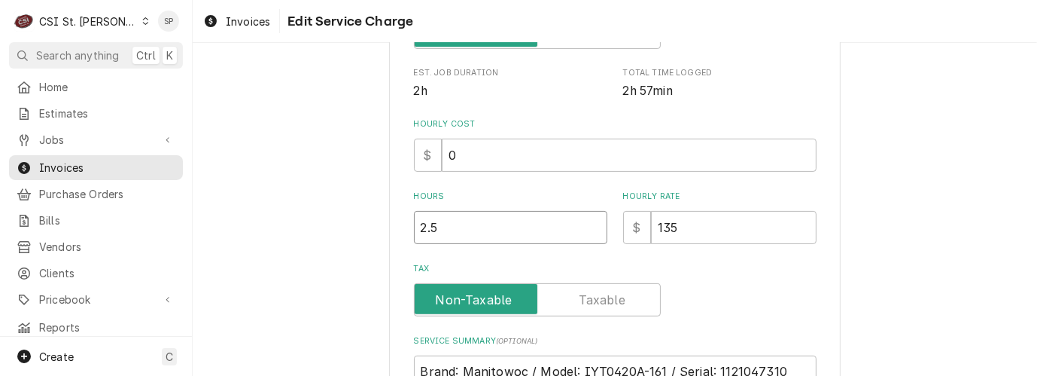
click at [431, 222] on input "2.5" at bounding box center [510, 227] width 193 height 33
type textarea "x"
type input "2"
type textarea "x"
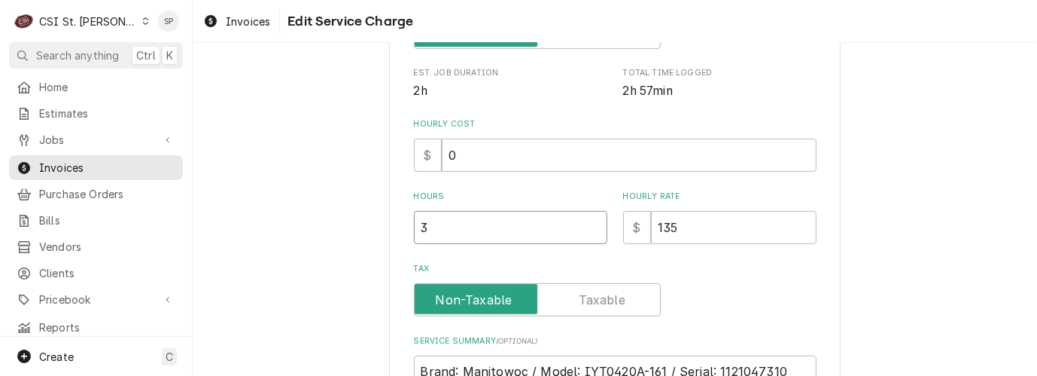
type input "3"
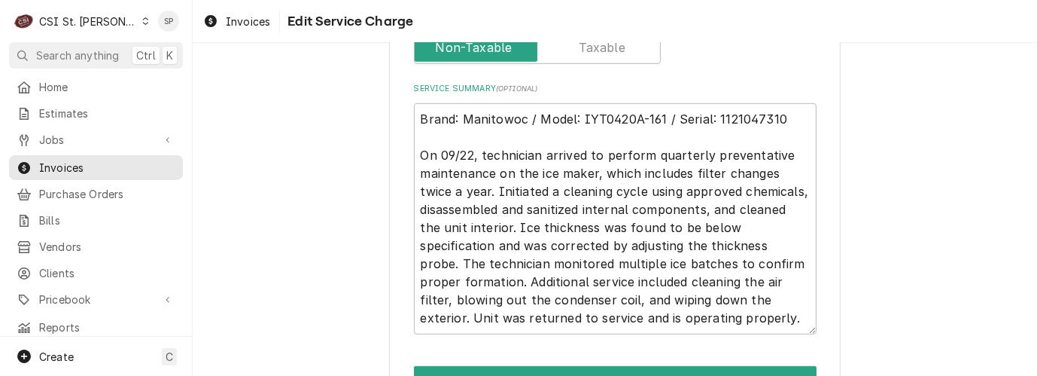
scroll to position [635, 0]
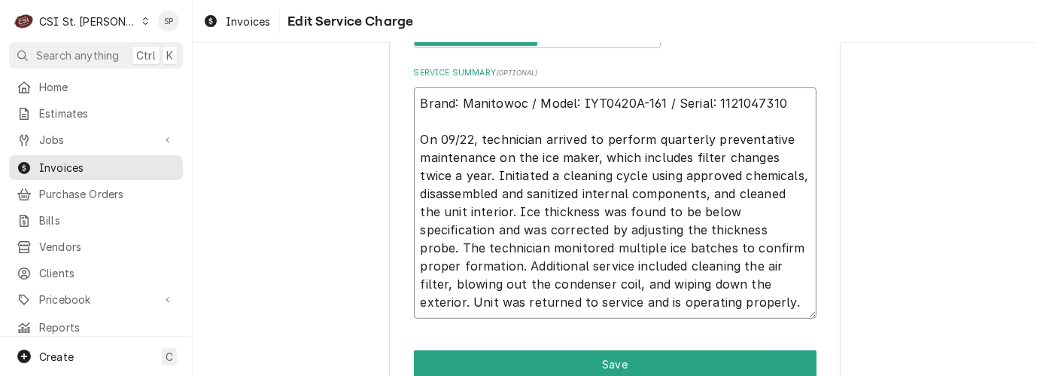
click at [647, 138] on textarea "Brand: Manitowoc / Model: IYT0420A-161 / Serial: 1121047310 On 09/22, technicia…" at bounding box center [615, 202] width 403 height 231
type textarea "x"
type textarea "Brand: Manitowoc / Model: IYT0420A-161 / Serial: 1121047310 On 09/22, technicia…"
type textarea "x"
type textarea "Brand: Manitowoc / Model: IYT0420A-161 / Serial: 1121047310 On 09/22, technicia…"
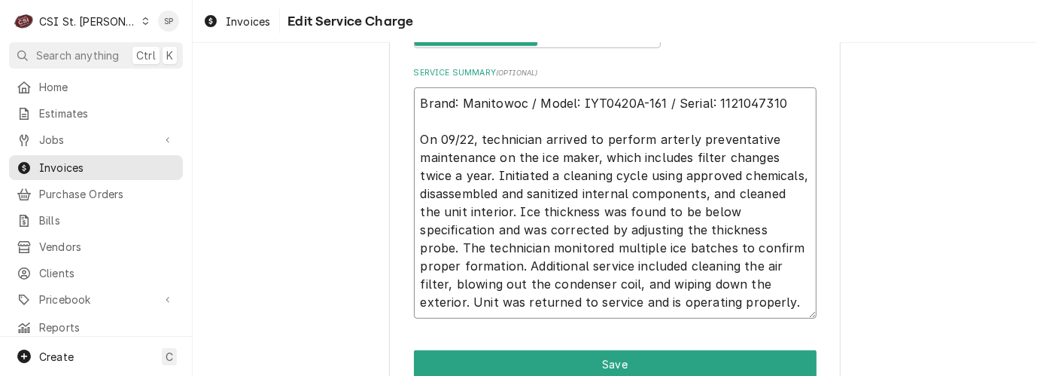
type textarea "x"
type textarea "Brand: Manitowoc / Model: IYT0420A-161 / Serial: 1121047310 On 09/22, technicia…"
type textarea "x"
type textarea "Brand: Manitowoc / Model: IYT0420A-161 / Serial: 1121047310 On 09/22, technicia…"
type textarea "x"
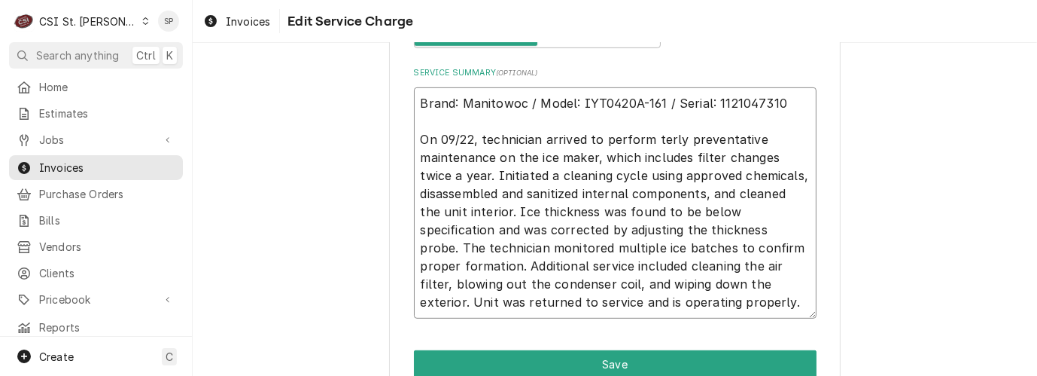
type textarea "Brand: Manitowoc / Model: IYT0420A-161 / Serial: 1121047310 On 09/22, technicia…"
type textarea "x"
type textarea "Brand: Manitowoc / Model: IYT0420A-161 / Serial: 1121047310 On 09/22, technicia…"
type textarea "x"
type textarea "Brand: Manitowoc / Model: IYT0420A-161 / Serial: 1121047310 On 09/22, technicia…"
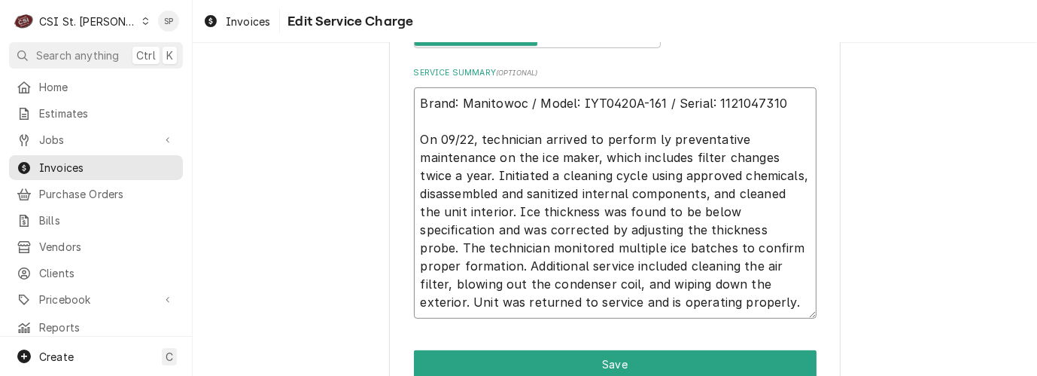
type textarea "x"
type textarea "Brand: Manitowoc / Model: IYT0420A-161 / Serial: 1121047310 On 09/22, technicia…"
type textarea "x"
type textarea "Brand: Manitowoc / Model: IYT0420A-161 / Serial: 1121047310 On 09/22, technicia…"
type textarea "x"
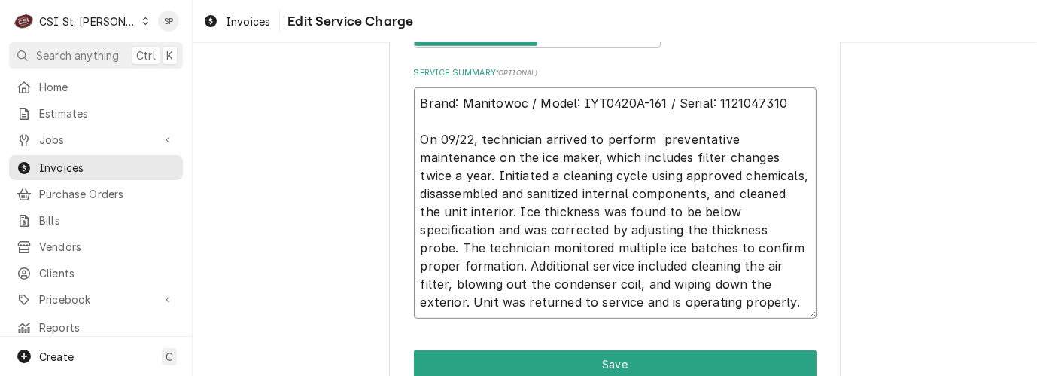
type textarea "Brand: Manitowoc / Model: IYT0420A-161 / Serial: 1121047310 On 09/22, technicia…"
type textarea "x"
type textarea "Brand: Manitowoc / Model: IYT0420A-161 / Serial: 1121047310 On 09/22, technicia…"
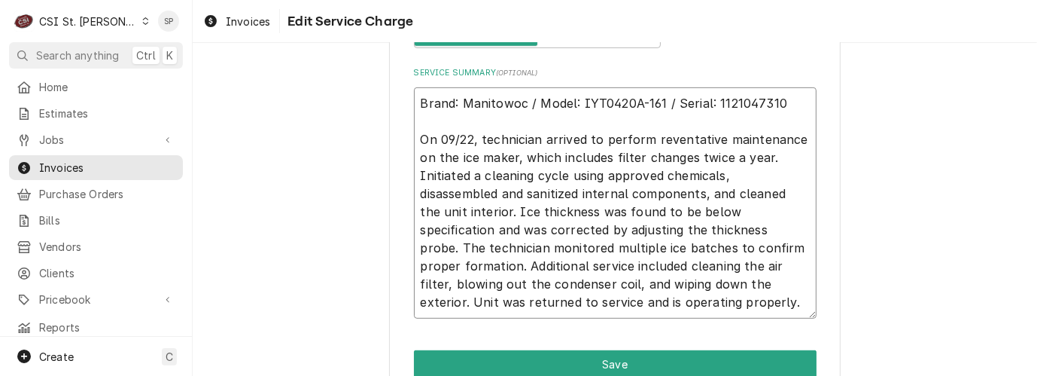
type textarea "x"
type textarea "Brand: Manitowoc / Model: IYT0420A-161 / Serial: 1121047310 On 09/22, technicia…"
type textarea "x"
type textarea "Brand: Manitowoc / Model: IYT0420A-161 / Serial: 1121047310 On 09/22, technicia…"
type textarea "x"
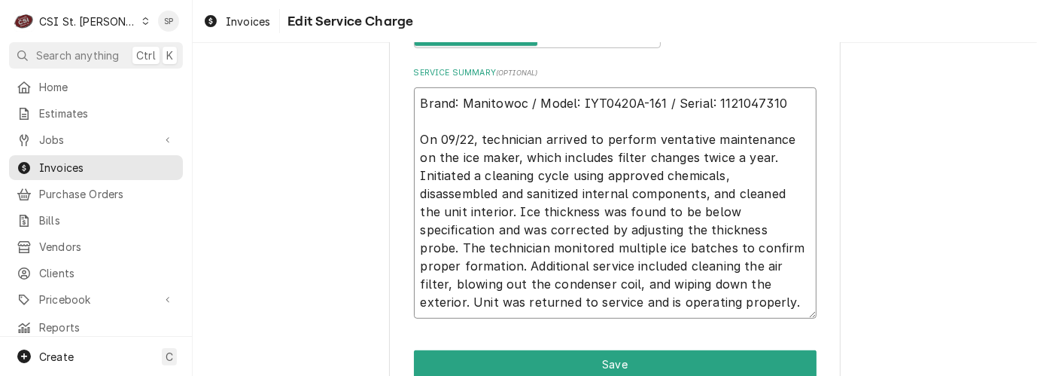
type textarea "Brand: Manitowoc / Model: IYT0420A-161 / Serial: 1121047310 On 09/22, technicia…"
type textarea "x"
type textarea "Brand: Manitowoc / Model: IYT0420A-161 / Serial: 1121047310 On 09/22, technicia…"
type textarea "x"
type textarea "Brand: Manitowoc / Model: IYT0420A-161 / Serial: 1121047310 On 09/22, technicia…"
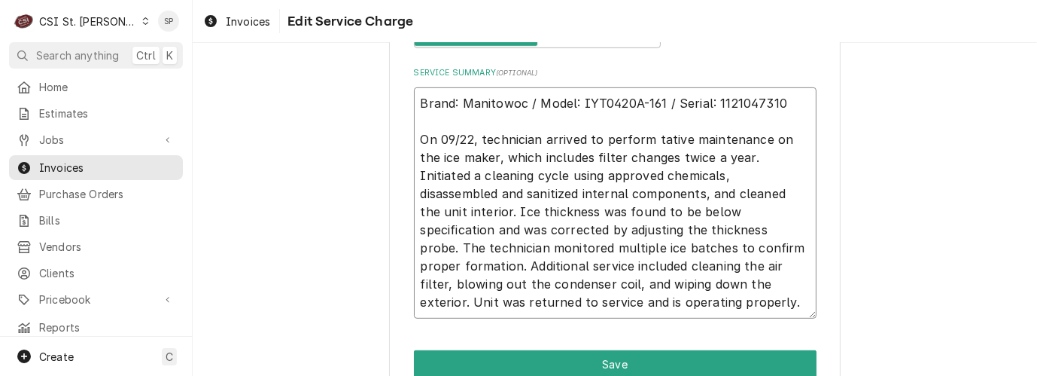
type textarea "x"
type textarea "Brand: Manitowoc / Model: IYT0420A-161 / Serial: 1121047310 On 09/22, technicia…"
type textarea "x"
type textarea "Brand: Manitowoc / Model: IYT0420A-161 / Serial: 1121047310 On 09/22, technicia…"
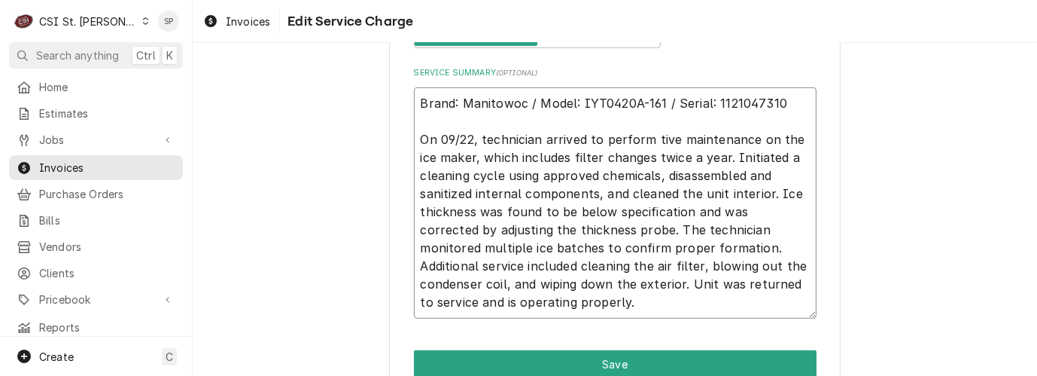
type textarea "x"
type textarea "Brand: Manitowoc / Model: IYT0420A-161 / Serial: 1121047310 On 09/22, technicia…"
type textarea "x"
type textarea "Brand: Manitowoc / Model: IYT0420A-161 / Serial: 1121047310 On 09/22, technicia…"
type textarea "x"
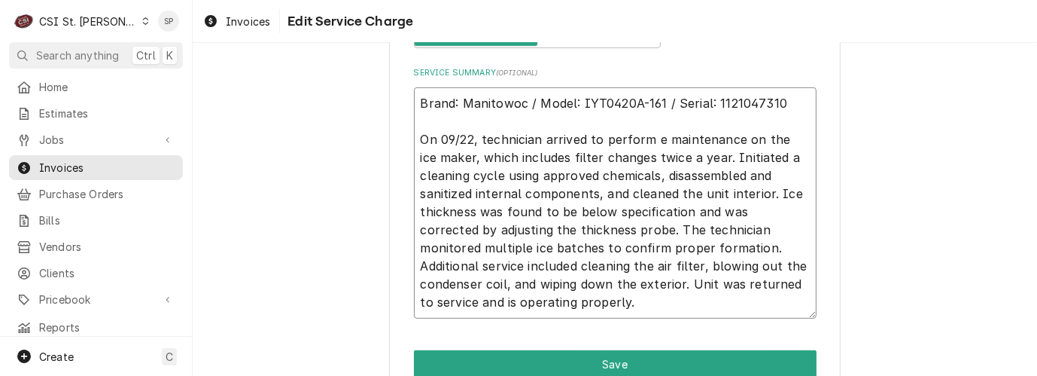
type textarea "Brand: Manitowoc / Model: IYT0420A-161 / Serial: 1121047310 On 09/22, technicia…"
type textarea "x"
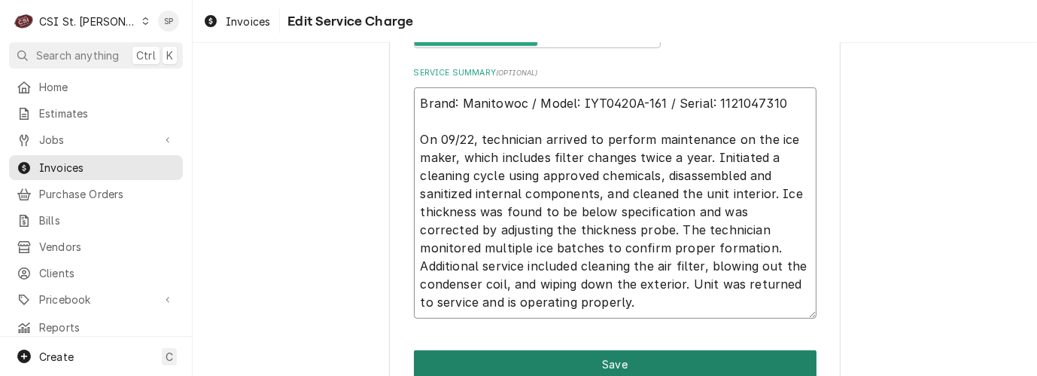
type textarea "Brand: Manitowoc / Model: IYT0420A-161 / Serial: 1121047310 On 09/22, technicia…"
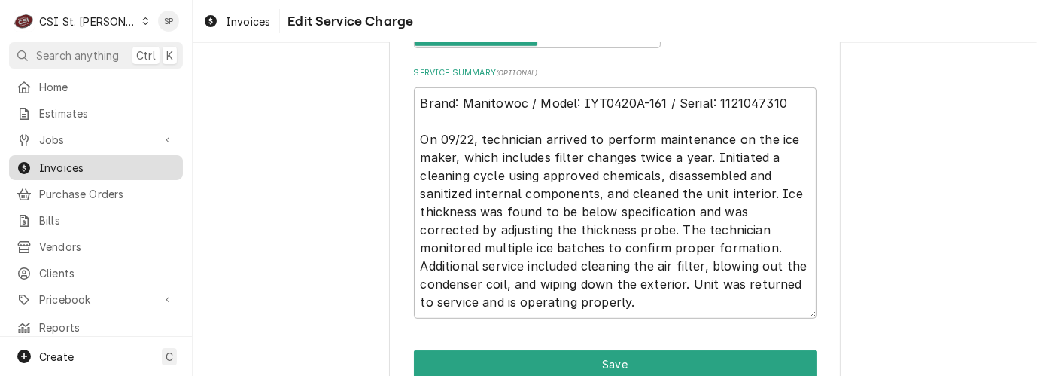
click at [115, 155] on link "Invoices" at bounding box center [96, 167] width 174 height 25
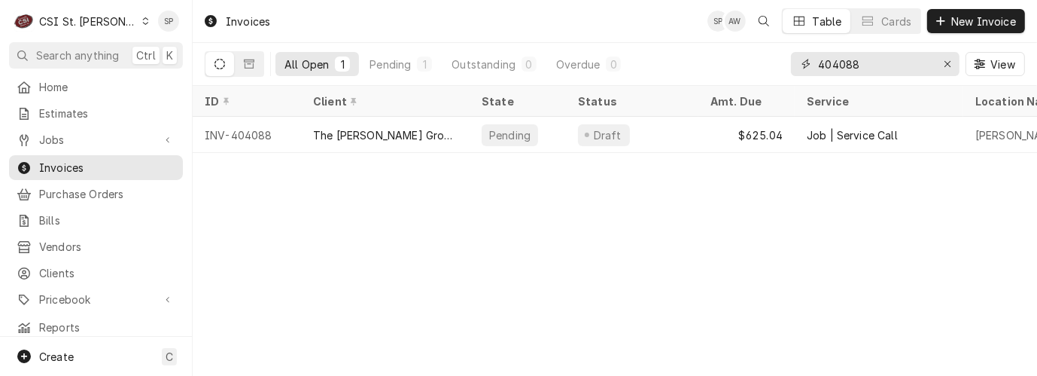
click at [863, 61] on input "404088" at bounding box center [874, 64] width 113 height 24
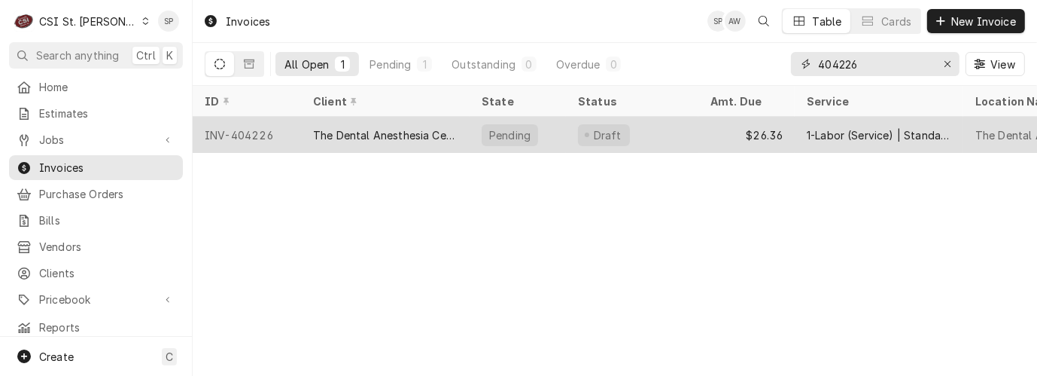
type input "404226"
click at [226, 129] on div "INV-404226" at bounding box center [247, 135] width 108 height 36
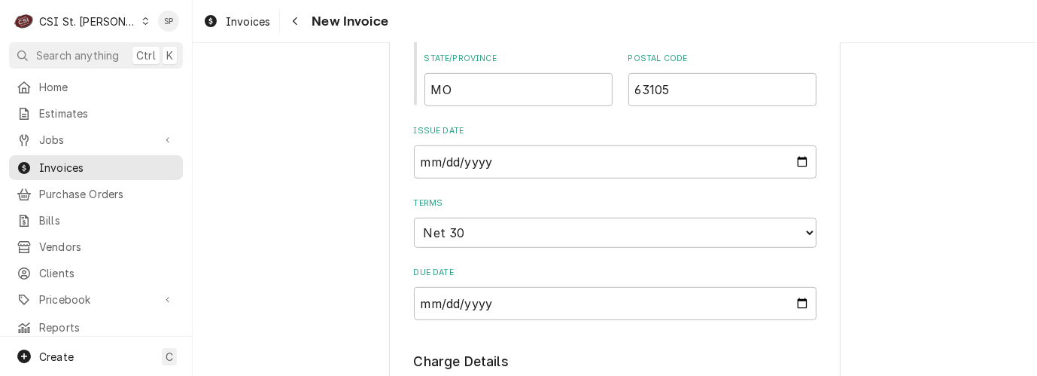
scroll to position [937, 0]
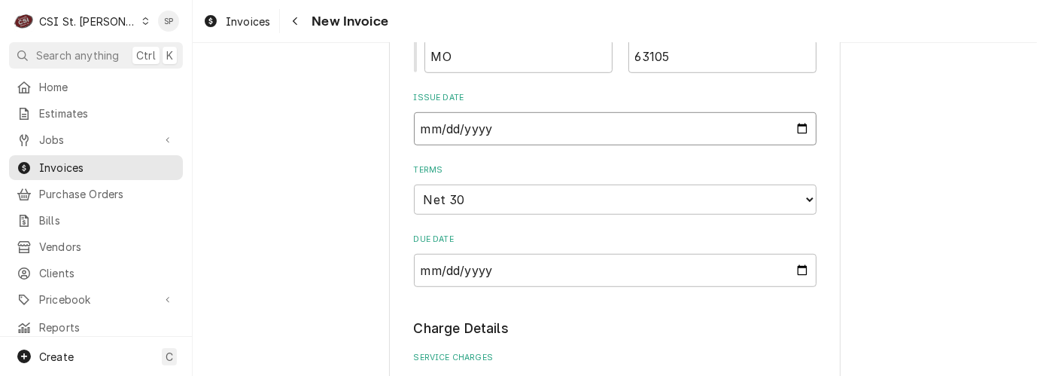
click at [798, 133] on input "2025-09-25" at bounding box center [615, 128] width 403 height 33
type input "2025-09-30"
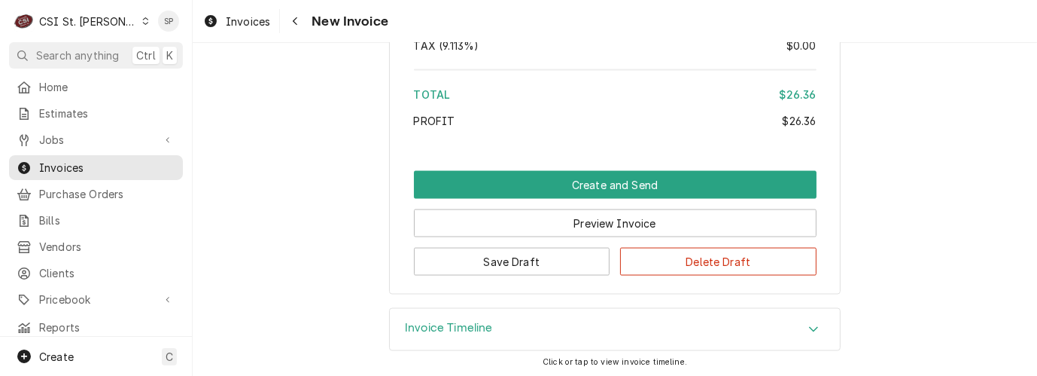
scroll to position [2124, 0]
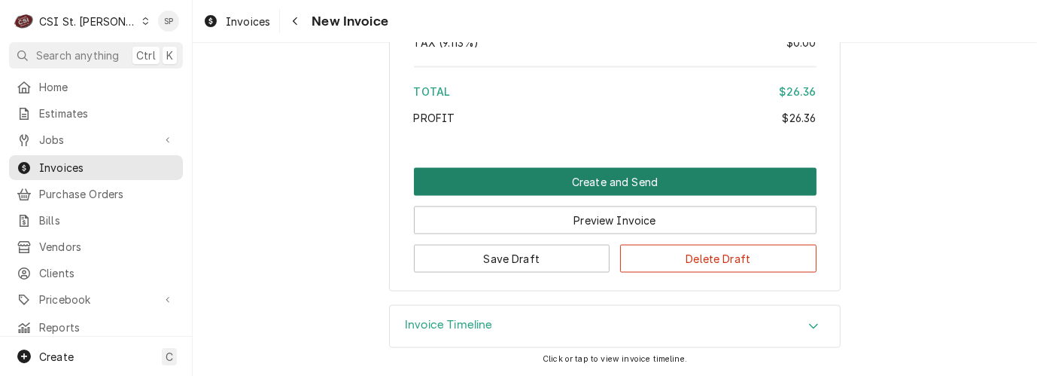
click at [611, 179] on button "Create and Send" at bounding box center [615, 182] width 403 height 28
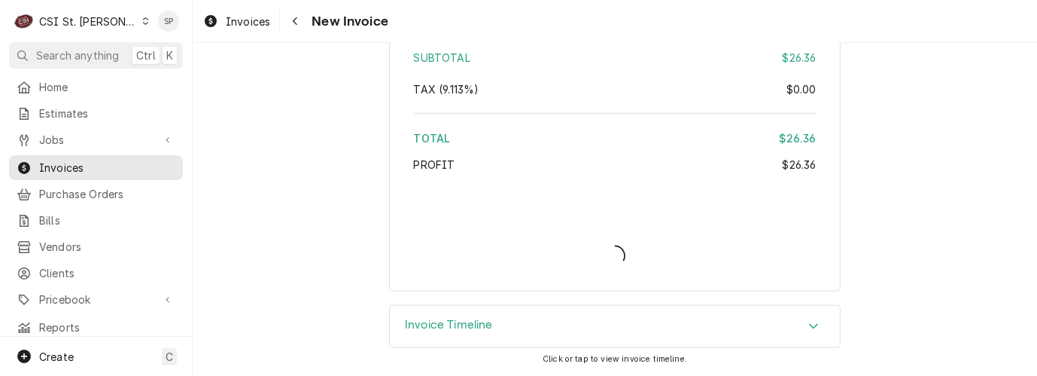
type textarea "x"
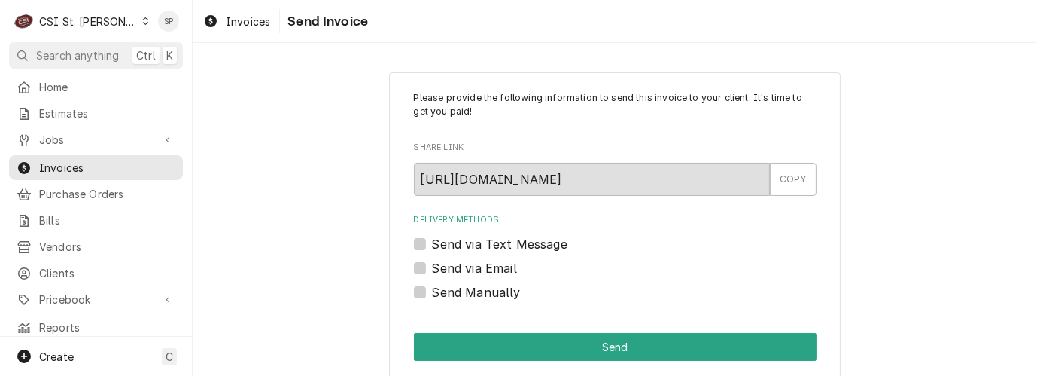
click at [432, 263] on label "Send via Email" at bounding box center [474, 268] width 85 height 18
click at [432, 263] on input "Send via Email" at bounding box center [633, 275] width 403 height 33
checkbox input "true"
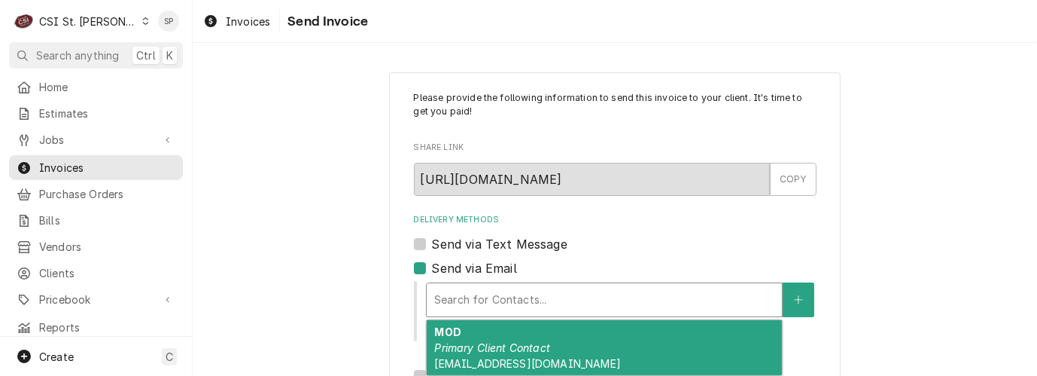
click at [451, 291] on div "Delivery Methods" at bounding box center [604, 299] width 340 height 27
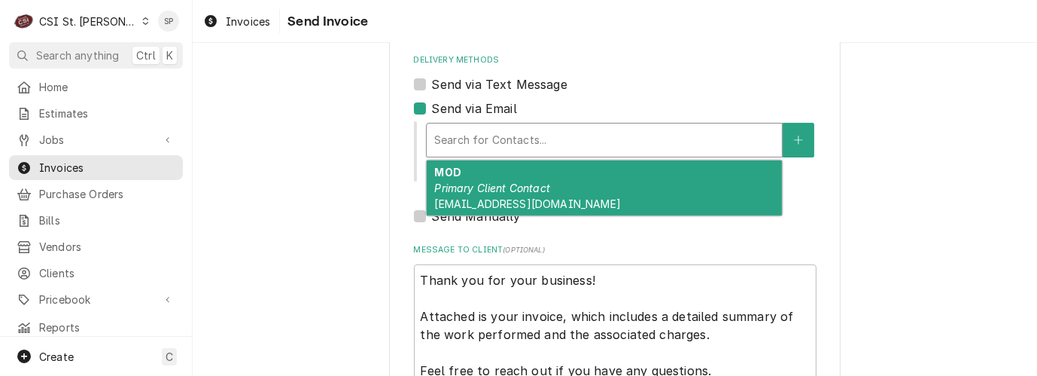
scroll to position [167, 0]
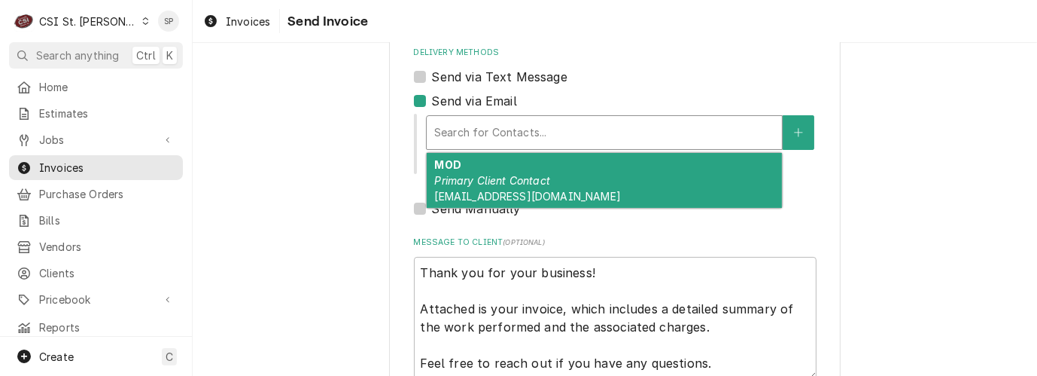
click at [581, 191] on div "MOD Primary Client Contact [EMAIL_ADDRESS][DOMAIN_NAME]" at bounding box center [604, 180] width 355 height 55
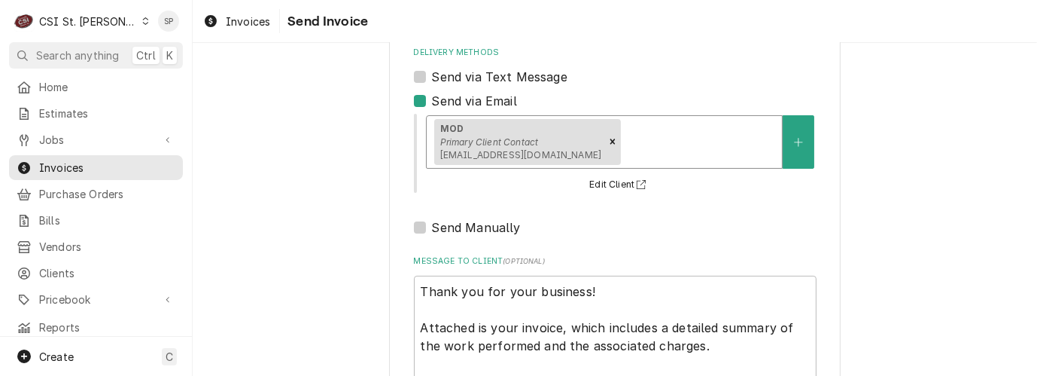
scroll to position [281, 0]
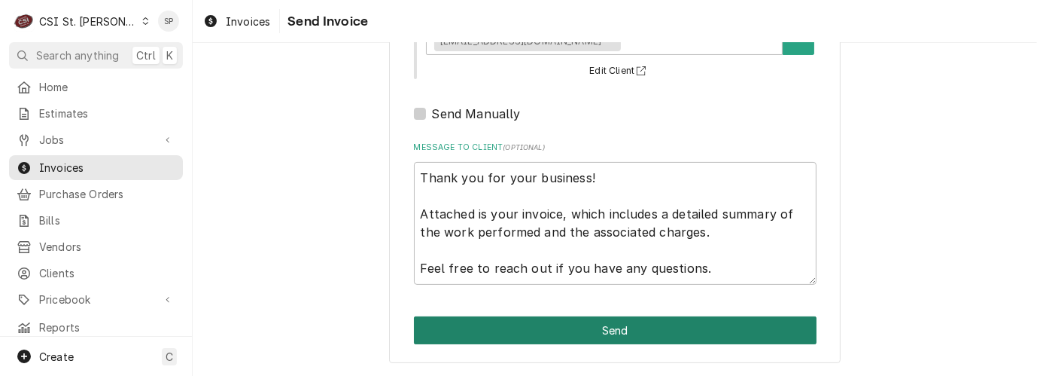
click at [612, 336] on button "Send" at bounding box center [615, 330] width 403 height 28
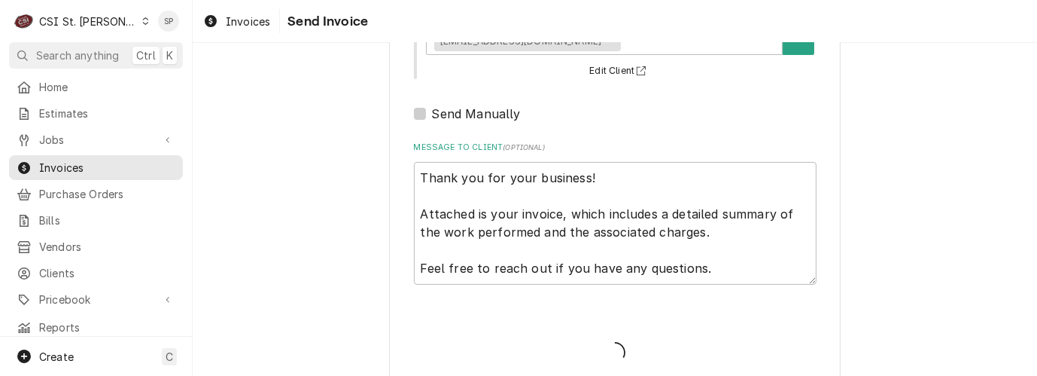
type textarea "x"
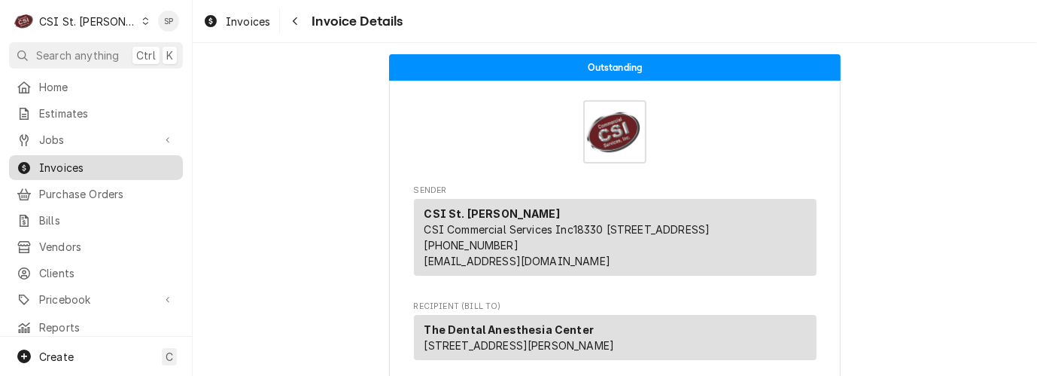
click at [124, 167] on span "Invoices" at bounding box center [107, 168] width 136 height 16
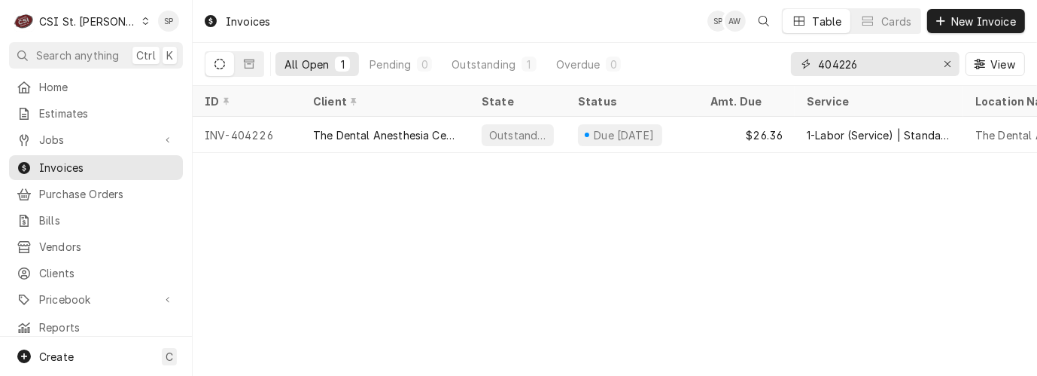
click at [868, 62] on input "404226" at bounding box center [874, 64] width 113 height 24
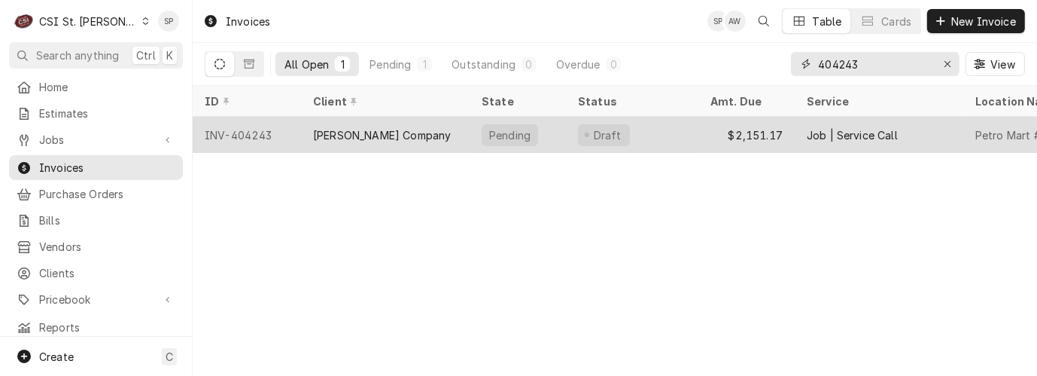
type input "404243"
click at [239, 136] on div "INV-404243" at bounding box center [247, 135] width 108 height 36
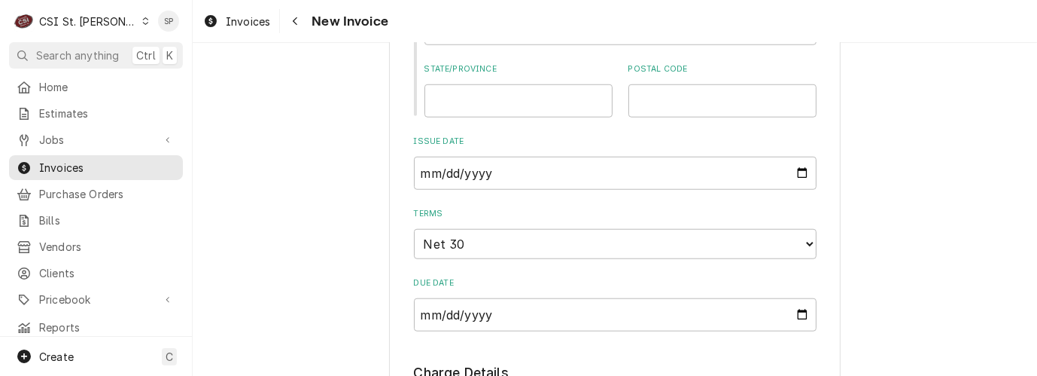
scroll to position [1238, 0]
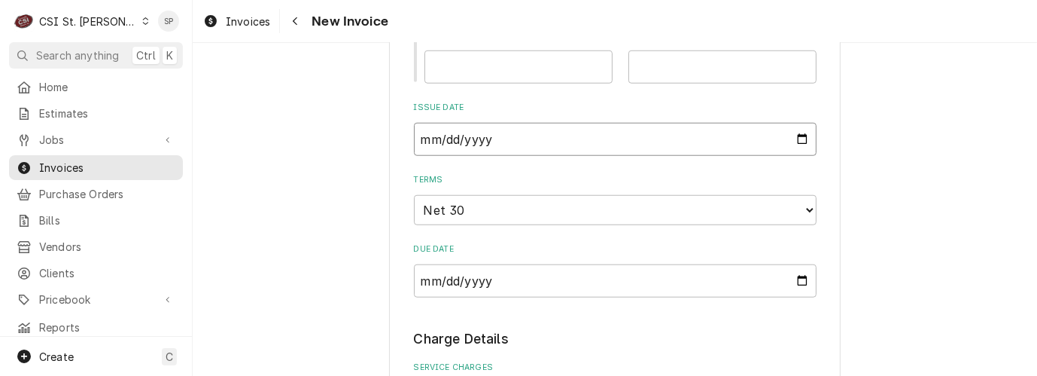
click at [794, 142] on input "2025-09-29" at bounding box center [615, 139] width 403 height 33
type input "2025-09-30"
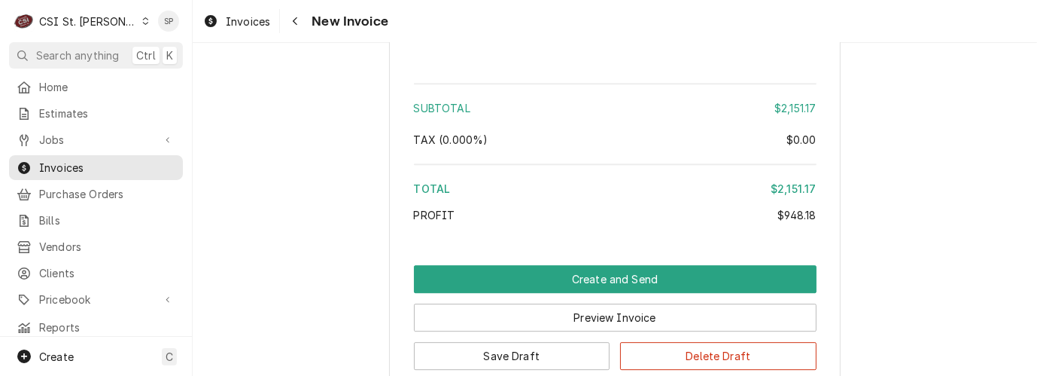
scroll to position [4023, 0]
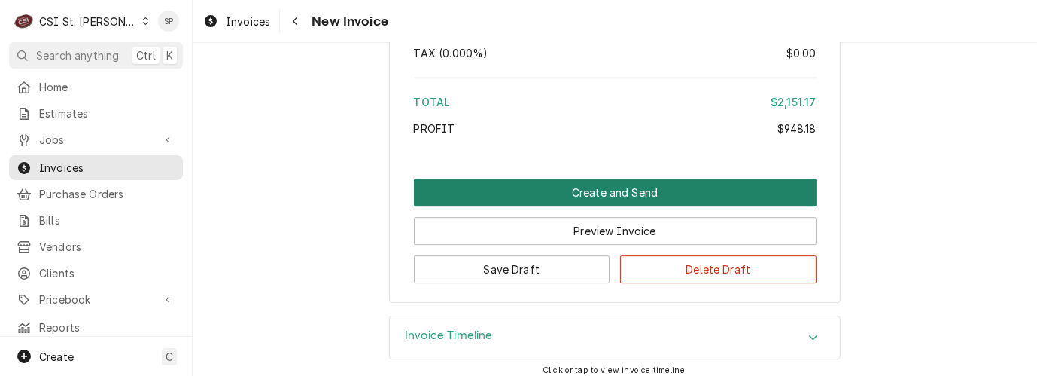
click at [628, 183] on button "Create and Send" at bounding box center [615, 192] width 403 height 28
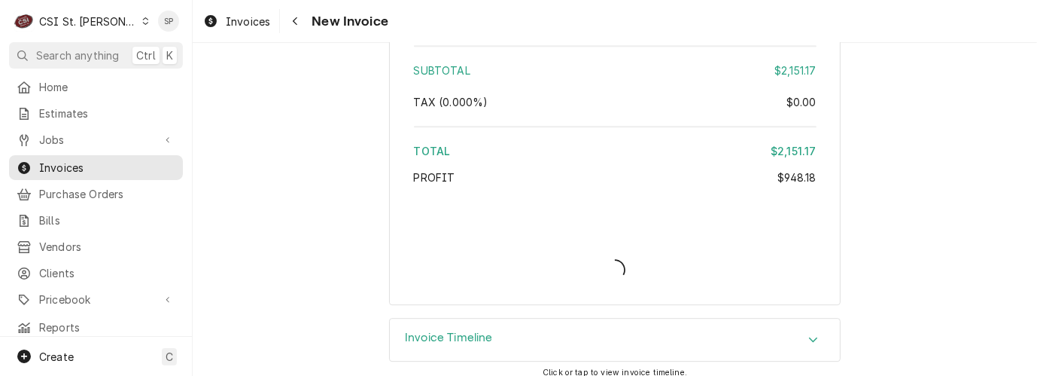
type textarea "x"
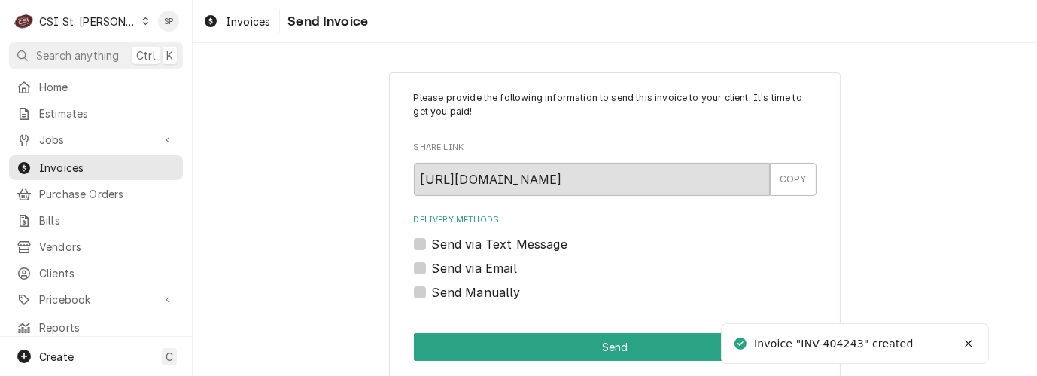
click at [432, 271] on label "Send via Email" at bounding box center [474, 268] width 85 height 18
click at [432, 271] on input "Send via Email" at bounding box center [633, 275] width 403 height 33
checkbox input "true"
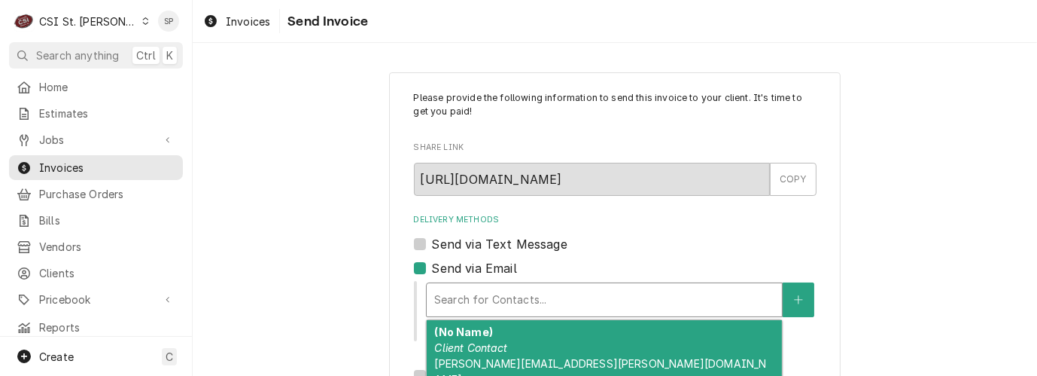
click at [458, 294] on div "Delivery Methods" at bounding box center [604, 299] width 340 height 27
click at [464, 346] on em "Client Contact" at bounding box center [470, 347] width 73 height 13
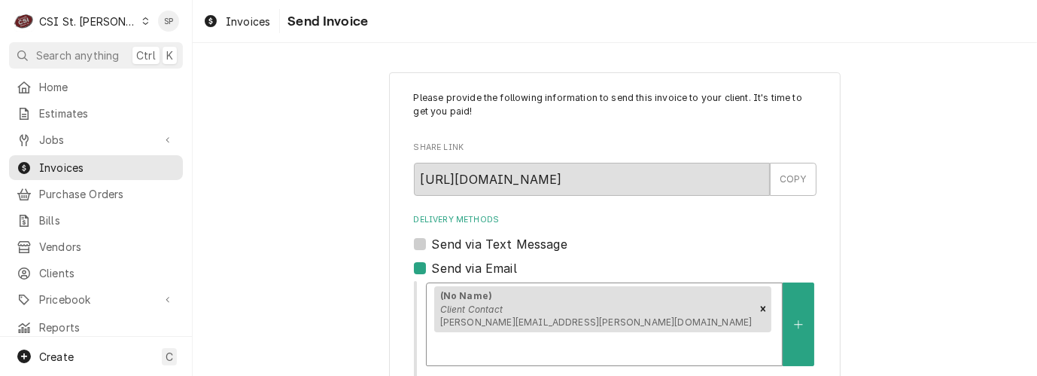
scroll to position [281, 0]
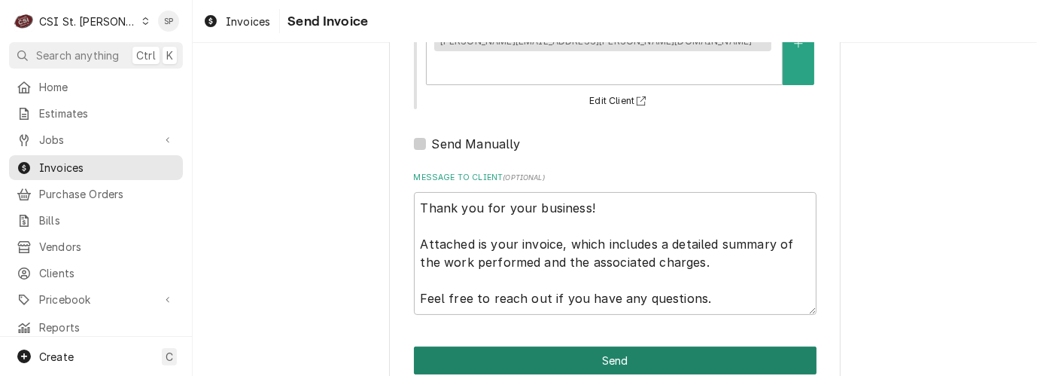
click at [614, 346] on button "Send" at bounding box center [615, 360] width 403 height 28
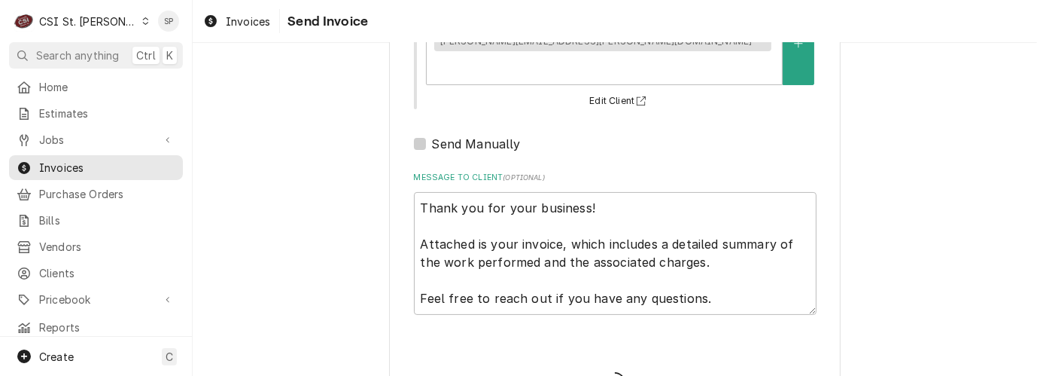
type textarea "x"
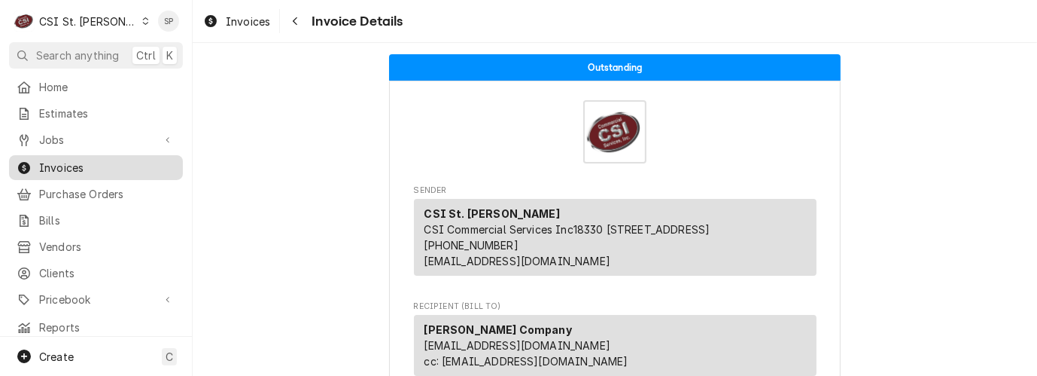
click at [138, 160] on span "Invoices" at bounding box center [107, 168] width 136 height 16
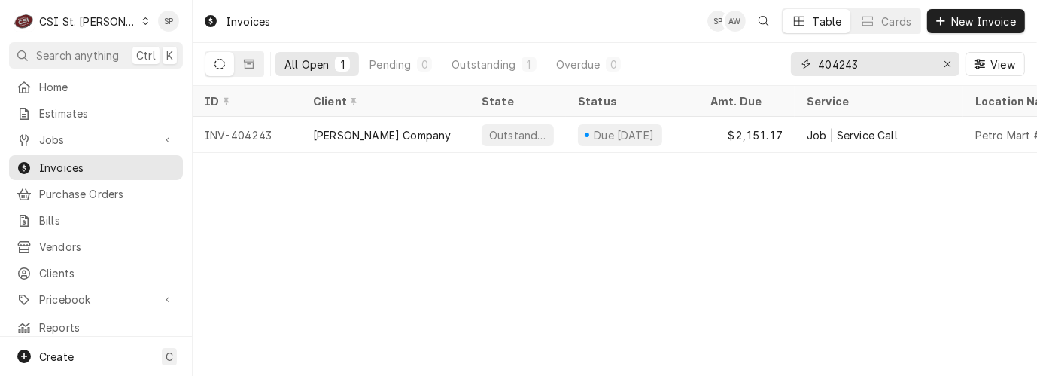
click at [872, 60] on input "404243" at bounding box center [874, 64] width 113 height 24
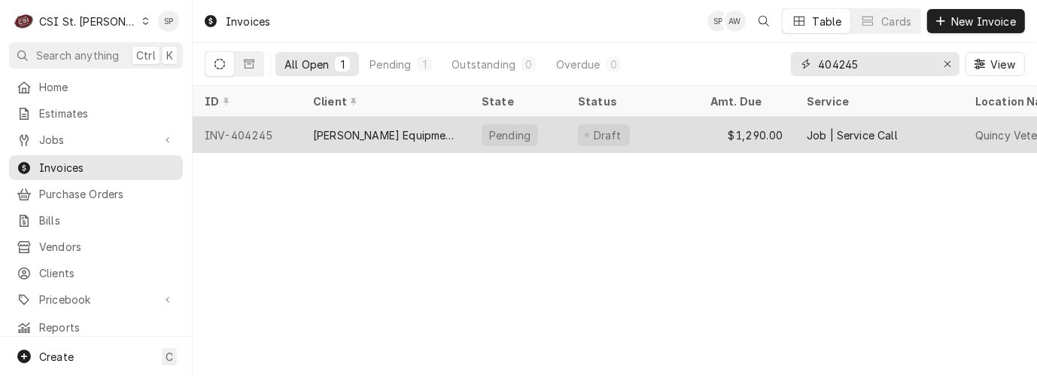
type input "404245"
click at [248, 131] on div "INV-404245" at bounding box center [247, 135] width 108 height 36
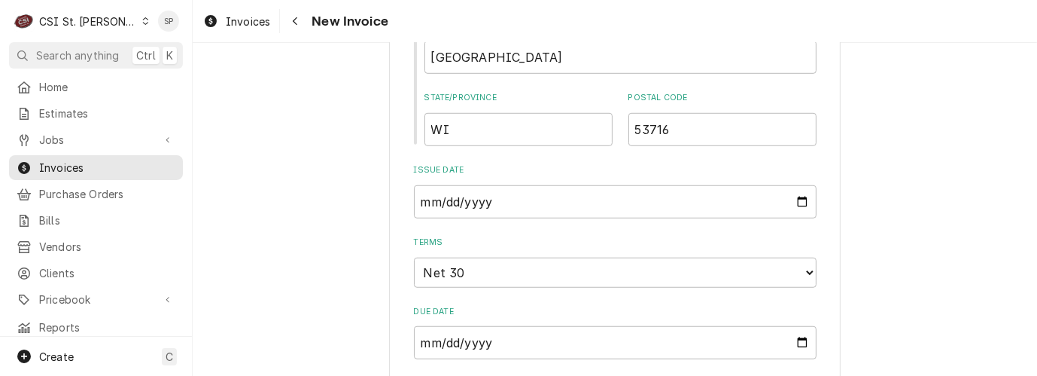
scroll to position [1004, 0]
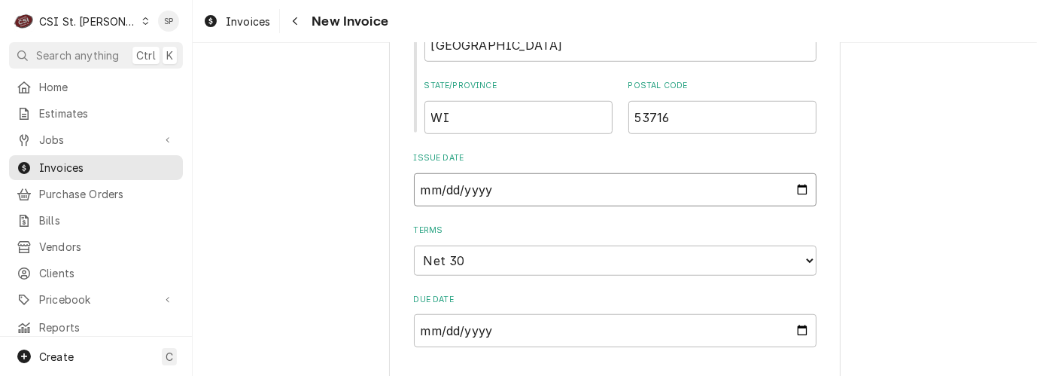
click at [792, 194] on input "2025-09-29" at bounding box center [615, 189] width 403 height 33
type textarea "x"
type input "2025-09-30"
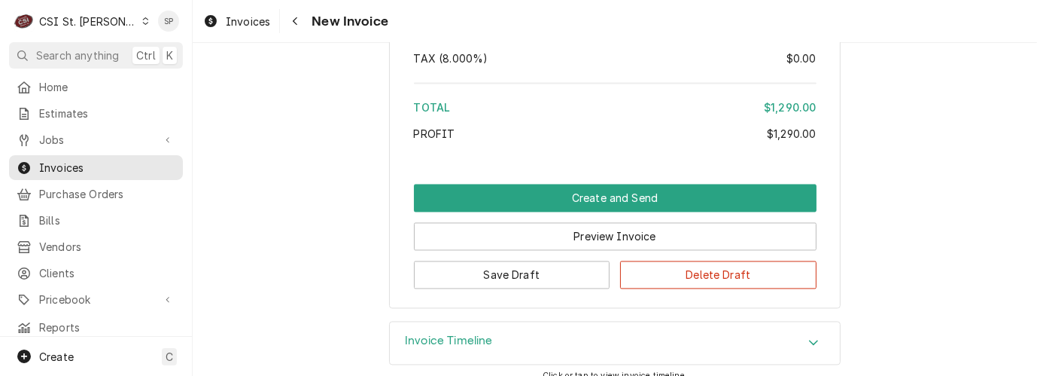
scroll to position [2612, 0]
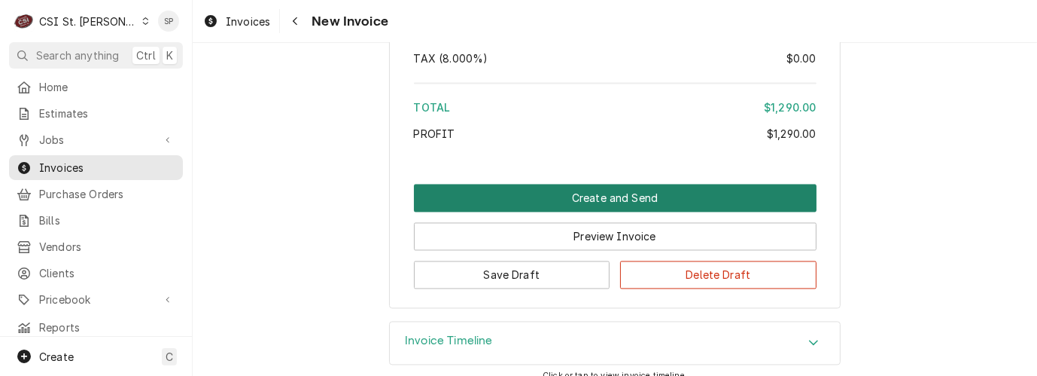
click at [589, 184] on button "Create and Send" at bounding box center [615, 198] width 403 height 28
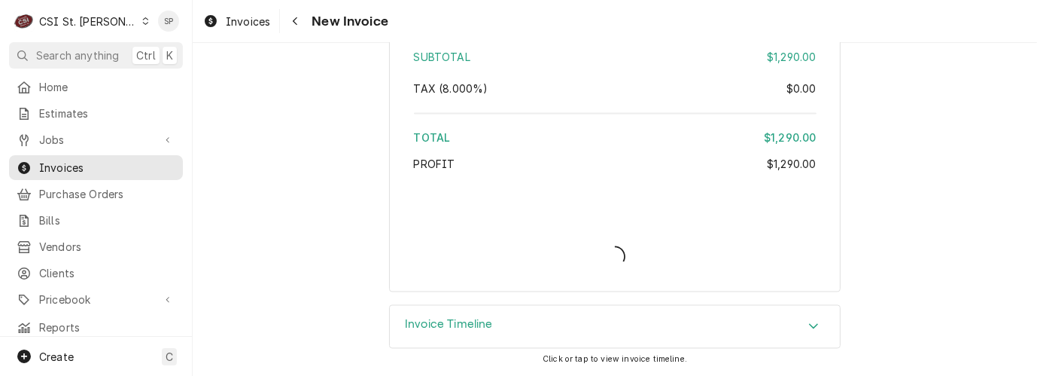
scroll to position [2566, 0]
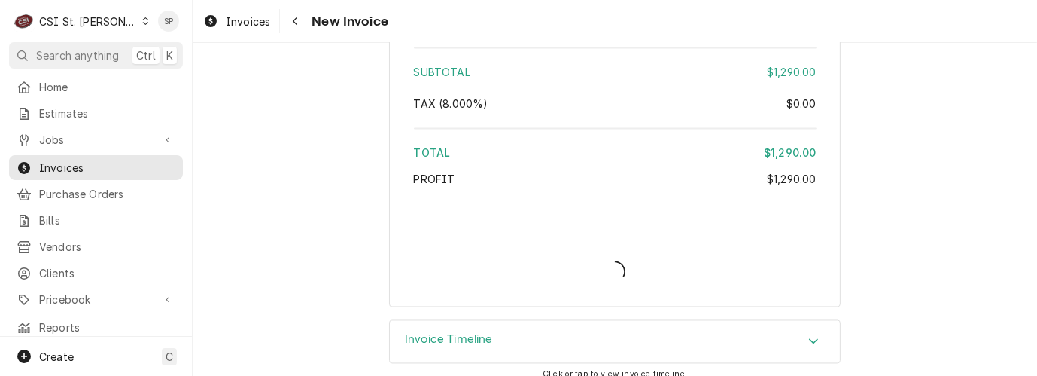
type textarea "x"
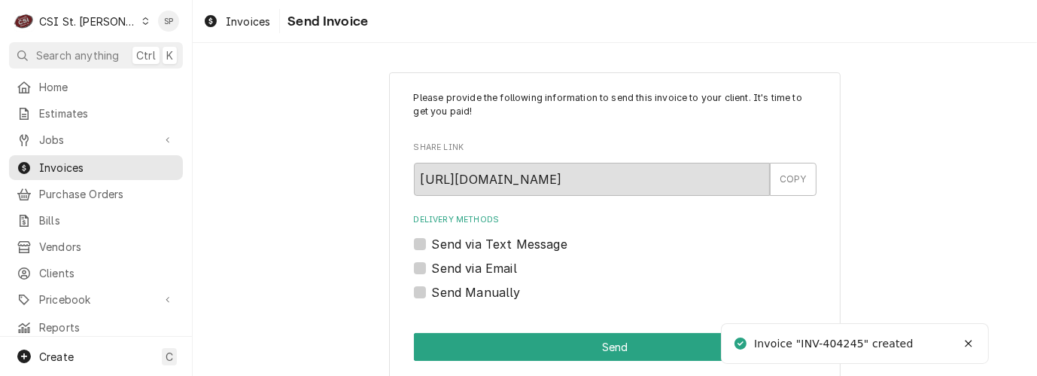
click at [432, 265] on label "Send via Email" at bounding box center [474, 268] width 85 height 18
click at [432, 265] on input "Send via Email" at bounding box center [633, 275] width 403 height 33
checkbox input "true"
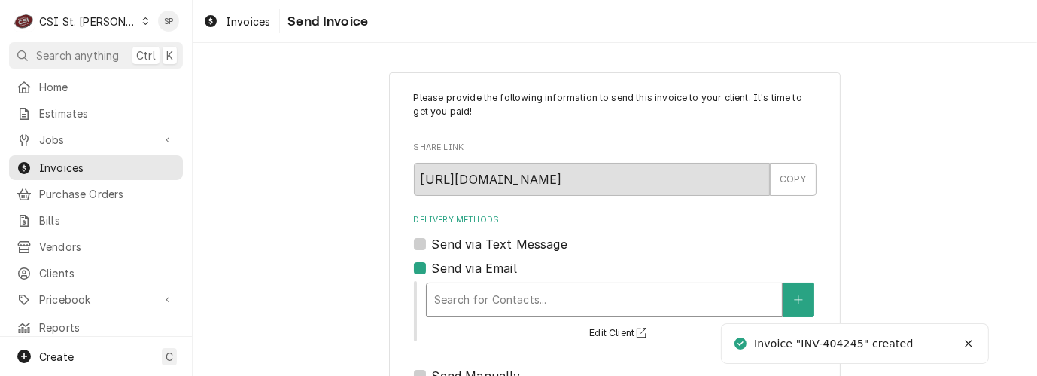
click at [515, 309] on div "Delivery Methods" at bounding box center [604, 299] width 340 height 27
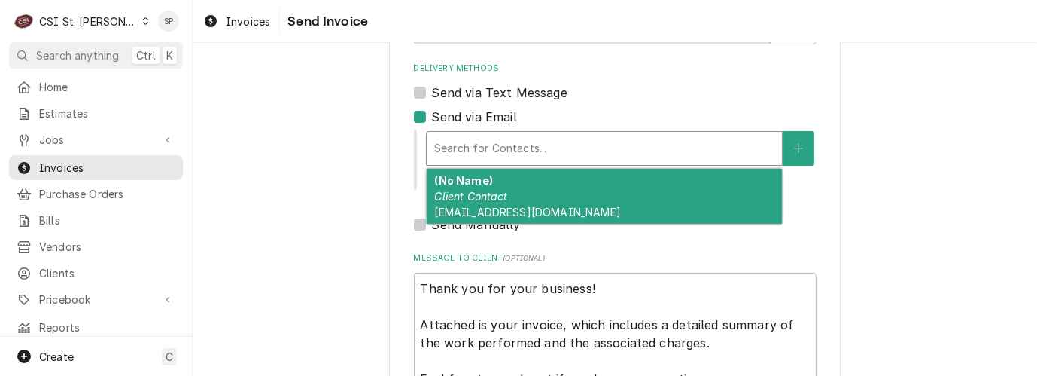
scroll to position [167, 0]
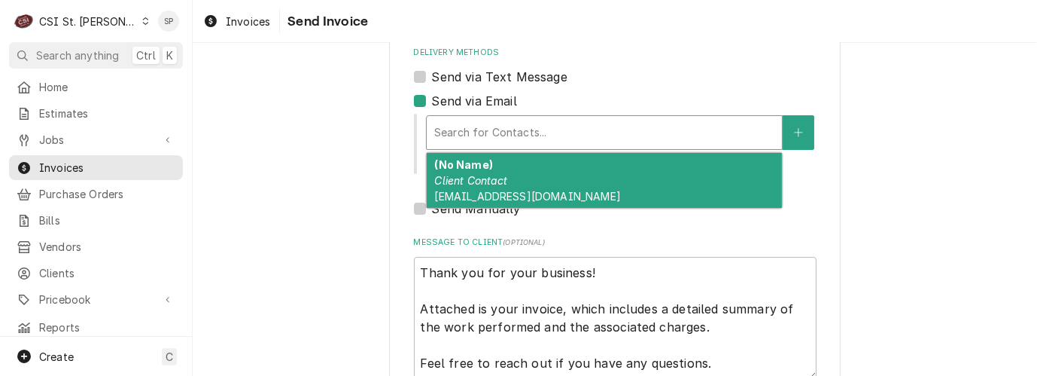
click at [469, 167] on strong "(No Name)" at bounding box center [463, 164] width 58 height 13
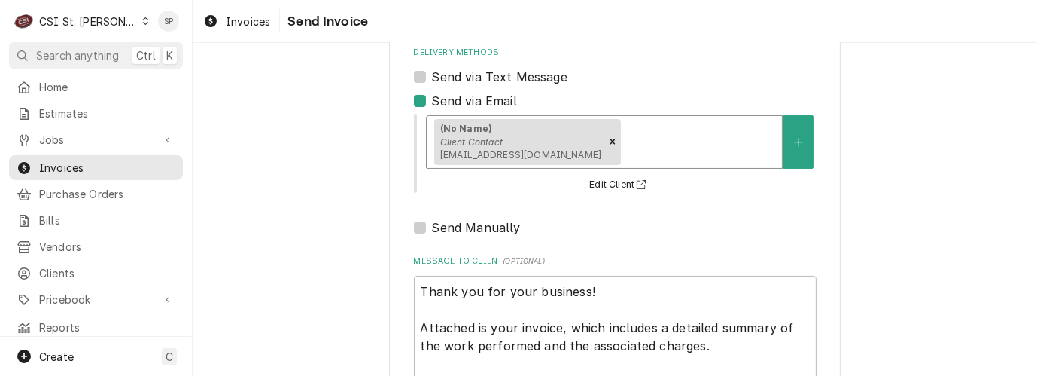
scroll to position [281, 0]
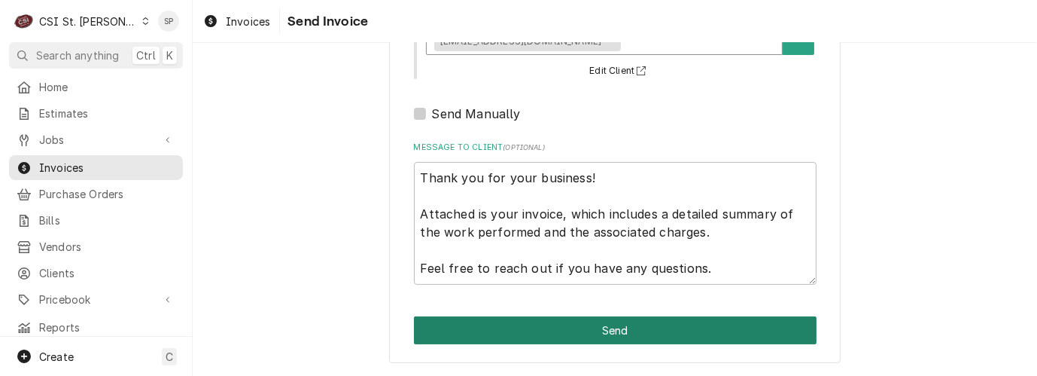
click at [606, 327] on button "Send" at bounding box center [615, 330] width 403 height 28
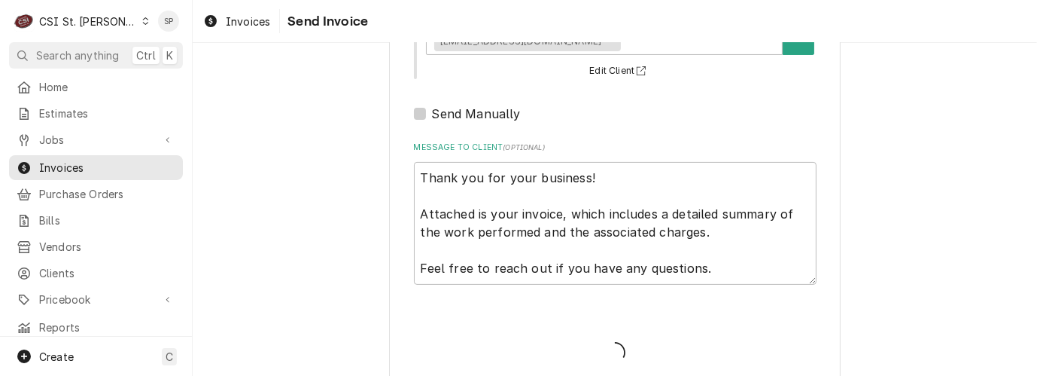
type textarea "x"
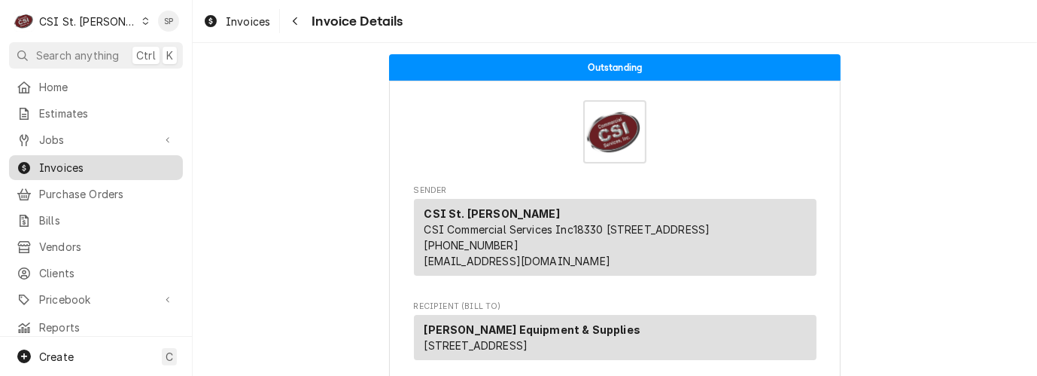
click at [56, 160] on span "Invoices" at bounding box center [107, 168] width 136 height 16
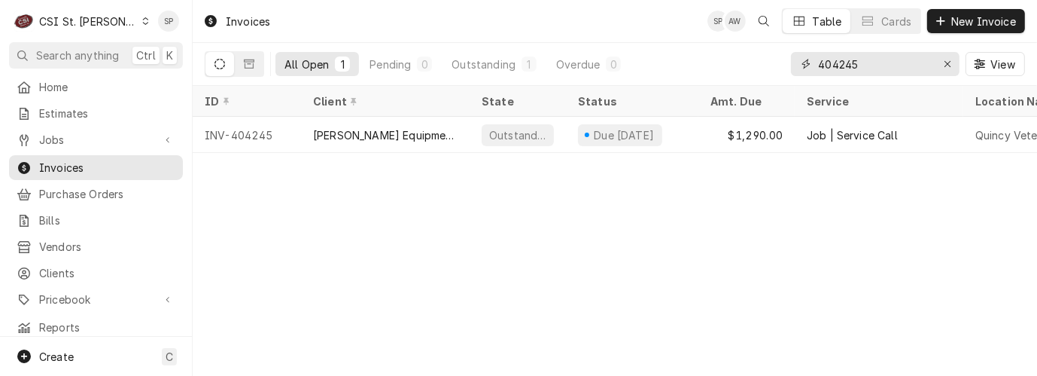
click at [860, 64] on input "404245" at bounding box center [874, 64] width 113 height 24
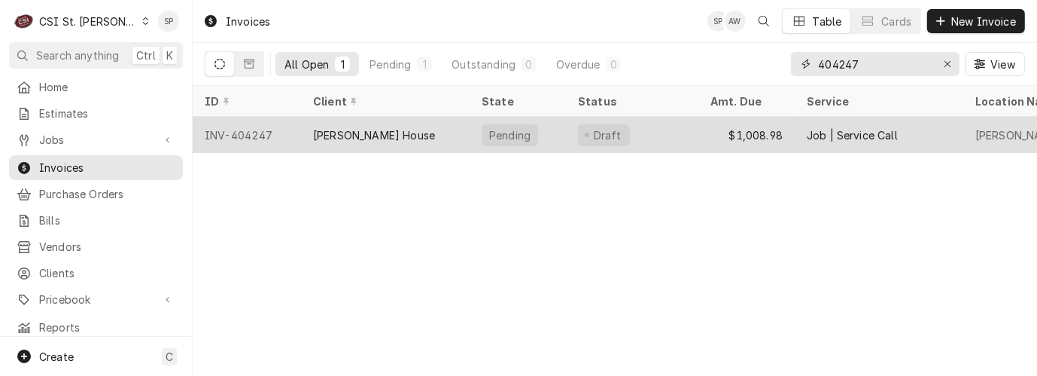
type input "404247"
click at [235, 136] on div "INV-404247" at bounding box center [247, 135] width 108 height 36
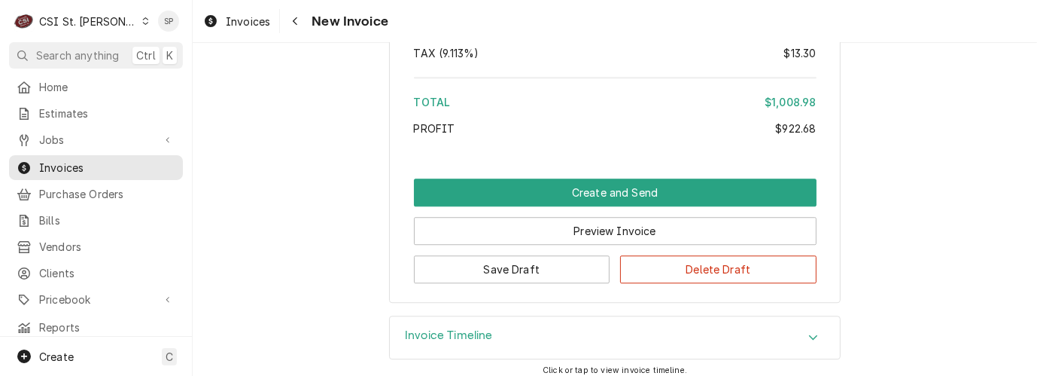
scroll to position [3639, 0]
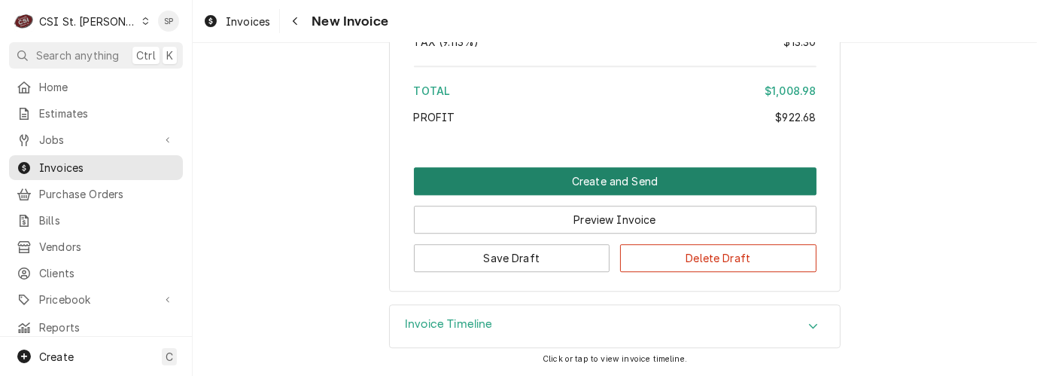
click at [609, 177] on button "Create and Send" at bounding box center [615, 181] width 403 height 28
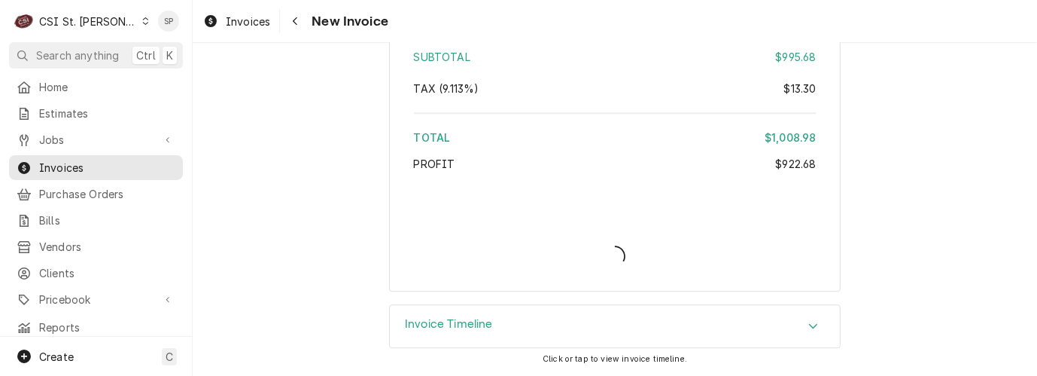
scroll to position [3591, 0]
type textarea "x"
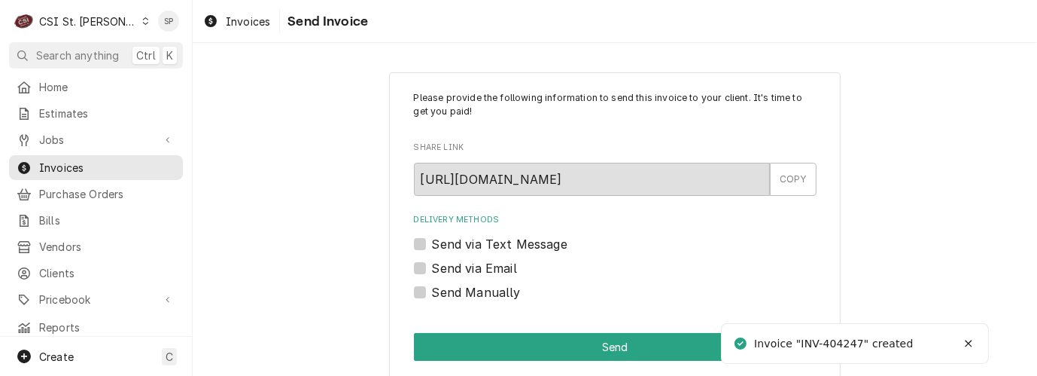
click at [432, 270] on label "Send via Email" at bounding box center [474, 268] width 85 height 18
click at [432, 270] on input "Send via Email" at bounding box center [633, 275] width 403 height 33
checkbox input "true"
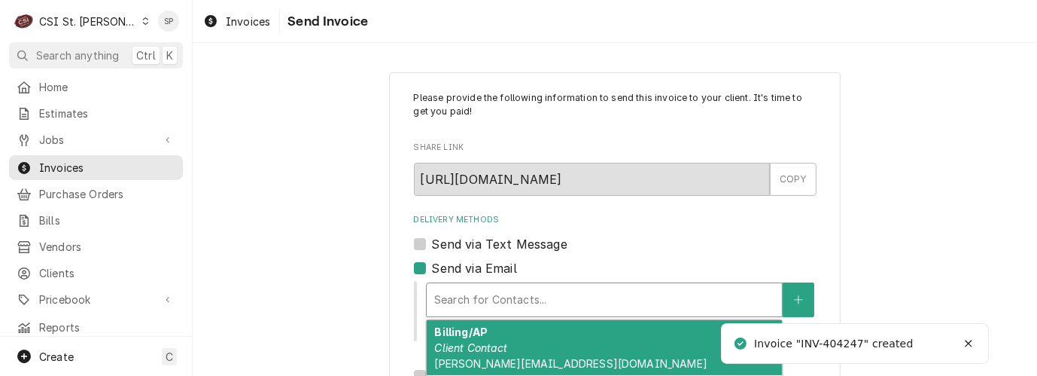
click at [443, 294] on div "Delivery Methods" at bounding box center [604, 299] width 340 height 27
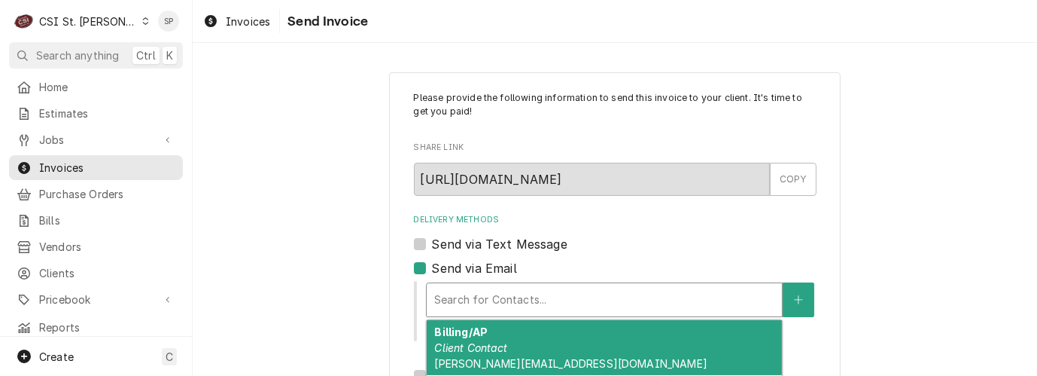
click at [456, 354] on div "Billing/AP Client Contact benj@ruthschris.us" at bounding box center [604, 347] width 355 height 55
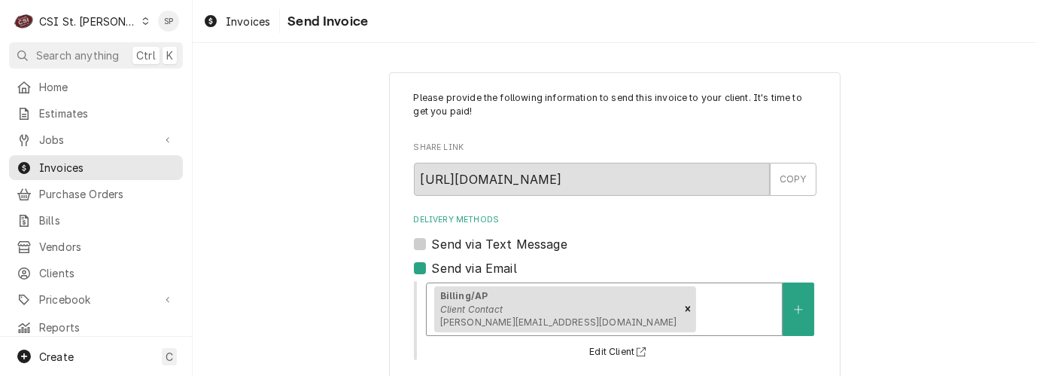
scroll to position [281, 0]
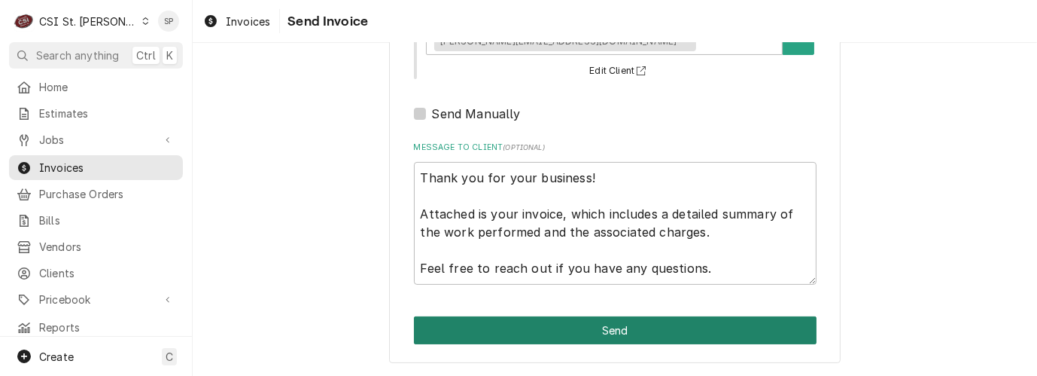
click at [578, 332] on button "Send" at bounding box center [615, 330] width 403 height 28
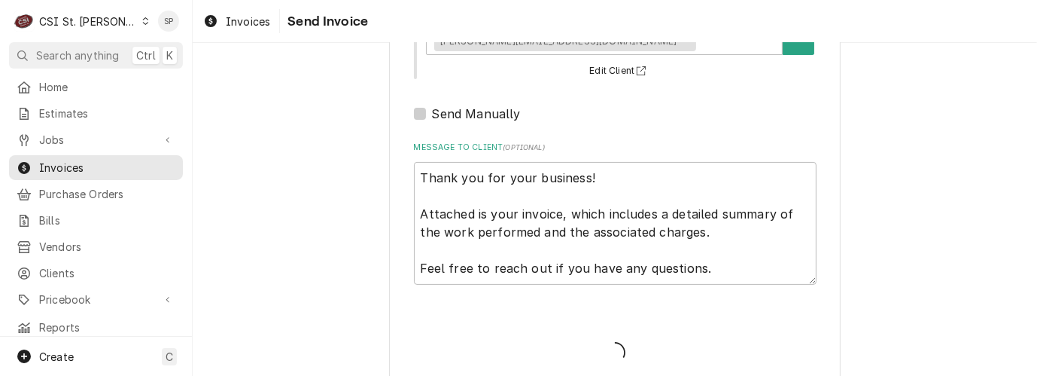
type textarea "x"
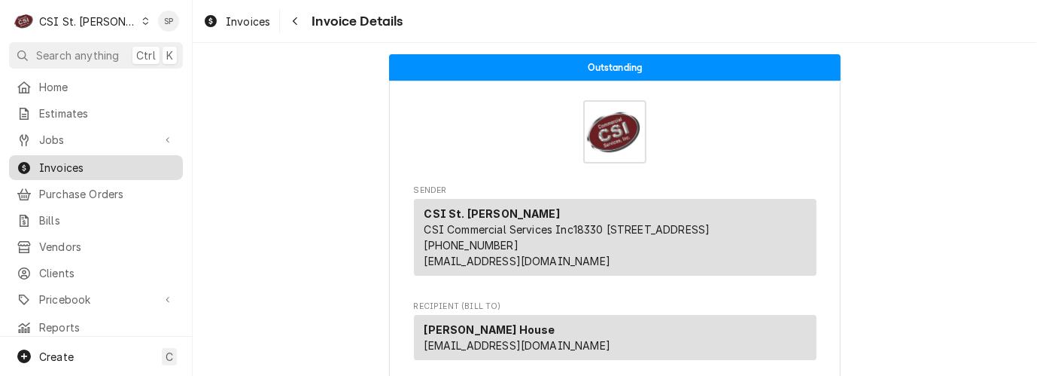
click at [102, 166] on span "Invoices" at bounding box center [107, 168] width 136 height 16
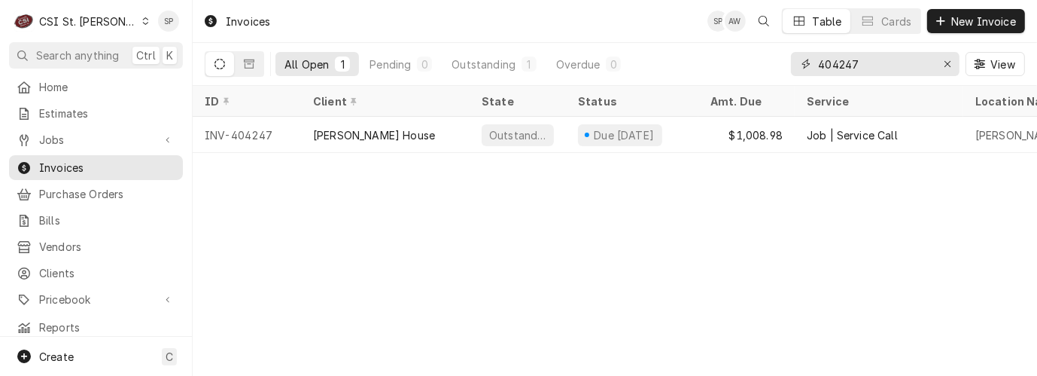
click at [857, 64] on input "404247" at bounding box center [874, 64] width 113 height 24
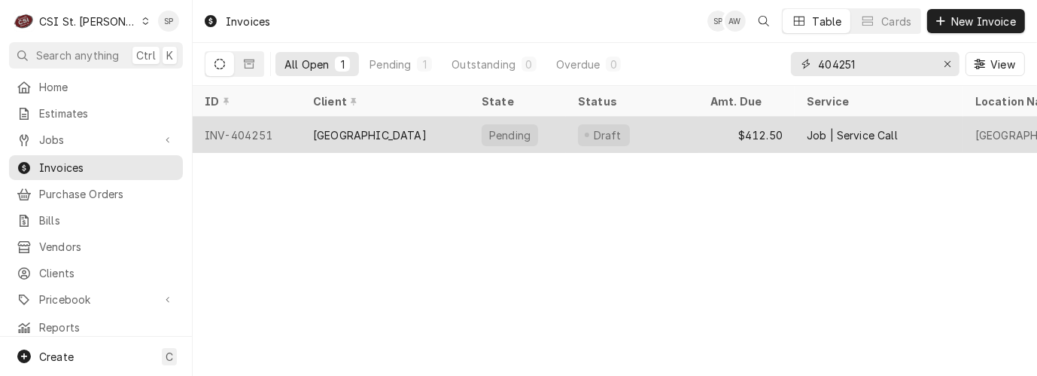
type input "404251"
click at [255, 126] on div "INV-404251" at bounding box center [247, 135] width 108 height 36
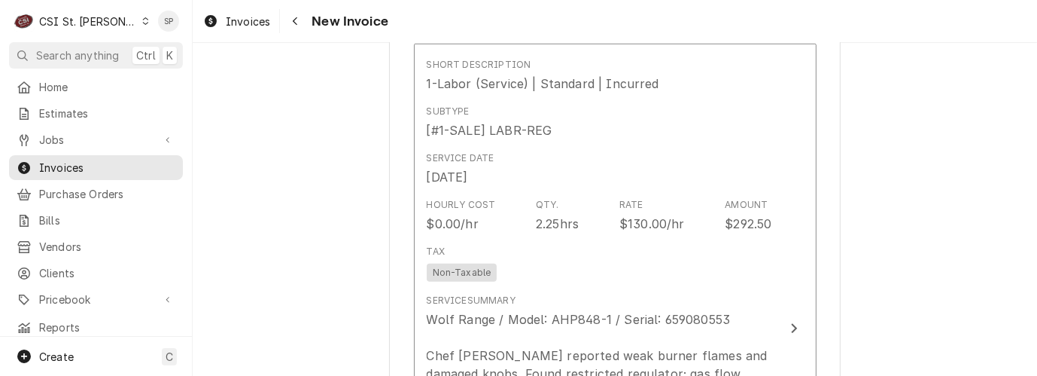
scroll to position [1306, 0]
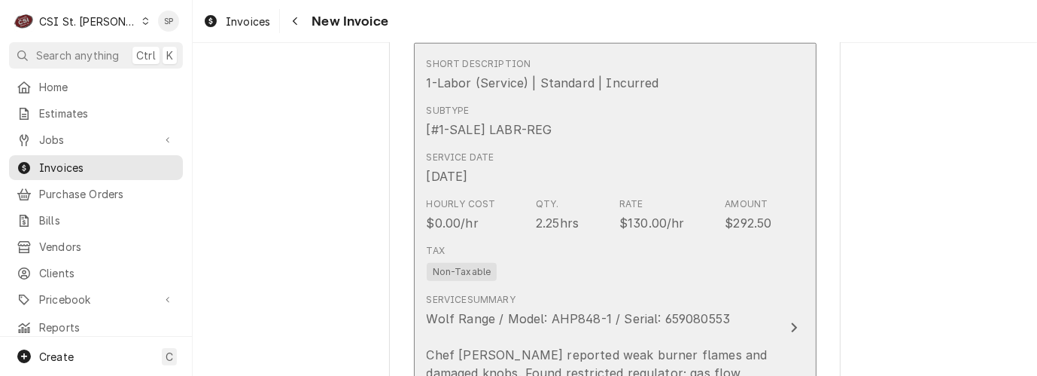
click at [641, 209] on div "Rate $130.00/hr" at bounding box center [652, 214] width 65 height 35
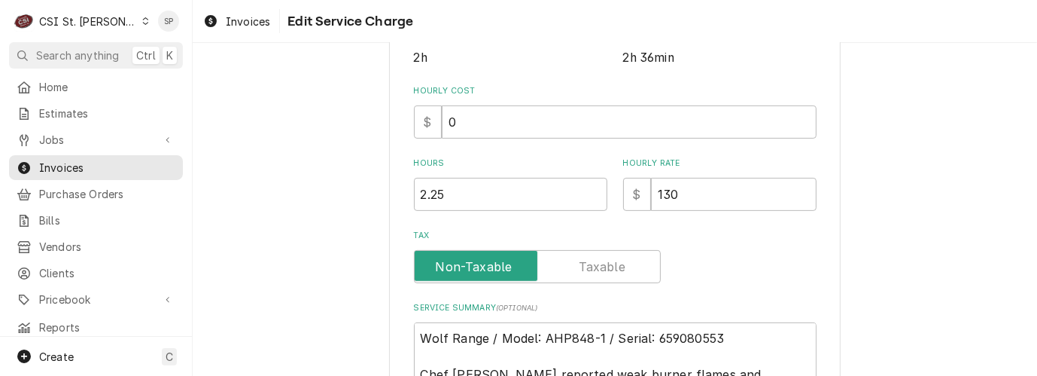
scroll to position [401, 0]
click at [684, 187] on input "130" at bounding box center [734, 193] width 166 height 33
type textarea "x"
type input "13"
type textarea "x"
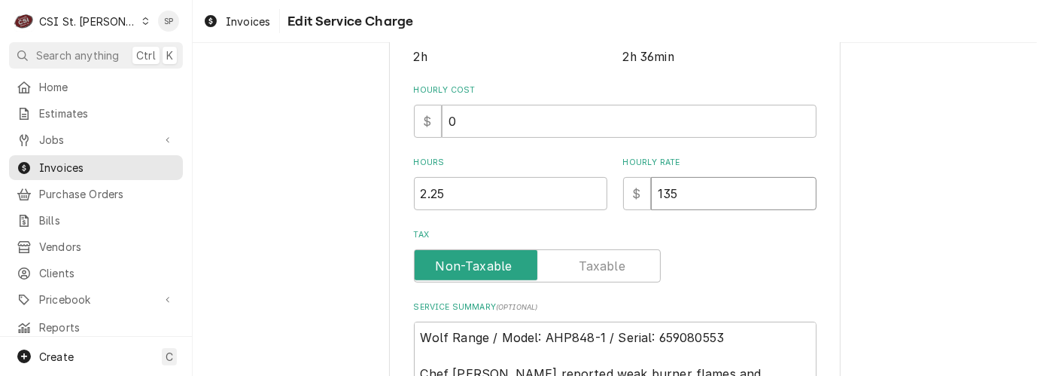
scroll to position [693, 0]
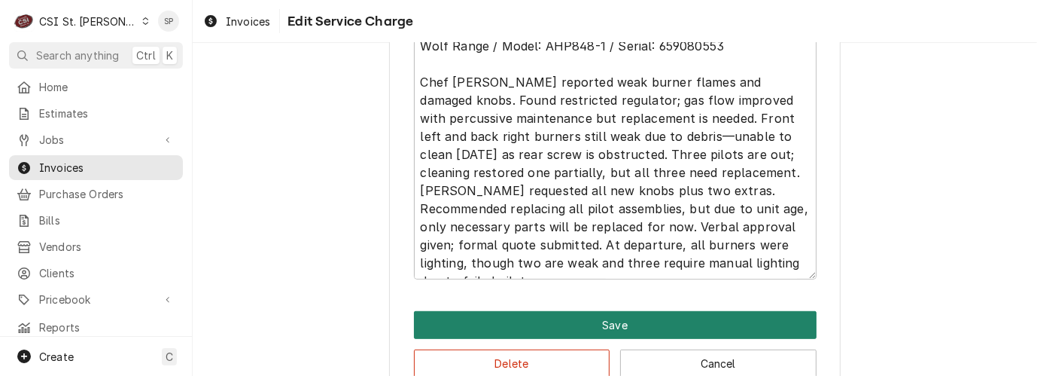
type input "135"
click at [641, 315] on button "Save" at bounding box center [615, 325] width 403 height 28
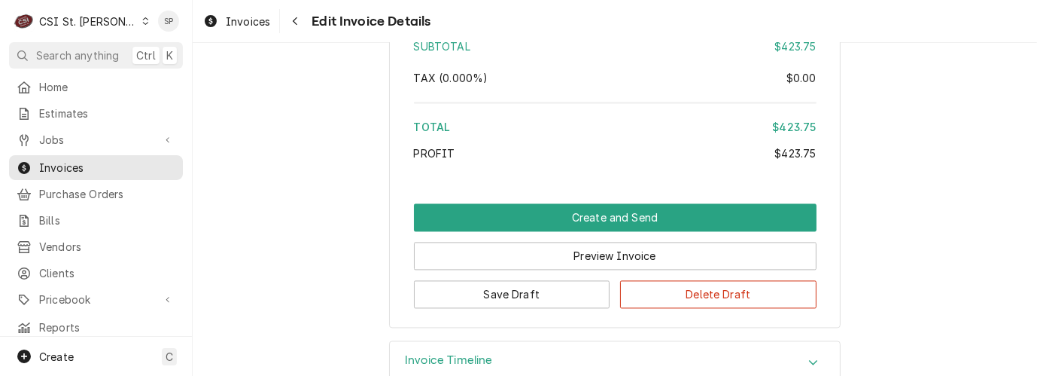
scroll to position [2707, 0]
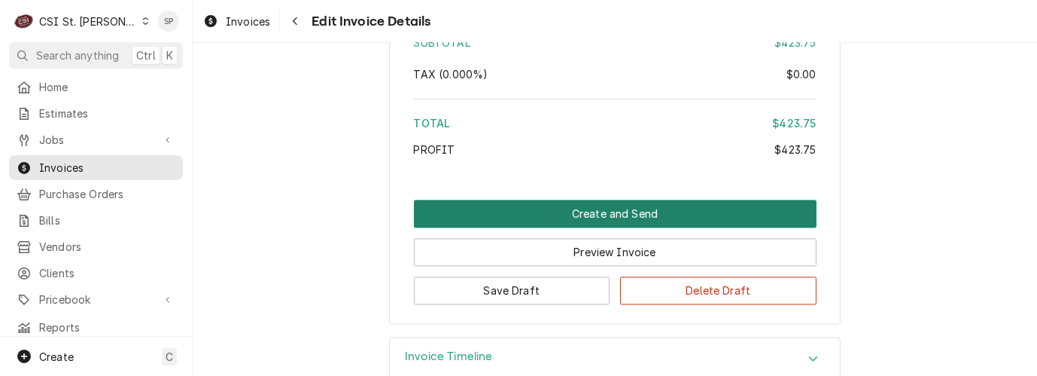
click at [525, 199] on button "Create and Send" at bounding box center [615, 213] width 403 height 28
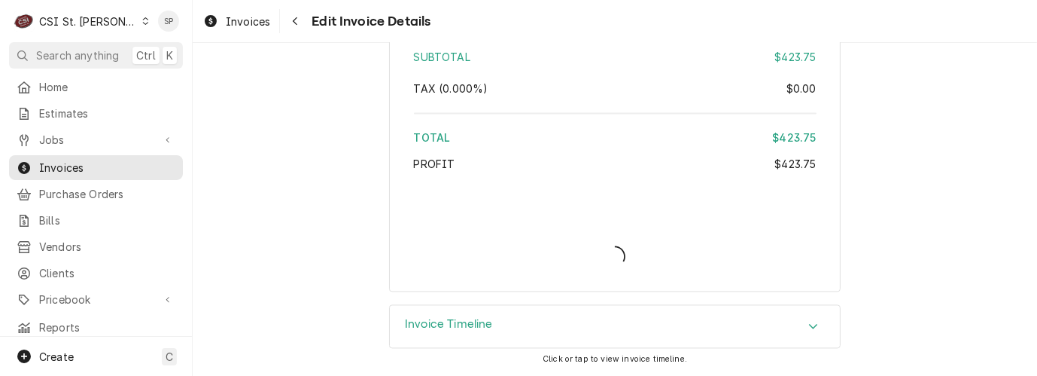
scroll to position [2659, 0]
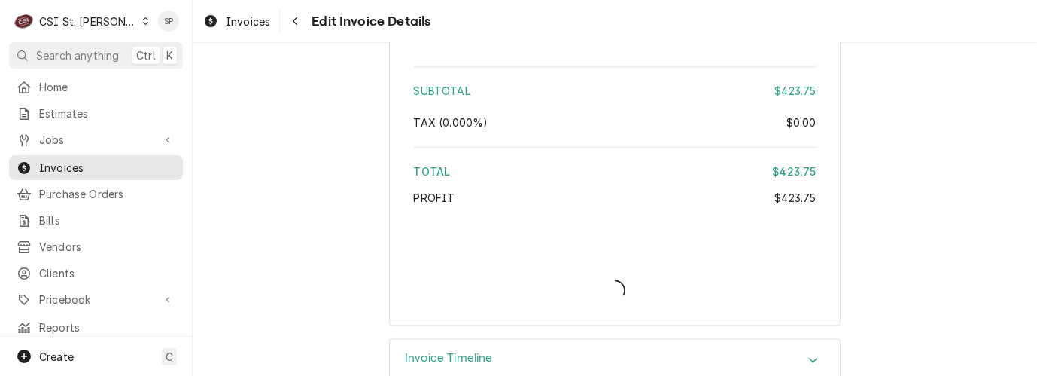
type textarea "x"
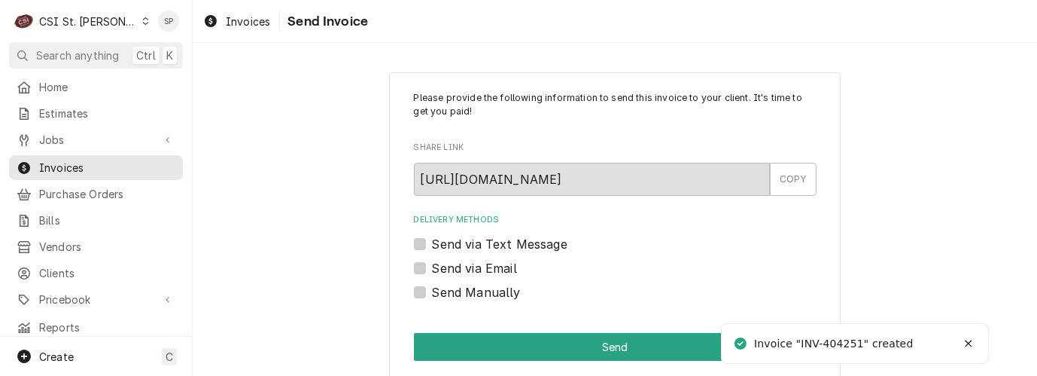
click at [406, 266] on div "Please provide the following information to send this invoice to your client. I…" at bounding box center [615, 226] width 452 height 308
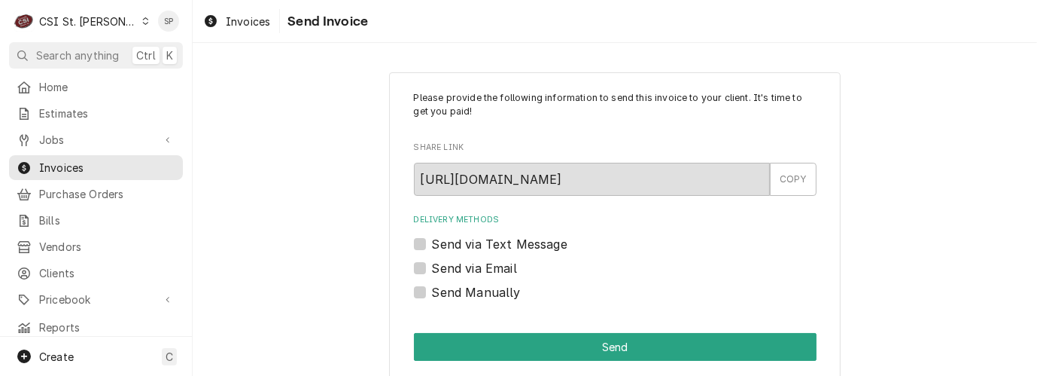
click at [432, 265] on label "Send via Email" at bounding box center [474, 268] width 85 height 18
click at [432, 265] on input "Send via Email" at bounding box center [633, 275] width 403 height 33
checkbox input "true"
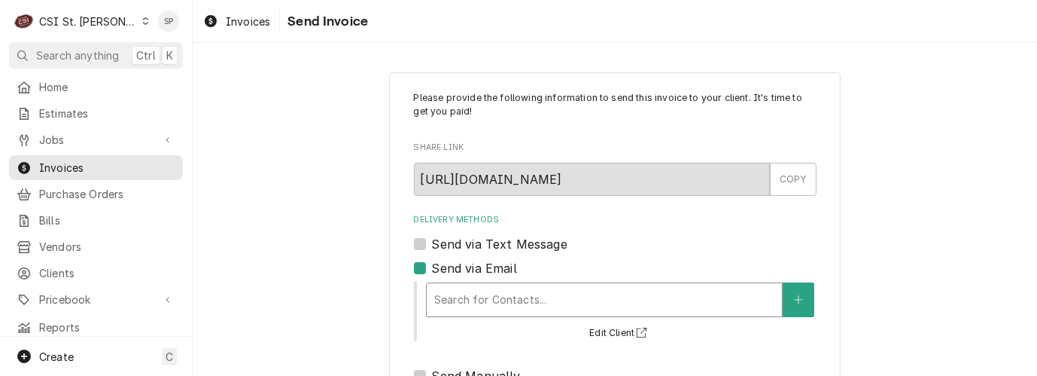
click at [434, 291] on div "Delivery Methods" at bounding box center [604, 299] width 340 height 27
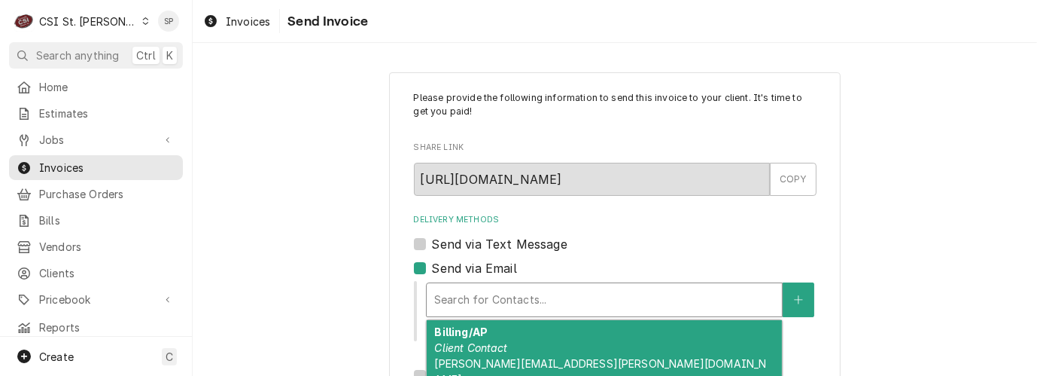
click at [504, 354] on div "Billing/AP Client Contact neal.proemsey@stlukes-stl.com" at bounding box center [604, 355] width 355 height 71
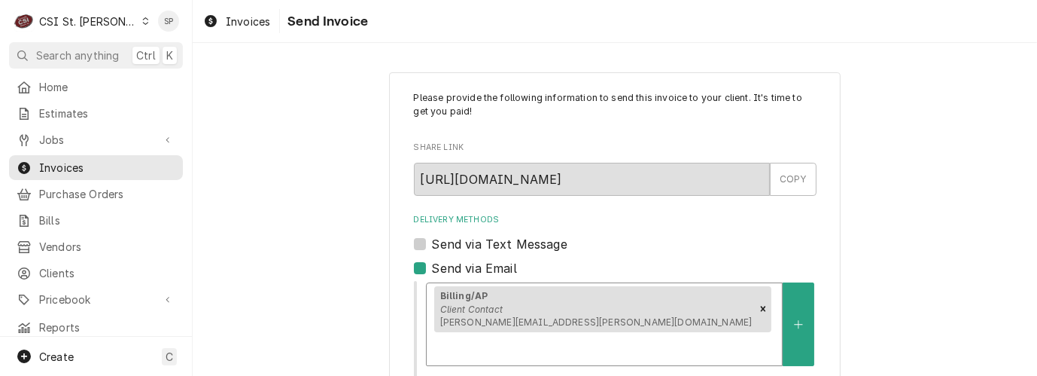
scroll to position [281, 0]
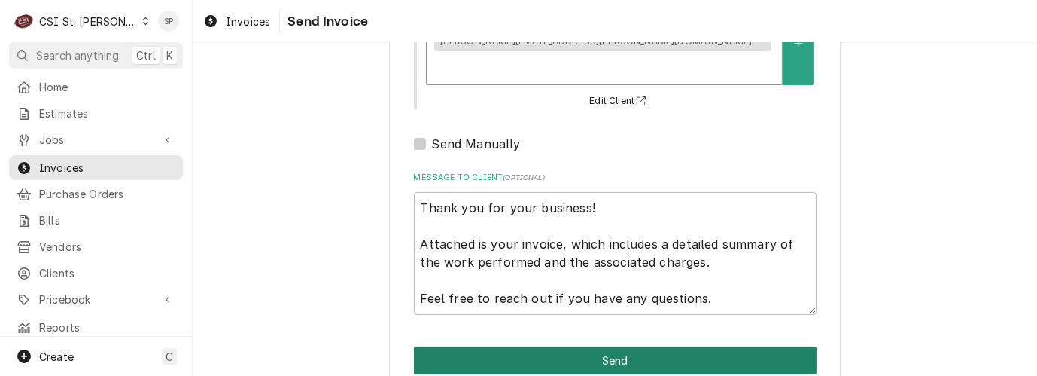
click at [583, 346] on button "Send" at bounding box center [615, 360] width 403 height 28
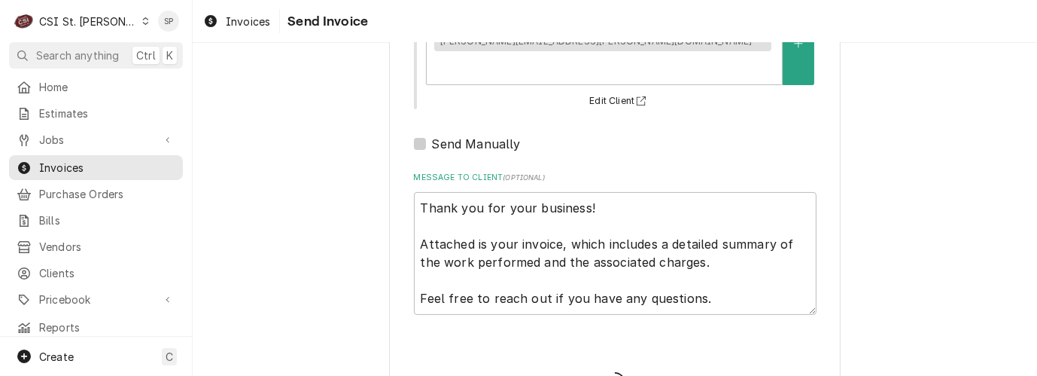
type textarea "x"
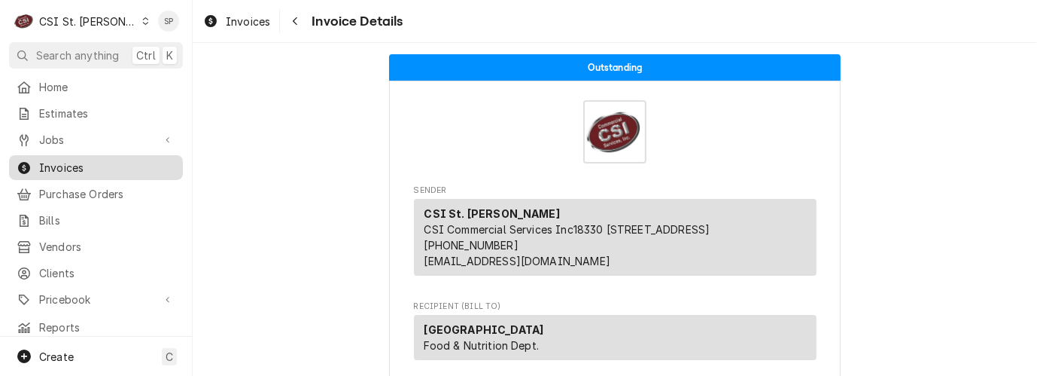
click at [96, 160] on span "Invoices" at bounding box center [107, 168] width 136 height 16
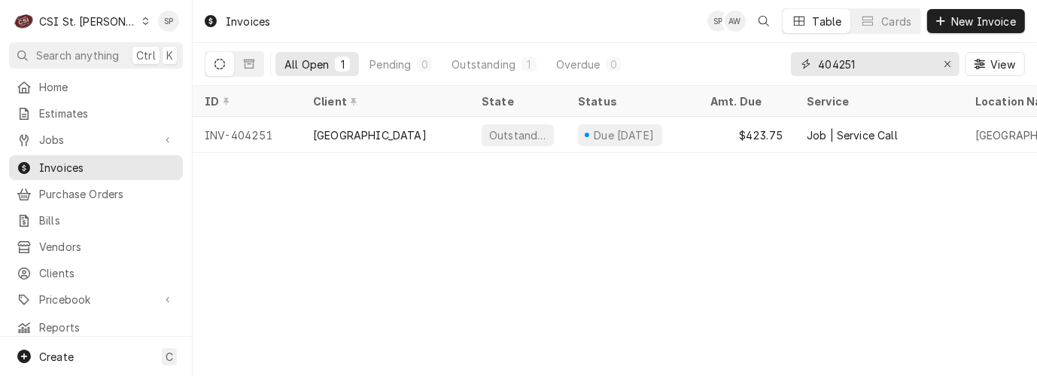
click at [901, 68] on input "404251" at bounding box center [874, 64] width 113 height 24
type input "404264"
